Goal: Task Accomplishment & Management: Use online tool/utility

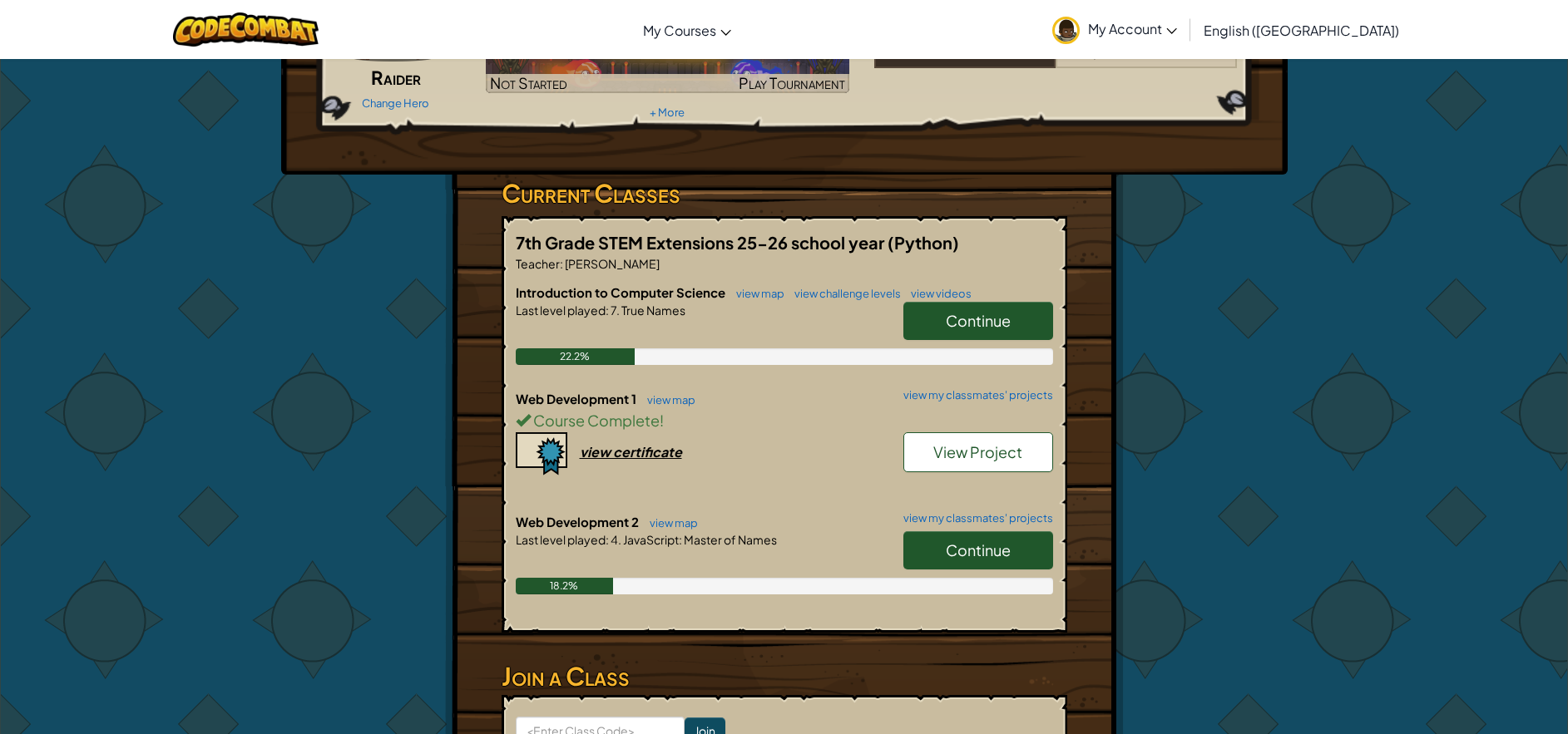
scroll to position [250, 0]
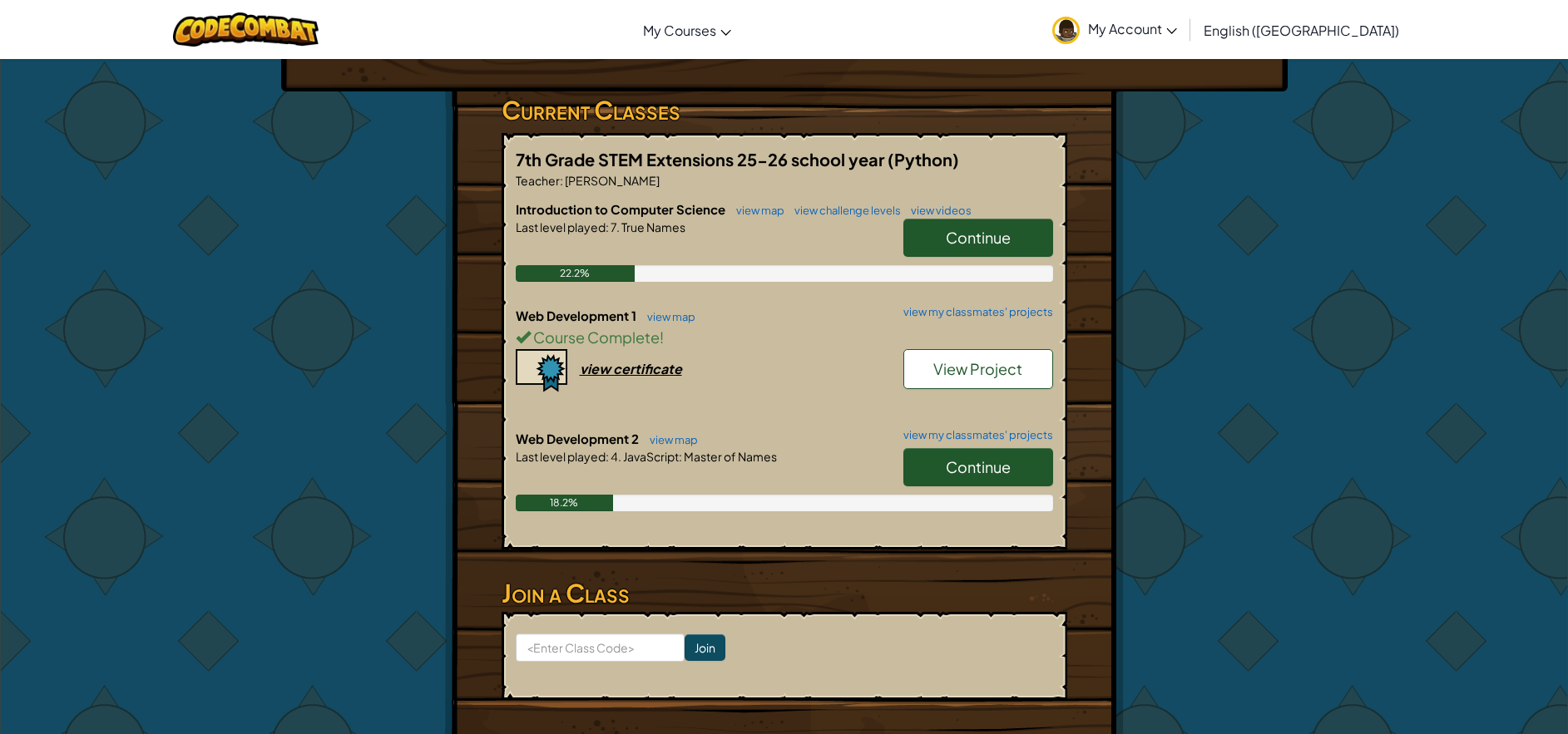
click at [942, 462] on link "Continue" at bounding box center [978, 467] width 150 height 38
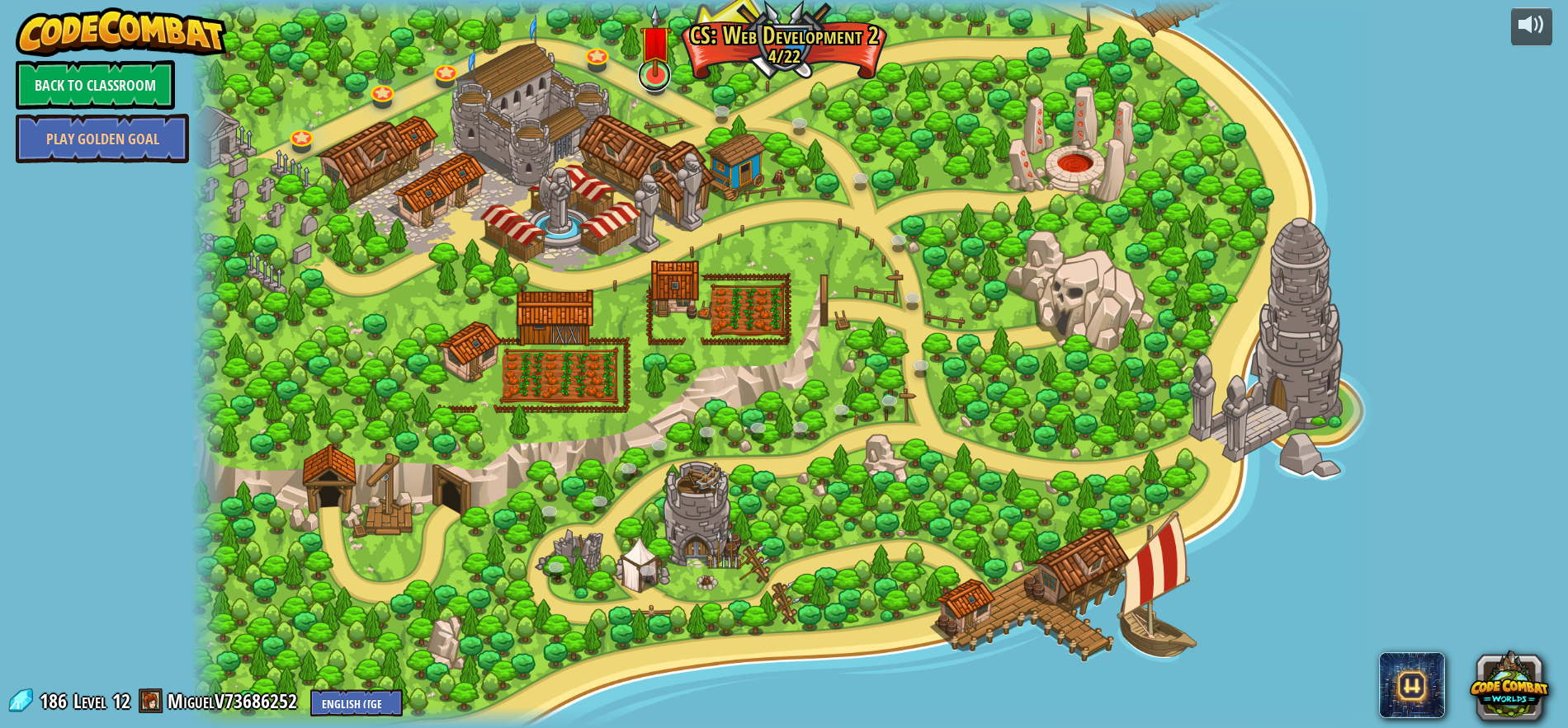
click at [647, 84] on link at bounding box center [654, 75] width 33 height 33
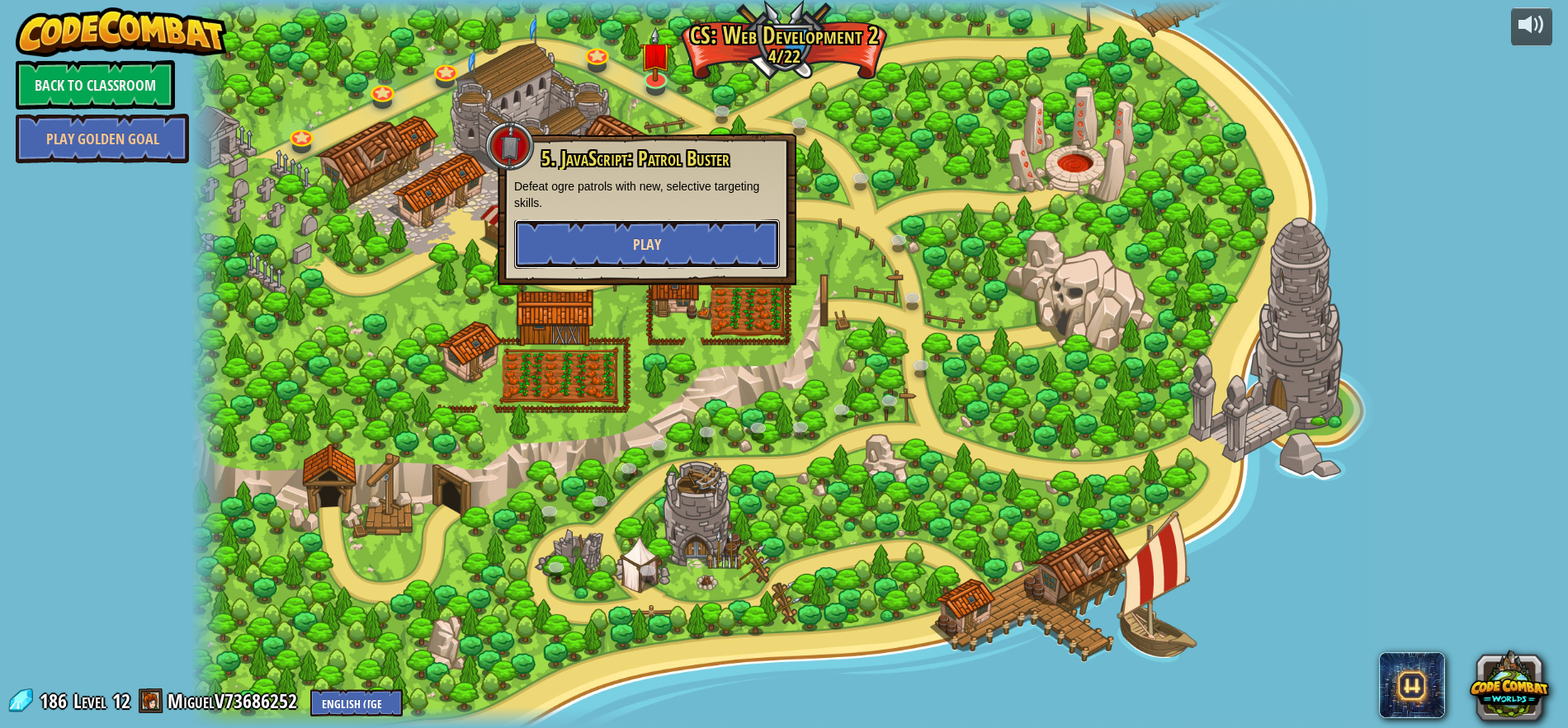
click at [620, 223] on button "Play" at bounding box center [647, 244] width 266 height 50
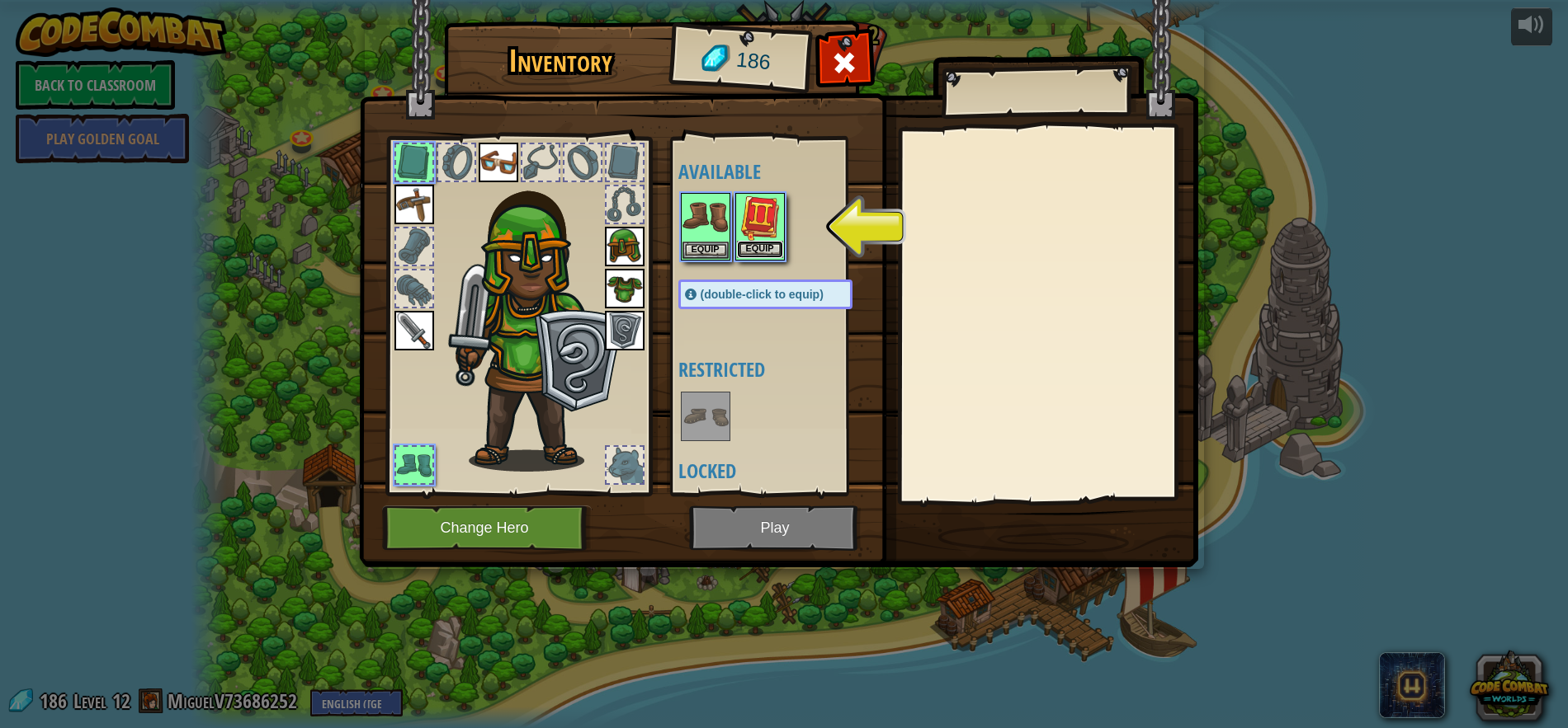
click at [766, 257] on button "Equip" at bounding box center [760, 249] width 46 height 17
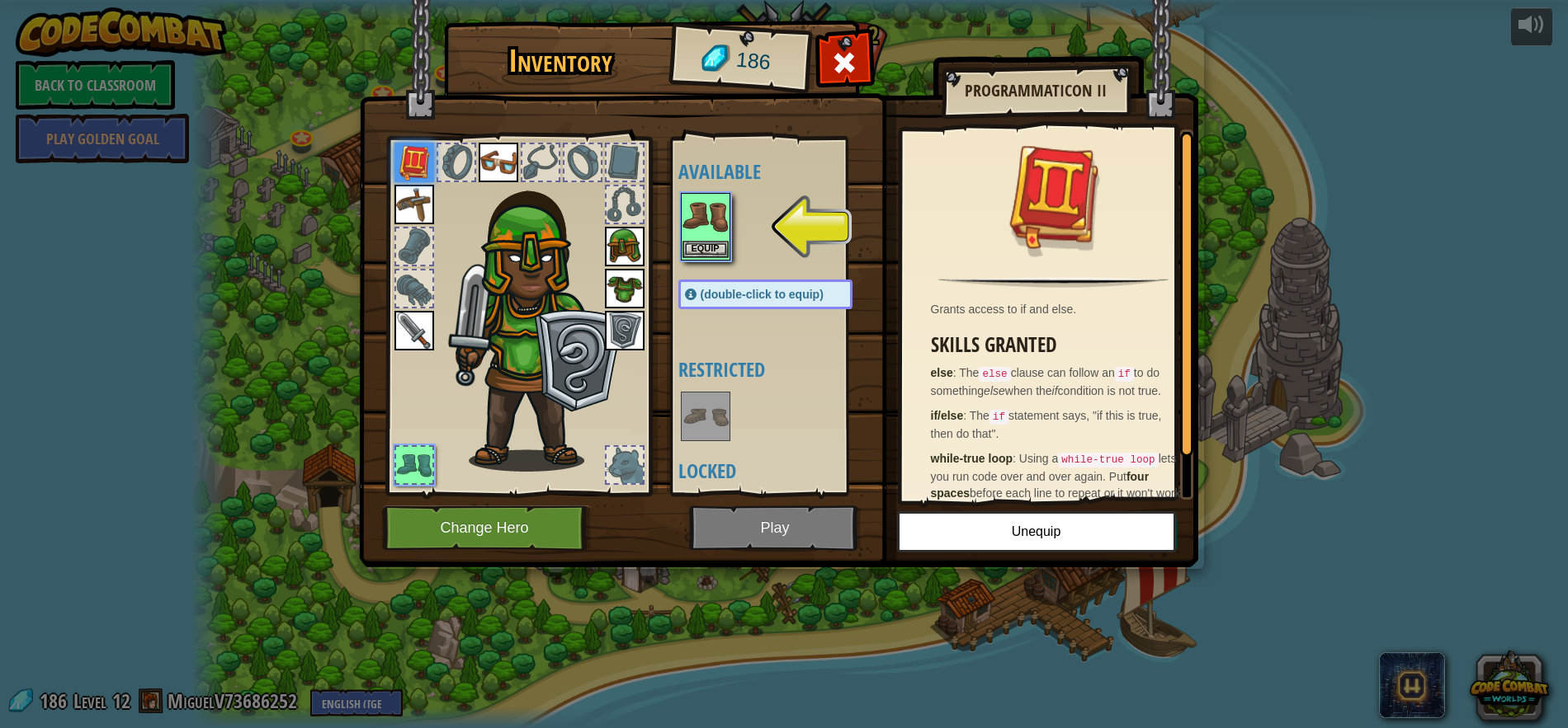
click at [695, 237] on img at bounding box center [706, 217] width 46 height 46
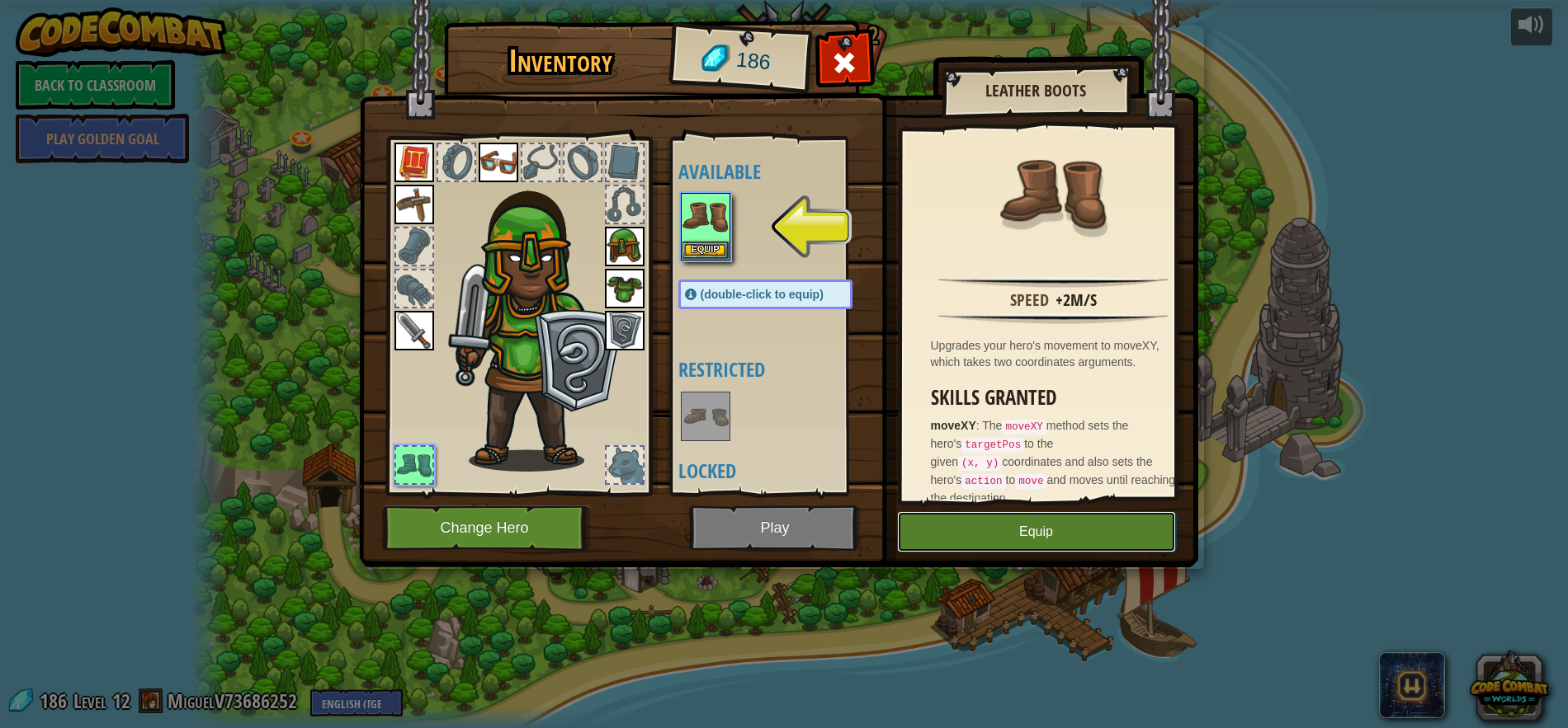
click at [958, 524] on button "Equip" at bounding box center [1037, 532] width 279 height 41
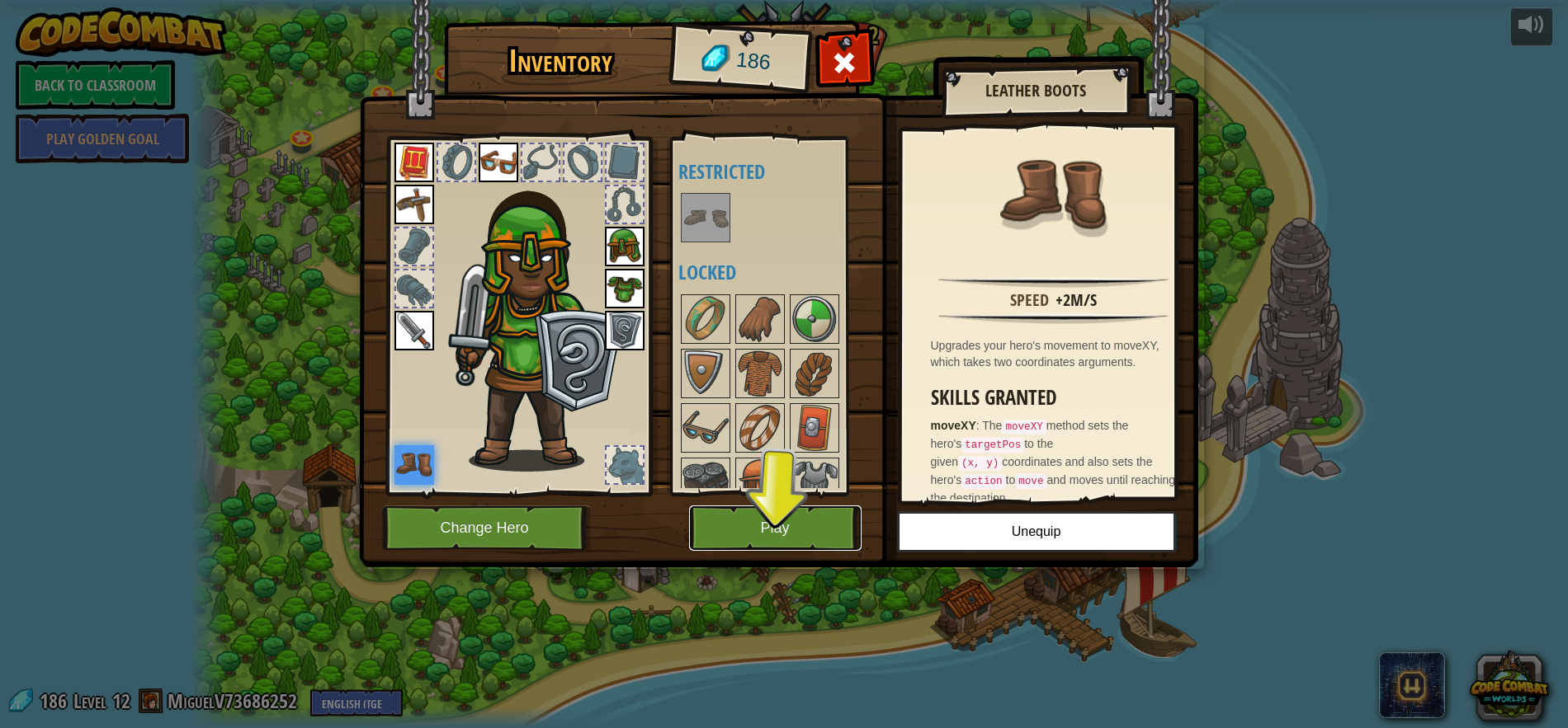
click at [753, 524] on button "Play" at bounding box center [775, 527] width 172 height 45
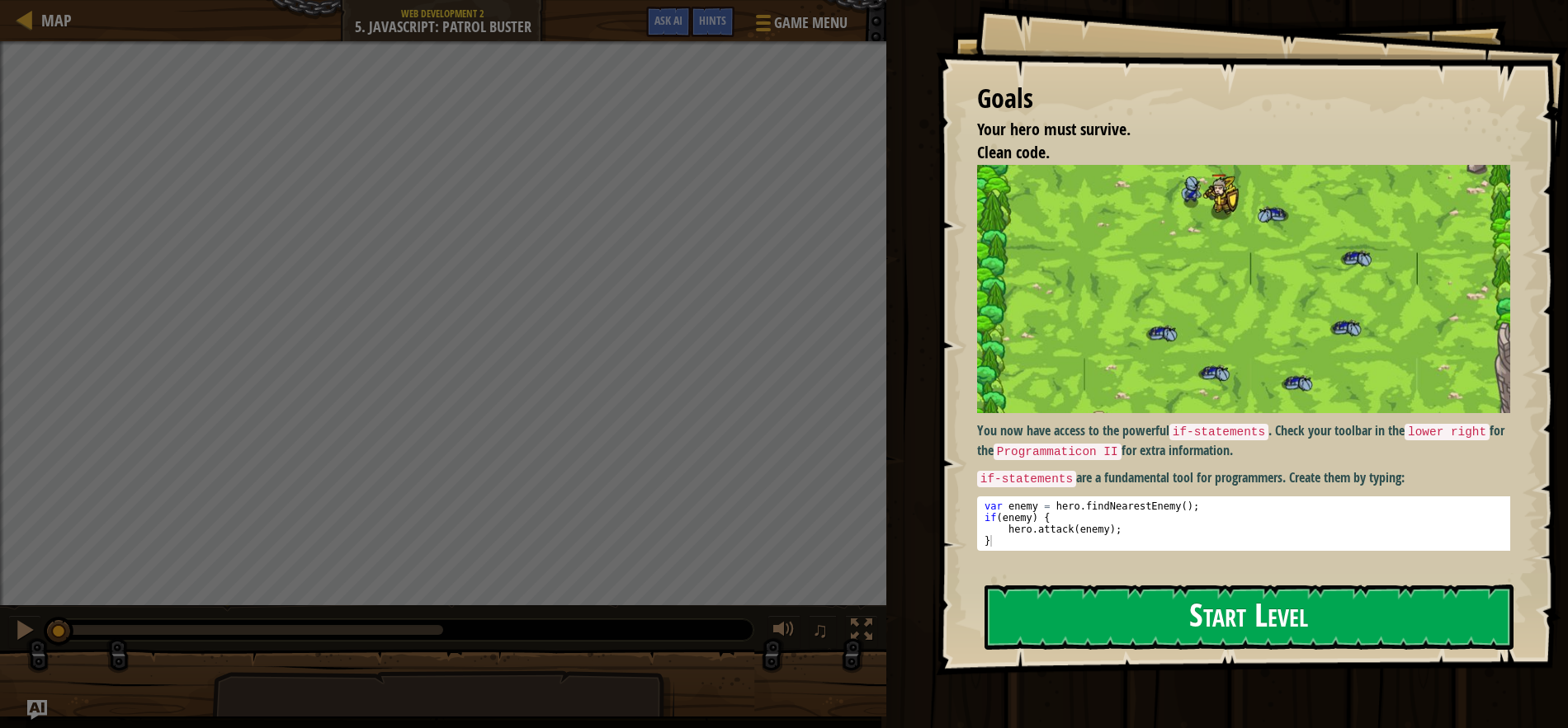
click at [1155, 609] on button "Start Level" at bounding box center [1249, 617] width 529 height 65
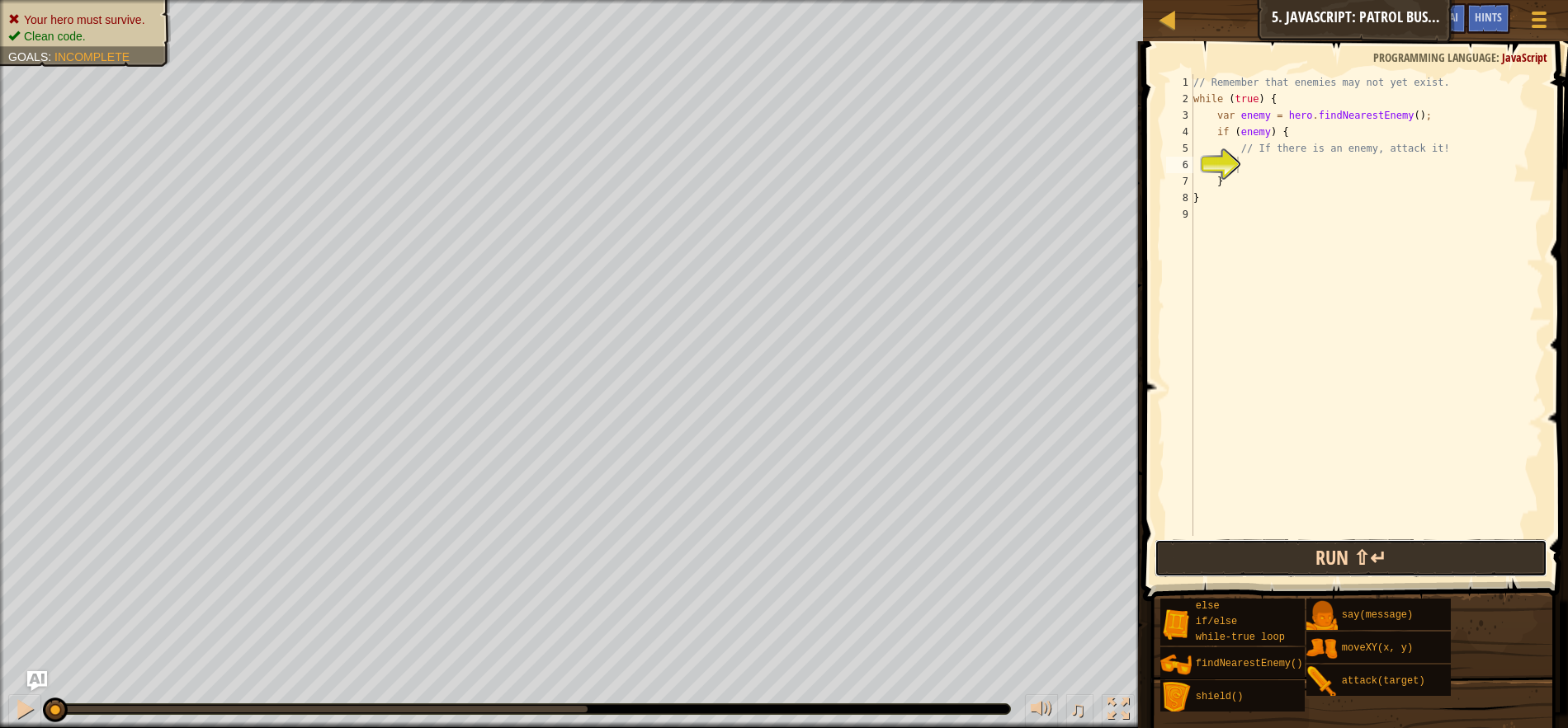
click at [1383, 546] on button "Run ⇧↵" at bounding box center [1351, 557] width 393 height 38
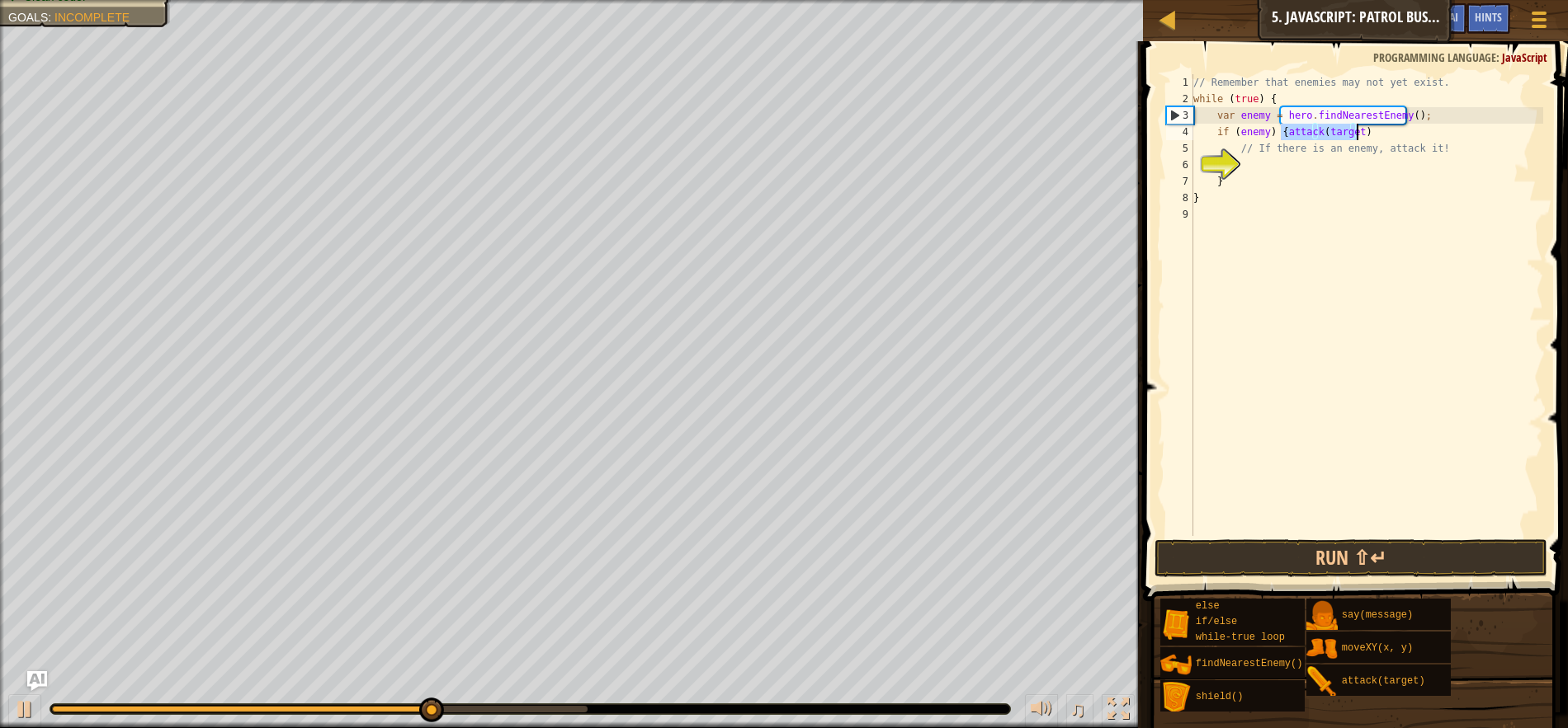
click at [1263, 177] on div "// Remember that enemies may not yet exist. while ( true ) { var enemy = hero .…" at bounding box center [1366, 322] width 353 height 495
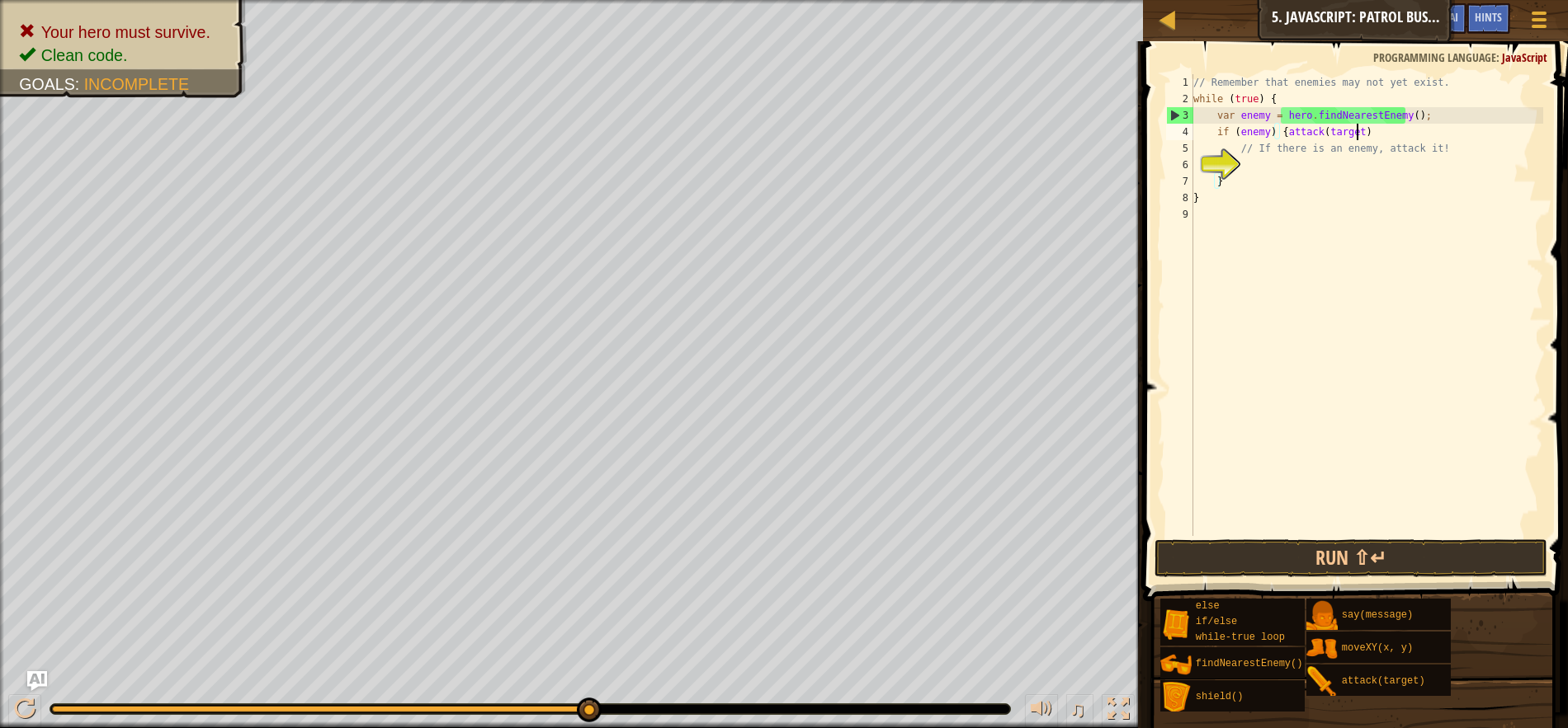
click at [1369, 137] on div "// Remember that enemies may not yet exist. while ( true ) { var enemy = hero .…" at bounding box center [1366, 322] width 353 height 495
click at [1264, 554] on button "Run ⇧↵" at bounding box center [1351, 557] width 393 height 38
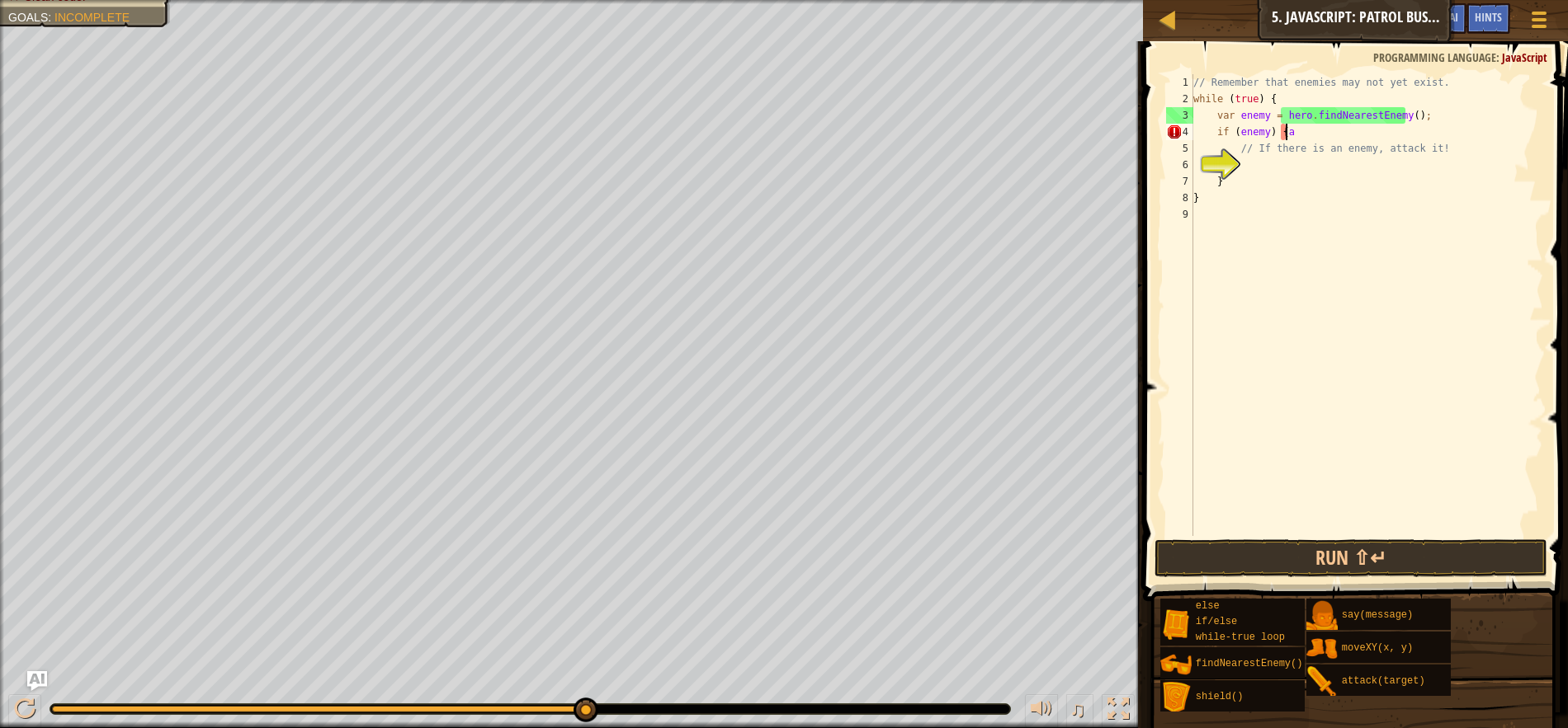
type textarea "if (enemy) {"
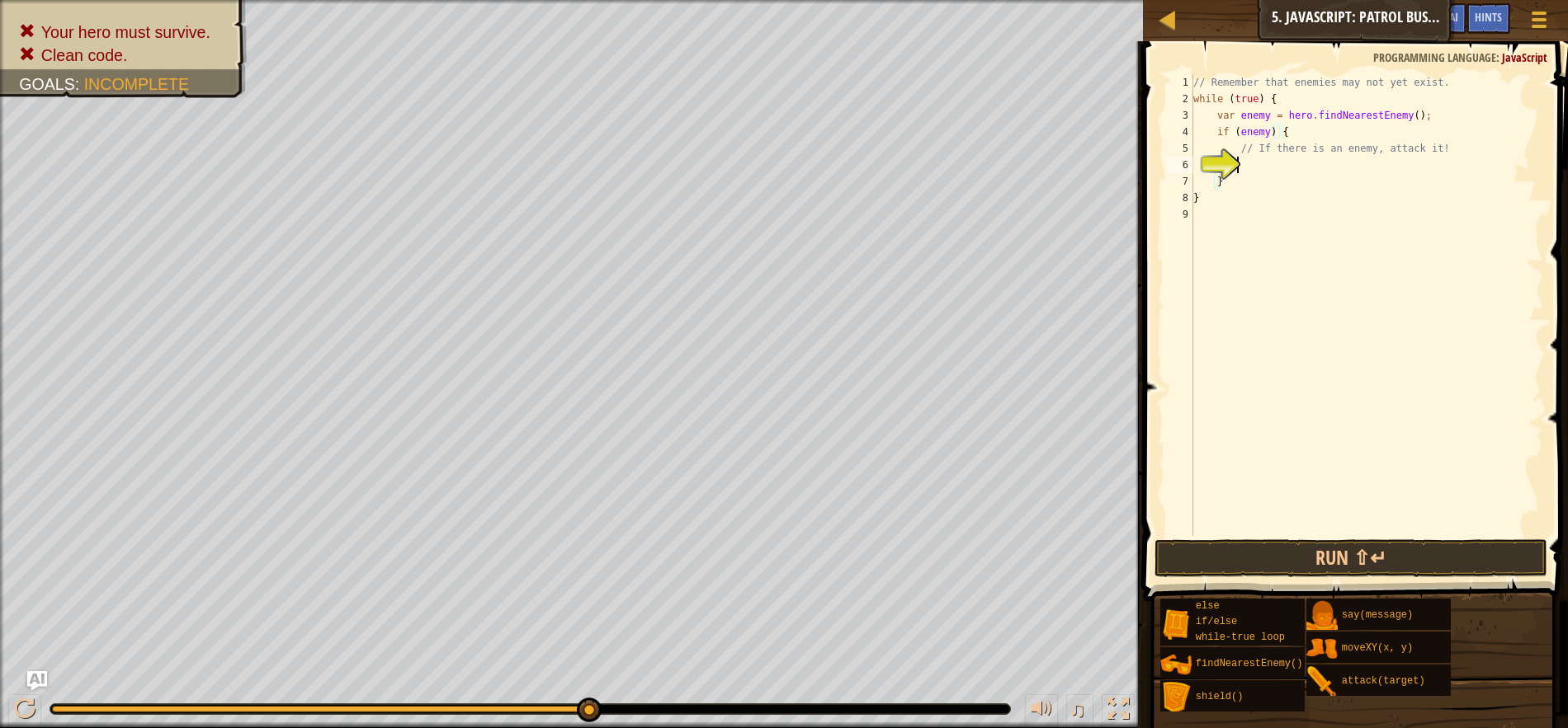
click at [1259, 167] on div "// Remember that enemies may not yet exist. while ( true ) { var enemy = hero .…" at bounding box center [1366, 322] width 353 height 495
click at [1297, 563] on button "Run ⇧↵" at bounding box center [1351, 557] width 393 height 38
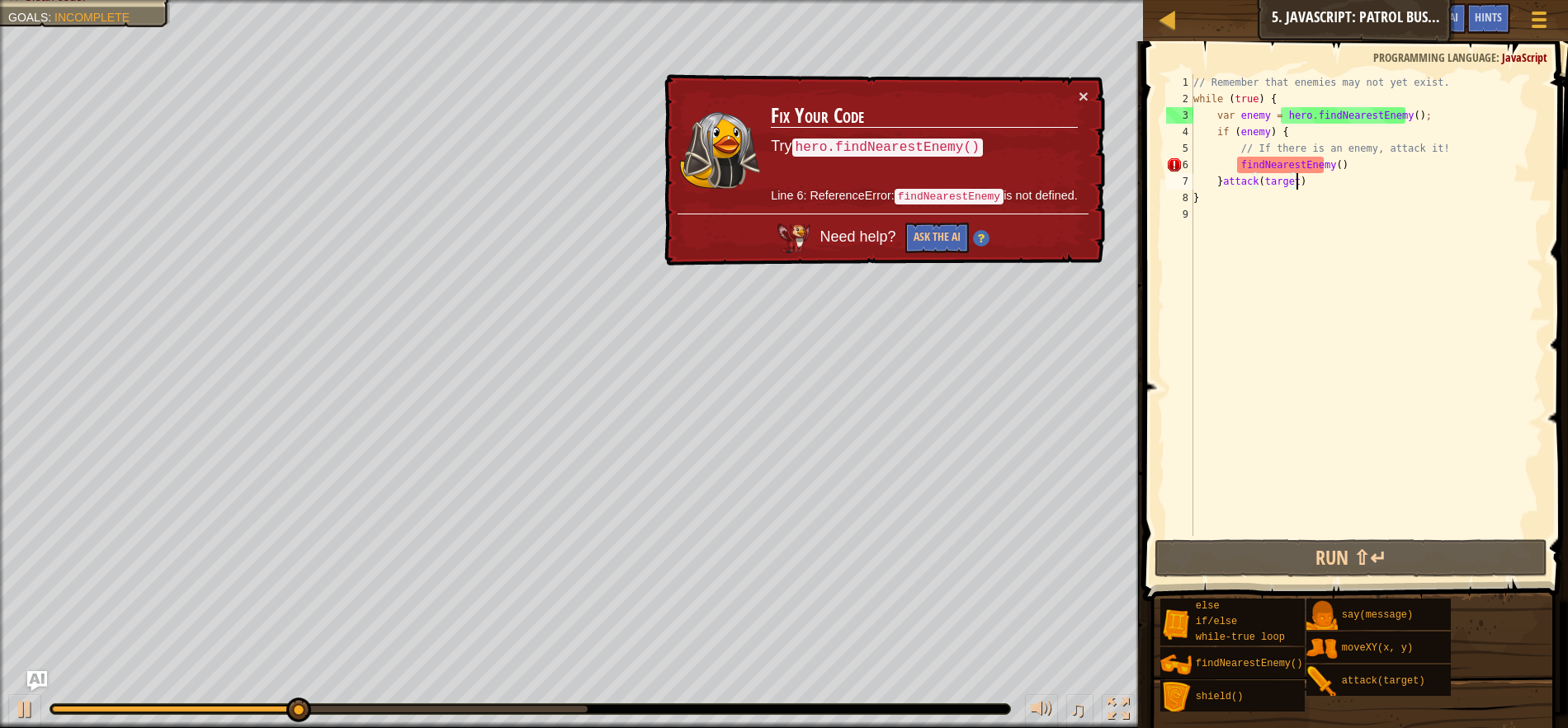
click at [1362, 165] on div "// Remember that enemies may not yet exist. while ( true ) { var enemy = hero .…" at bounding box center [1366, 322] width 353 height 495
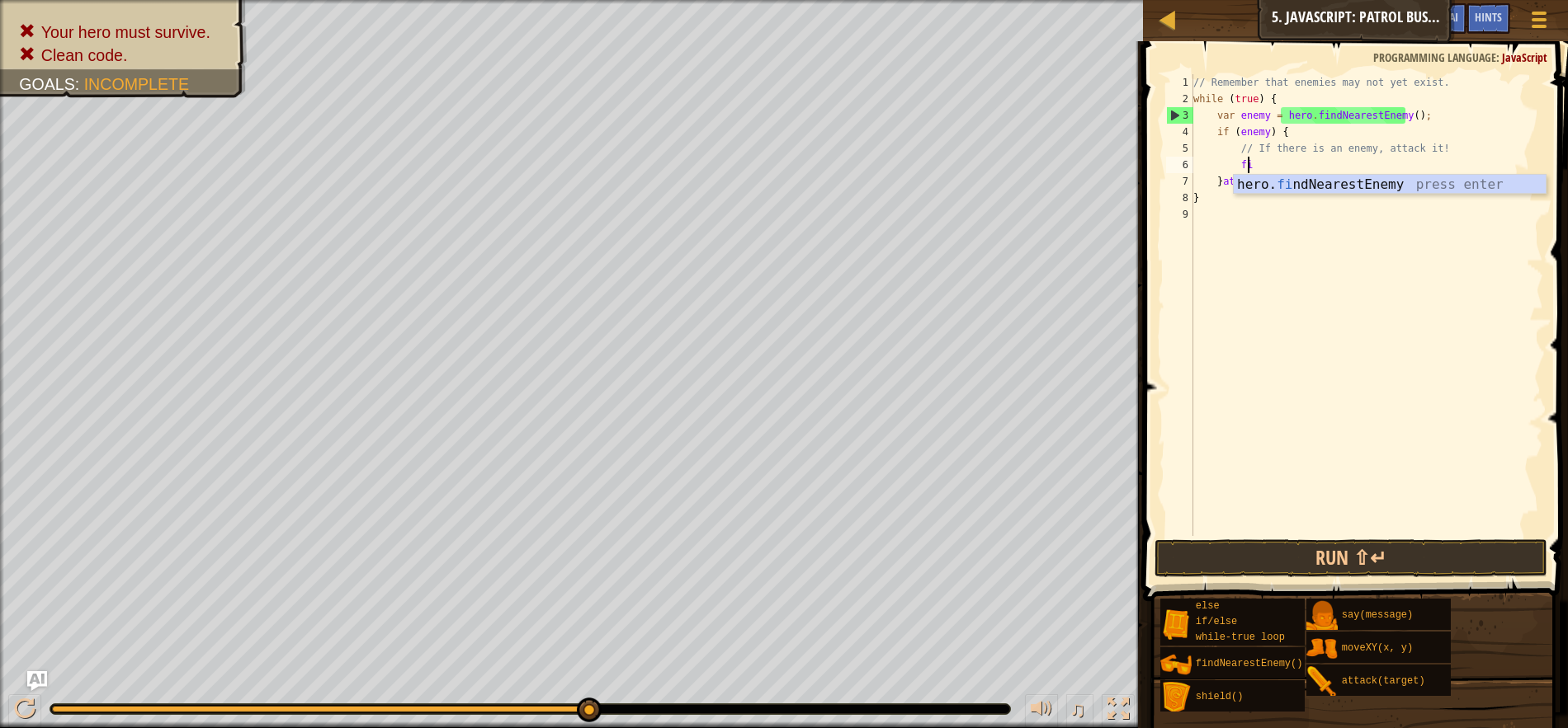
type textarea "f"
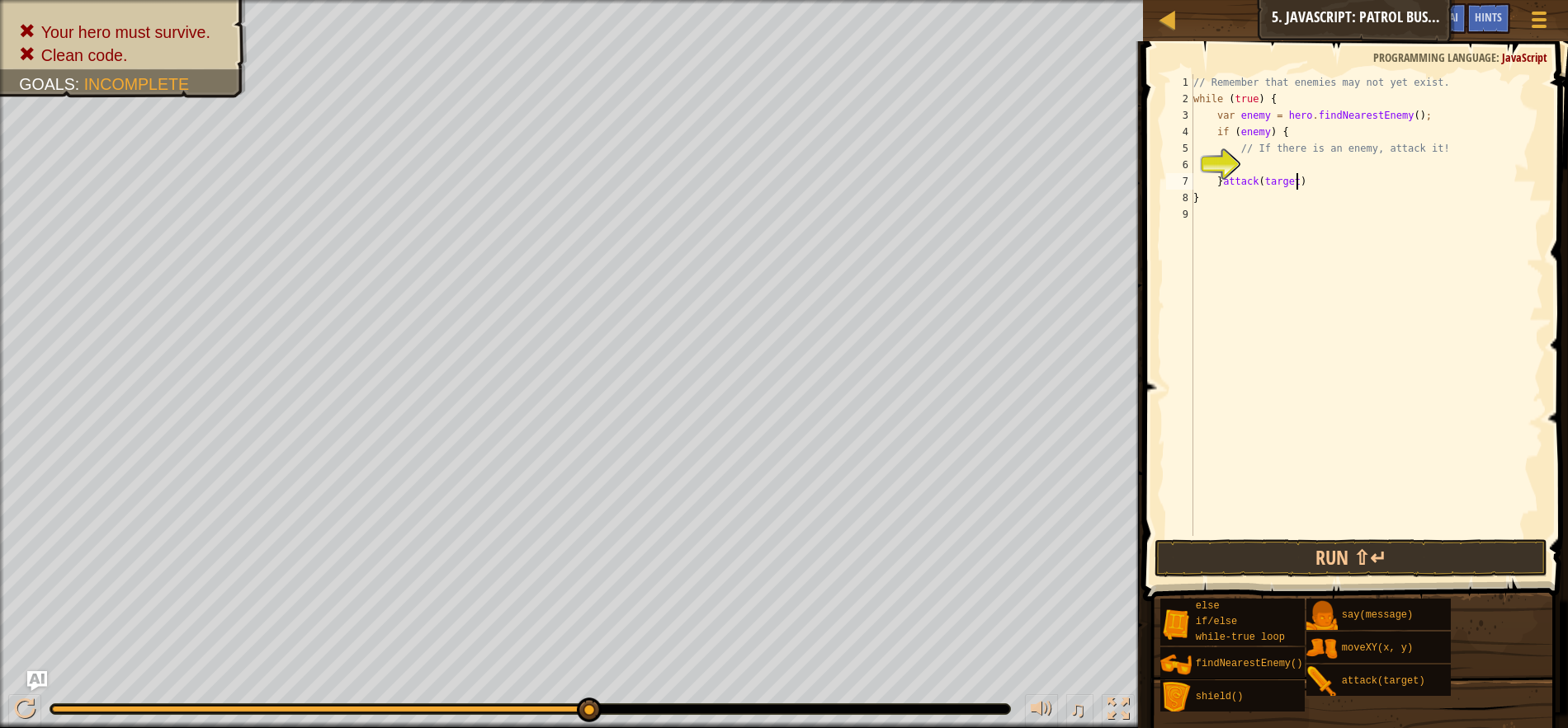
click at [1317, 189] on div "// Remember that enemies may not yet exist. while ( true ) { var enemy = hero .…" at bounding box center [1366, 322] width 353 height 495
click at [1217, 562] on button "Run ⇧↵" at bounding box center [1351, 557] width 393 height 38
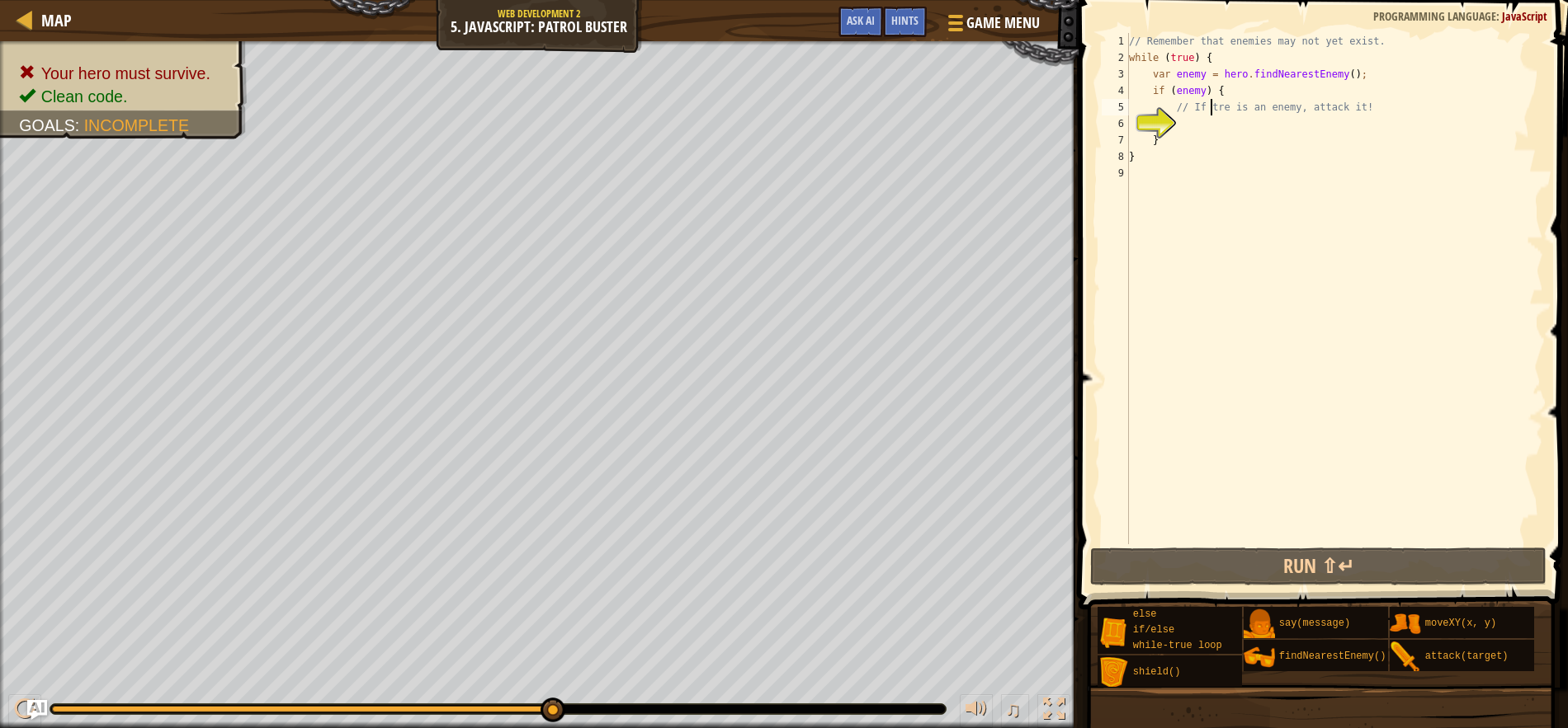
type textarea "// If re is an enemy, attack it!"
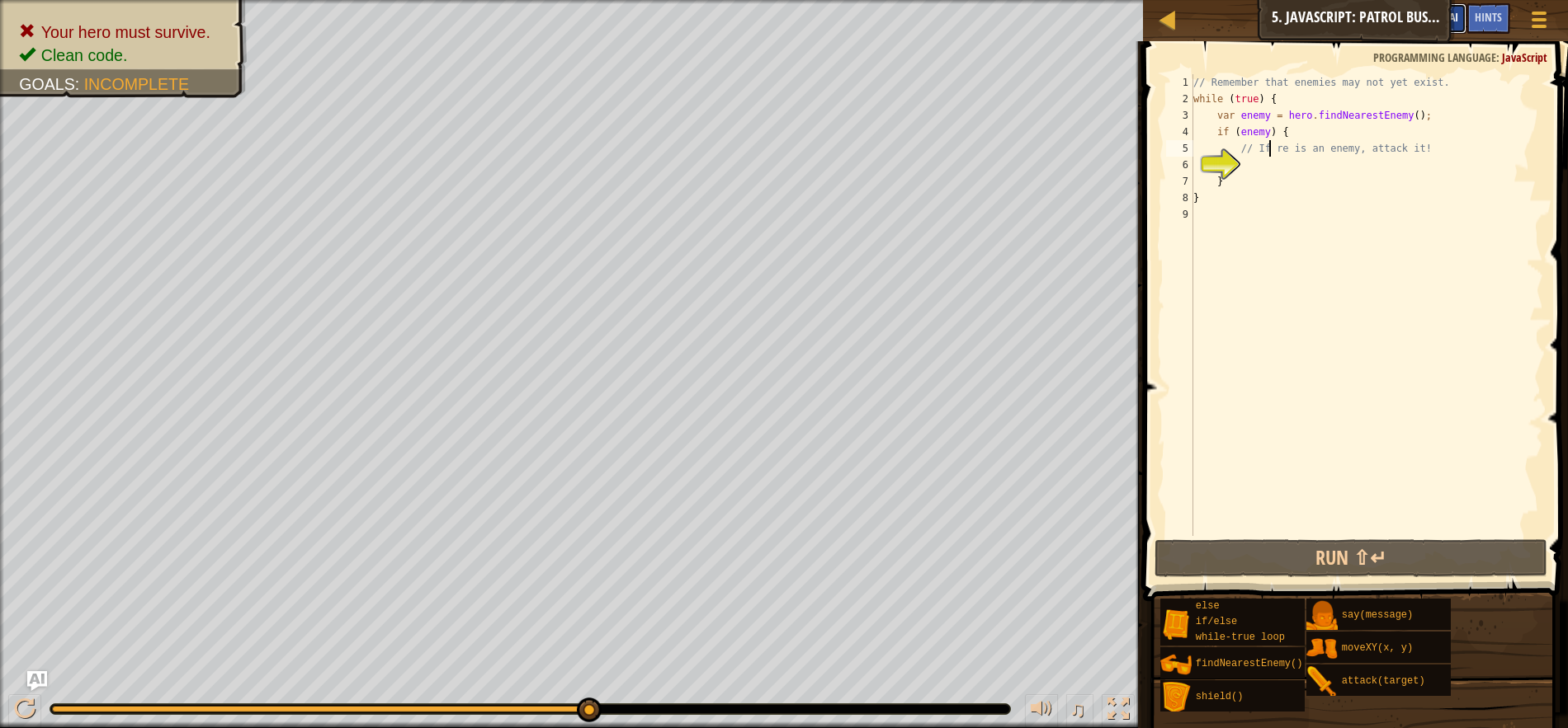
click at [1451, 7] on button "Ask AI" at bounding box center [1444, 18] width 45 height 30
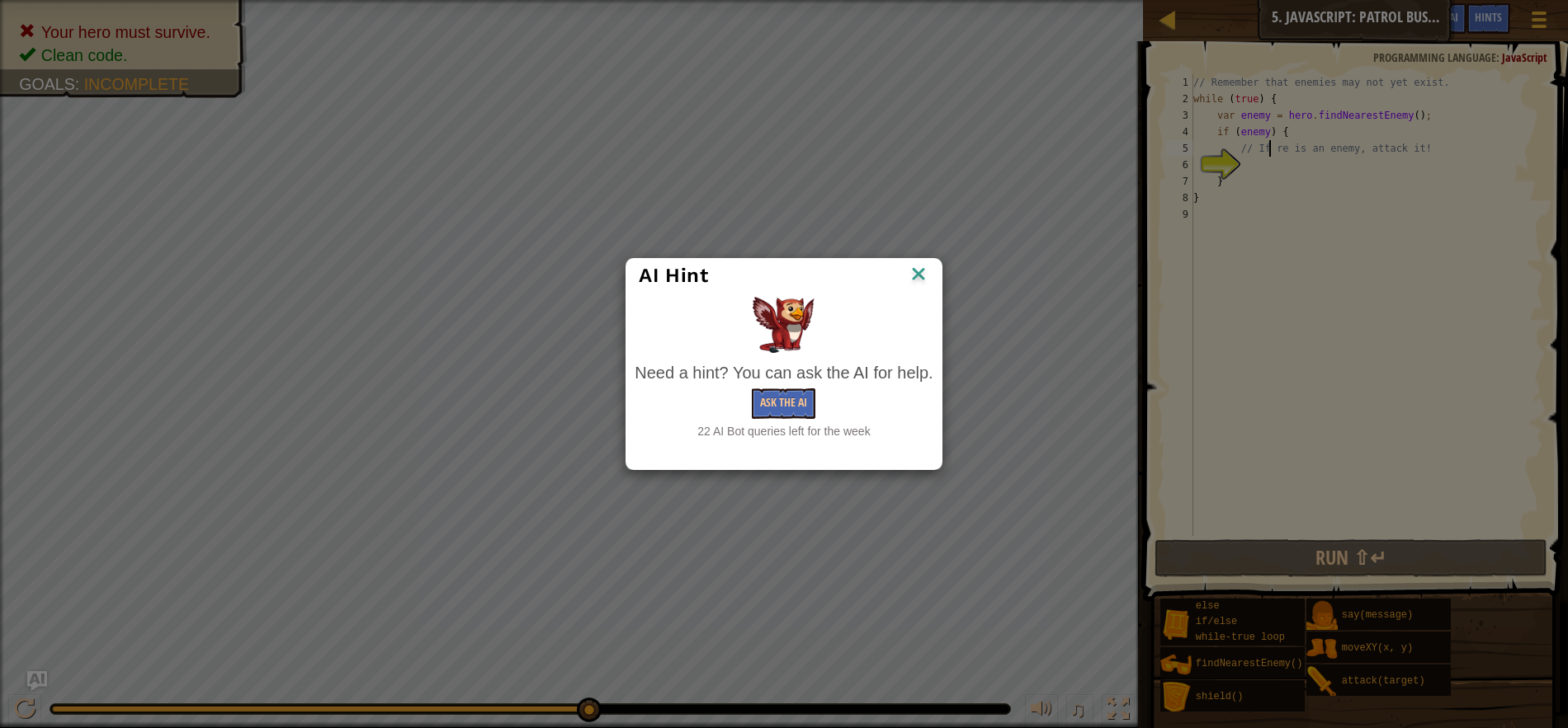
click at [924, 269] on img at bounding box center [918, 275] width 21 height 25
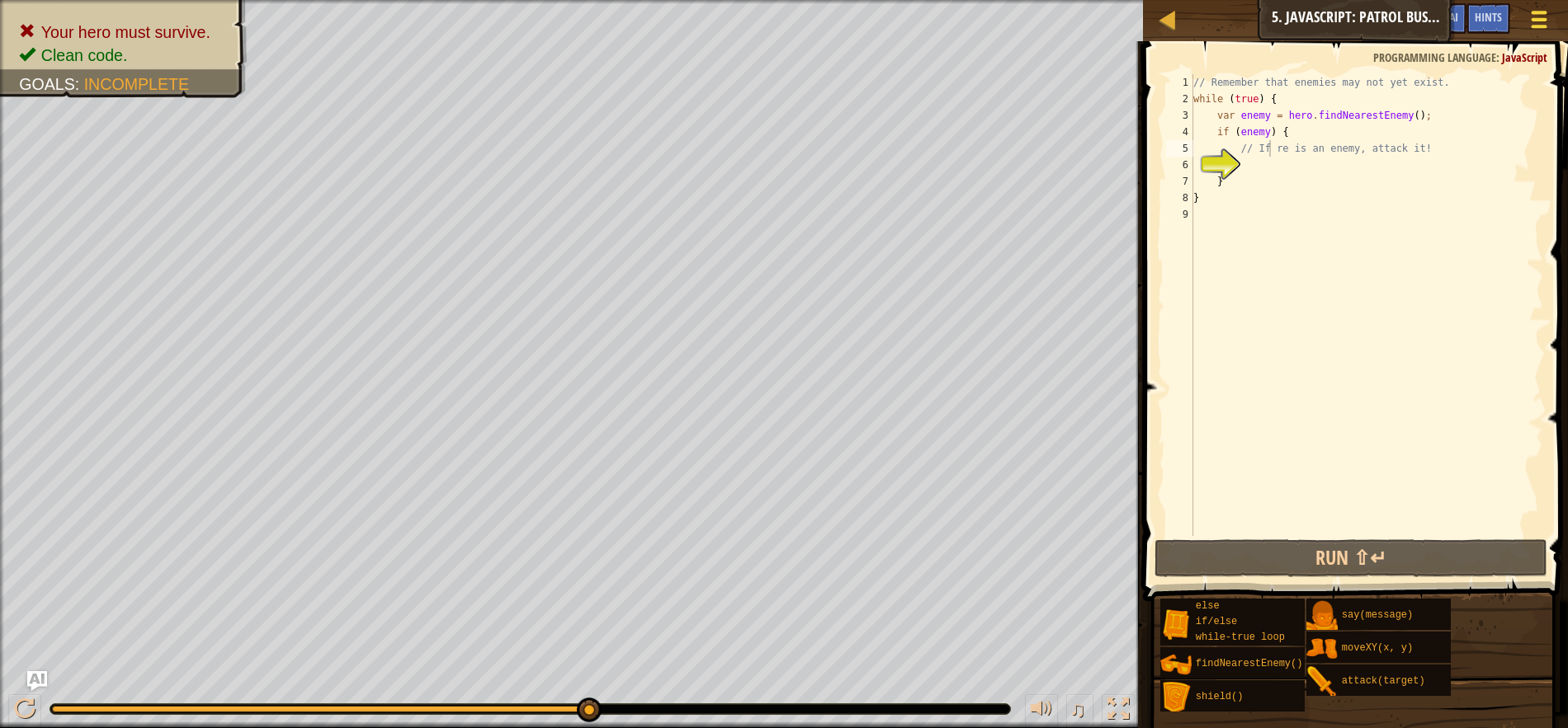
click at [1555, 29] on button "Game Menu" at bounding box center [1540, 23] width 44 height 40
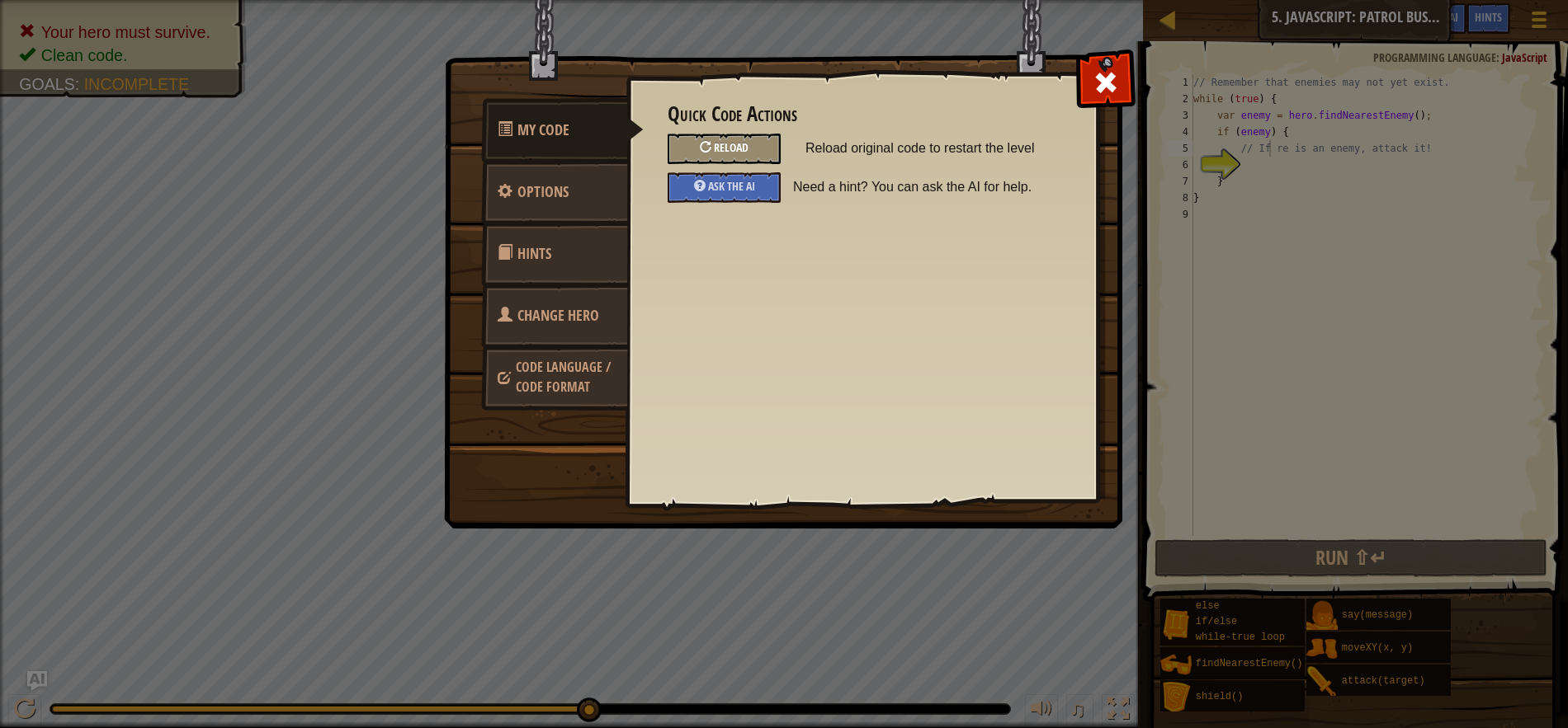
click at [713, 152] on span at bounding box center [712, 147] width 3 height 16
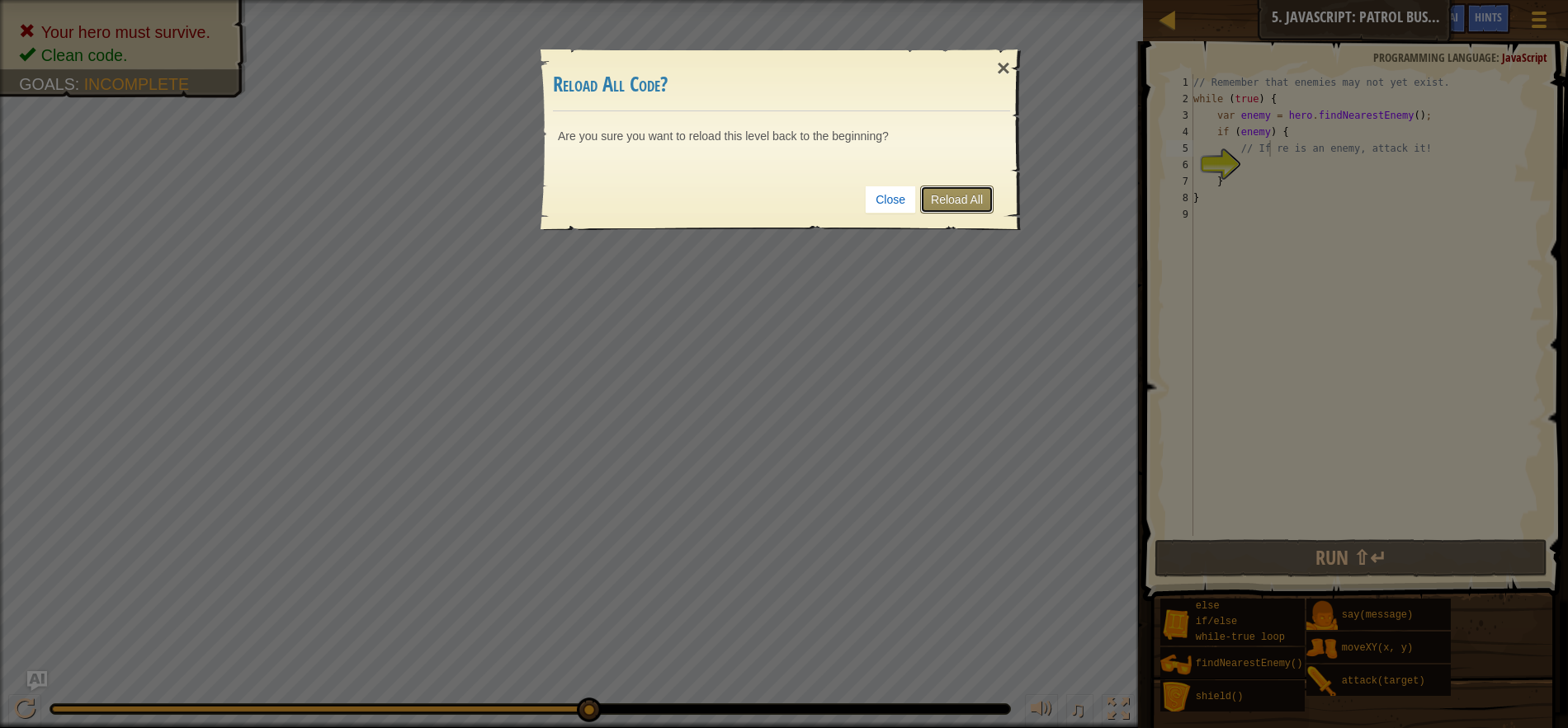
click at [950, 191] on link "Reload All" at bounding box center [957, 199] width 73 height 28
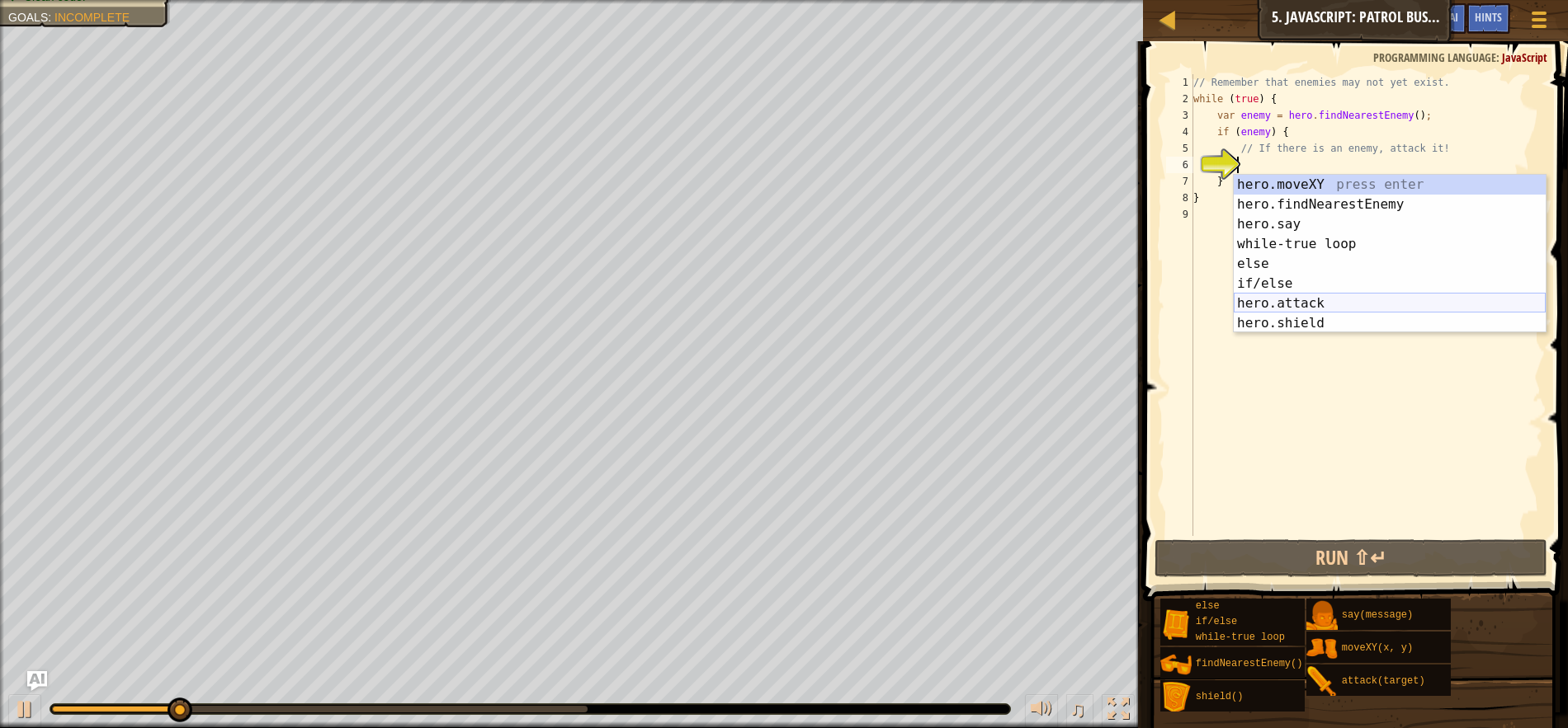
click at [1295, 296] on div "hero.moveXY press enter hero.findNearestEnemy press enter hero.say press enter …" at bounding box center [1390, 274] width 312 height 198
type textarea "hero.attack(enemy);"
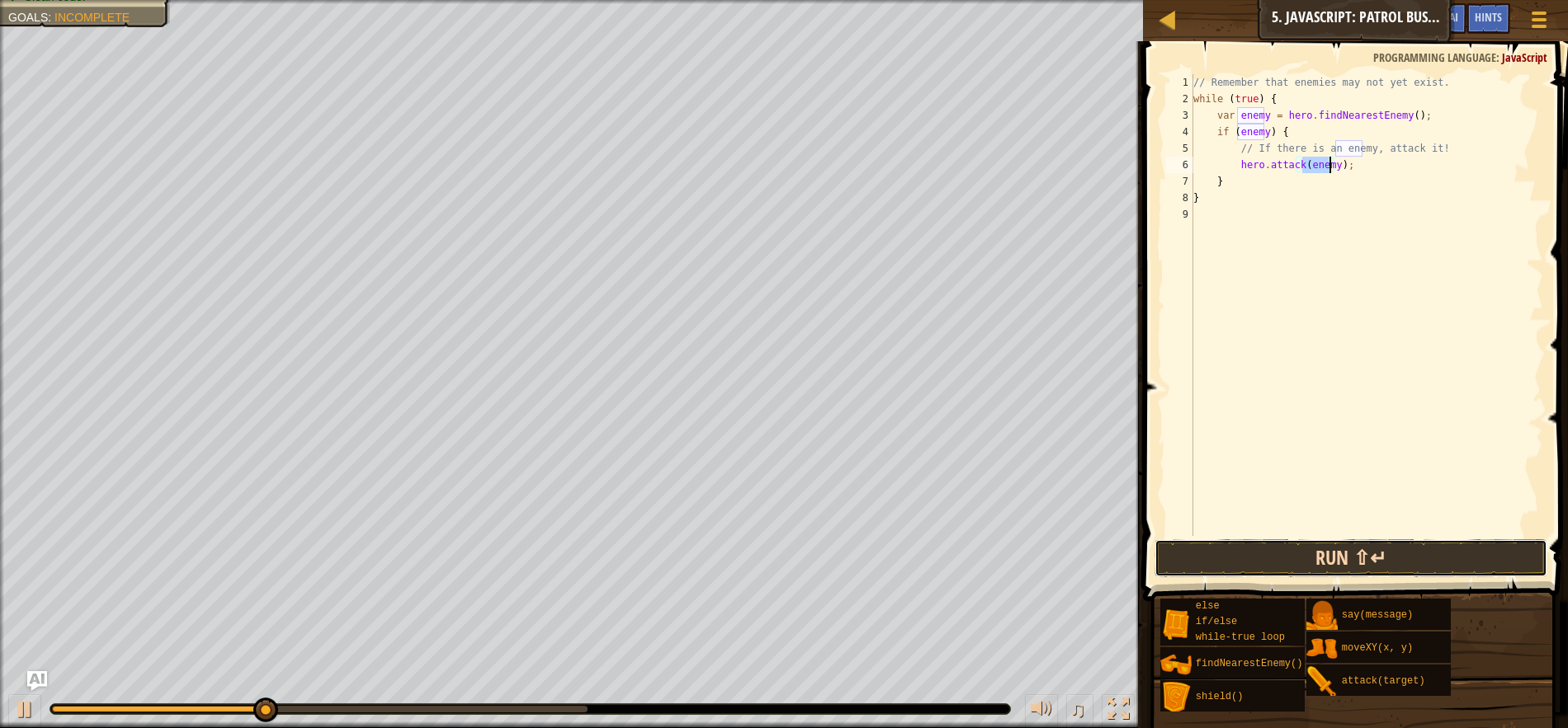
click at [1312, 554] on button "Run ⇧↵" at bounding box center [1351, 557] width 393 height 38
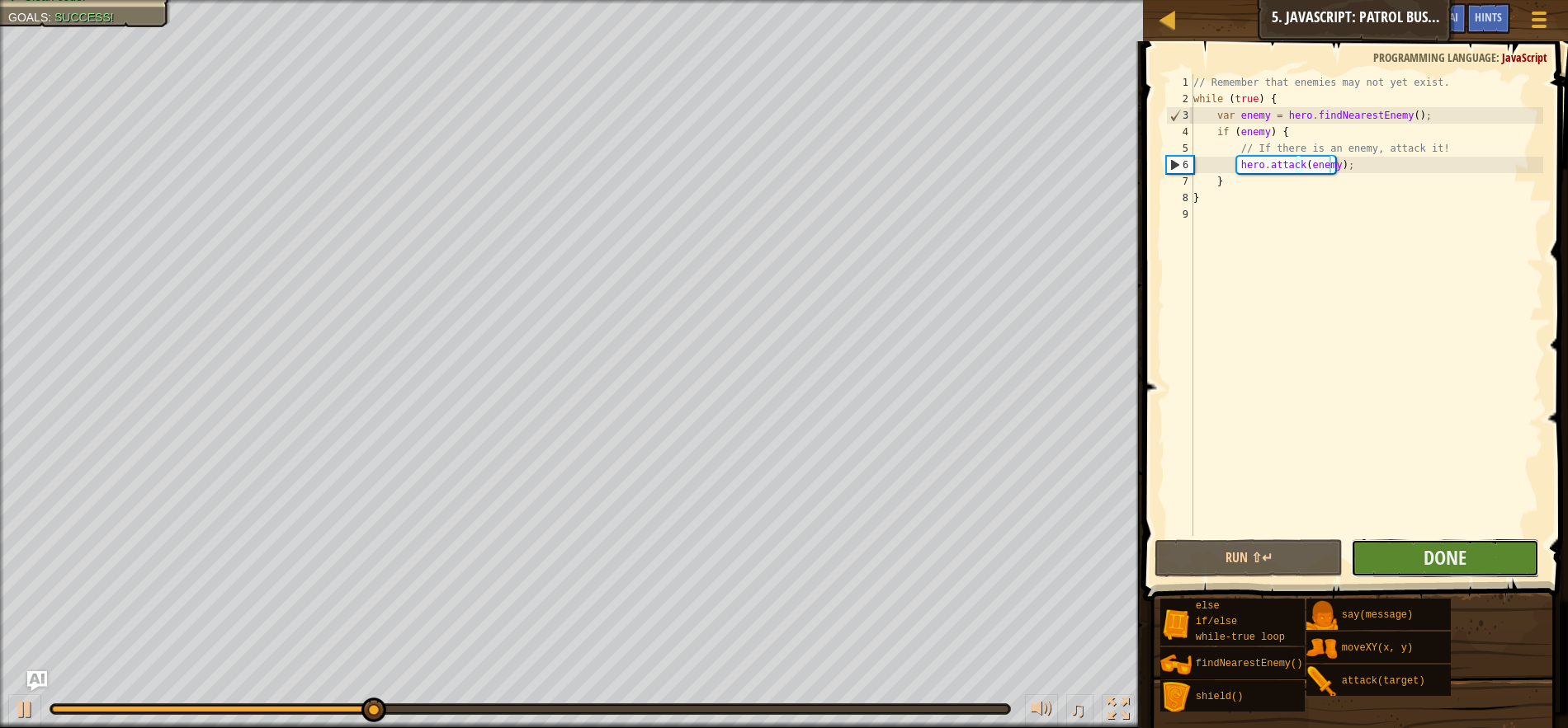
click at [1390, 555] on button "Done" at bounding box center [1445, 557] width 188 height 38
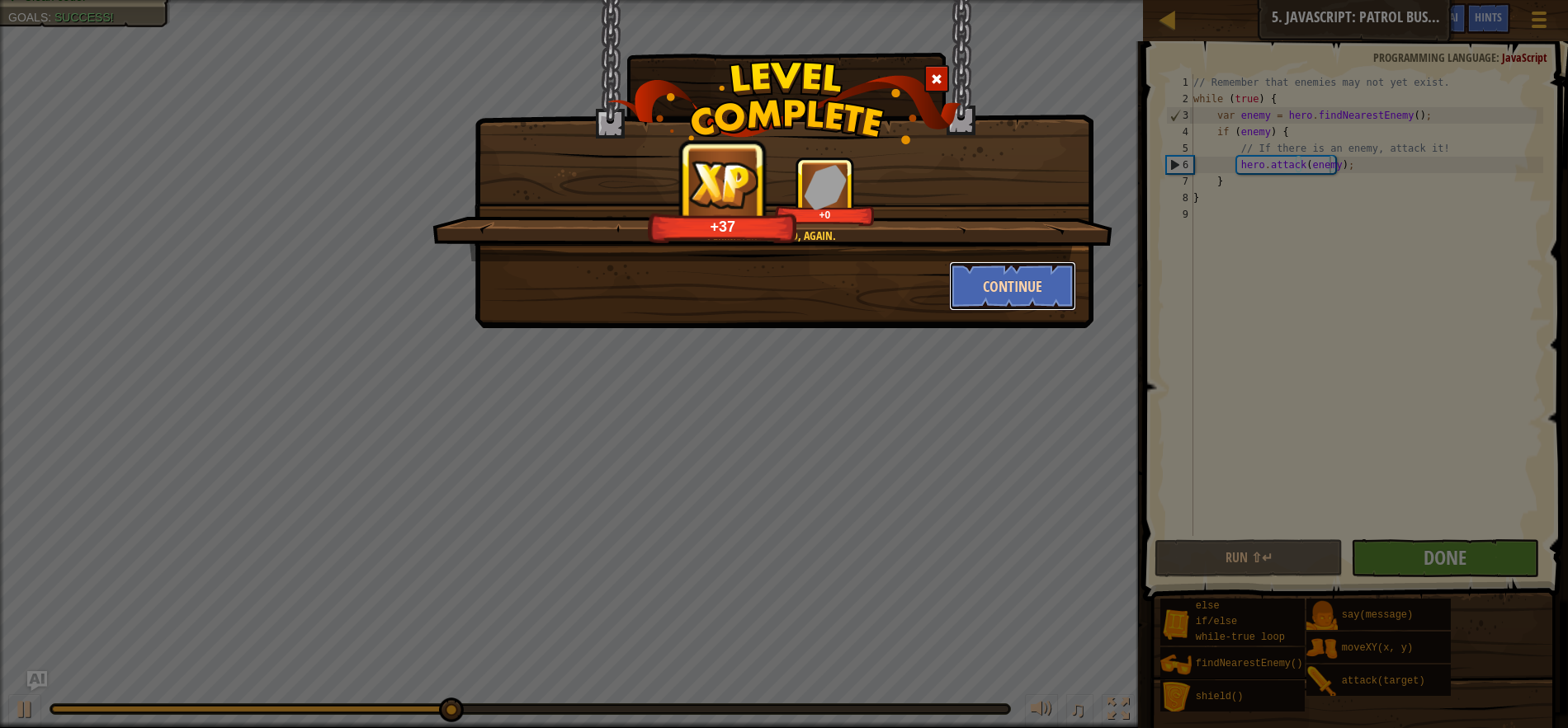
click at [1029, 285] on button "Continue" at bounding box center [1013, 286] width 128 height 50
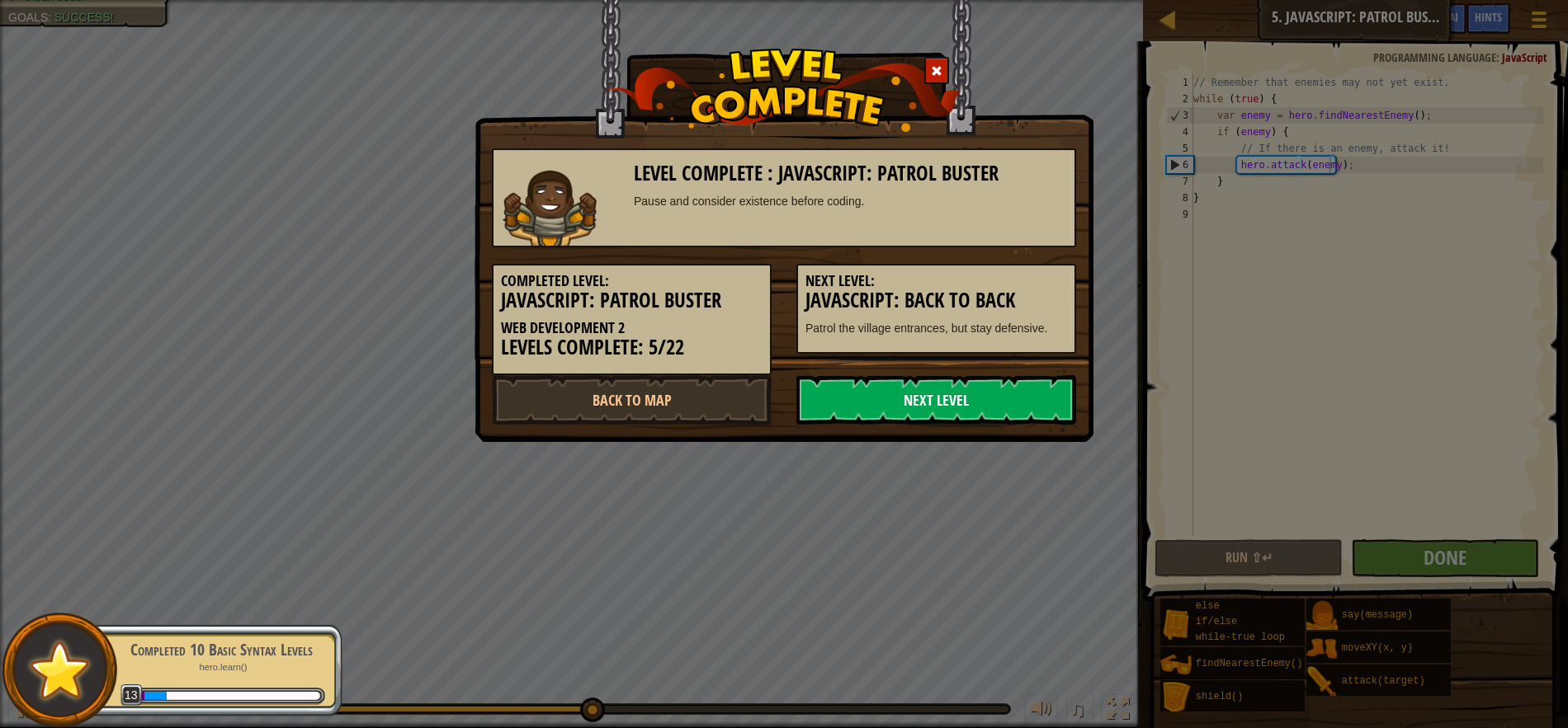
click at [953, 413] on link "Next Level" at bounding box center [936, 400] width 280 height 50
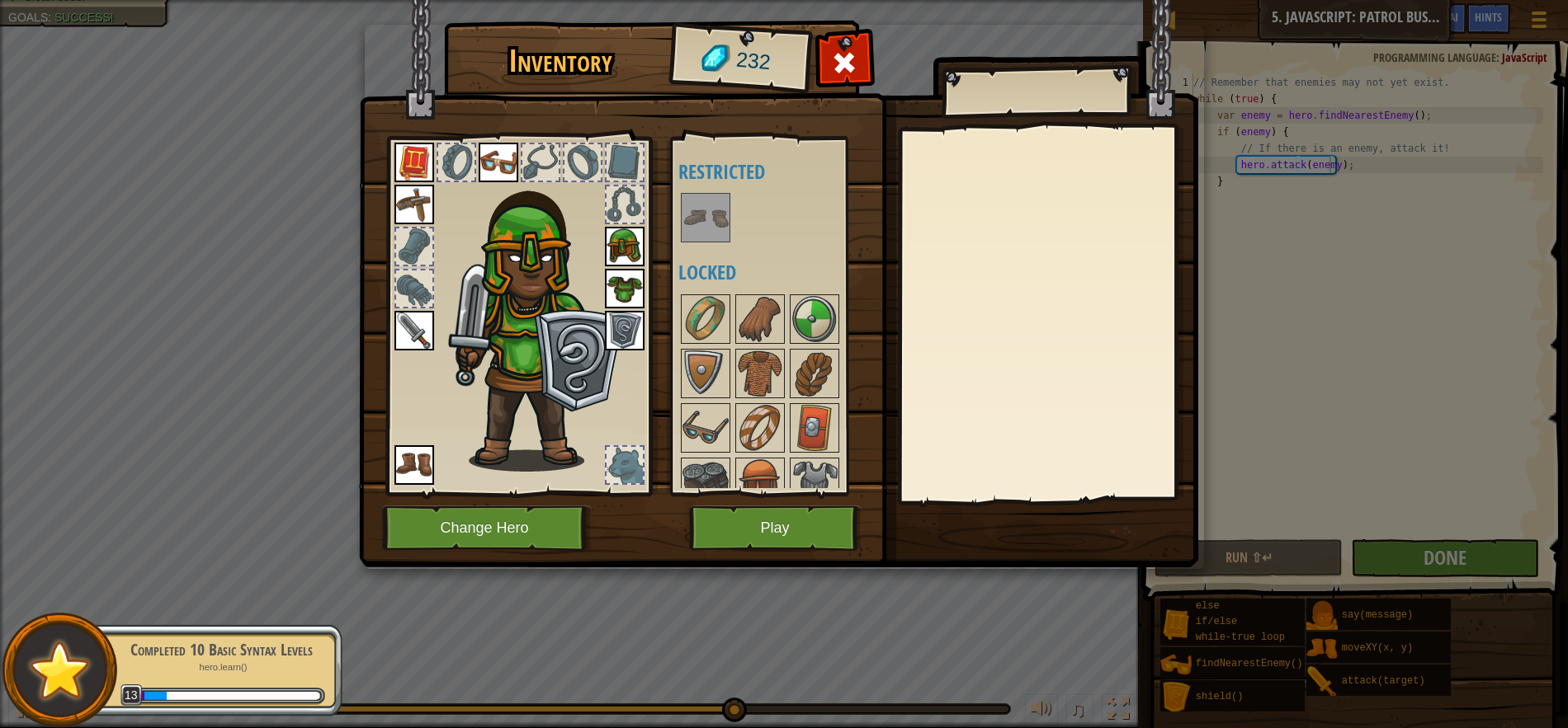
click at [448, 156] on div at bounding box center [457, 162] width 37 height 37
click at [715, 330] on img at bounding box center [706, 319] width 46 height 46
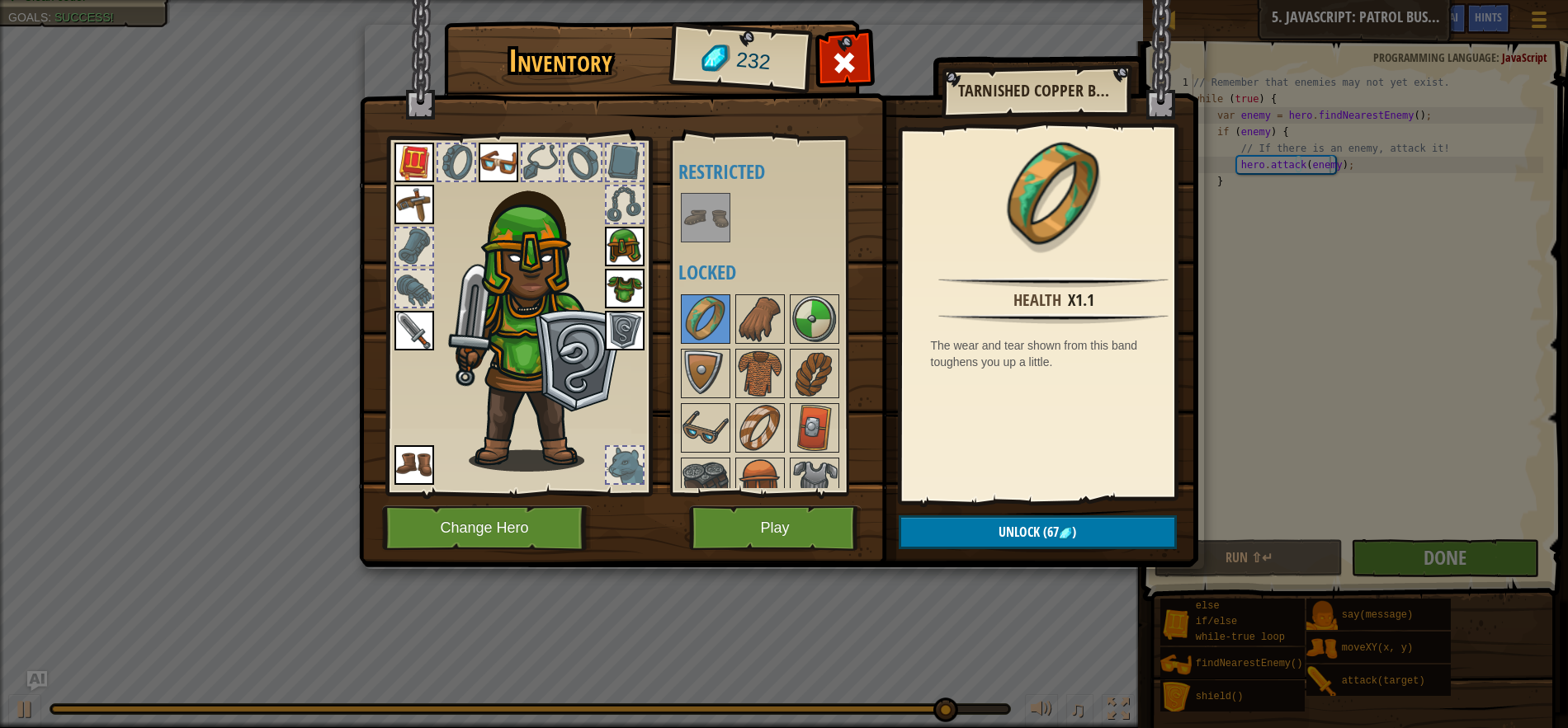
click at [703, 219] on img at bounding box center [706, 217] width 46 height 46
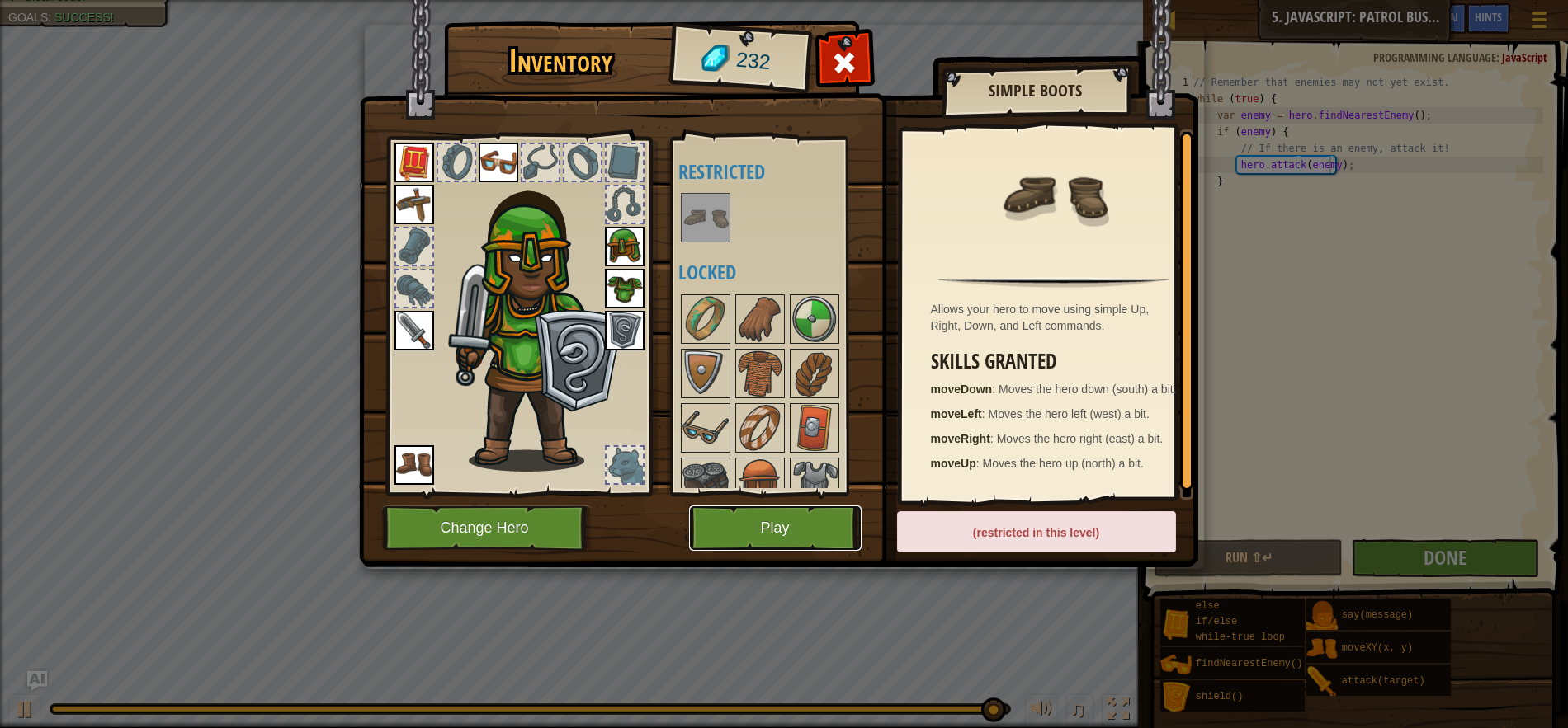
click at [826, 547] on button "Play" at bounding box center [775, 527] width 172 height 45
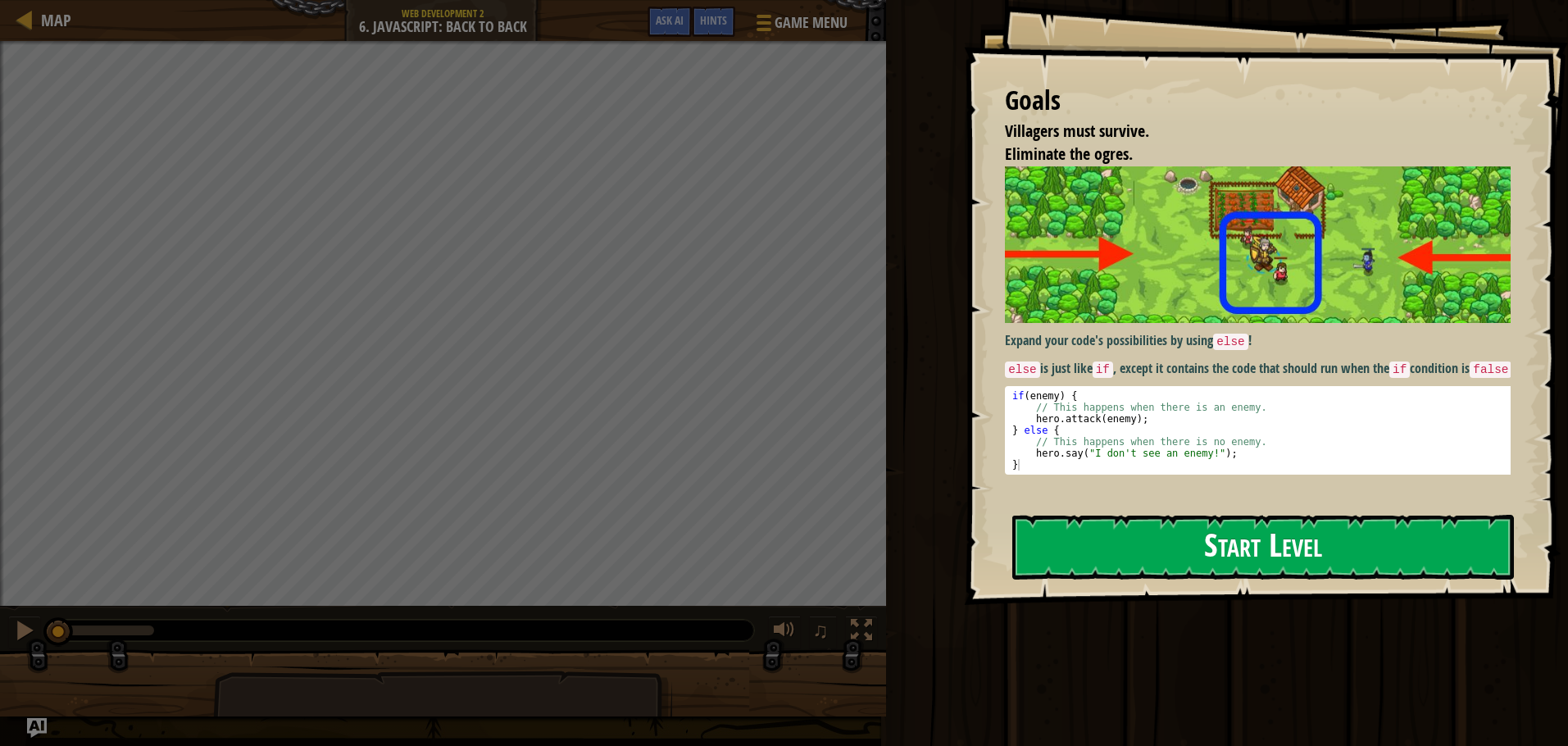
click at [1054, 536] on button "Start Level" at bounding box center [1263, 547] width 502 height 65
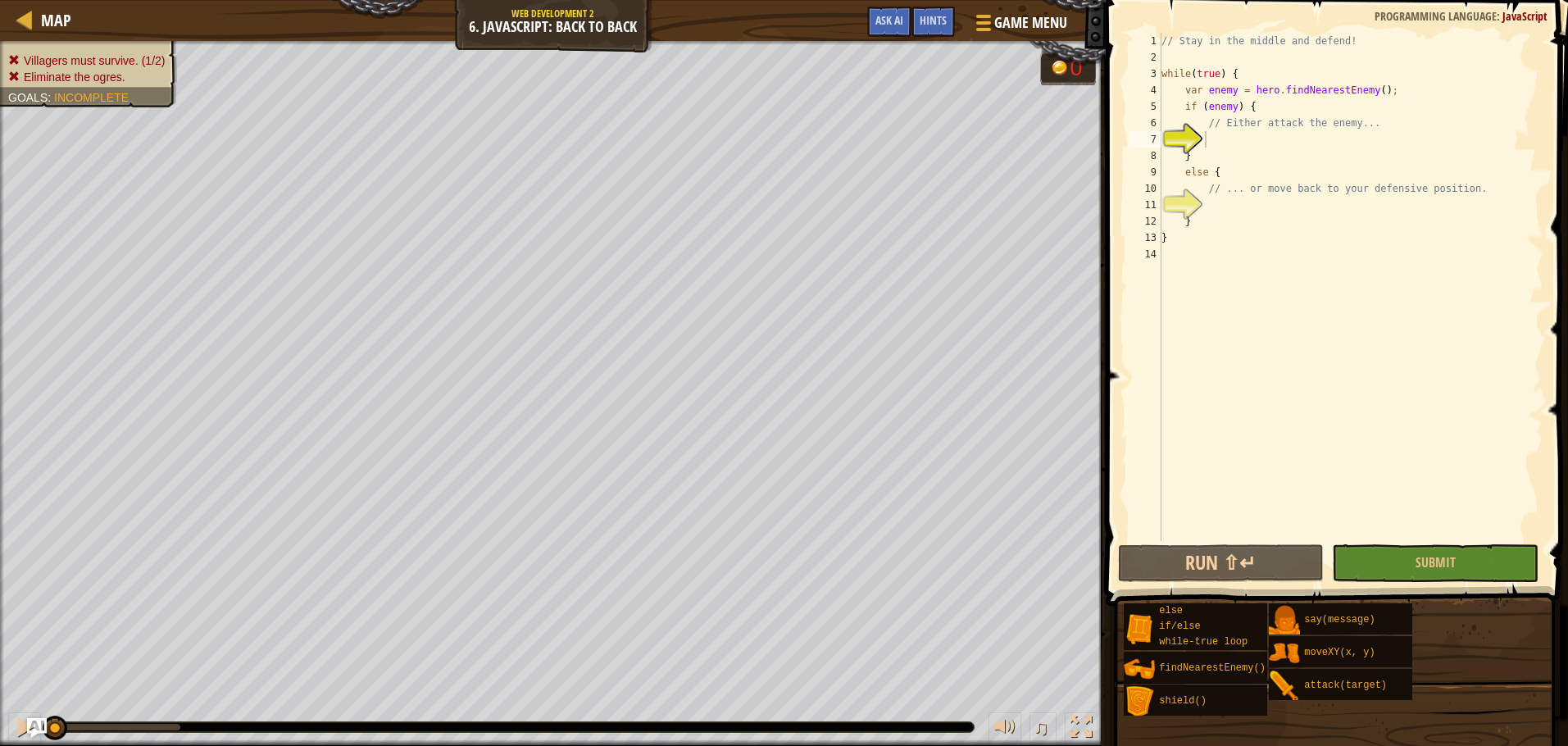
click at [1250, 147] on div "// Stay in the middle and defend! while ( true ) { var enemy = hero . findNeare…" at bounding box center [1350, 303] width 385 height 541
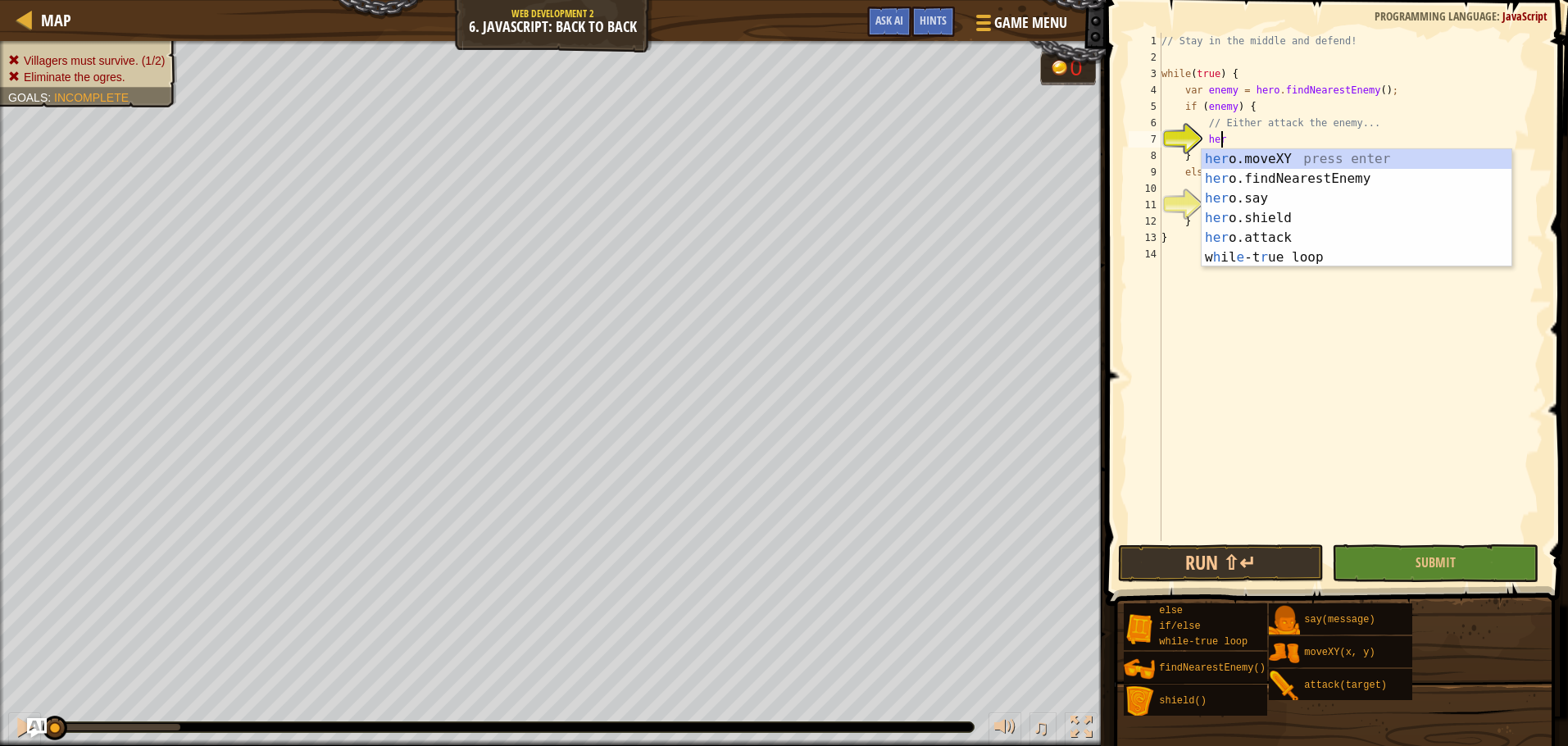
scroll to position [7, 5]
click at [1256, 231] on div "hero .moveXY press enter hero .findNearestEnemy press enter hero .say press ent…" at bounding box center [1357, 228] width 310 height 158
type textarea "hero.attack(enemy);"
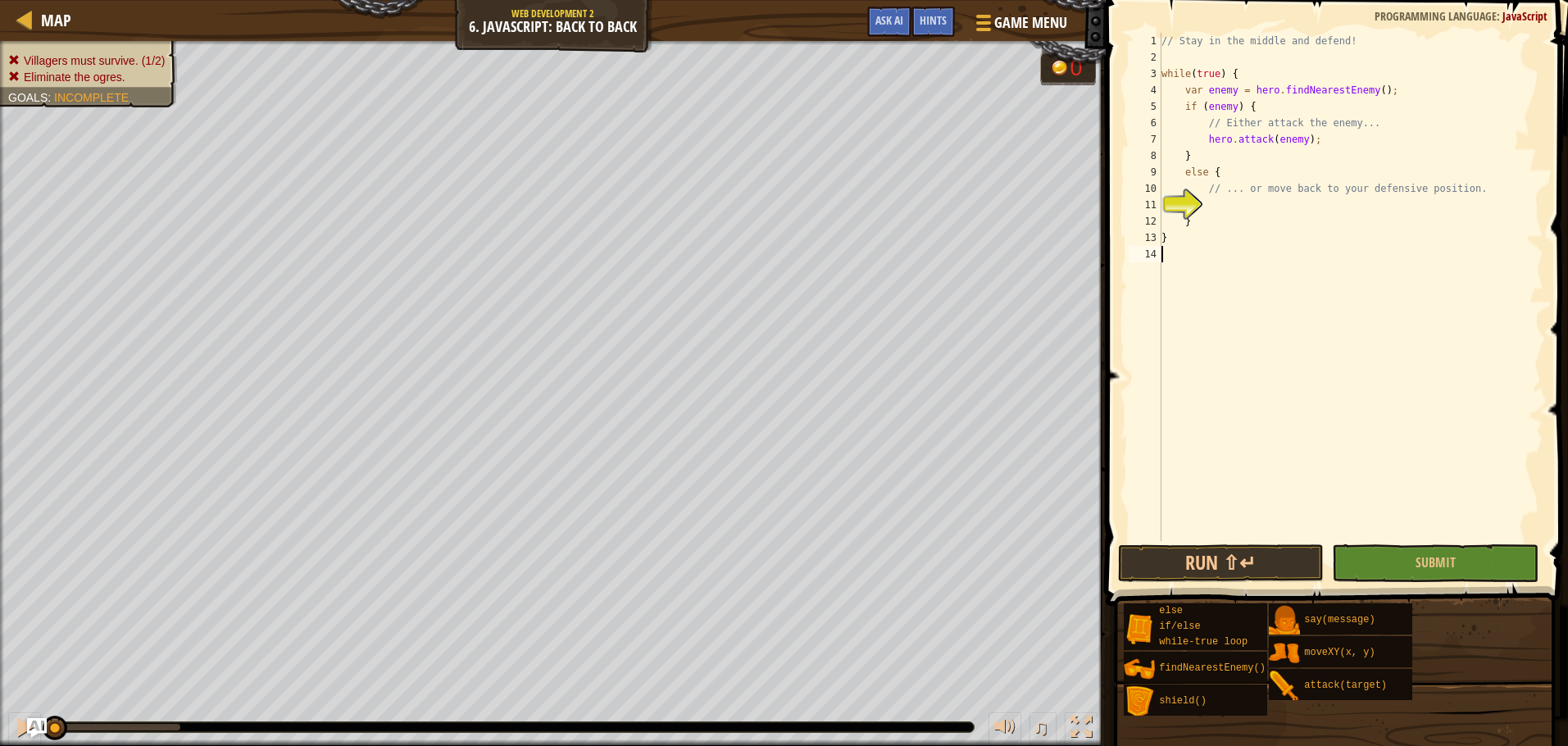
click at [1245, 248] on div "// Stay in the middle and defend! while ( true ) { var enemy = hero . findNeare…" at bounding box center [1350, 303] width 385 height 541
click at [1236, 212] on div "// Stay in the middle and defend! while ( true ) { var enemy = hero . findNeare…" at bounding box center [1350, 303] width 385 height 541
click at [1244, 209] on div "// Stay in the middle and defend! while ( true ) { var enemy = hero . findNeare…" at bounding box center [1350, 287] width 385 height 508
click at [1342, 563] on button "Submit" at bounding box center [1435, 562] width 207 height 37
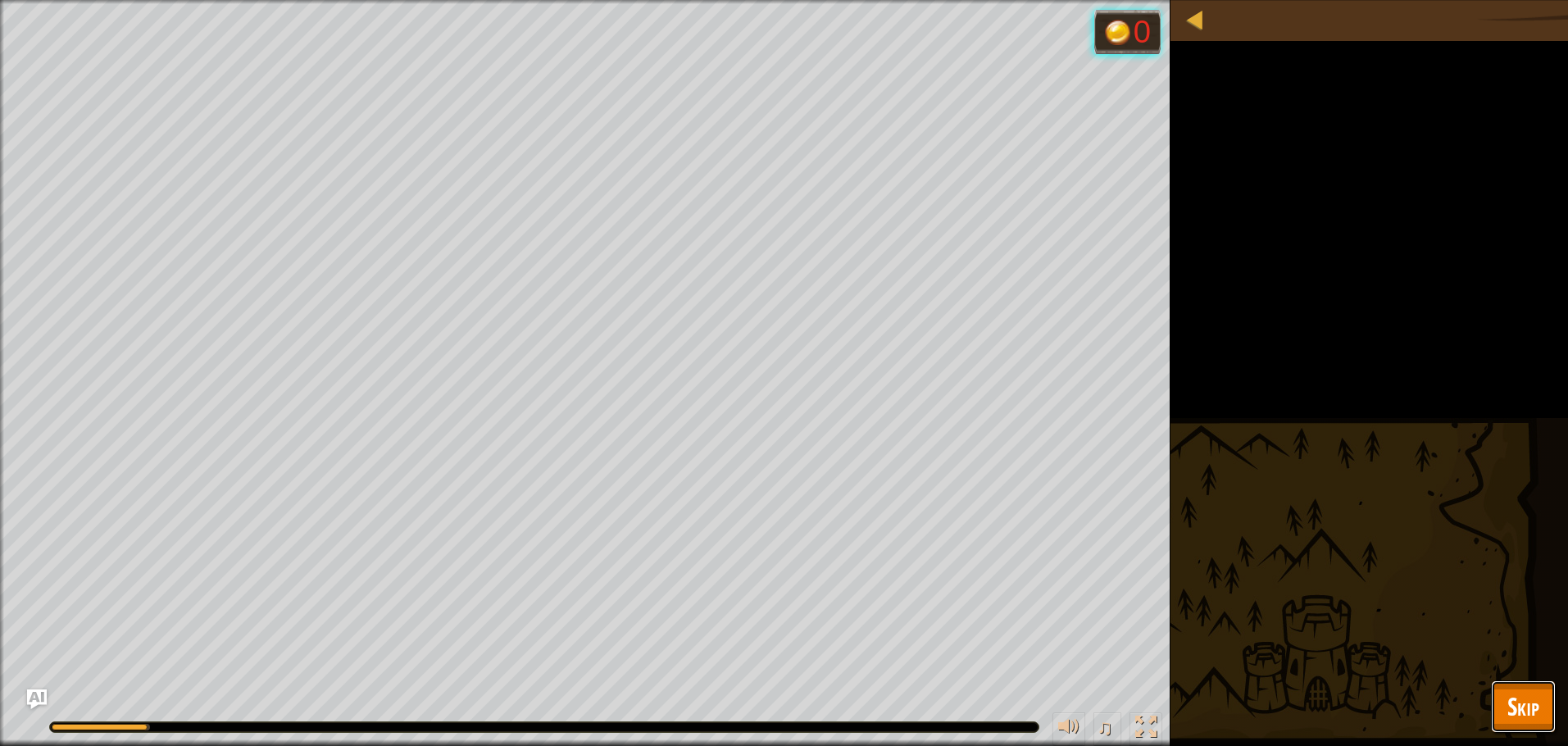
click at [1514, 697] on span "Skip" at bounding box center [1522, 706] width 32 height 34
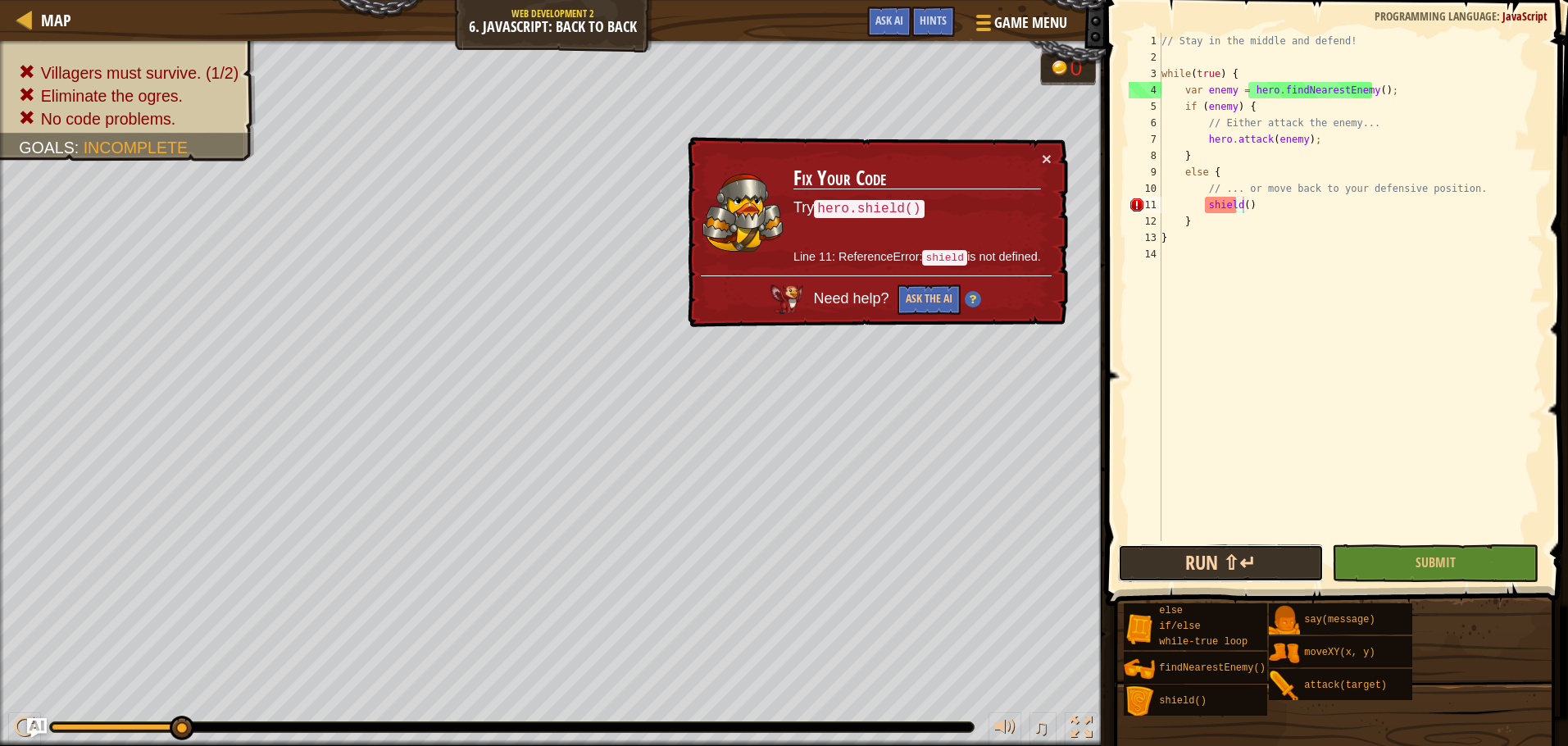
click at [1225, 551] on button "Run ⇧↵" at bounding box center [1221, 562] width 207 height 37
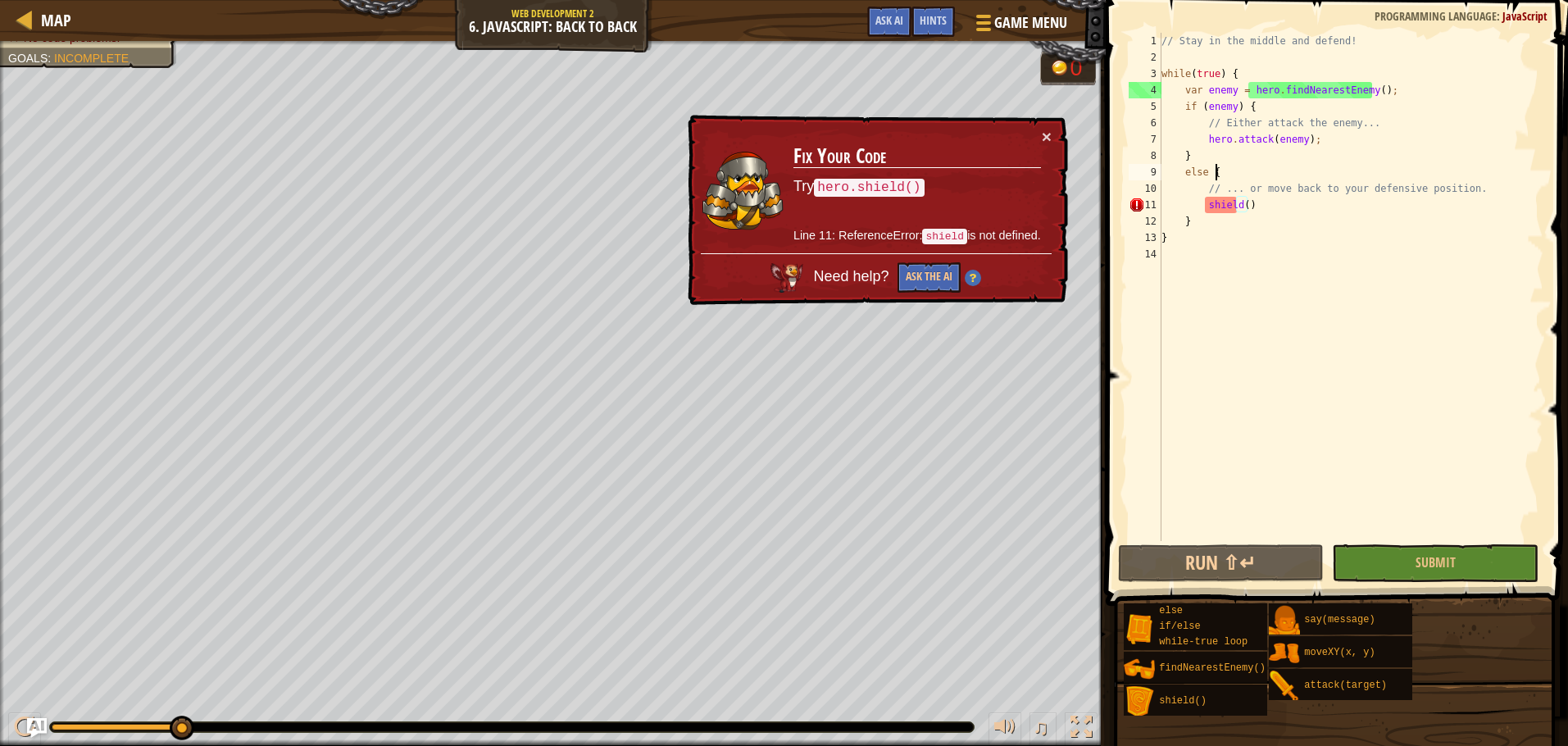
click at [1282, 169] on div "// Stay in the middle and defend! while ( true ) { var enemy = hero . findNeare…" at bounding box center [1350, 303] width 385 height 541
click at [933, 274] on button "Ask the AI" at bounding box center [928, 277] width 63 height 30
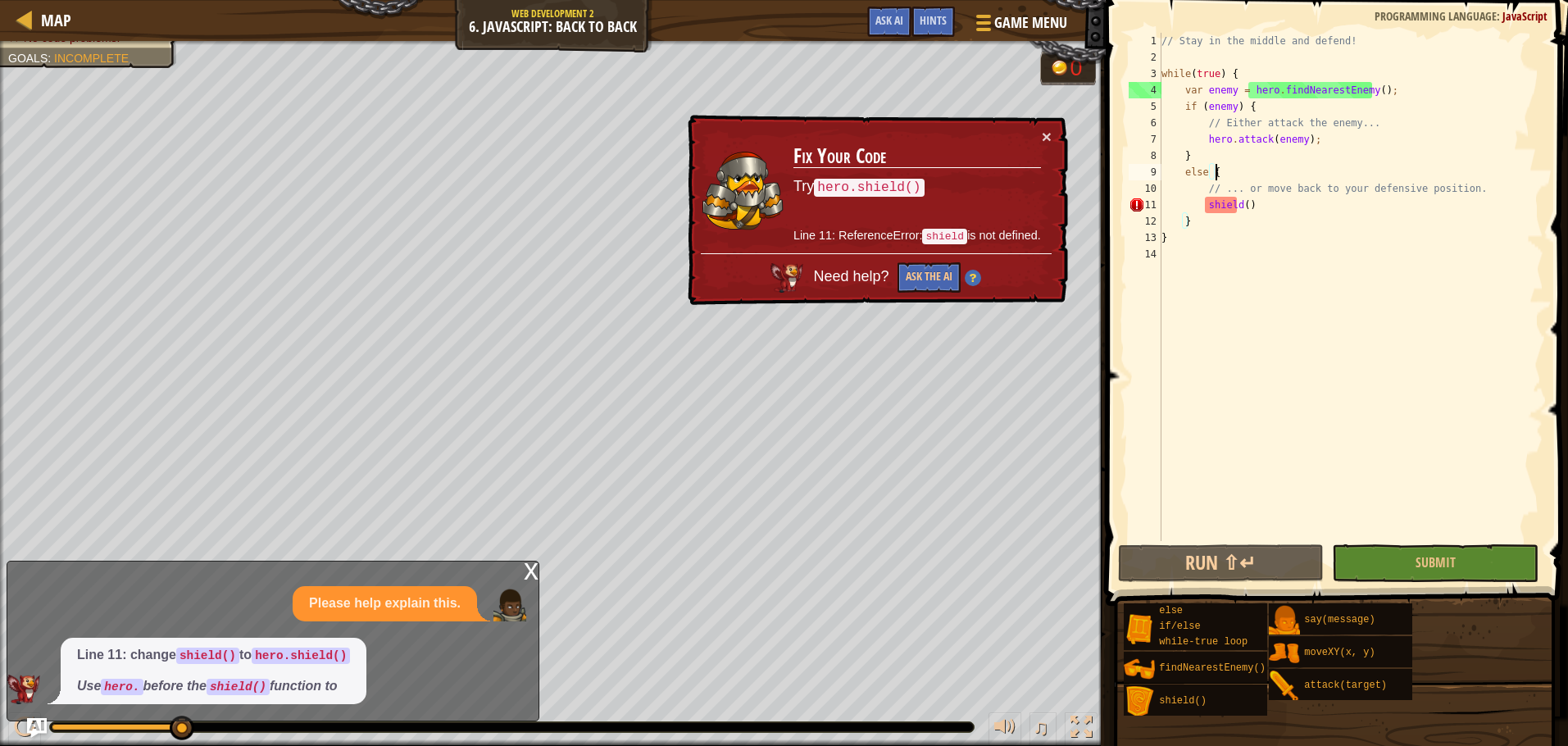
click at [1204, 203] on div "// Stay in the middle and defend! while ( true ) { var enemy = hero . findNeare…" at bounding box center [1350, 303] width 385 height 541
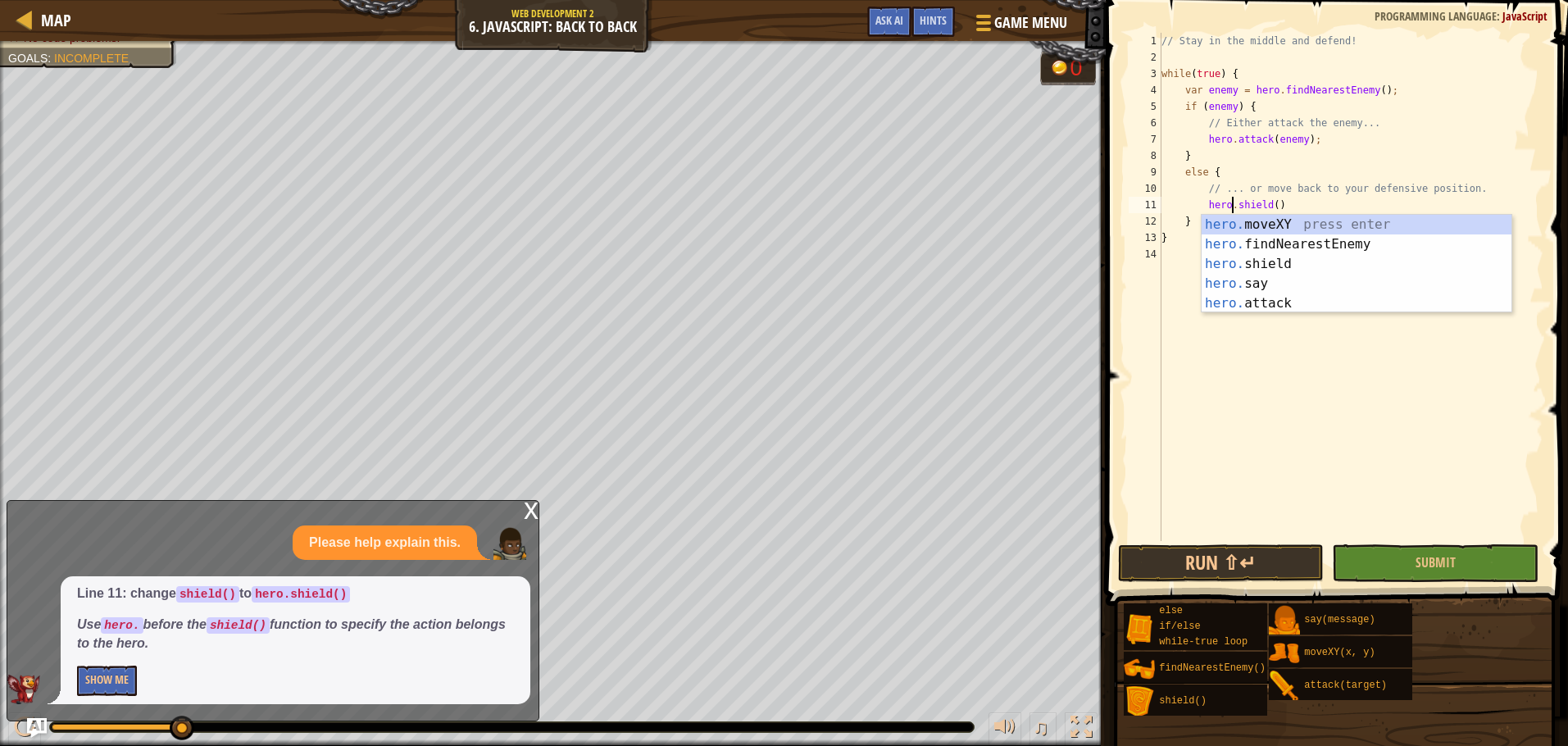
scroll to position [7, 6]
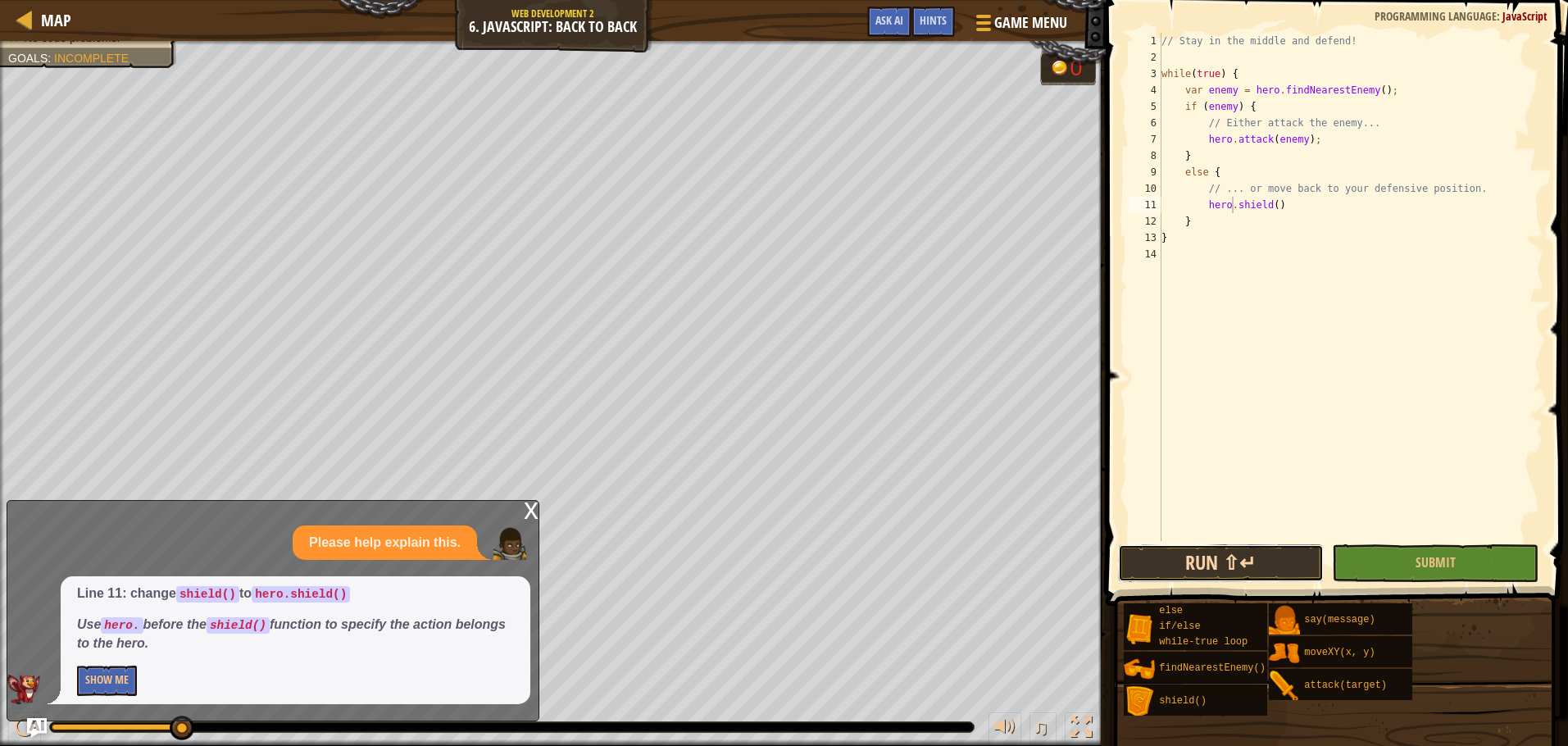
click at [1177, 557] on button "Run ⇧↵" at bounding box center [1221, 562] width 207 height 37
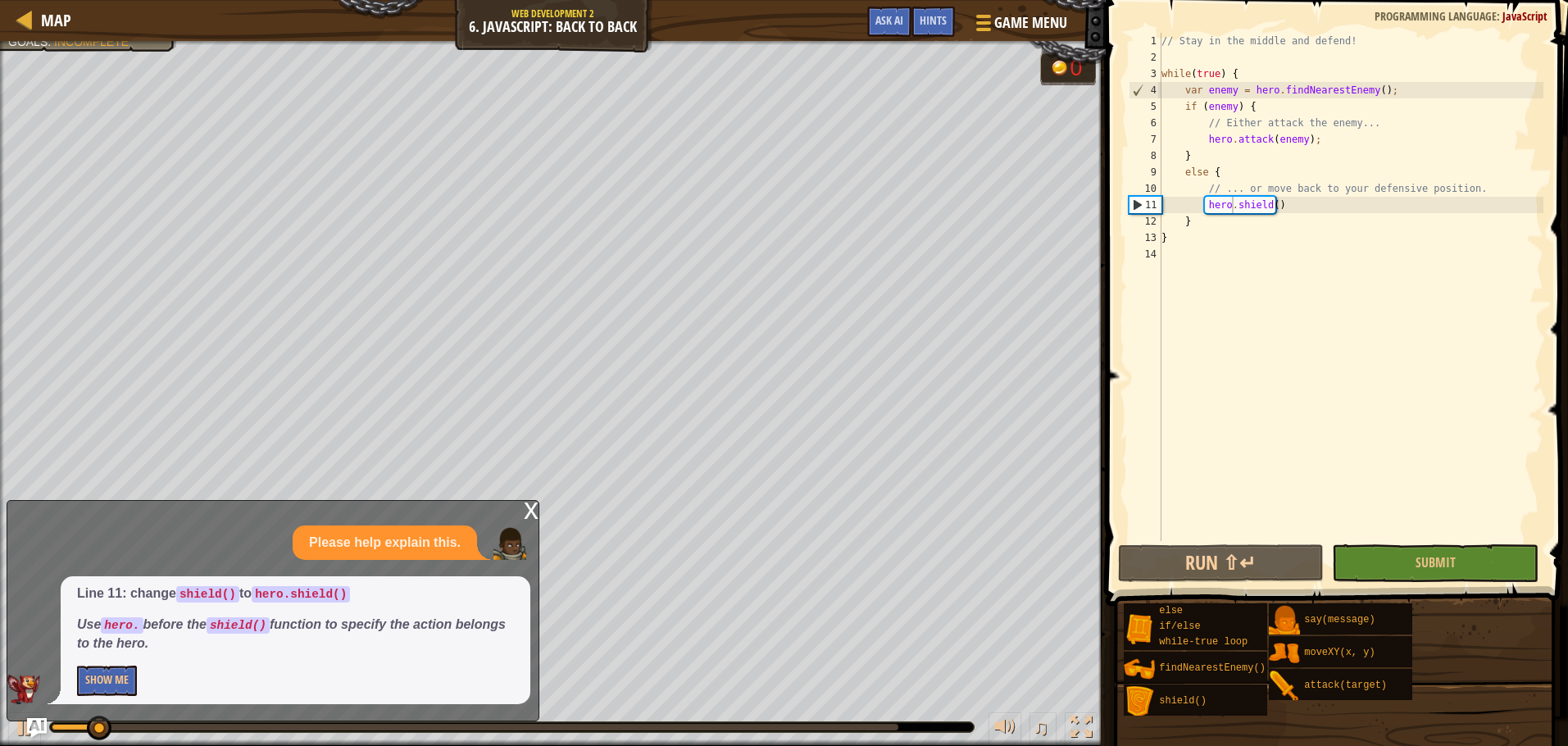
click at [527, 516] on div "x" at bounding box center [531, 509] width 15 height 16
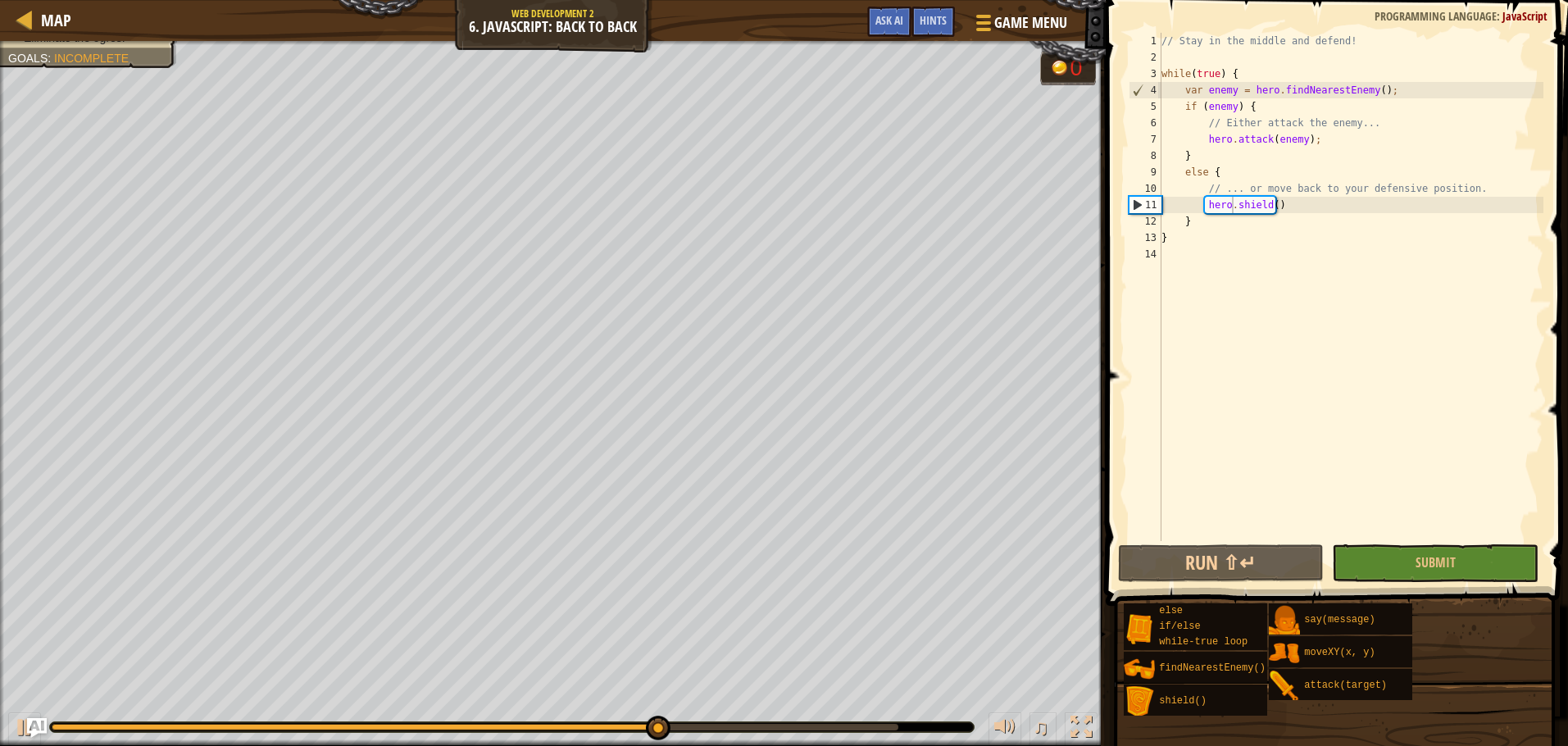
scroll to position [7, 0]
click at [1270, 244] on div "// Stay in the middle and defend! while ( true ) { var enemy = hero . findNeare…" at bounding box center [1350, 303] width 385 height 541
click at [1255, 230] on div "// Stay in the middle and defend! while ( true ) { var enemy = hero . findNeare…" at bounding box center [1350, 303] width 385 height 541
click at [1229, 225] on div "// Stay in the middle and defend! while ( true ) { var enemy = hero . findNeare…" at bounding box center [1350, 303] width 385 height 541
click at [1303, 201] on div "// Stay in the middle and defend! while ( true ) { var enemy = hero . findNeare…" at bounding box center [1350, 303] width 385 height 541
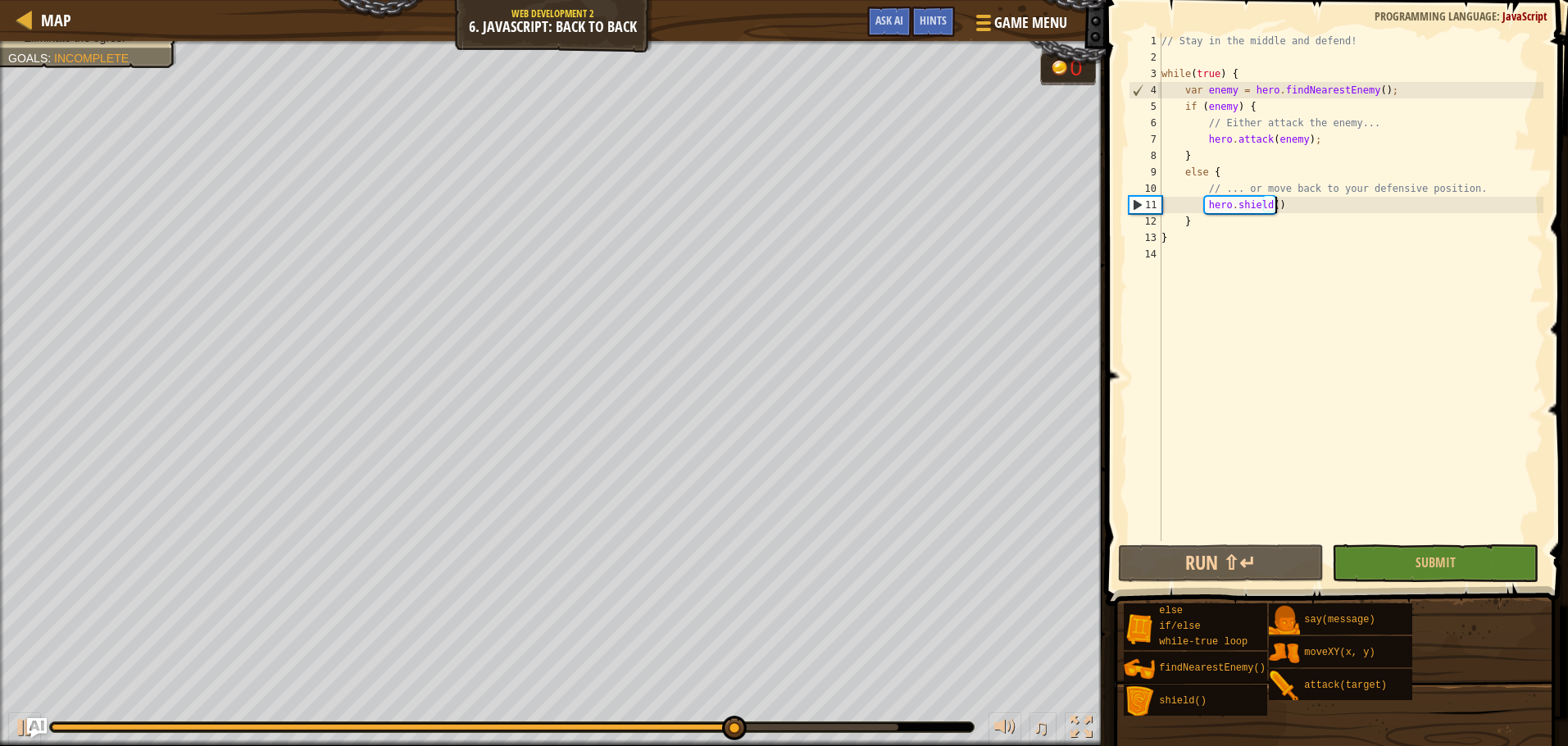
click at [1271, 210] on div "// Stay in the middle and defend! while ( true ) { var enemy = hero . findNeare…" at bounding box center [1350, 303] width 385 height 541
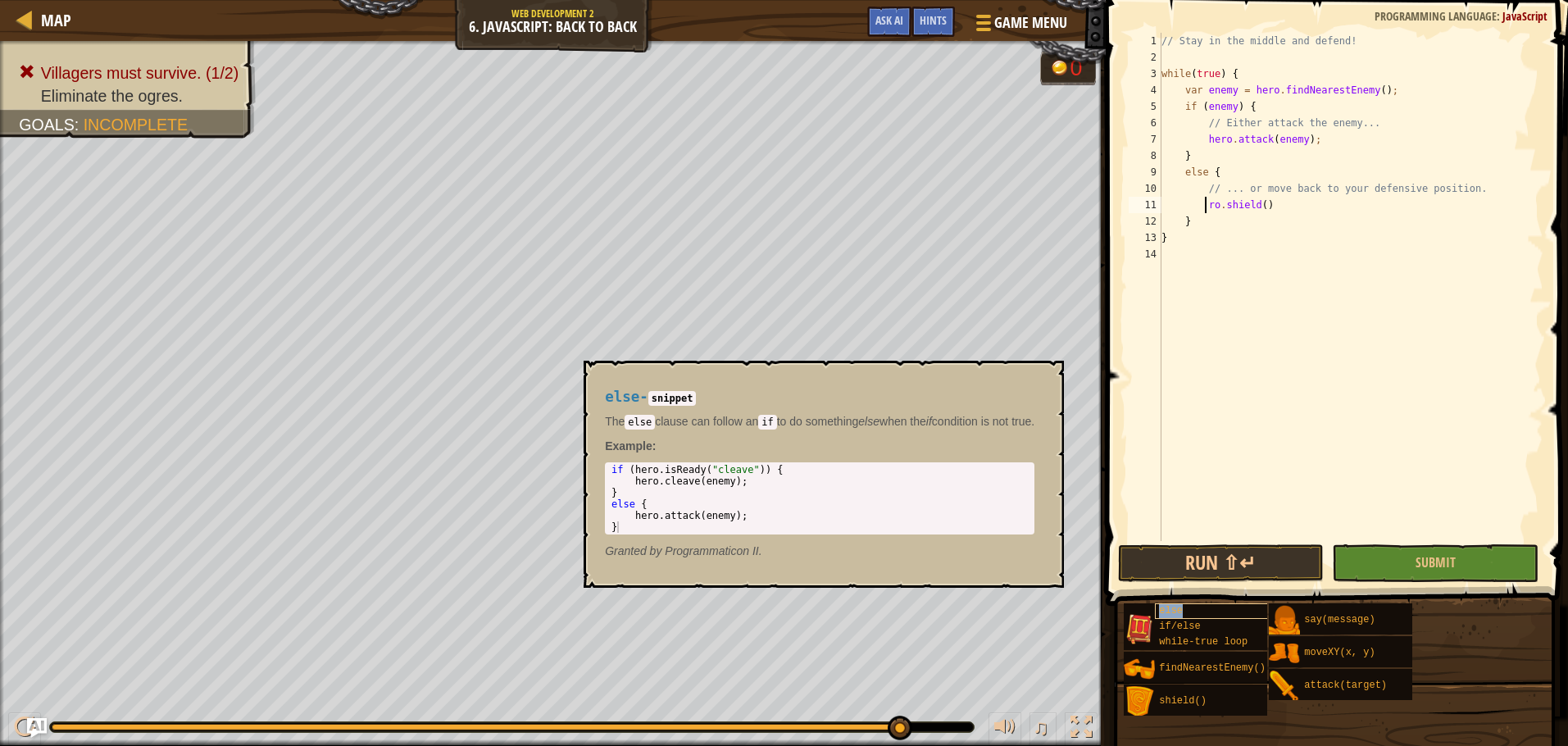
click at [1208, 608] on div "else" at bounding box center [1234, 610] width 157 height 15
click at [1204, 206] on div "// Stay in the middle and defend! while ( true ) { var enemy = hero . findNeare…" at bounding box center [1350, 303] width 385 height 541
click at [1231, 215] on div "// Stay in the middle and defend! while ( true ) { var enemy = hero . findNeare…" at bounding box center [1350, 303] width 385 height 541
click at [1235, 209] on div "// Stay in the middle and defend! while ( true ) { var enemy = hero . findNeare…" at bounding box center [1350, 303] width 385 height 541
click at [1227, 203] on div "// Stay in the middle and defend! while ( true ) { var enemy = hero . findNeare…" at bounding box center [1350, 303] width 385 height 541
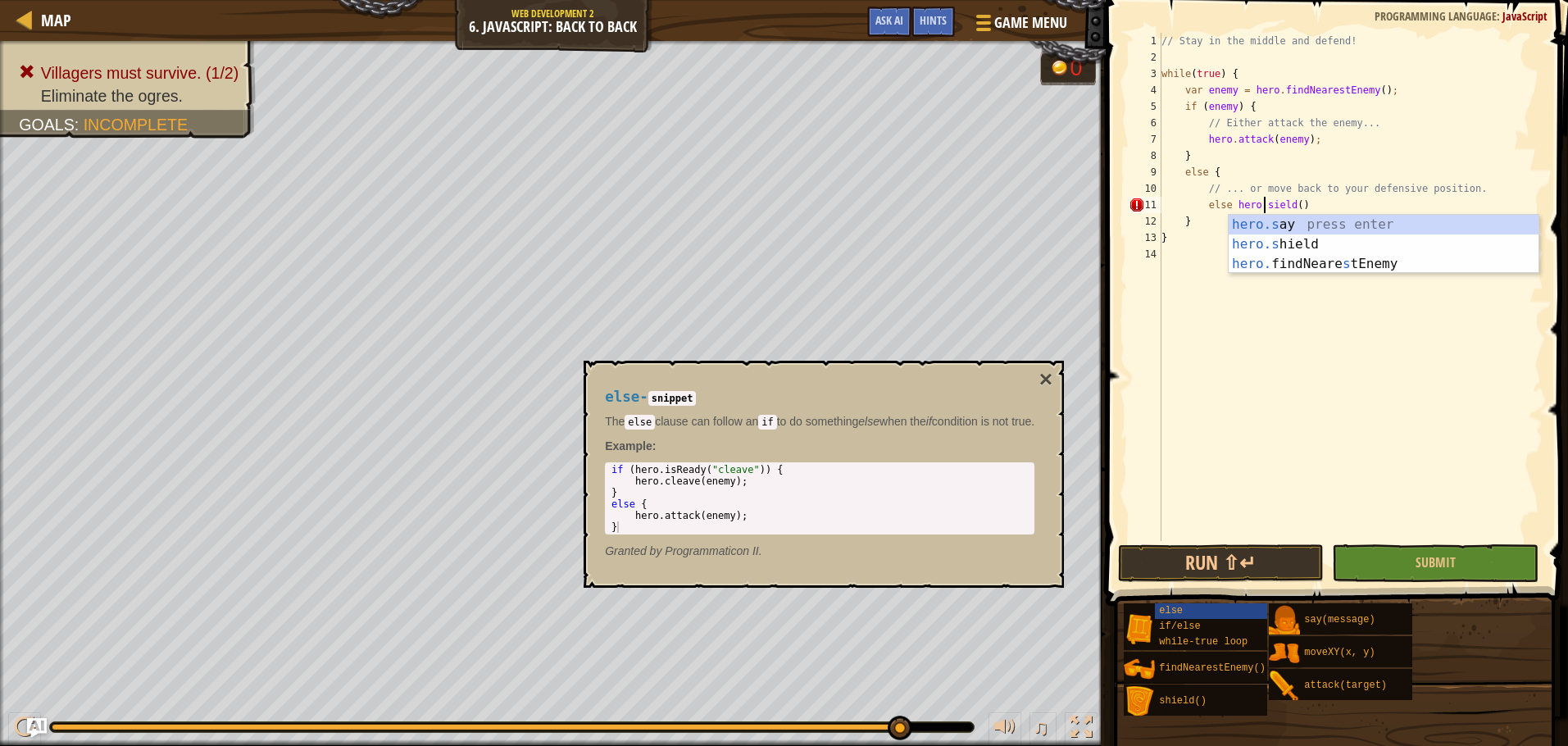
scroll to position [7, 10]
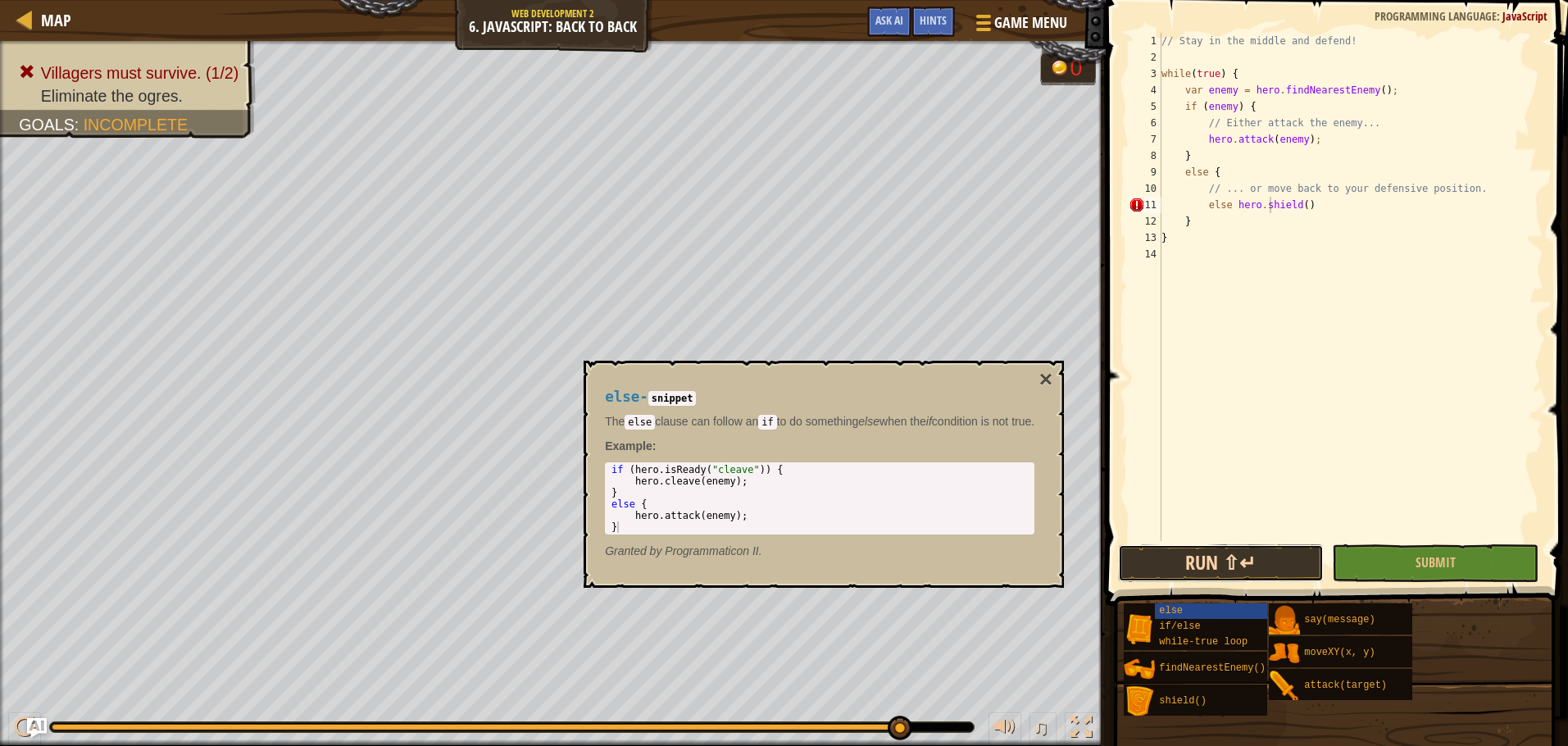
click at [1284, 551] on button "Run ⇧↵" at bounding box center [1221, 562] width 207 height 37
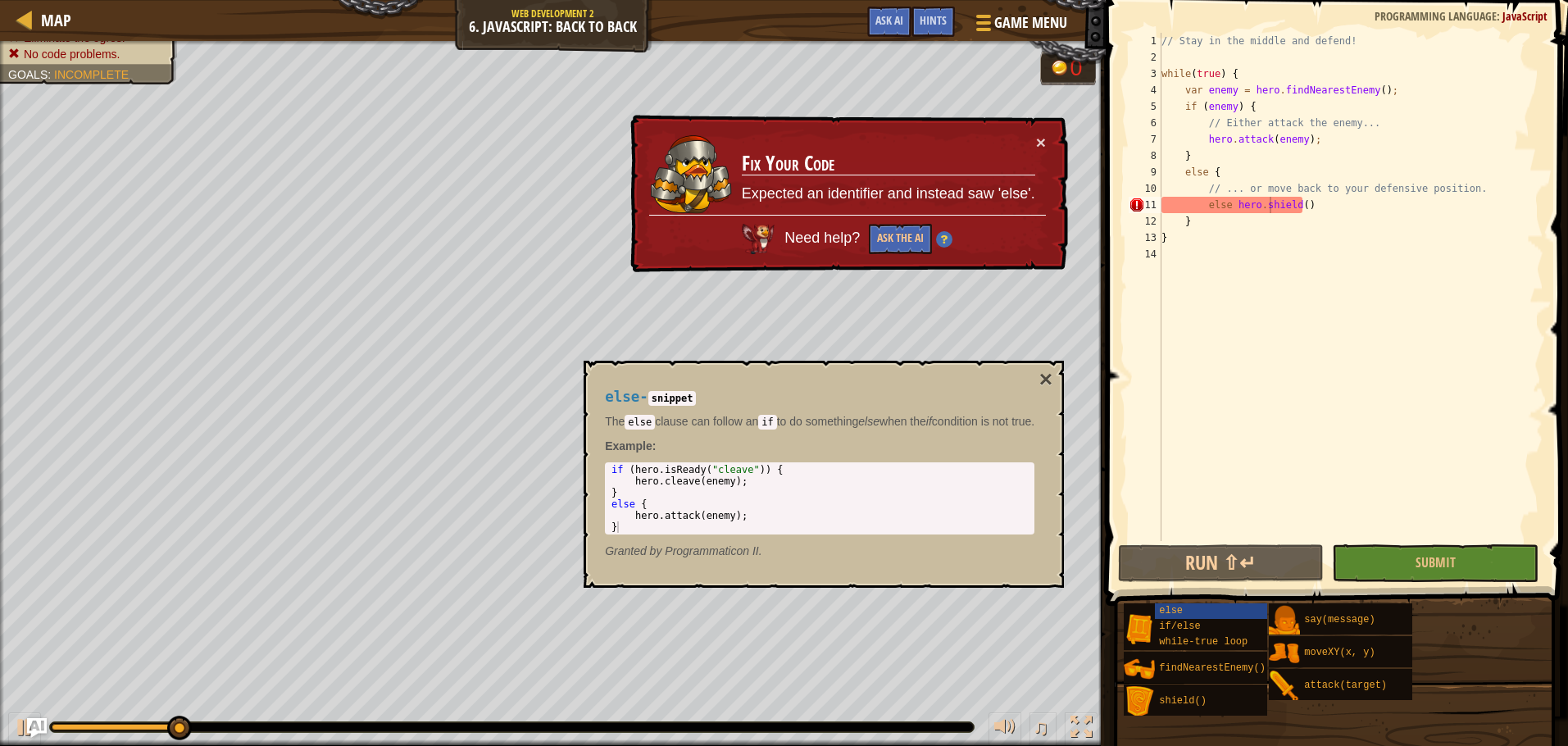
click at [1050, 372] on div "else - snippet The else clause can follow an if to do something else when the i…" at bounding box center [824, 474] width 480 height 227
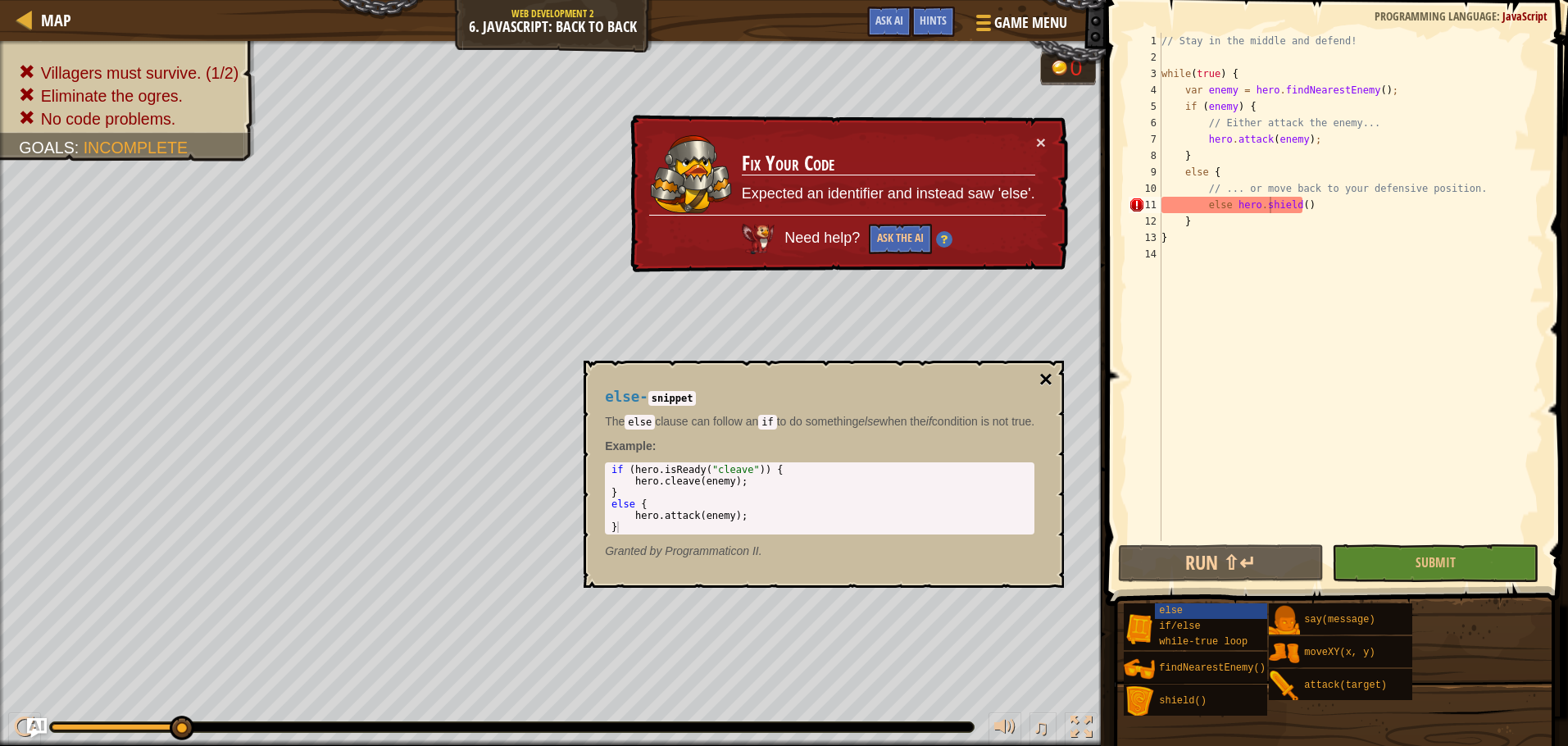
click at [1052, 369] on button "×" at bounding box center [1046, 379] width 13 height 23
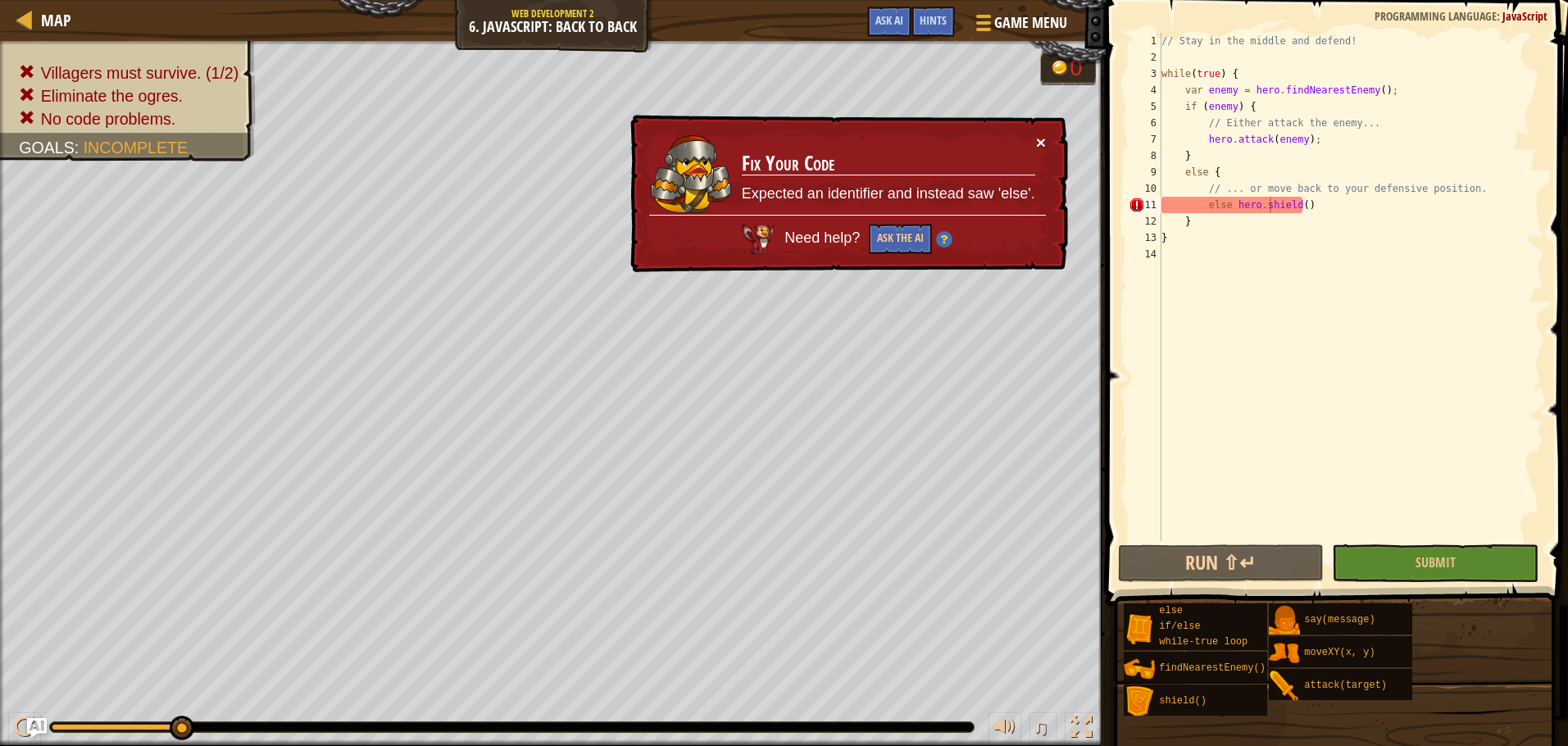
click at [1043, 139] on button "×" at bounding box center [1040, 142] width 10 height 17
click at [1225, 205] on div "// Stay in the middle and defend! while ( true ) { var enemy = hero . findNeare…" at bounding box center [1350, 303] width 385 height 541
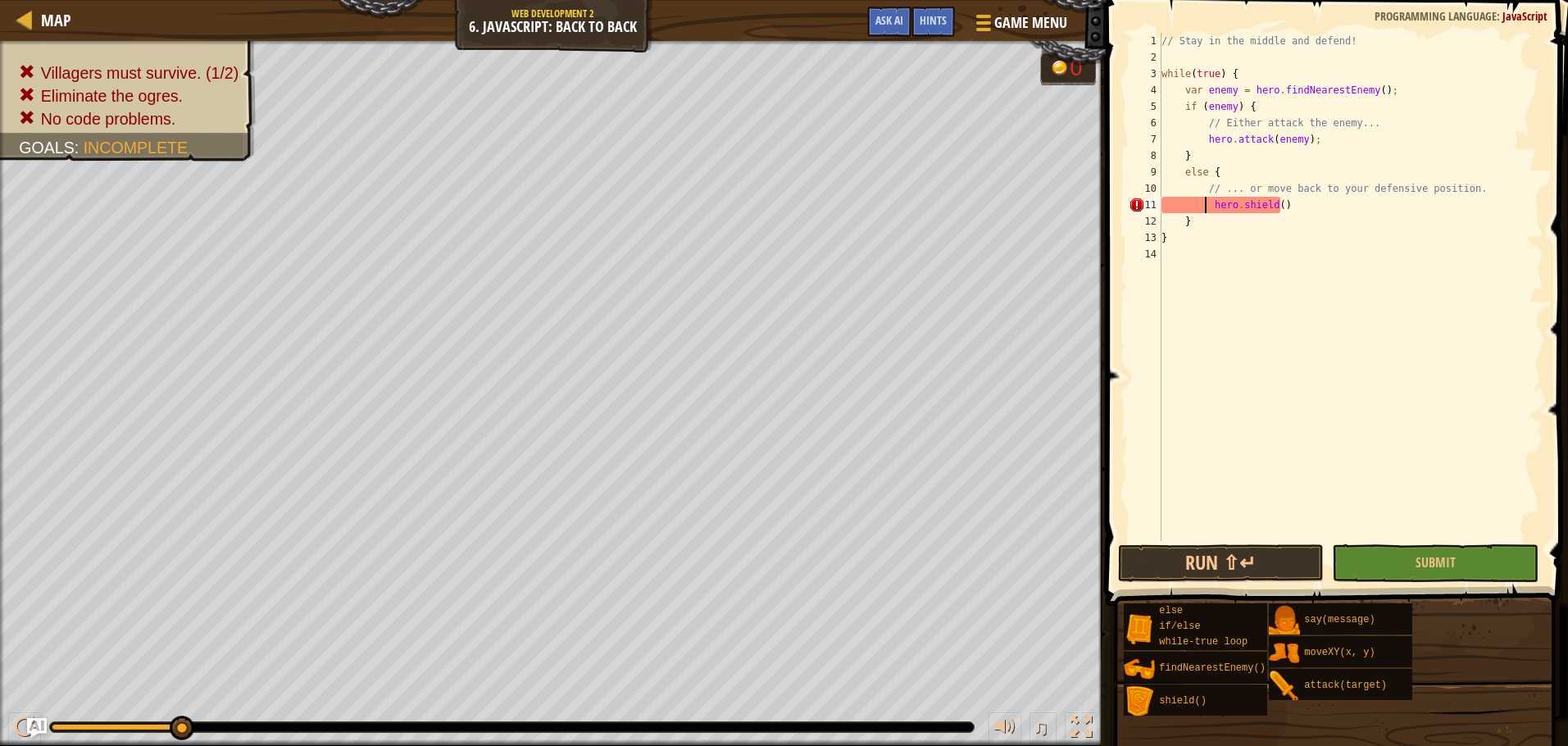
scroll to position [7, 7]
click at [1176, 220] on div "// Stay in the middle and defend! while ( true ) { var enemy = hero . findNeare…" at bounding box center [1350, 303] width 385 height 541
click at [1200, 221] on div "// Stay in the middle and defend! while ( true ) { var enemy = hero . findNeare…" at bounding box center [1350, 303] width 385 height 541
click at [1177, 239] on div "// Stay in the middle and defend! while ( true ) { var enemy = hero . findNeare…" at bounding box center [1350, 303] width 385 height 541
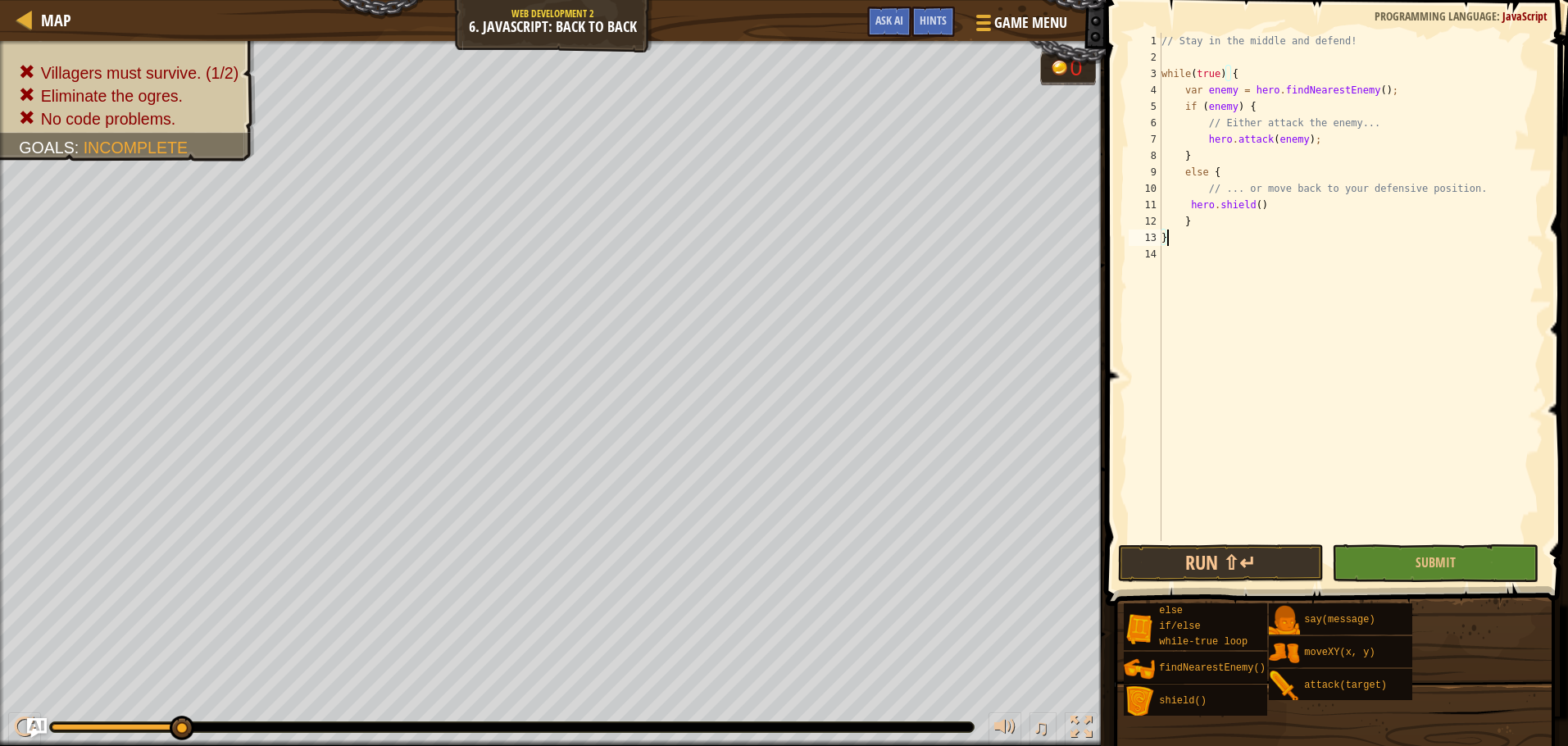
type textarea "}"
click at [1204, 246] on div "// Stay in the middle and defend! while ( true ) { var enemy = hero . findNeare…" at bounding box center [1350, 303] width 385 height 541
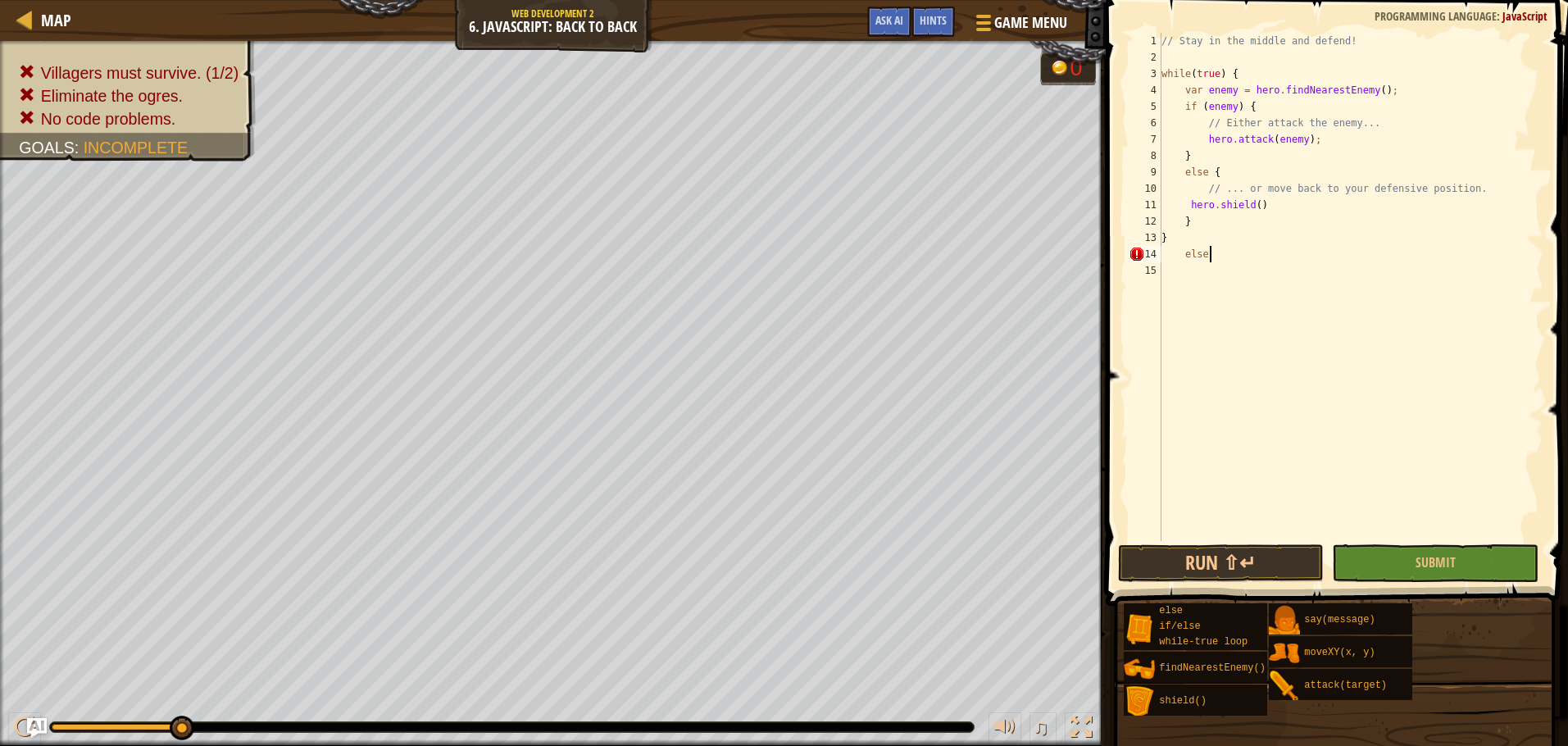
type textarea "else {"
drag, startPoint x: 1239, startPoint y: 355, endPoint x: 1235, endPoint y: 302, distance: 53.2
click at [1237, 343] on div "// Stay in the middle and defend! while ( true ) { var enemy = hero . findNeare…" at bounding box center [1350, 303] width 385 height 541
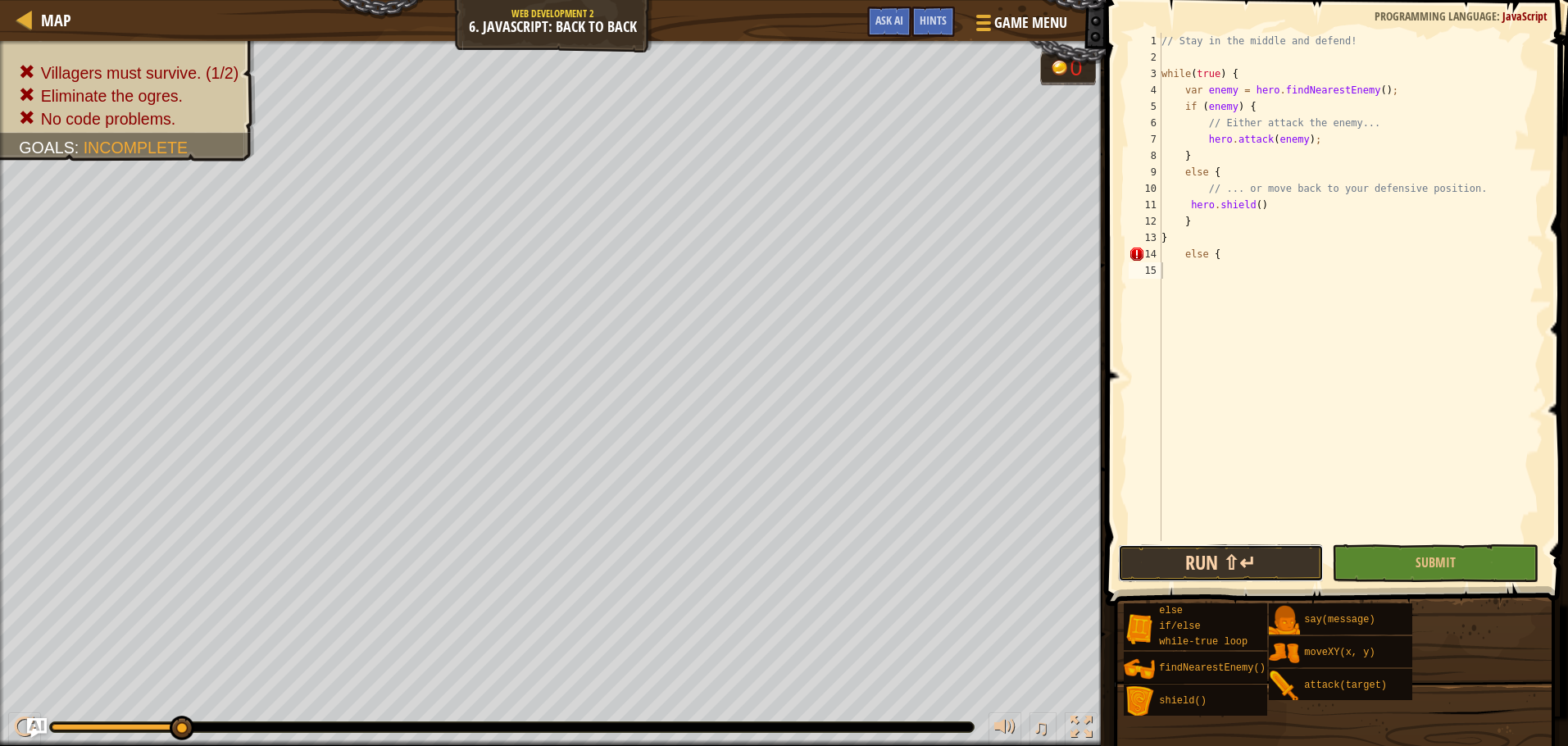
click at [1227, 557] on button "Run ⇧↵" at bounding box center [1221, 562] width 207 height 37
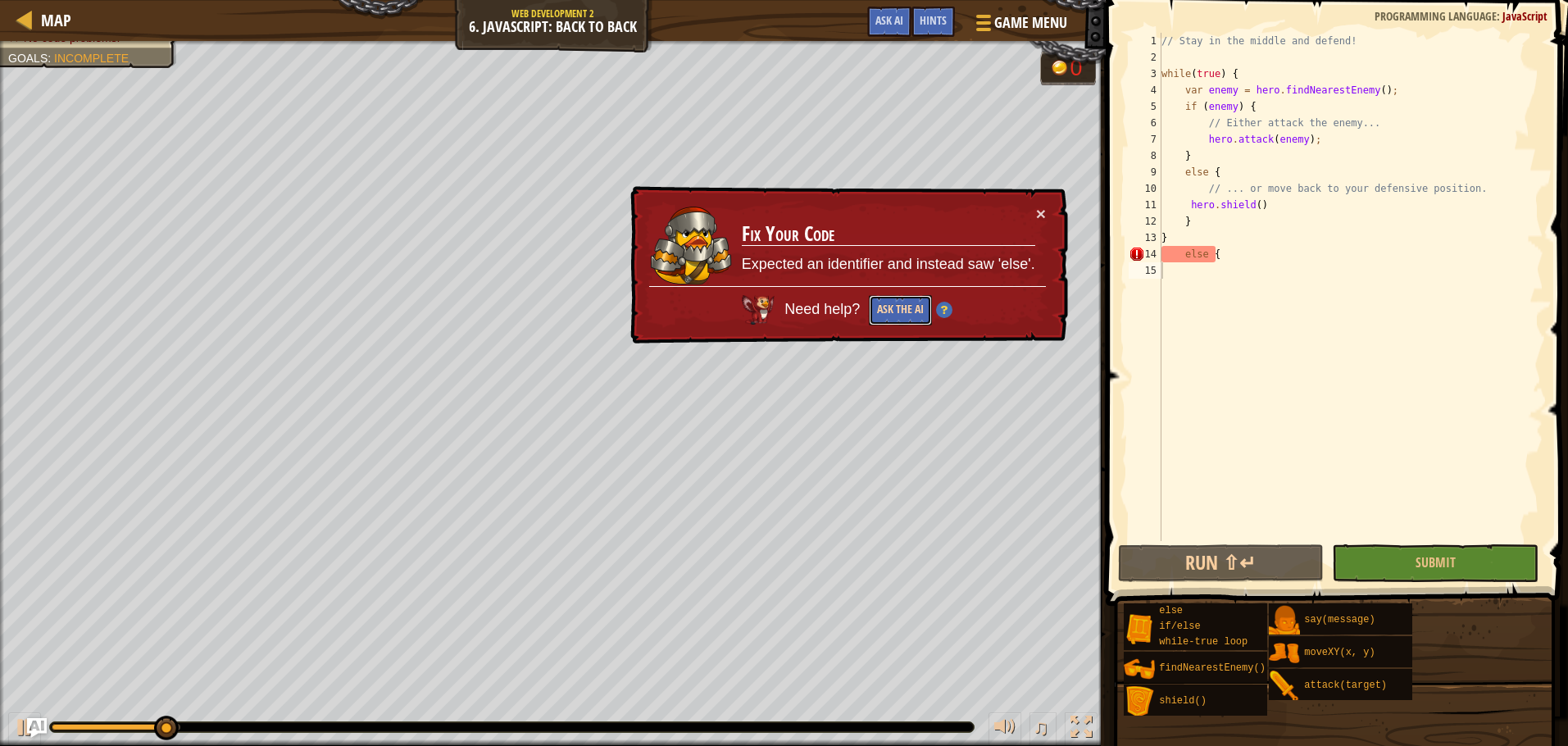
click at [902, 306] on button "Ask the AI" at bounding box center [900, 310] width 63 height 30
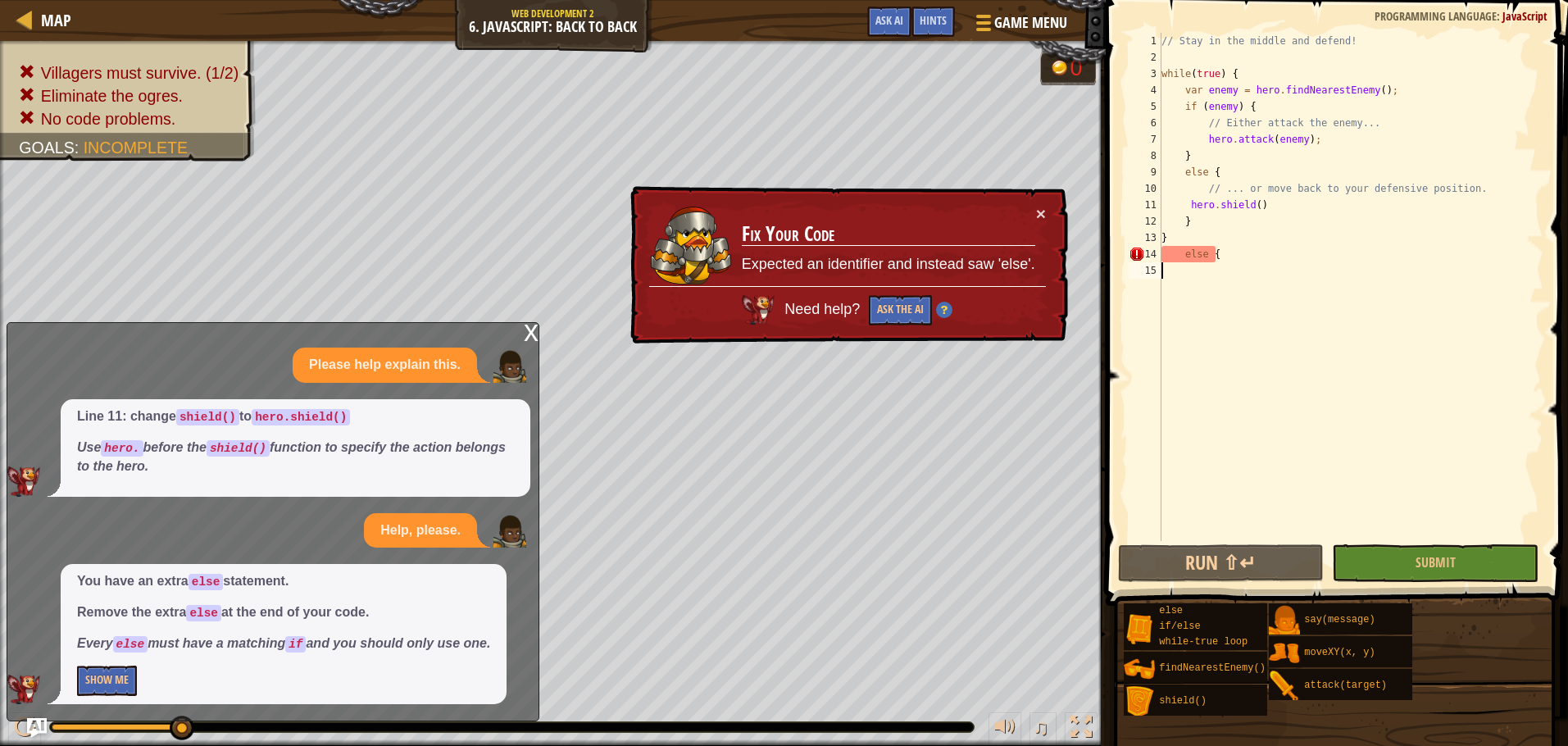
click at [1233, 254] on div "// Stay in the middle and defend! while ( true ) { var enemy = hero . findNeare…" at bounding box center [1350, 303] width 385 height 541
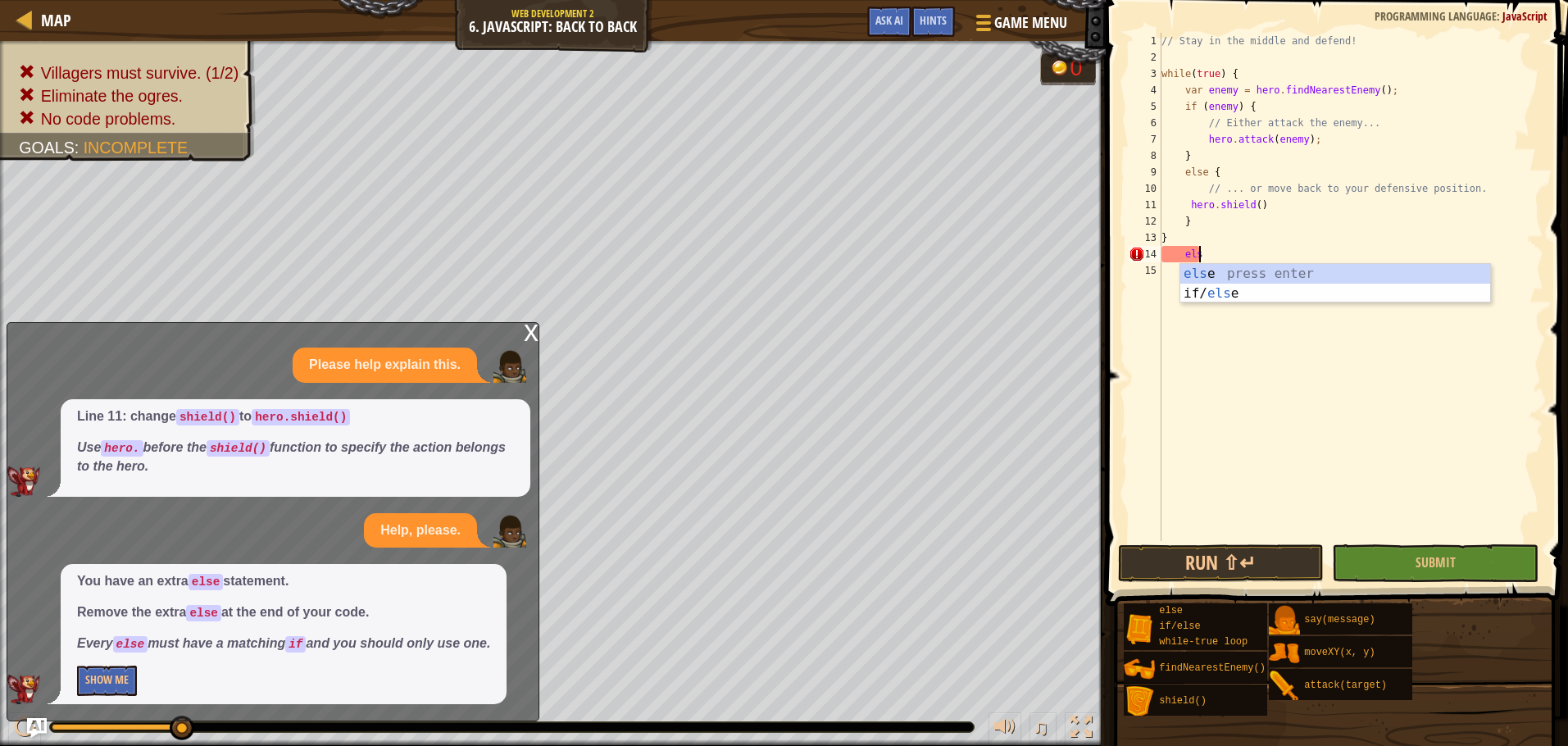
type textarea "e"
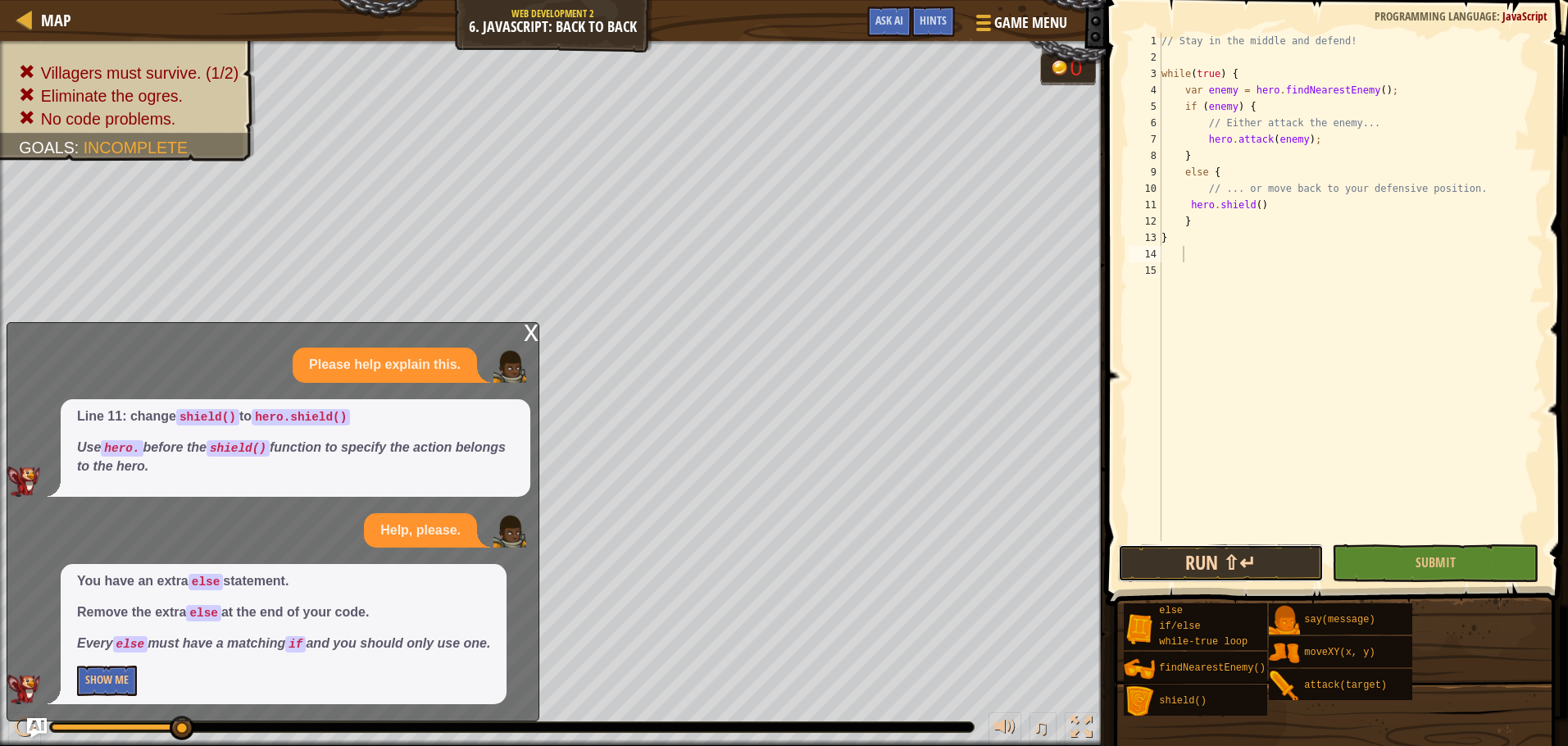
click at [1235, 573] on button "Run ⇧↵" at bounding box center [1221, 562] width 207 height 37
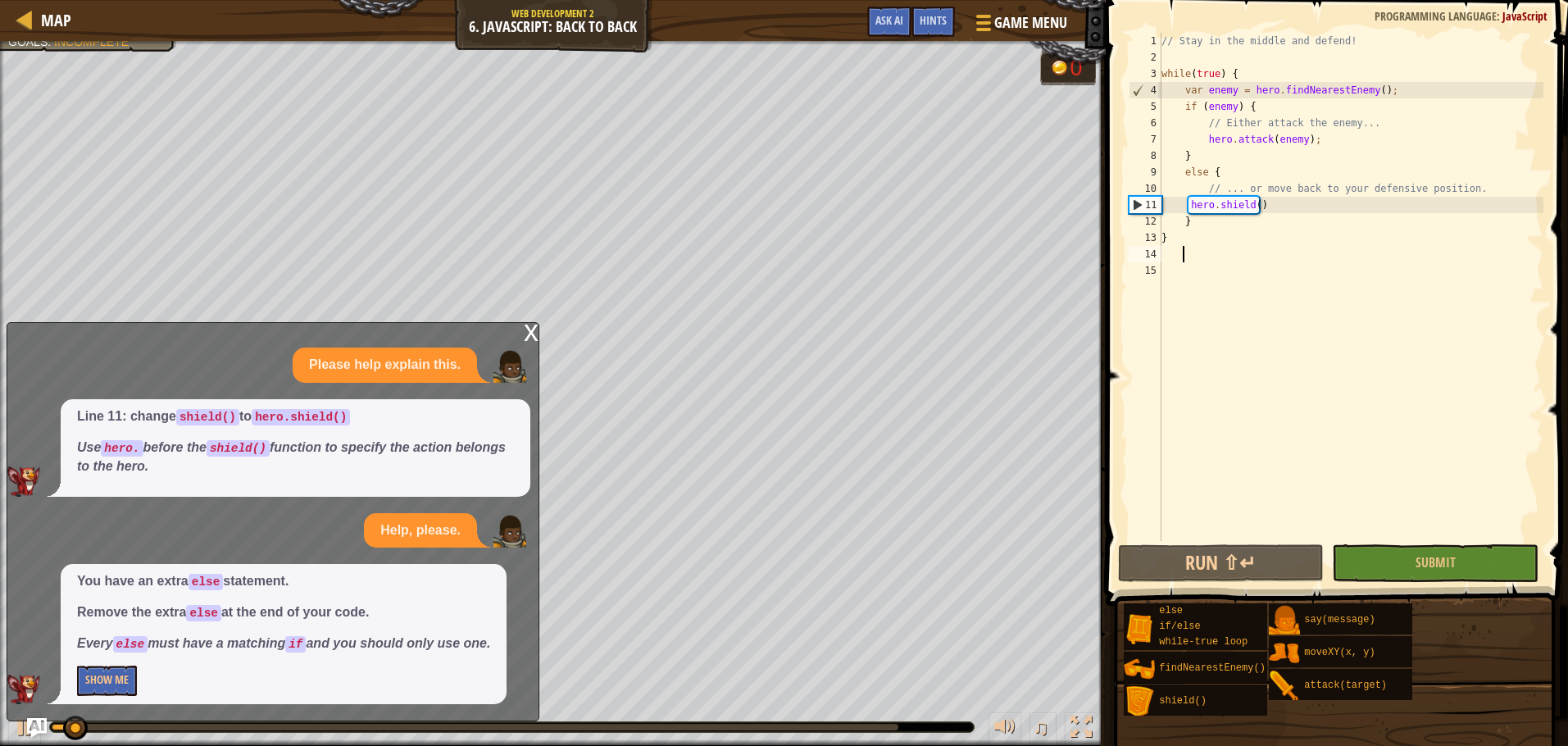
click at [528, 339] on div "x" at bounding box center [531, 331] width 15 height 16
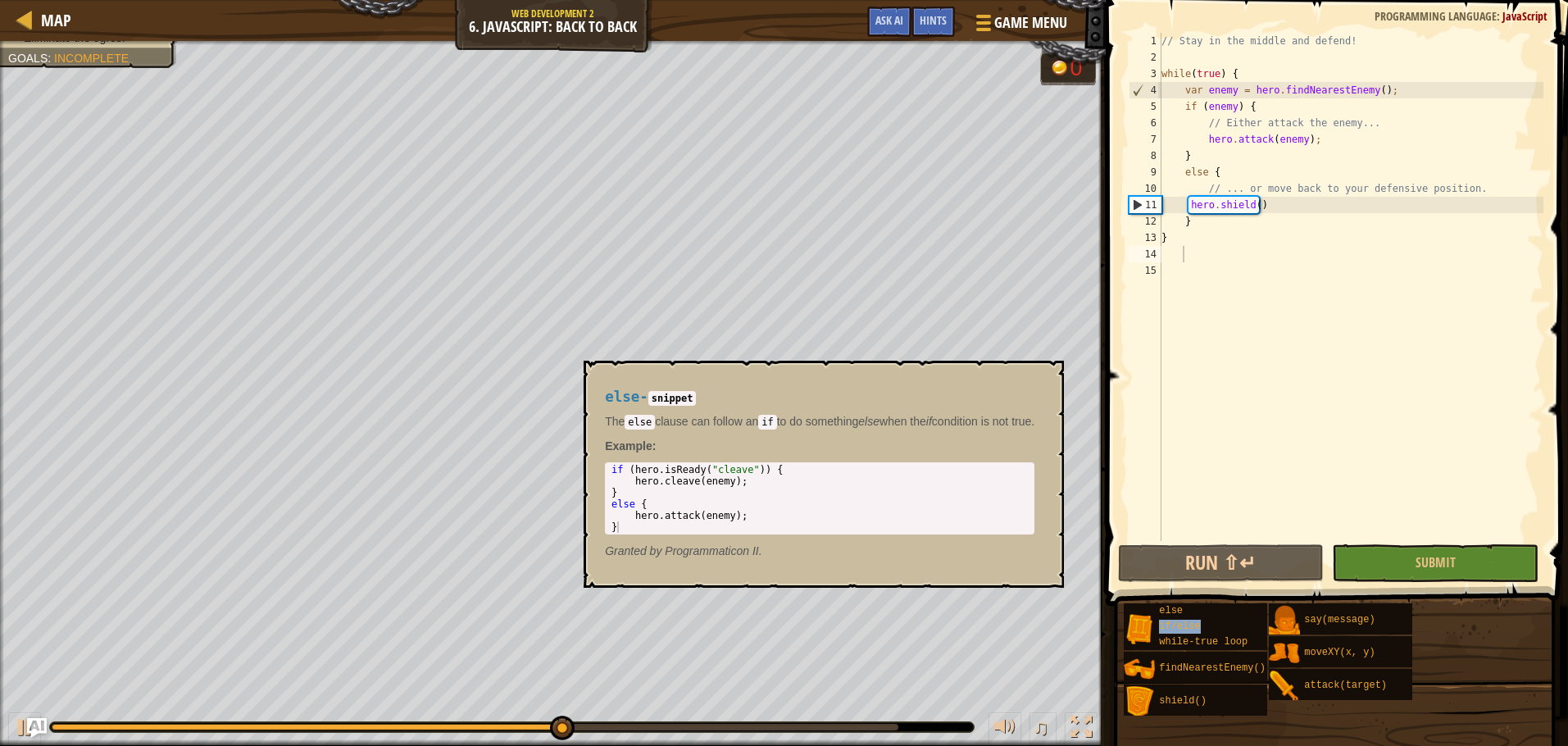
type textarea "if/else"
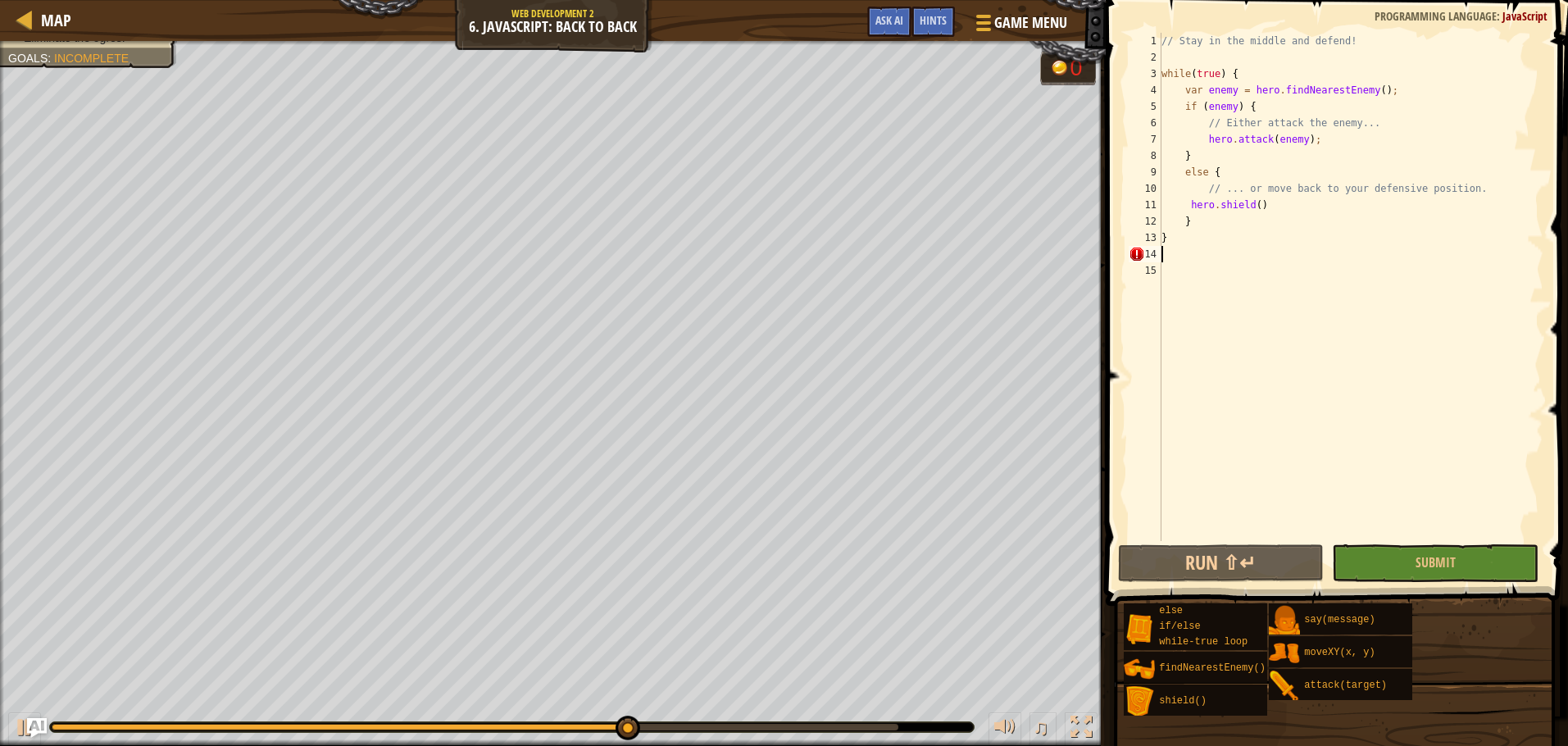
type textarea "}"
click at [1230, 274] on div "// Stay in the middle and defend! while ( true ) { var enemy = hero . findNeare…" at bounding box center [1350, 303] width 385 height 541
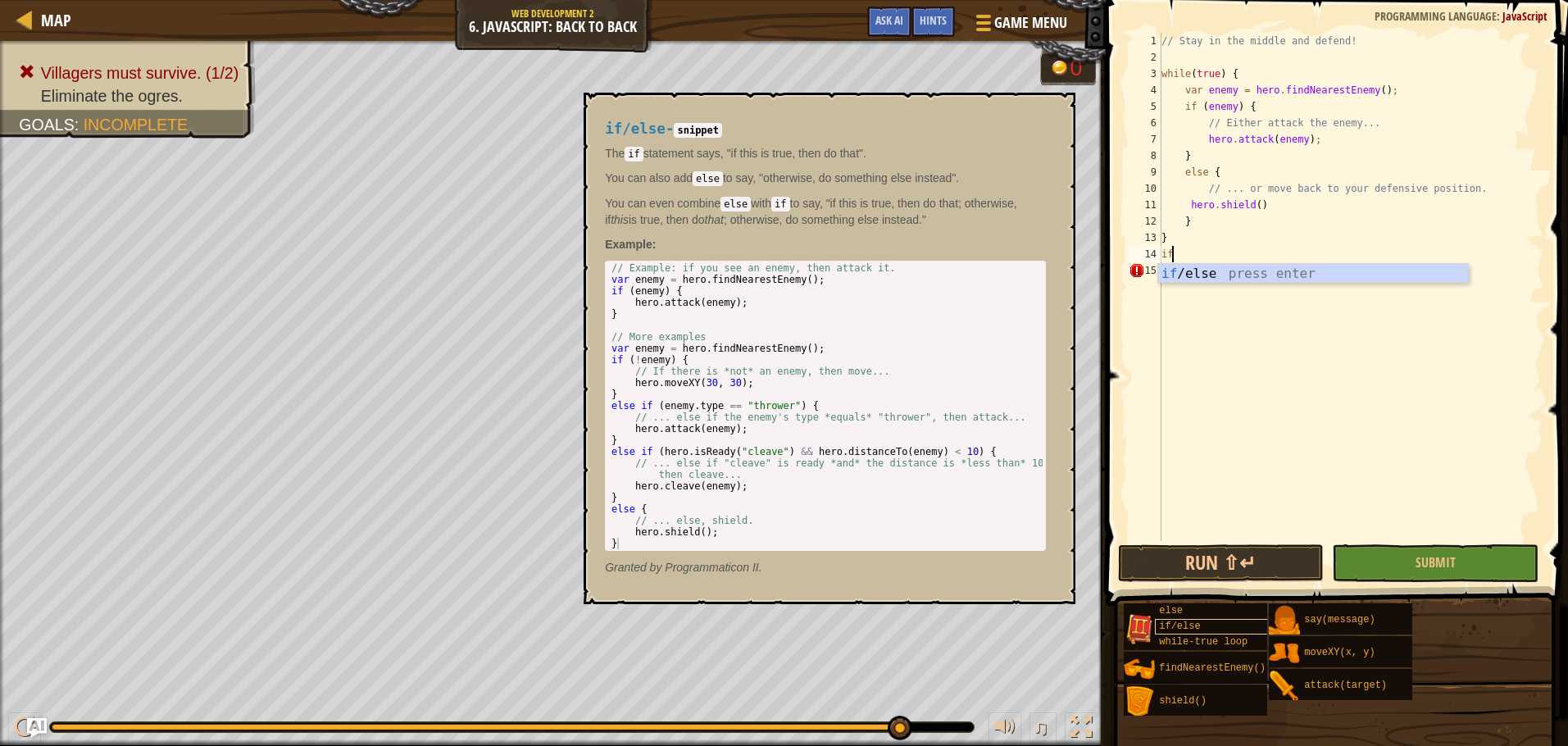
type textarea "i"
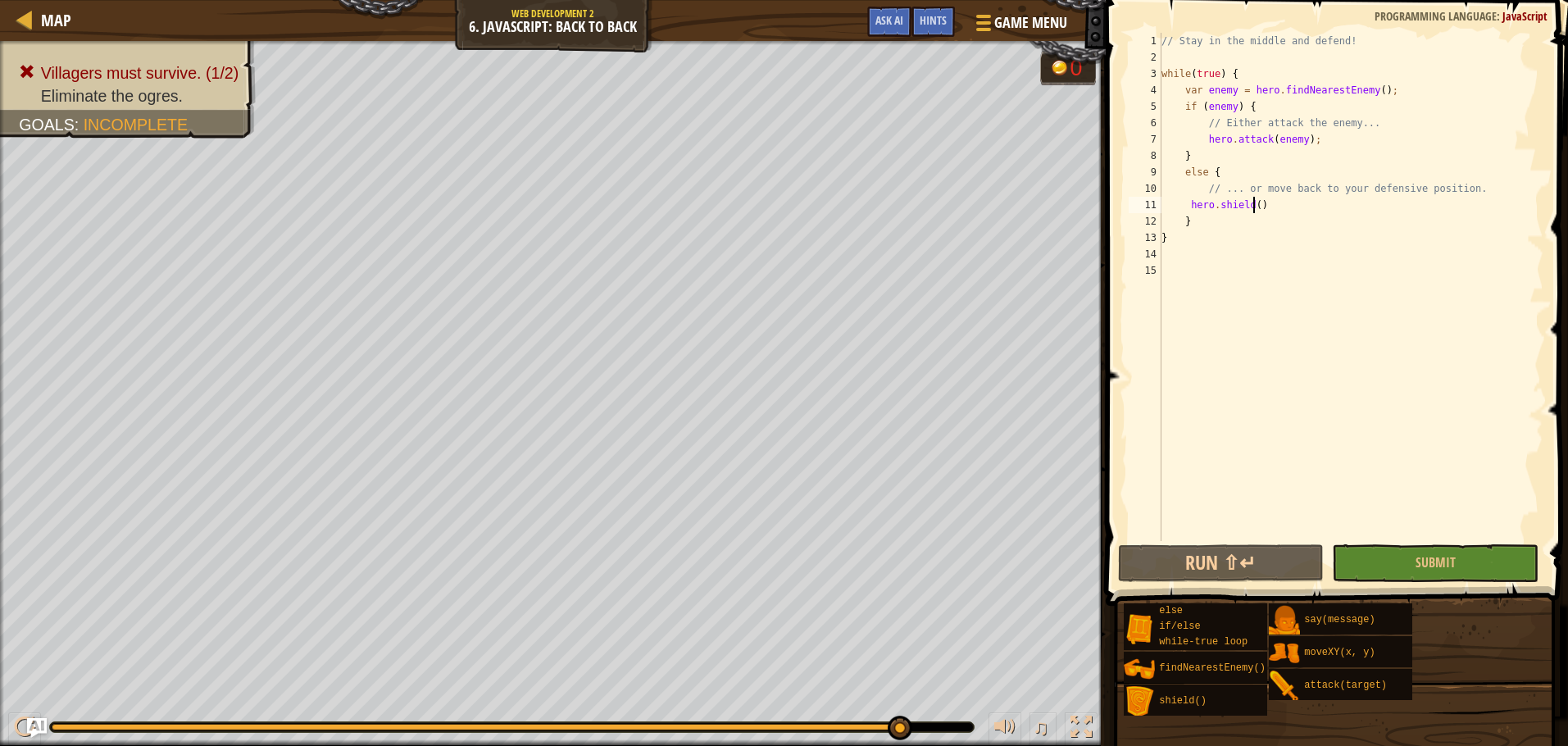
click at [1255, 206] on div "// Stay in the middle and defend! while ( true ) { var enemy = hero . findNeare…" at bounding box center [1350, 303] width 385 height 541
click at [1265, 206] on div "// Stay in the middle and defend! while ( true ) { var enemy = hero . findNeare…" at bounding box center [1350, 303] width 385 height 541
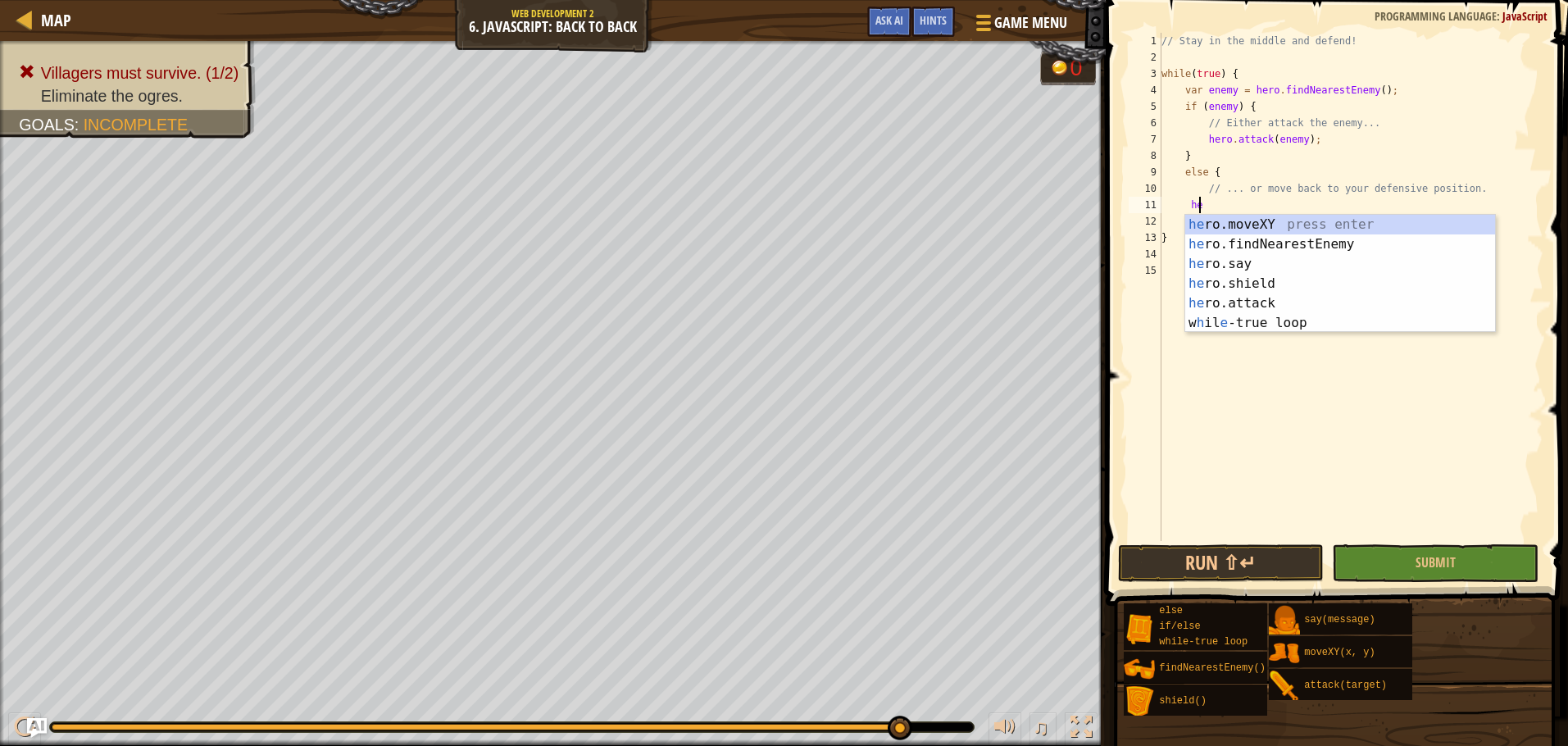
type textarea "h"
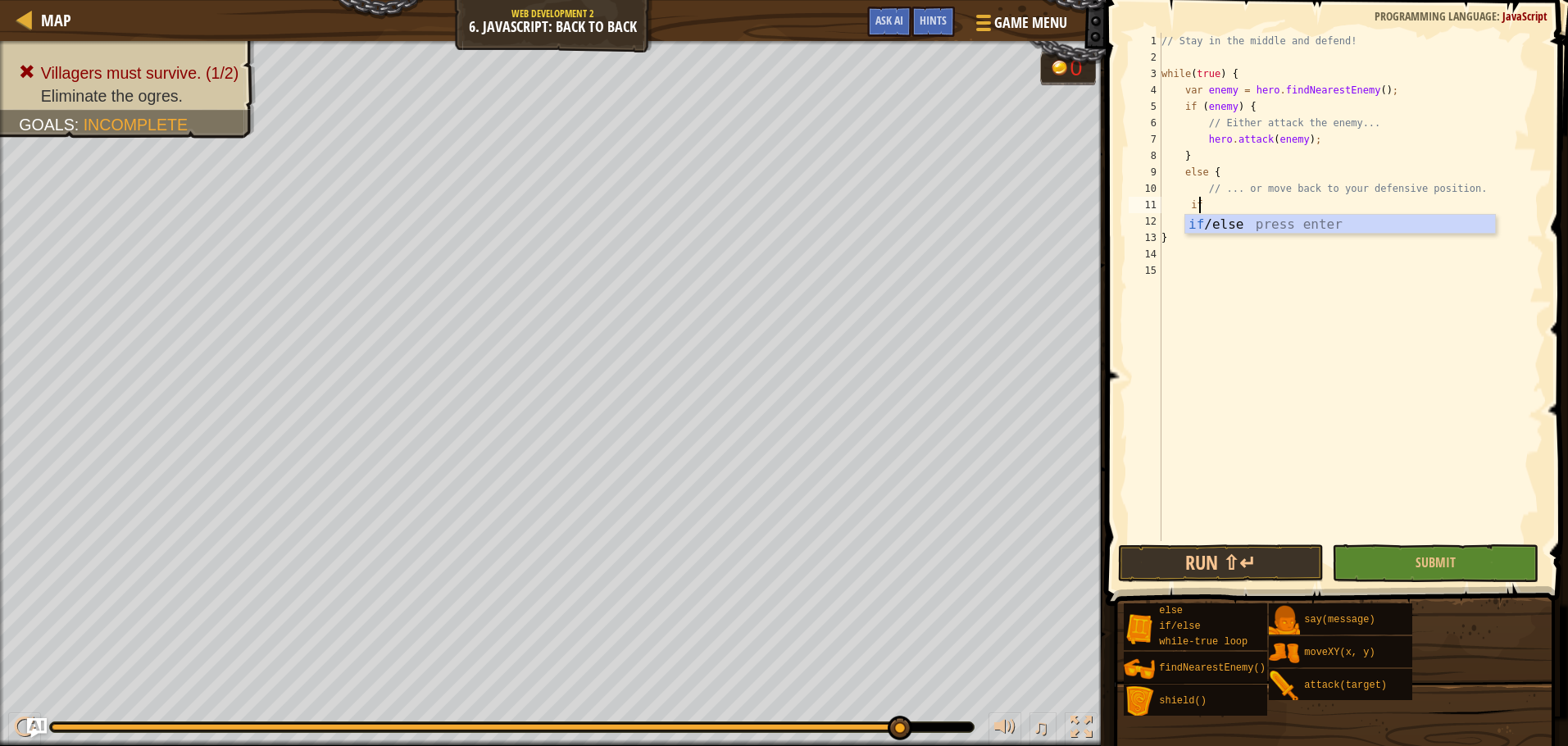
scroll to position [7, 3]
type textarea "if"
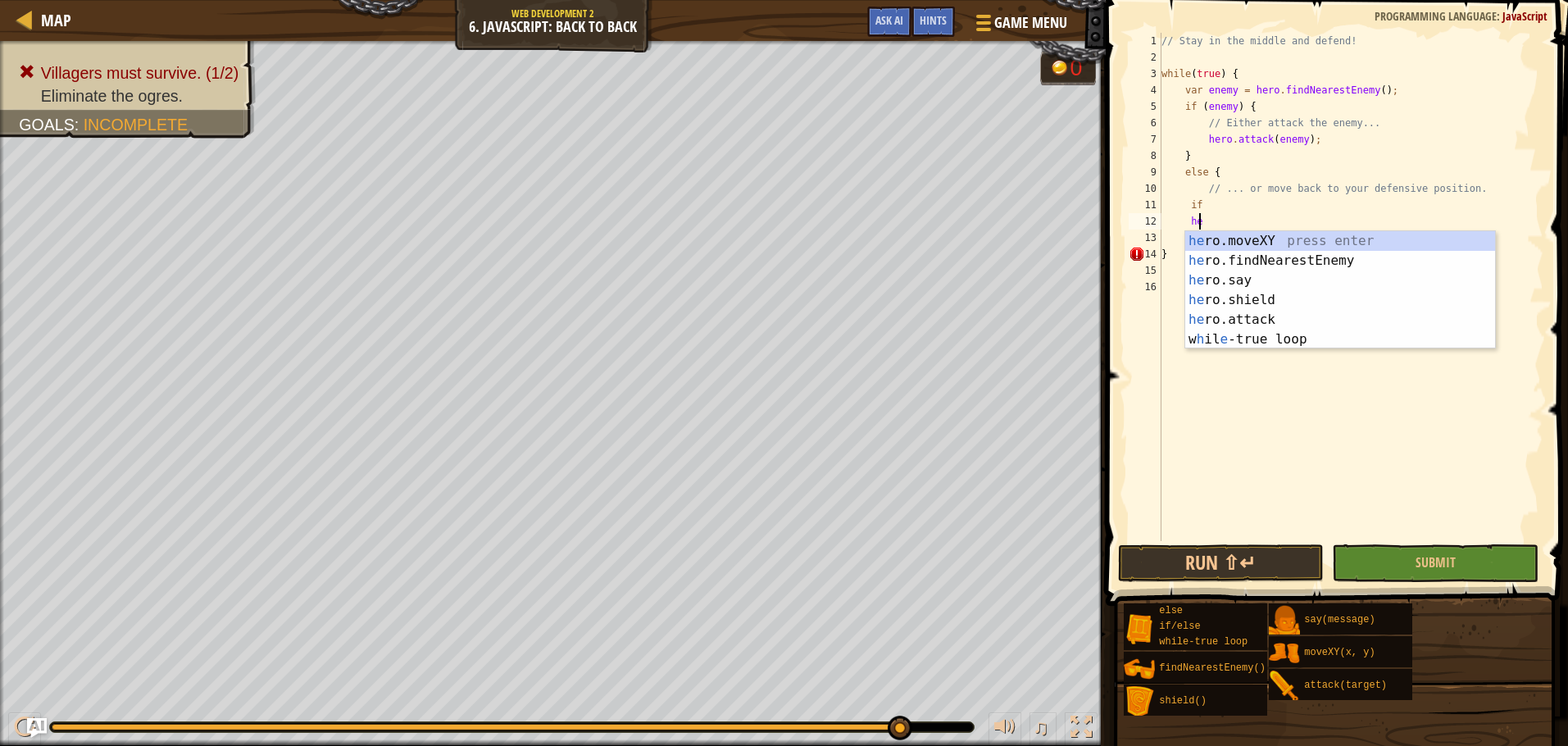
type textarea "hero"
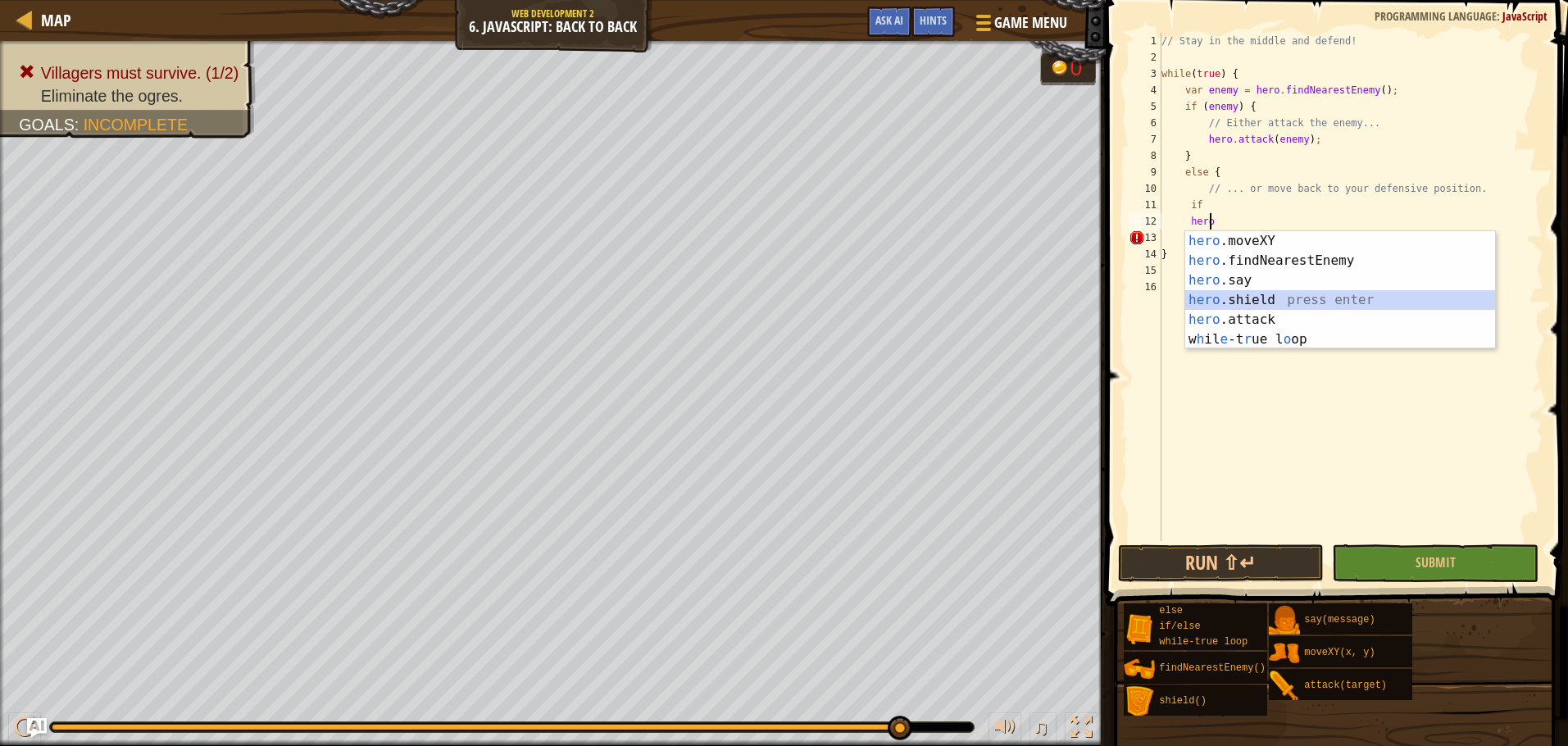
click at [1266, 301] on div "hero .moveXY press enter hero .findNearestEnemy press enter hero .say press ent…" at bounding box center [1340, 310] width 310 height 158
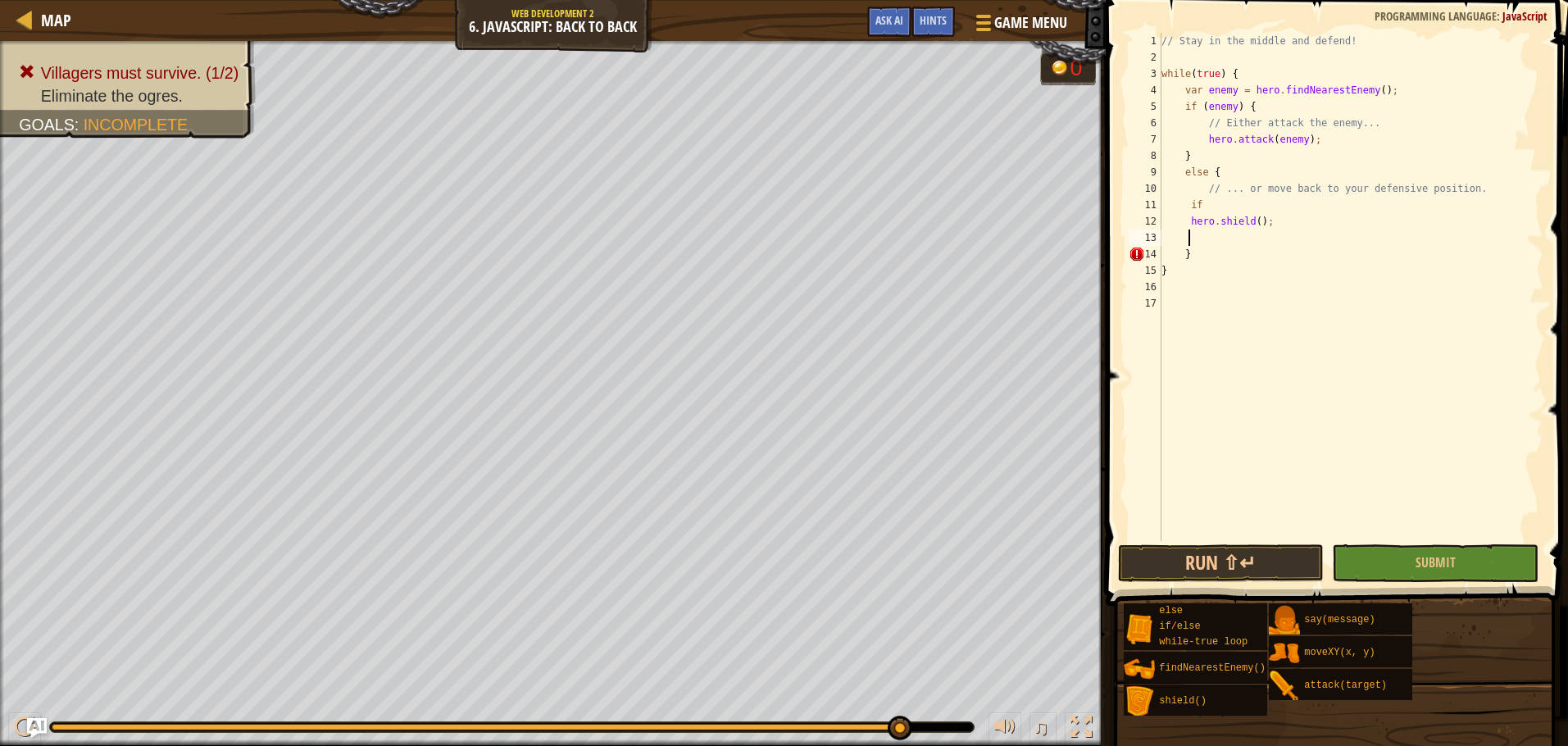
scroll to position [7, 2]
click at [1241, 551] on button "Run ⇧↵" at bounding box center [1221, 562] width 207 height 37
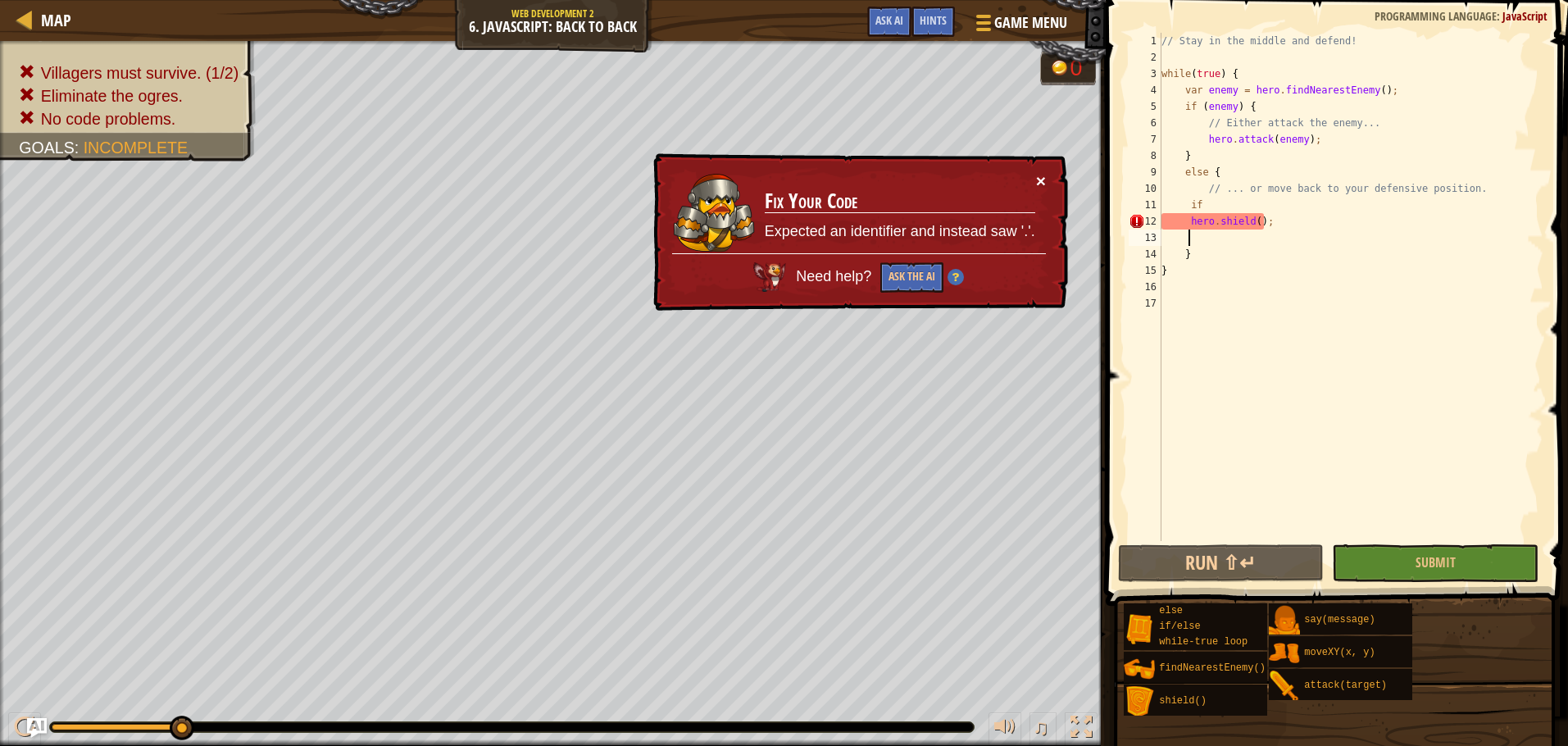
click at [1040, 176] on button "×" at bounding box center [1040, 180] width 10 height 17
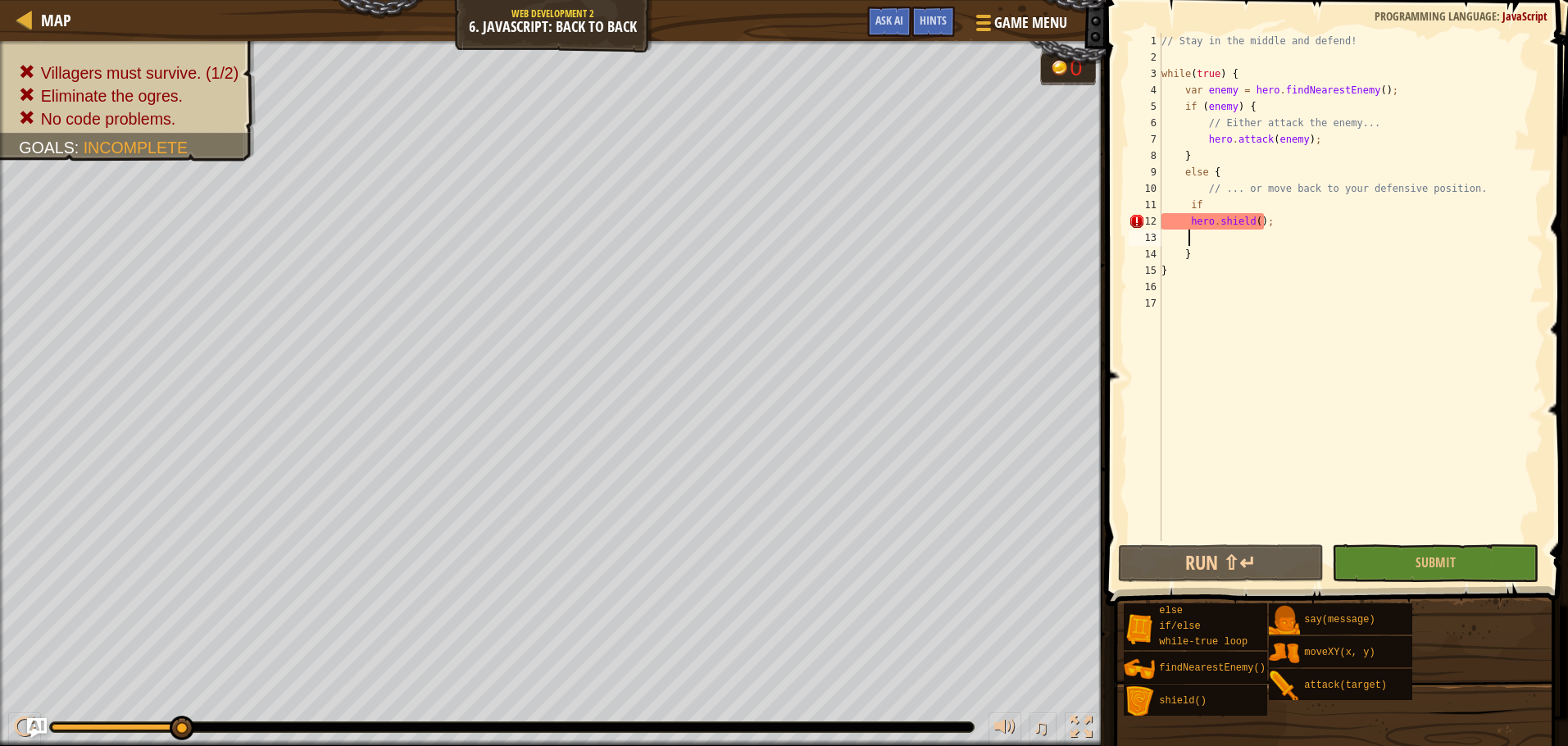
click at [1287, 230] on div "// Stay in the middle and defend! while ( true ) { var enemy = hero . findNeare…" at bounding box center [1350, 303] width 385 height 541
click at [1283, 218] on div "// Stay in the middle and defend! while ( true ) { var enemy = hero . findNeare…" at bounding box center [1350, 303] width 385 height 541
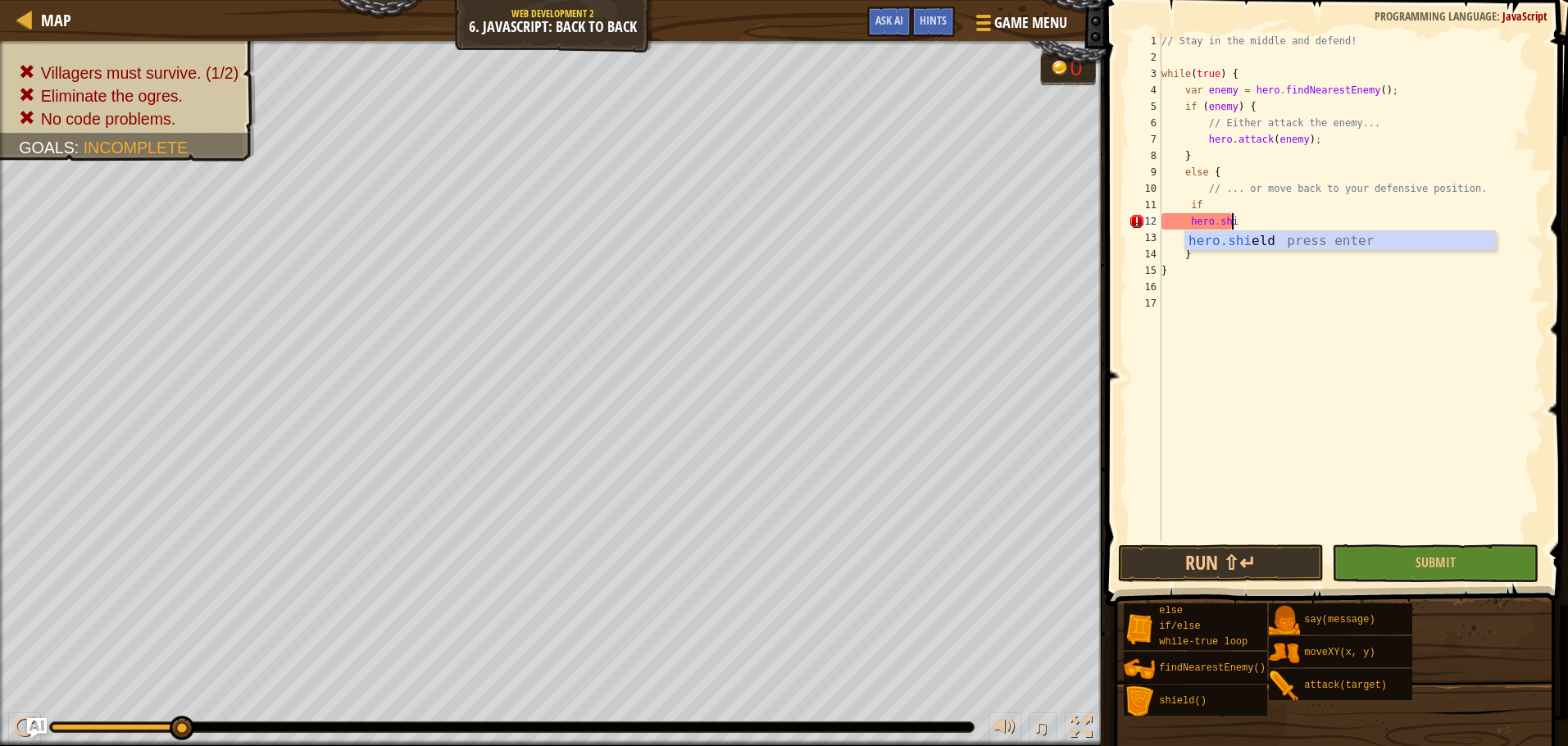
type textarea "h"
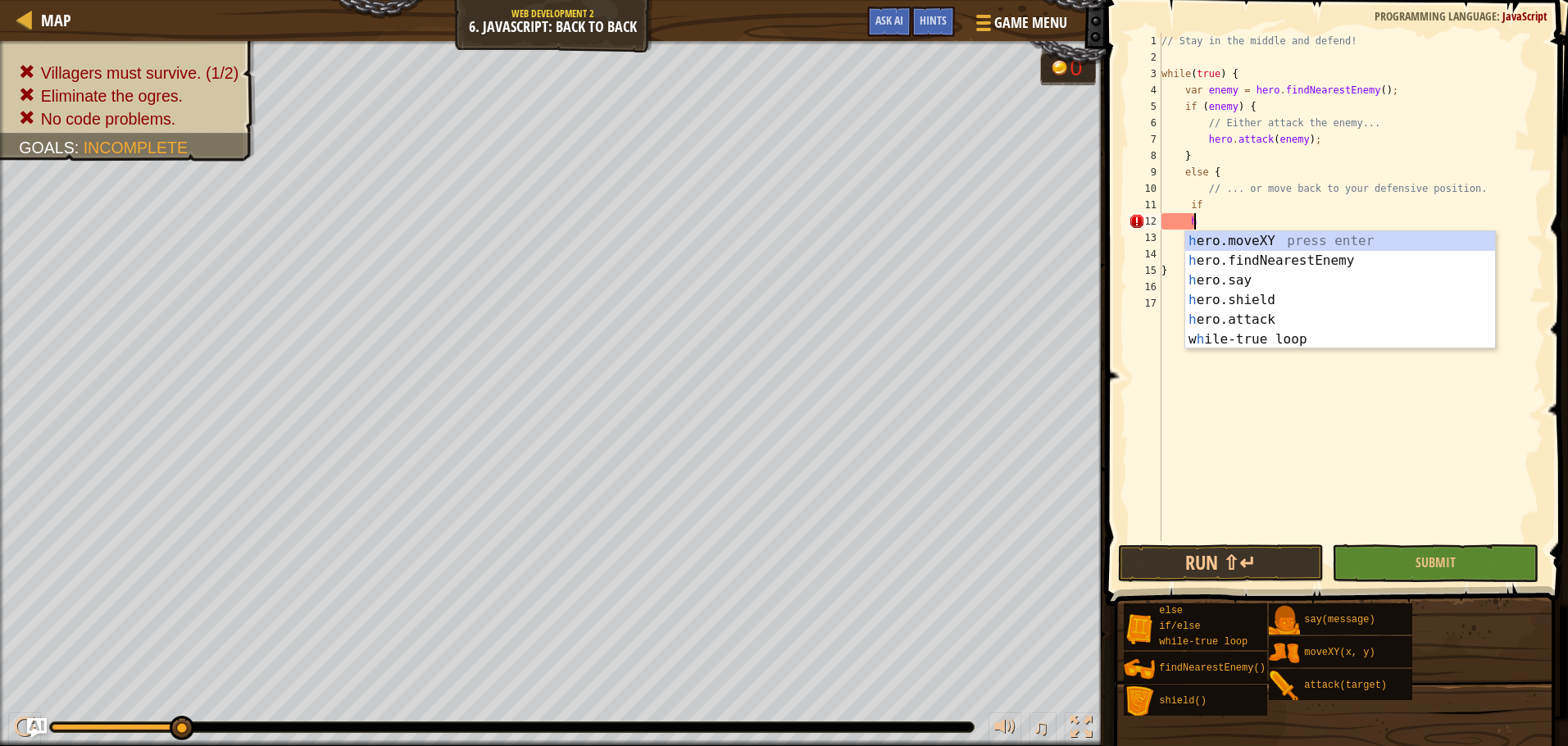
scroll to position [7, 0]
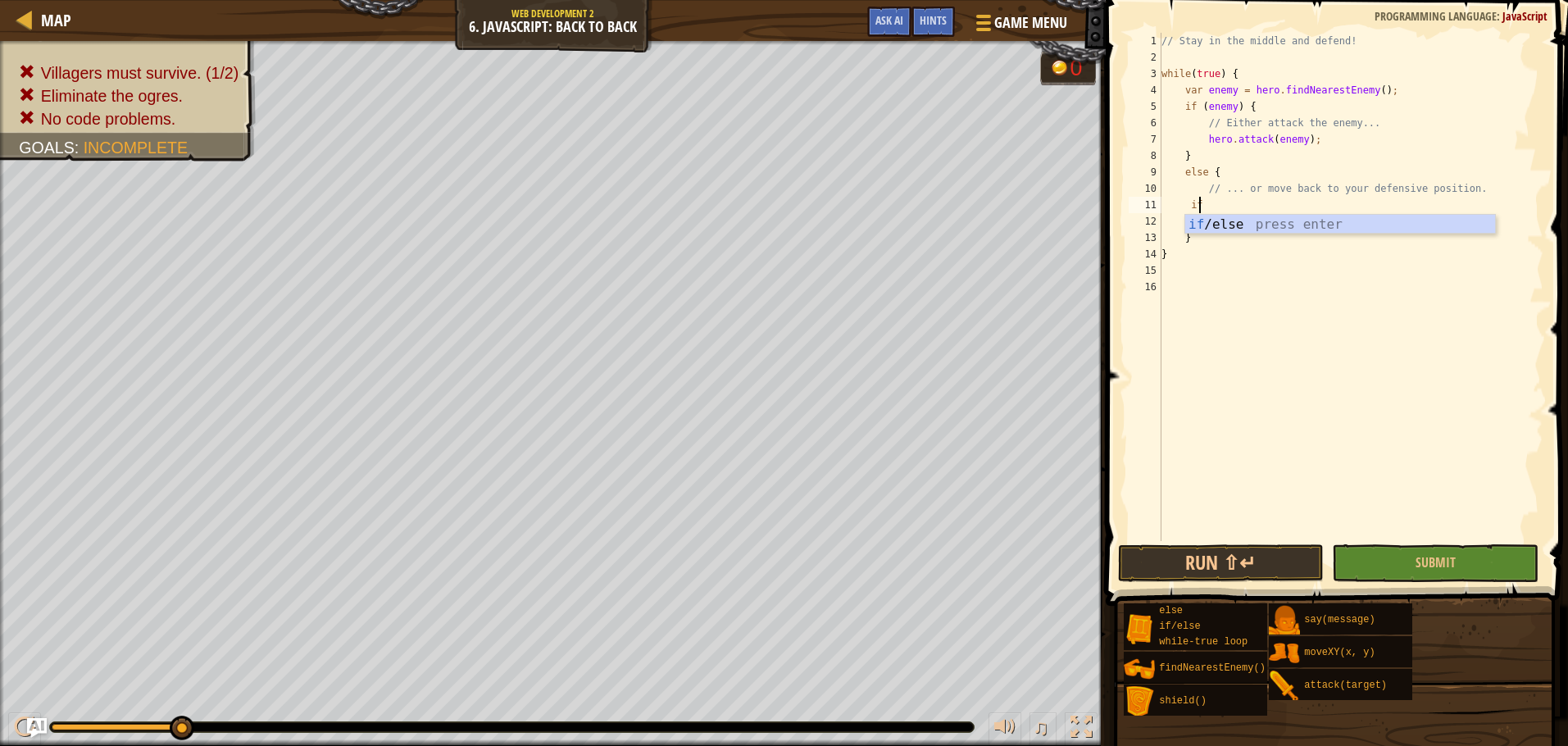
type textarea "i"
type textarea "hero.shield(enemy)"
click at [1230, 225] on div "// Stay in the middle and defend! while ( true ) { var enemy = hero . findNeare…" at bounding box center [1350, 303] width 385 height 541
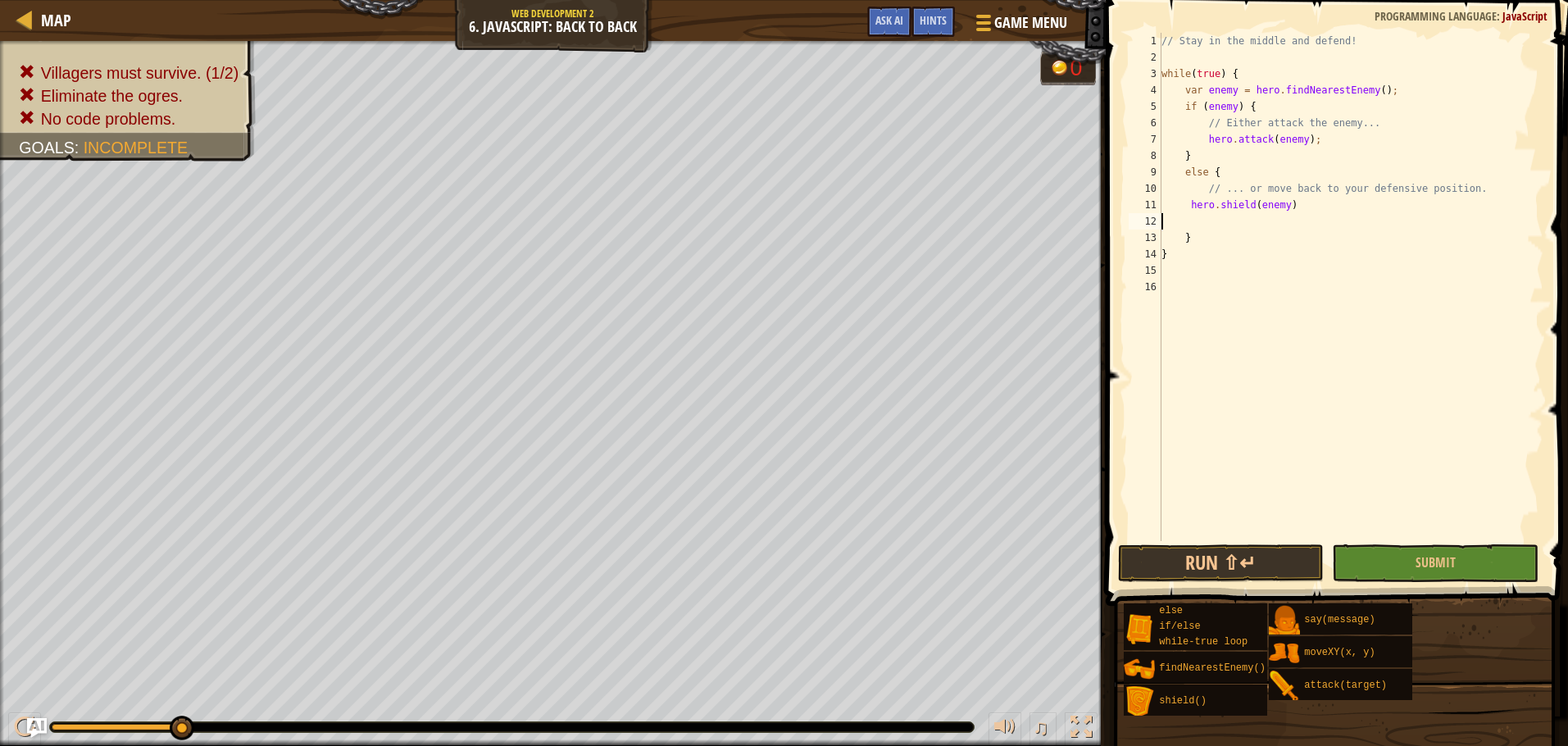
scroll to position [7, 0]
type textarea "hero.shield(enemy)"
click at [1237, 568] on button "Run ⇧↵" at bounding box center [1221, 562] width 207 height 37
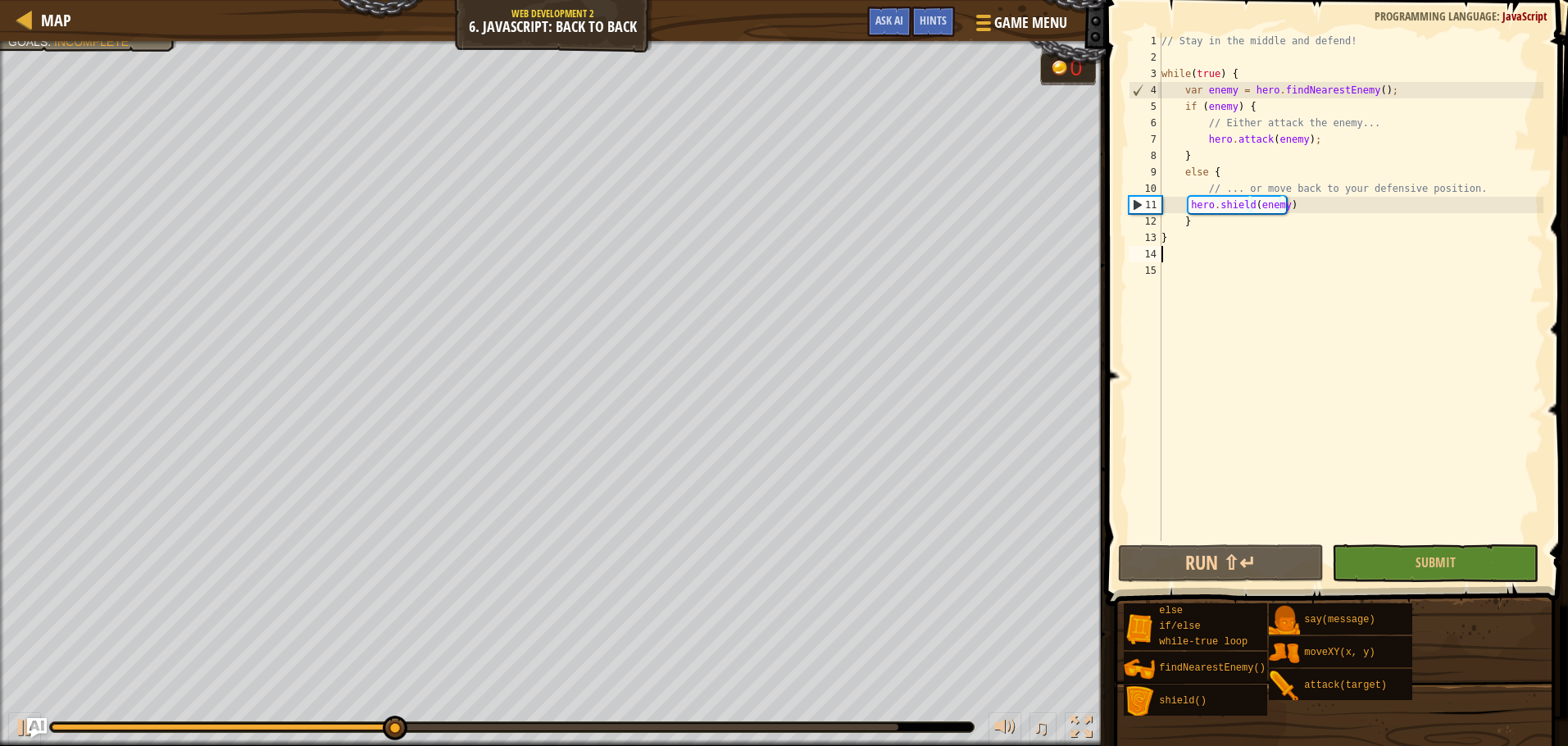
click at [1184, 257] on div "// Stay in the middle and defend! while ( true ) { var enemy = hero . findNeare…" at bounding box center [1350, 303] width 385 height 541
click at [1194, 240] on div "// Stay in the middle and defend! while ( true ) { var enemy = hero . findNeare…" at bounding box center [1350, 303] width 385 height 541
type textarea "}"
click at [1443, 572] on button "Submit" at bounding box center [1435, 562] width 207 height 37
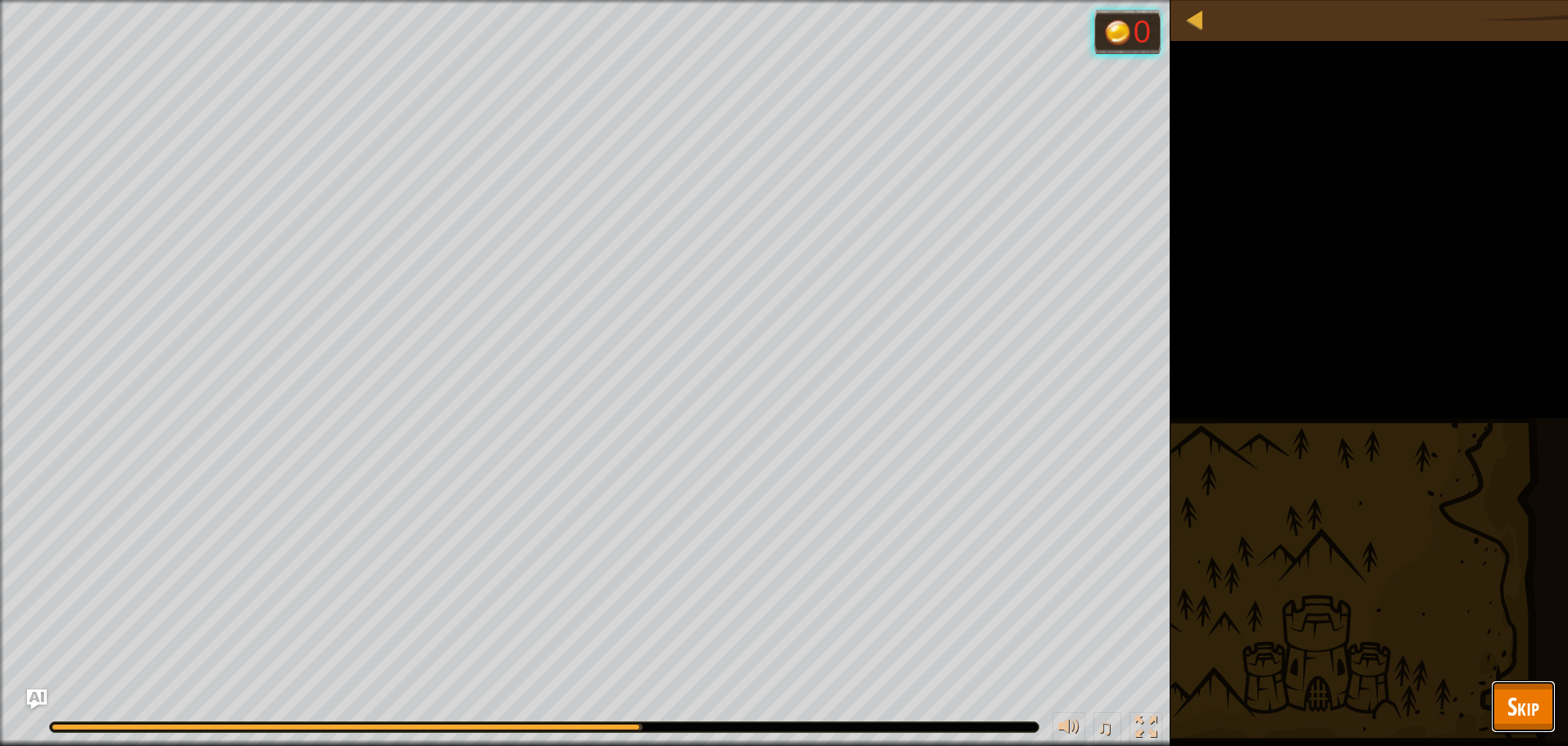
click at [1520, 716] on span "Skip" at bounding box center [1522, 706] width 32 height 34
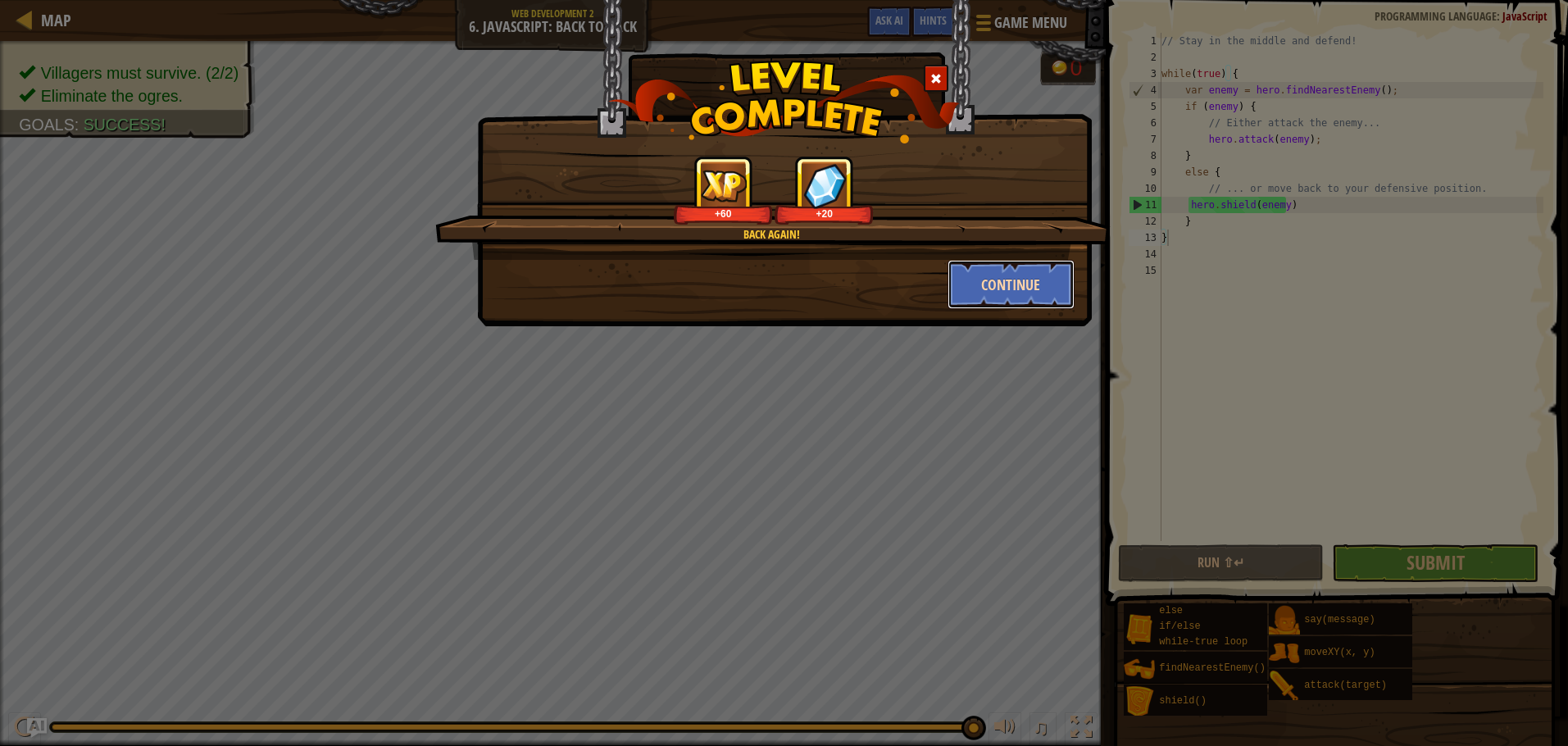
click at [959, 278] on button "Continue" at bounding box center [1010, 284] width 127 height 49
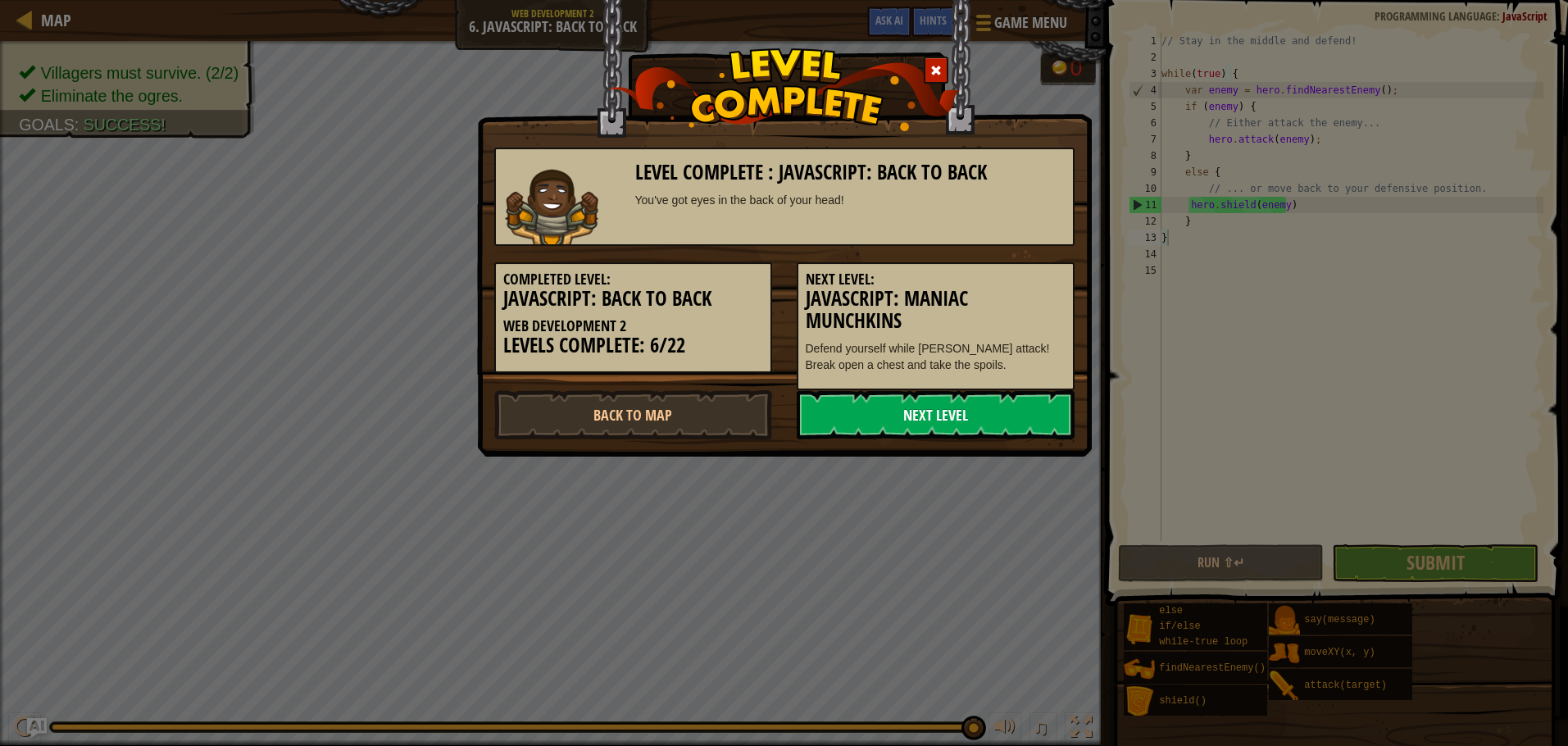
click at [857, 412] on link "Next Level" at bounding box center [935, 414] width 278 height 49
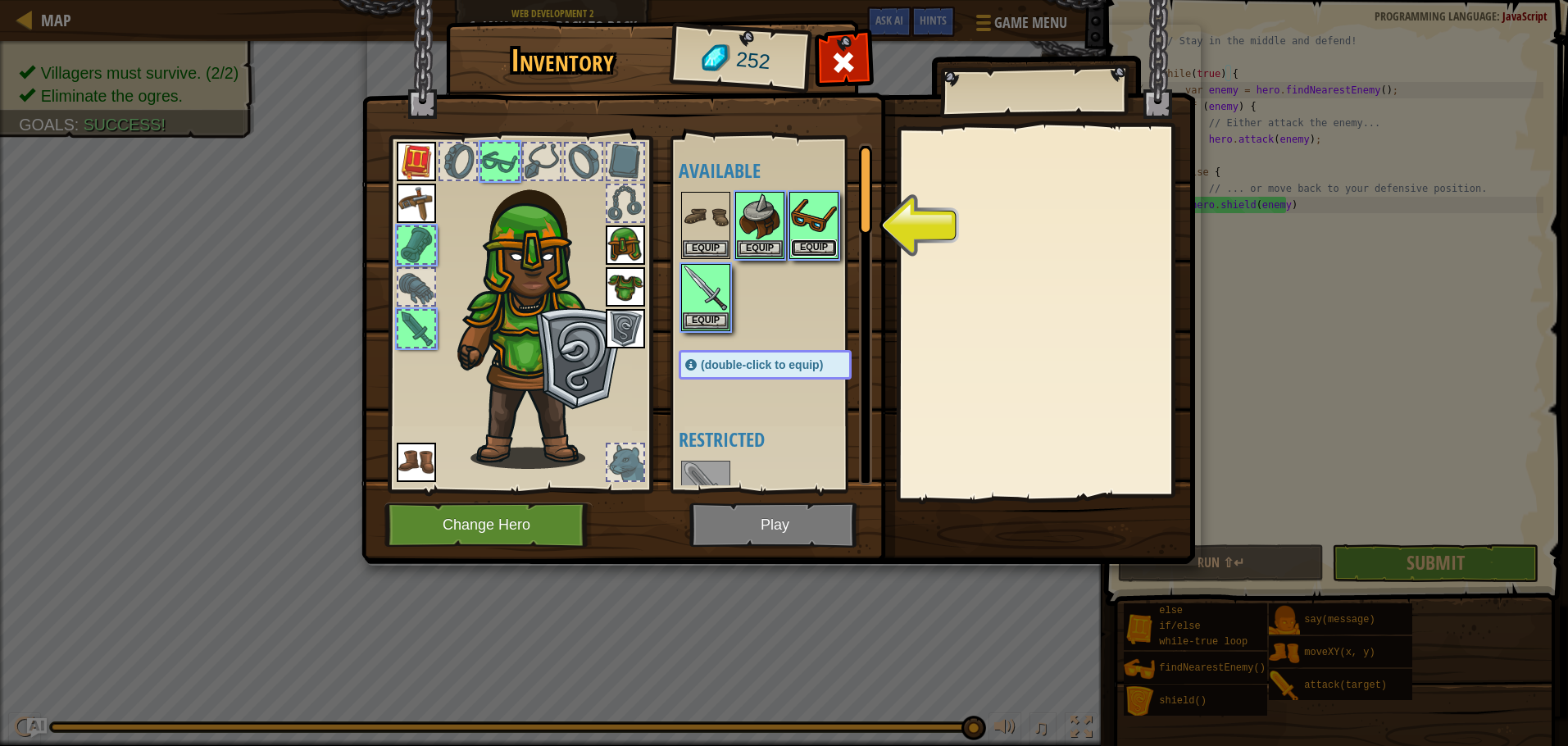
click at [799, 248] on button "Equip" at bounding box center [814, 248] width 46 height 17
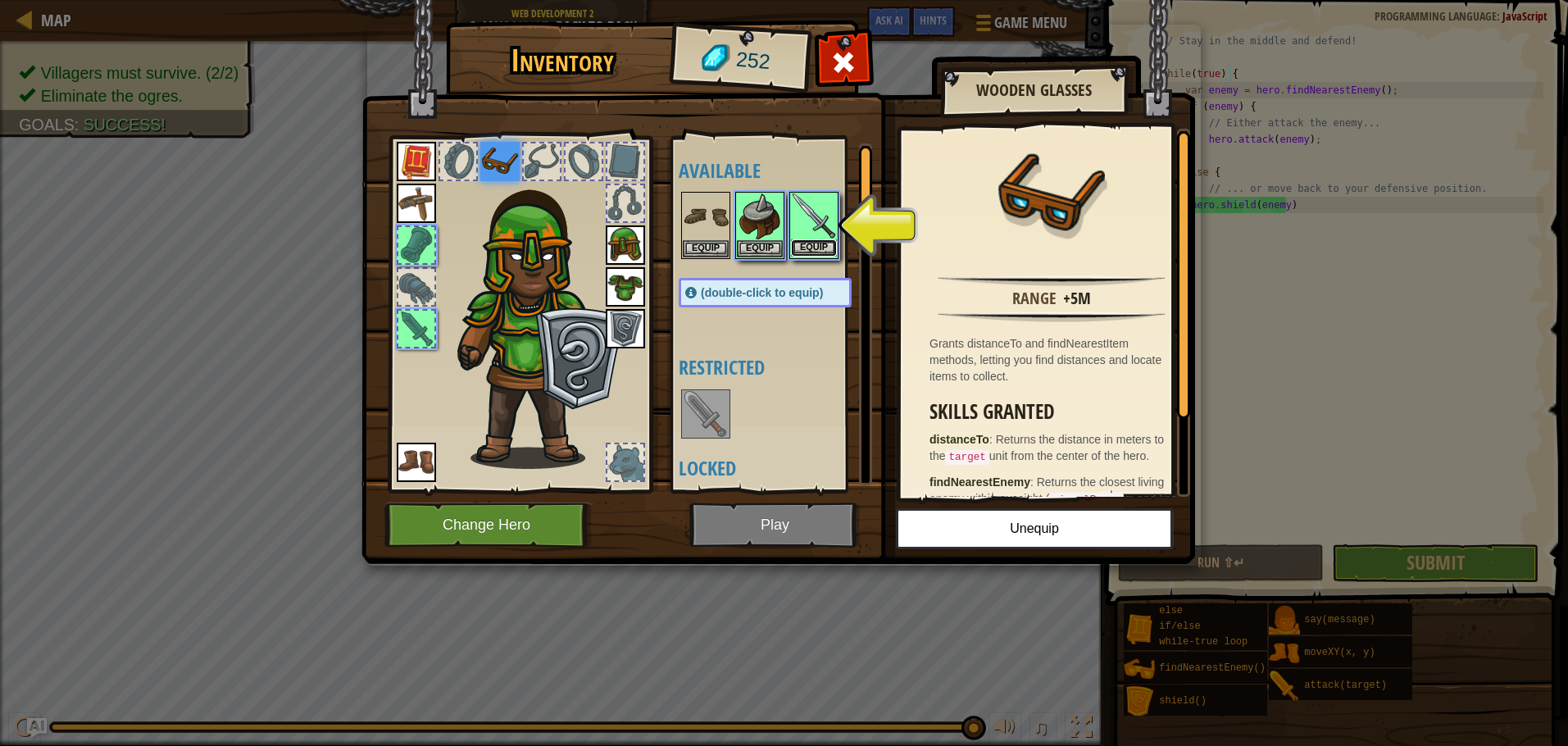
click at [813, 250] on button "Equip" at bounding box center [814, 248] width 46 height 17
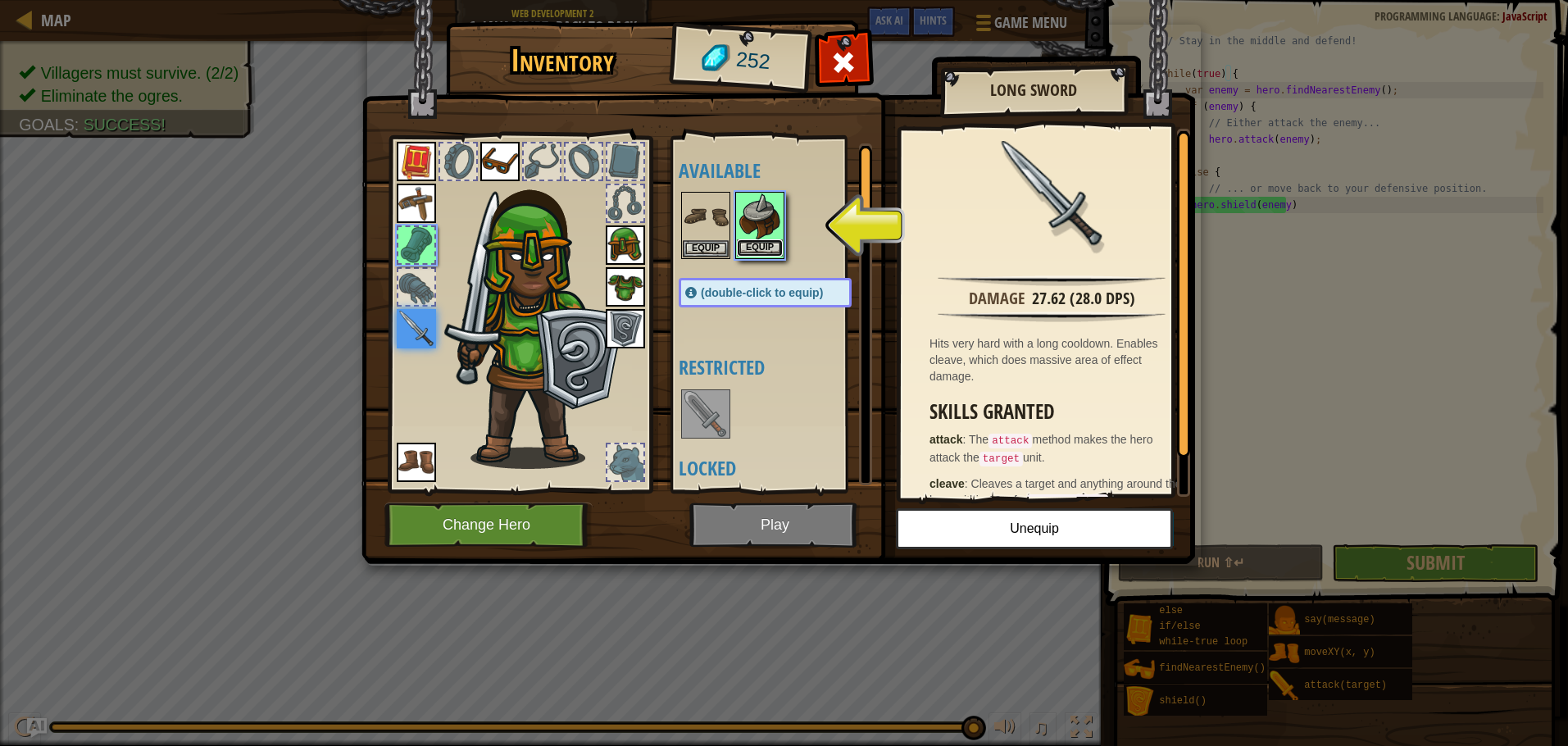
click at [764, 249] on button "Equip" at bounding box center [760, 248] width 46 height 17
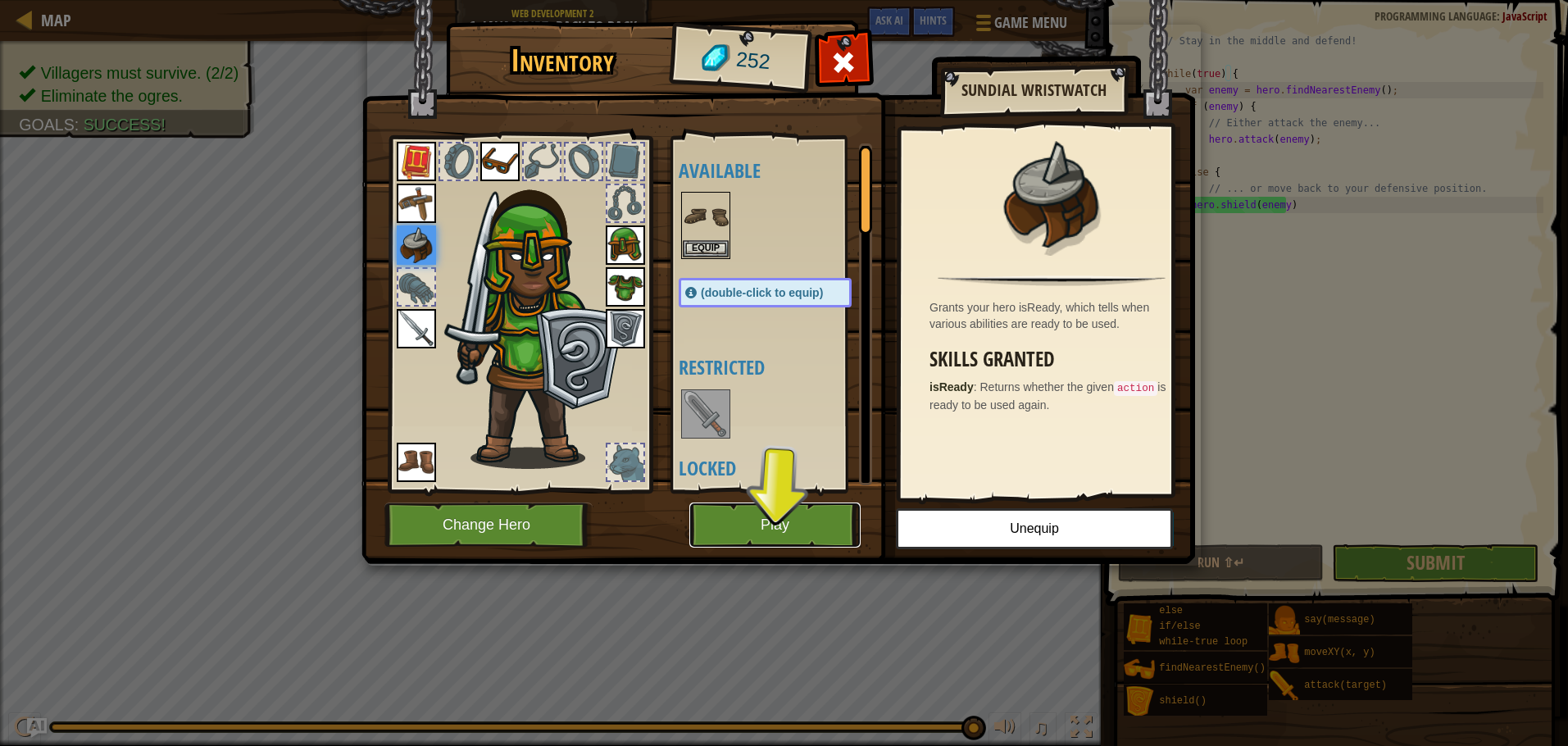
click at [733, 524] on button "Play" at bounding box center [775, 524] width 171 height 45
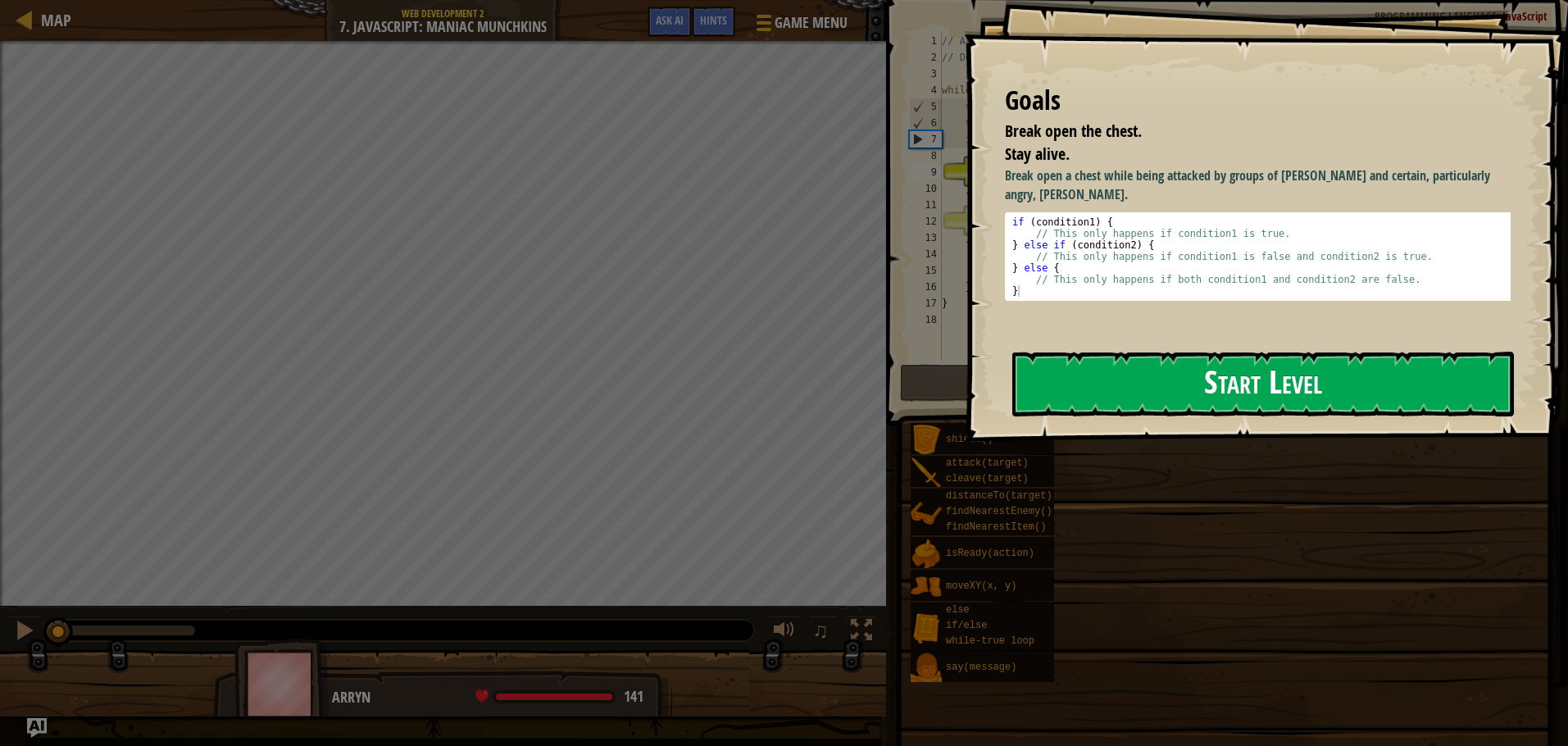
click at [1027, 367] on button "Start Level" at bounding box center [1263, 383] width 502 height 65
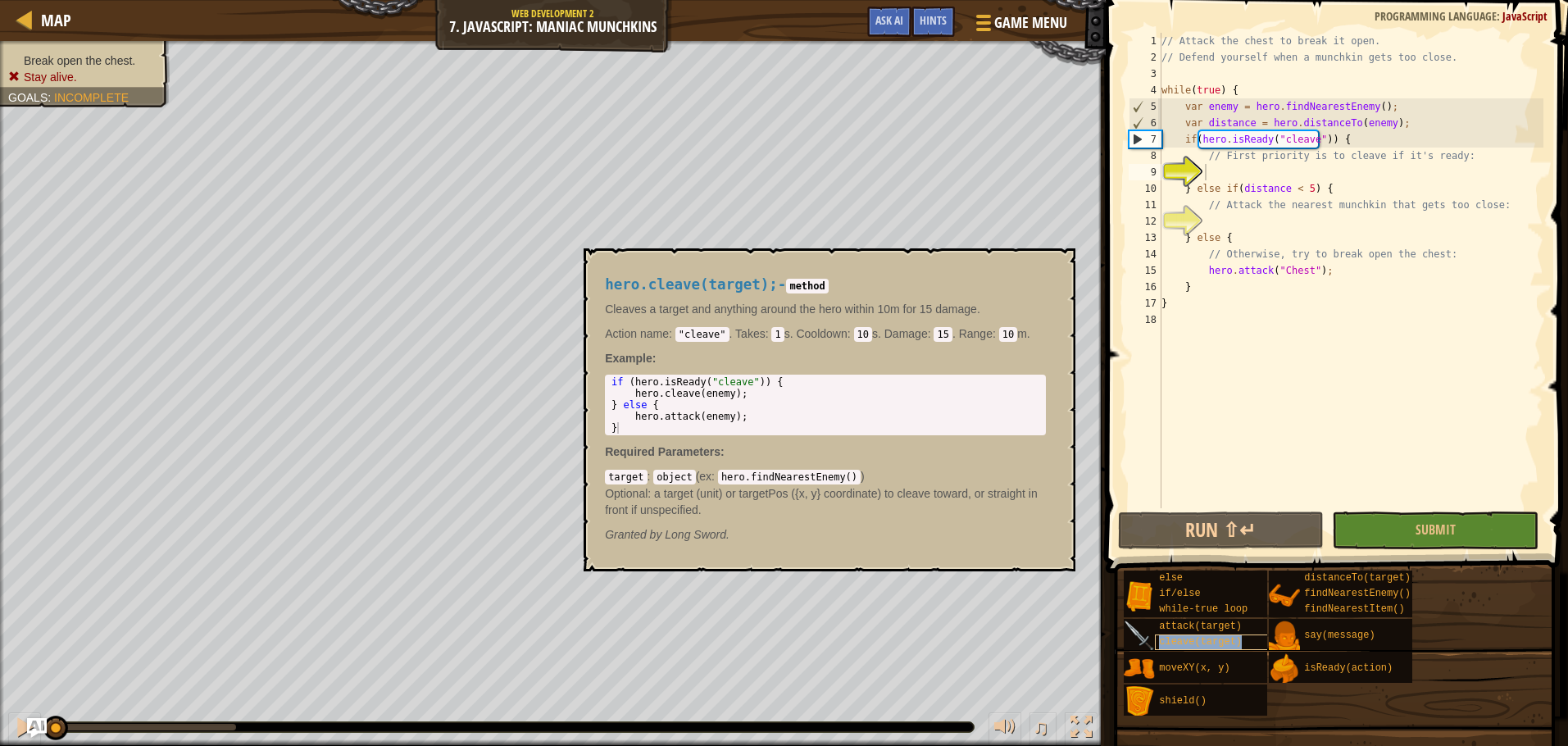
click at [1222, 643] on span "cleave(target)" at bounding box center [1200, 641] width 83 height 12
type textarea "cleave(target)"
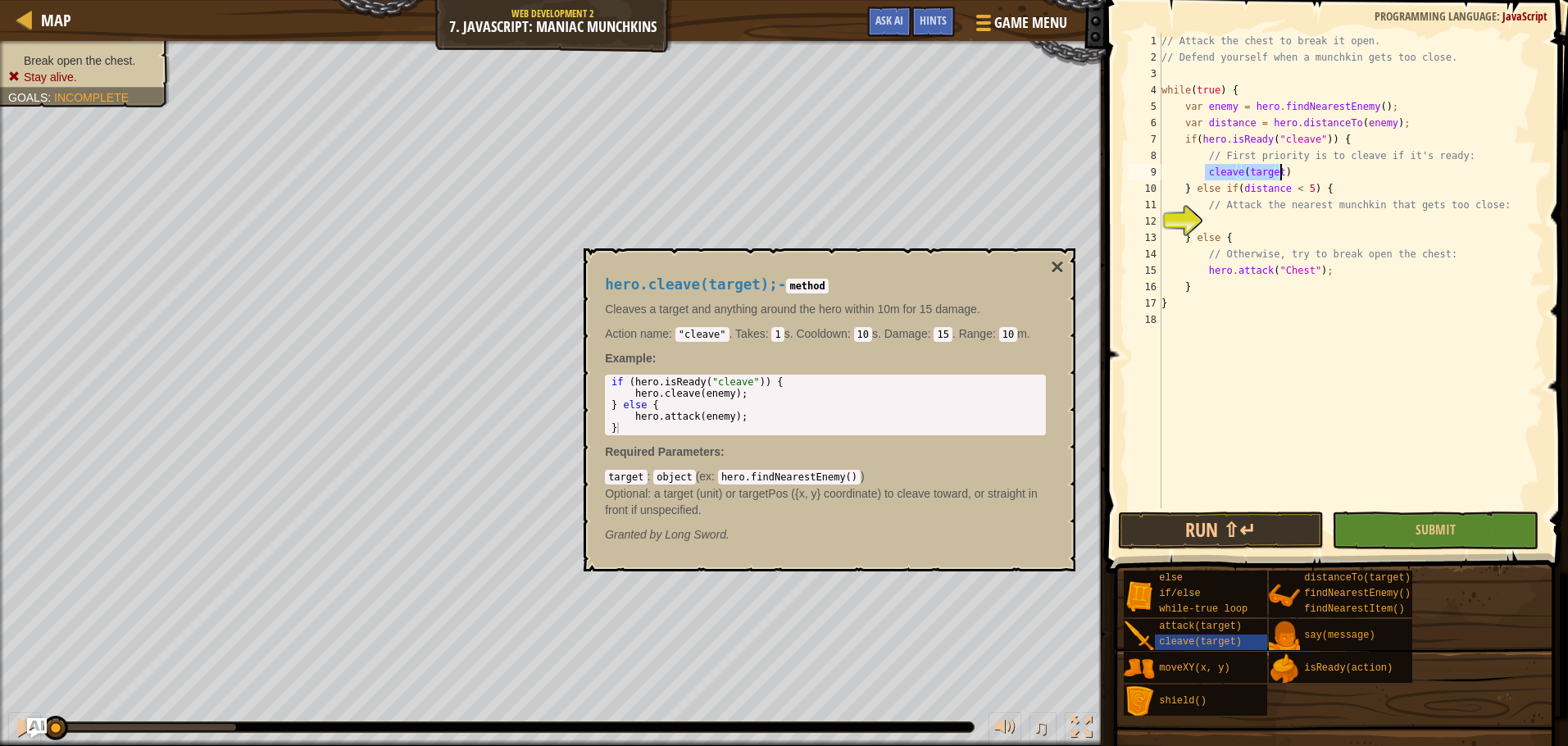
click at [1273, 174] on div "// Attack the chest to break it open. // Defend yourself when a munchkin gets t…" at bounding box center [1350, 271] width 385 height 475
click at [1254, 224] on div "// Attack the chest to break it open. // Defend yourself when a munchkin gets t…" at bounding box center [1350, 287] width 385 height 508
type textarea "findNearestEnemy()"
click at [1311, 224] on div "// Attack the chest to break it open. // Defend yourself when a munchkin gets t…" at bounding box center [1350, 271] width 385 height 475
click at [1276, 248] on div "// Attack the chest to break it open. // Defend yourself when a munchkin gets t…" at bounding box center [1350, 287] width 385 height 508
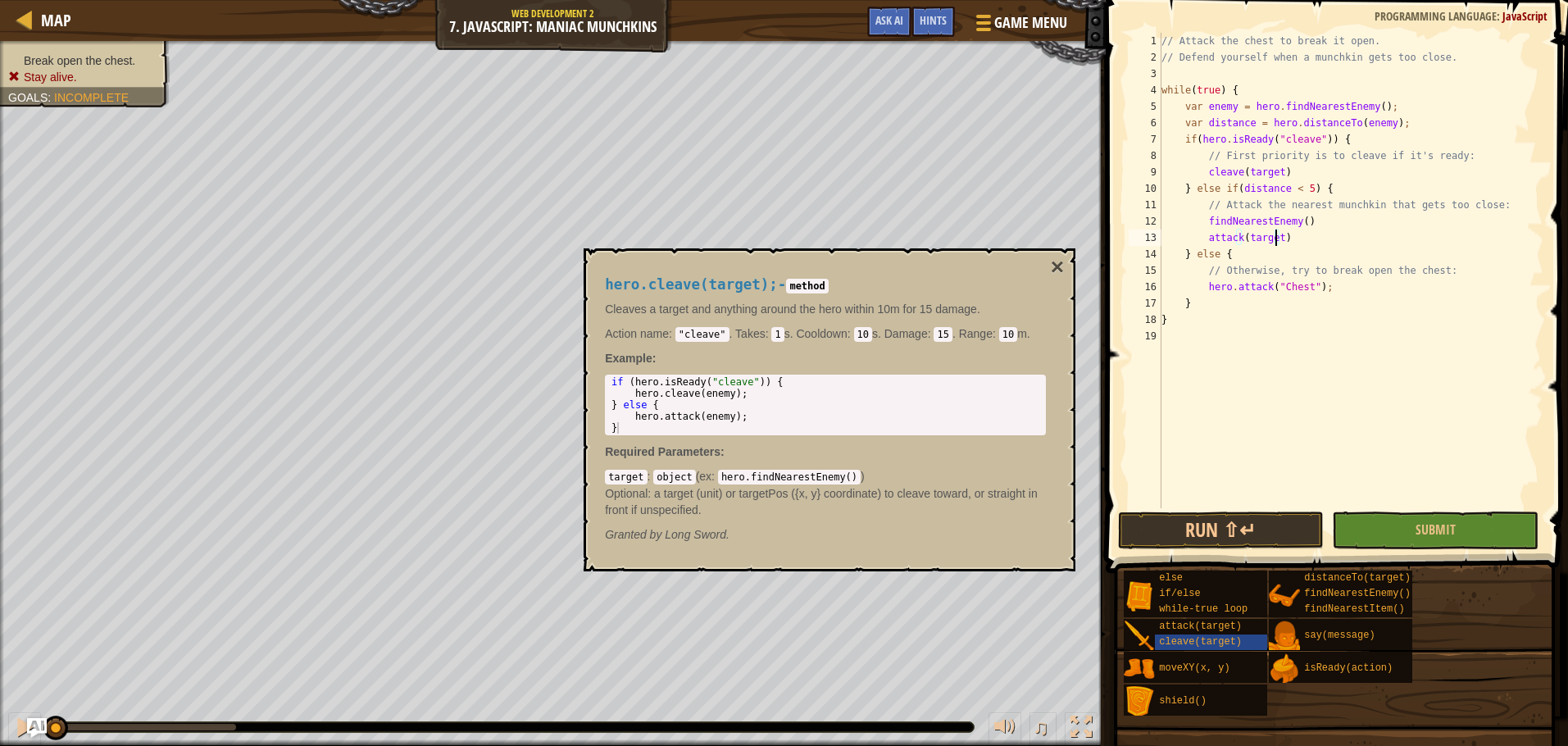
click at [1276, 240] on div "// Attack the chest to break it open. // Defend yourself when a munchkin gets t…" at bounding box center [1350, 287] width 385 height 508
click at [1204, 543] on button "Run ⇧↵" at bounding box center [1221, 529] width 207 height 37
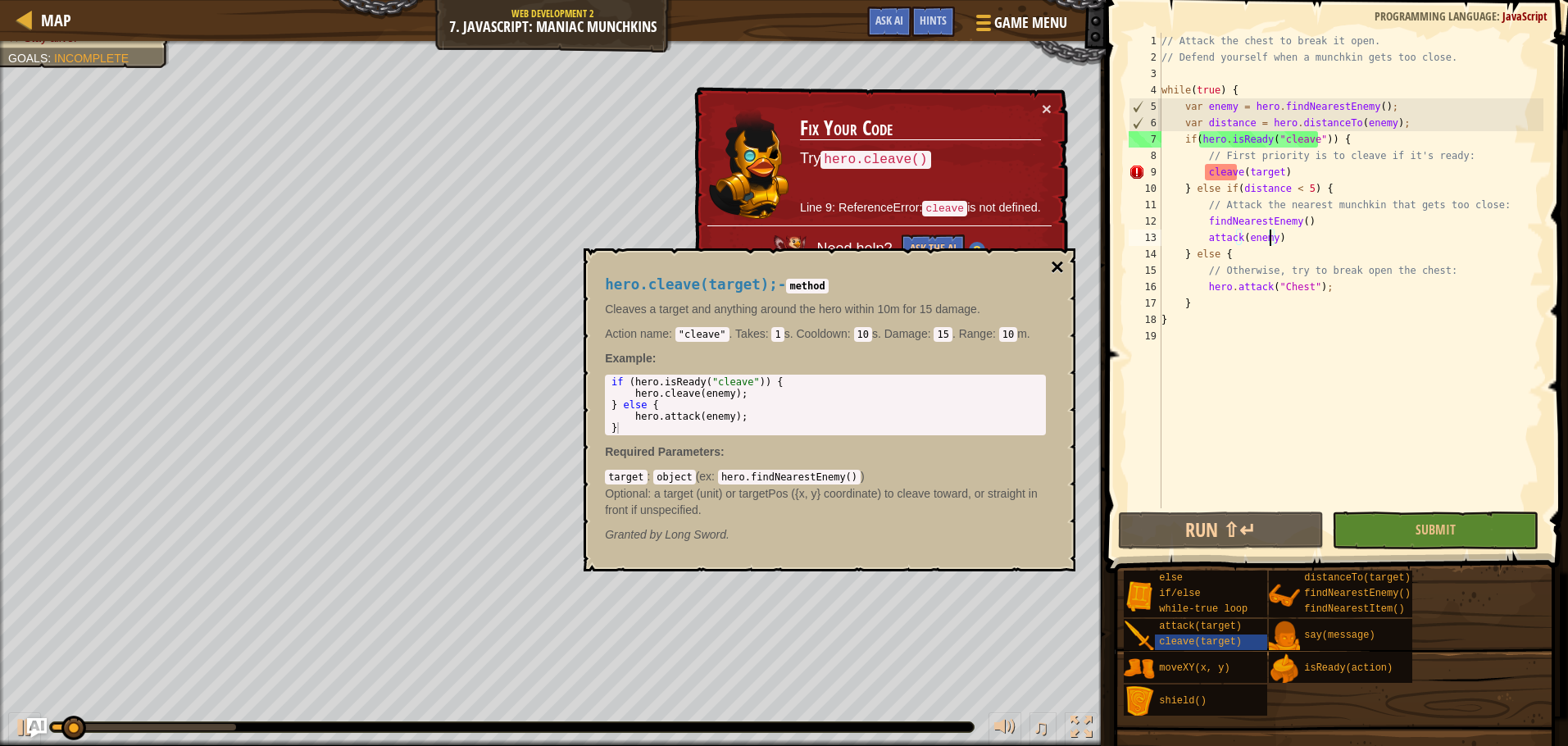
click at [1056, 272] on button "×" at bounding box center [1057, 267] width 13 height 23
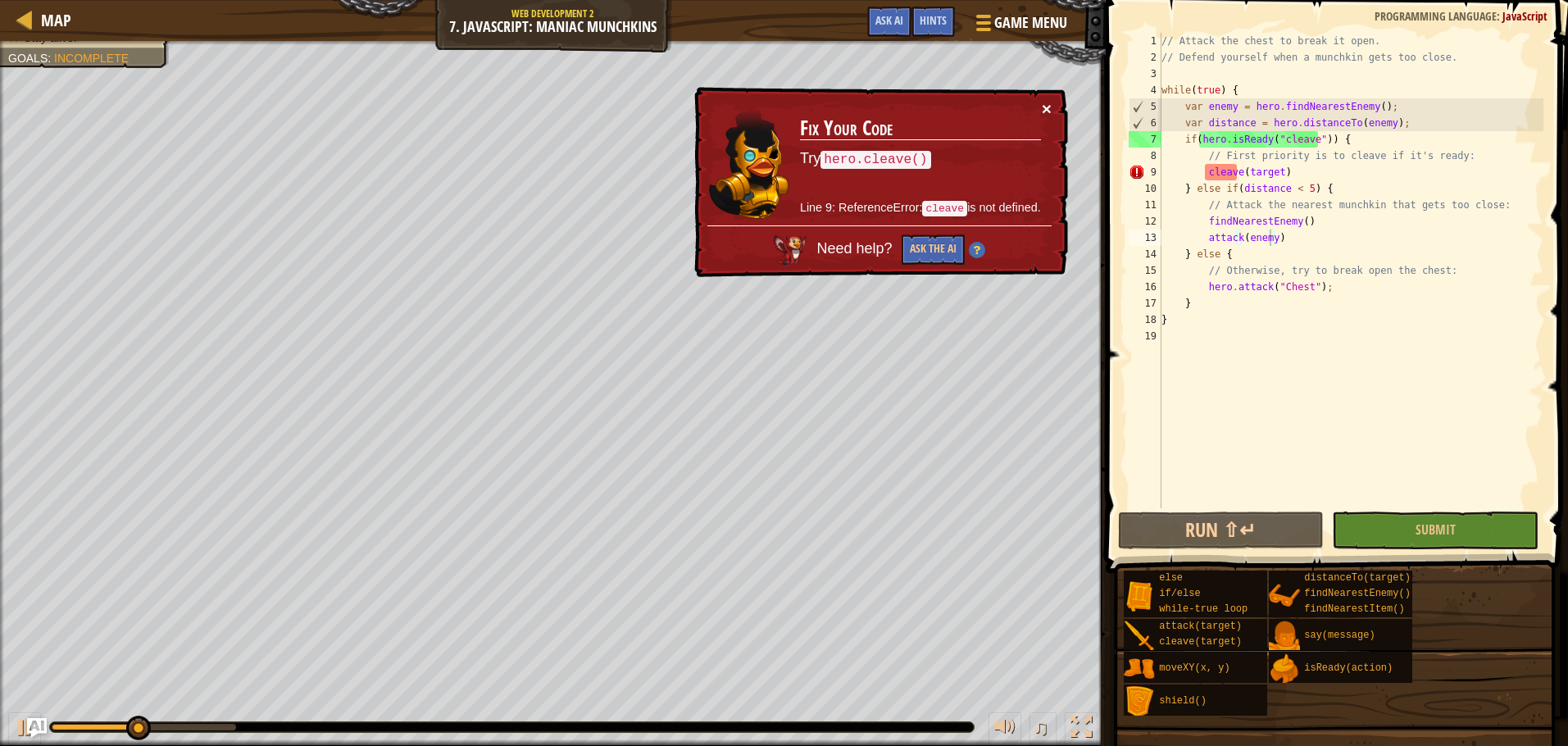
click at [1042, 105] on button "×" at bounding box center [1048, 110] width 11 height 17
click at [1201, 178] on div "// Attack the chest to break it open. // Defend yourself when a munchkin gets t…" at bounding box center [1350, 287] width 385 height 508
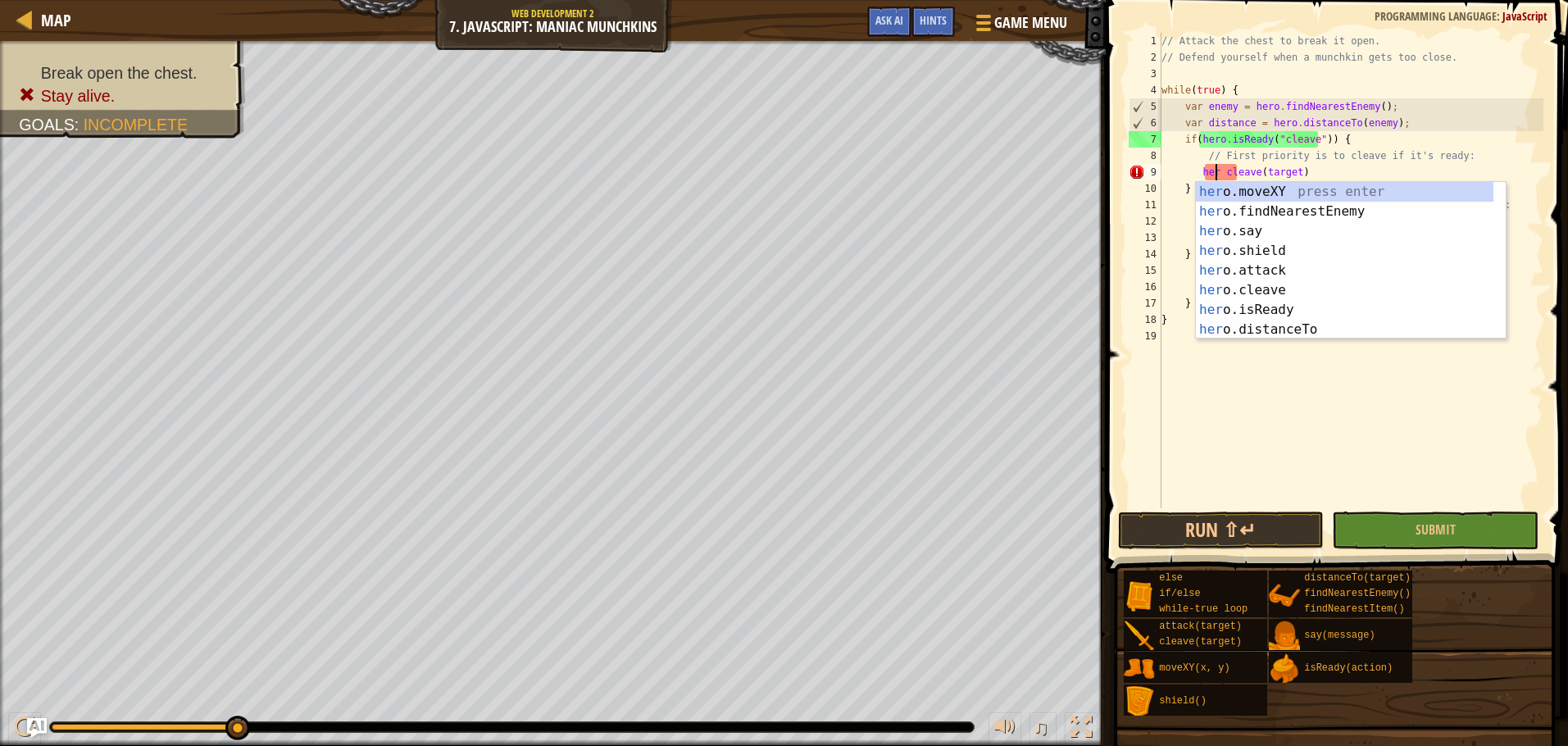
scroll to position [7, 5]
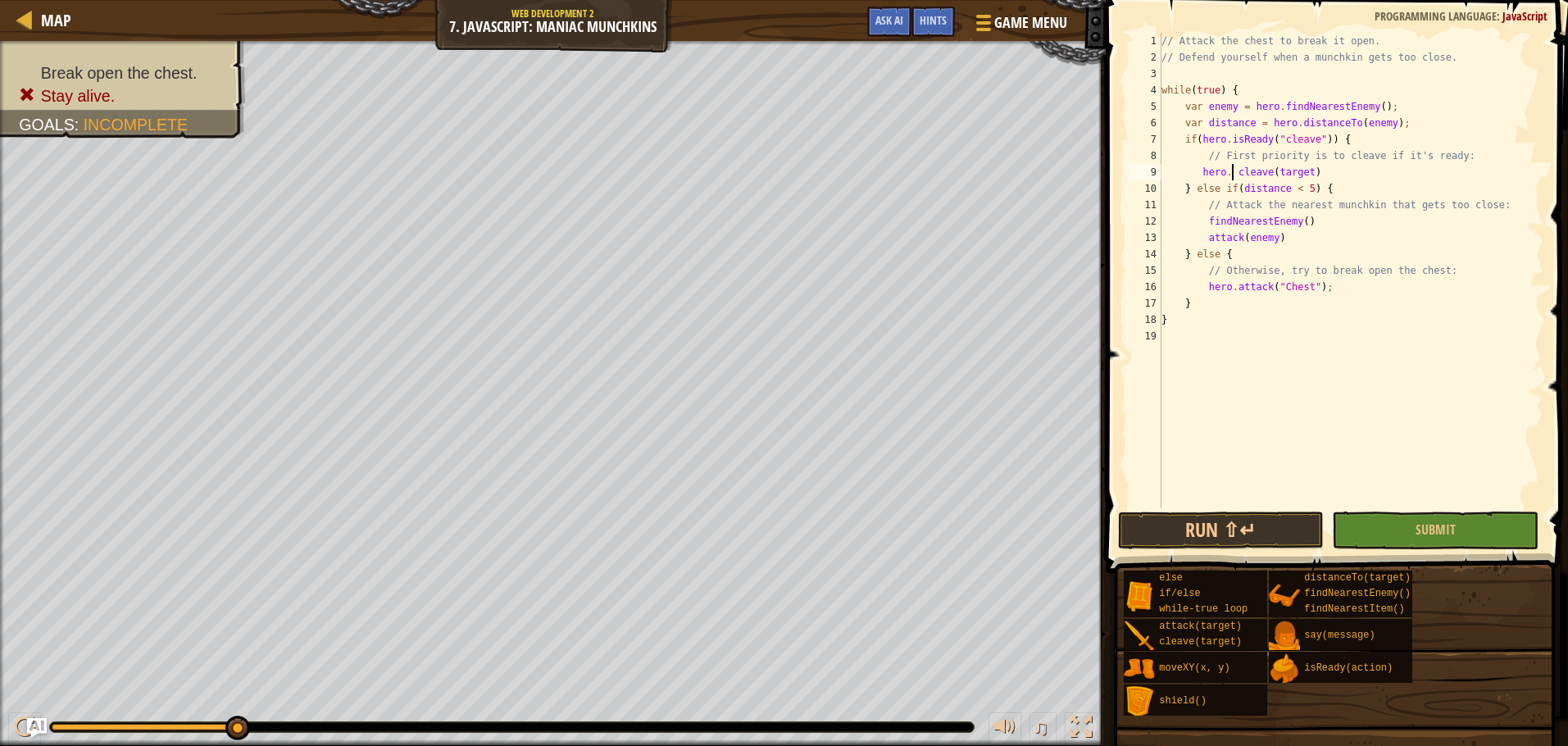
click at [1233, 169] on div "// Attack the chest to break it open. // Defend yourself when a munchkin gets t…" at bounding box center [1350, 287] width 385 height 508
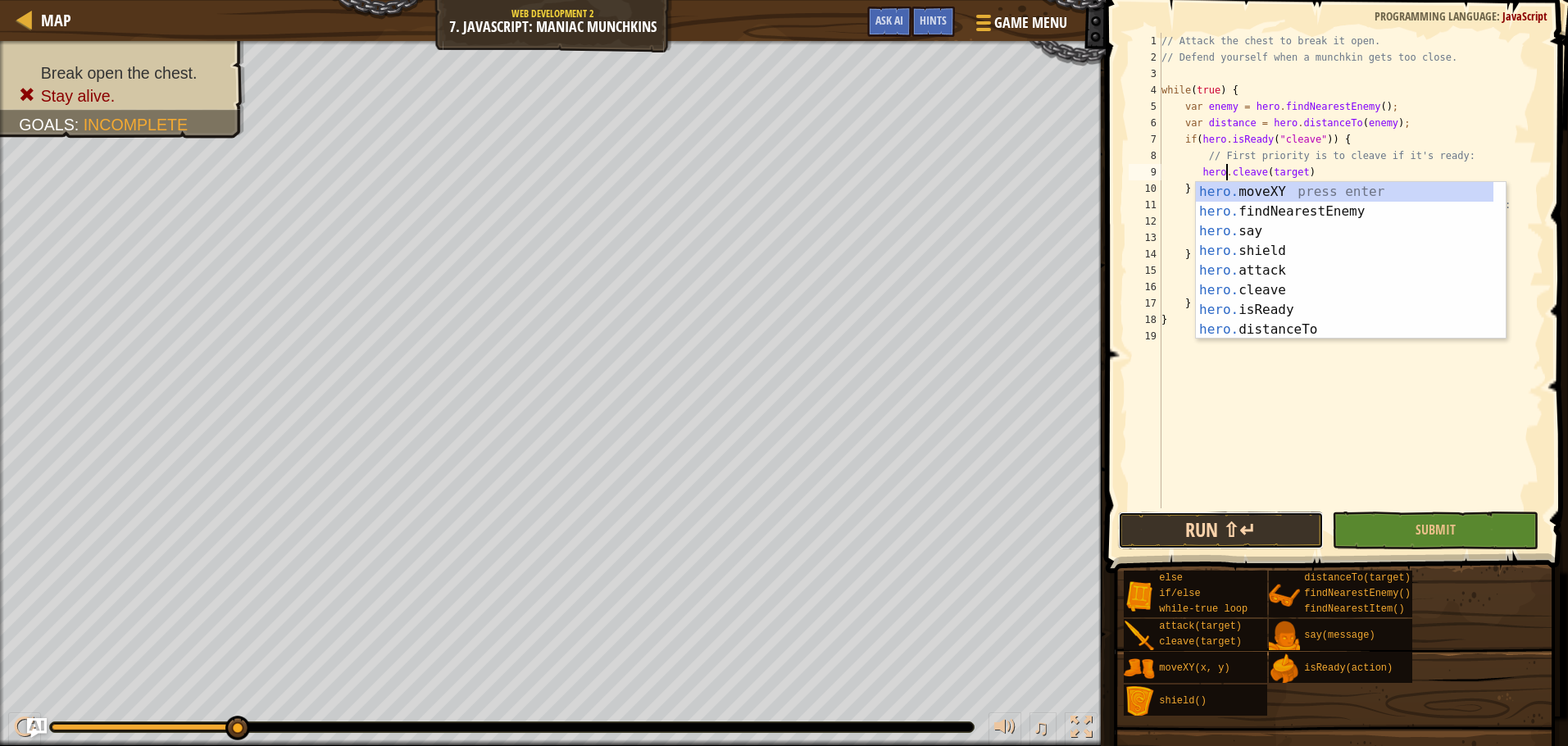
click at [1254, 525] on button "Run ⇧↵" at bounding box center [1221, 529] width 207 height 37
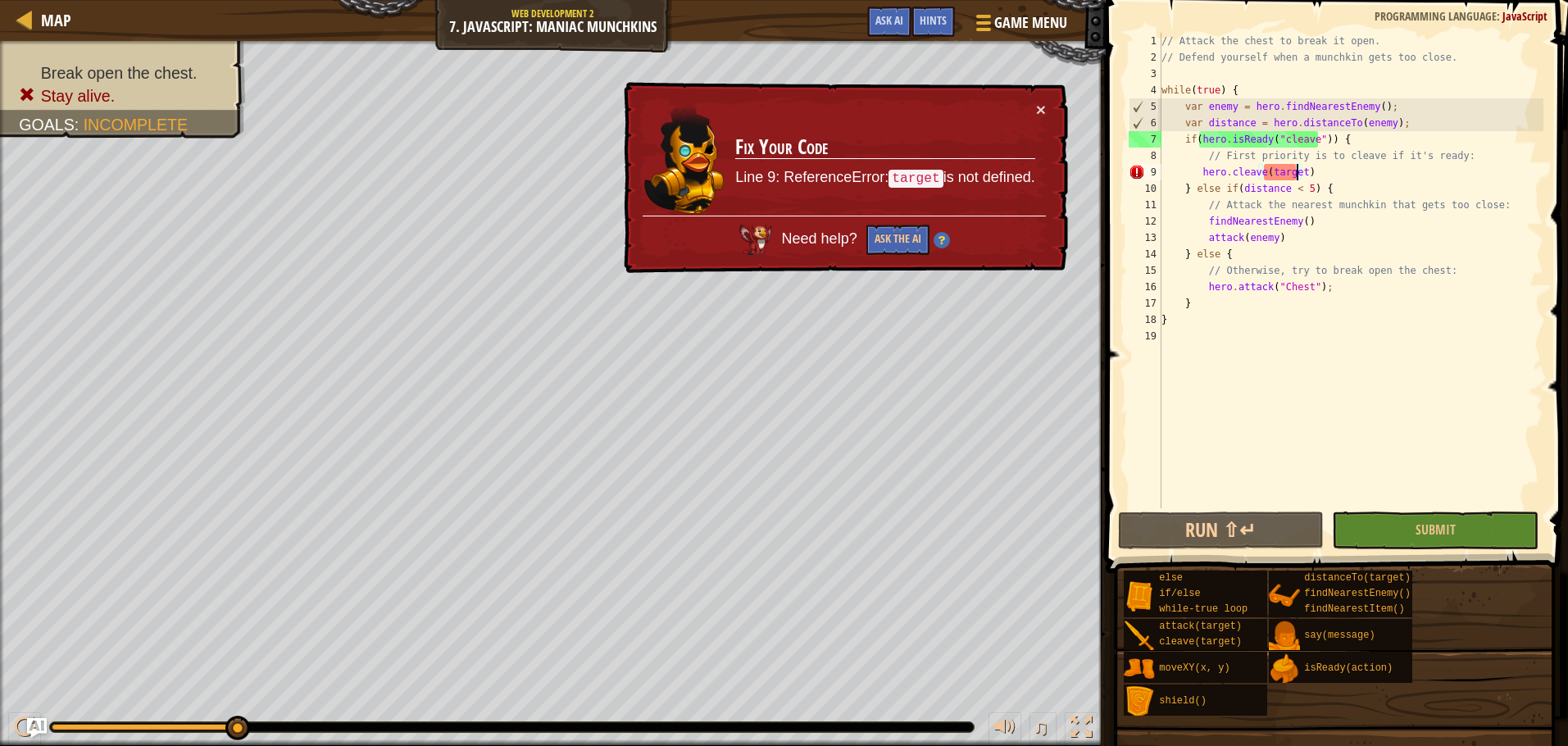
drag, startPoint x: 1297, startPoint y: 174, endPoint x: 1287, endPoint y: 186, distance: 15.6
click at [1294, 175] on div "// Attack the chest to break it open. // Defend yourself when a munchkin gets t…" at bounding box center [1350, 287] width 385 height 508
click at [1296, 180] on div "// Attack the chest to break it open. // Defend yourself when a munchkin gets t…" at bounding box center [1350, 287] width 385 height 508
click at [1298, 175] on div "// Attack the chest to break it open. // Defend yourself when a munchkin gets t…" at bounding box center [1350, 287] width 385 height 508
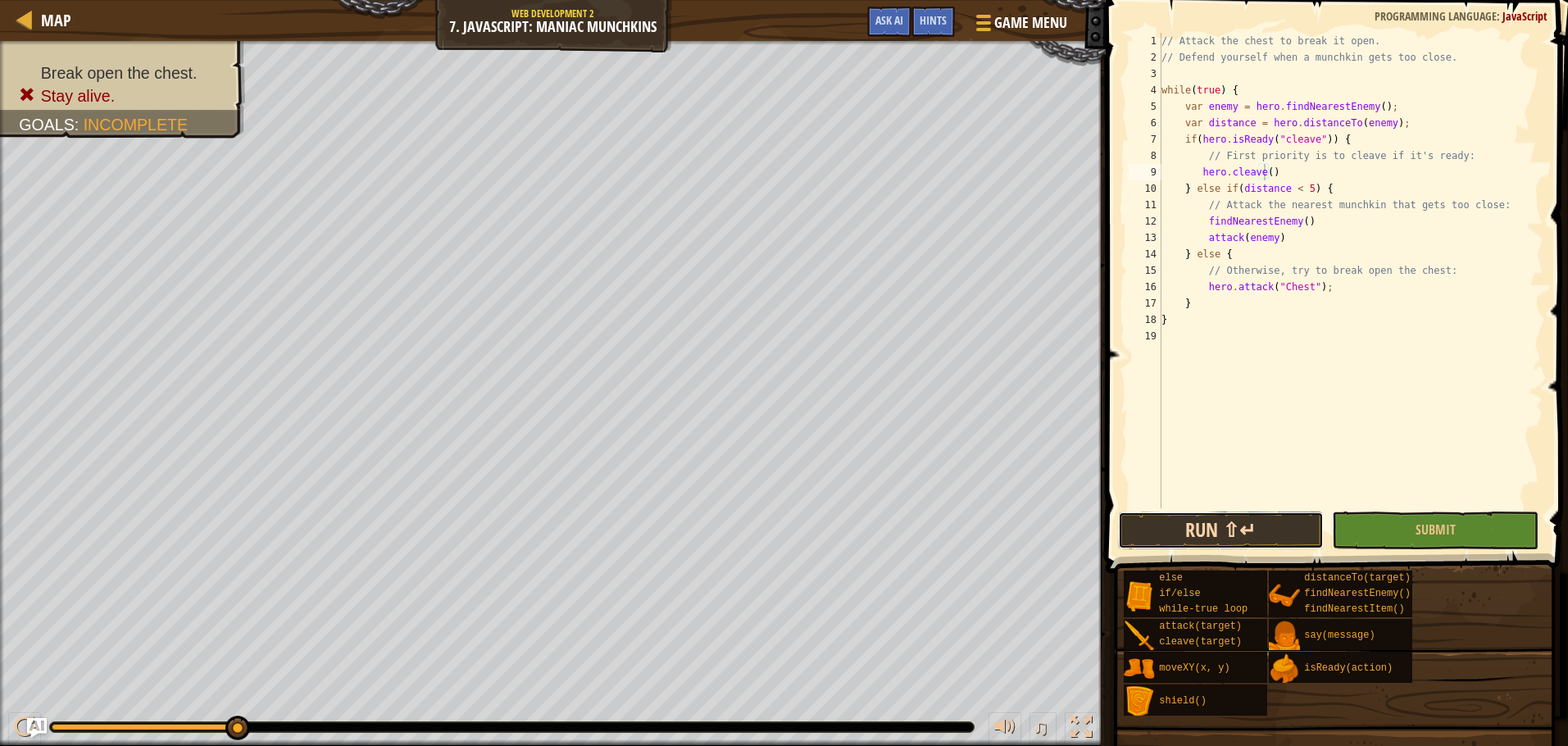
click at [1250, 526] on button "Run ⇧↵" at bounding box center [1221, 529] width 207 height 37
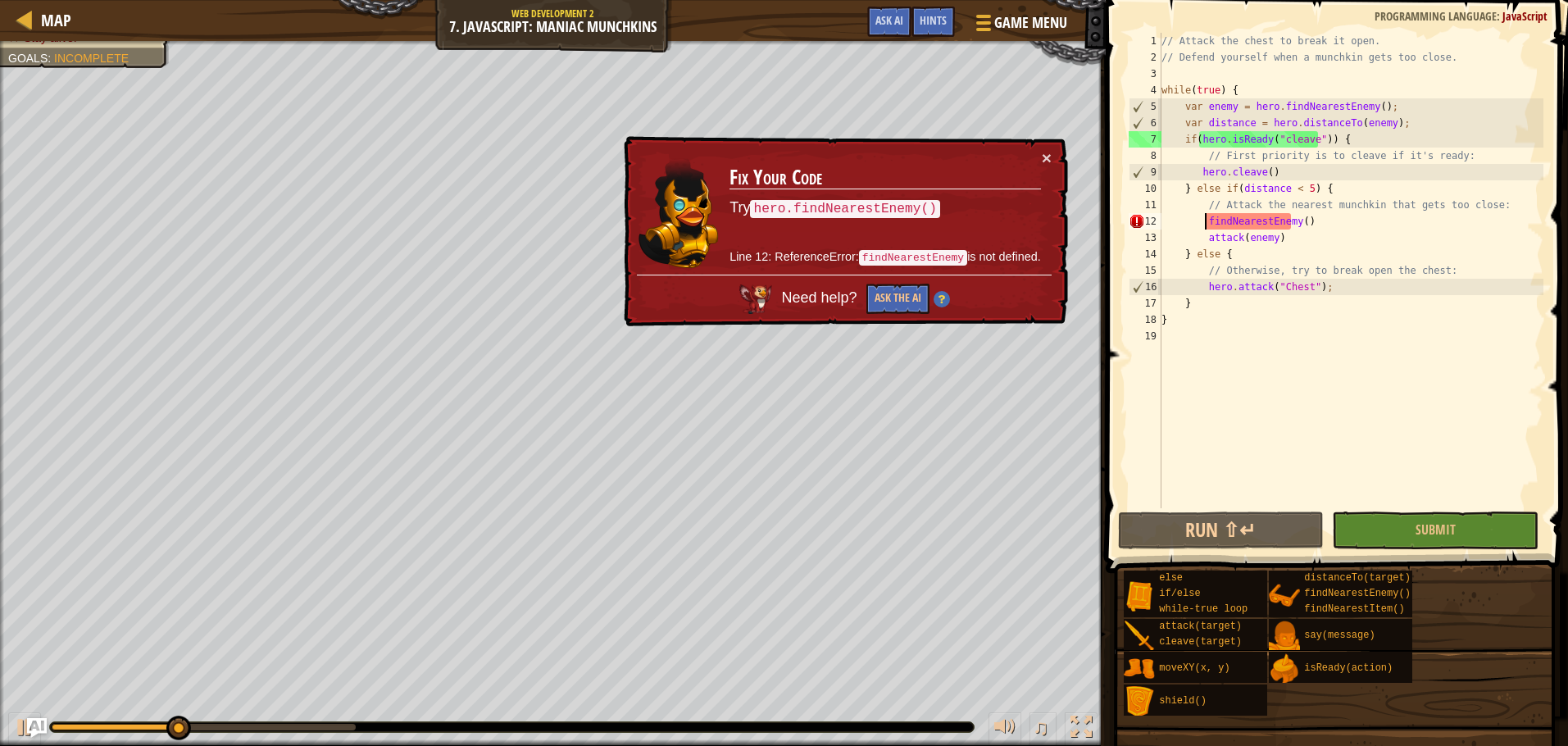
click at [1204, 221] on div "// Attack the chest to break it open. // Defend yourself when a munchkin gets t…" at bounding box center [1350, 287] width 385 height 508
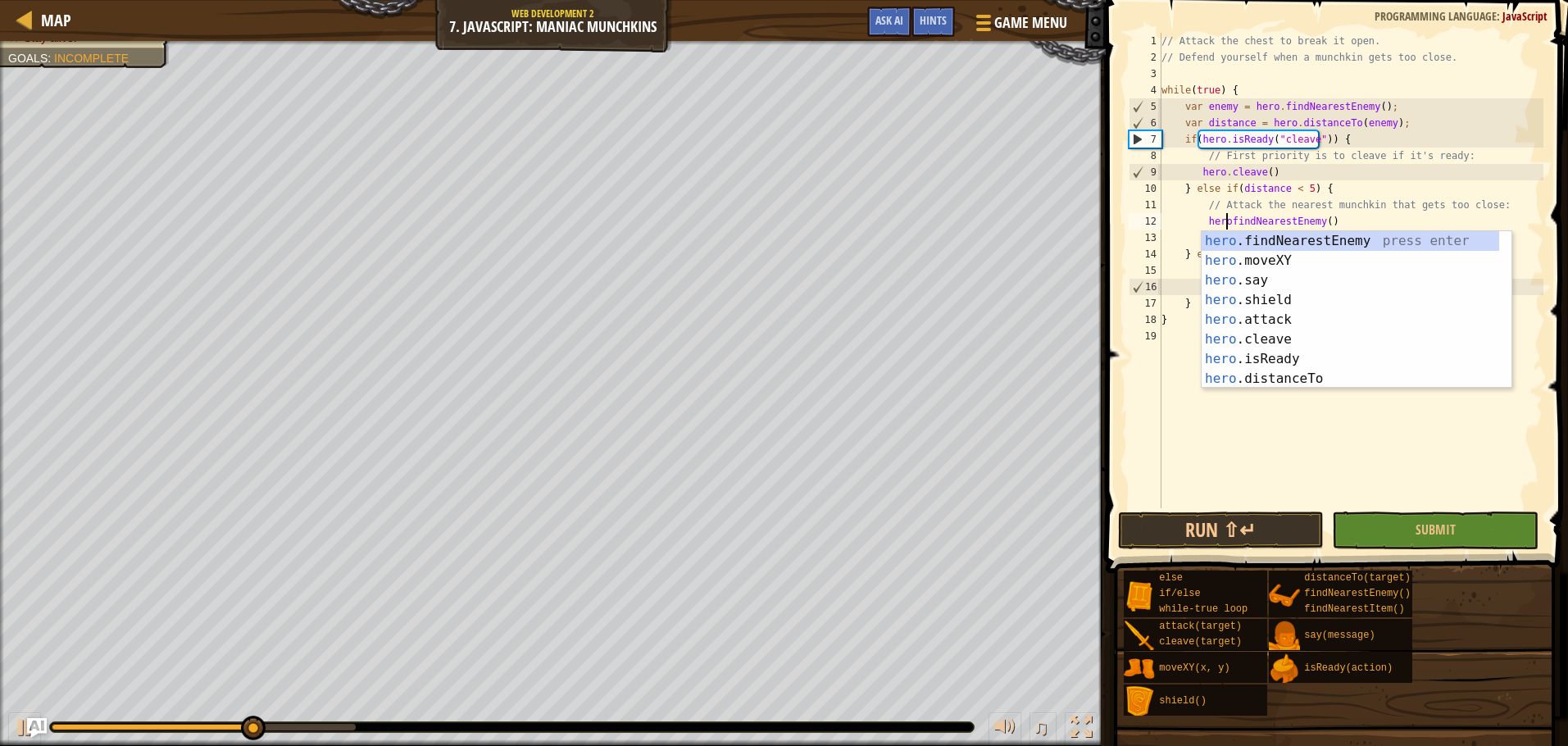
scroll to position [7, 6]
click at [1192, 548] on button "Run ⇧↵" at bounding box center [1221, 529] width 207 height 37
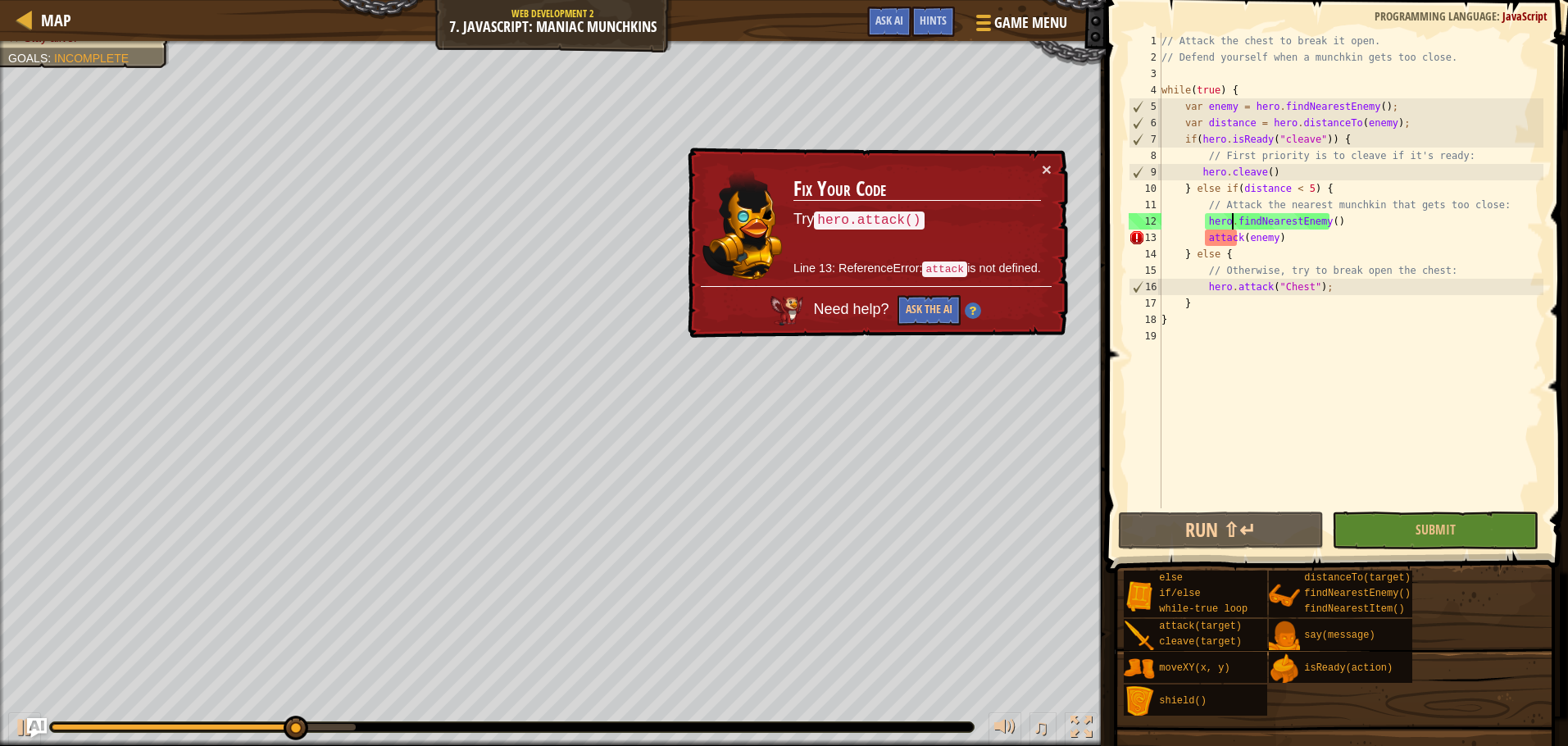
click at [1200, 240] on div "// Attack the chest to break it open. // Defend yourself when a munchkin gets t…" at bounding box center [1350, 287] width 385 height 508
click at [1202, 240] on div "// Attack the chest to break it open. // Defend yourself when a munchkin gets t…" at bounding box center [1350, 287] width 385 height 508
click at [1204, 239] on div "// Attack the chest to break it open. // Defend yourself when a munchkin gets t…" at bounding box center [1350, 287] width 385 height 508
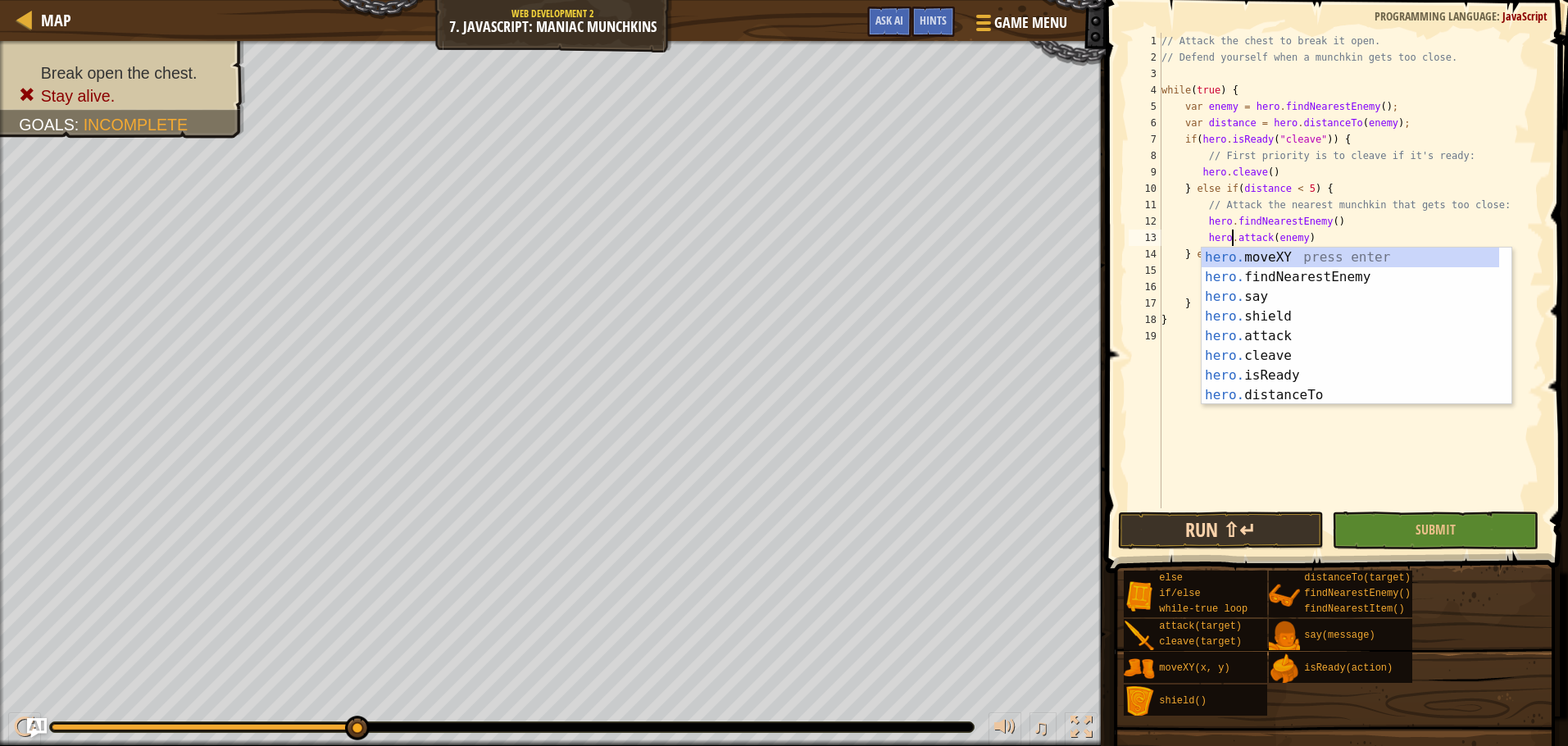
type textarea "hero.attack(enemy)"
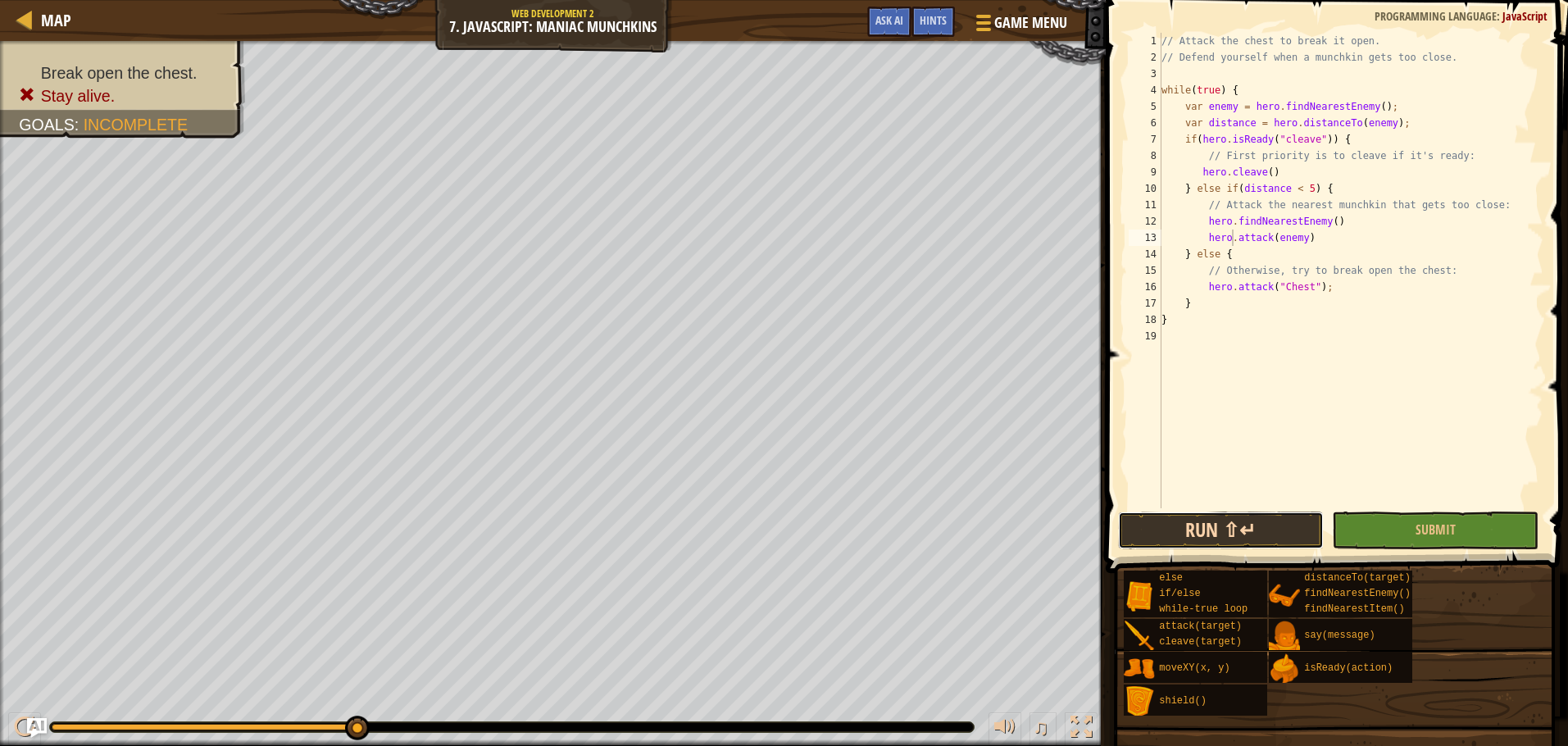
click at [1207, 527] on button "Run ⇧↵" at bounding box center [1221, 529] width 207 height 37
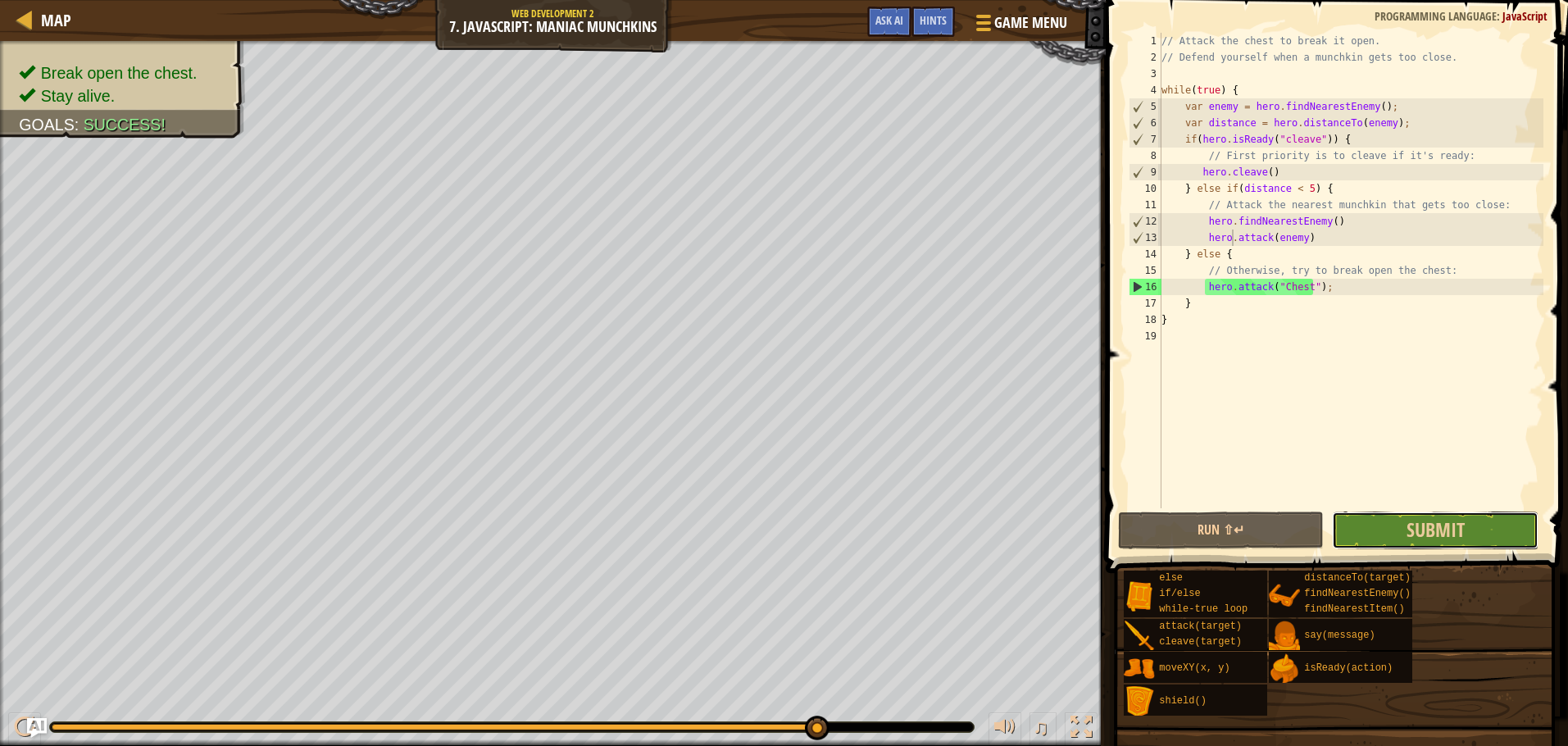
click at [1376, 522] on button "Submit" at bounding box center [1435, 529] width 207 height 37
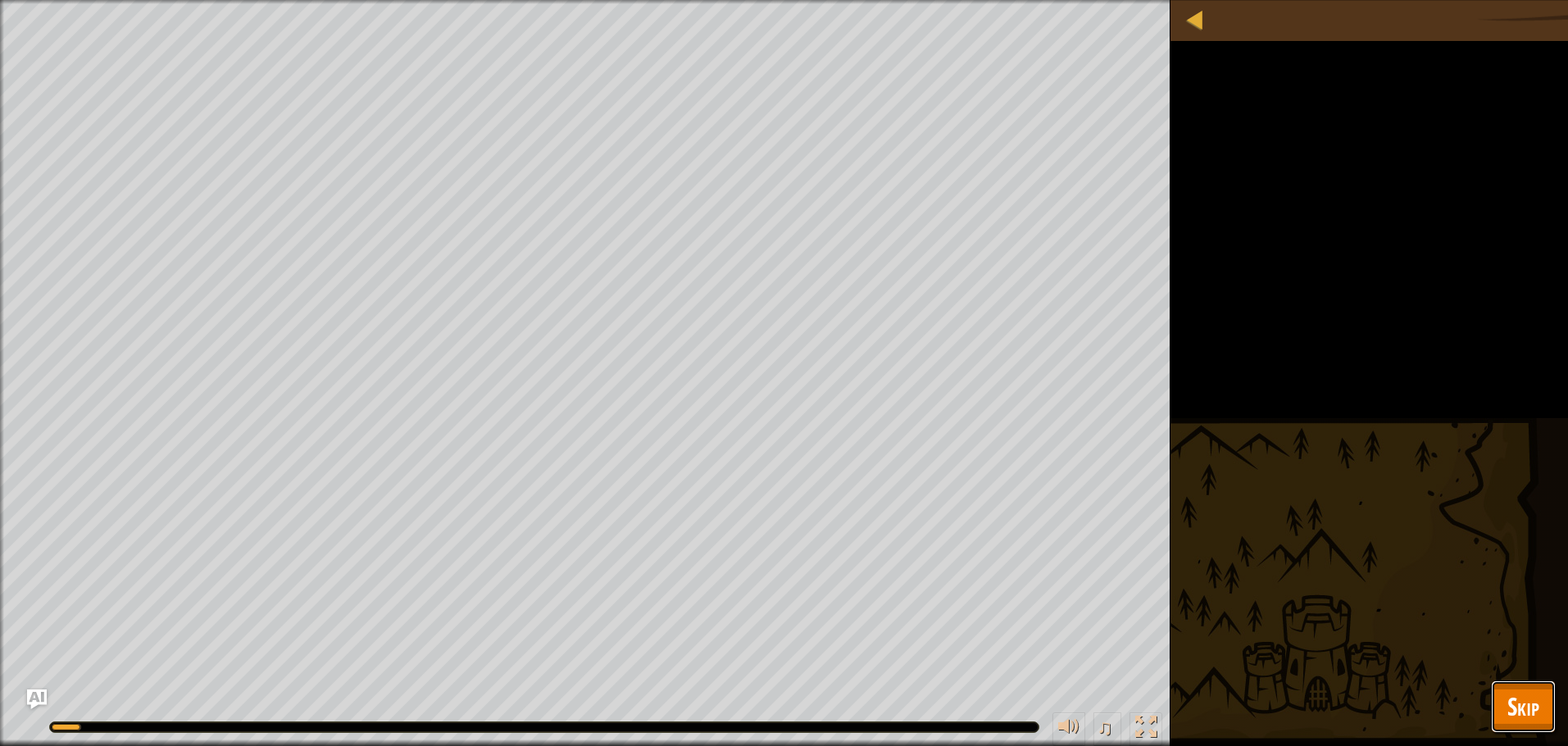
click at [1544, 722] on button "Skip" at bounding box center [1522, 707] width 65 height 53
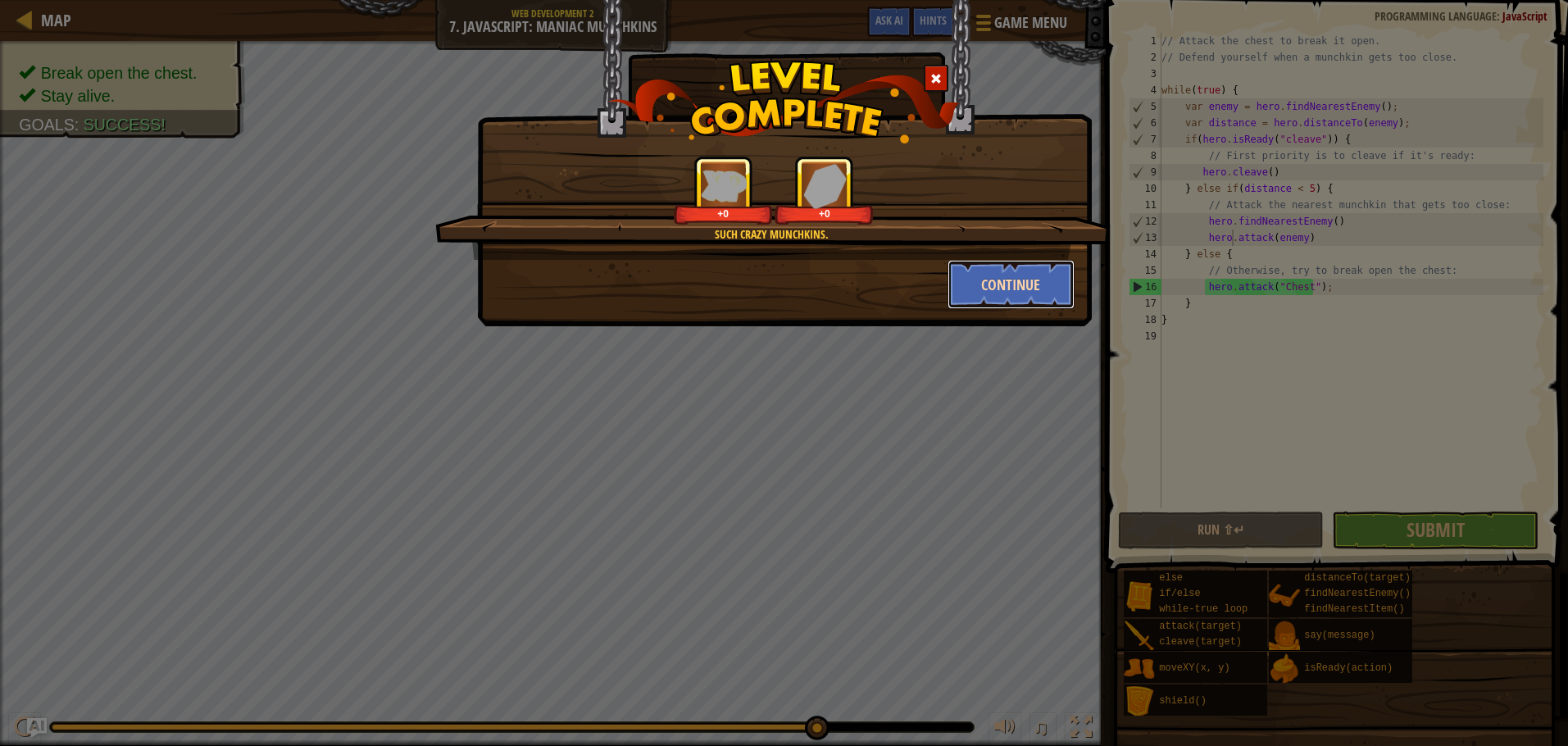
click at [994, 287] on button "Continue" at bounding box center [1010, 284] width 127 height 49
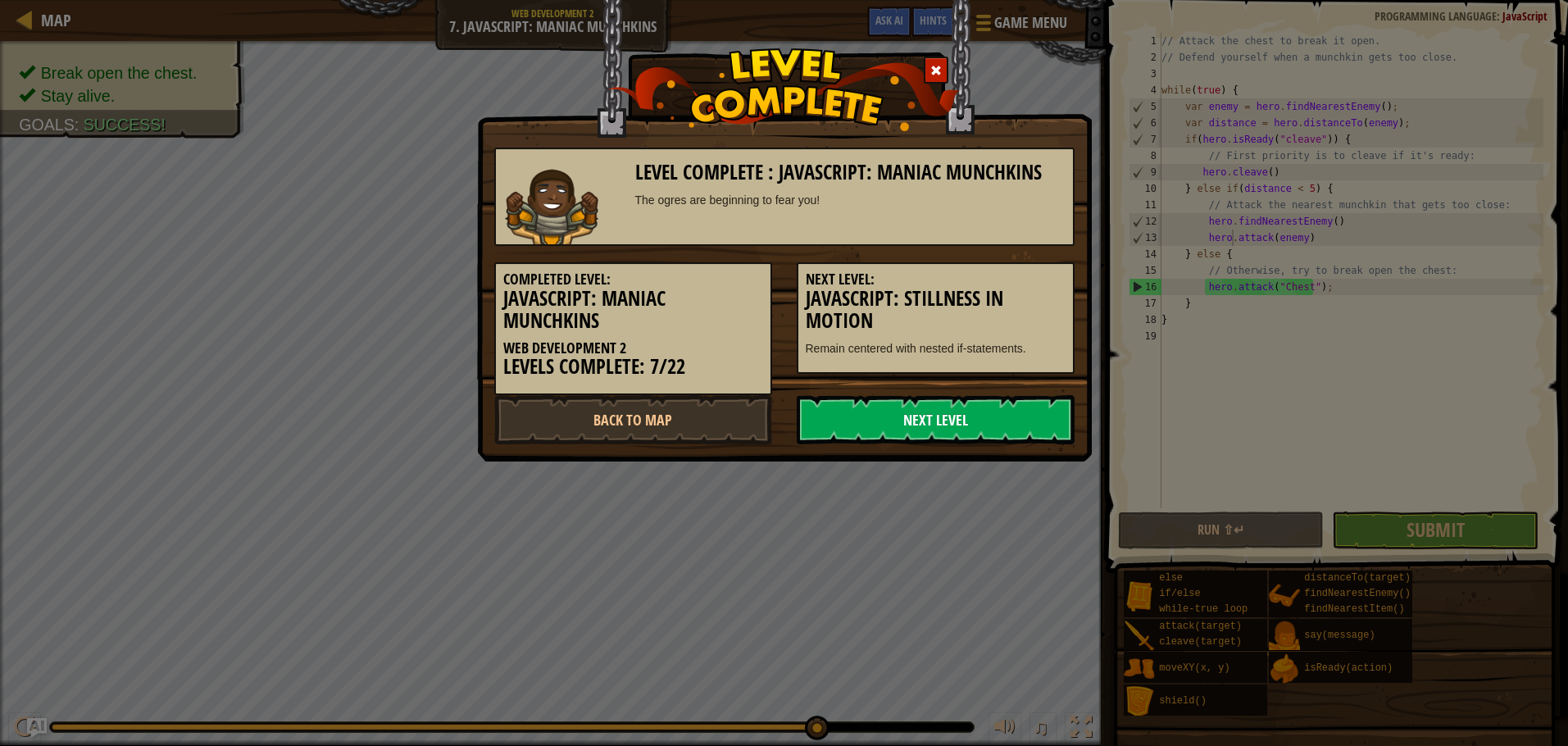
click at [915, 424] on link "Next Level" at bounding box center [935, 420] width 278 height 49
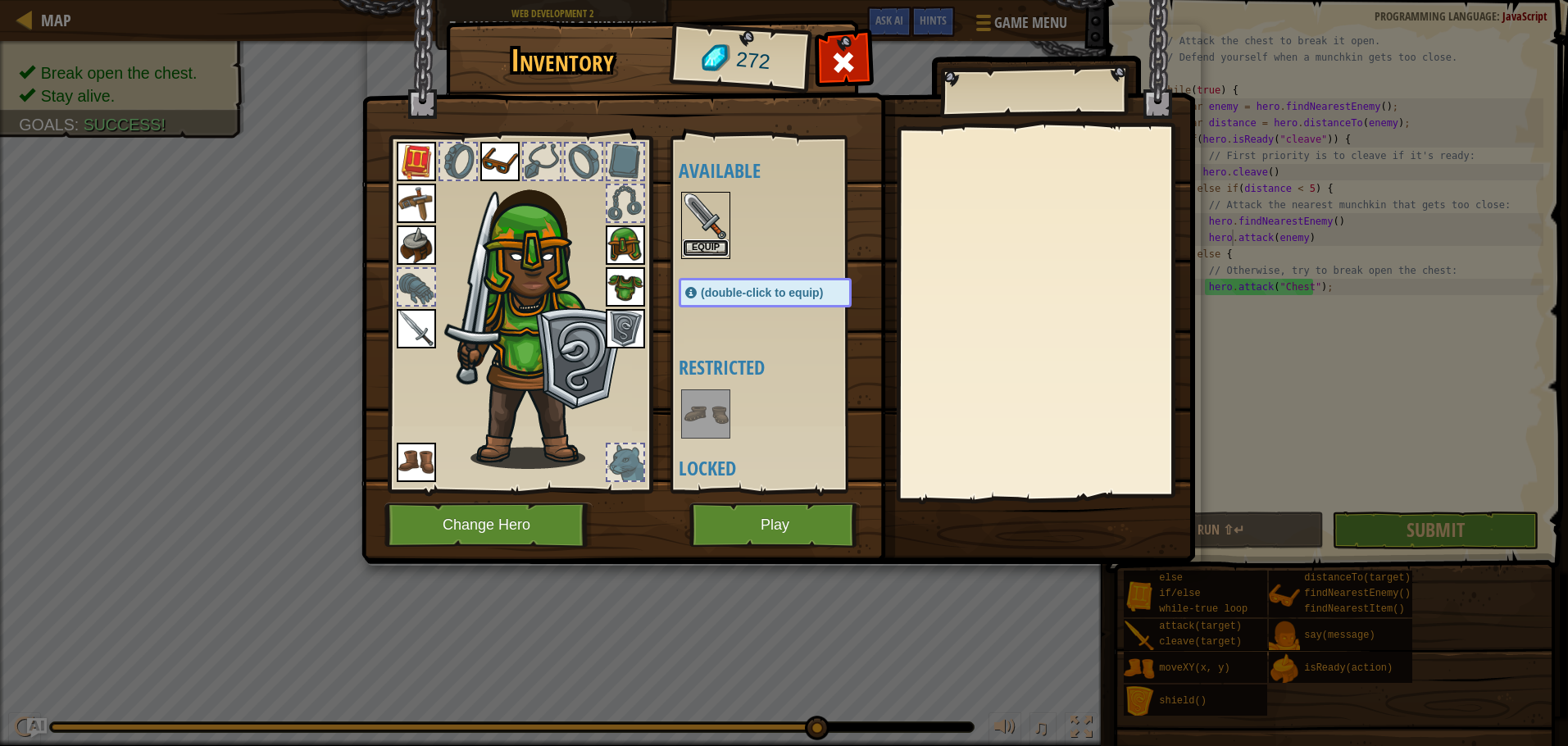
click at [697, 249] on button "Equip" at bounding box center [705, 248] width 46 height 17
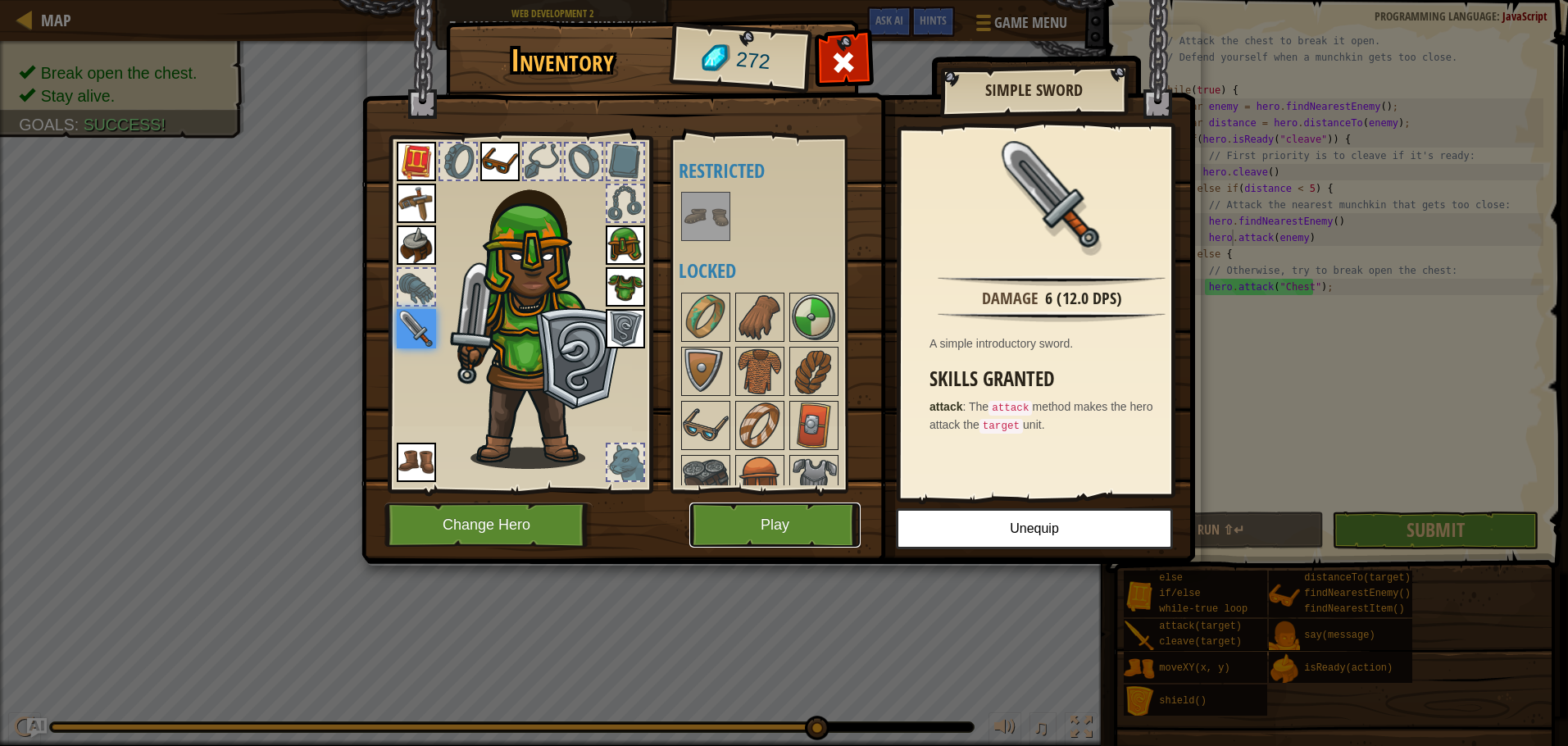
drag, startPoint x: 771, startPoint y: 528, endPoint x: 778, endPoint y: 515, distance: 14.8
click at [778, 515] on button "Play" at bounding box center [775, 524] width 171 height 45
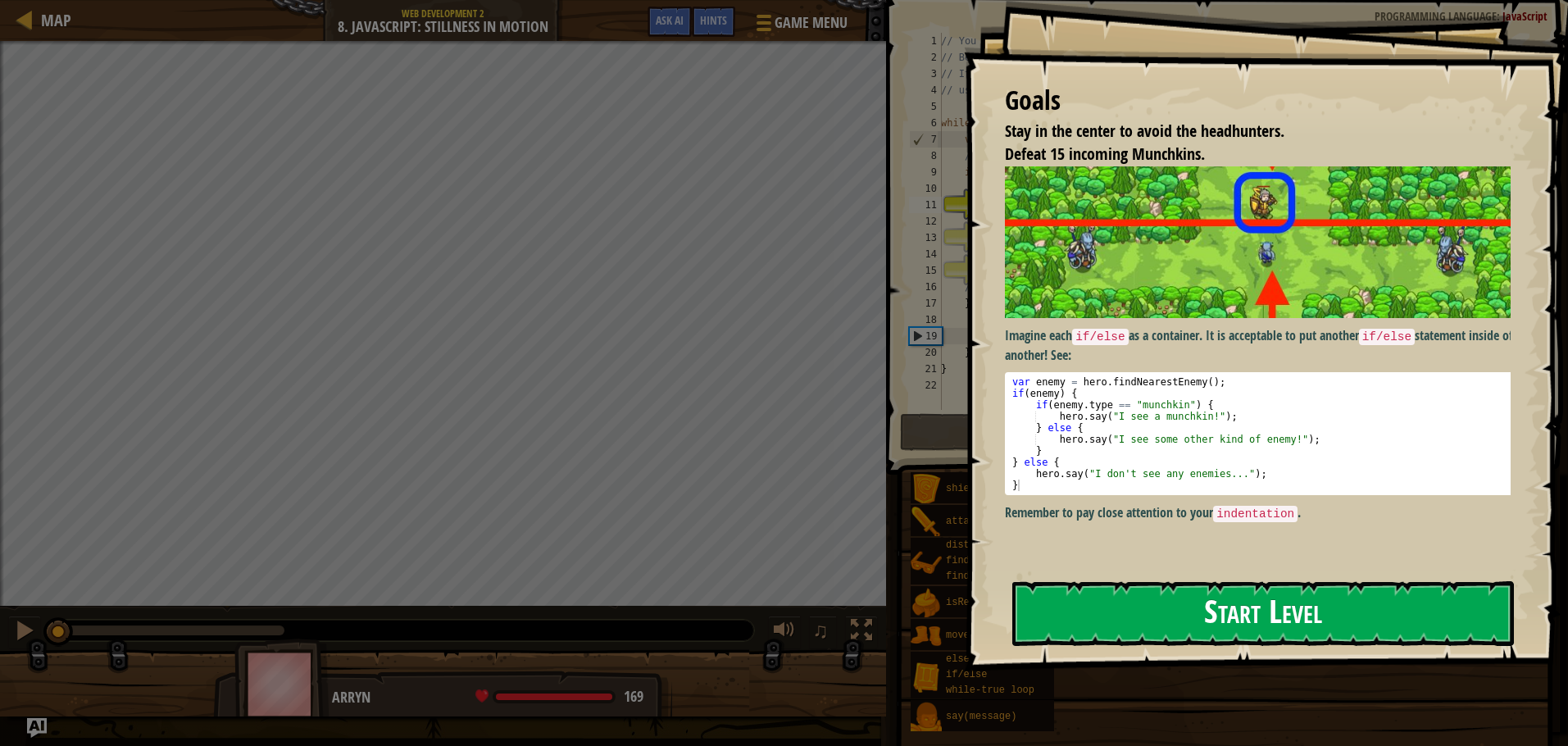
click at [1169, 632] on button "Start Level" at bounding box center [1263, 613] width 502 height 65
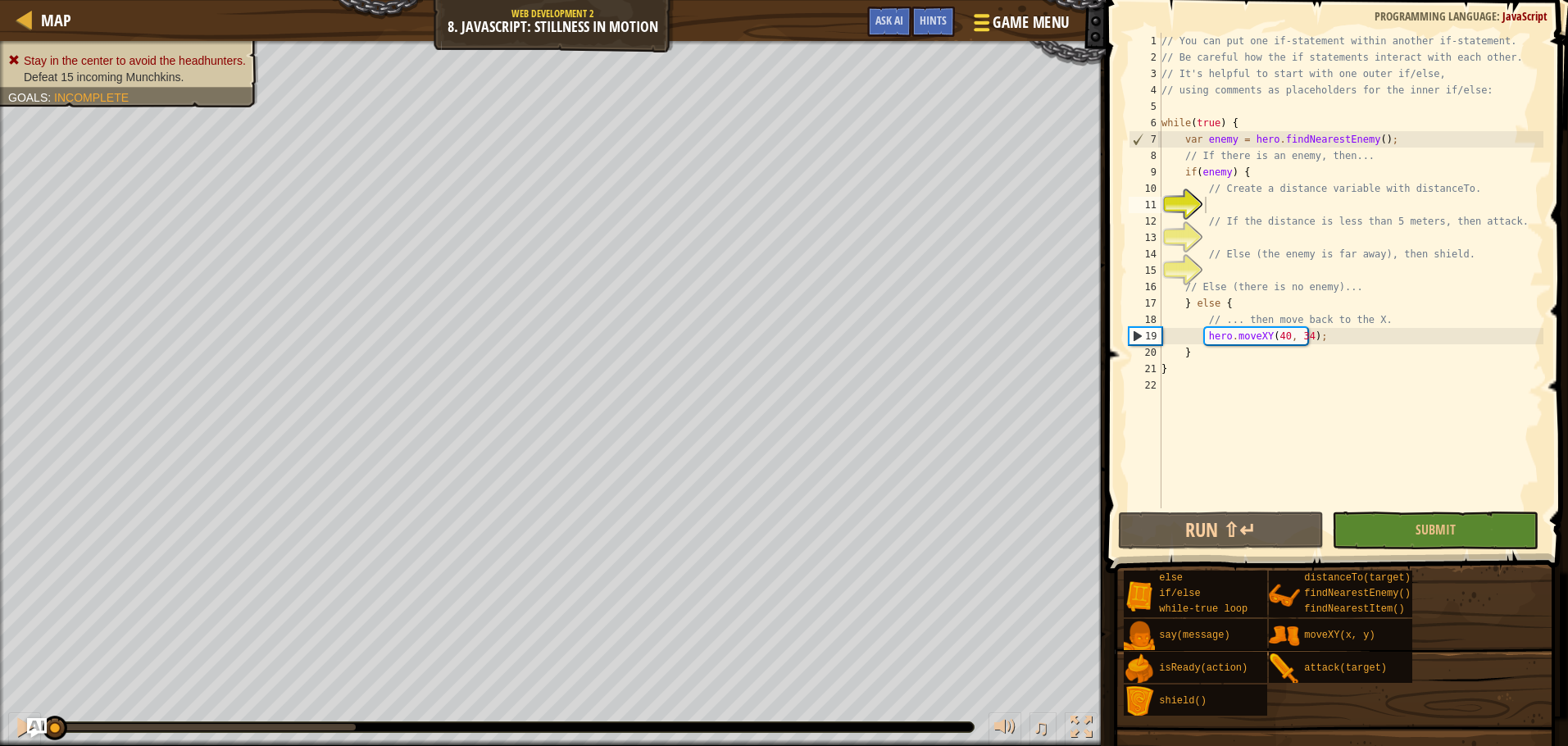
click at [990, 18] on div at bounding box center [981, 23] width 22 height 24
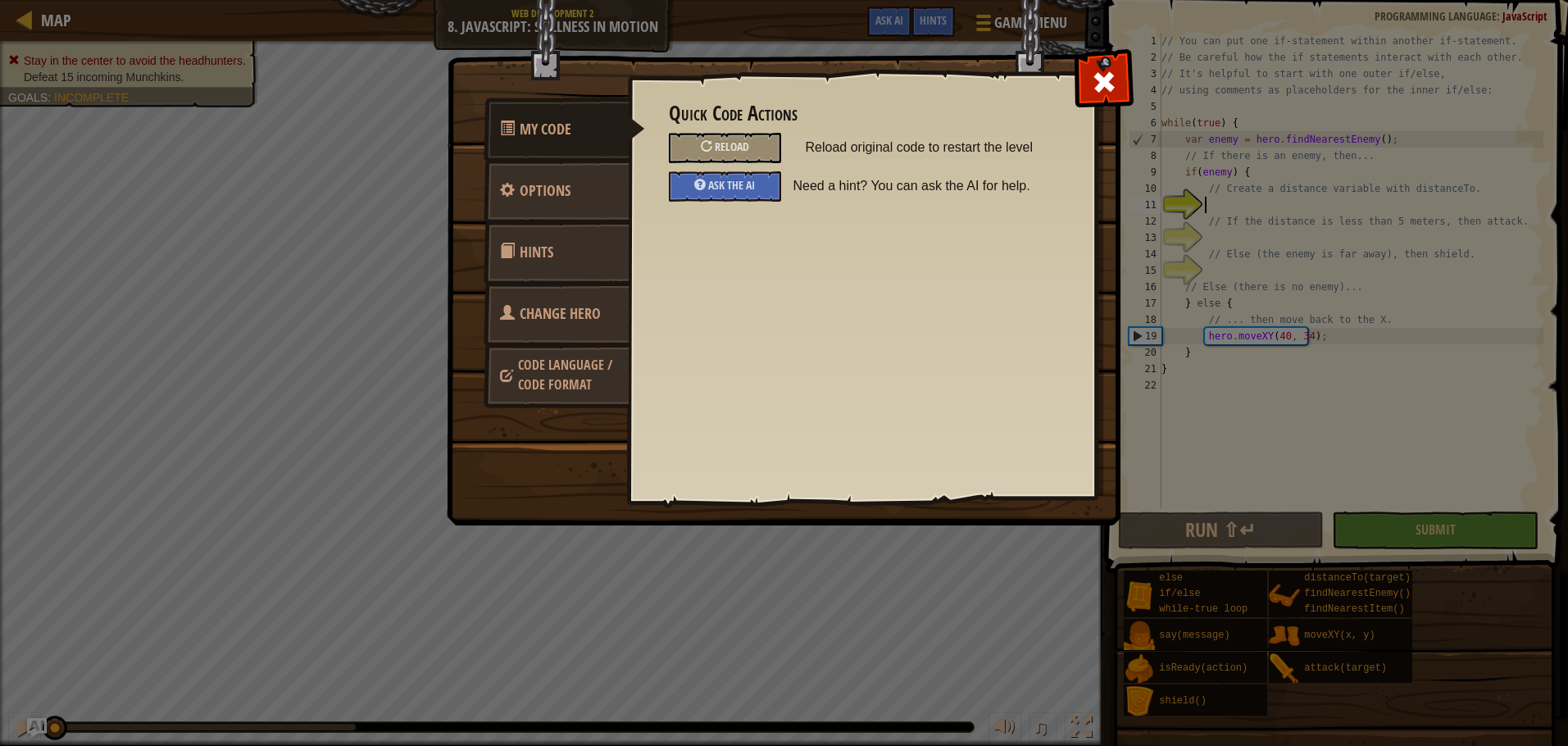
click at [516, 328] on link "Change Hero" at bounding box center [557, 313] width 146 height 64
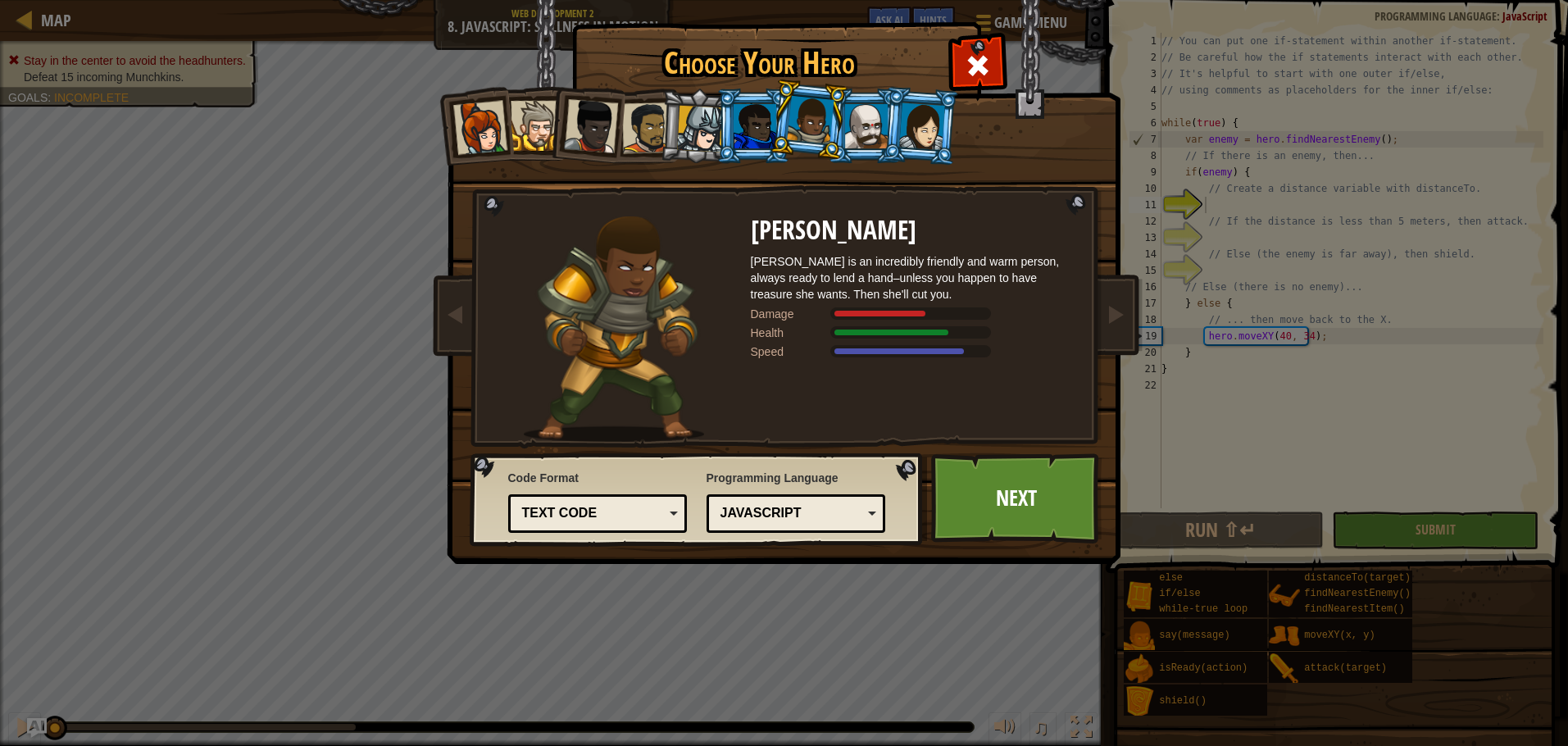
click at [862, 117] on div at bounding box center [866, 126] width 43 height 45
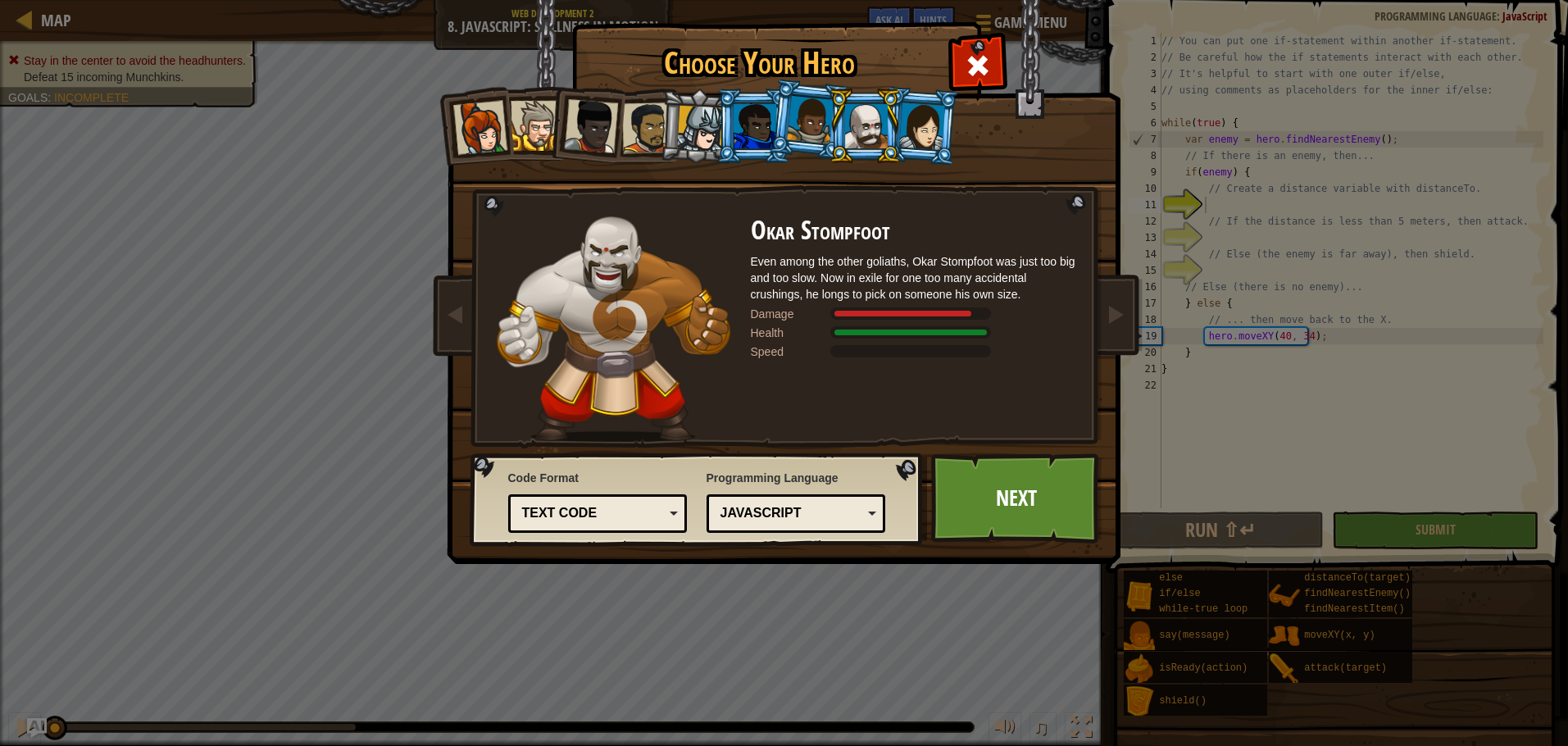
click at [806, 123] on div at bounding box center [810, 119] width 46 height 48
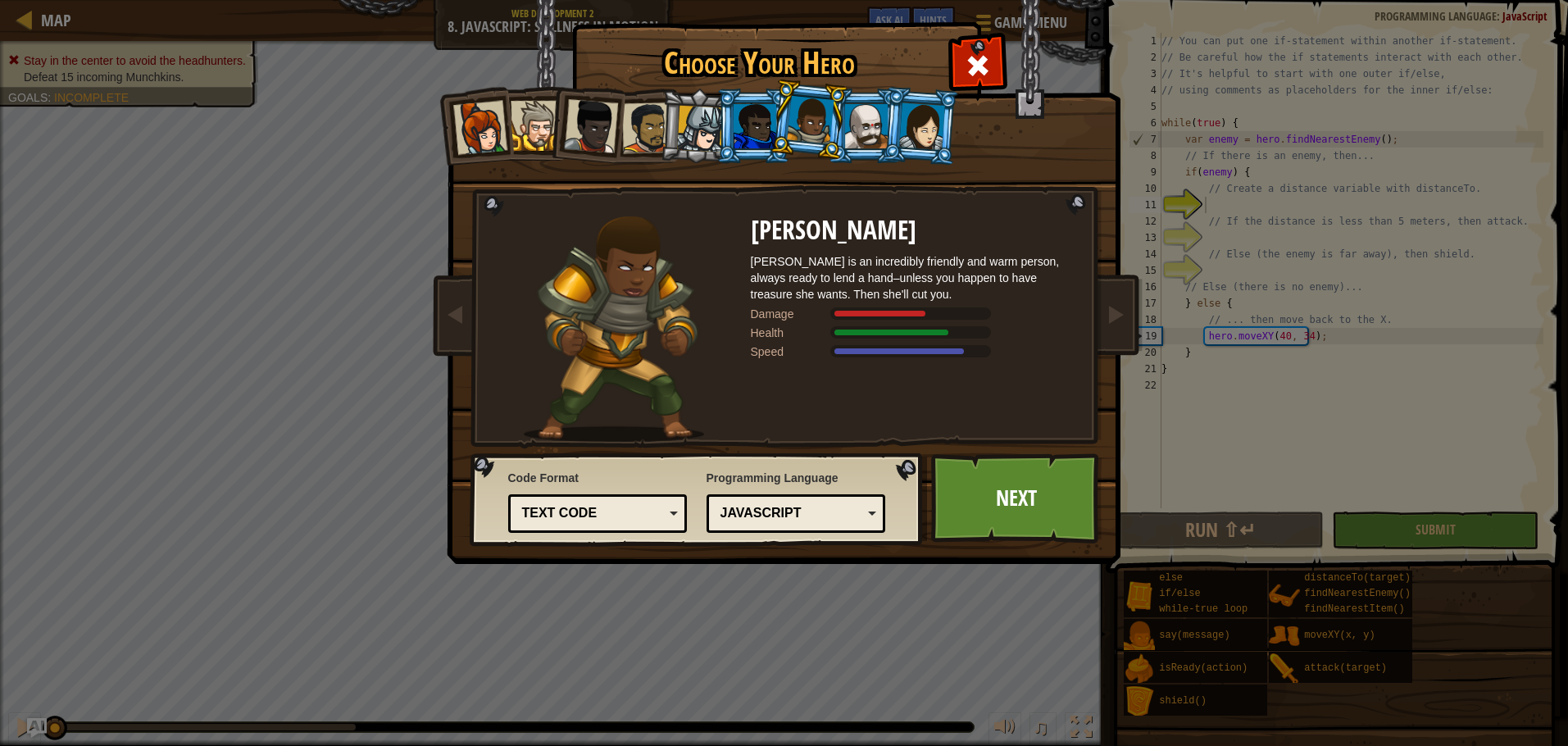
click at [750, 121] on div at bounding box center [754, 126] width 43 height 45
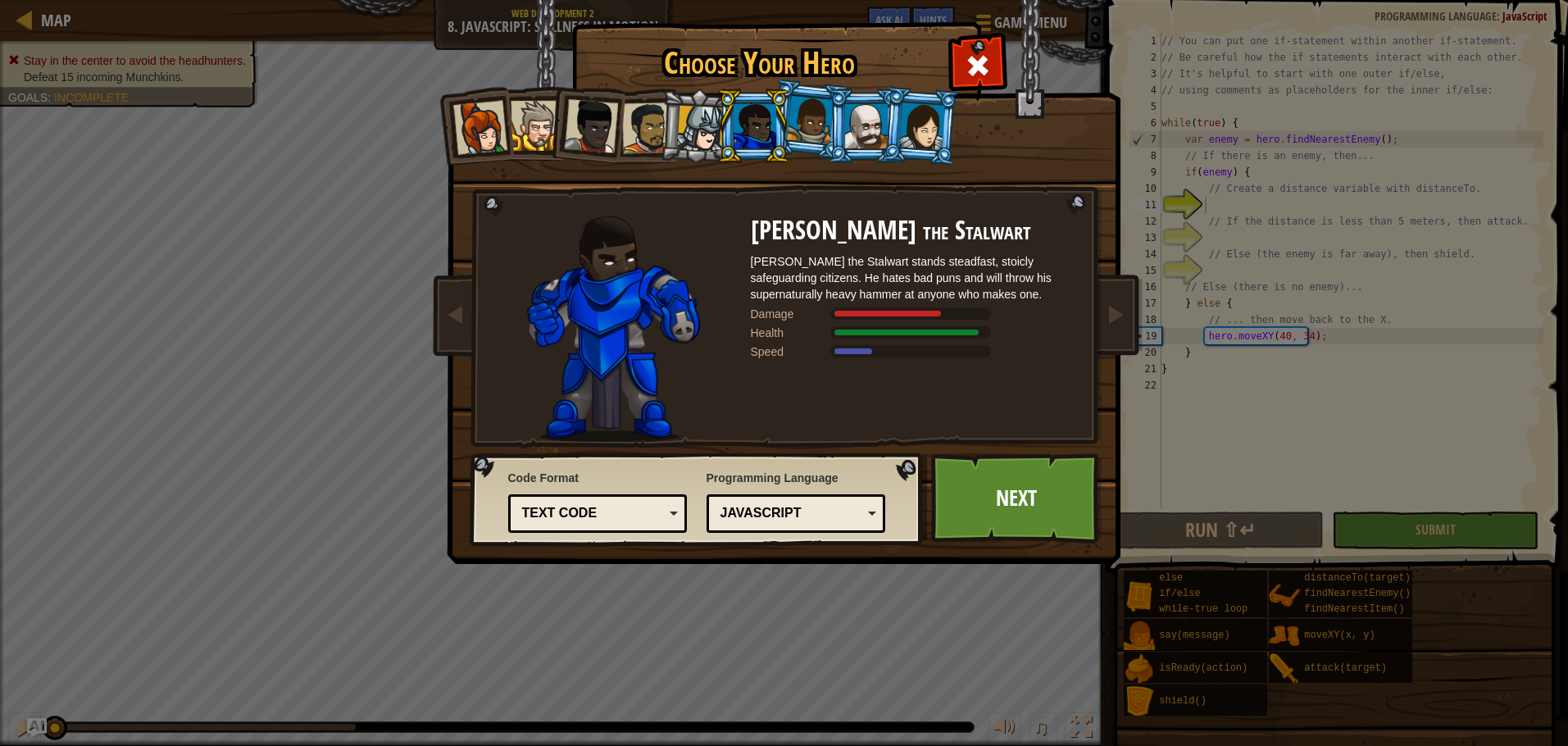
click at [692, 115] on div at bounding box center [700, 128] width 46 height 46
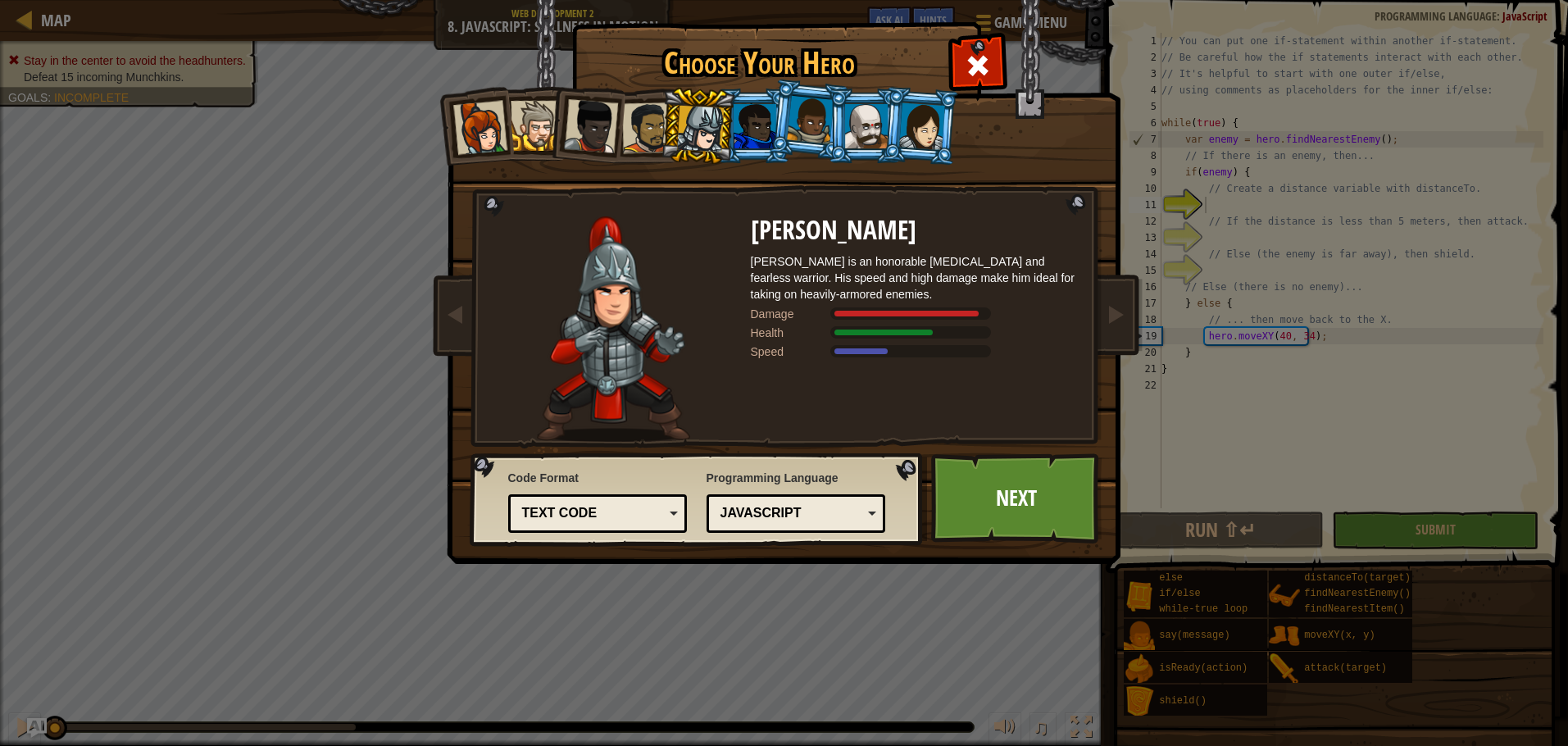
click at [537, 136] on div at bounding box center [535, 126] width 50 height 50
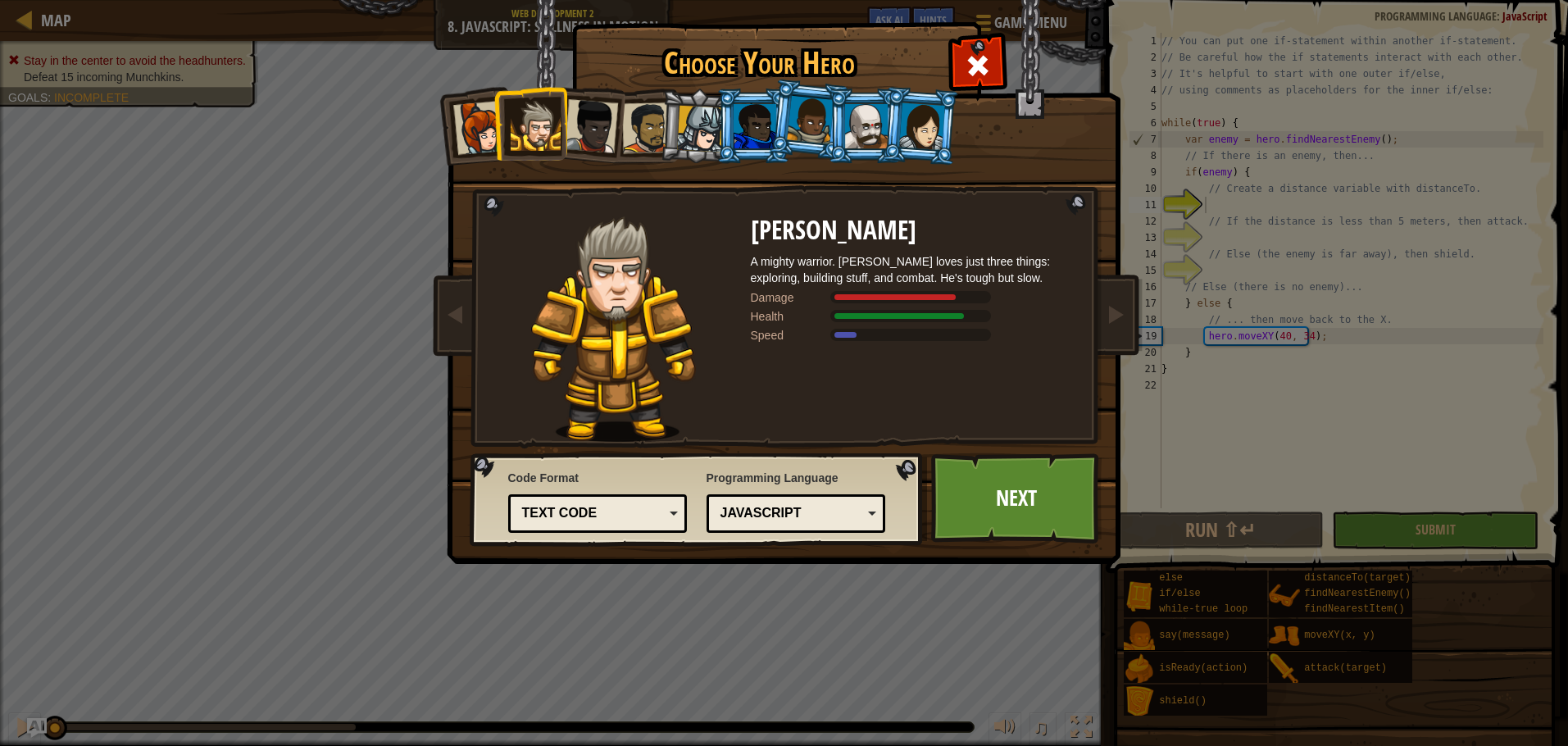
click at [918, 110] on div at bounding box center [922, 125] width 46 height 46
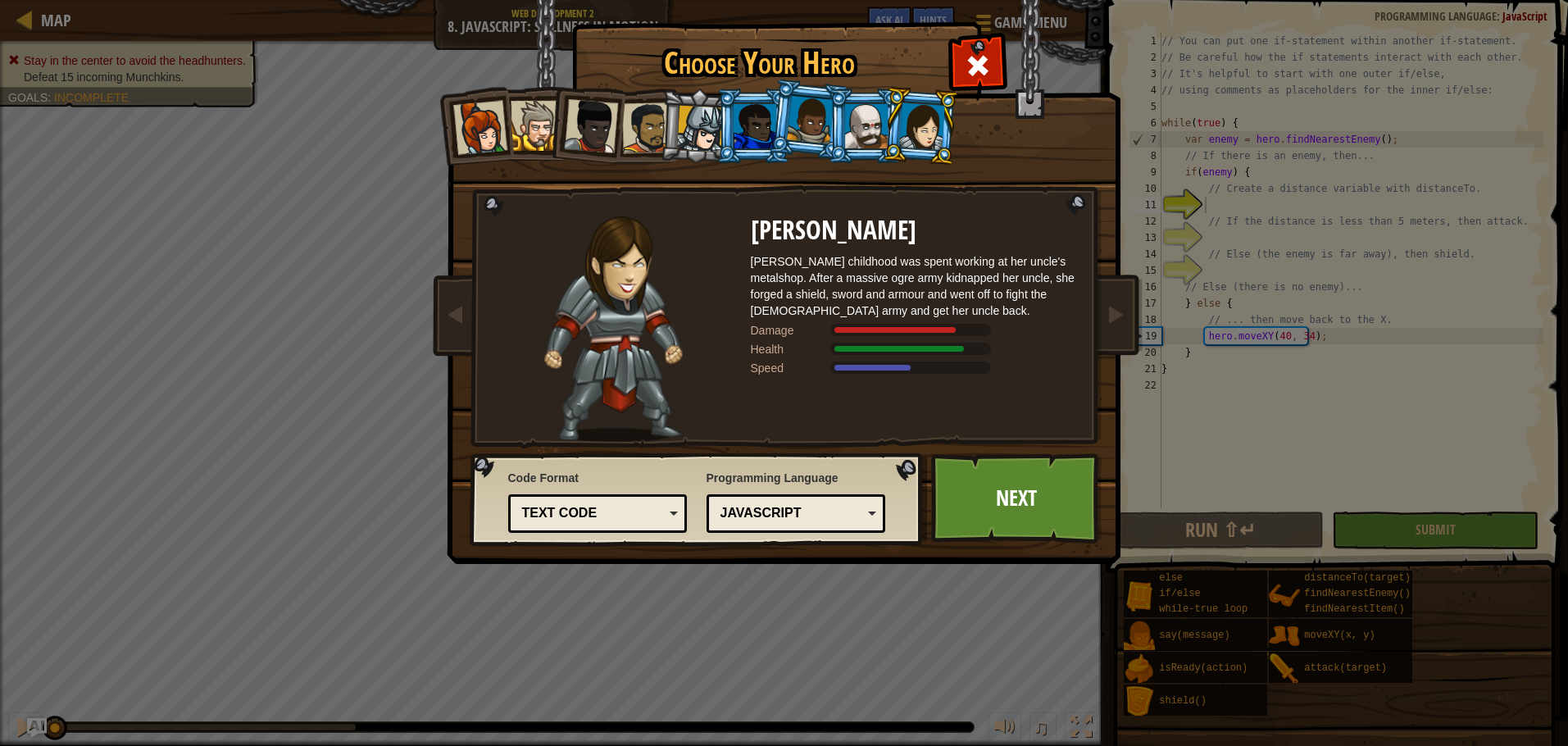
click at [869, 127] on div at bounding box center [866, 126] width 43 height 45
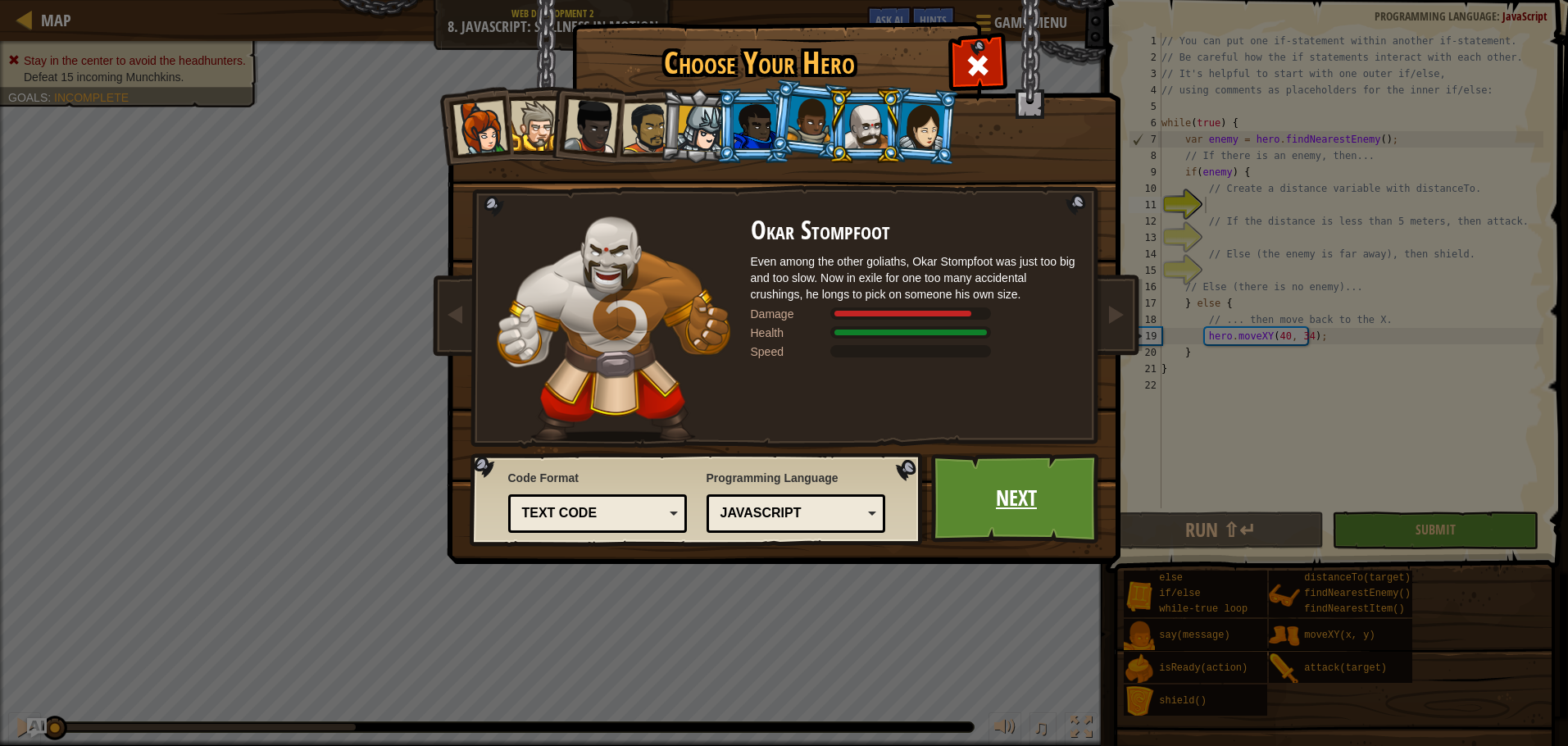
click at [992, 480] on link "Next" at bounding box center [1017, 497] width 171 height 90
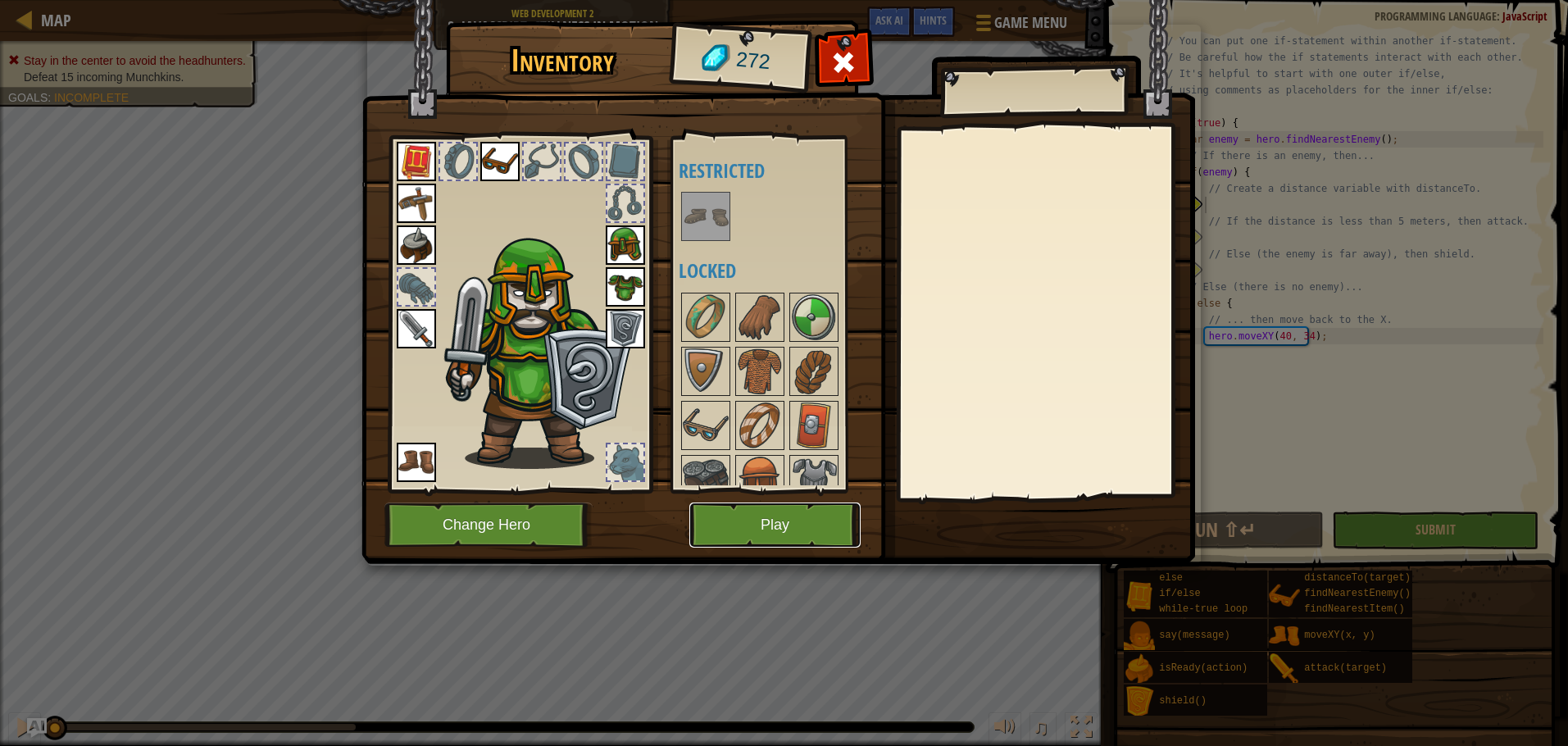
click at [780, 505] on button "Play" at bounding box center [775, 524] width 171 height 45
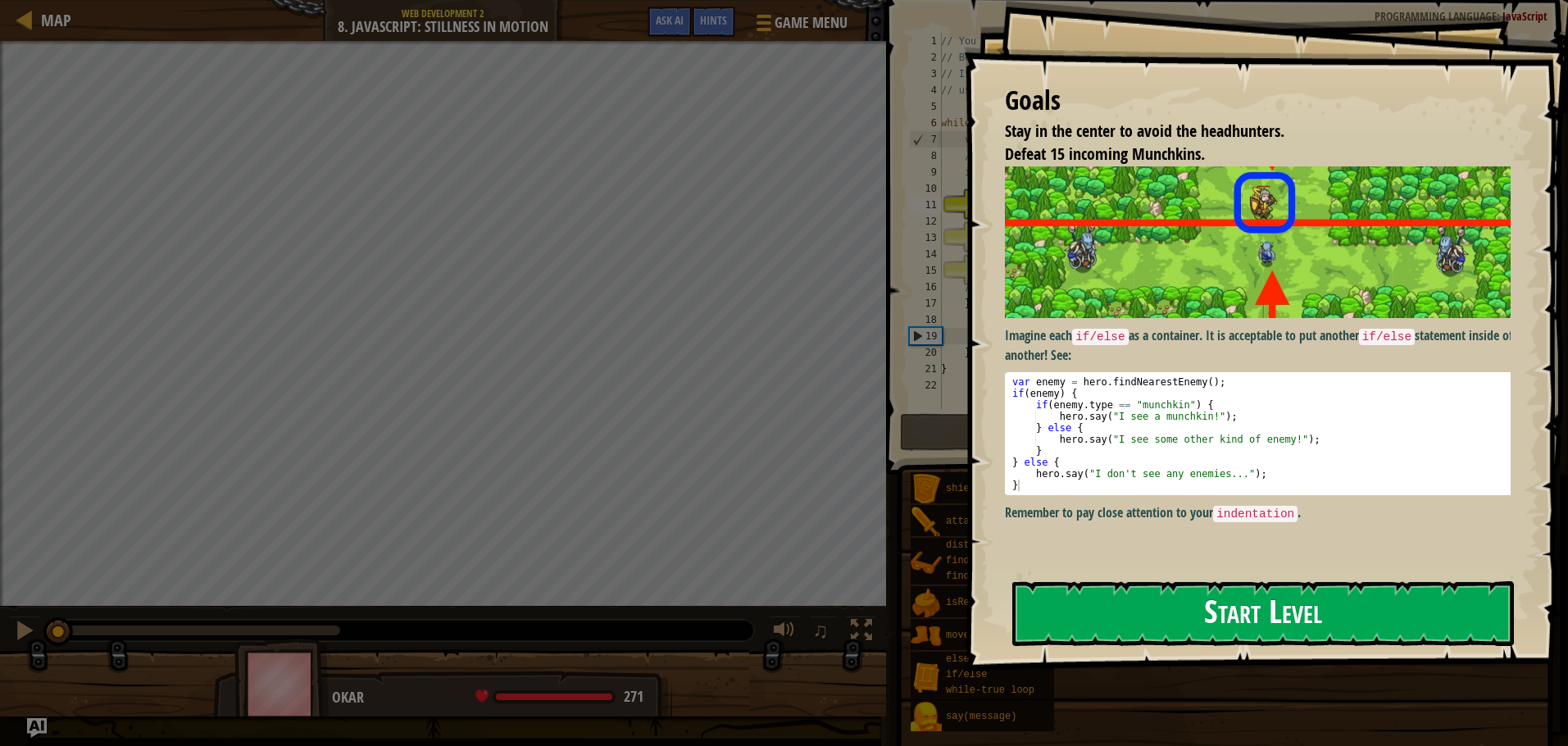
click at [1047, 607] on button "Start Level" at bounding box center [1263, 613] width 502 height 65
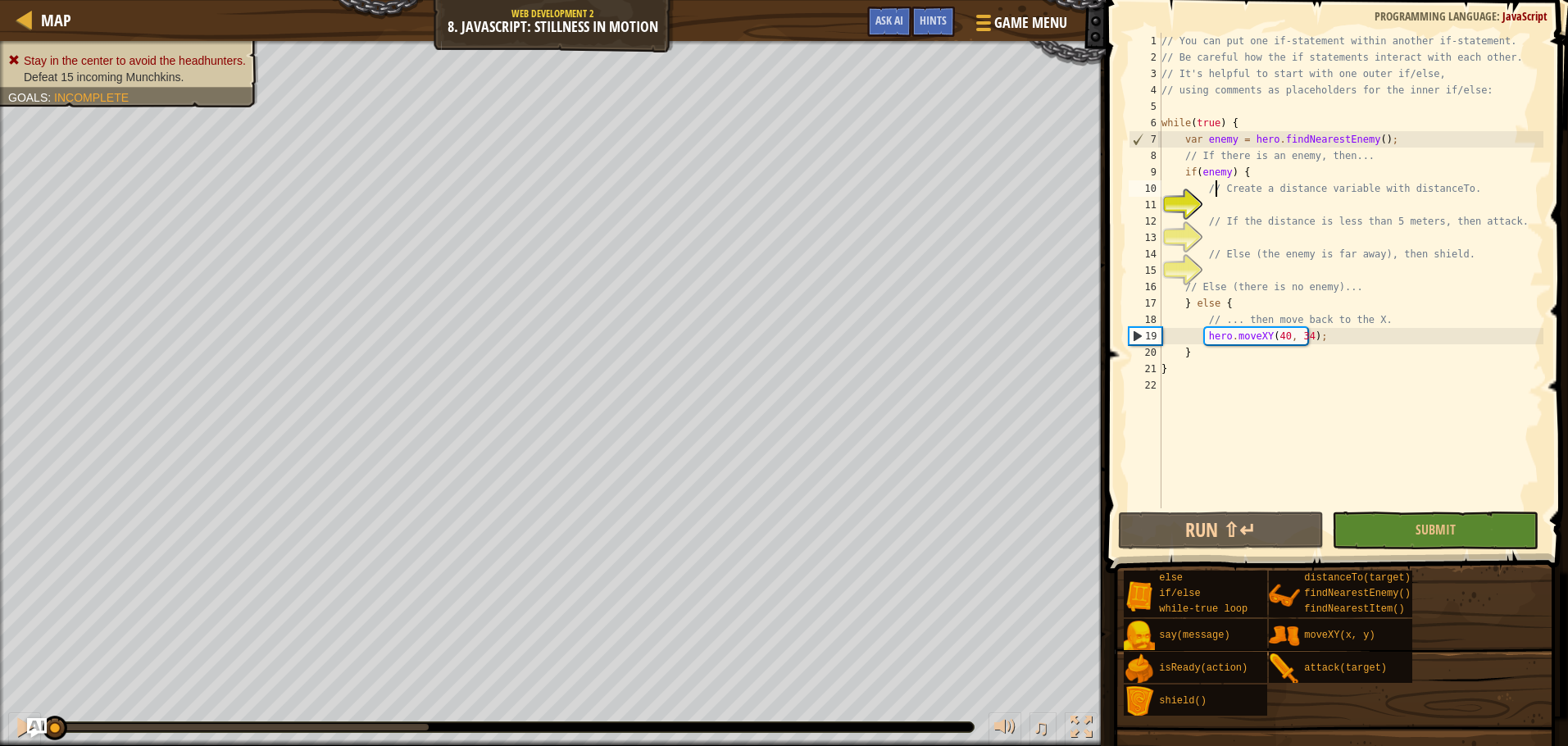
click at [1216, 194] on div "// You can put one if-statement within another if-statement. // Be careful how …" at bounding box center [1350, 287] width 385 height 508
type textarea "// Create a distance variable with distanceTo."
click at [1223, 202] on div "// You can put one if-statement within another if-statement. // Be careful how …" at bounding box center [1350, 287] width 385 height 508
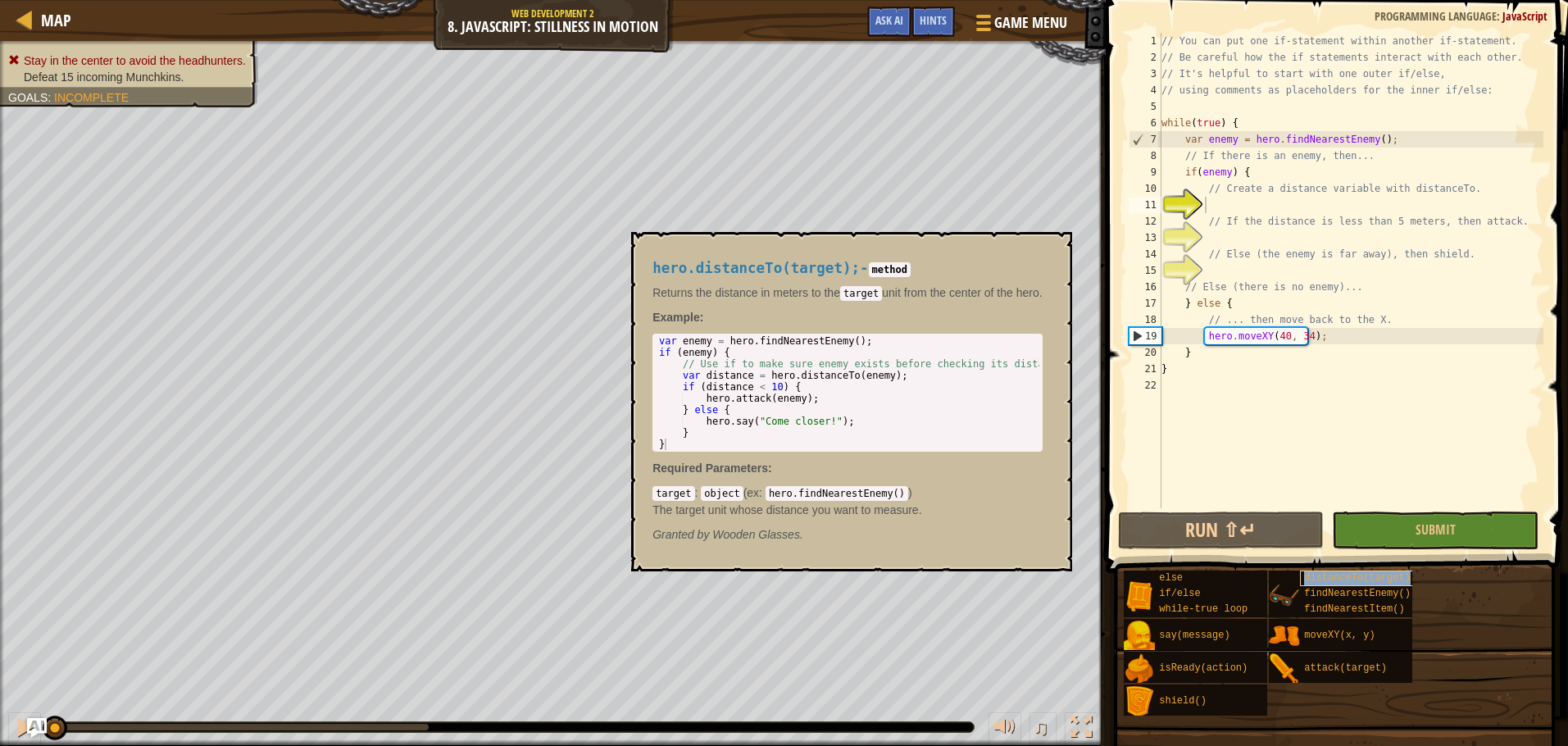
type textarea "distanceTo(target)"
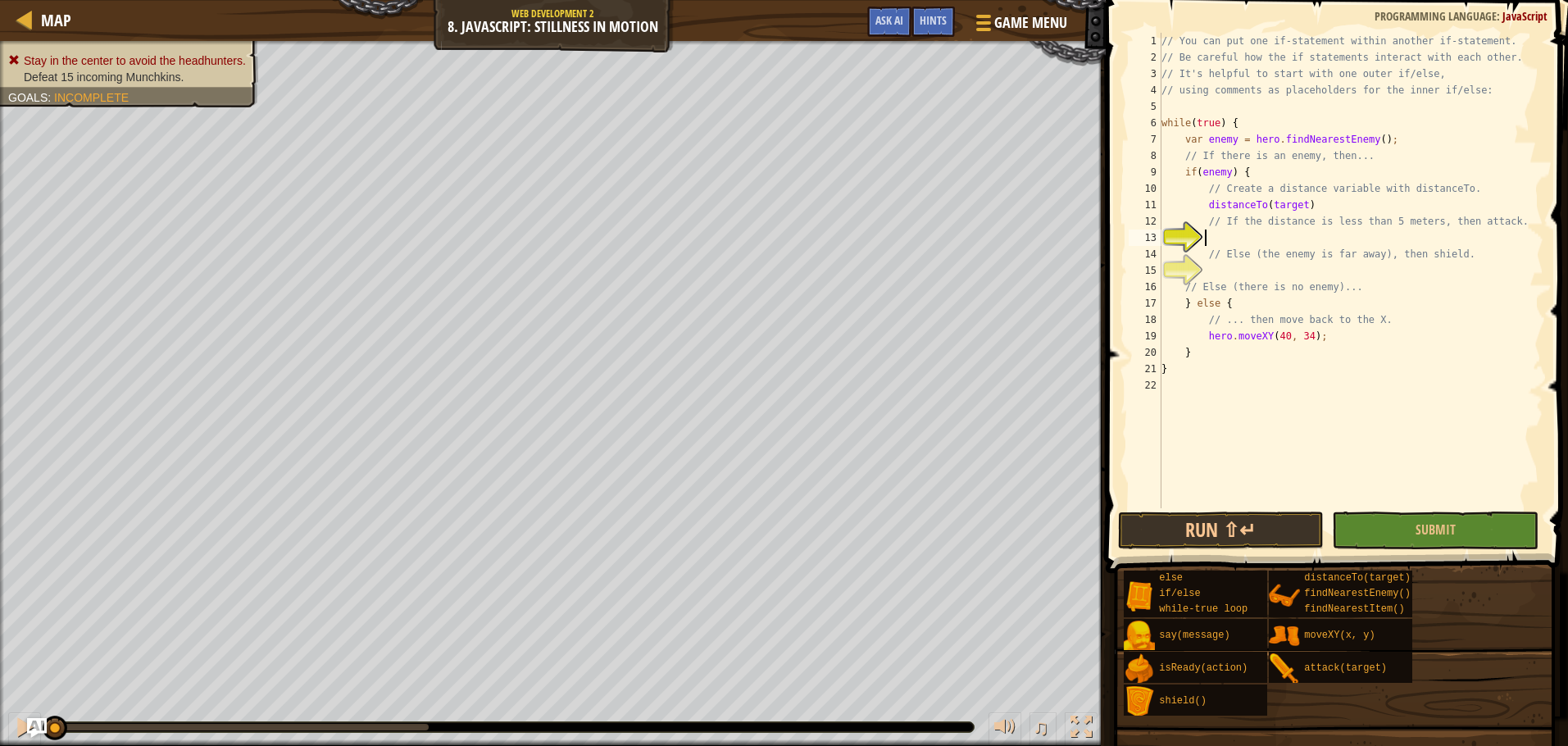
click at [1237, 240] on div "// You can put one if-statement within another if-statement. // Be careful how …" at bounding box center [1350, 287] width 385 height 508
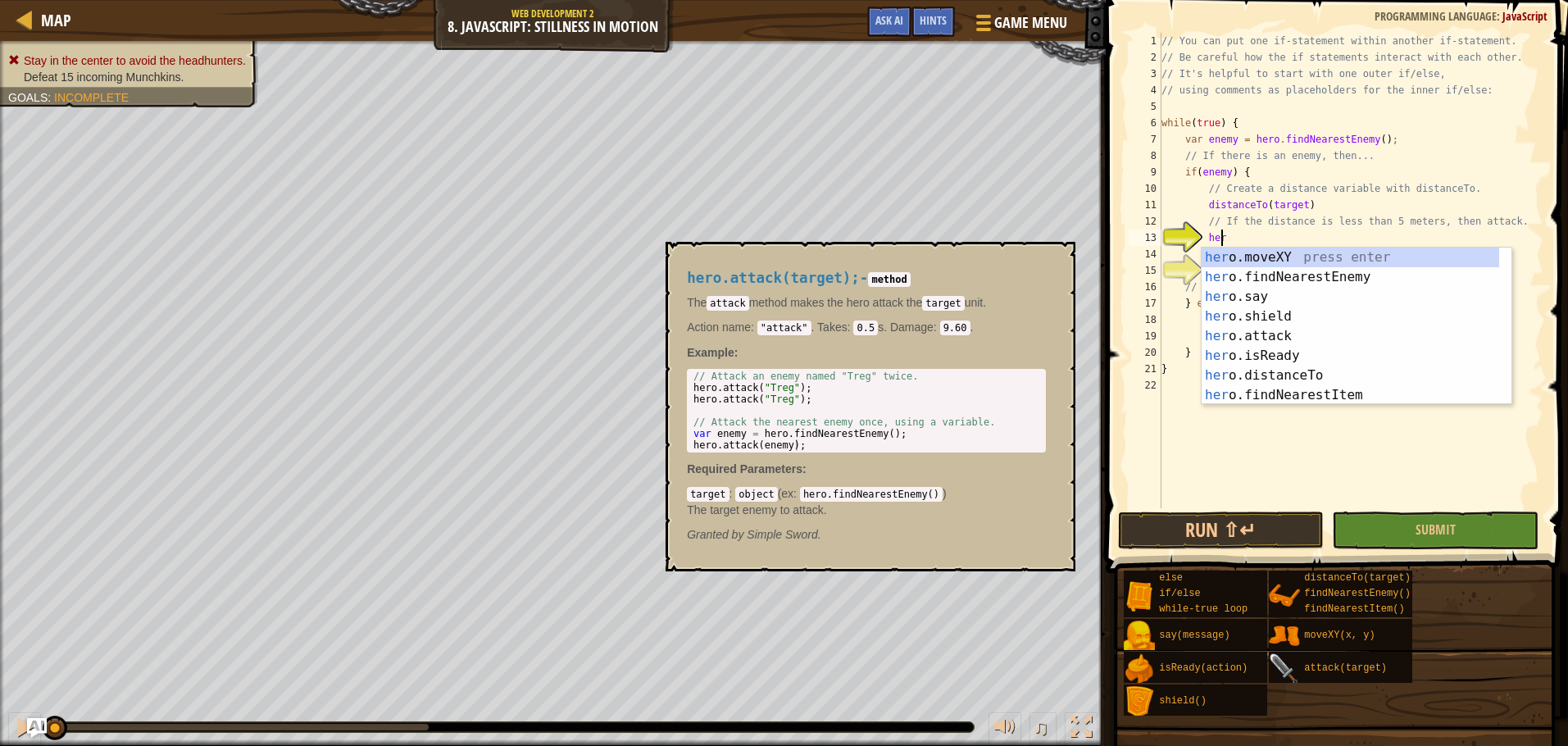
scroll to position [7, 5]
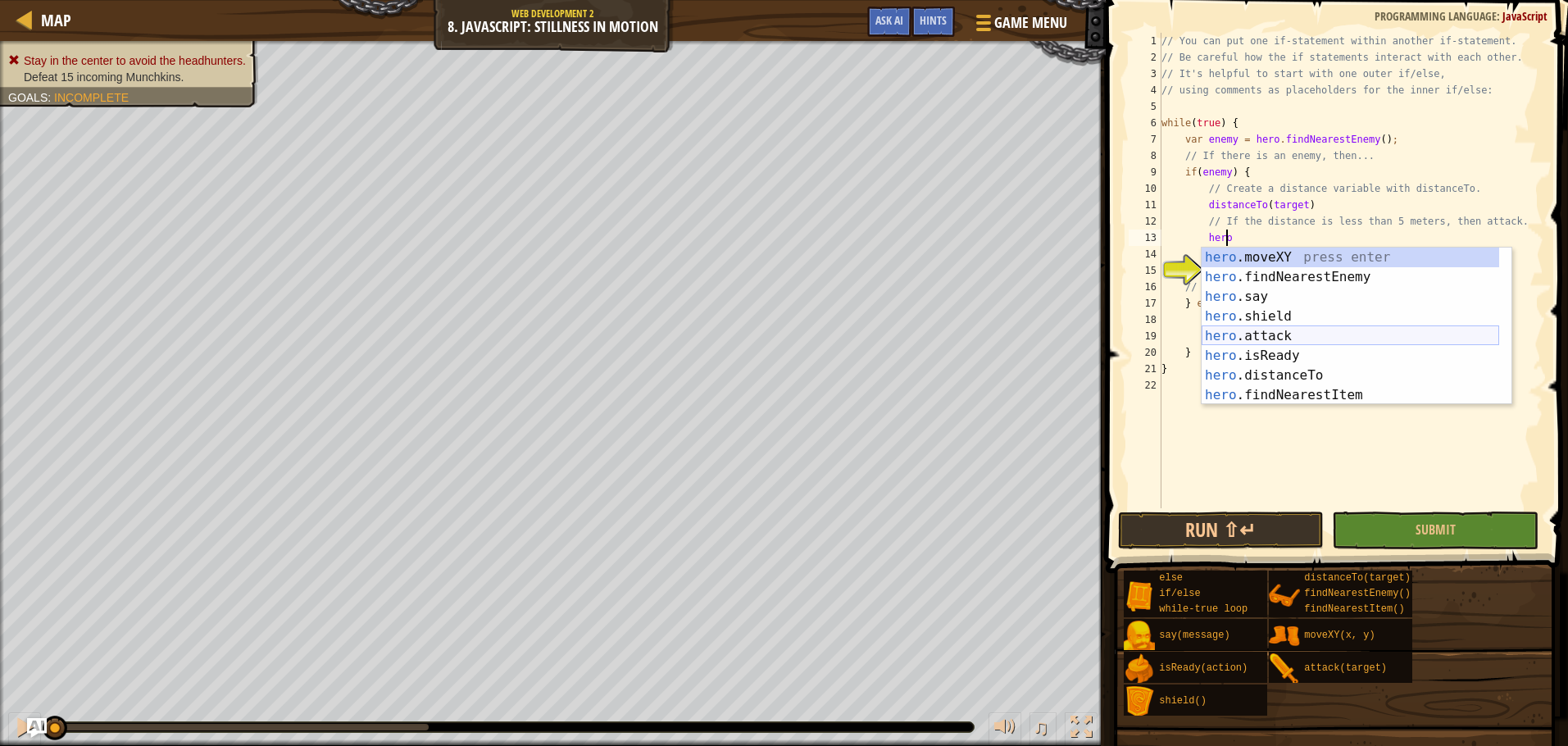
click at [1262, 327] on div "hero .moveXY press enter hero .findNearestEnemy press enter hero .say press ent…" at bounding box center [1350, 346] width 298 height 197
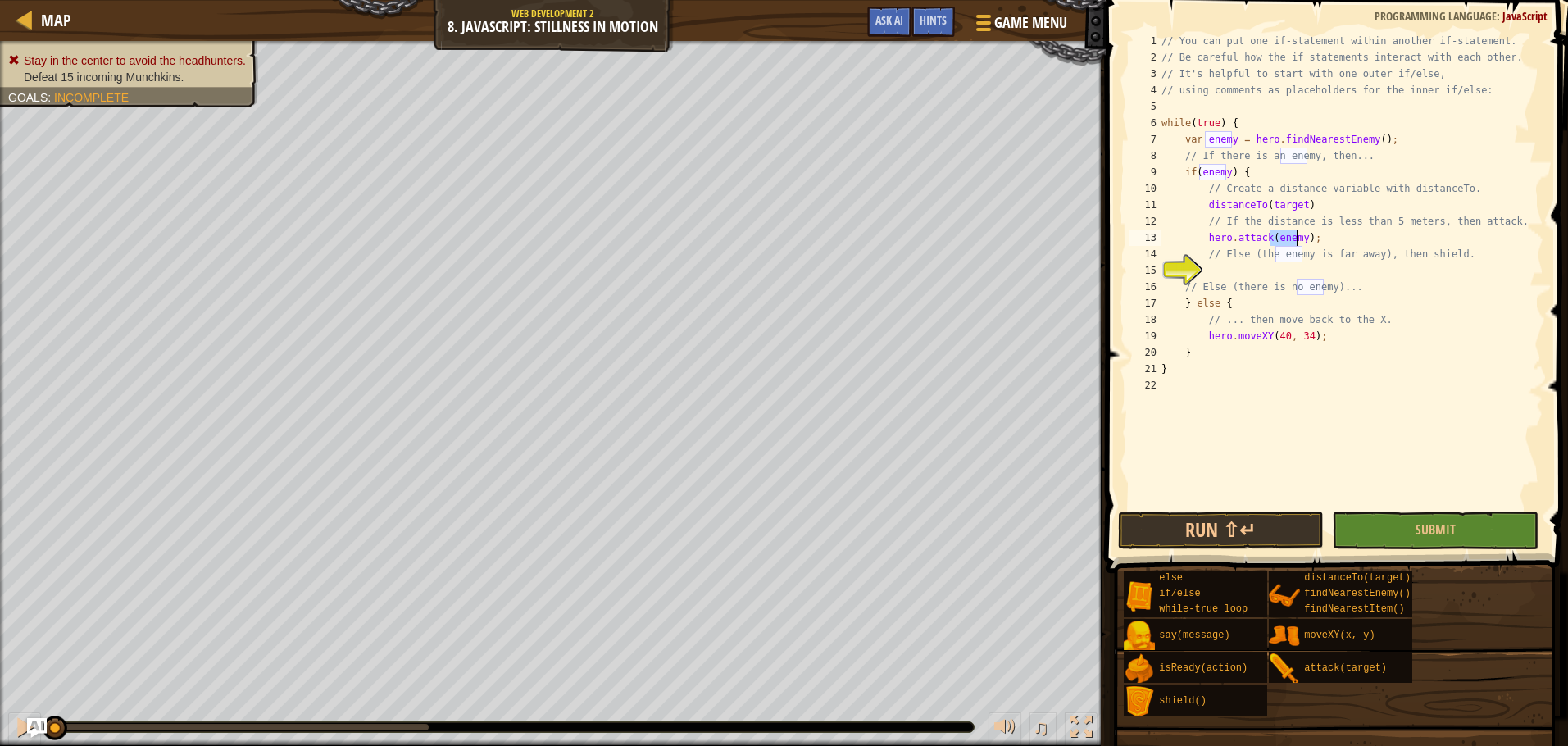
type textarea "hero.attack(enemy);"
click at [1236, 267] on div "// You can put one if-statement within another if-statement. // Be careful how …" at bounding box center [1350, 287] width 385 height 508
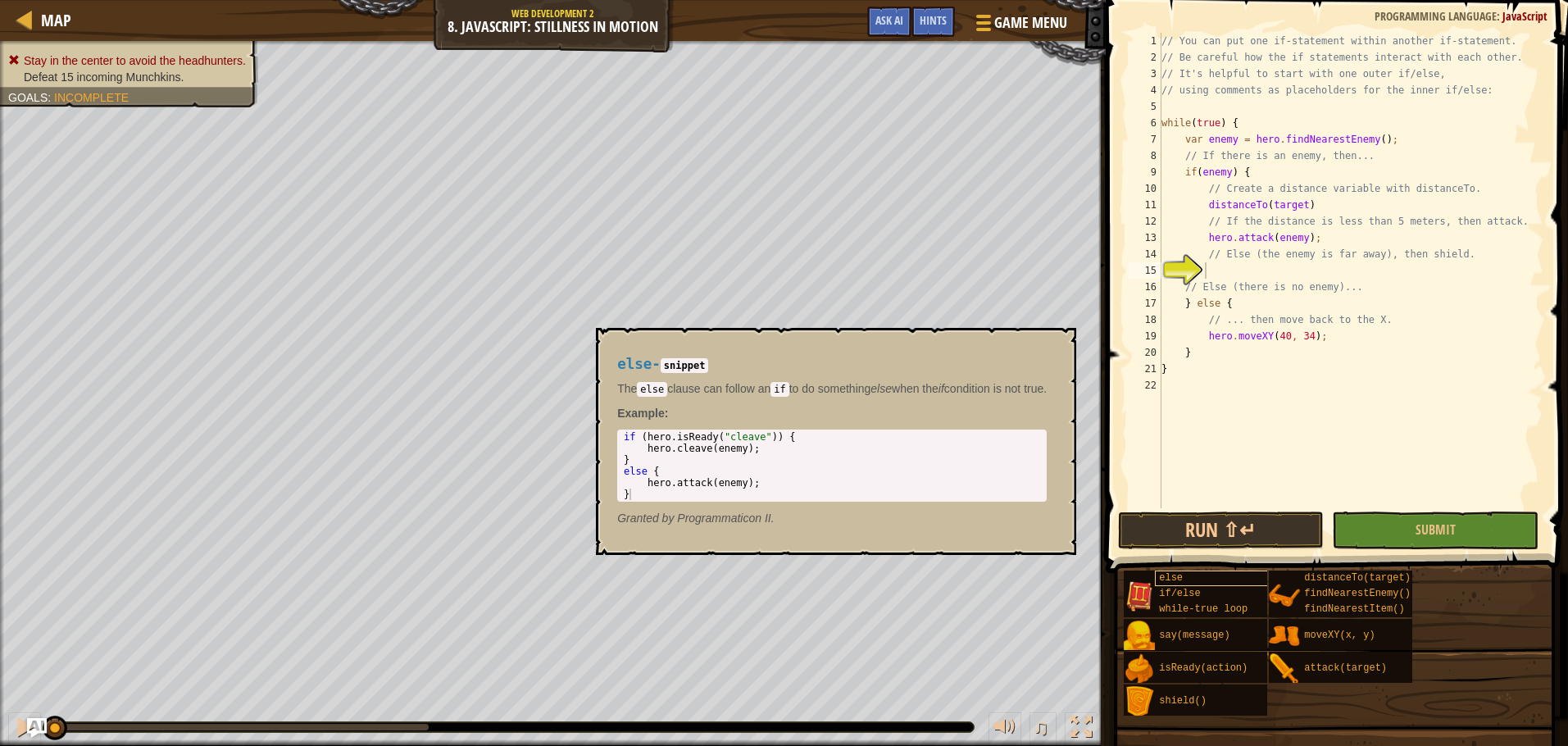
click at [1193, 575] on div "else if/else while-true loop say(message) isReady(action) shield() distanceTo(t…" at bounding box center [1340, 642] width 434 height 147
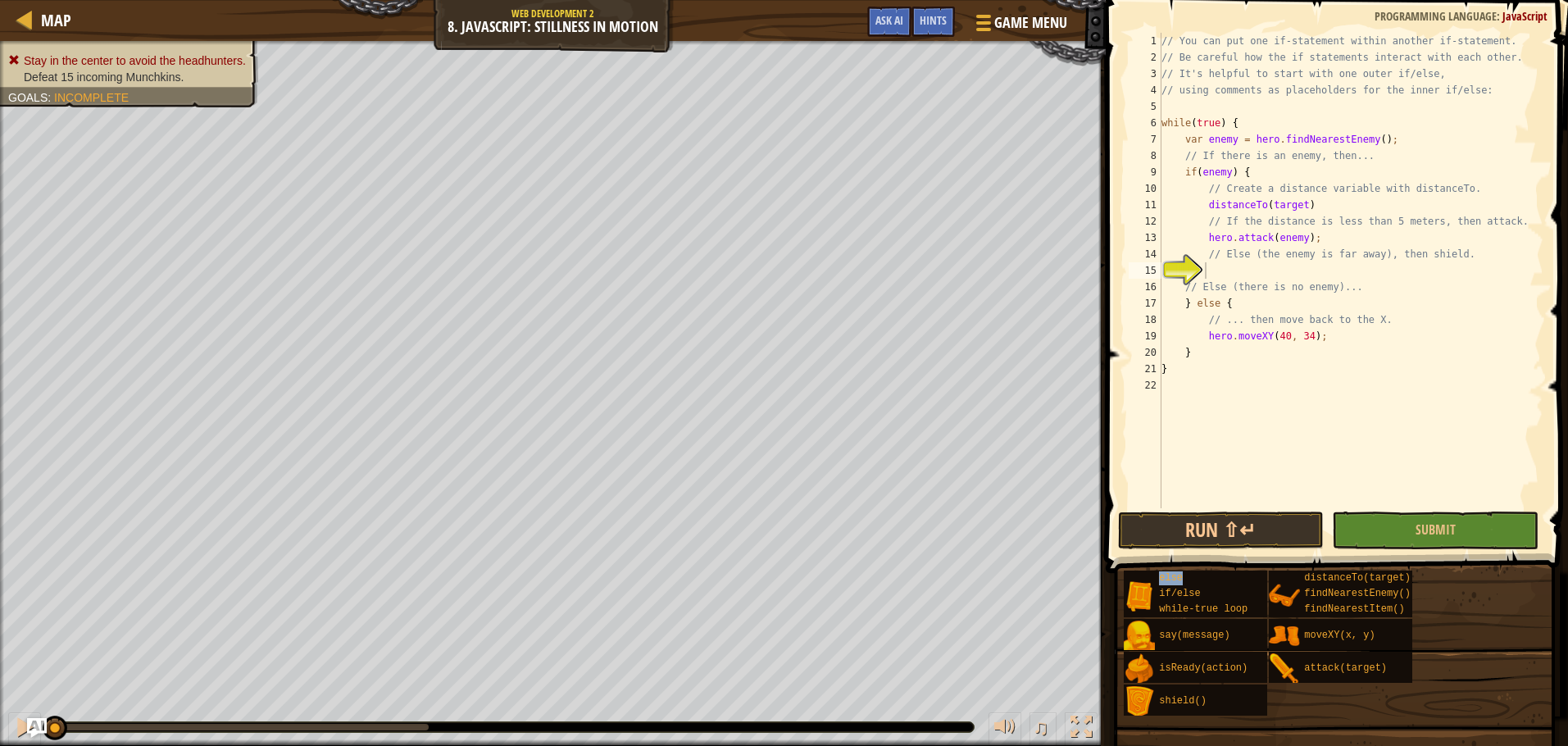
type textarea "else"
click at [1233, 516] on button "Run ⇧↵" at bounding box center [1221, 529] width 207 height 37
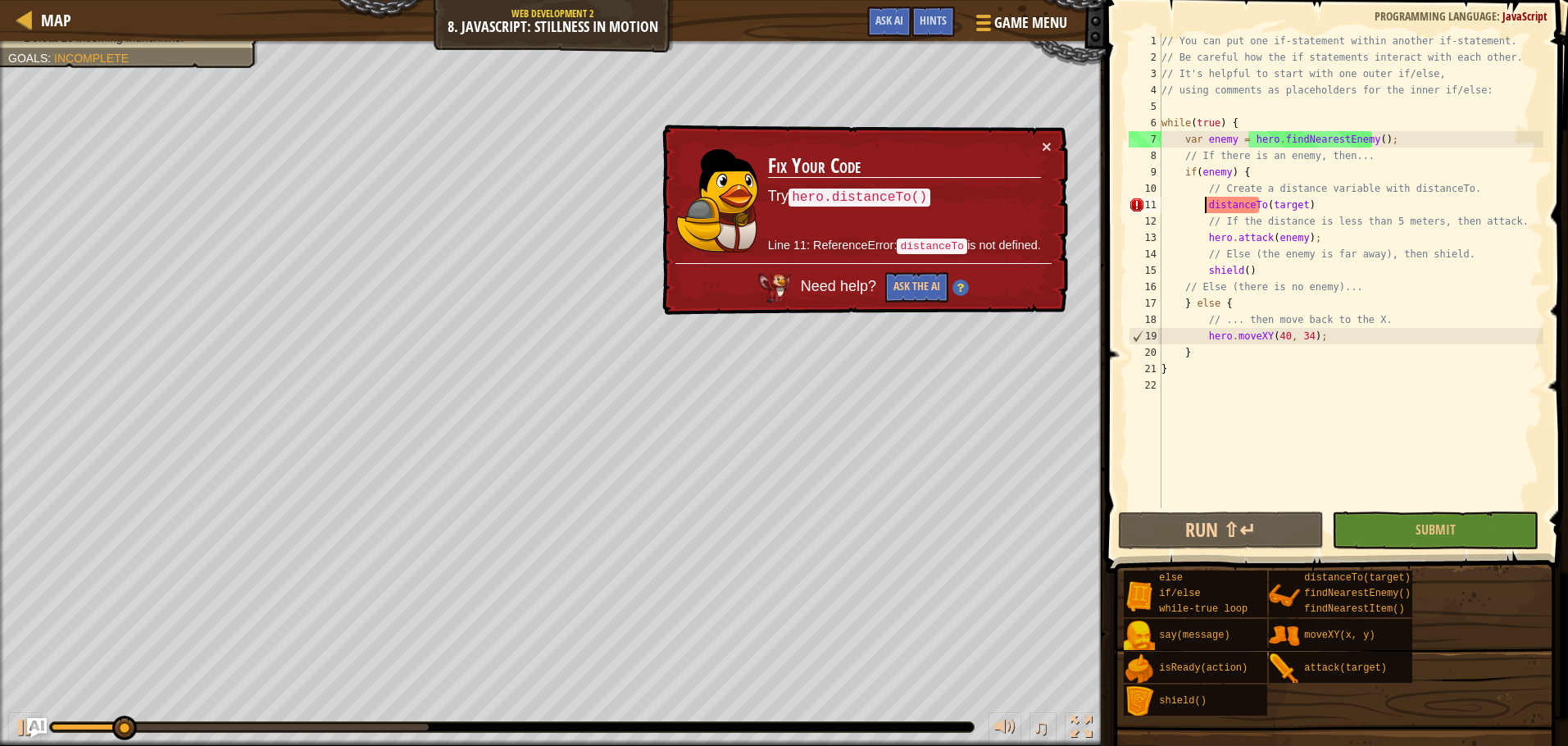
click at [1204, 209] on div "// You can put one if-statement within another if-statement. // Be careful how …" at bounding box center [1350, 287] width 385 height 508
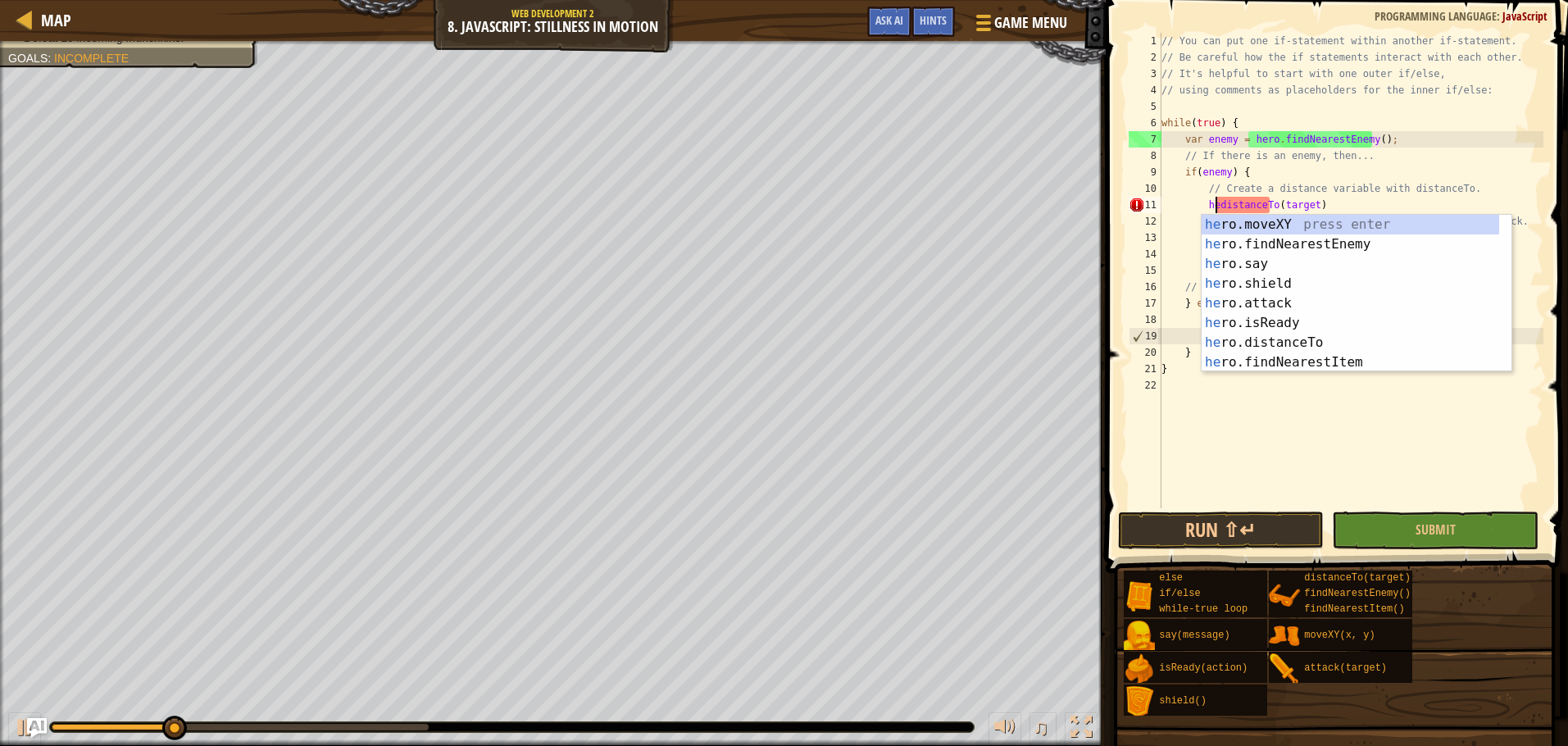
scroll to position [7, 5]
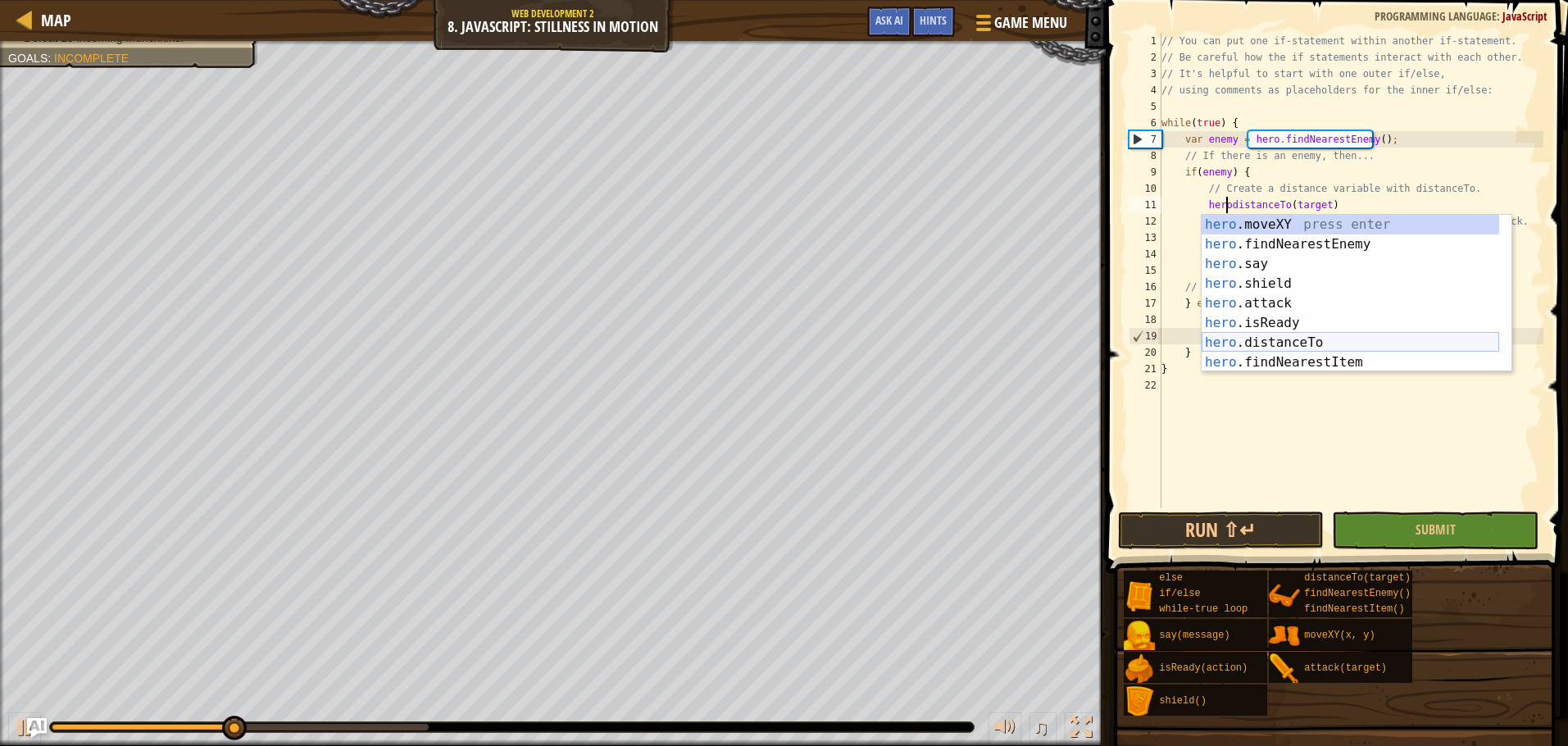
click at [1252, 337] on div "hero .moveXY press enter hero .findNearestEnemy press enter hero .say press ent…" at bounding box center [1350, 313] width 298 height 197
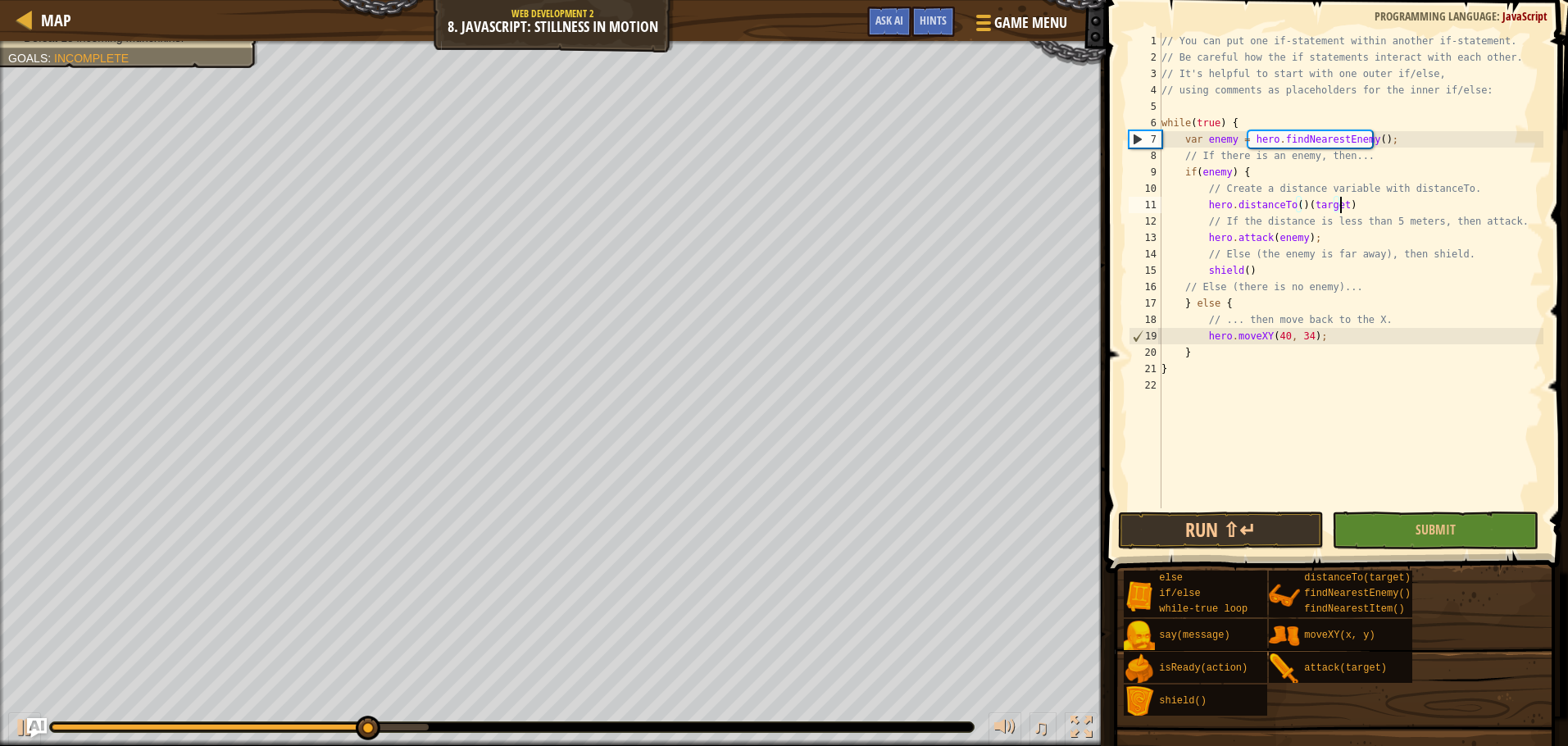
click at [1337, 208] on div "// You can put one if-statement within another if-statement. // Be careful how …" at bounding box center [1350, 287] width 385 height 508
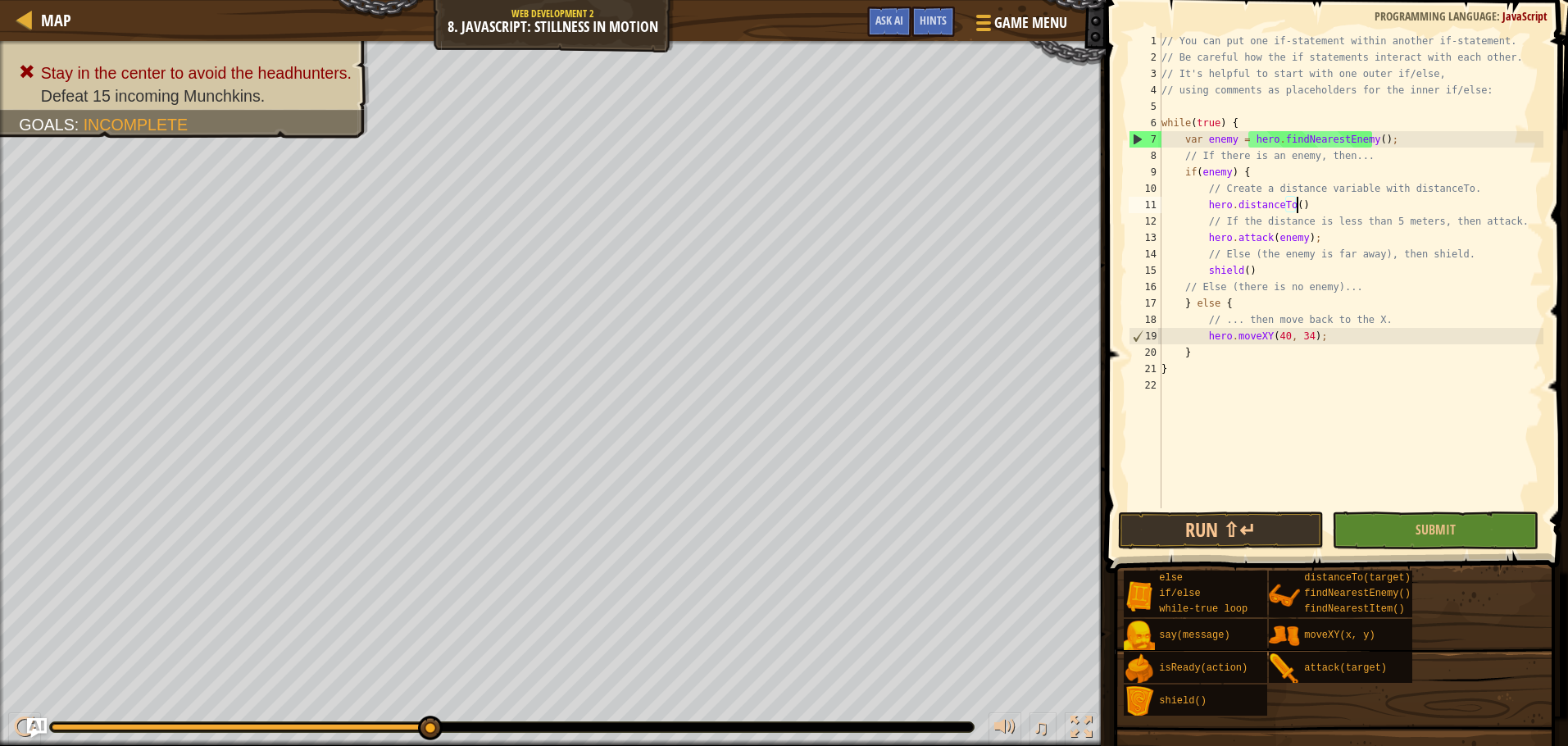
click at [1204, 275] on div "// You can put one if-statement within another if-statement. // Be careful how …" at bounding box center [1350, 287] width 385 height 508
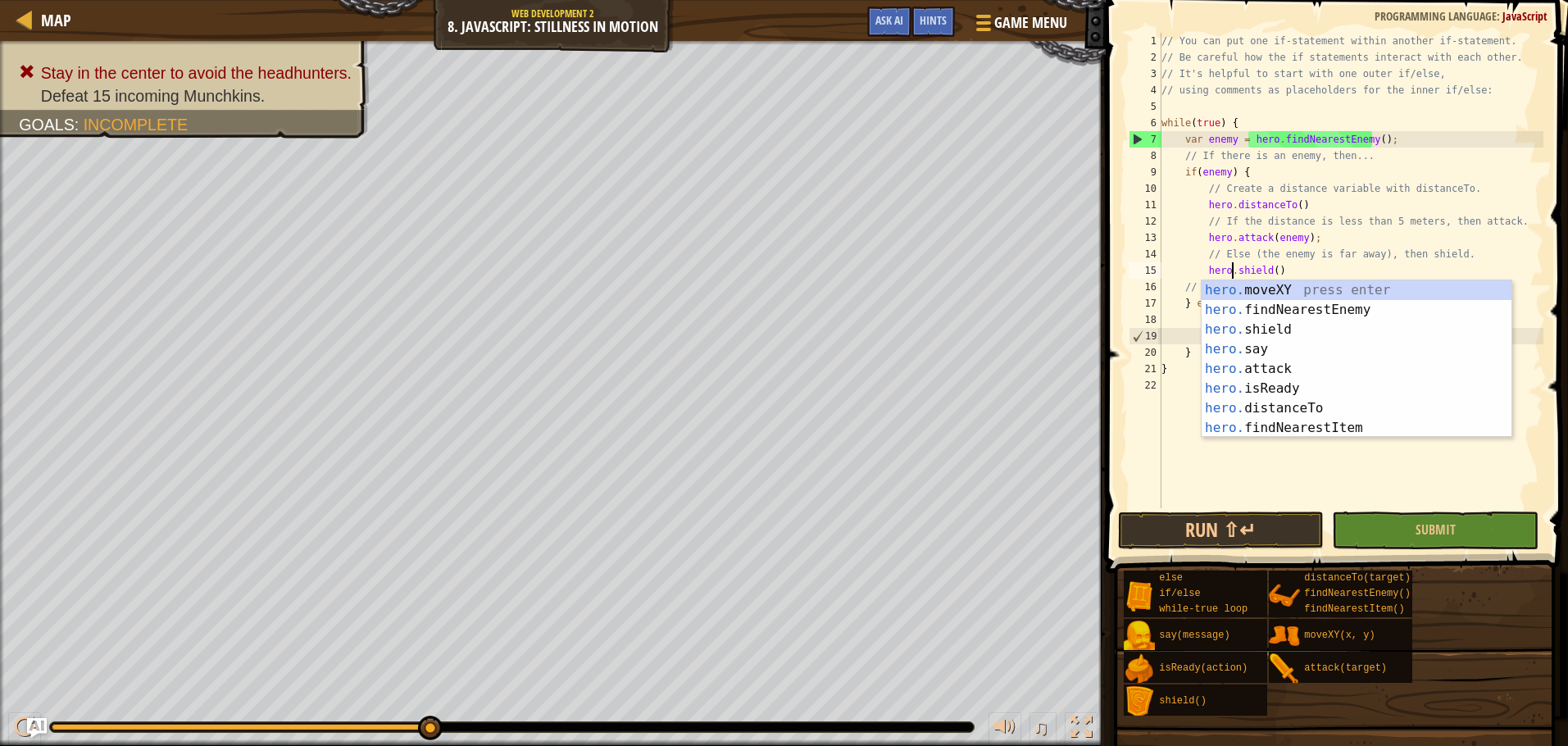
scroll to position [7, 6]
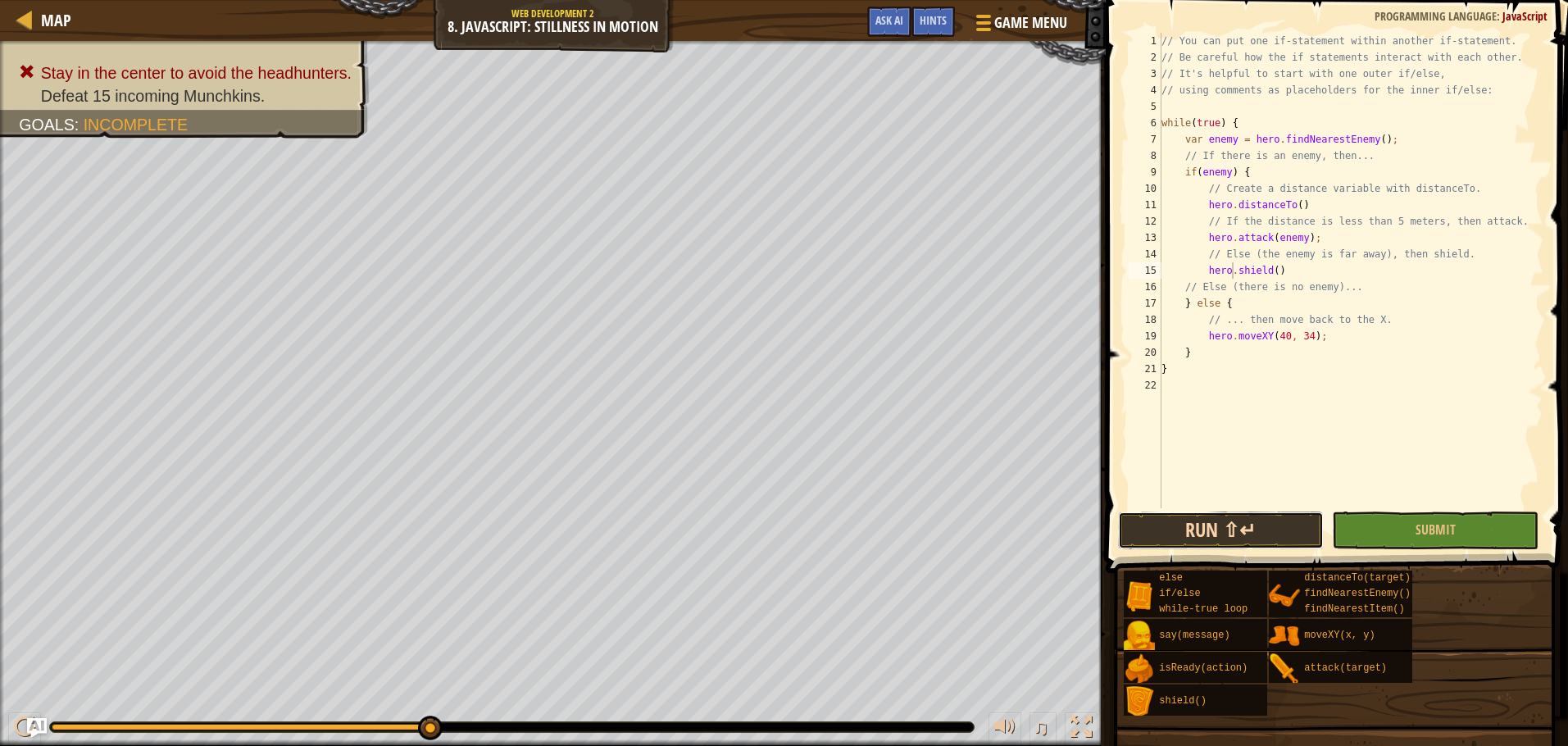
click at [1228, 518] on button "Run ⇧↵" at bounding box center [1221, 529] width 207 height 37
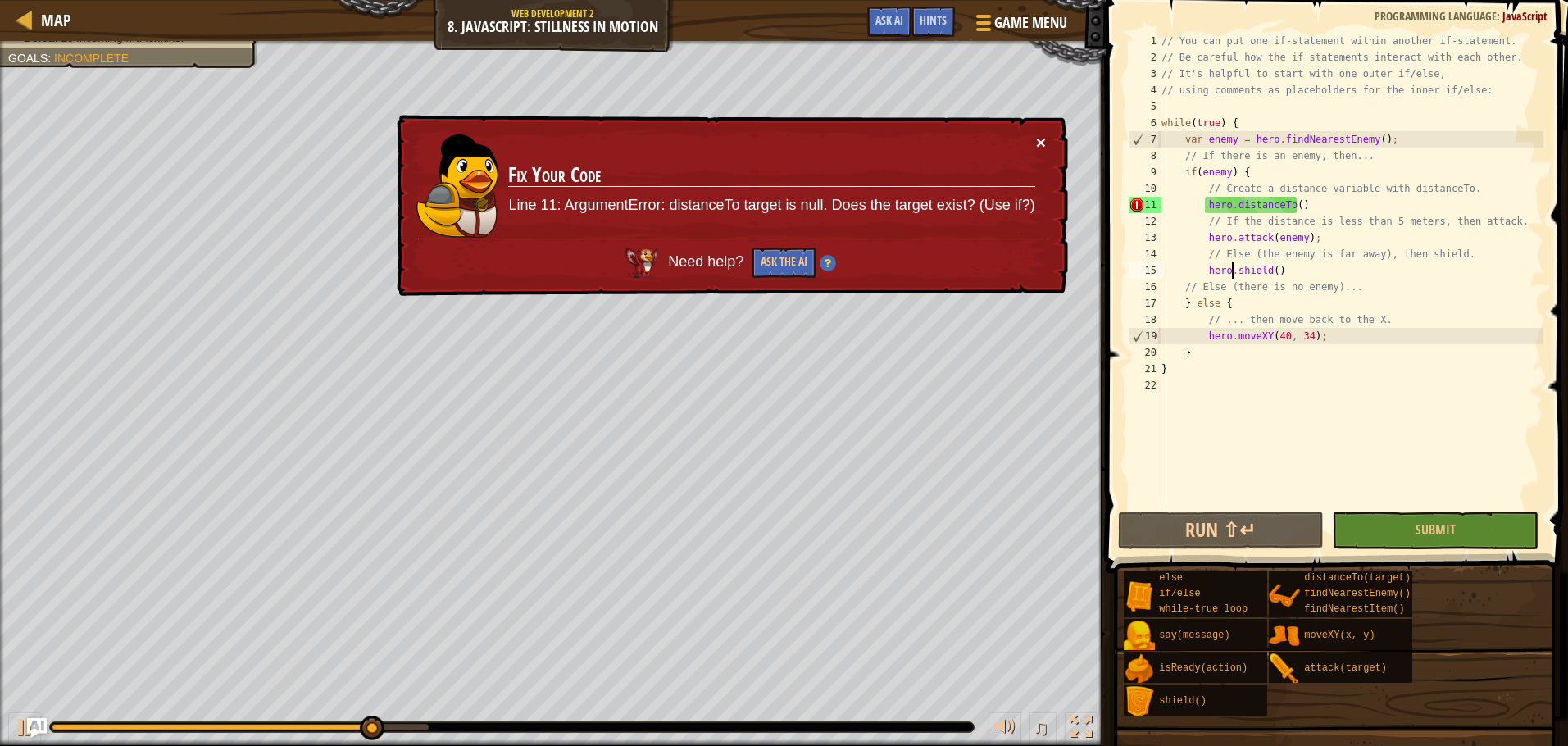
click at [1039, 144] on button "×" at bounding box center [1040, 142] width 10 height 17
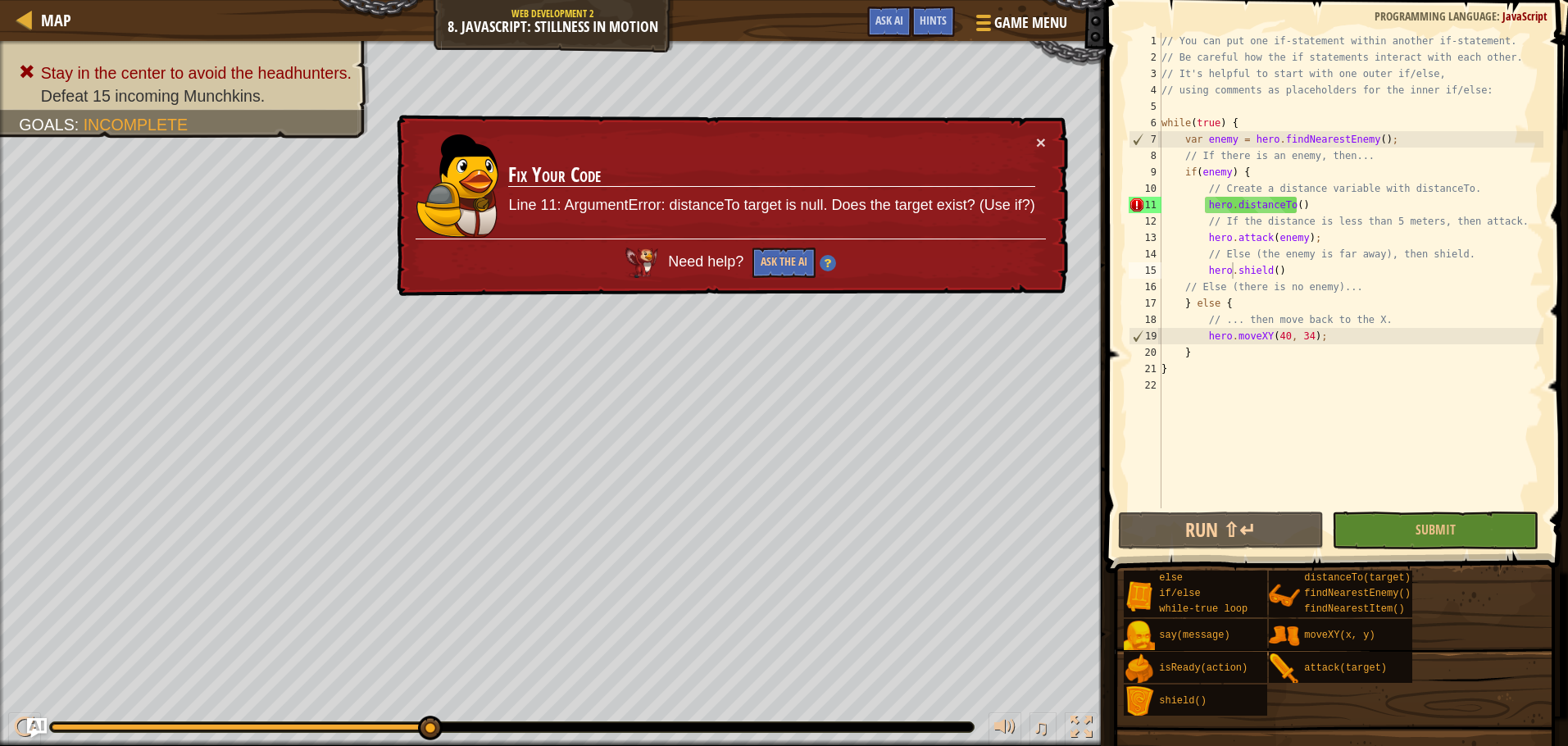
click at [1048, 137] on div "× Fix Your Code Line 11: ArgumentError: distanceTo target is null. Does the tar…" at bounding box center [731, 206] width 674 height 182
click at [1044, 138] on button "×" at bounding box center [1040, 142] width 10 height 17
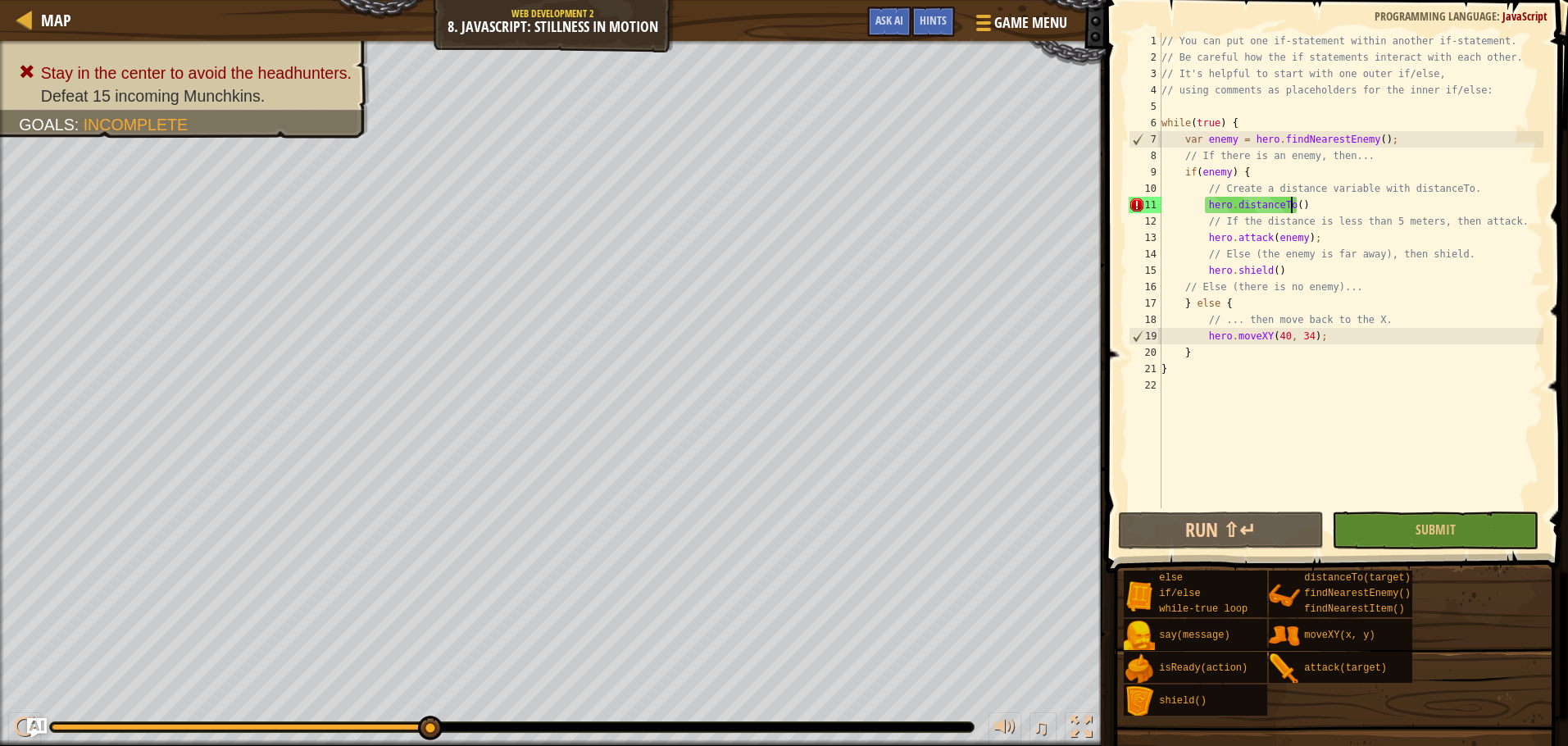
click at [1290, 209] on div "// You can put one if-statement within another if-statement. // Be careful how …" at bounding box center [1350, 287] width 385 height 508
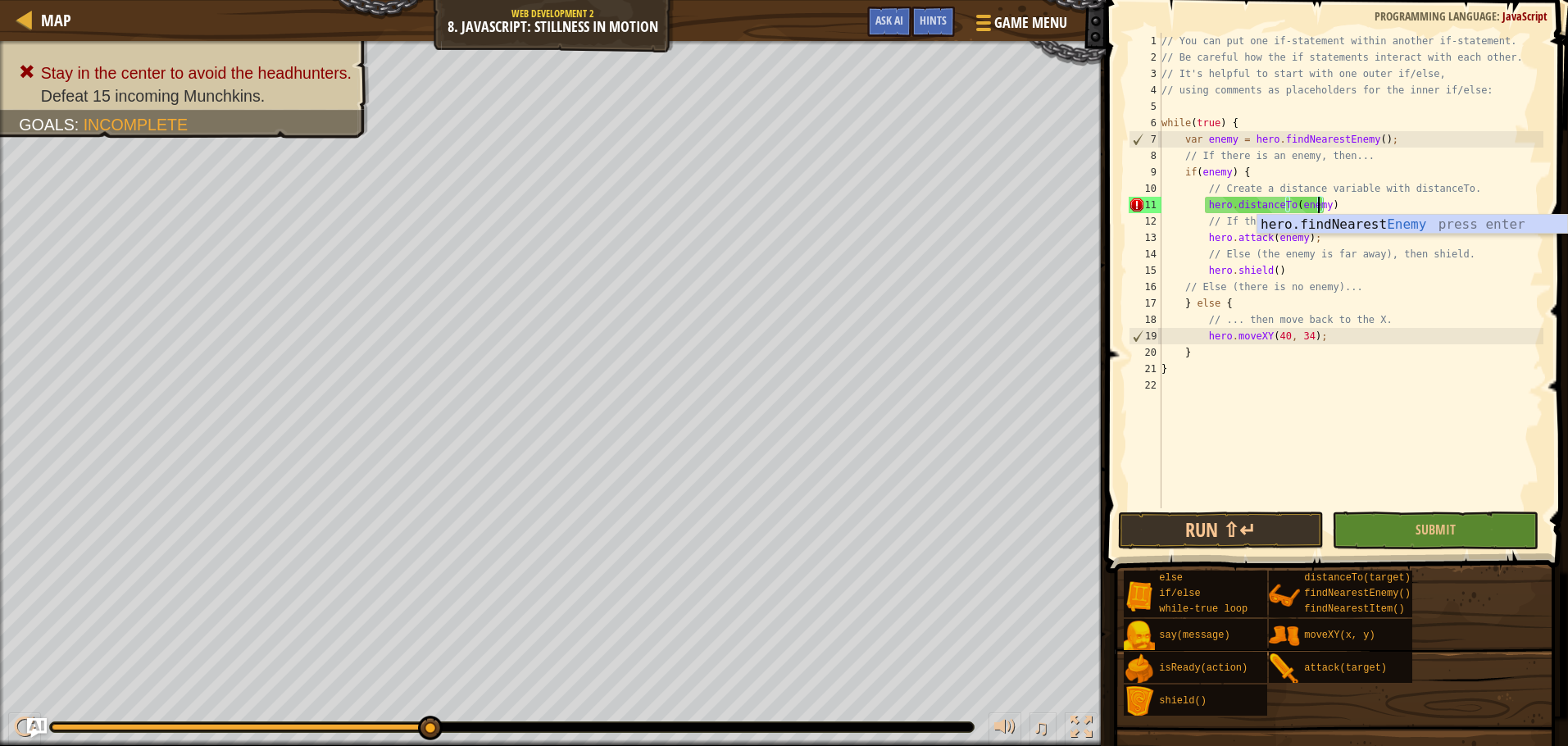
scroll to position [7, 13]
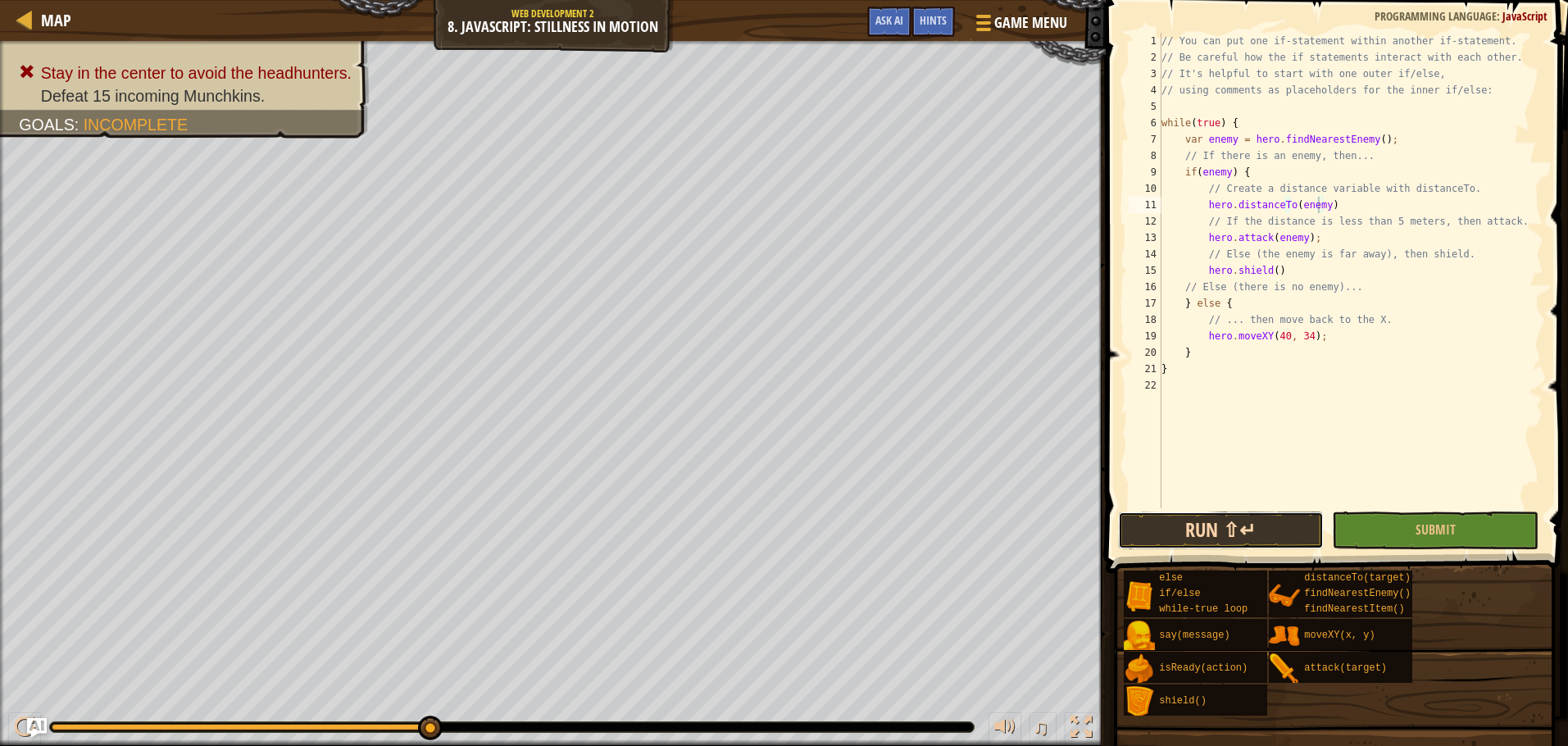
click at [1127, 524] on button "Run ⇧↵" at bounding box center [1221, 529] width 207 height 37
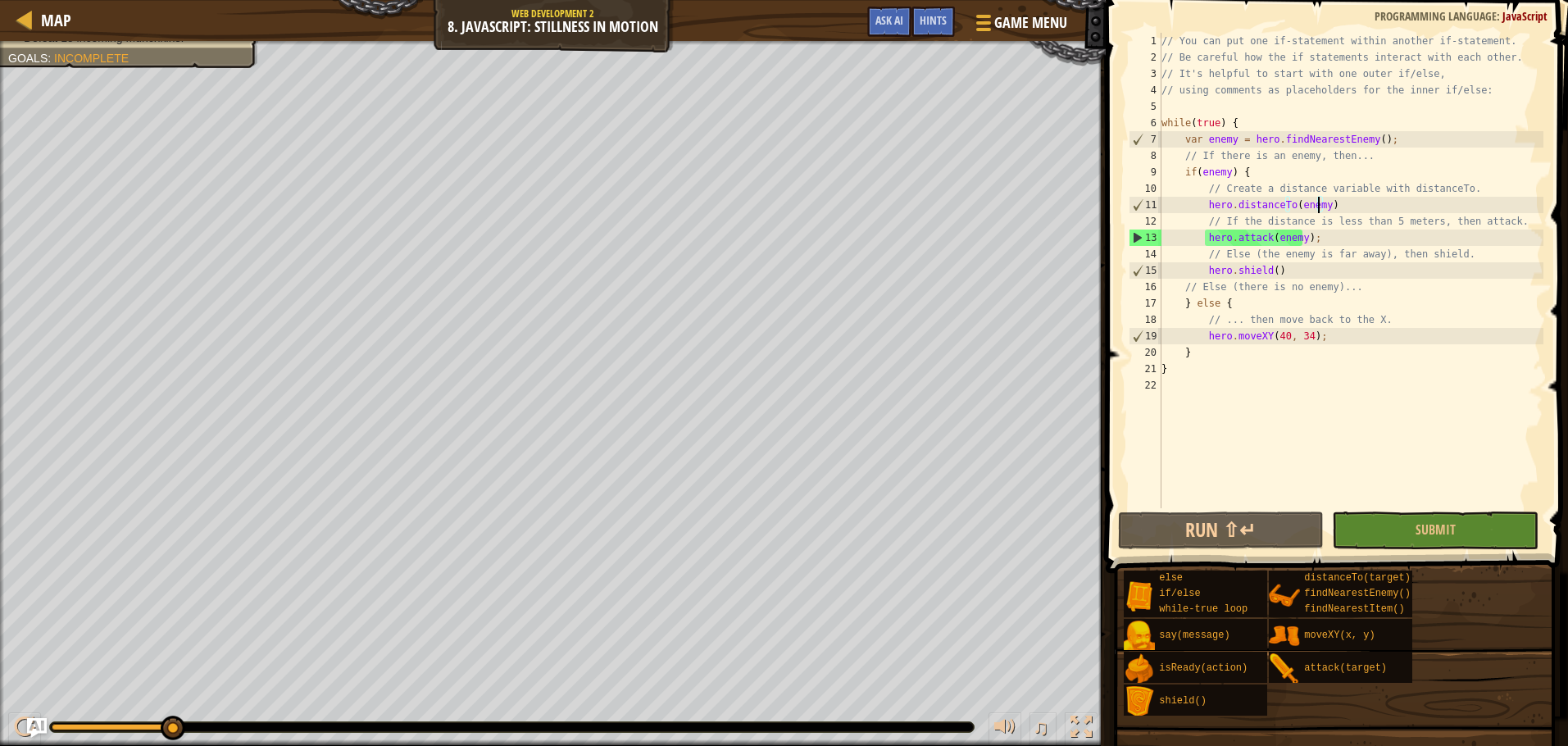
click at [1288, 243] on div "// You can put one if-statement within another if-statement. // Be careful how …" at bounding box center [1350, 287] width 385 height 508
click at [1199, 523] on button "Run ⇧↵" at bounding box center [1221, 529] width 207 height 37
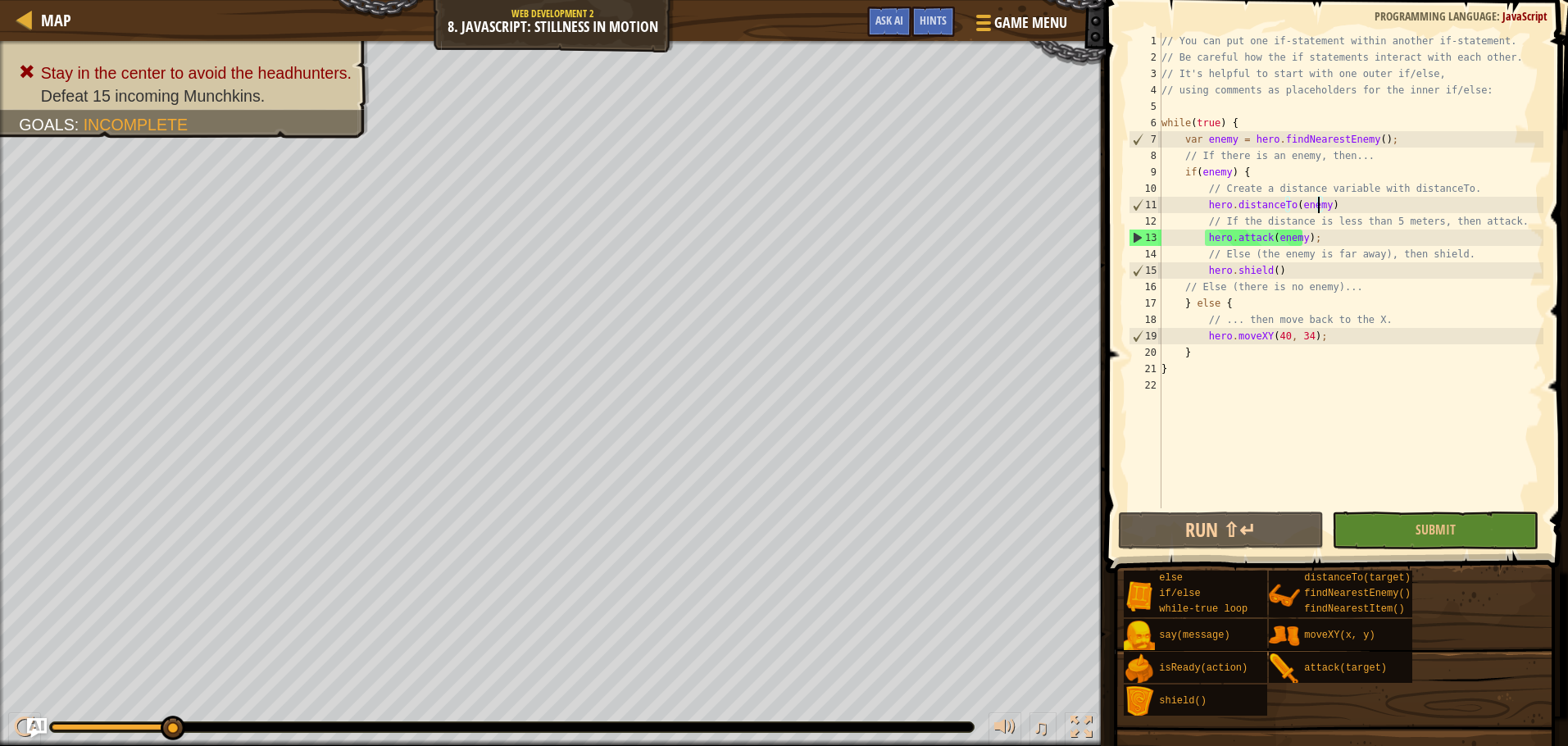
click at [1319, 202] on div "// You can put one if-statement within another if-statement. // Be careful how …" at bounding box center [1350, 287] width 385 height 508
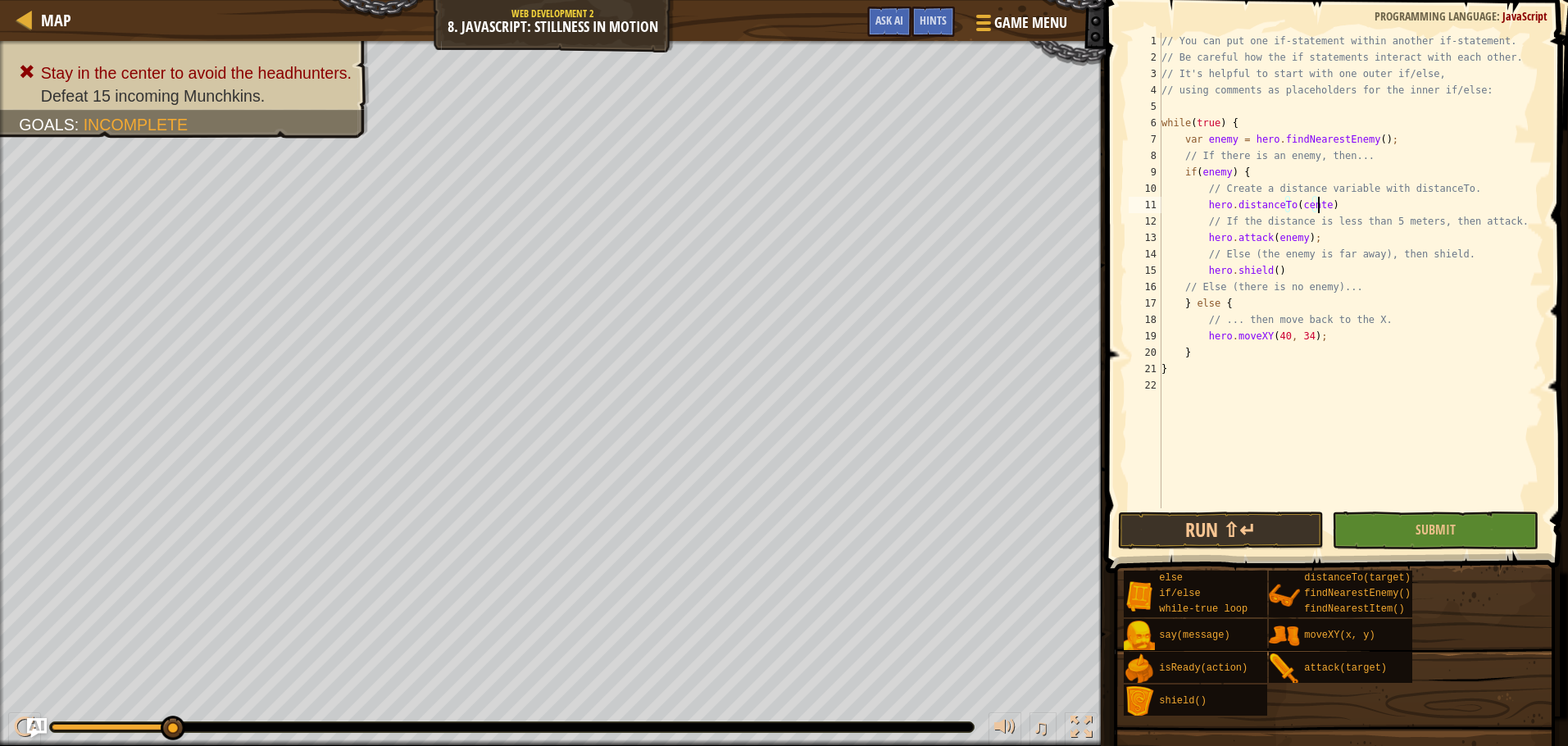
scroll to position [7, 13]
click at [1244, 536] on button "Run ⇧↵" at bounding box center [1221, 529] width 207 height 37
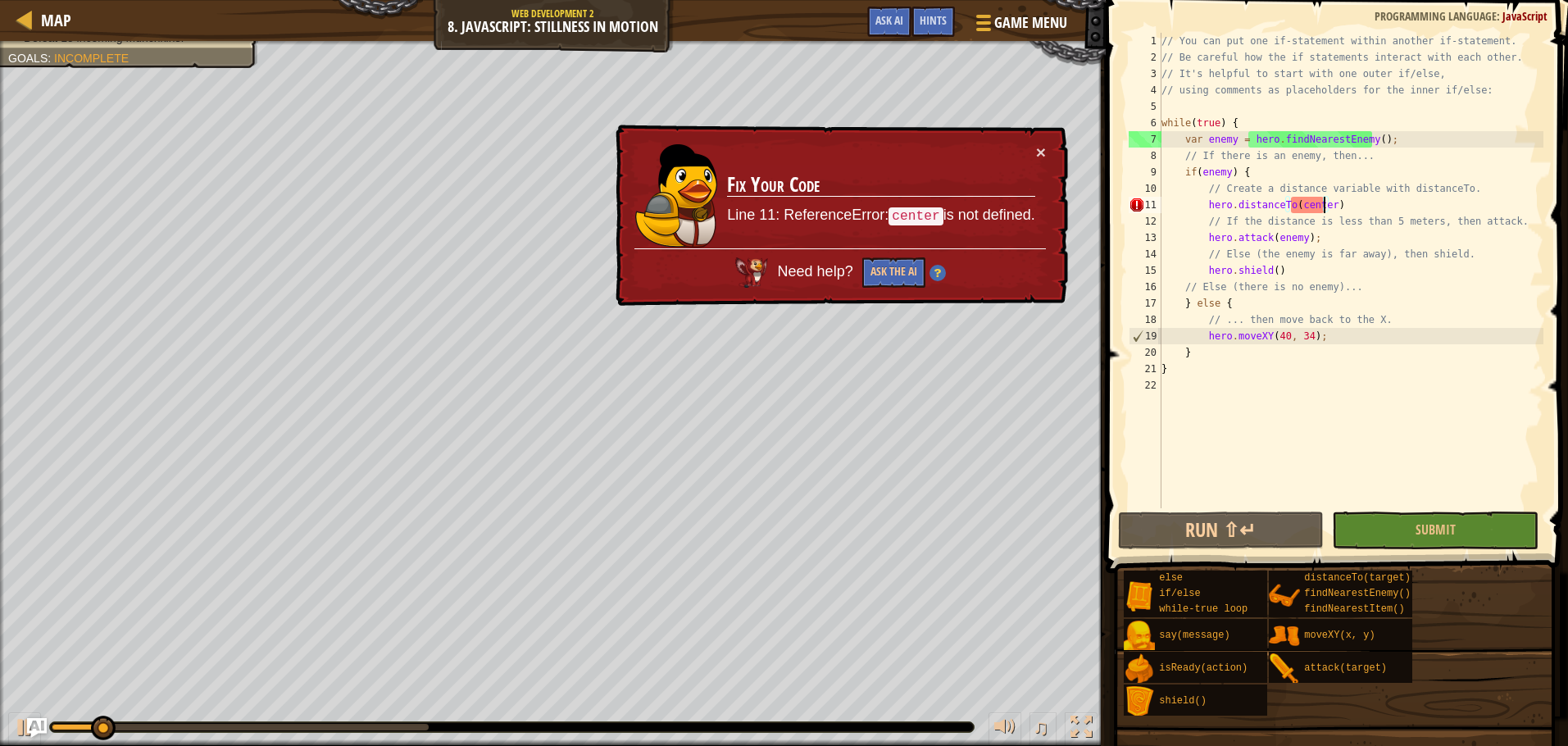
click at [1033, 156] on td "Fix Your Code Line 11: ReferenceError: center is not defined." at bounding box center [880, 195] width 309 height 105
click at [1040, 150] on button "×" at bounding box center [1040, 151] width 10 height 17
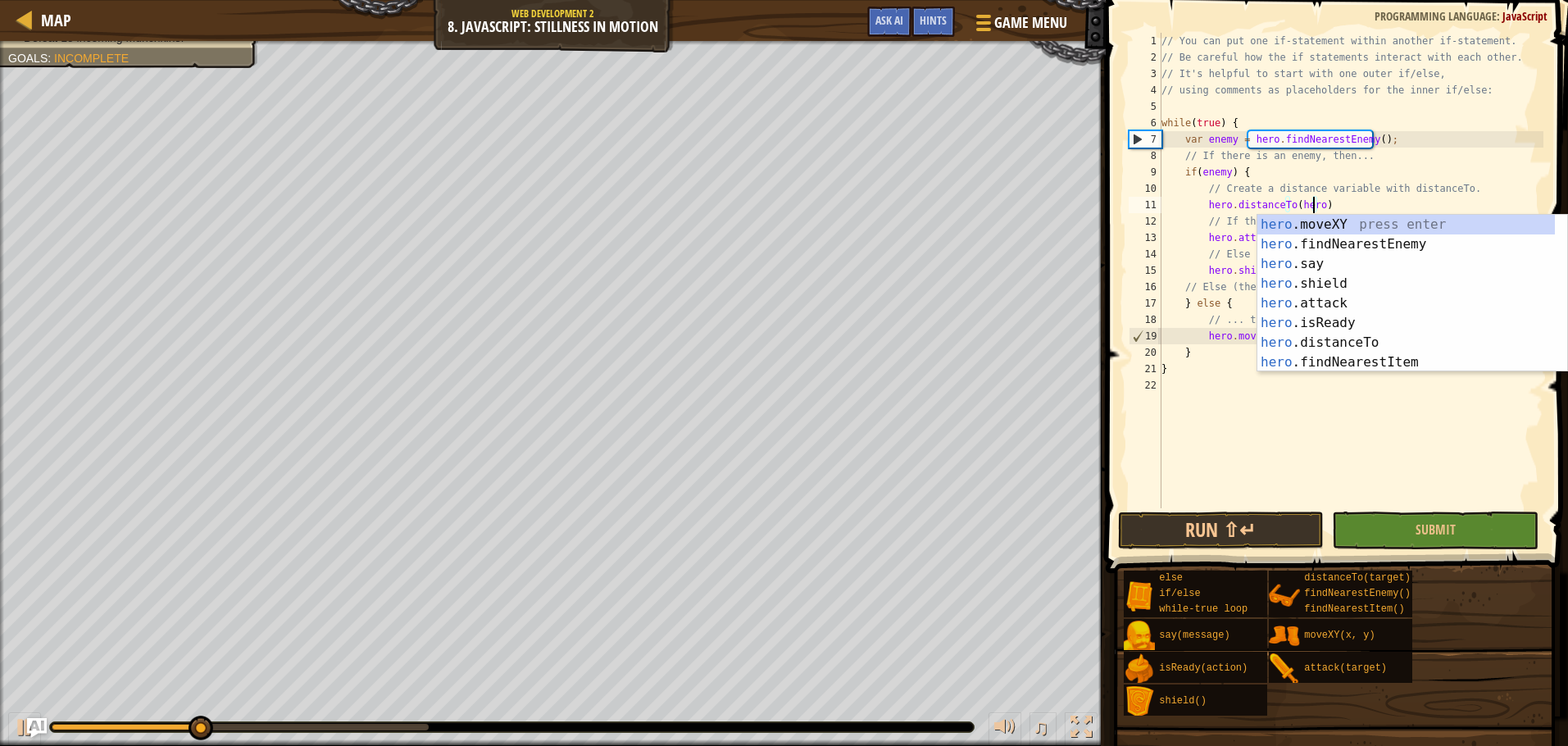
scroll to position [7, 12]
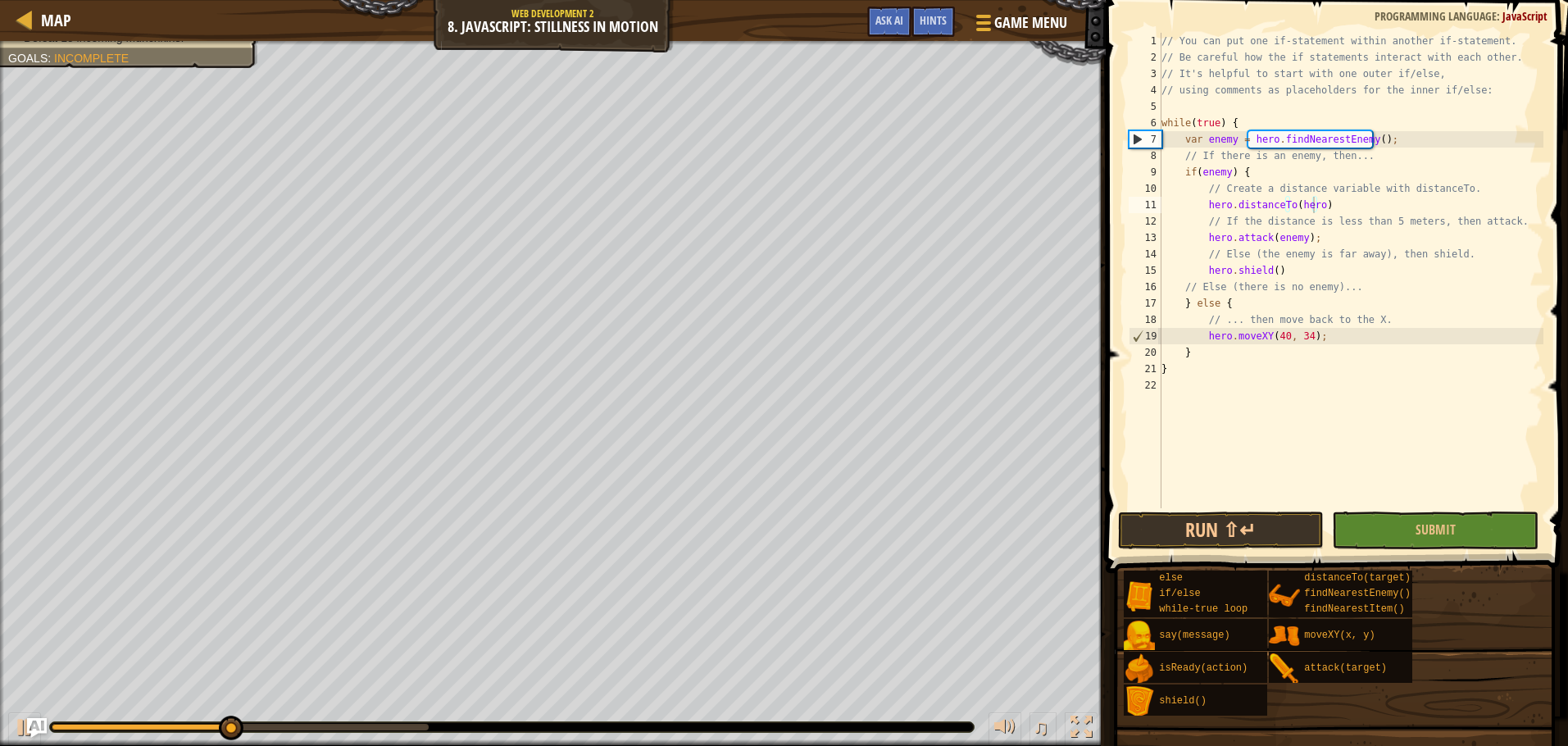
click at [1183, 510] on span at bounding box center [1338, 263] width 476 height 621
click at [1188, 533] on button "Run ⇧↵" at bounding box center [1221, 529] width 207 height 37
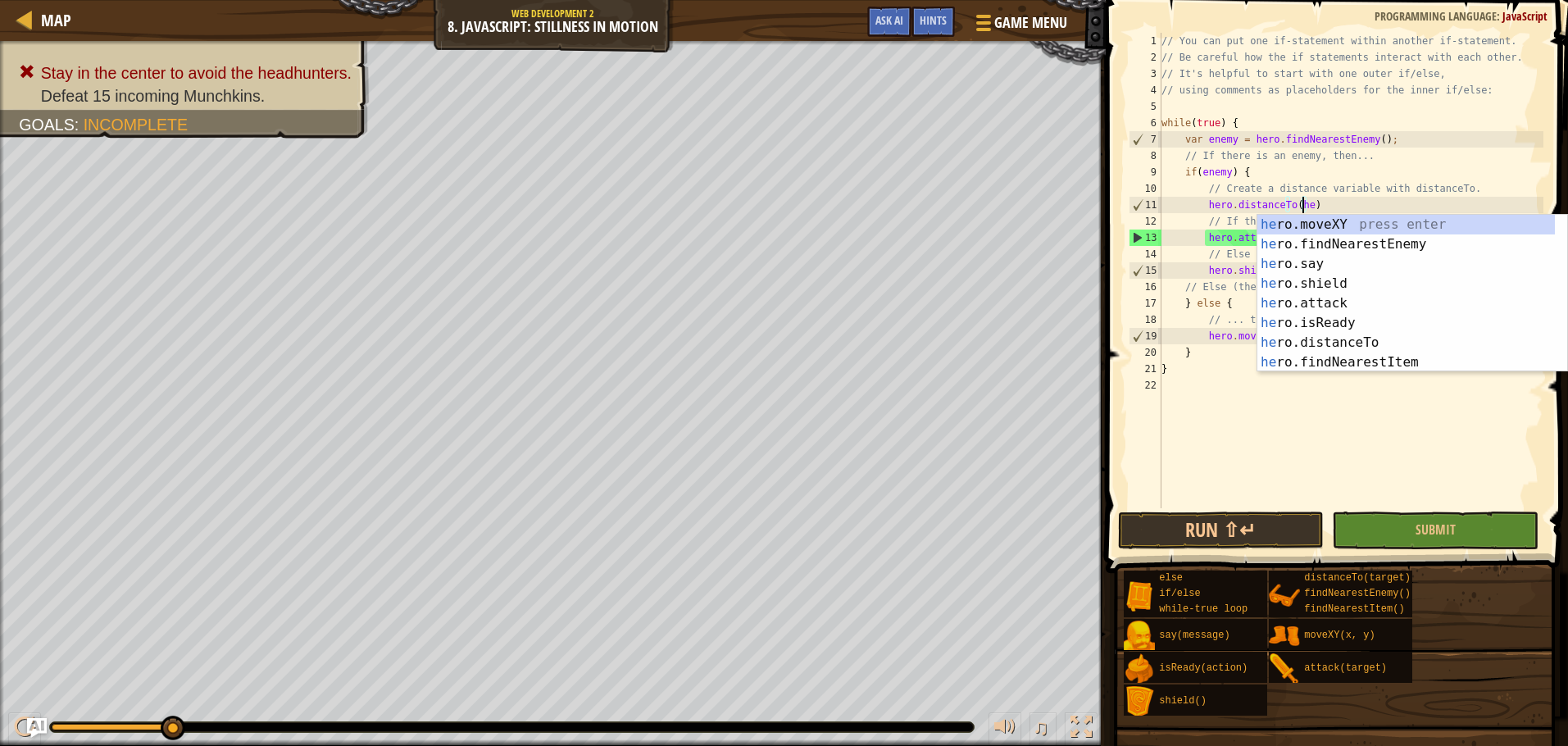
scroll to position [7, 11]
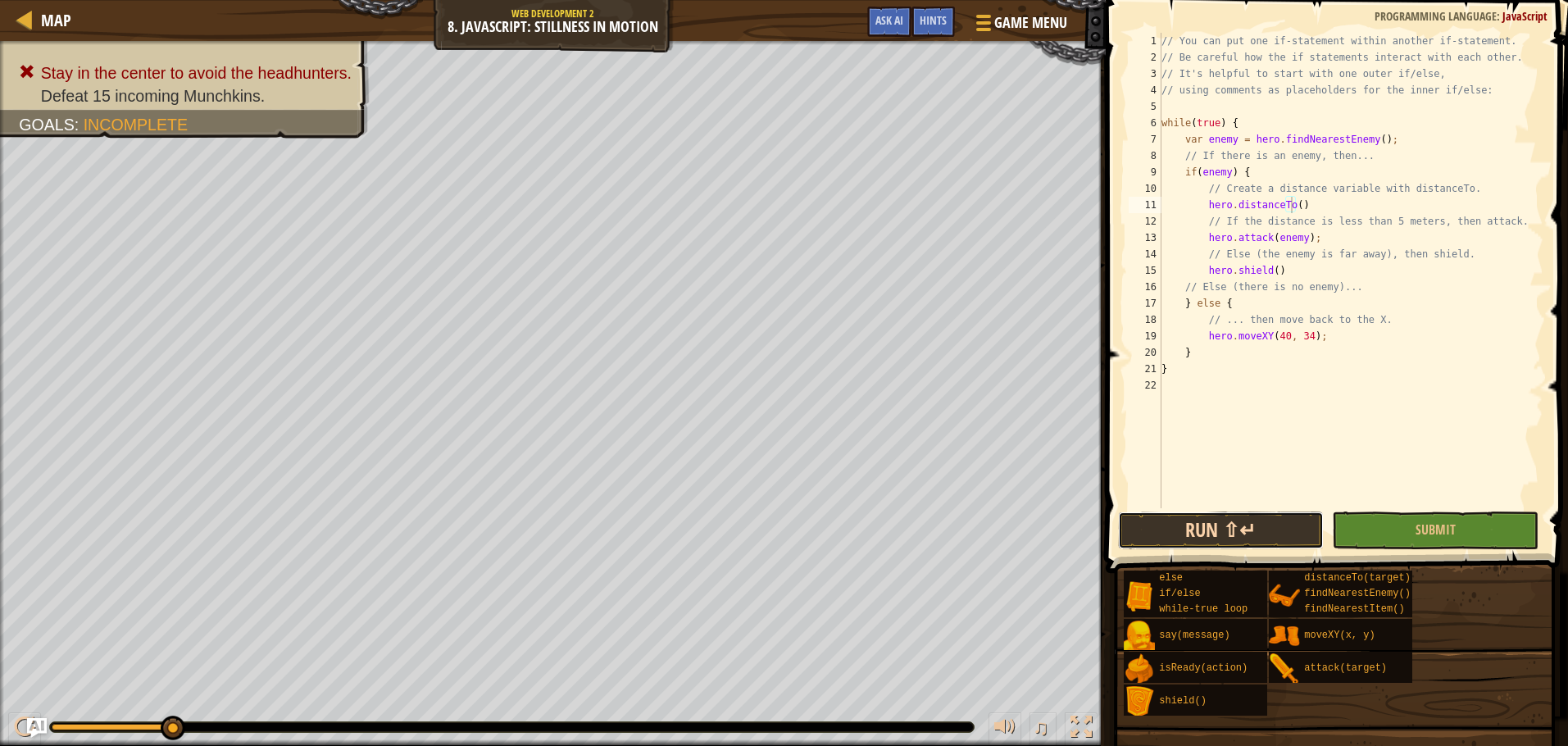
click at [1198, 526] on button "Run ⇧↵" at bounding box center [1221, 529] width 207 height 37
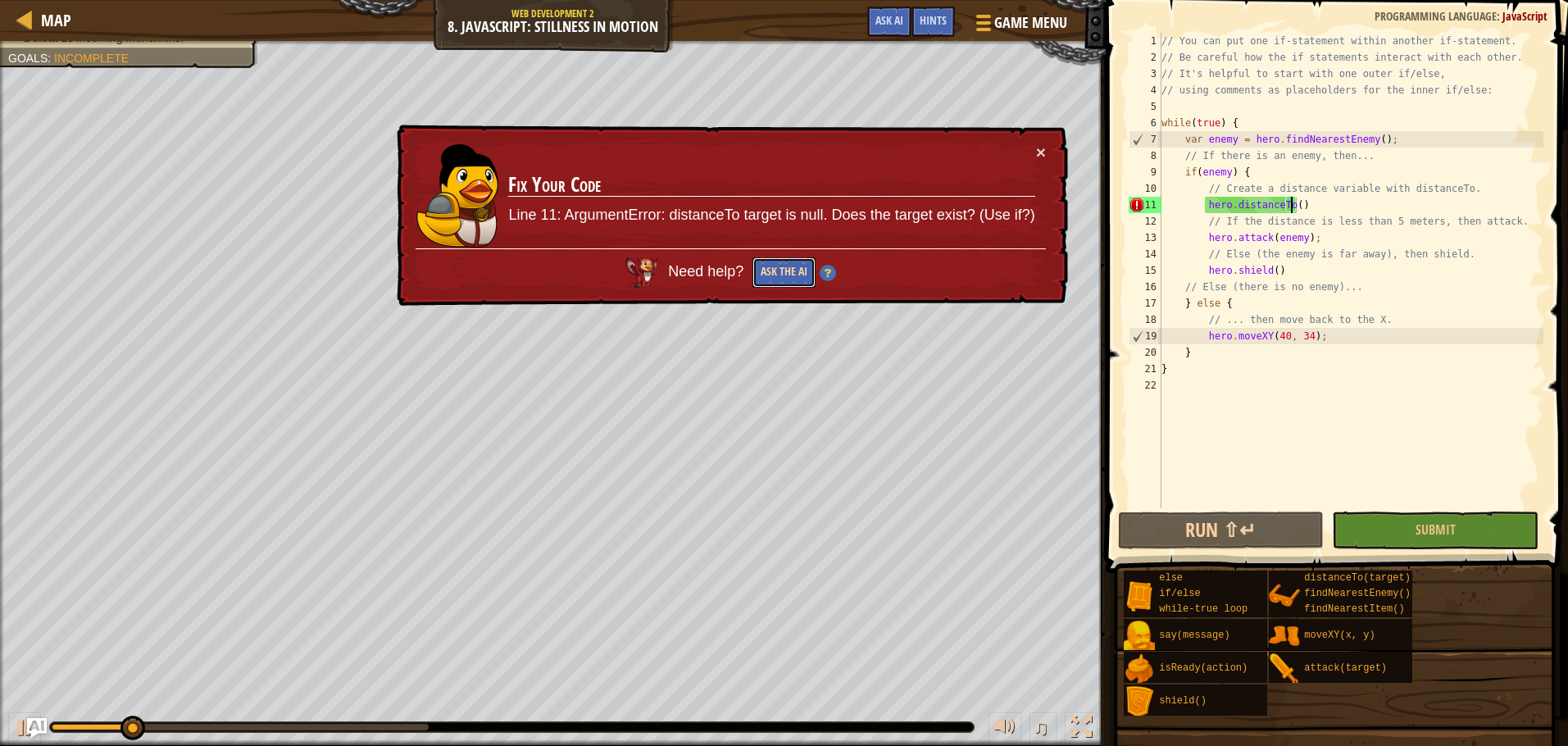
click at [799, 261] on button "Ask the AI" at bounding box center [784, 271] width 63 height 30
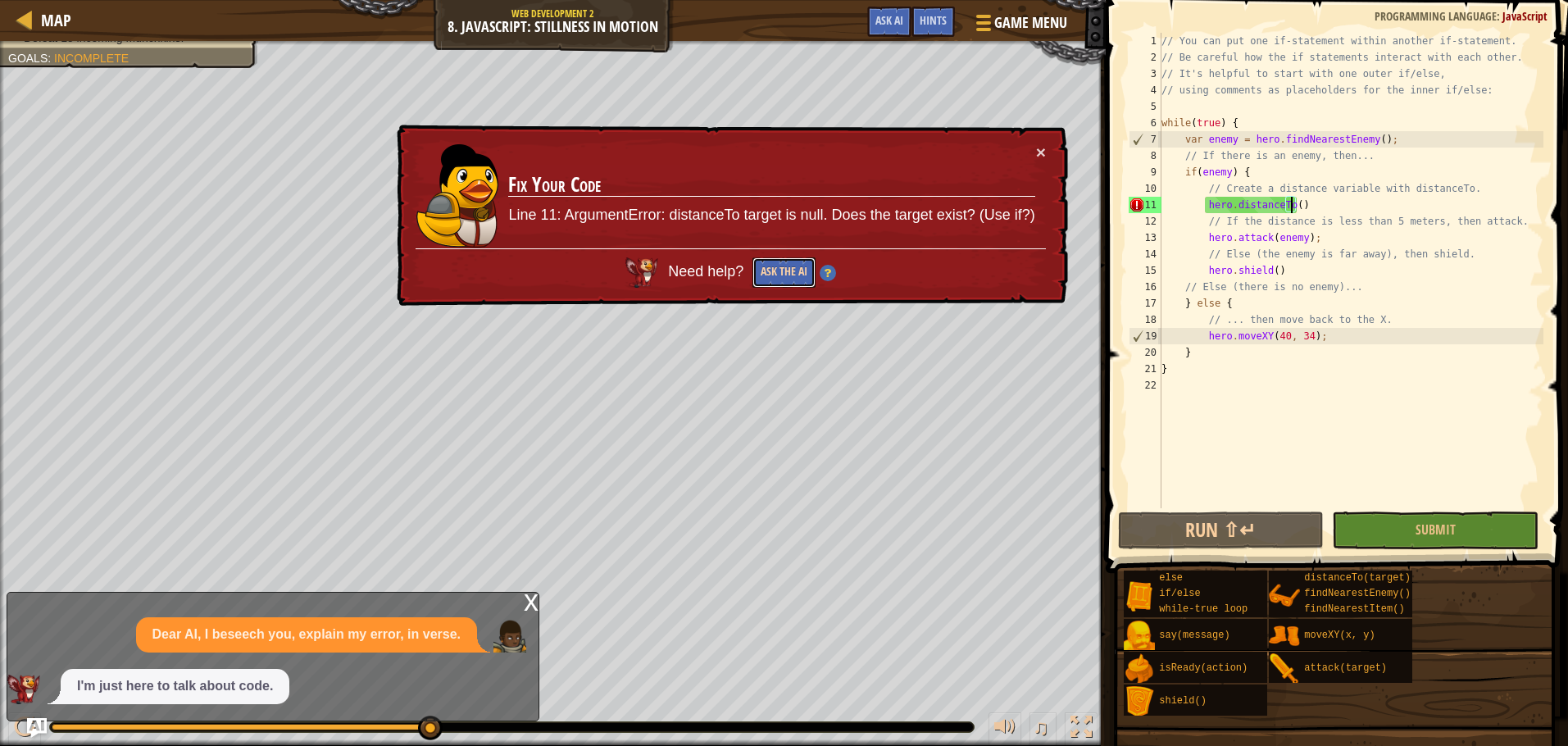
click at [783, 273] on button "Ask the AI" at bounding box center [784, 271] width 63 height 30
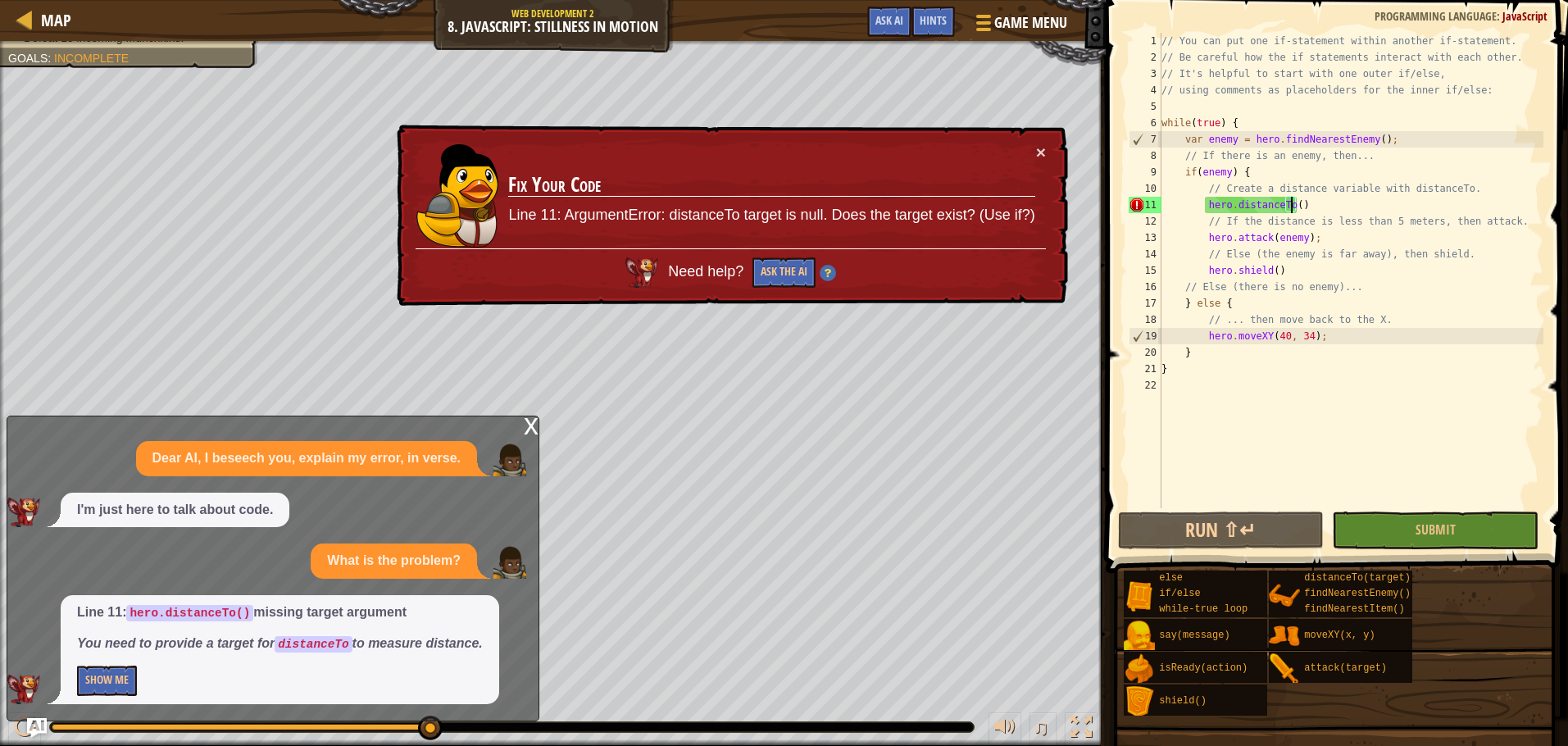
click at [1033, 159] on td "Fix Your Code Line 11: ArgumentError: distanceTo target is null. Does the targe…" at bounding box center [771, 195] width 528 height 105
click at [1039, 159] on button "×" at bounding box center [1040, 151] width 10 height 17
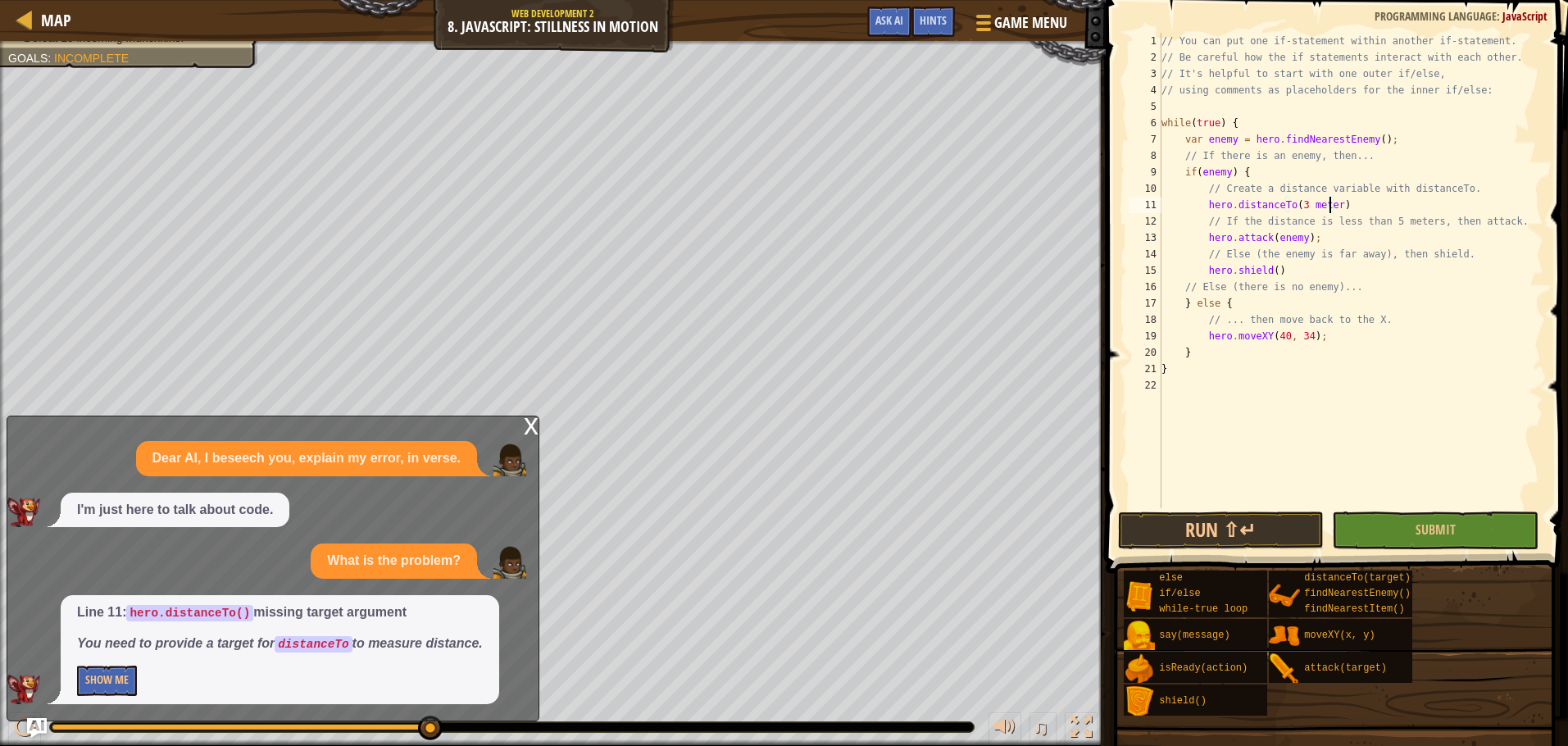
scroll to position [7, 14]
type textarea "hero.distanceTo(3 meters)"
click at [1160, 537] on button "Run ⇧↵" at bounding box center [1221, 529] width 207 height 37
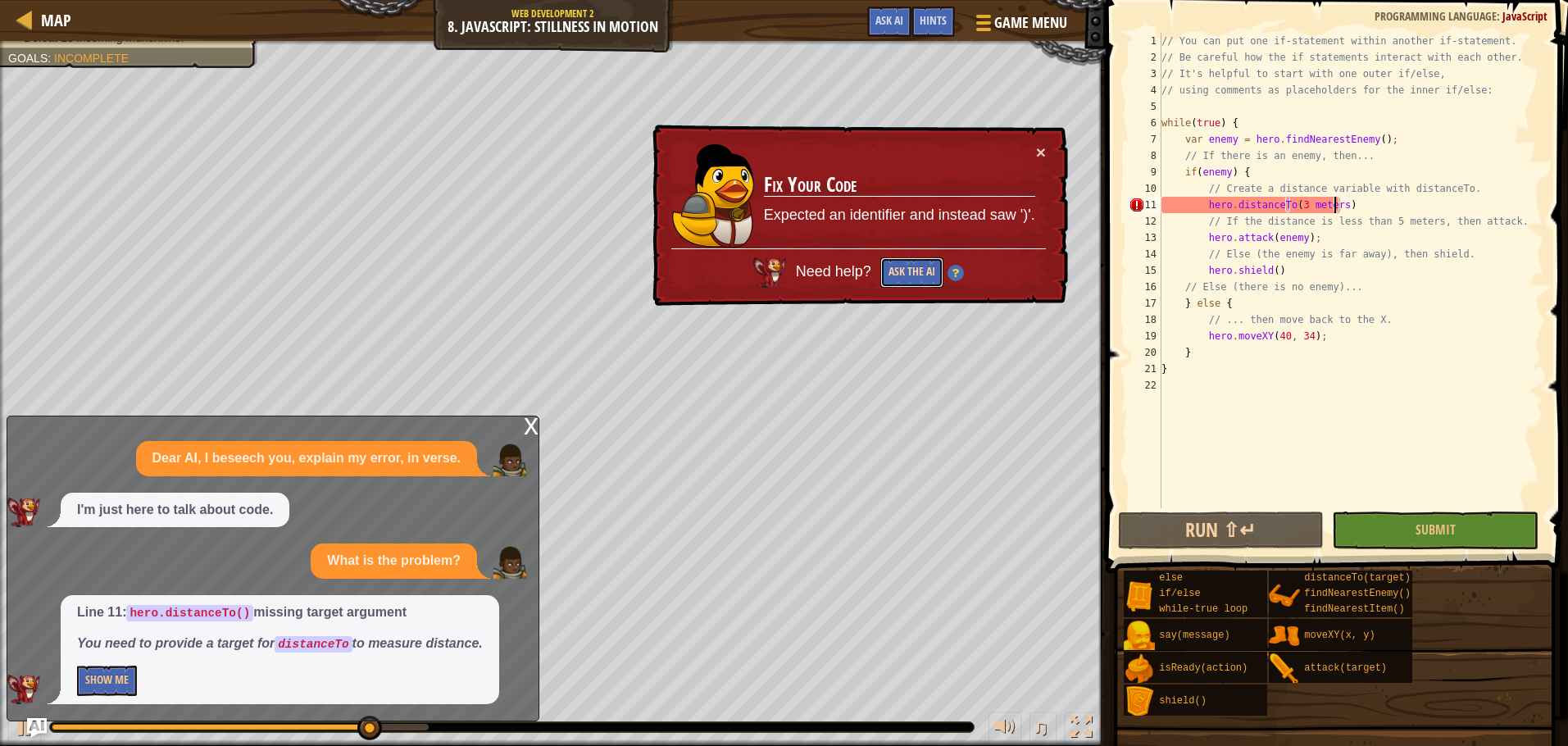
click at [914, 271] on button "Ask the AI" at bounding box center [911, 271] width 63 height 30
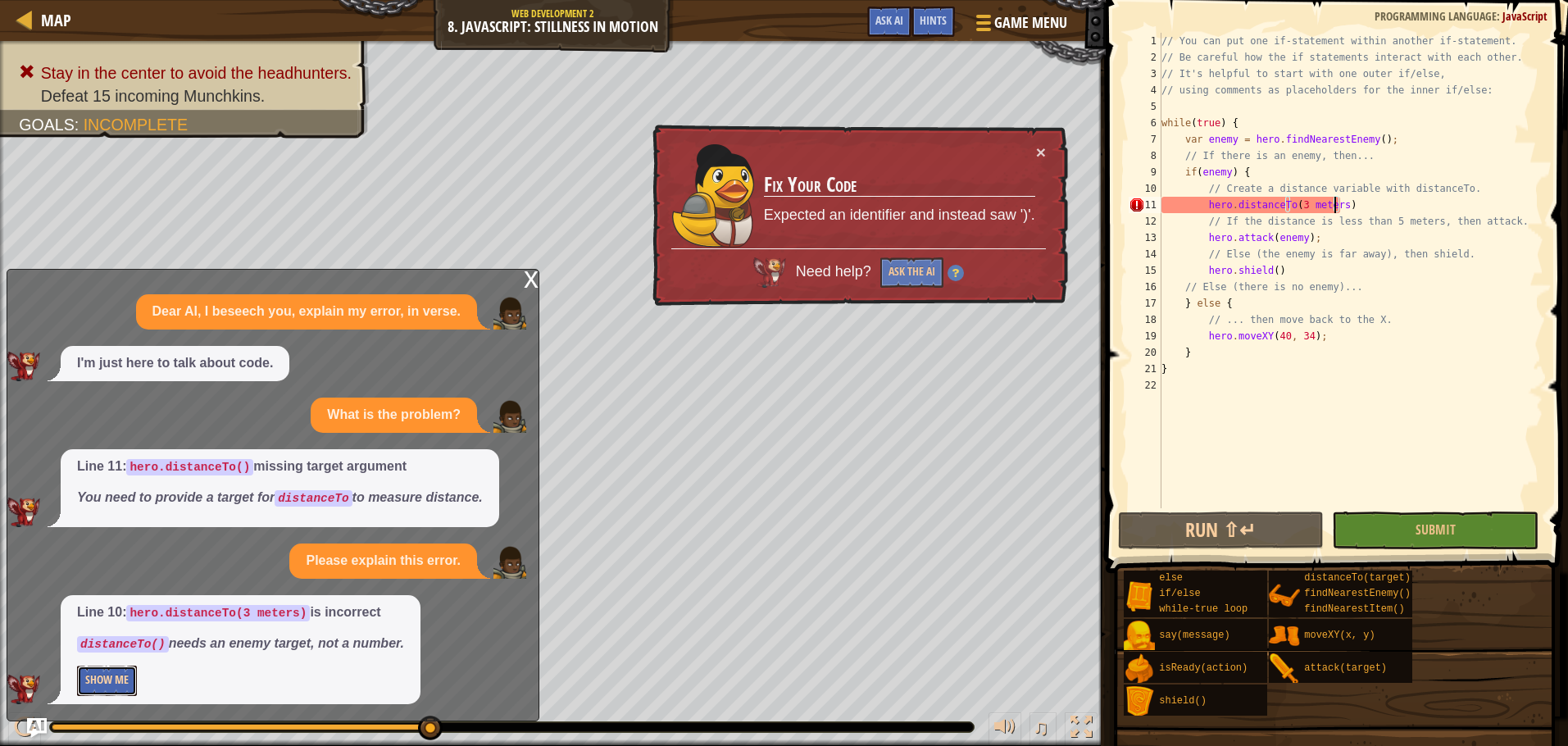
click at [121, 682] on button "Show Me" at bounding box center [108, 680] width 60 height 30
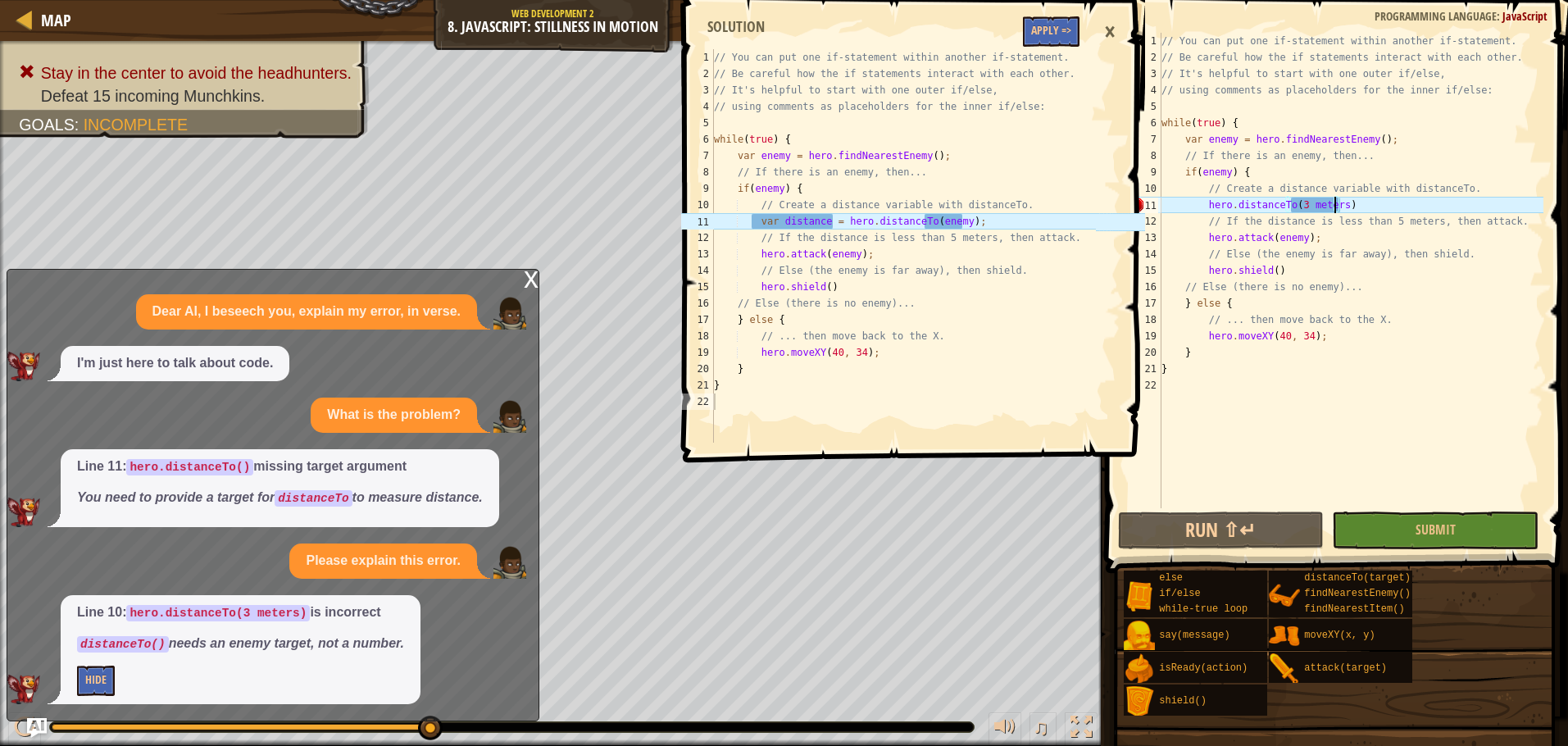
click at [530, 275] on div "x" at bounding box center [531, 278] width 15 height 16
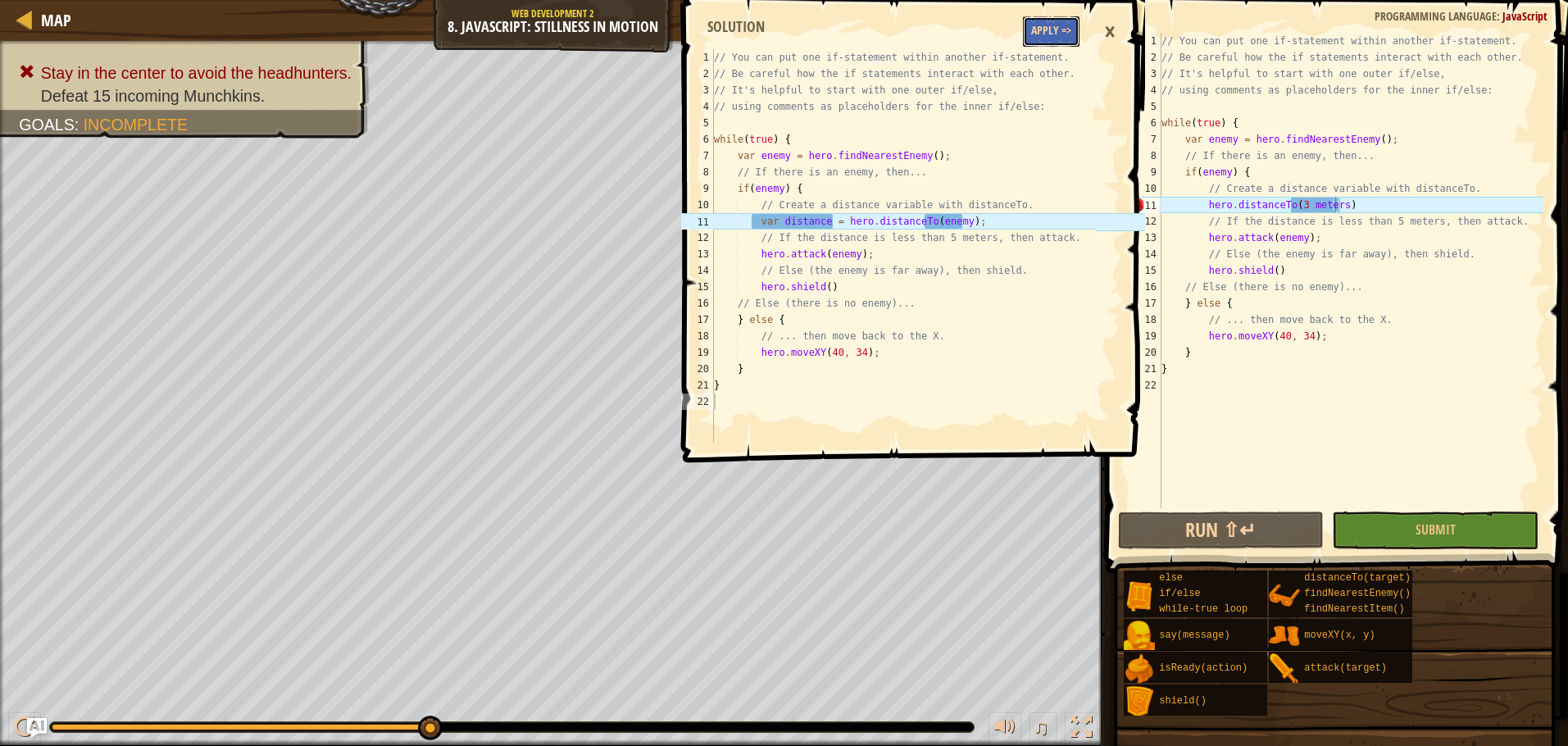
click at [1065, 29] on button "Apply =>" at bounding box center [1051, 31] width 56 height 30
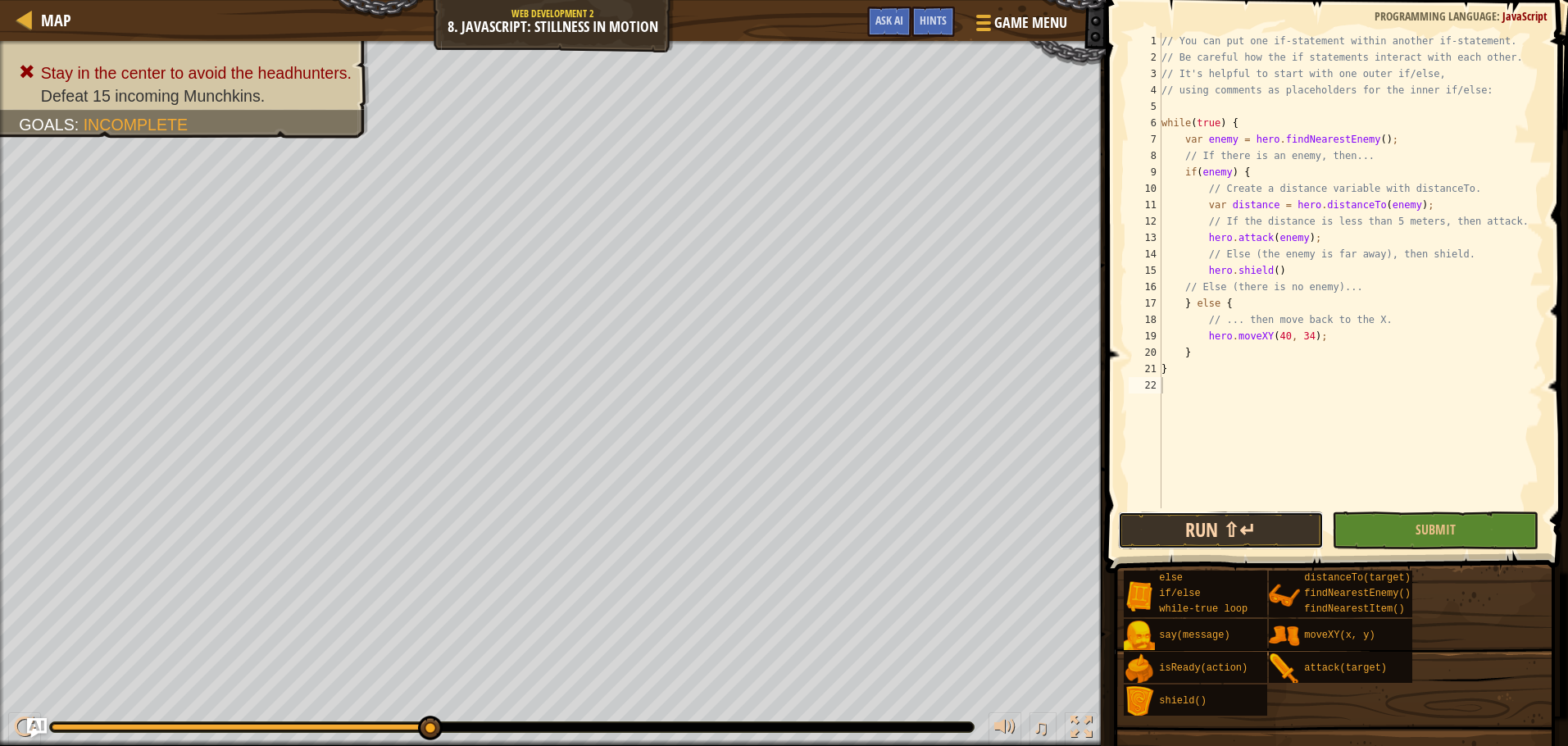
click at [1293, 526] on button "Run ⇧↵" at bounding box center [1221, 529] width 207 height 37
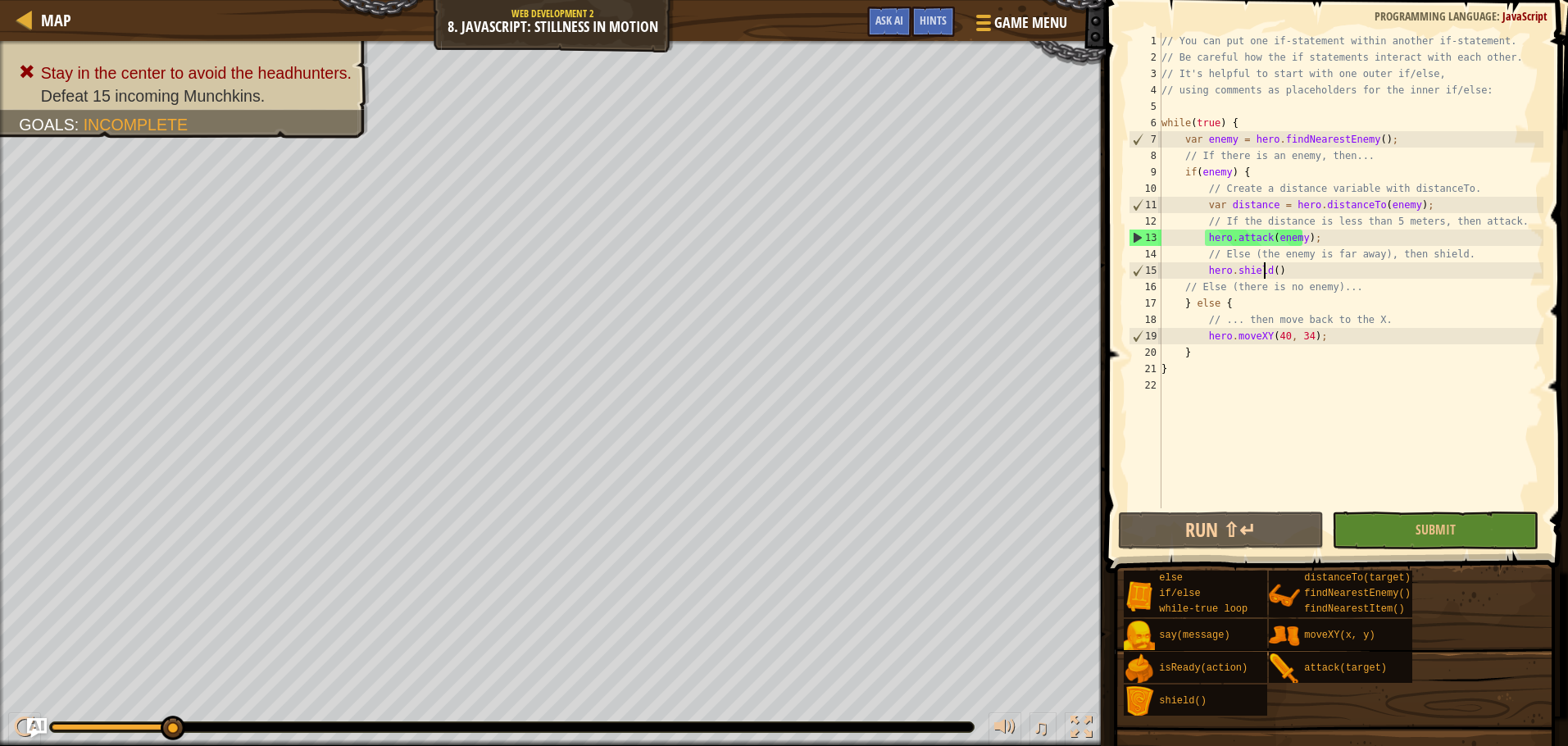
click at [1266, 274] on div "// You can put one if-statement within another if-statement. // Be careful how …" at bounding box center [1350, 287] width 385 height 508
click at [1269, 271] on div "// You can put one if-statement within another if-statement. // Be careful how …" at bounding box center [1350, 287] width 385 height 508
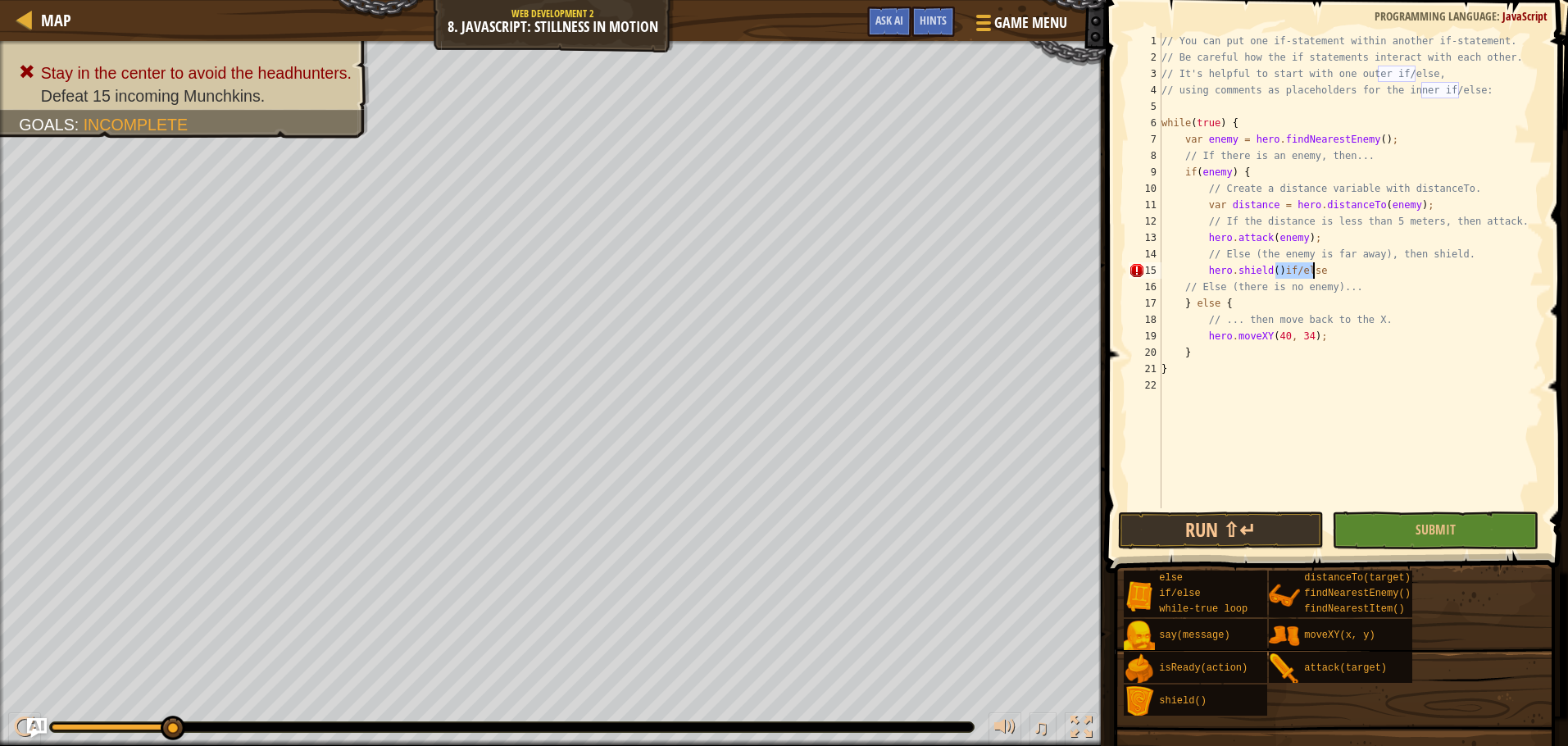
click at [1273, 272] on div "// You can put one if-statement within another if-statement. // Be careful how …" at bounding box center [1350, 271] width 385 height 475
click at [1318, 271] on div "// You can put one if-statement within another if-statement. // Be careful how …" at bounding box center [1350, 287] width 385 height 508
click at [1197, 539] on button "Run ⇧↵" at bounding box center [1221, 529] width 207 height 37
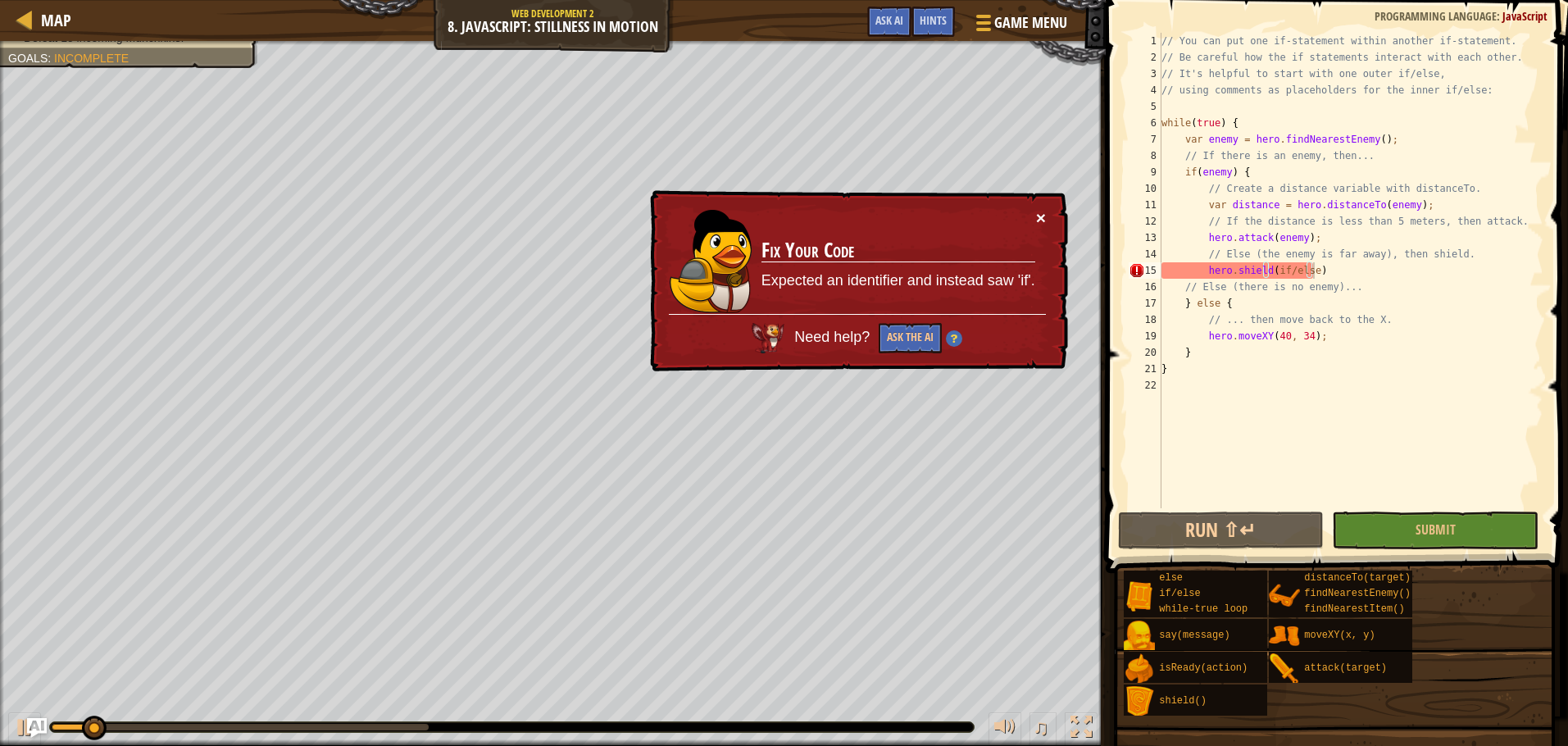
click at [1039, 217] on button "×" at bounding box center [1040, 217] width 10 height 17
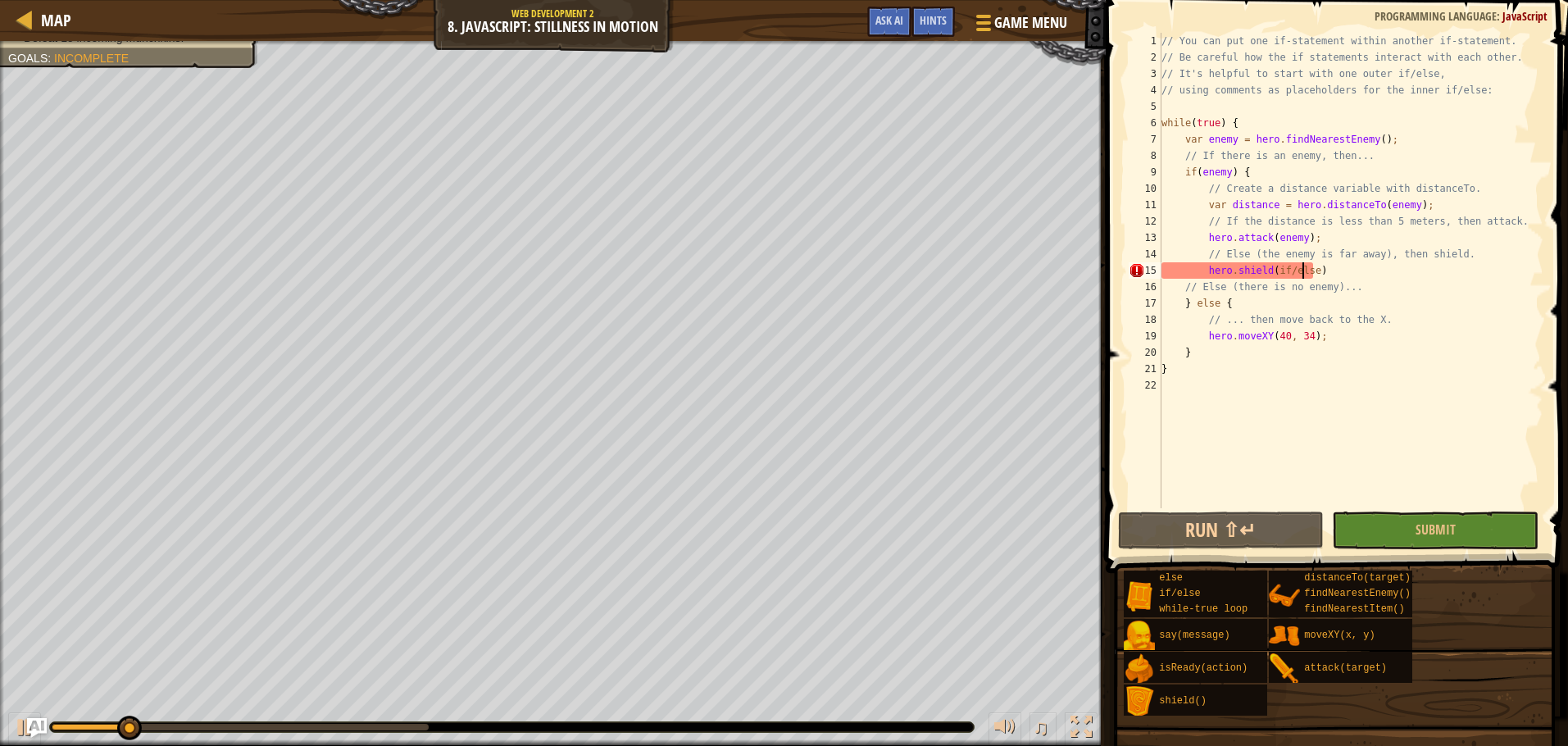
click at [1303, 273] on div "// You can put one if-statement within another if-statement. // Be careful how …" at bounding box center [1350, 287] width 385 height 508
click at [1308, 274] on div "// You can put one if-statement within another if-statement. // Be careful how …" at bounding box center [1350, 287] width 385 height 508
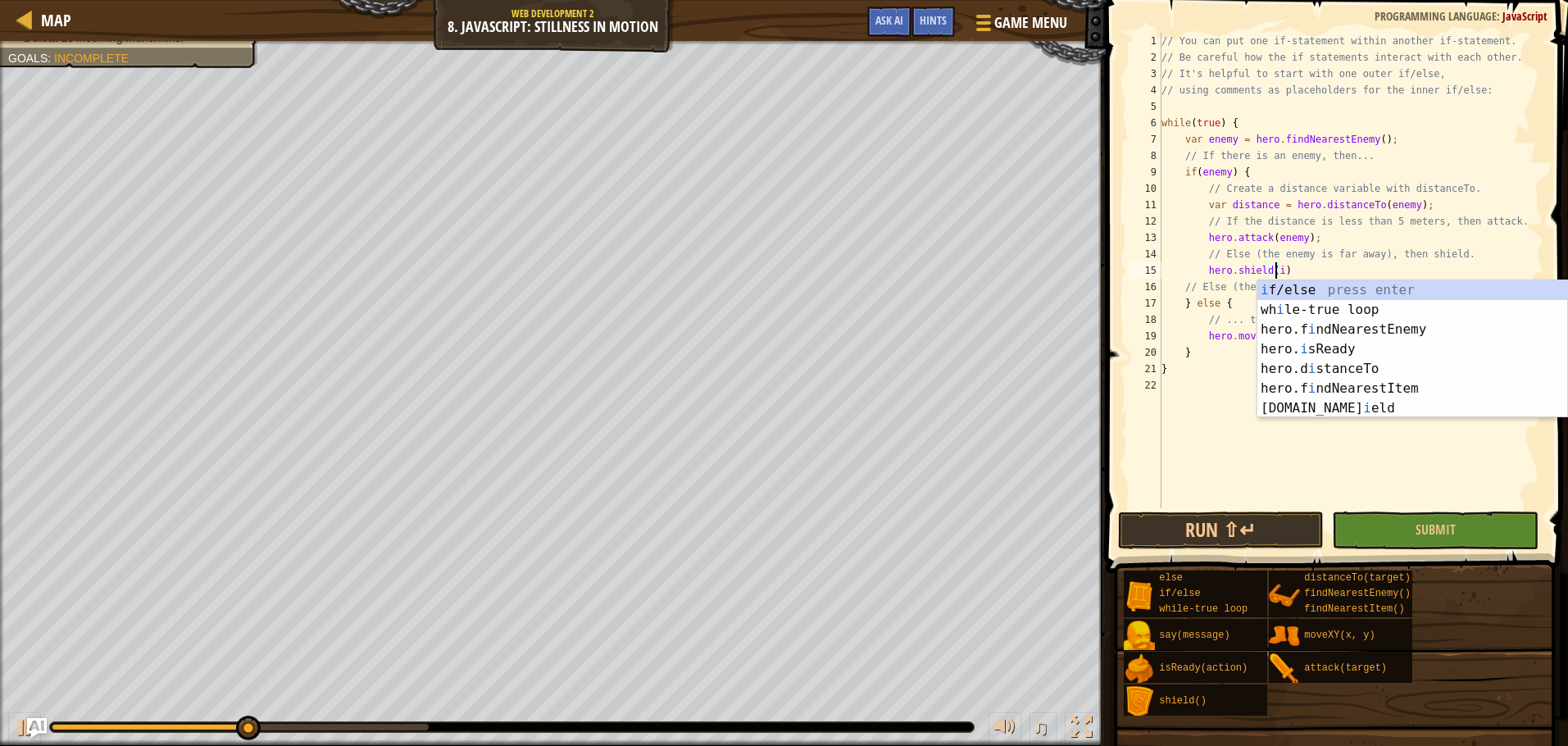
scroll to position [7, 10]
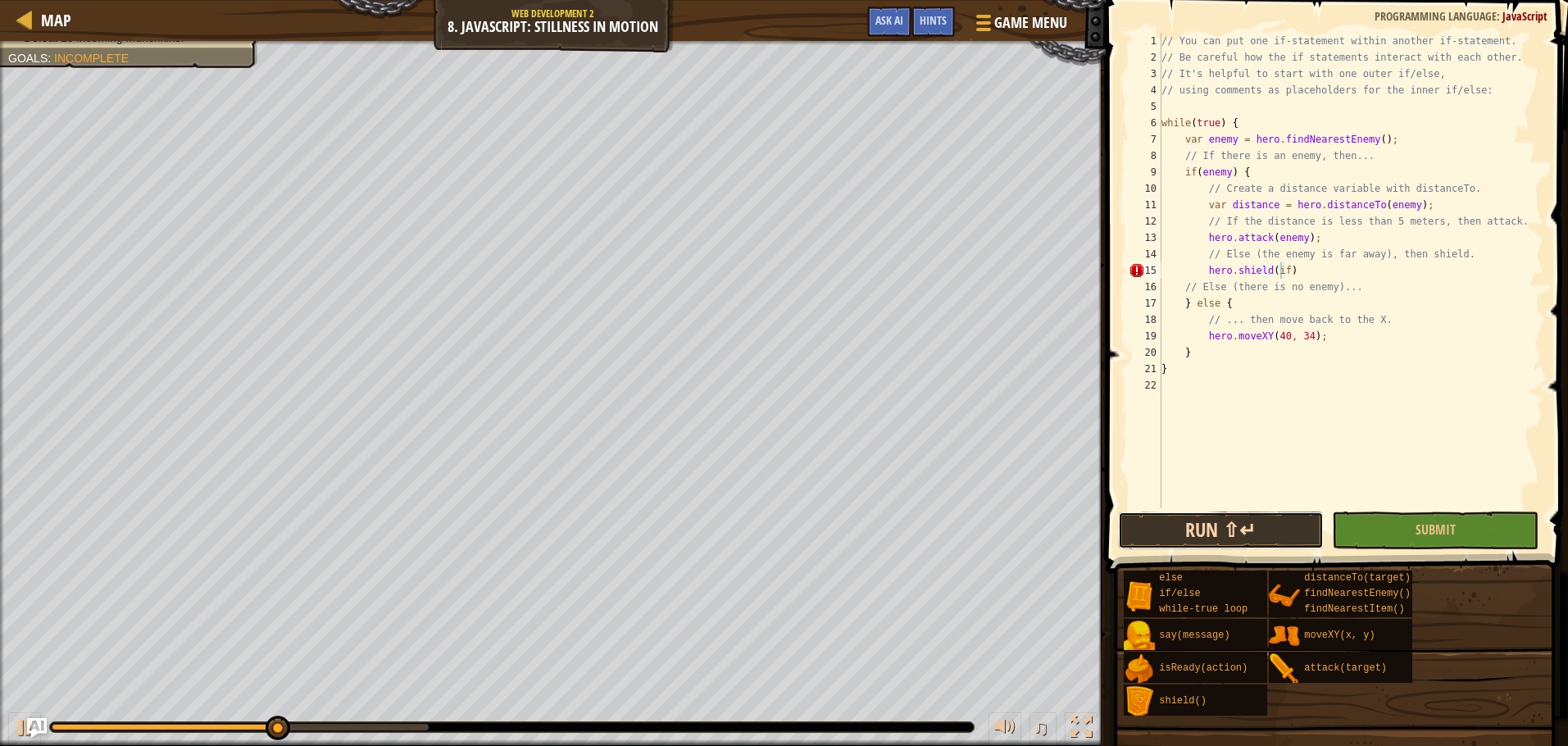
click at [1188, 527] on button "Run ⇧↵" at bounding box center [1221, 529] width 207 height 37
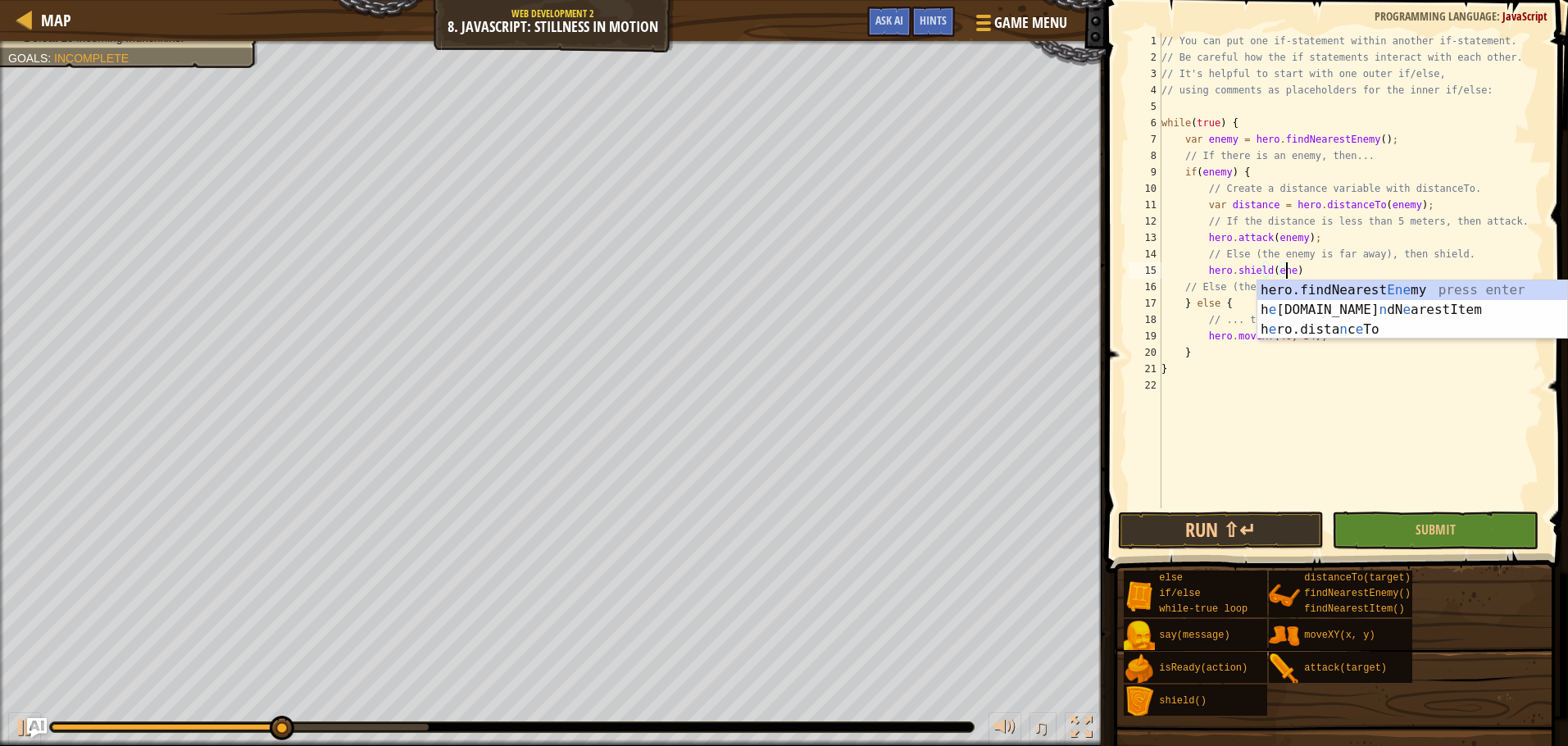
scroll to position [7, 11]
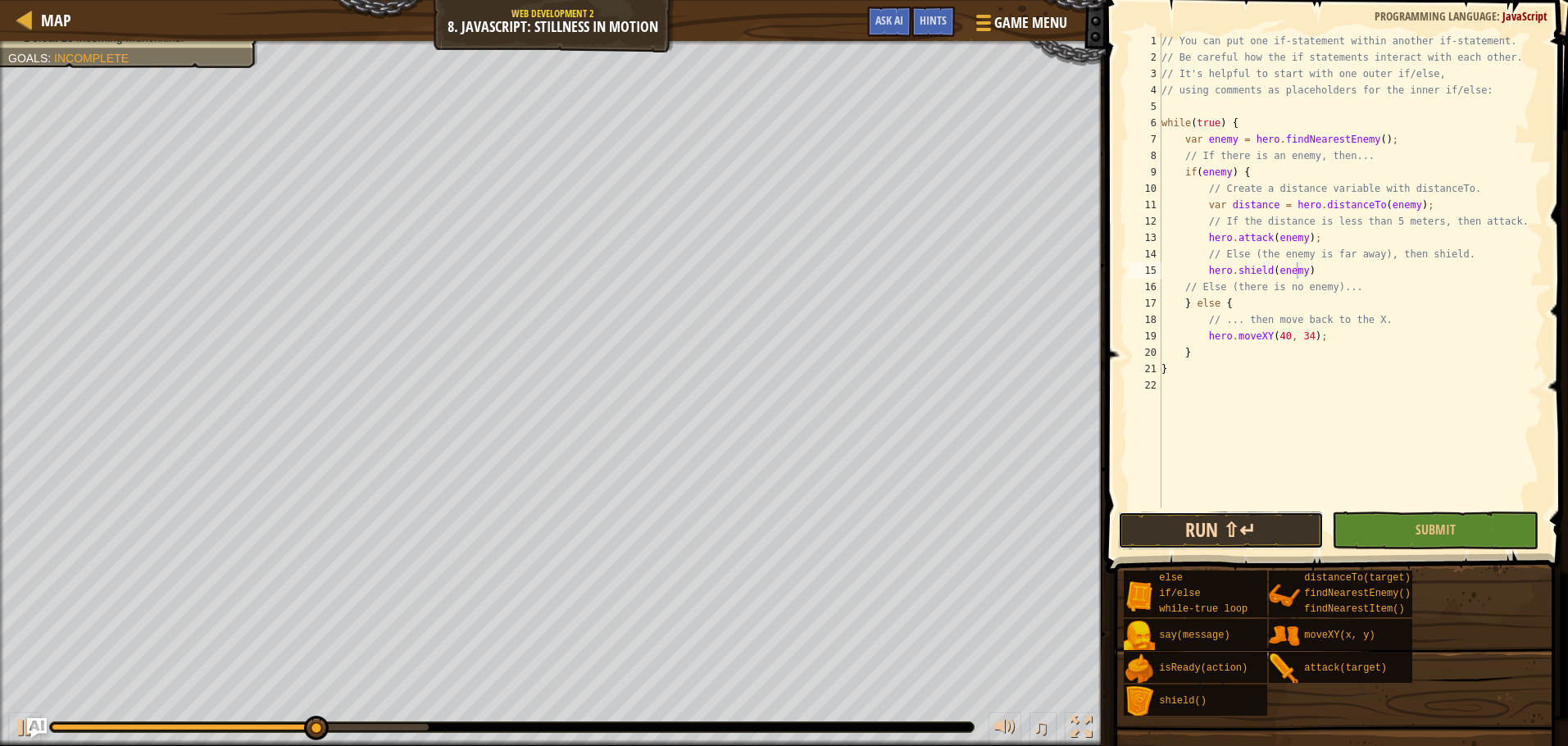
click at [1212, 526] on button "Run ⇧↵" at bounding box center [1221, 529] width 207 height 37
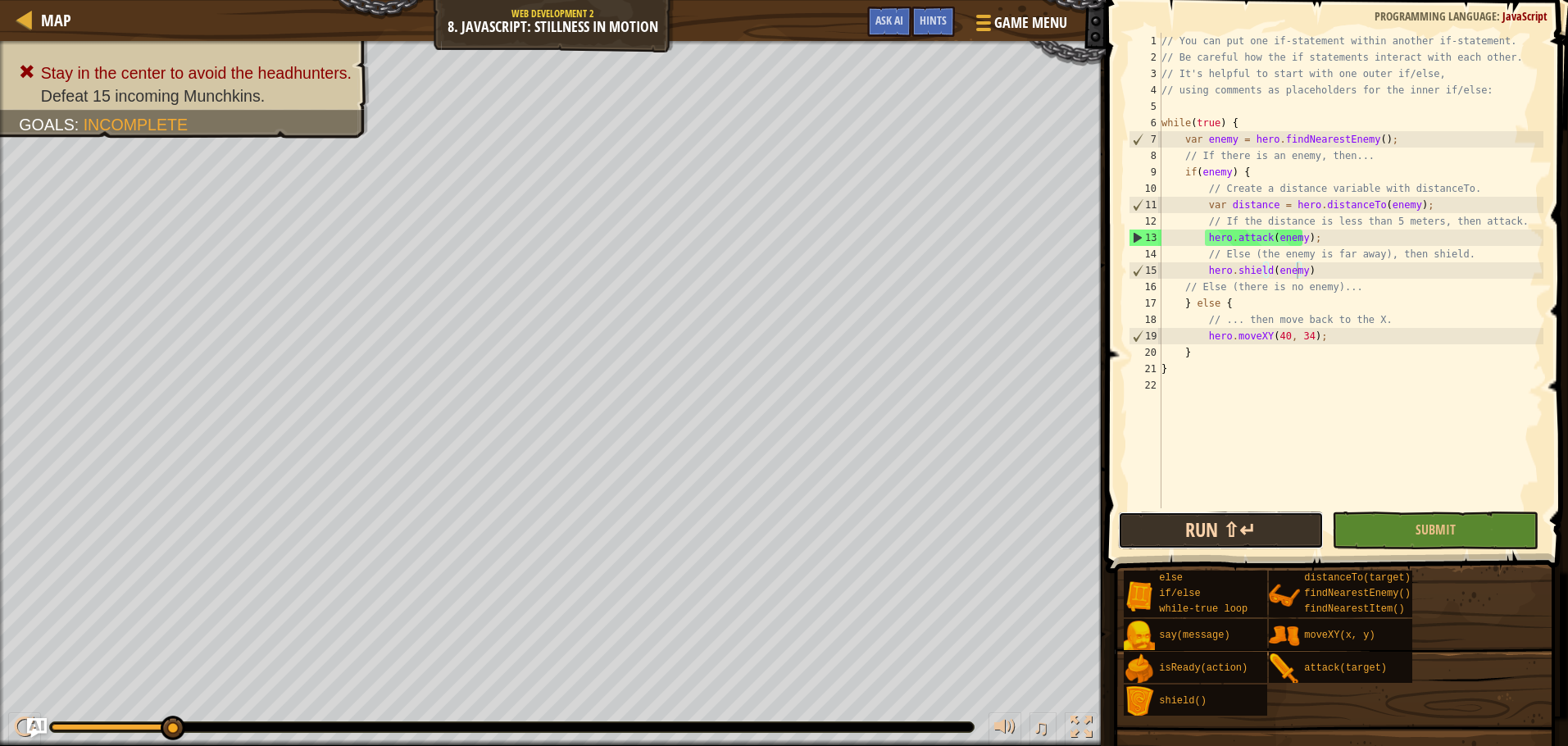
click at [1168, 537] on button "Run ⇧↵" at bounding box center [1221, 529] width 207 height 37
click at [1240, 528] on button "Run ⇧↵" at bounding box center [1221, 529] width 207 height 37
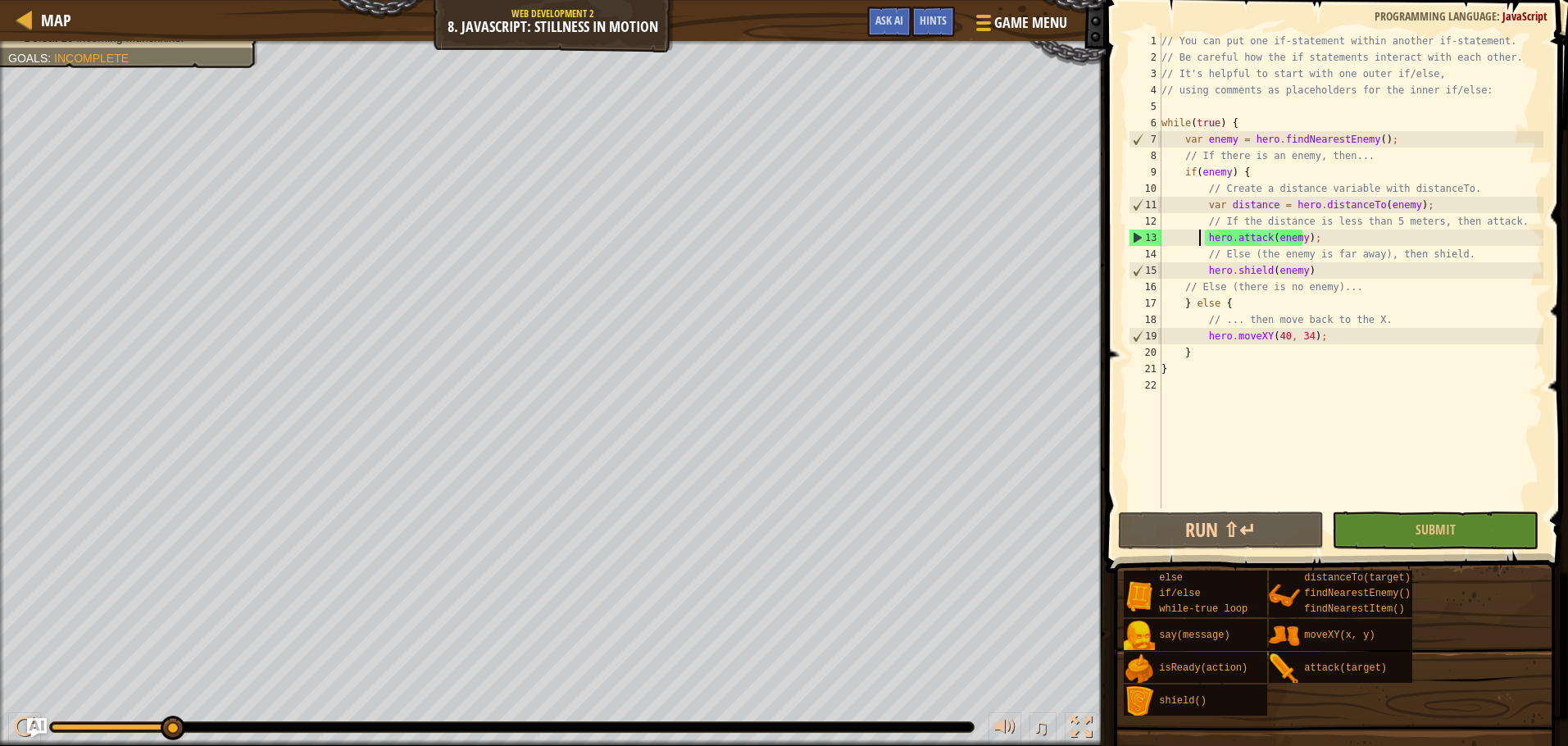
click at [1202, 236] on div "// You can put one if-statement within another if-statement. // Be careful how …" at bounding box center [1350, 287] width 385 height 508
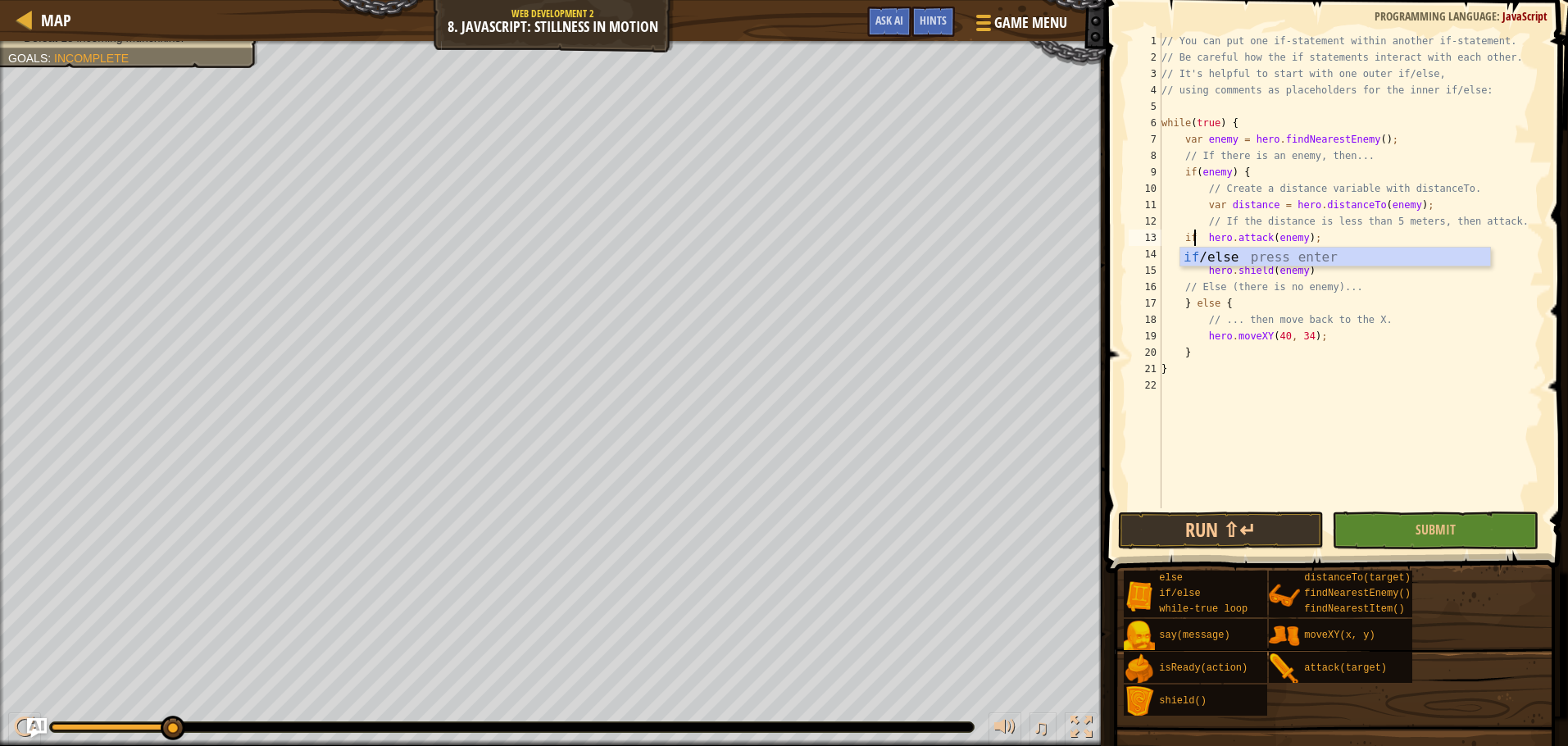
scroll to position [7, 4]
click at [1221, 253] on div "if /else press enter" at bounding box center [1335, 277] width 310 height 59
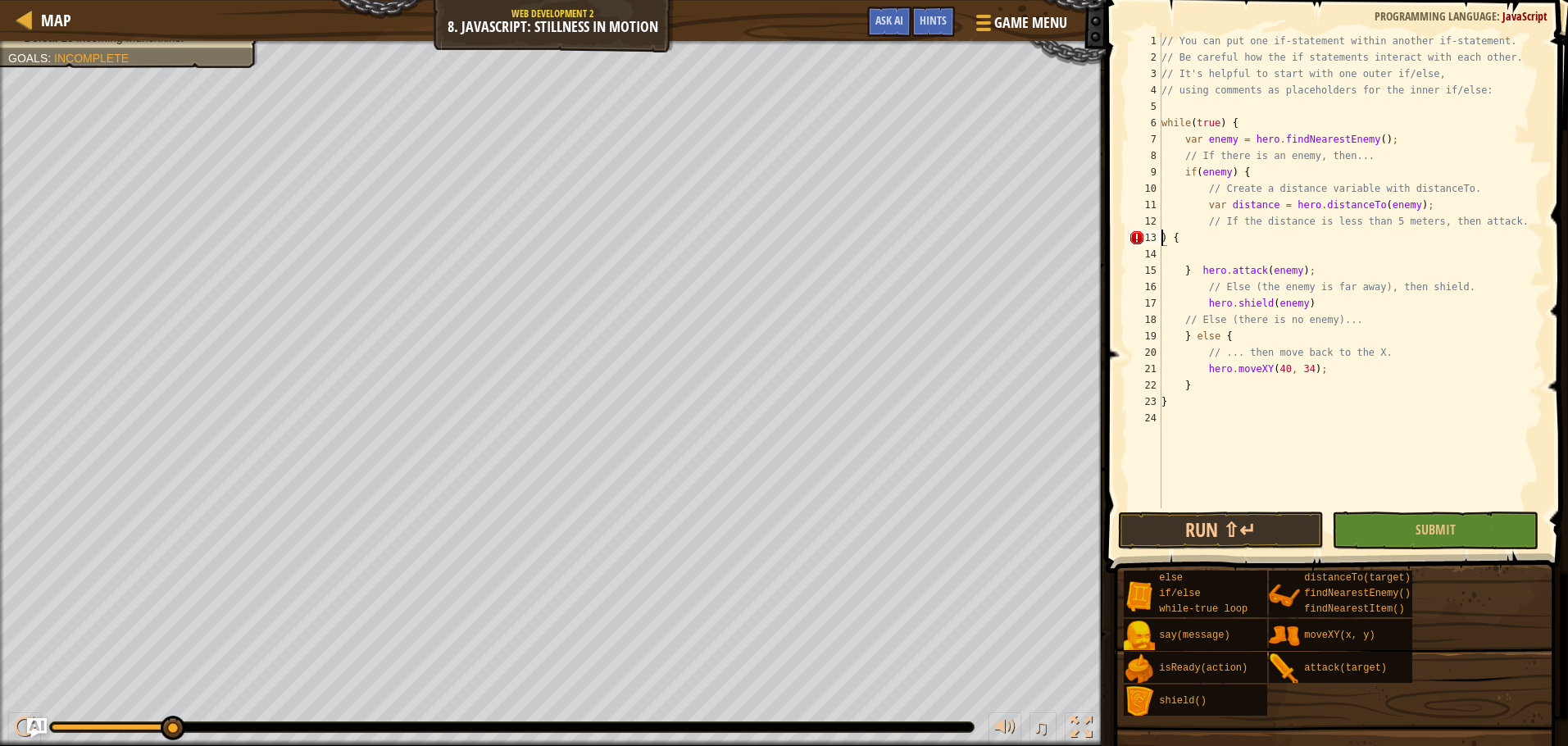
scroll to position [7, 1]
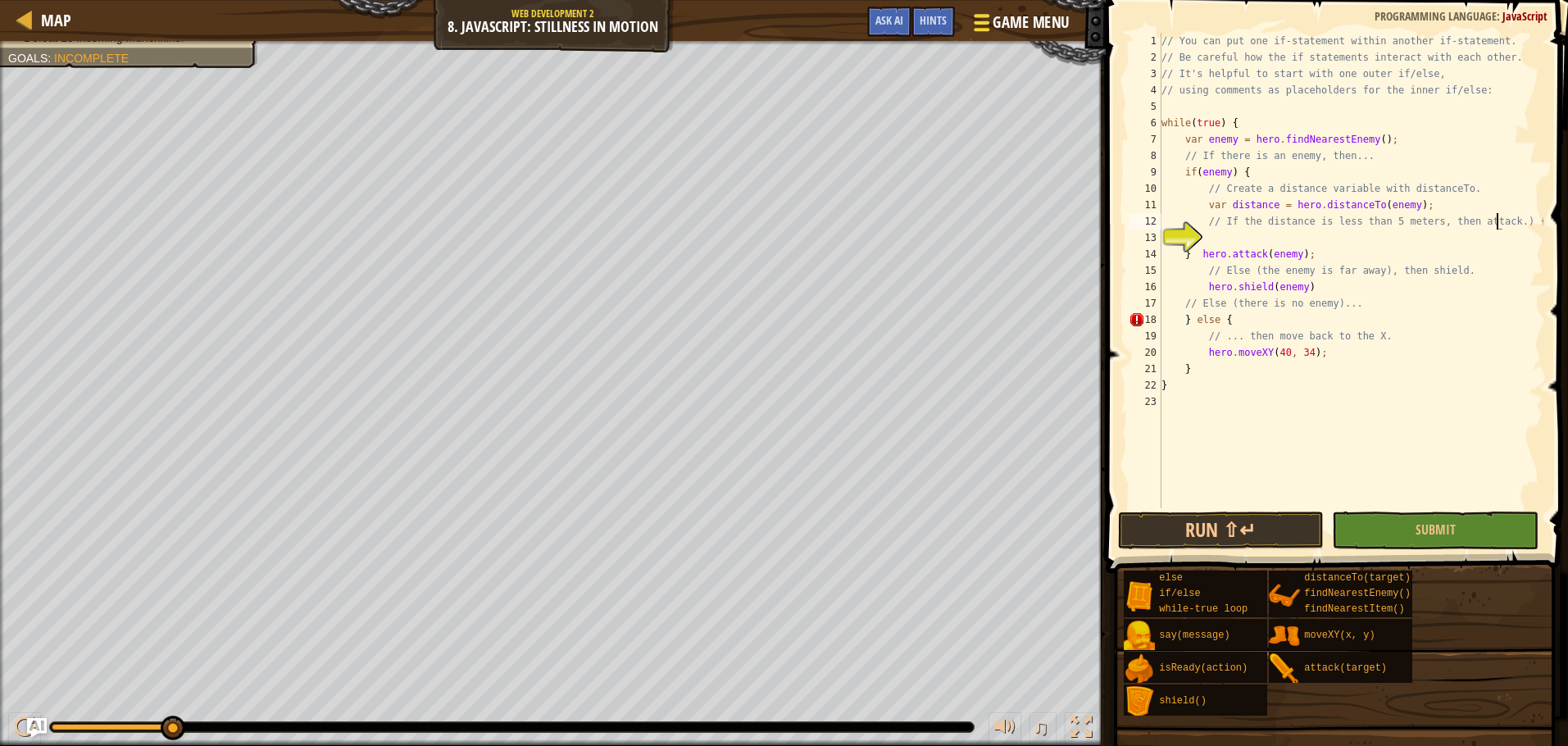
type textarea "// If the distance is less than 5 meters, then attack.) {"
click at [1009, 12] on span "Game Menu" at bounding box center [1031, 23] width 77 height 22
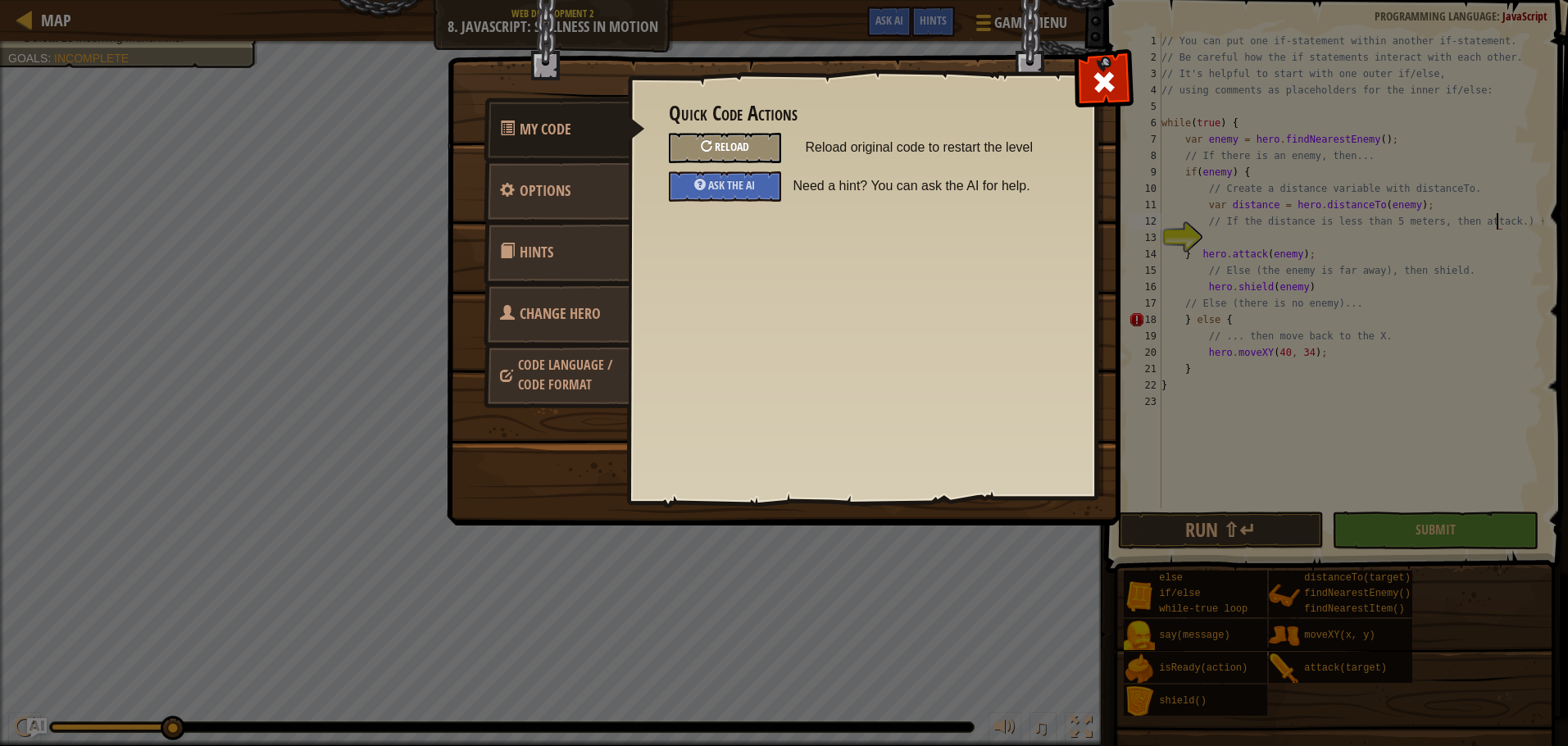
click at [693, 148] on div "Reload" at bounding box center [724, 148] width 112 height 30
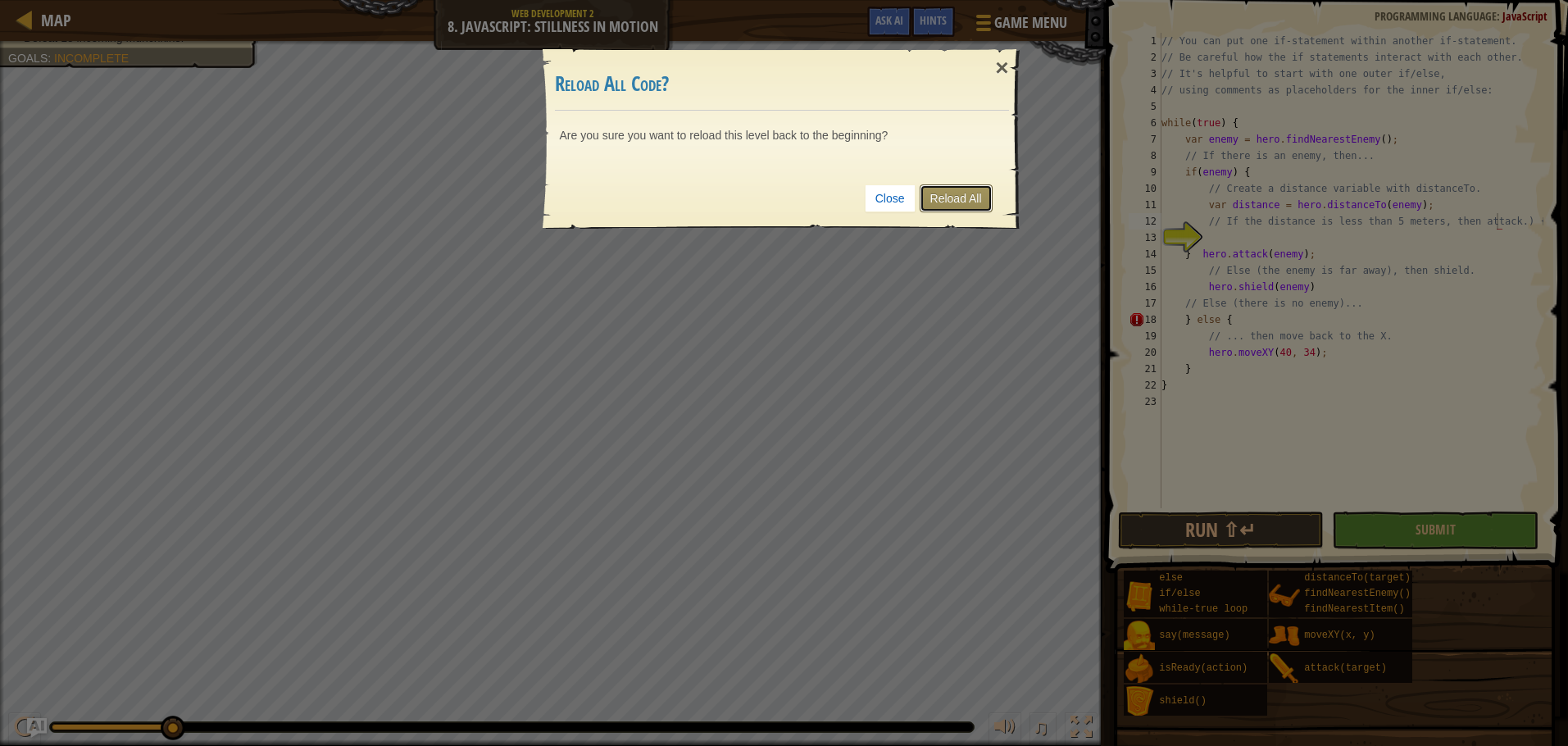
click at [979, 194] on link "Reload All" at bounding box center [956, 198] width 73 height 28
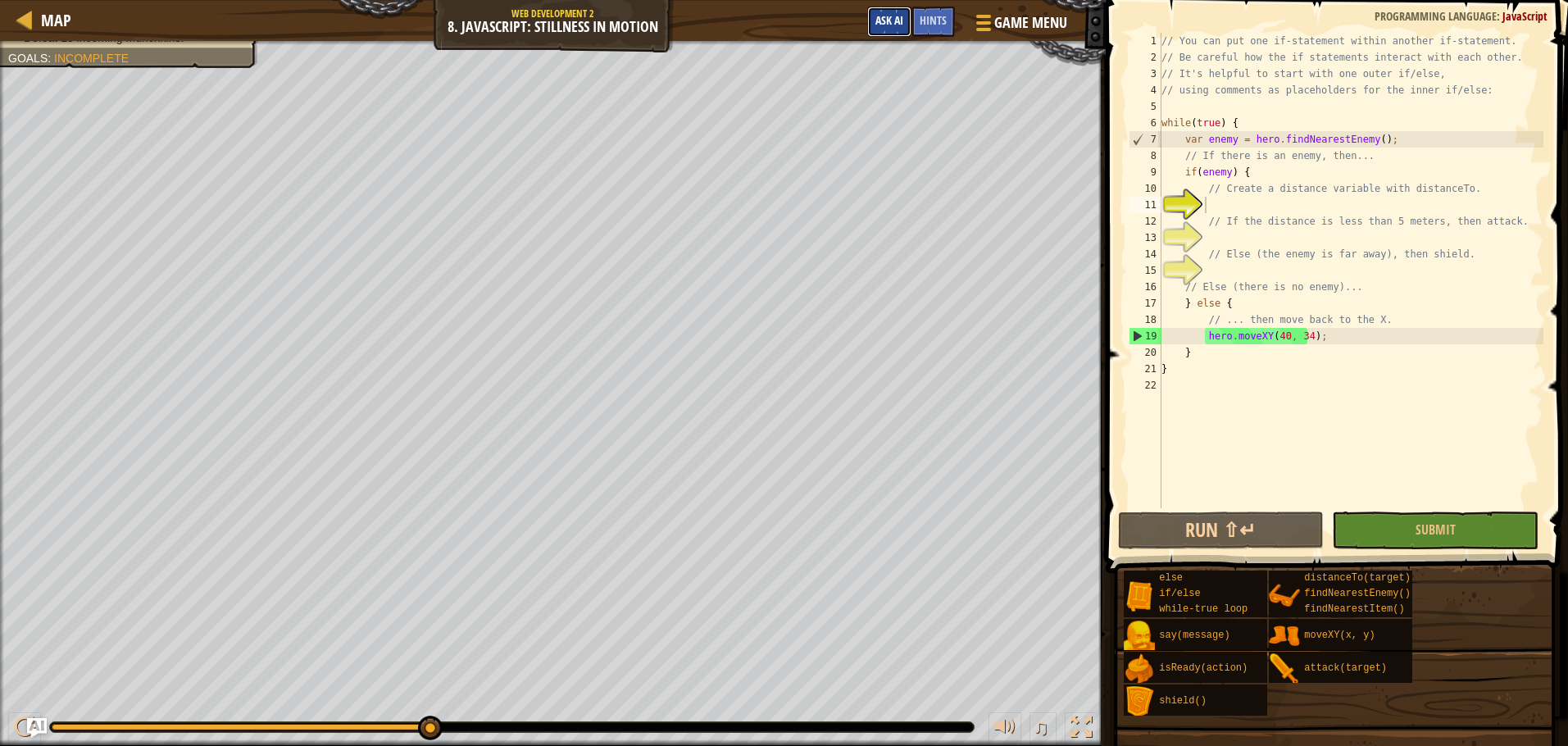
click at [868, 28] on button "Ask AI" at bounding box center [889, 21] width 45 height 30
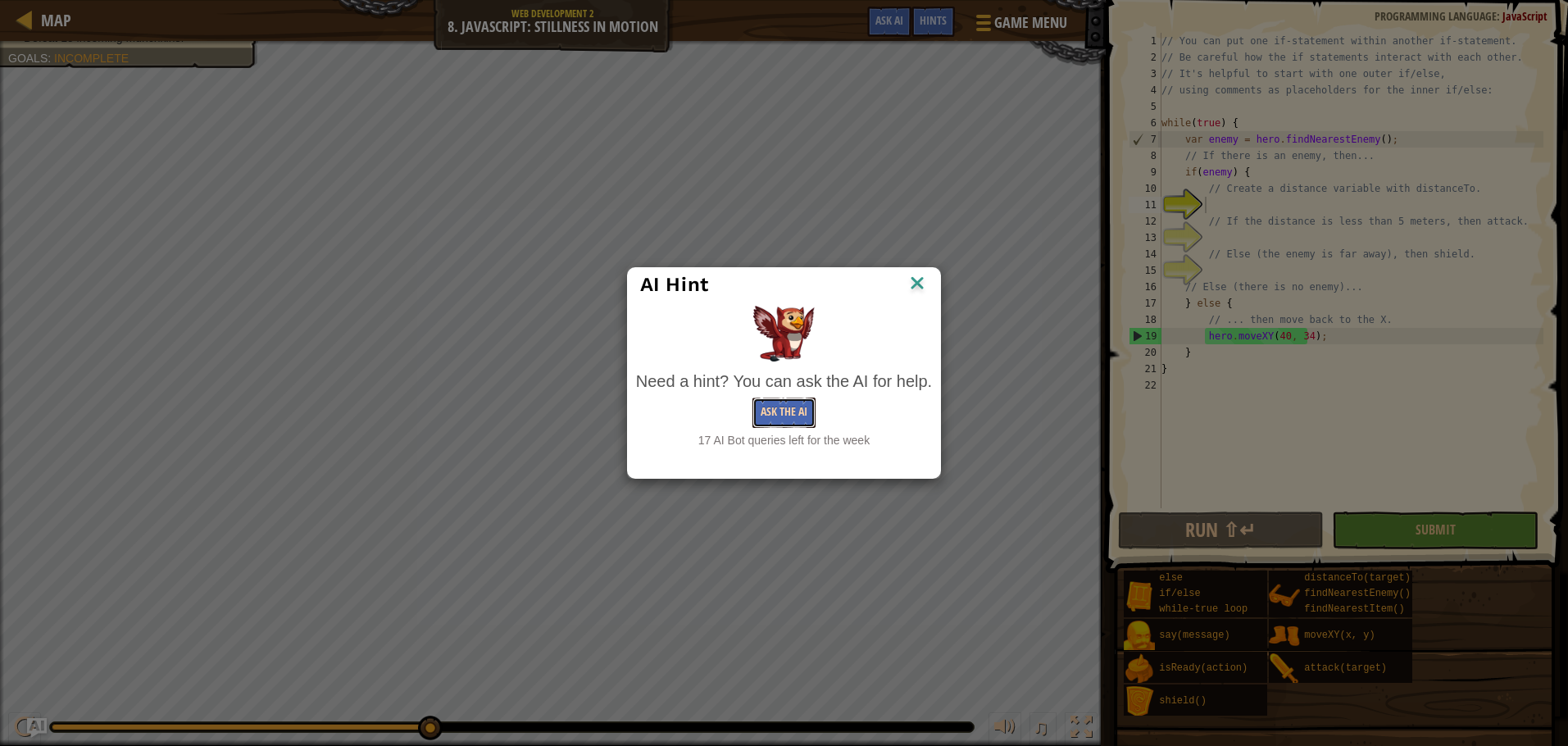
click at [781, 406] on button "Ask the AI" at bounding box center [784, 412] width 63 height 30
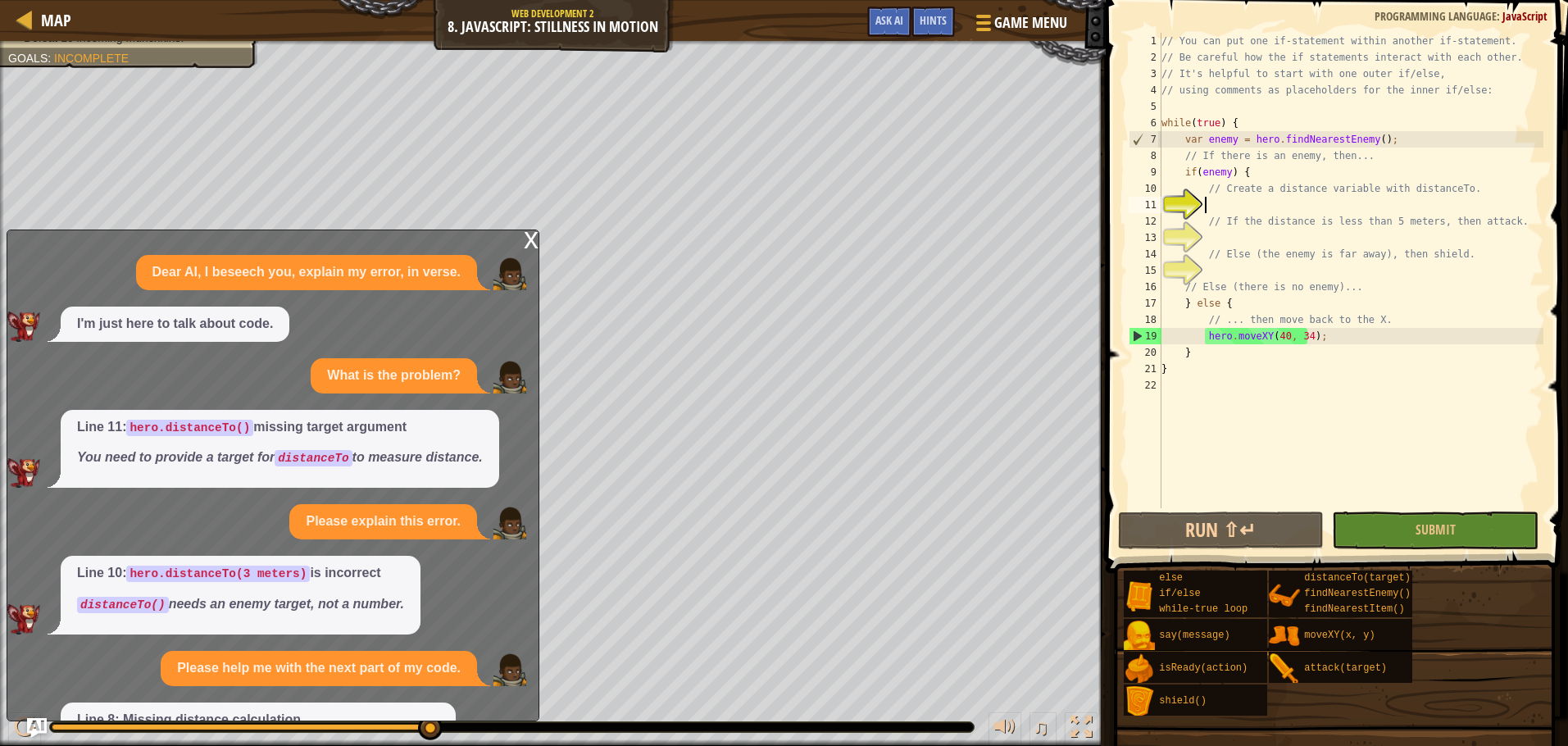
scroll to position [107, 0]
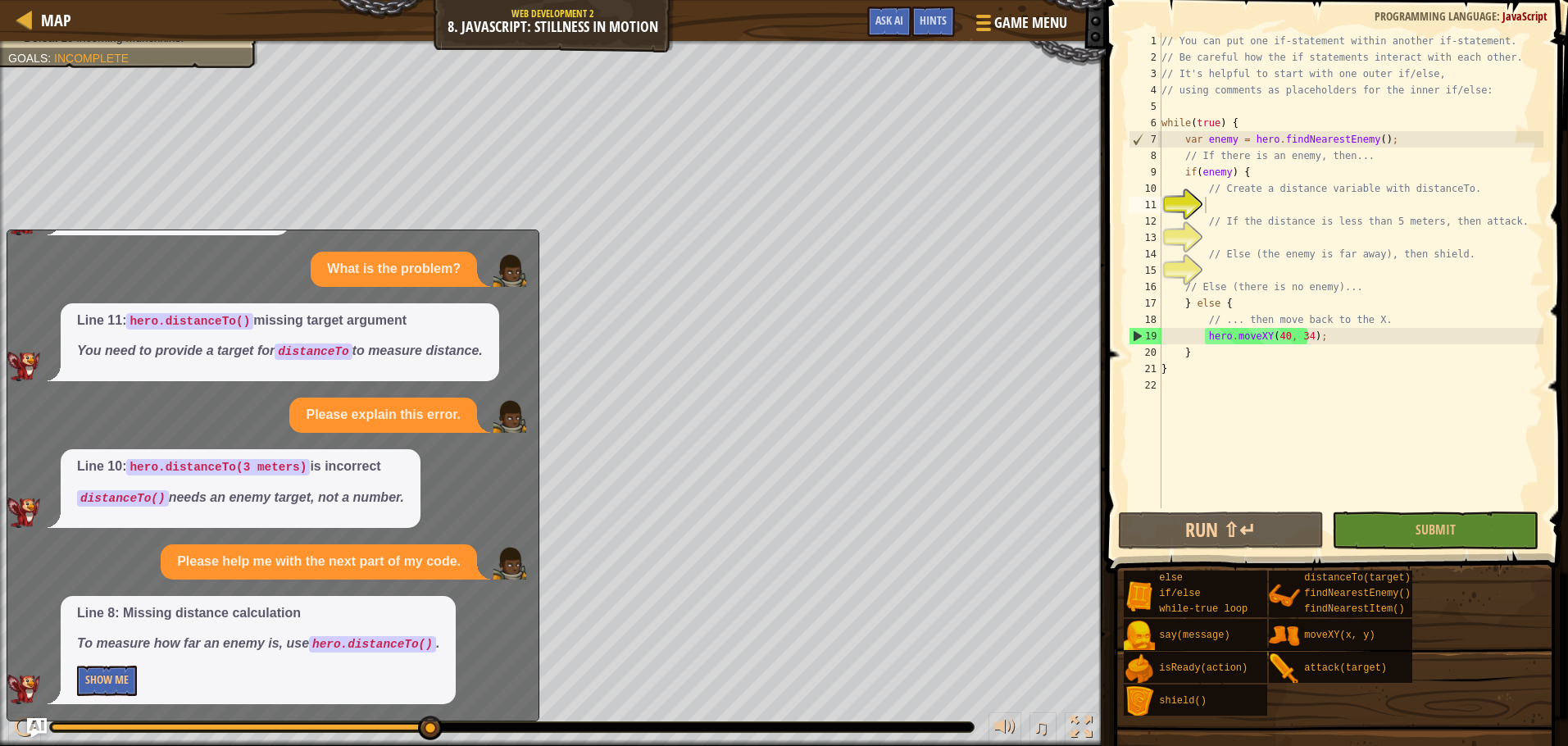
click at [114, 664] on div "Line 8: Missing distance calculation To measure how far an enemy is, use hero.d…" at bounding box center [259, 650] width 395 height 109
click at [118, 677] on button "Show Me" at bounding box center [108, 680] width 60 height 30
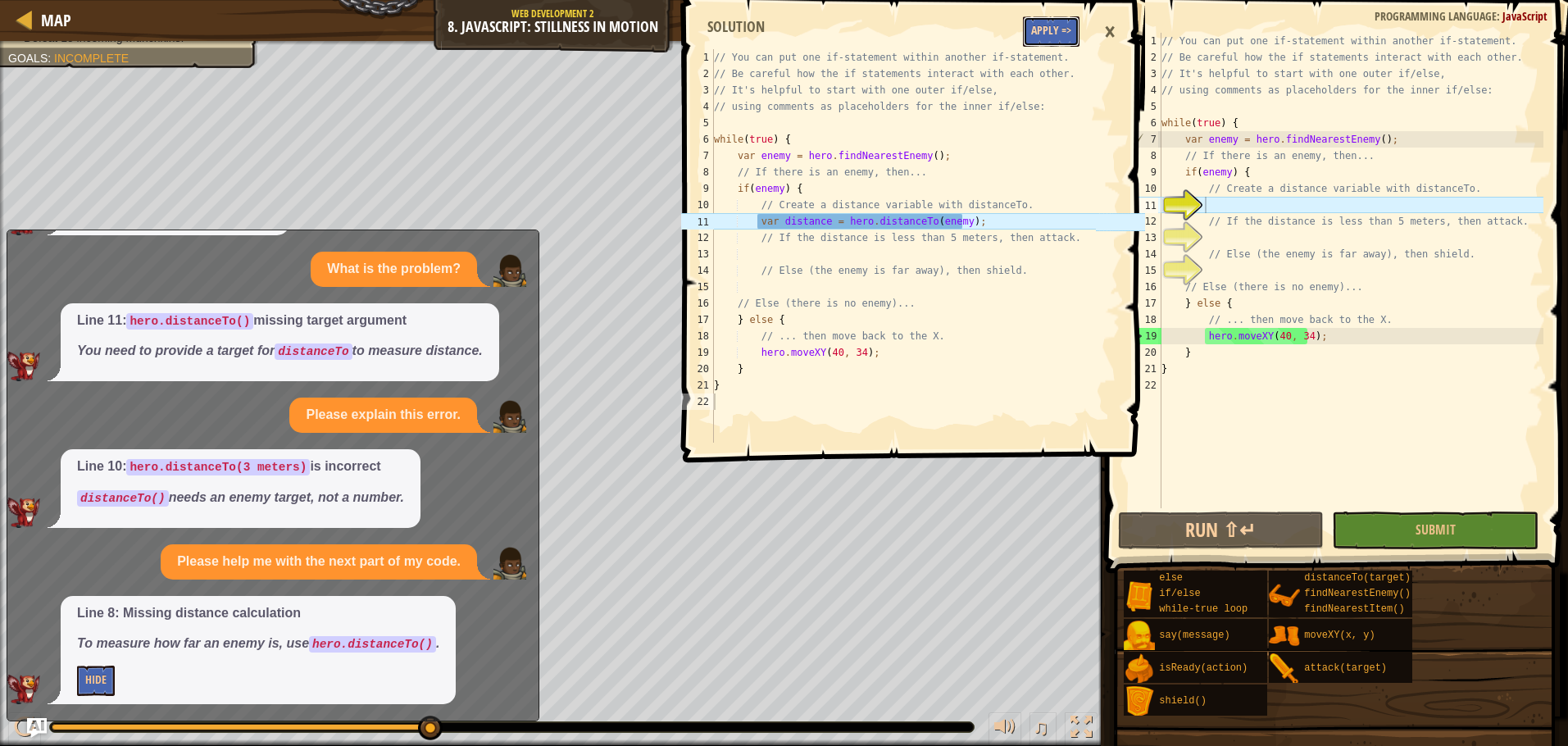
click at [1034, 31] on button "Apply =>" at bounding box center [1051, 31] width 56 height 30
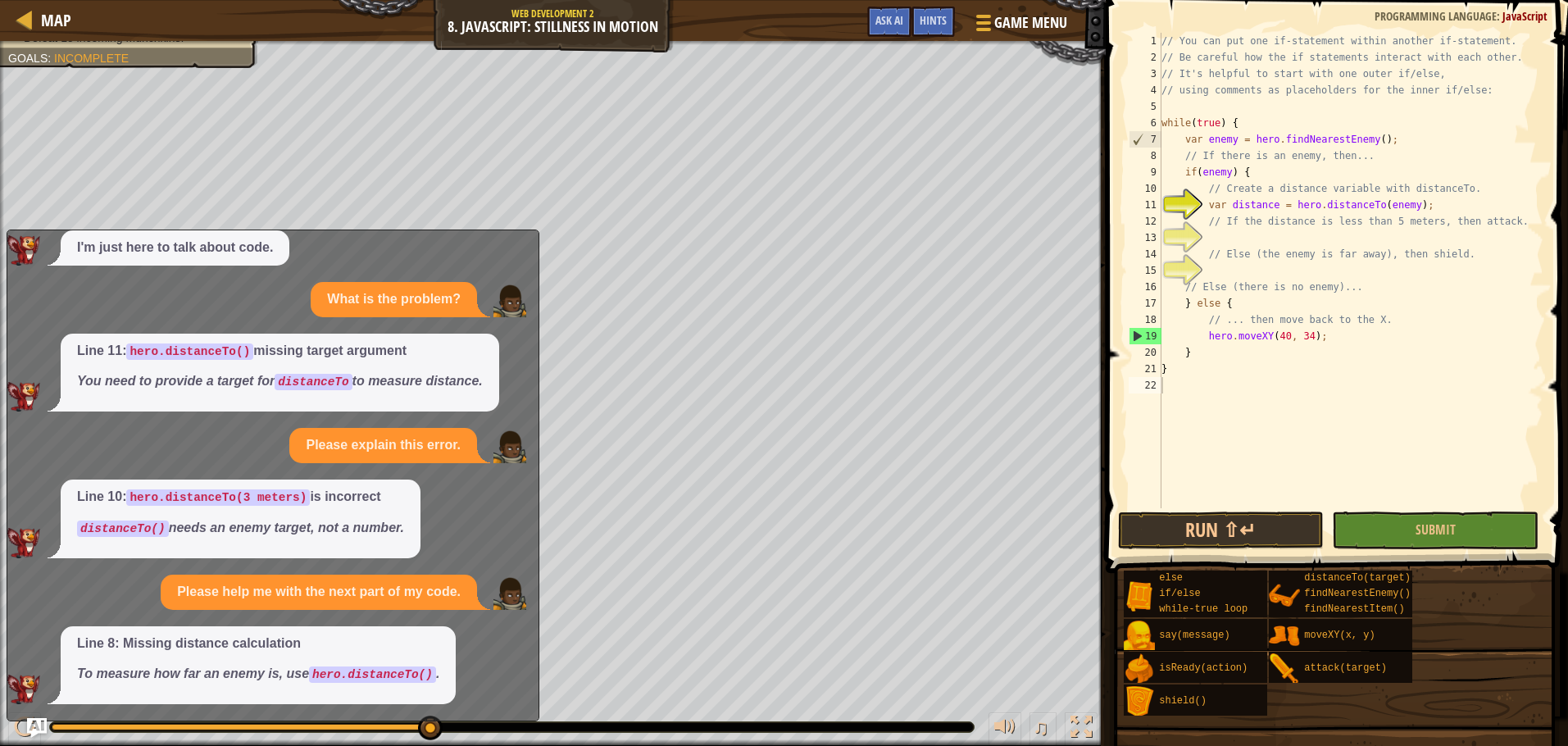
scroll to position [77, 0]
click at [1220, 234] on div "// You can put one if-statement within another if-statement. // Be careful how …" at bounding box center [1350, 287] width 385 height 508
click at [887, 20] on span "Ask AI" at bounding box center [889, 19] width 28 height 15
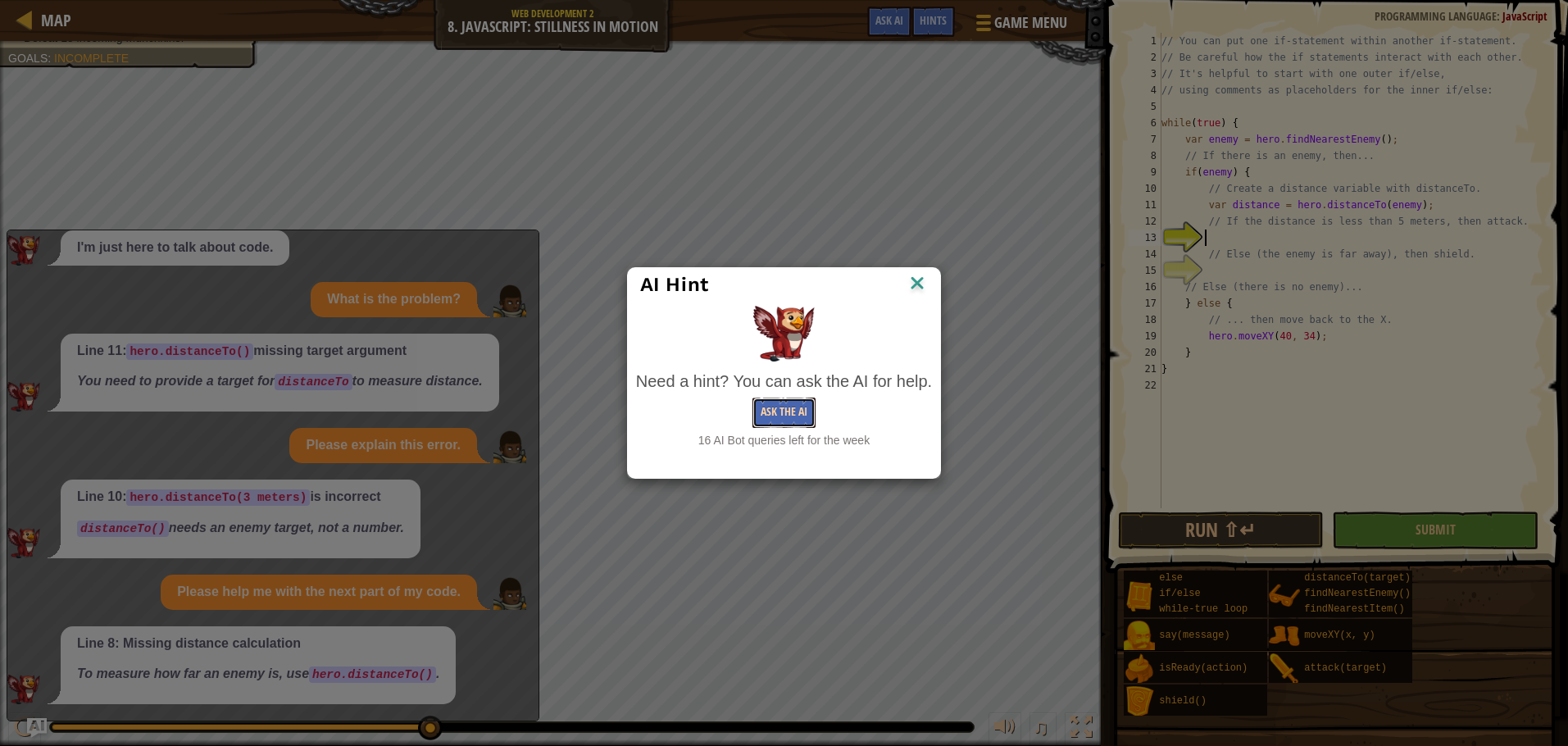
click at [775, 404] on button "Ask the AI" at bounding box center [784, 412] width 63 height 30
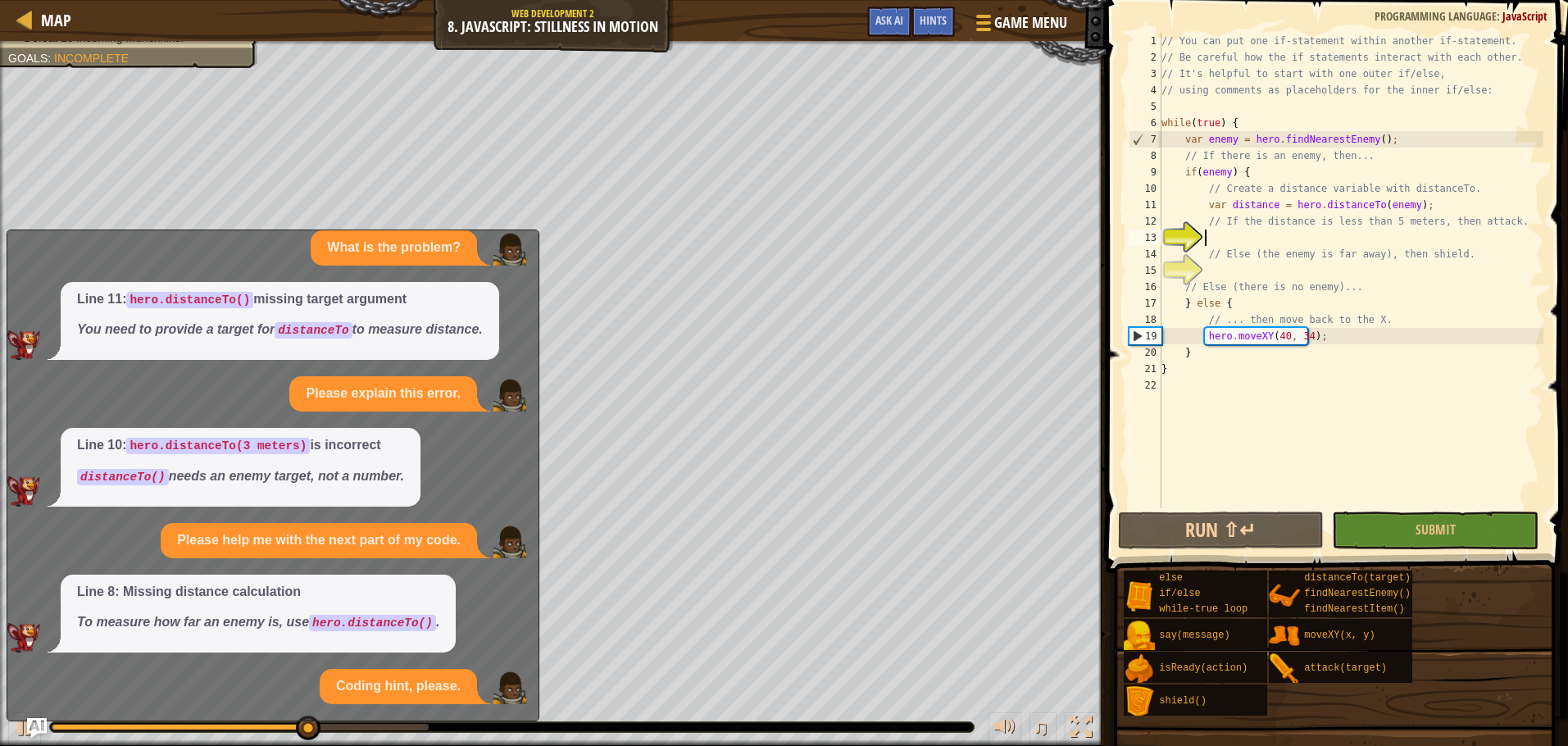
scroll to position [253, 0]
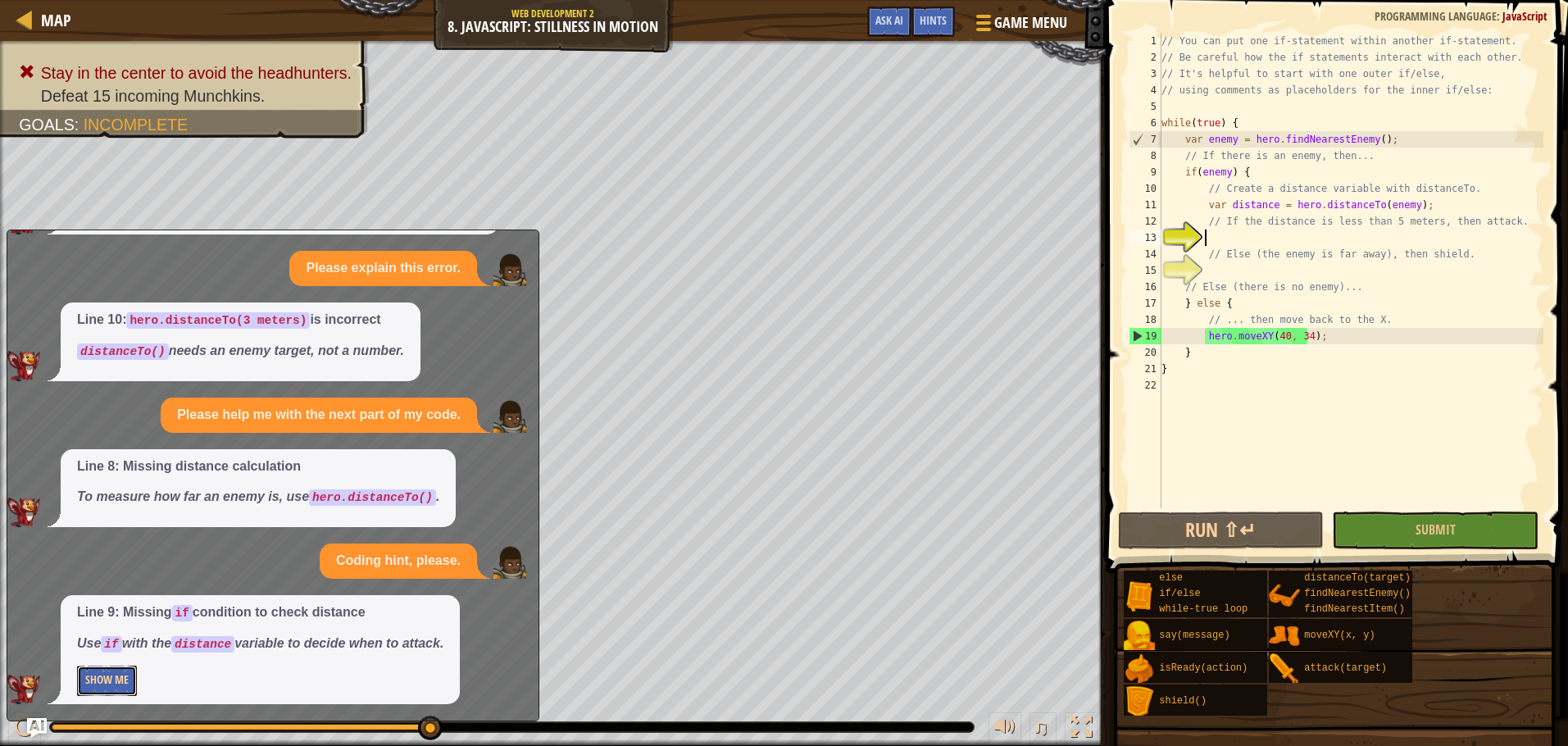
click at [90, 681] on button "Show Me" at bounding box center [108, 680] width 60 height 30
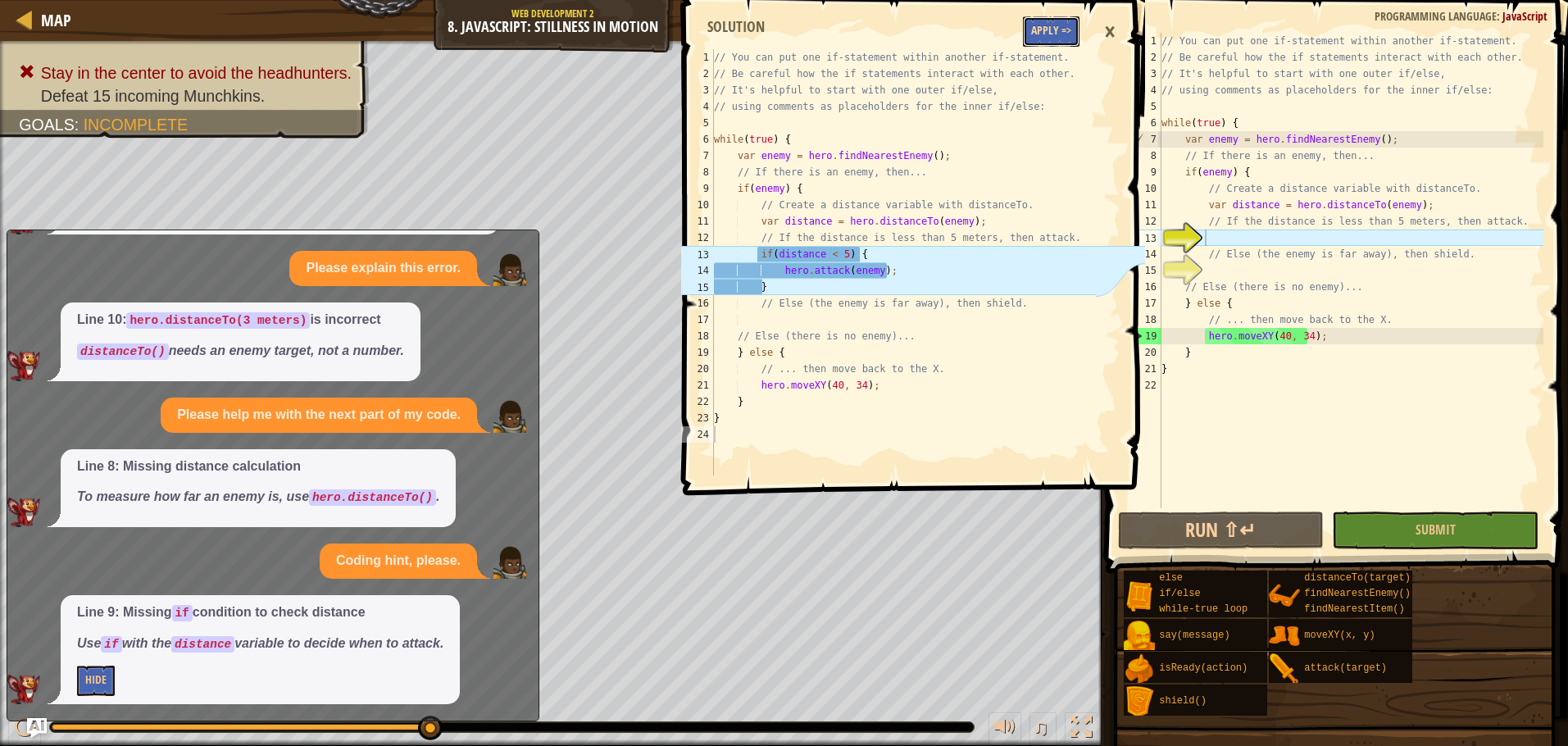
click at [1025, 37] on button "Apply =>" at bounding box center [1051, 31] width 56 height 30
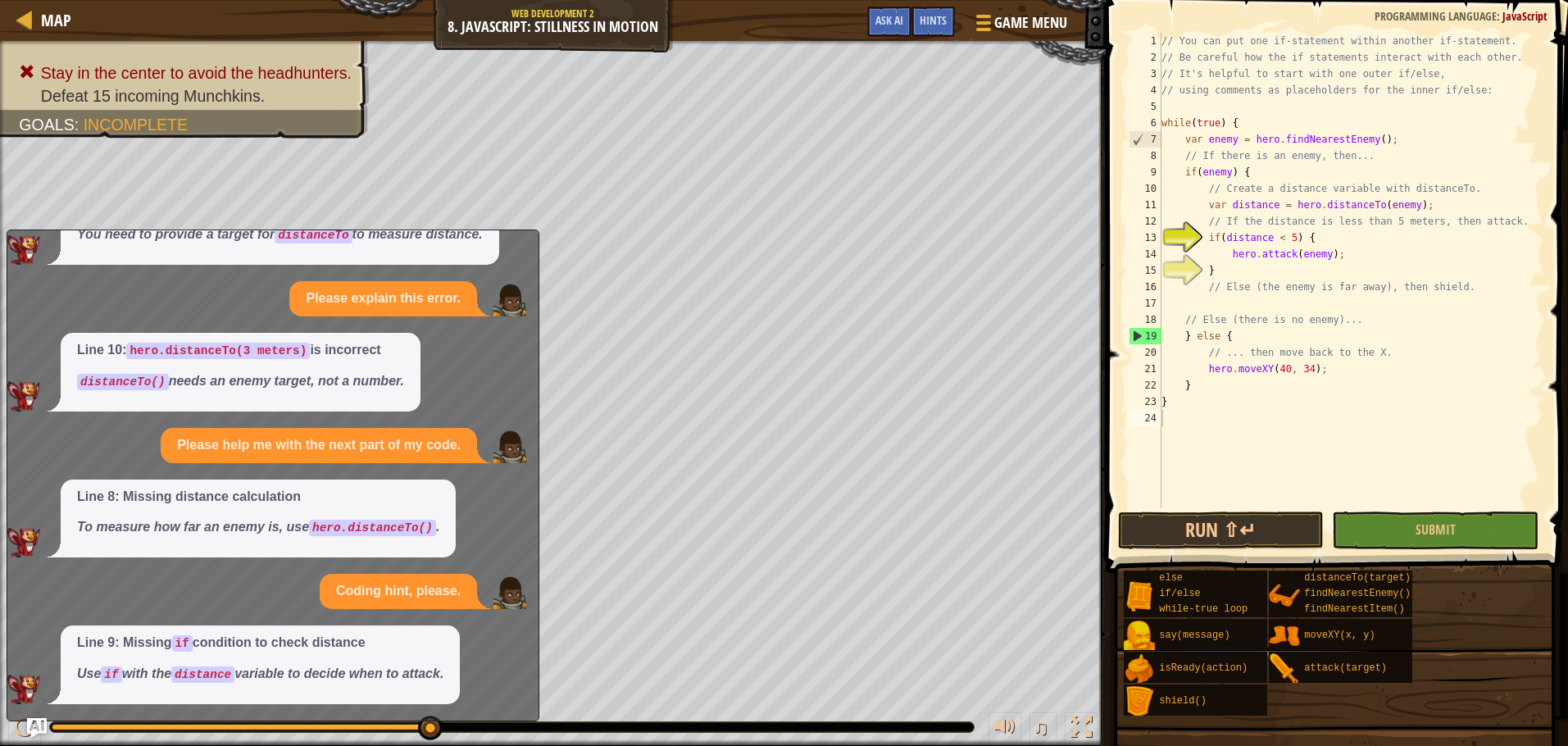
scroll to position [223, 0]
click at [1205, 301] on div "// You can put one if-statement within another if-statement. // Be careful how …" at bounding box center [1350, 287] width 385 height 508
click at [875, 28] on button "Ask AI" at bounding box center [889, 21] width 45 height 30
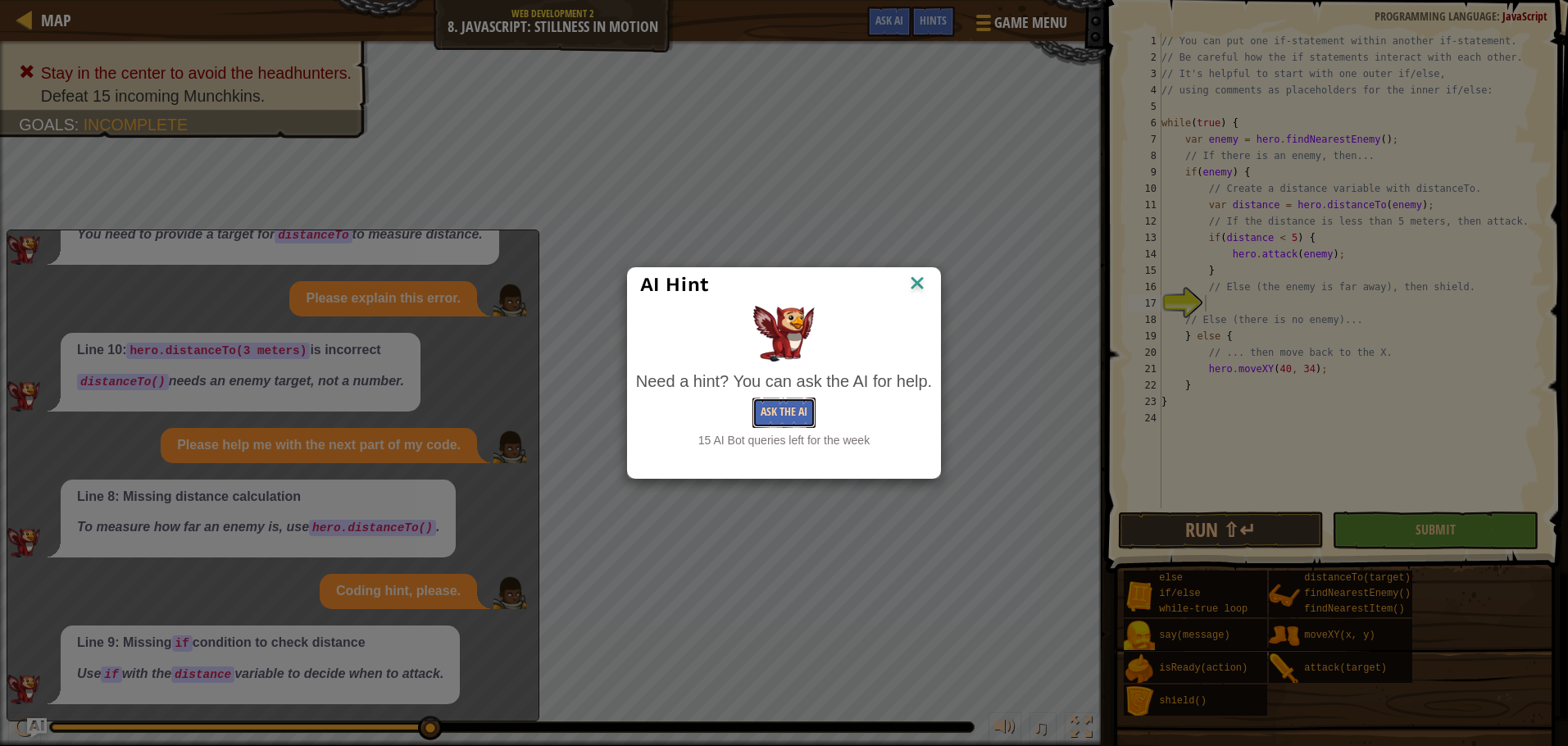
click at [796, 409] on button "Ask the AI" at bounding box center [784, 412] width 63 height 30
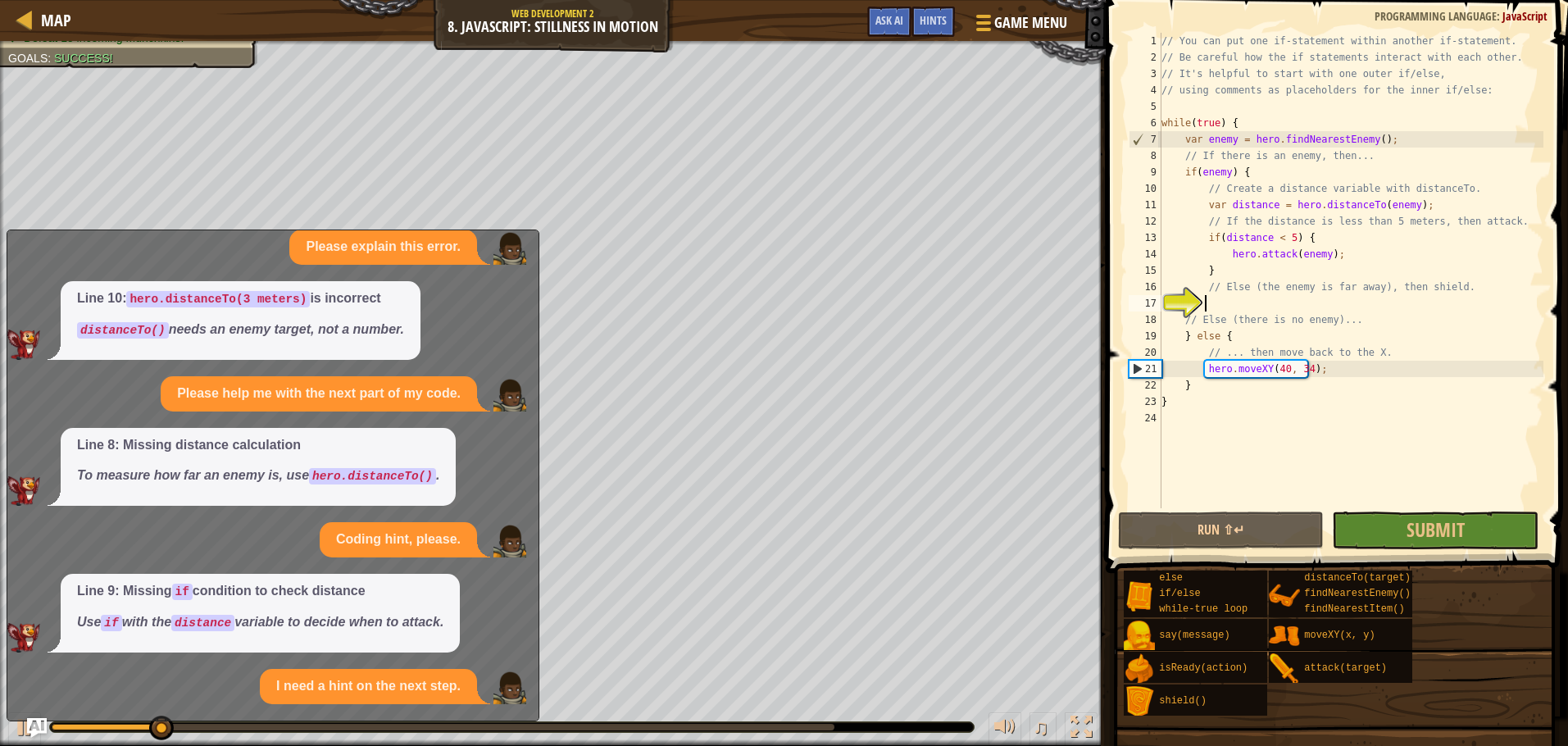
scroll to position [399, 0]
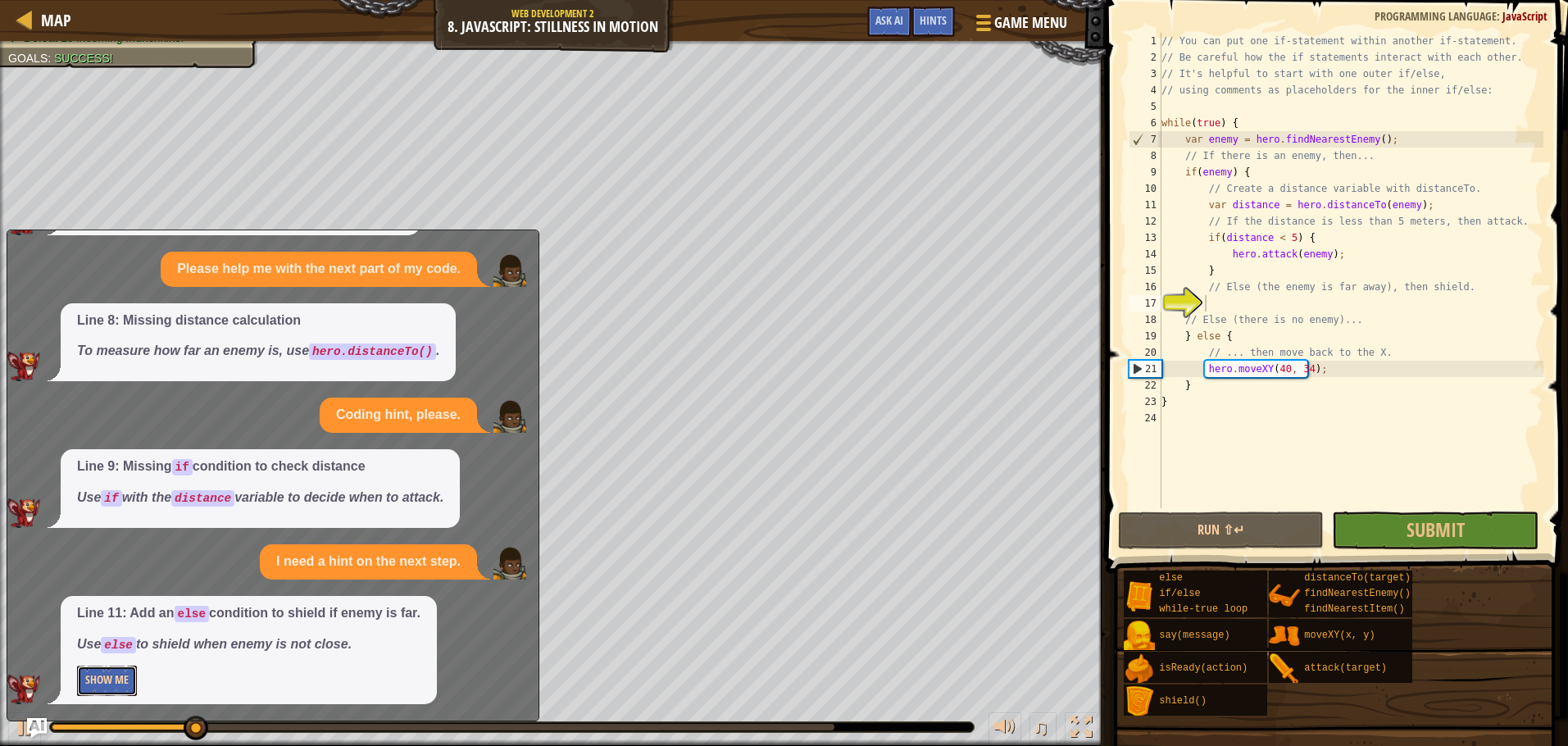
click at [109, 667] on button "Show Me" at bounding box center [108, 680] width 60 height 30
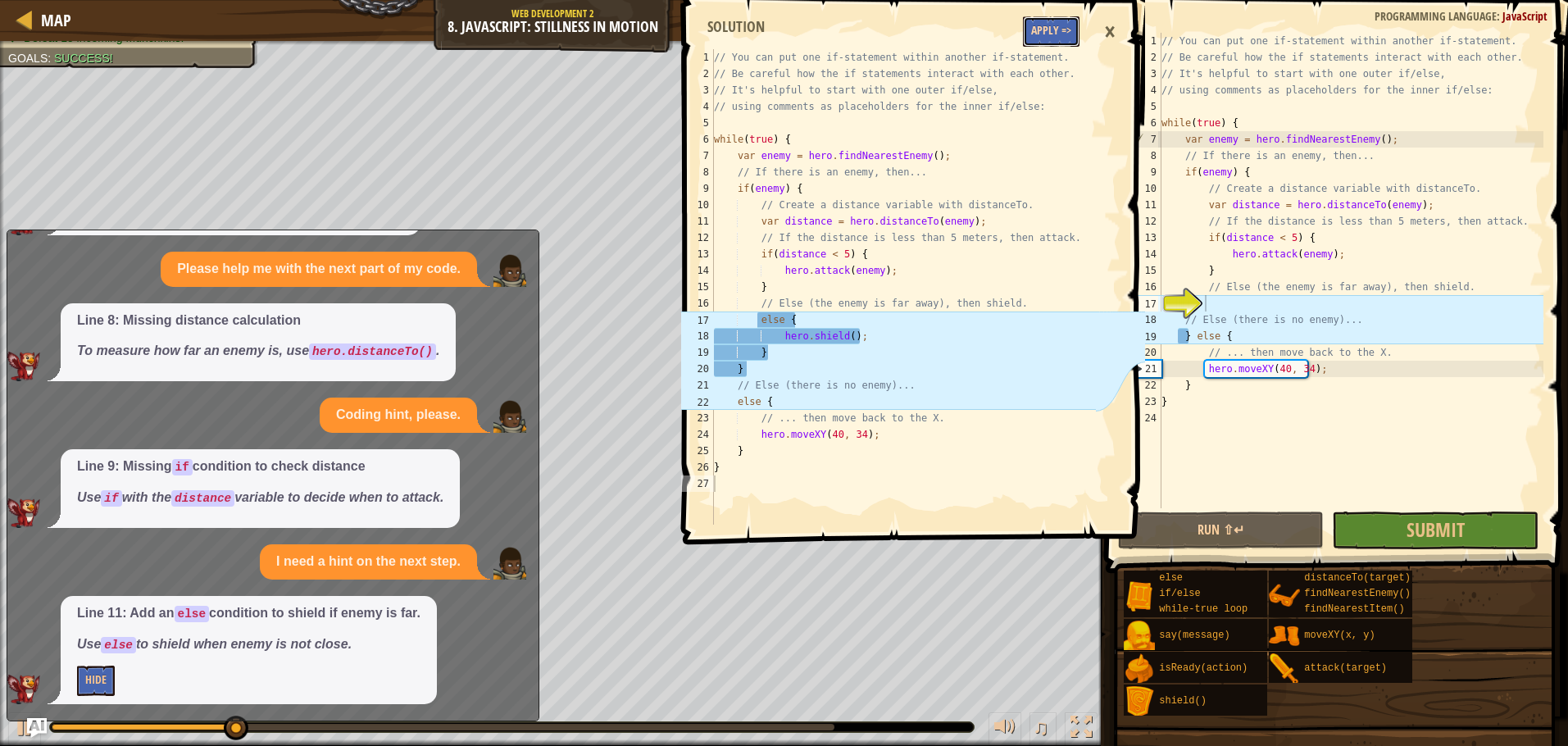
click at [1034, 29] on button "Apply =>" at bounding box center [1051, 31] width 56 height 30
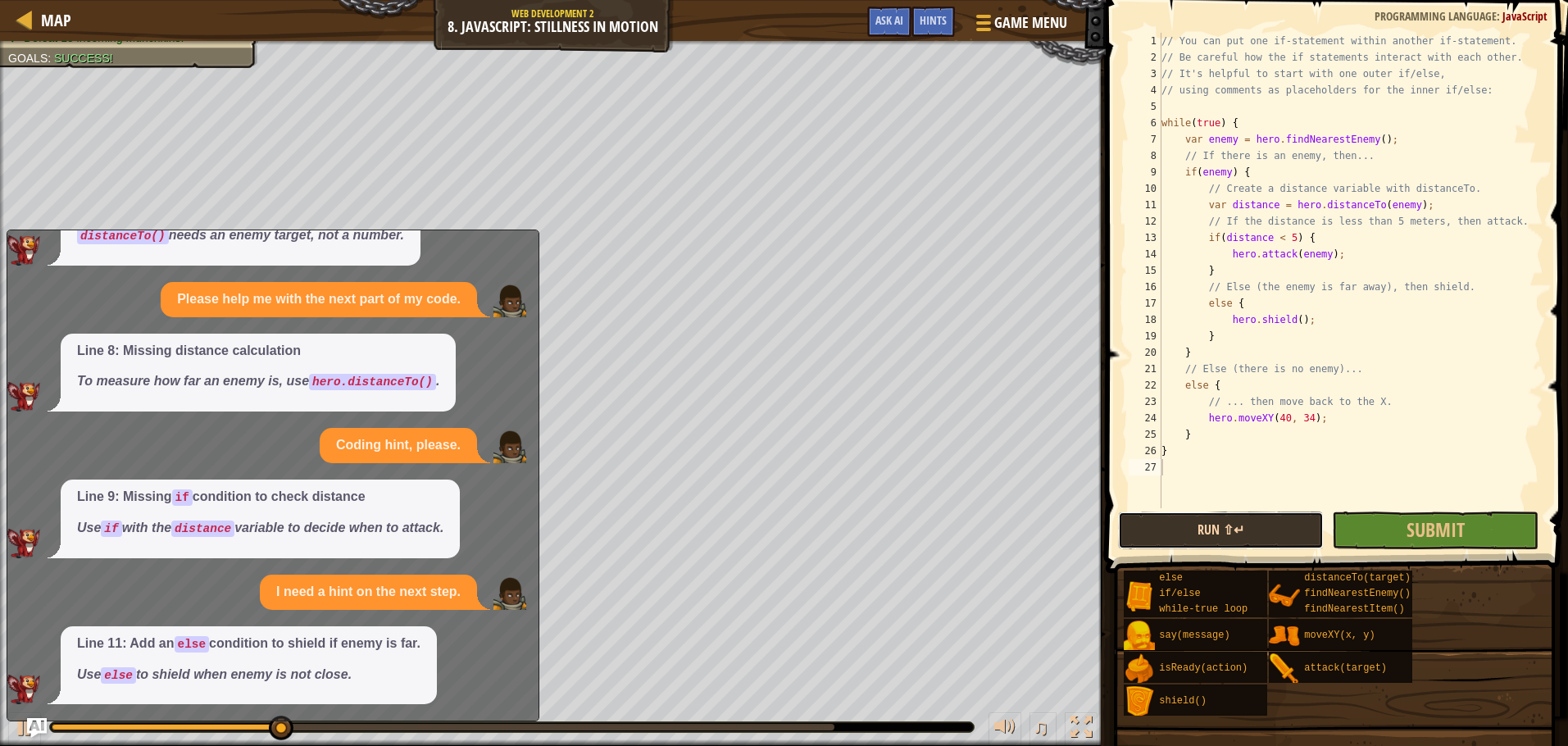
click at [1255, 530] on button "Run ⇧↵" at bounding box center [1221, 529] width 207 height 37
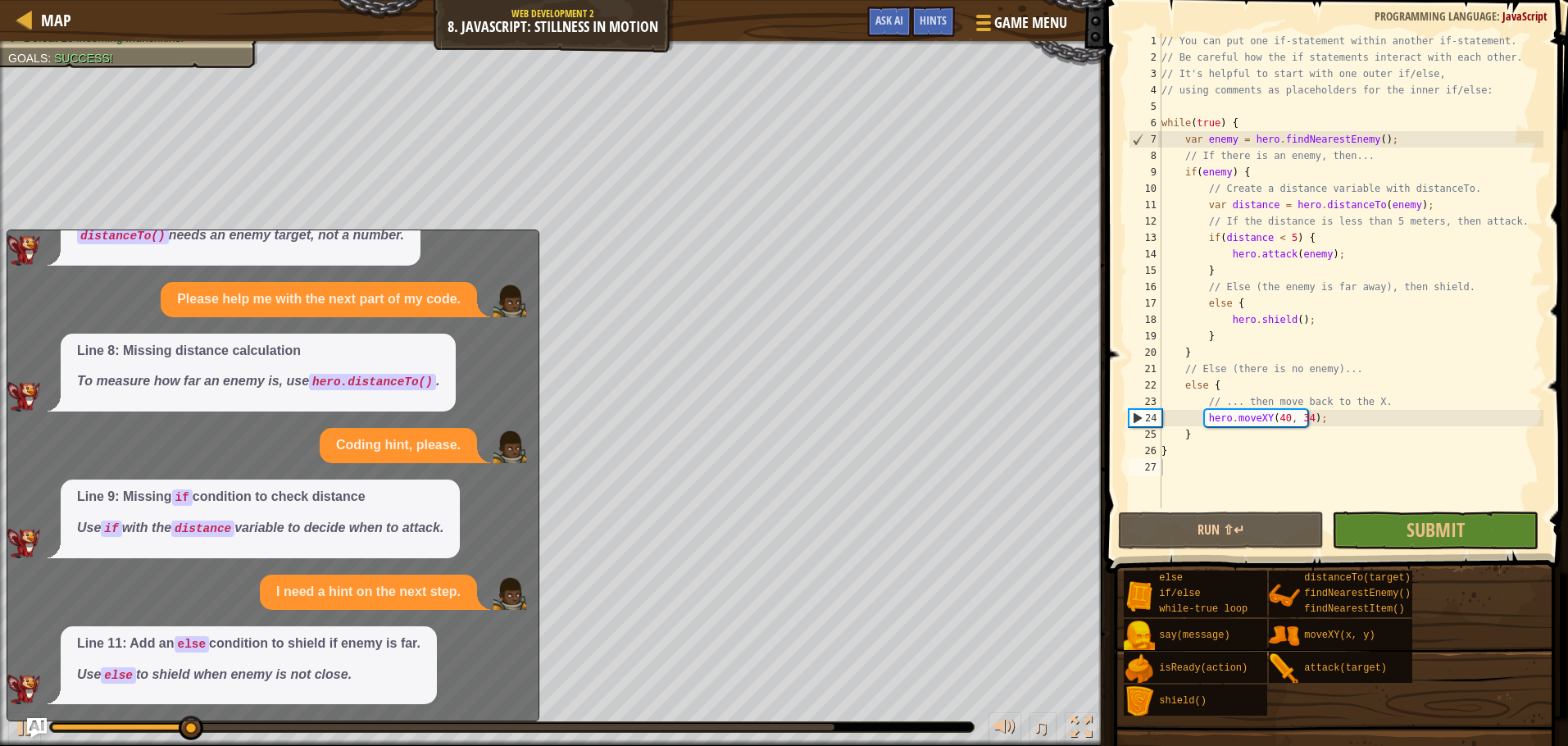
click at [535, 250] on div "x Dear AI, I beseech you, explain my error, in verse. I'm just here to talk abo…" at bounding box center [272, 475] width 533 height 492
click at [878, 21] on span "Ask AI" at bounding box center [889, 19] width 28 height 15
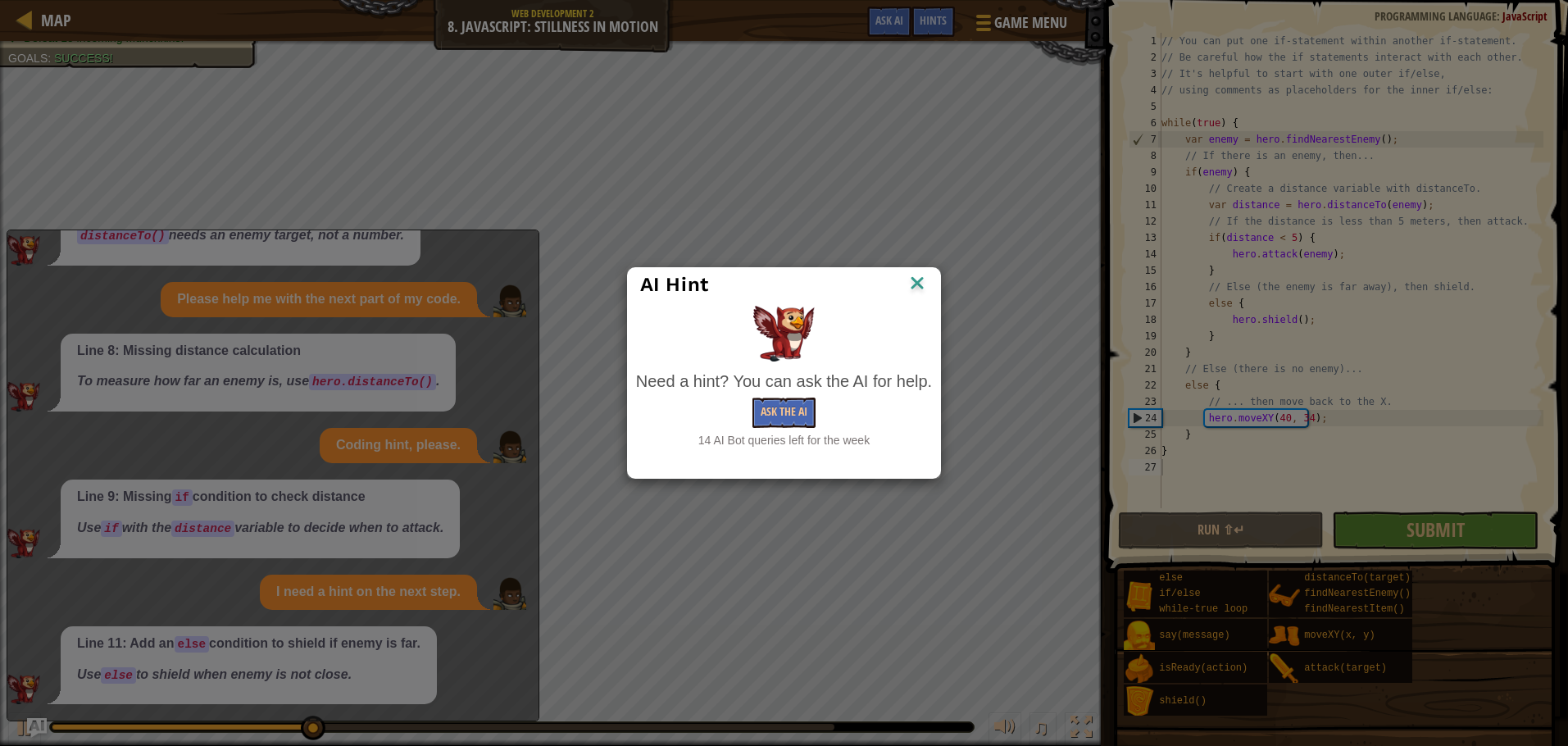
click at [907, 274] on img at bounding box center [917, 284] width 21 height 25
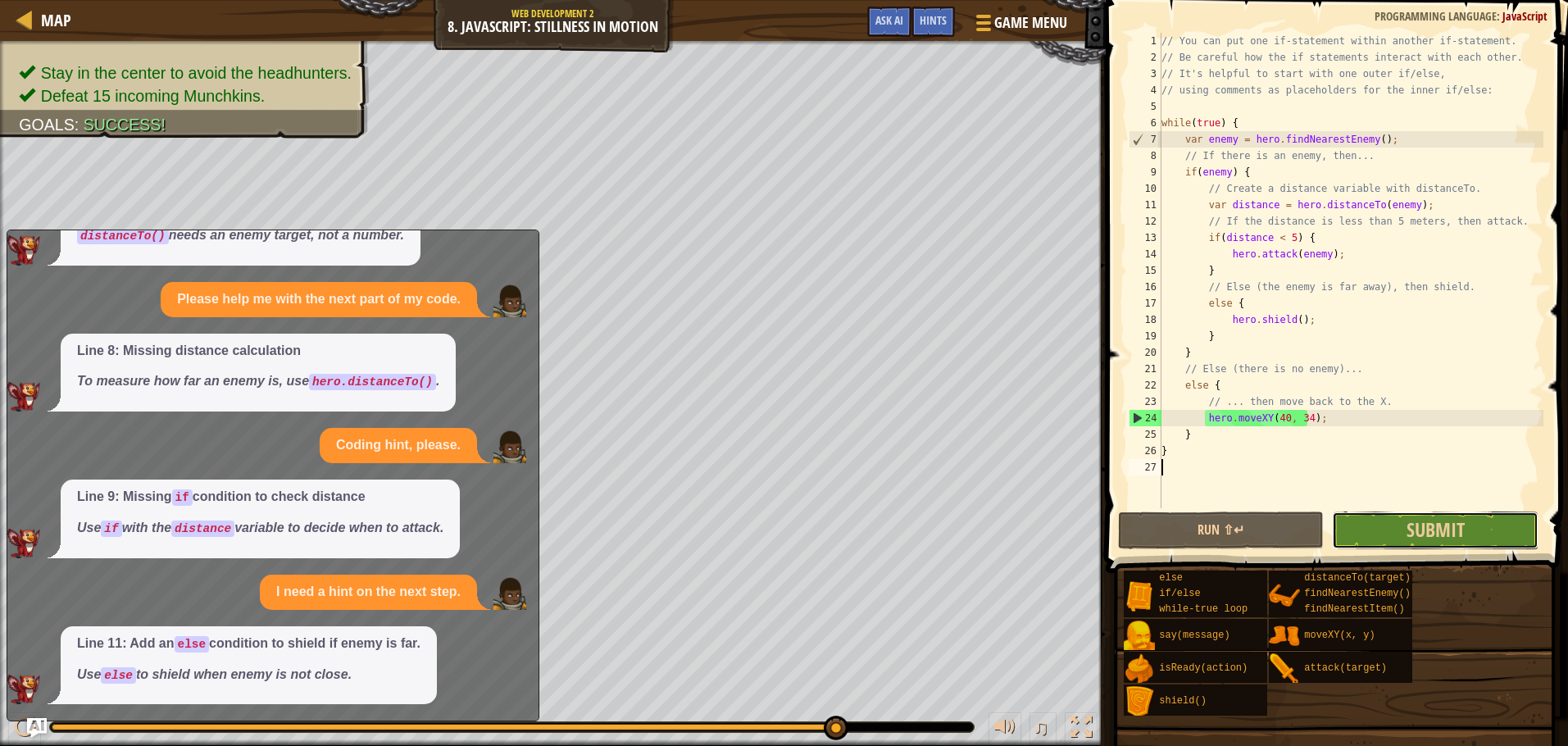
click at [1509, 534] on button "Submit" at bounding box center [1435, 529] width 207 height 37
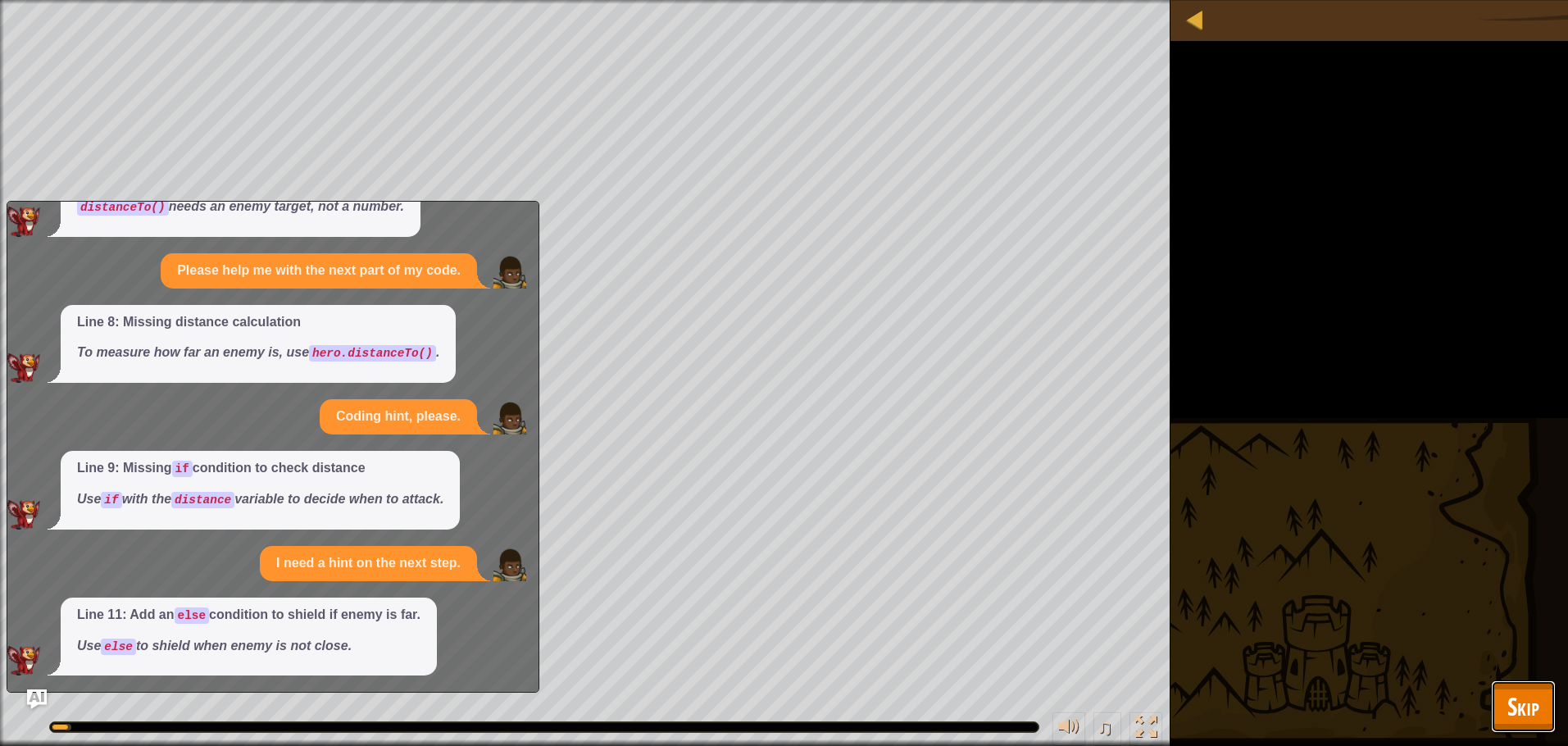
click at [1529, 711] on span "Skip" at bounding box center [1522, 706] width 32 height 34
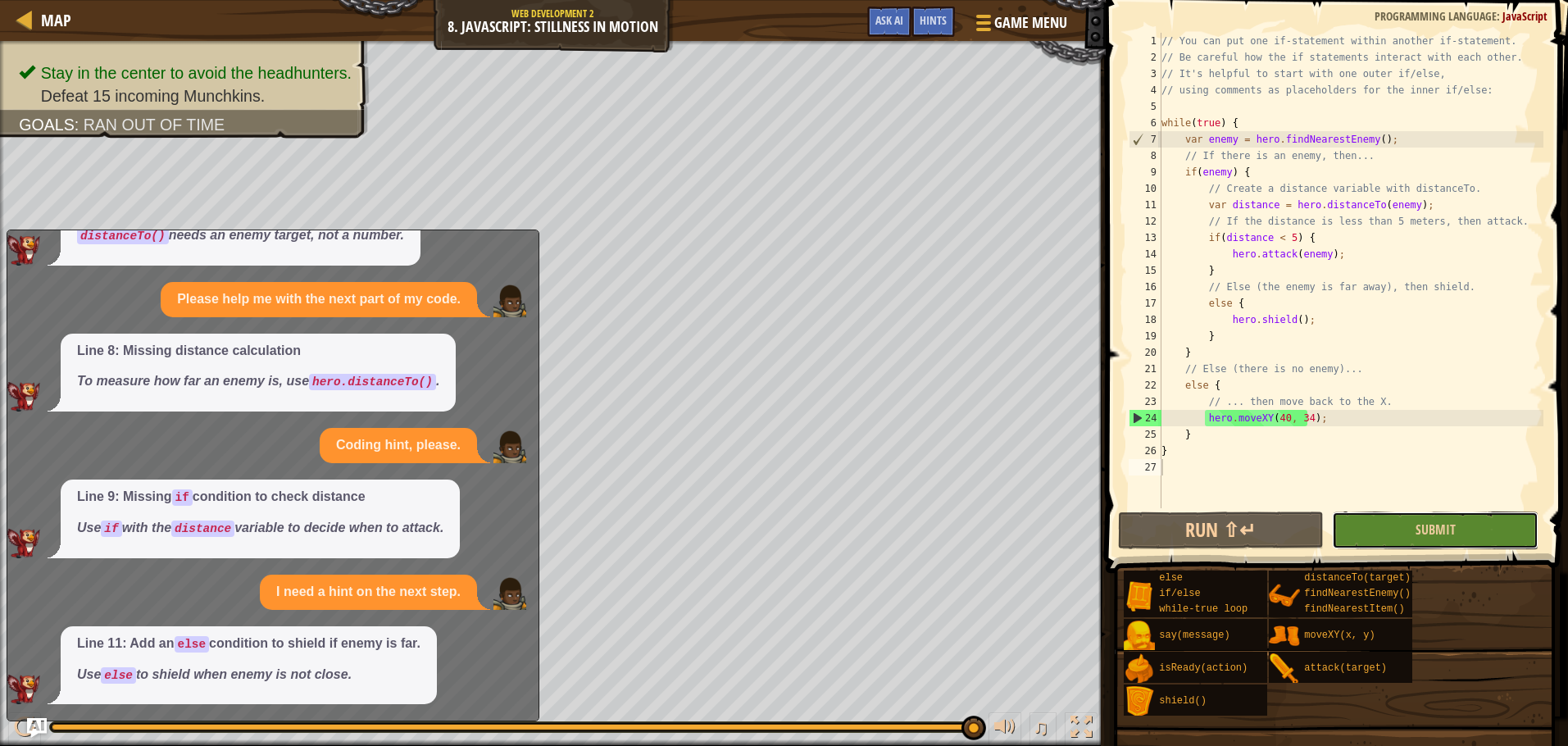
click at [1468, 526] on button "Submit" at bounding box center [1435, 529] width 207 height 37
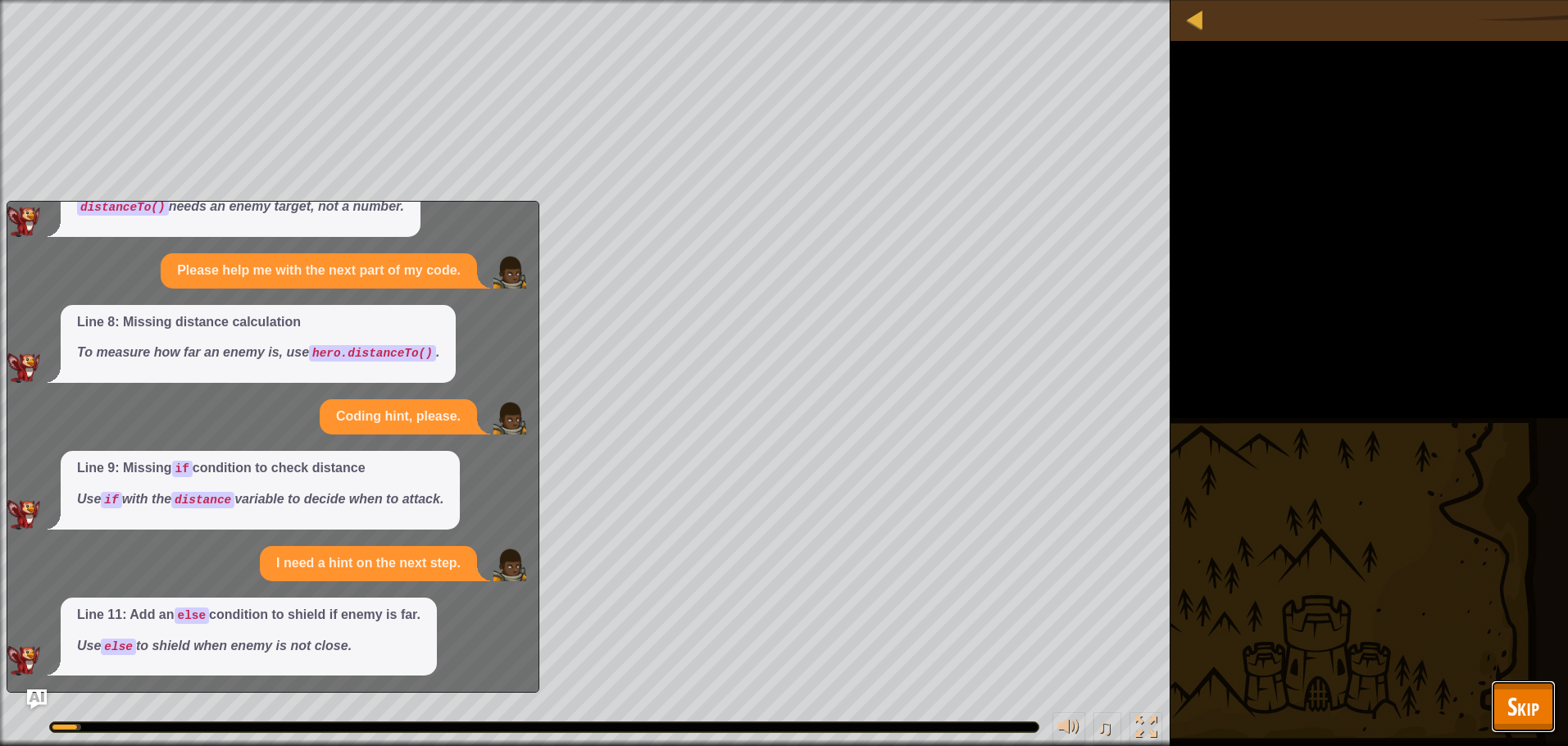
click at [1527, 696] on span "Skip" at bounding box center [1522, 706] width 32 height 34
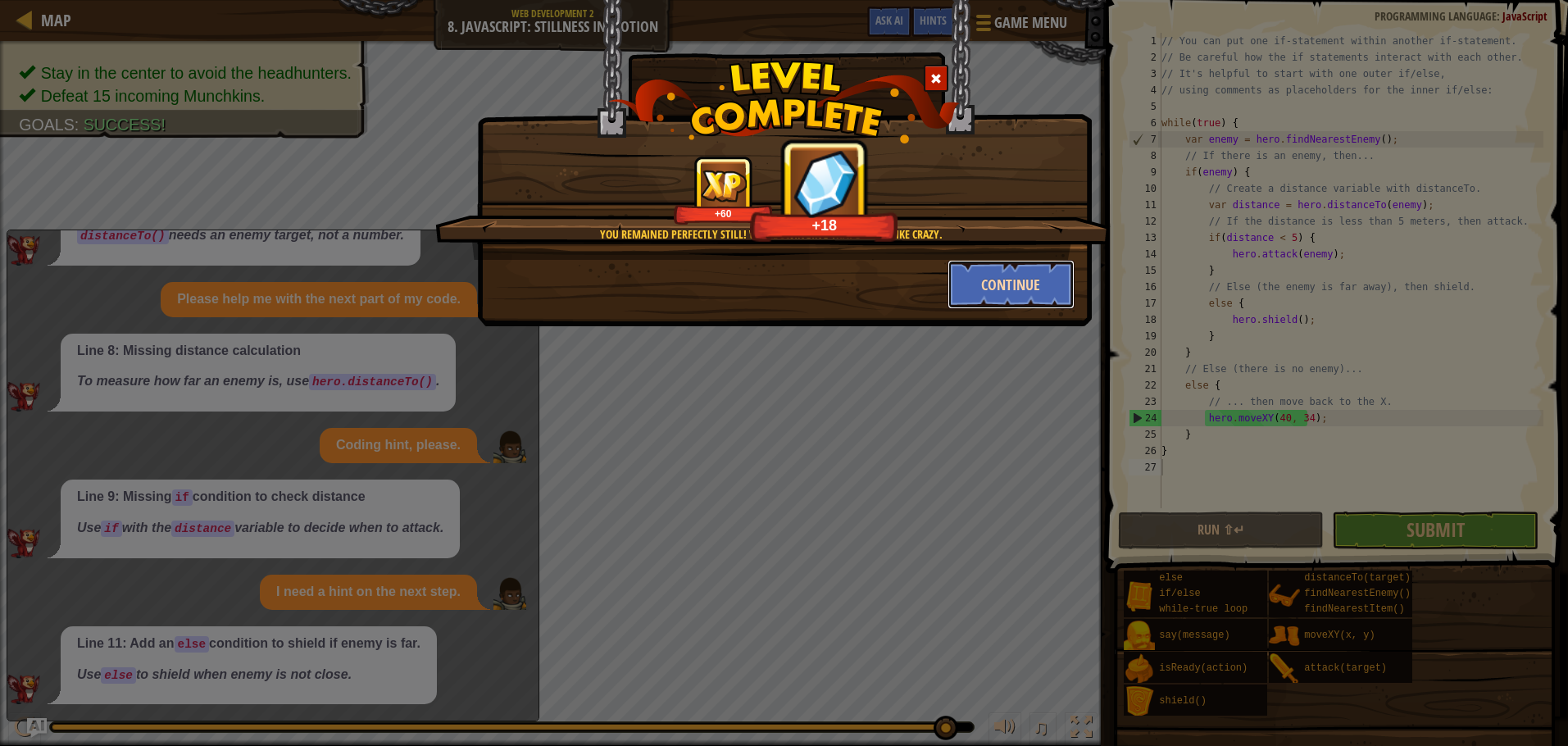
click at [1025, 304] on button "Continue" at bounding box center [1010, 284] width 127 height 49
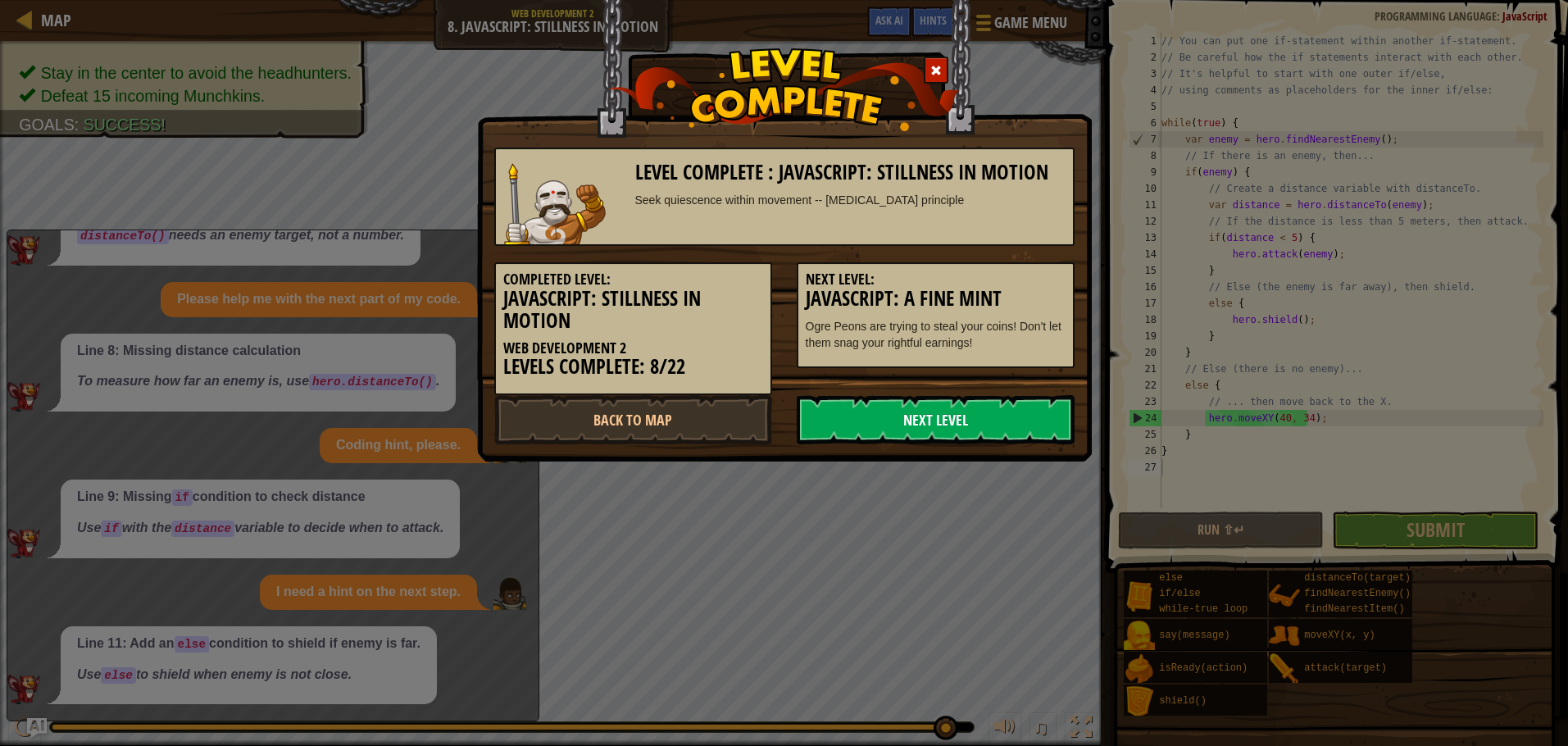
click at [967, 427] on link "Next Level" at bounding box center [935, 420] width 278 height 49
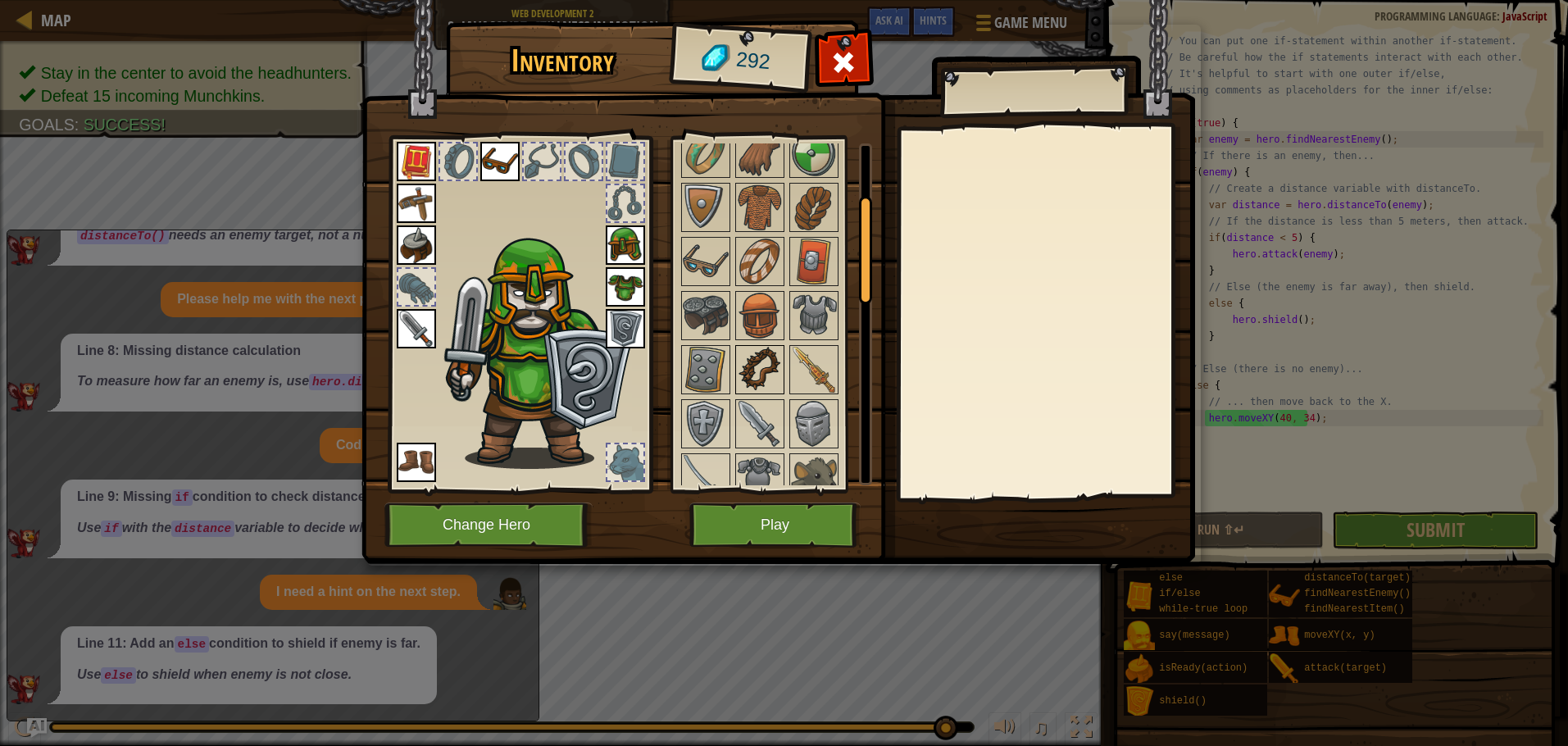
scroll to position [328, 0]
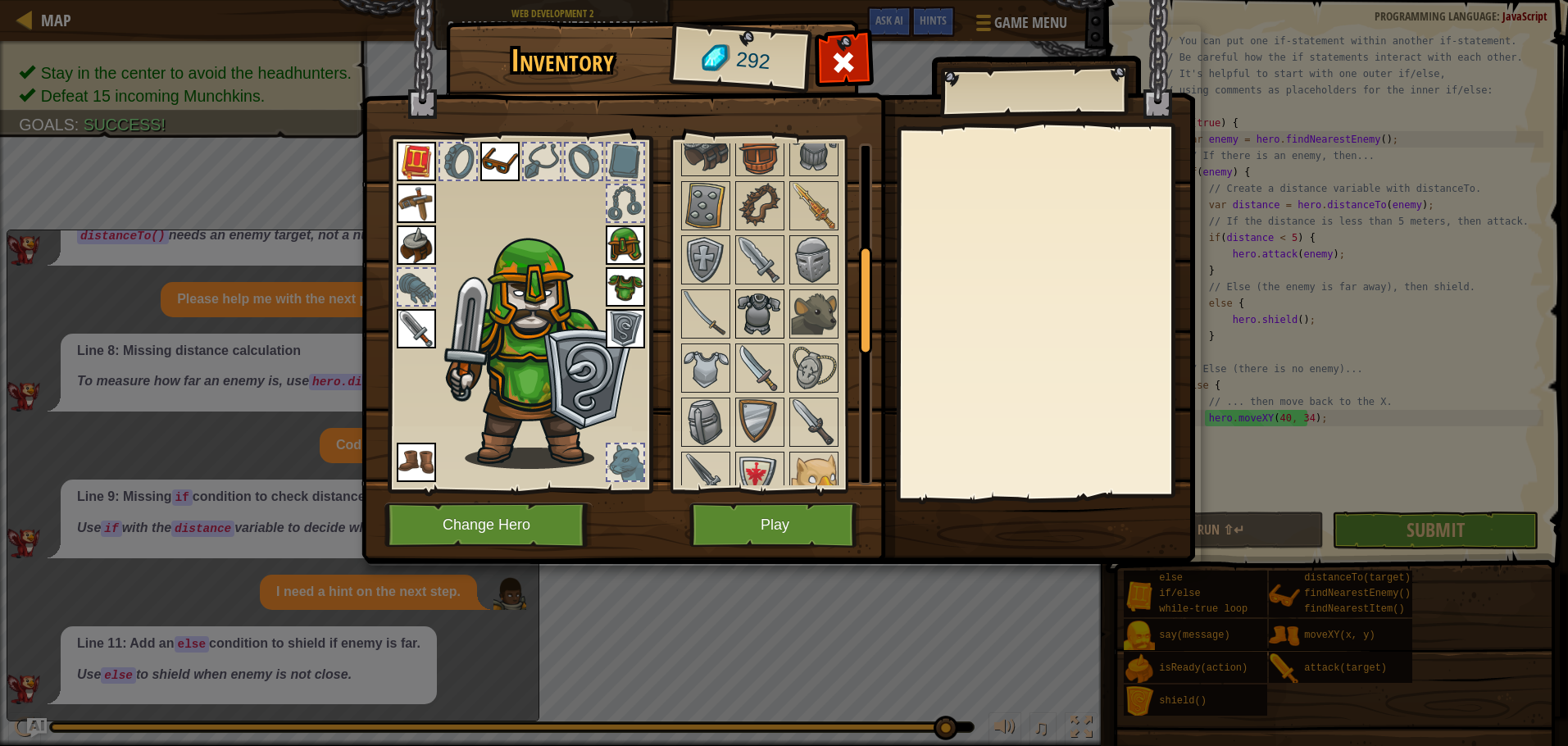
click at [764, 308] on img at bounding box center [760, 313] width 46 height 46
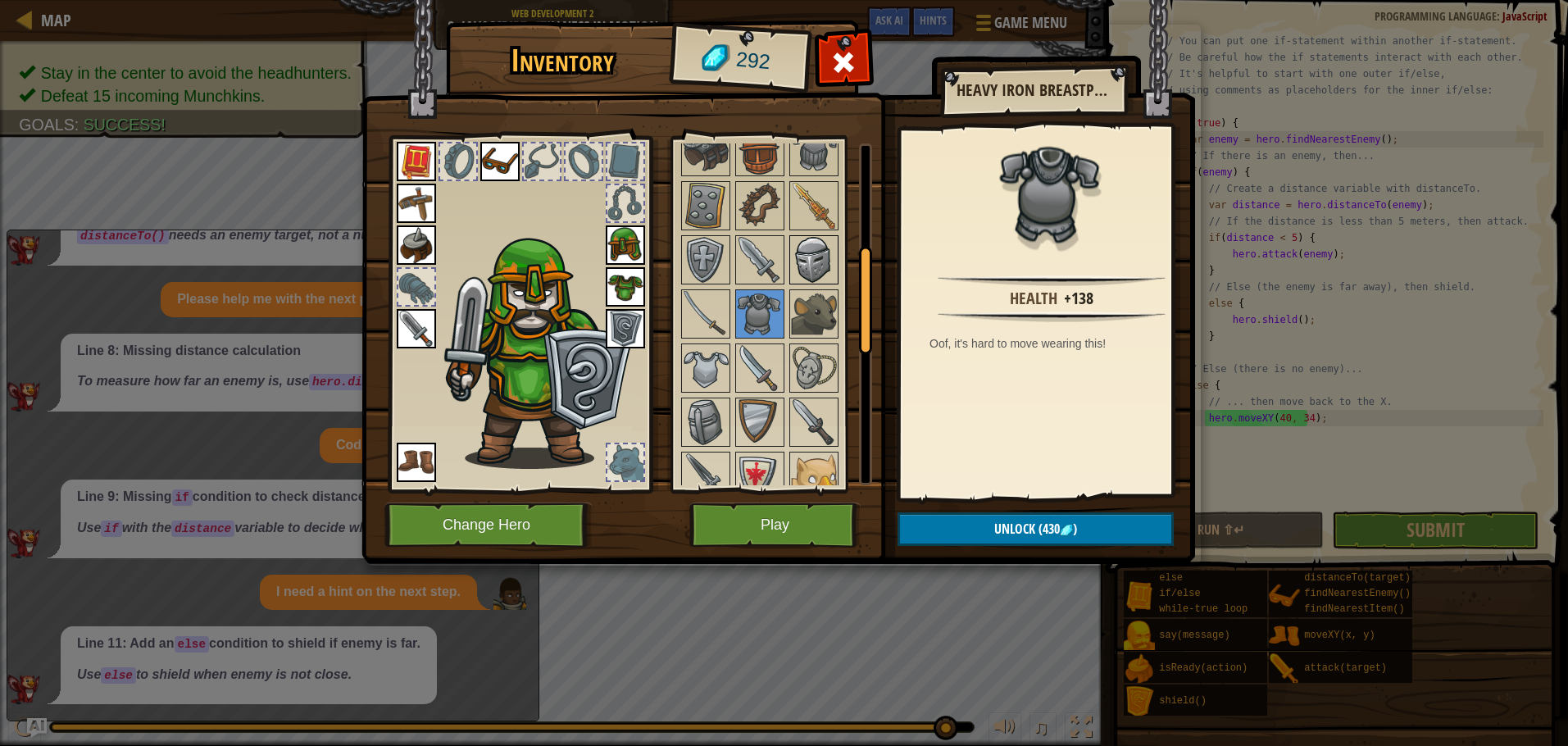
click at [806, 249] on img at bounding box center [814, 260] width 46 height 46
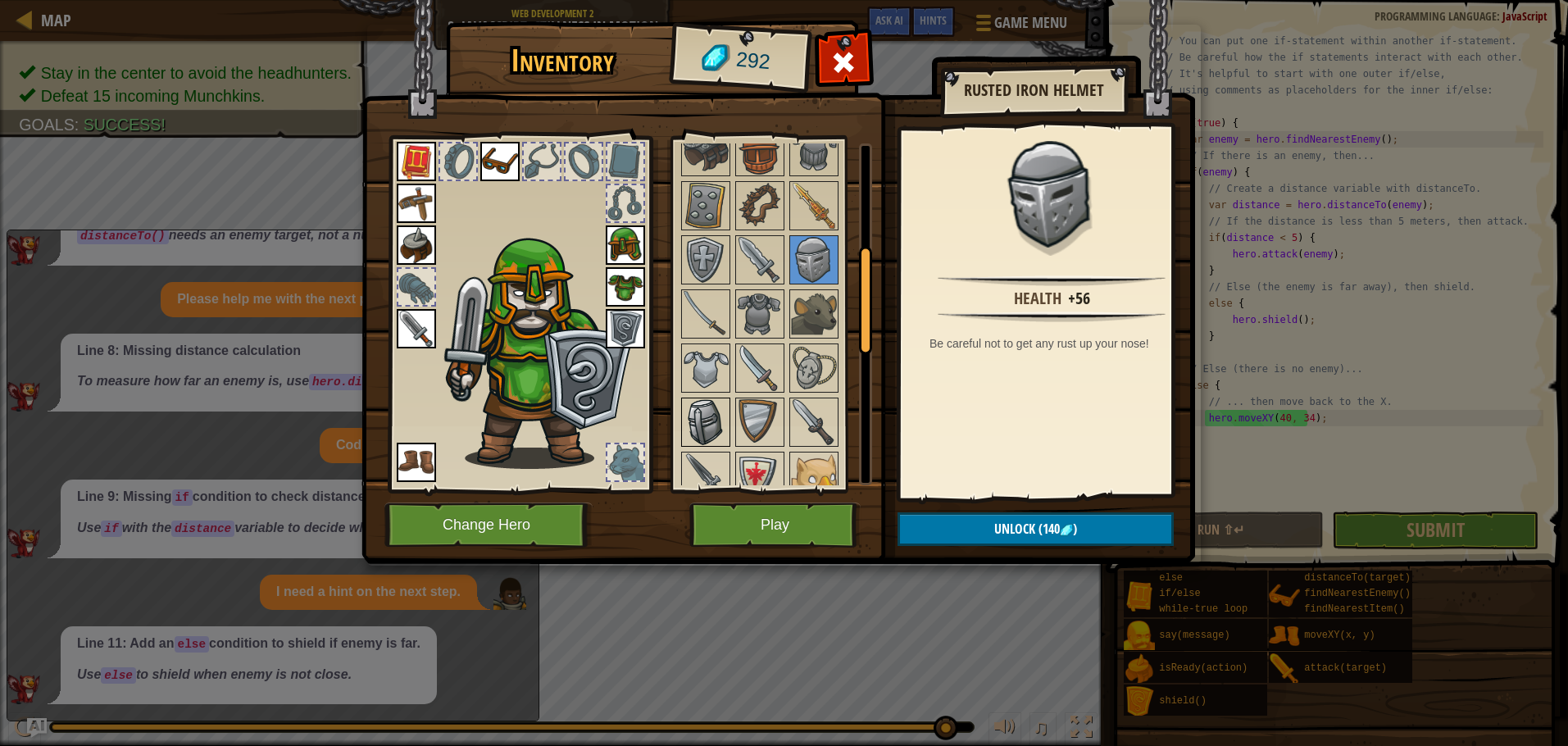
click at [716, 407] on img at bounding box center [705, 422] width 46 height 46
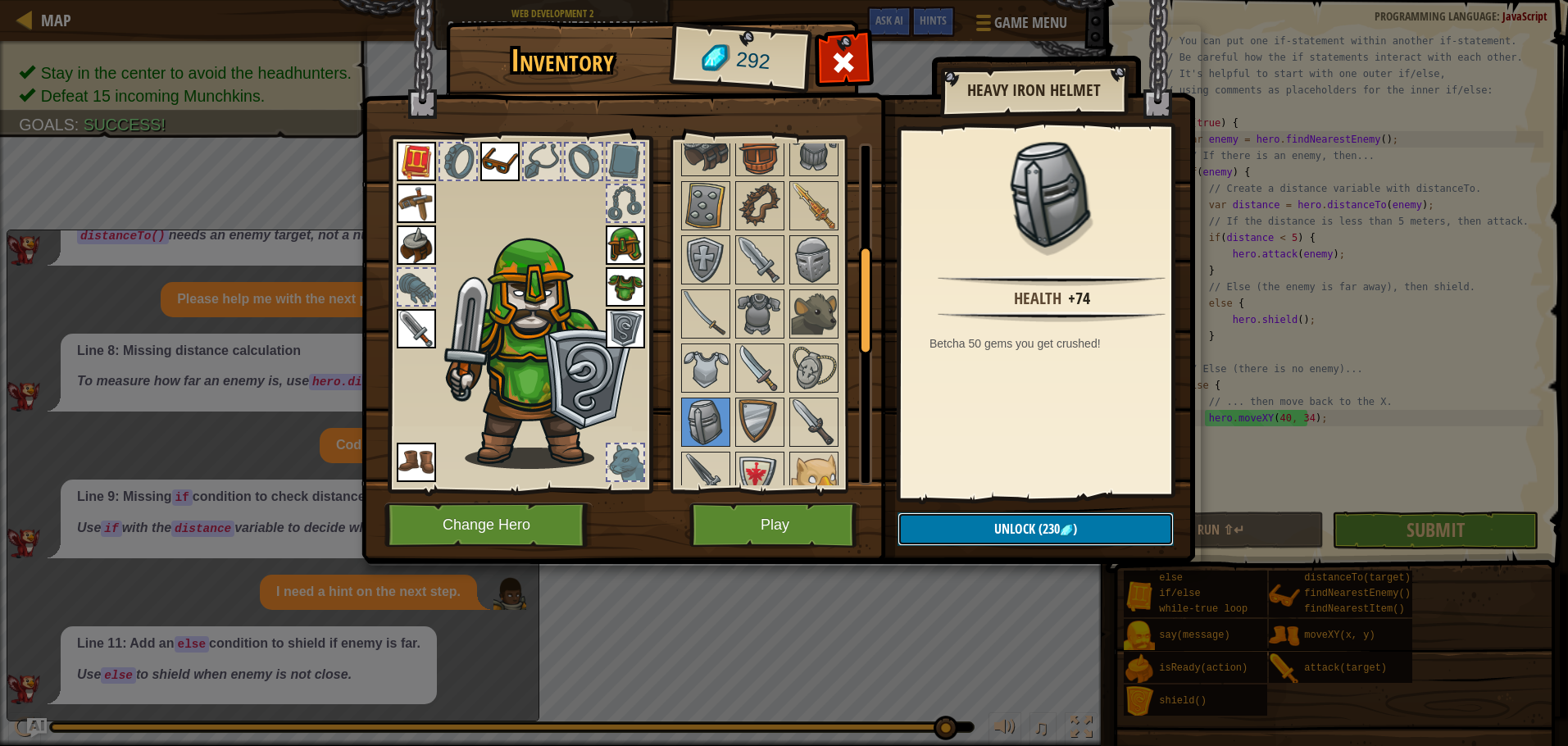
click at [1014, 514] on button "Unlock (230 )" at bounding box center [1035, 528] width 276 height 34
click at [980, 529] on button "Confirm" at bounding box center [1035, 528] width 276 height 34
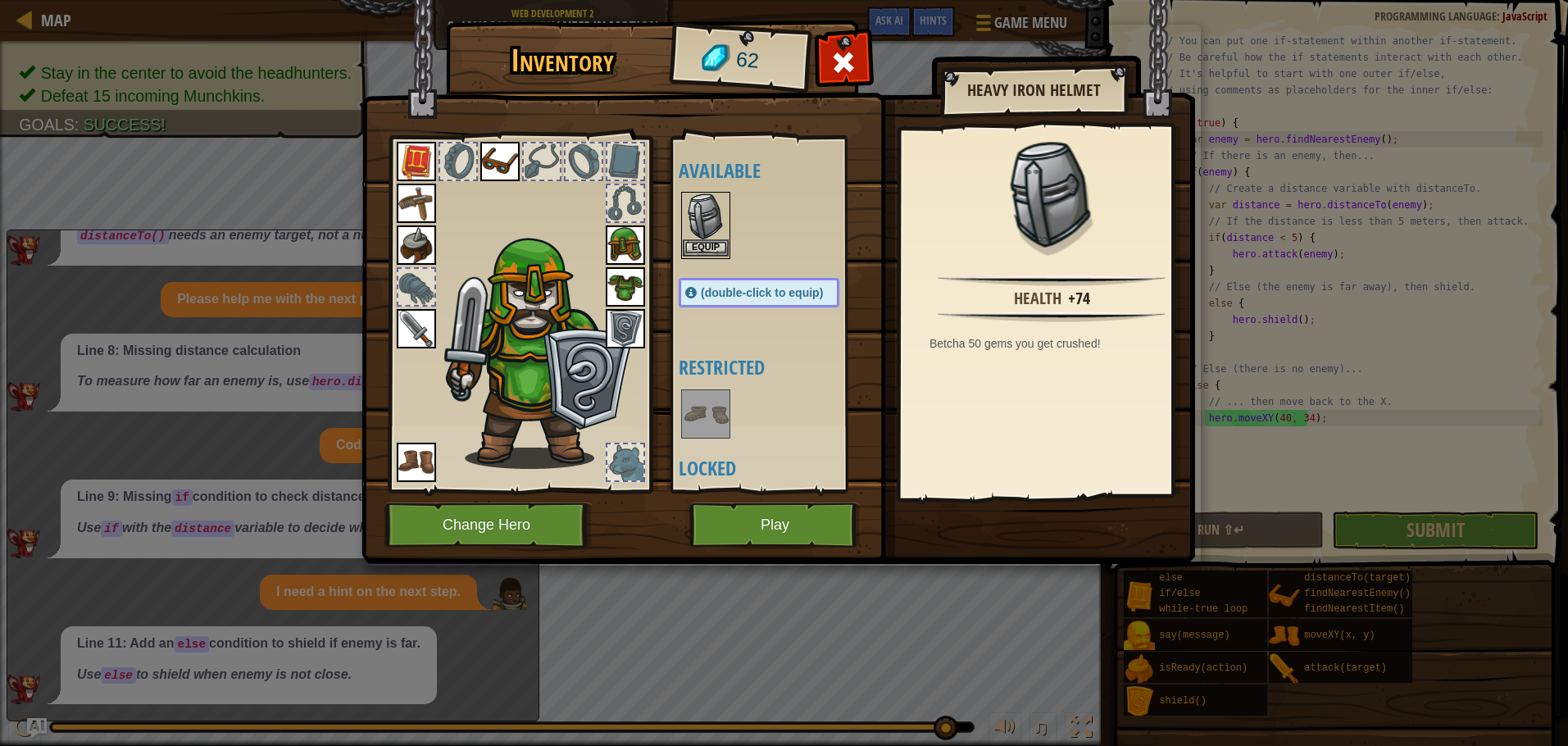
click at [702, 229] on img at bounding box center [705, 216] width 46 height 46
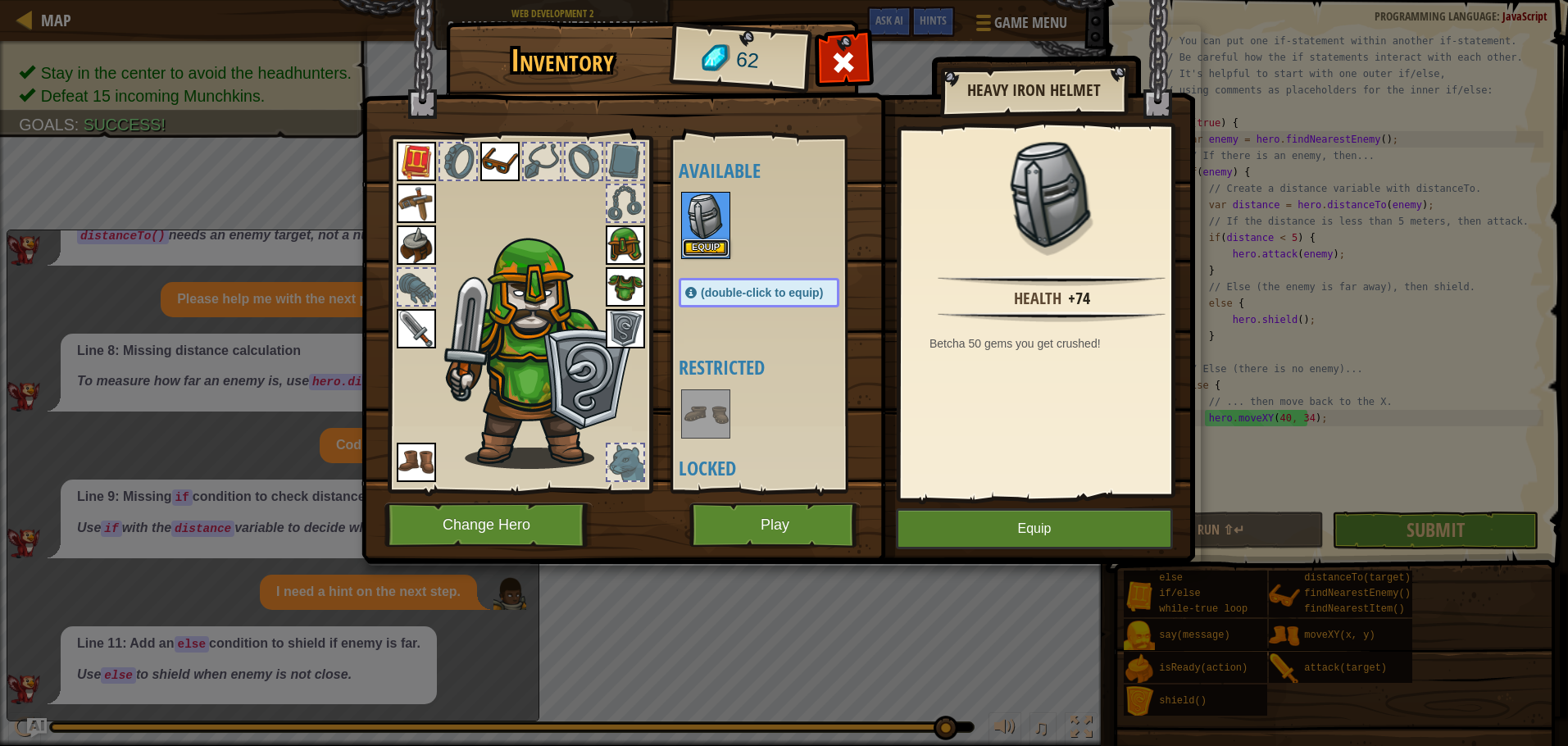
click at [702, 242] on button "Equip" at bounding box center [705, 248] width 46 height 17
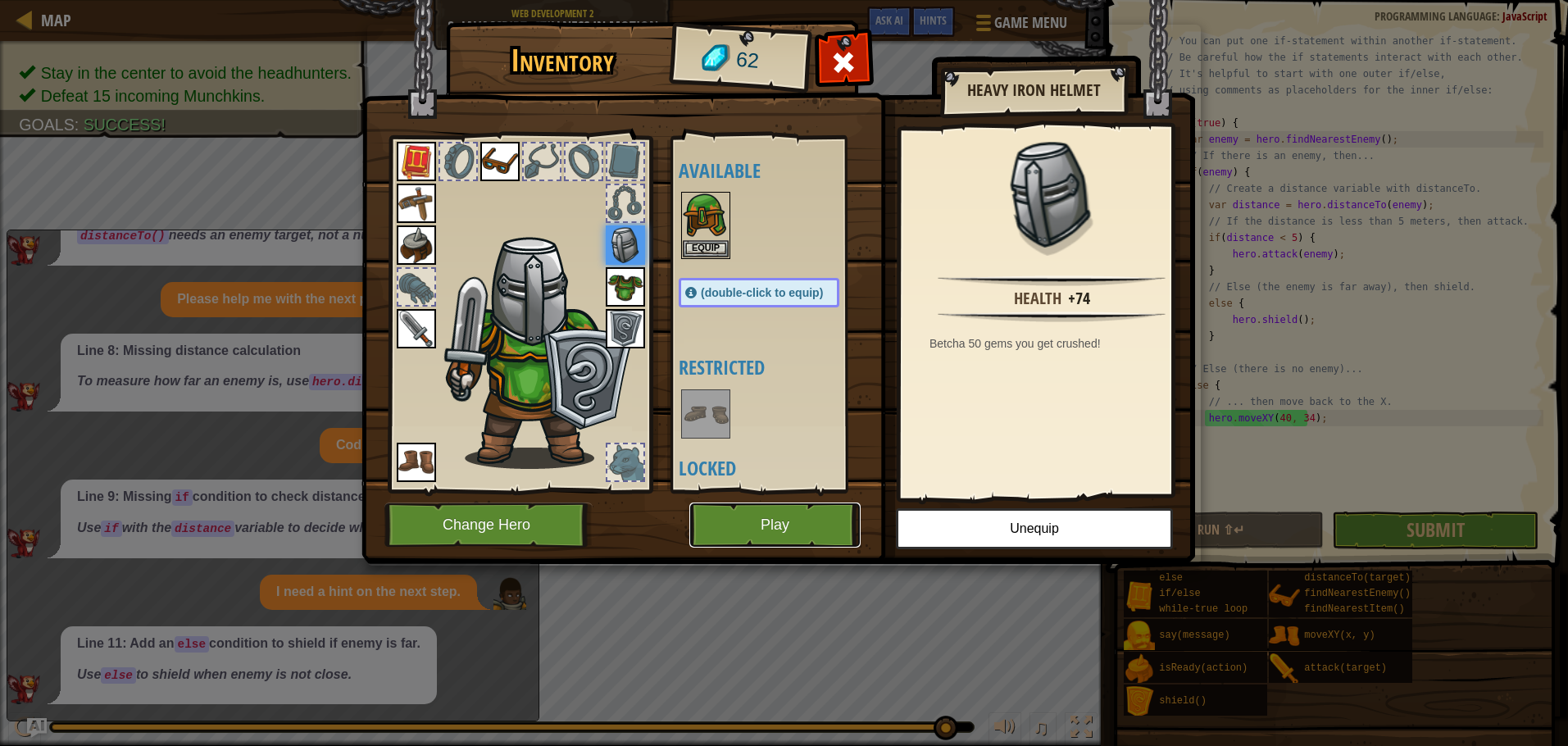
click at [830, 519] on button "Play" at bounding box center [775, 524] width 171 height 45
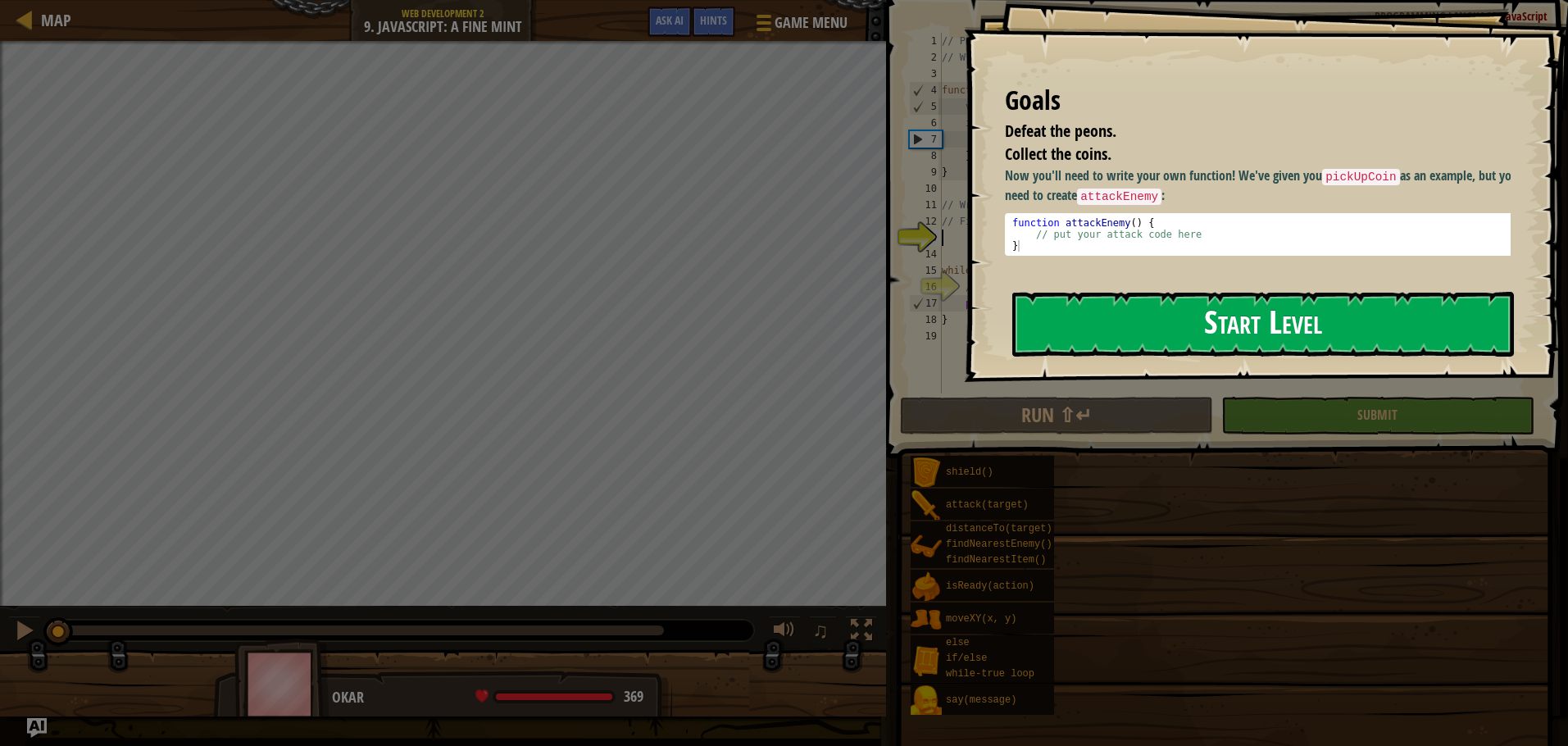
click at [1205, 322] on button "Start Level" at bounding box center [1263, 323] width 502 height 65
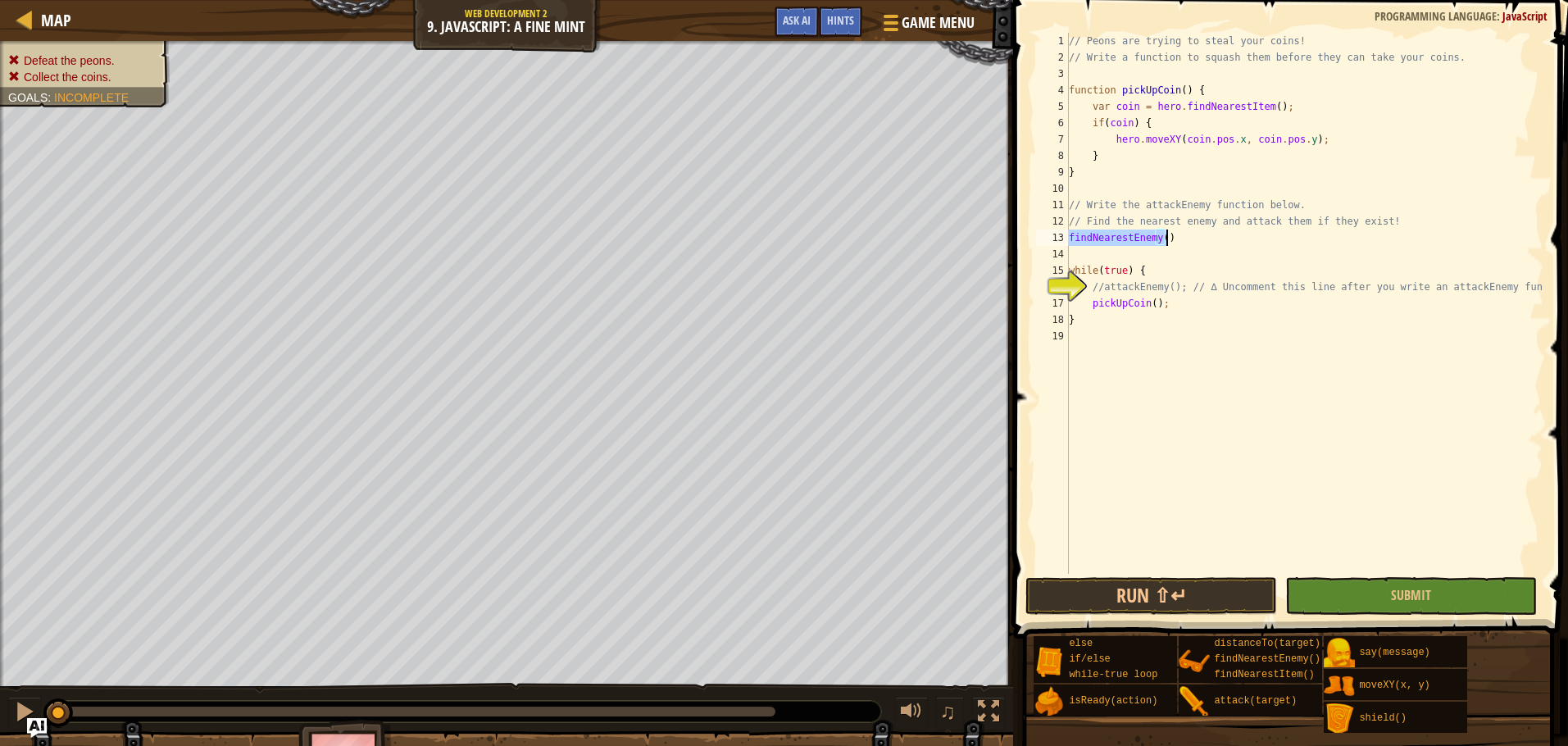
click at [1163, 234] on div "// Peons are trying to steal your coins! // Write a function to squash them bef…" at bounding box center [1305, 303] width 477 height 541
click at [1139, 313] on div "// Peons are trying to steal your coins! // Write a function to squash them bef…" at bounding box center [1305, 320] width 477 height 574
click at [1163, 308] on div "// Peons are trying to steal your coins! // Write a function to squash them bef…" at bounding box center [1305, 320] width 477 height 574
click at [1208, 584] on button "Run ⇧↵" at bounding box center [1151, 595] width 251 height 37
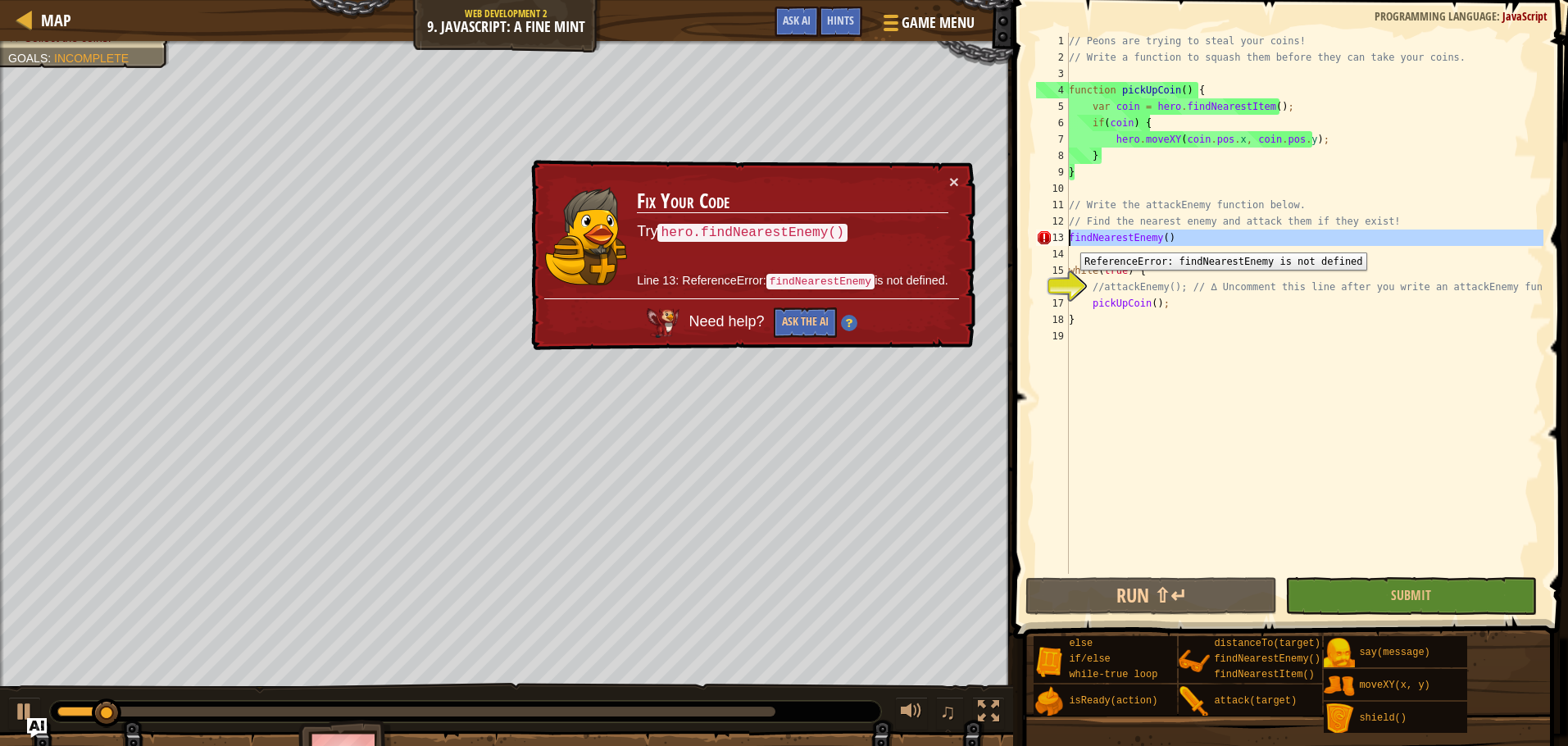
click at [1068, 240] on div "13" at bounding box center [1052, 238] width 33 height 16
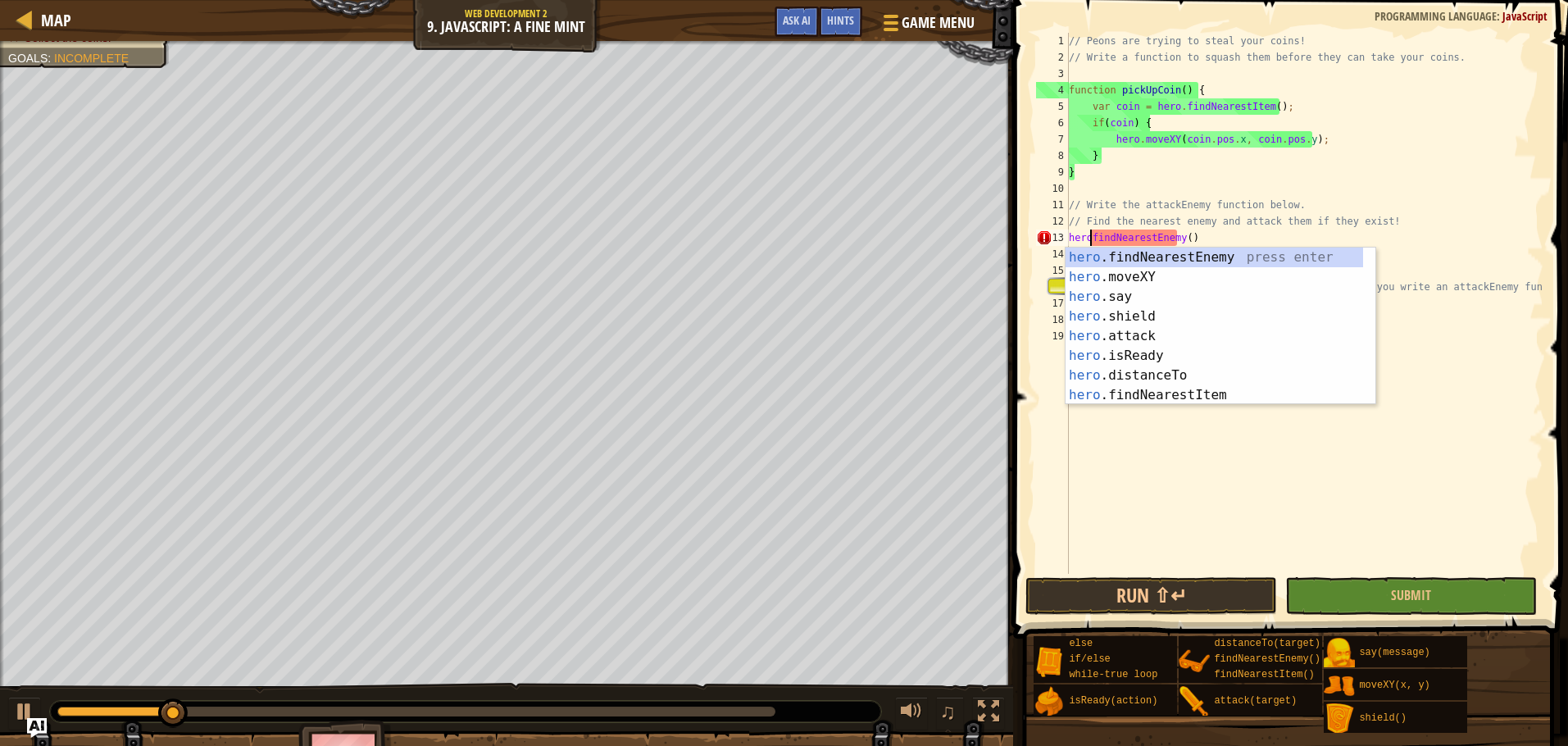
scroll to position [7, 2]
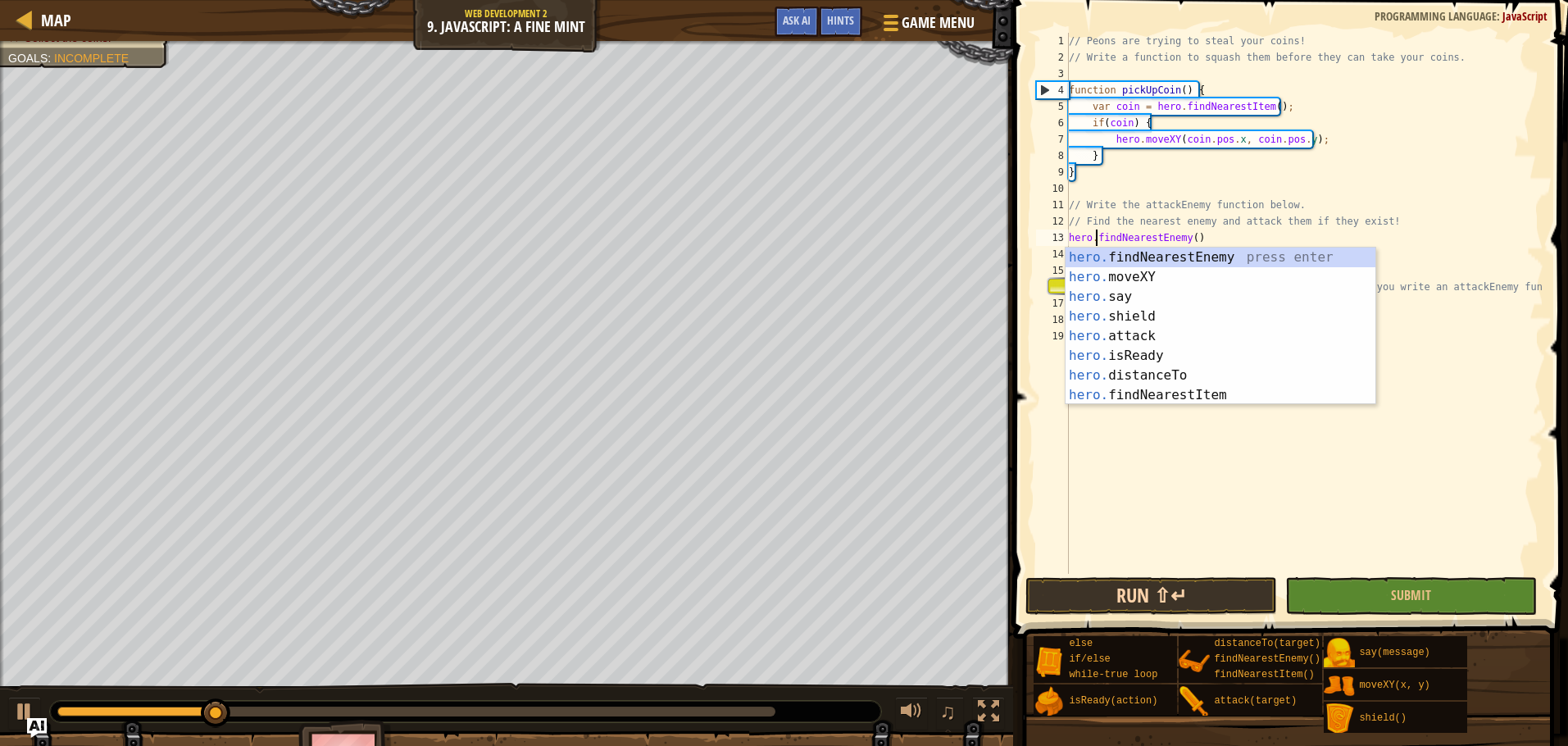
type textarea "hero.findNearestEnemy()"
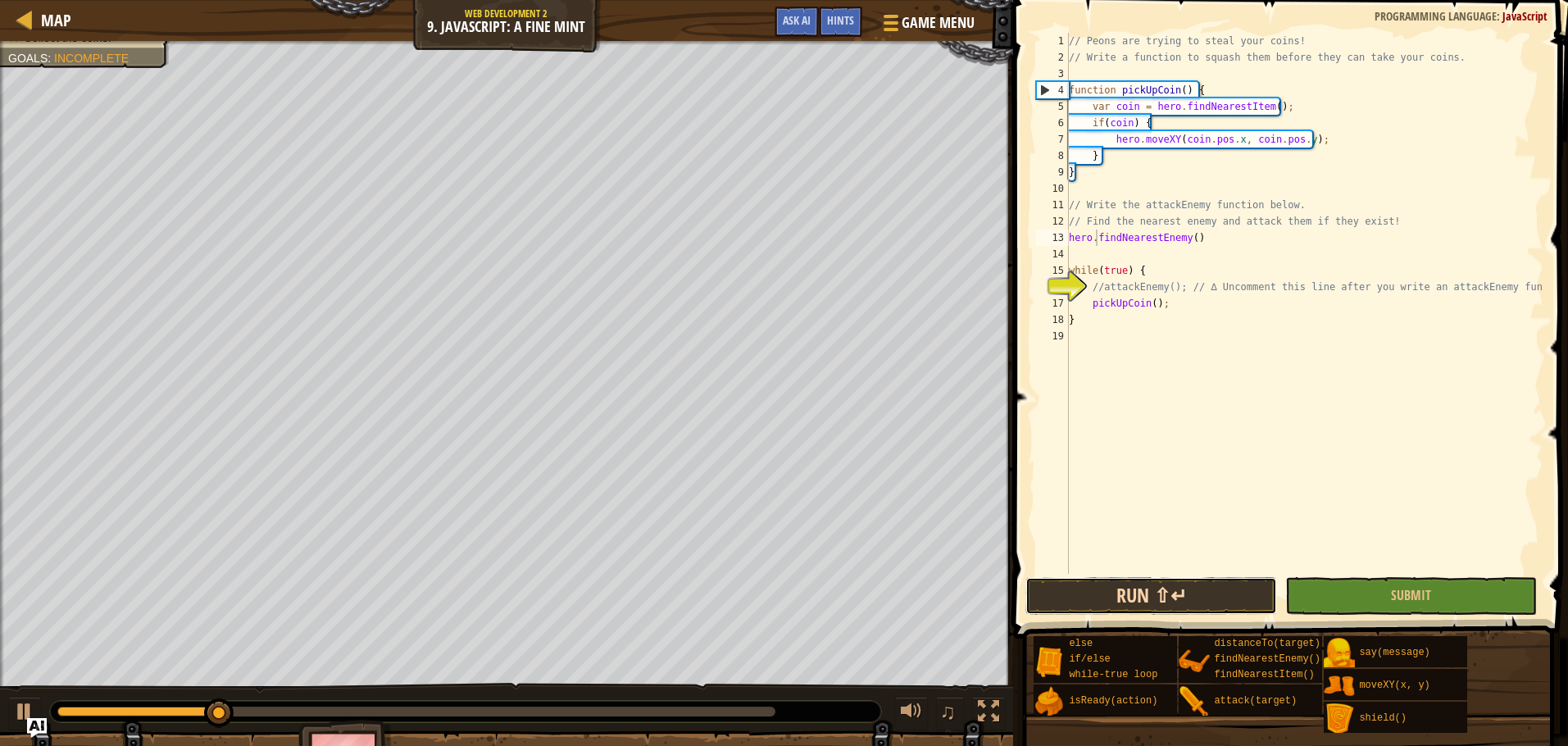
click at [1194, 578] on button "Run ⇧↵" at bounding box center [1151, 595] width 251 height 37
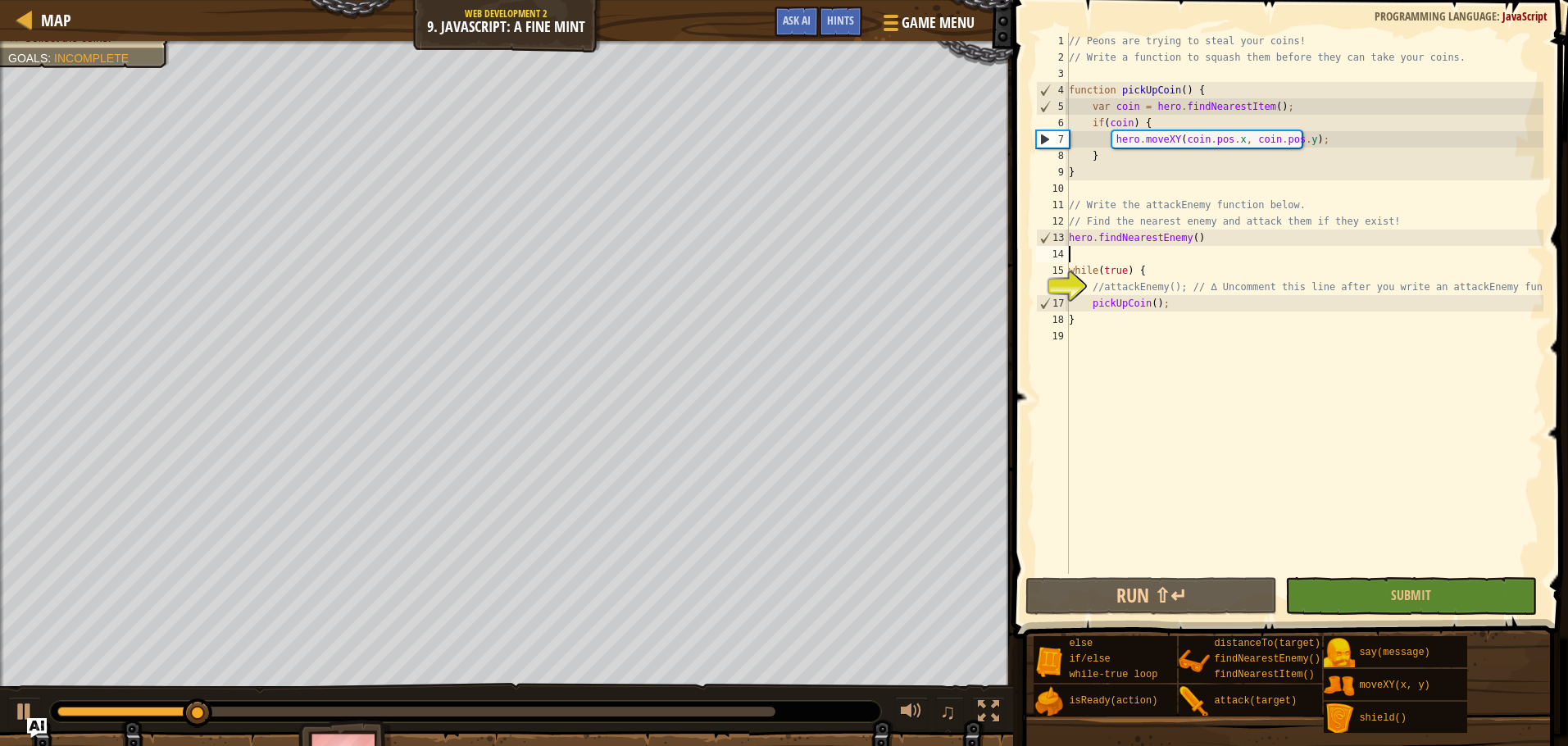
click at [1107, 254] on div "// Peons are trying to steal your coins! // Write a function to squash them bef…" at bounding box center [1305, 320] width 477 height 574
click at [1226, 243] on div "// Peons are trying to steal your coins! // Write a function to squash them bef…" at bounding box center [1305, 320] width 477 height 574
type textarea "hero.findNearestEnemy()"
click at [1110, 248] on div "// Peons are trying to steal your coins! // Write a function to squash them bef…" at bounding box center [1305, 320] width 477 height 574
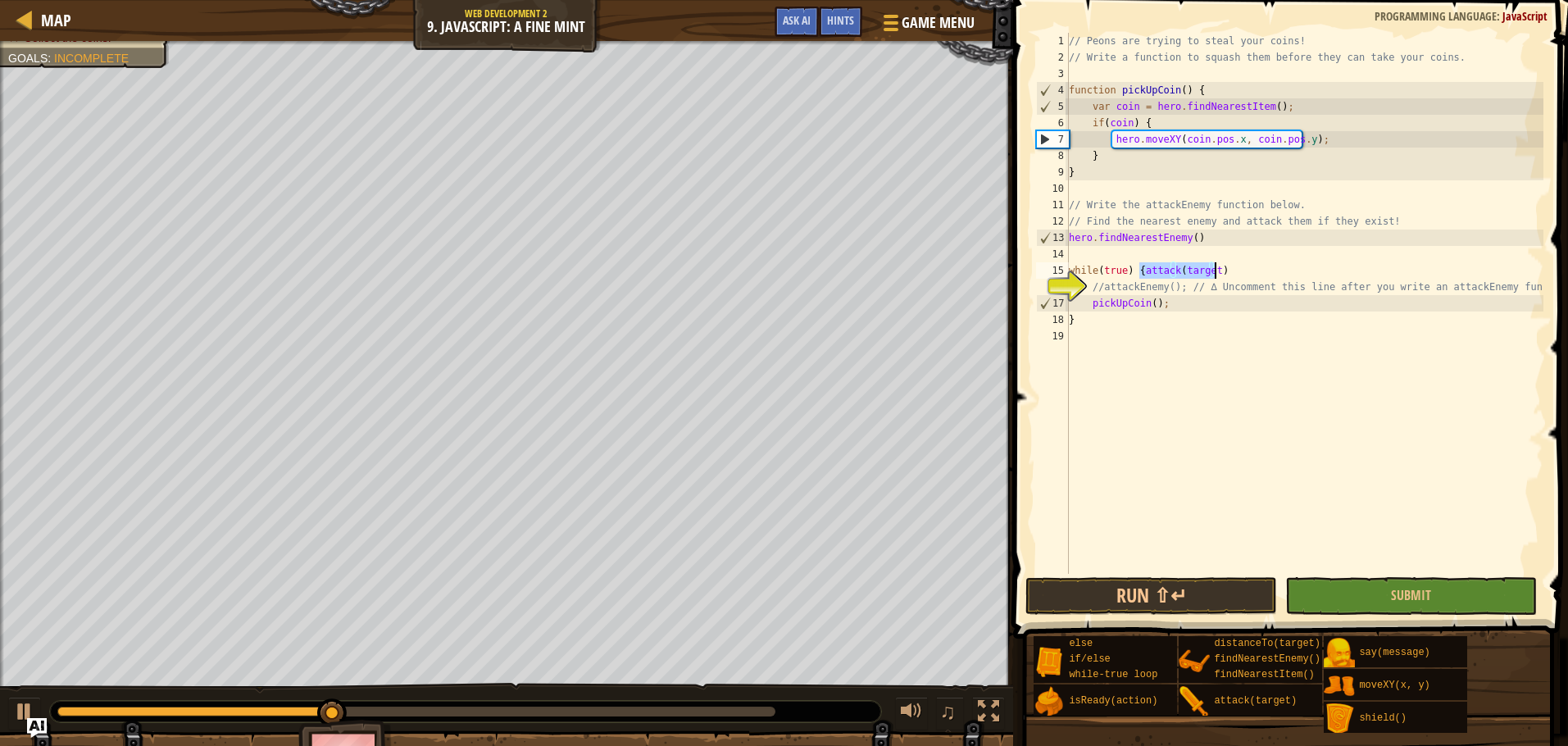
type textarea "while(true) {"
click at [1105, 261] on div "// Peons are trying to steal your coins! // Write a function to squash them bef…" at bounding box center [1305, 320] width 477 height 574
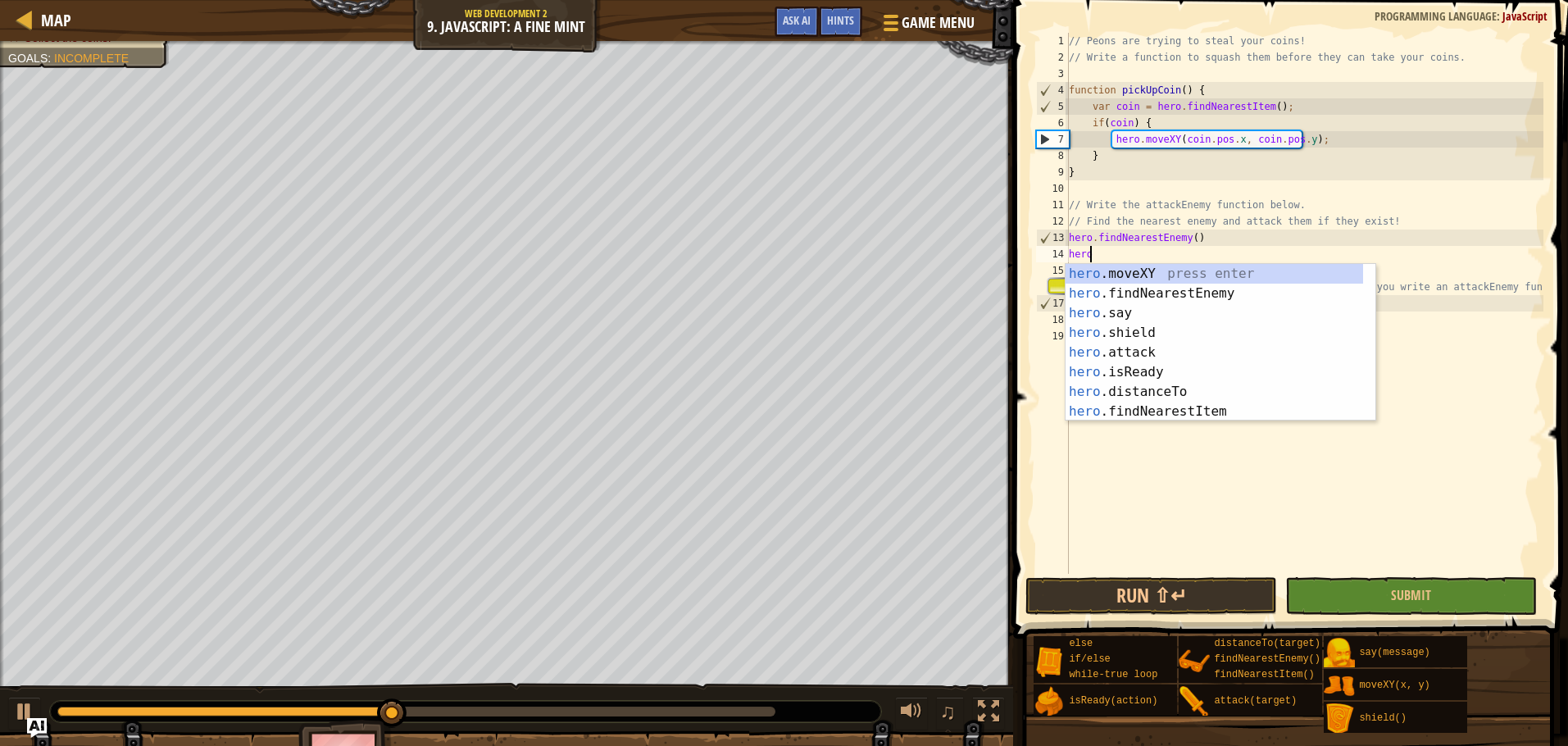
scroll to position [7, 1]
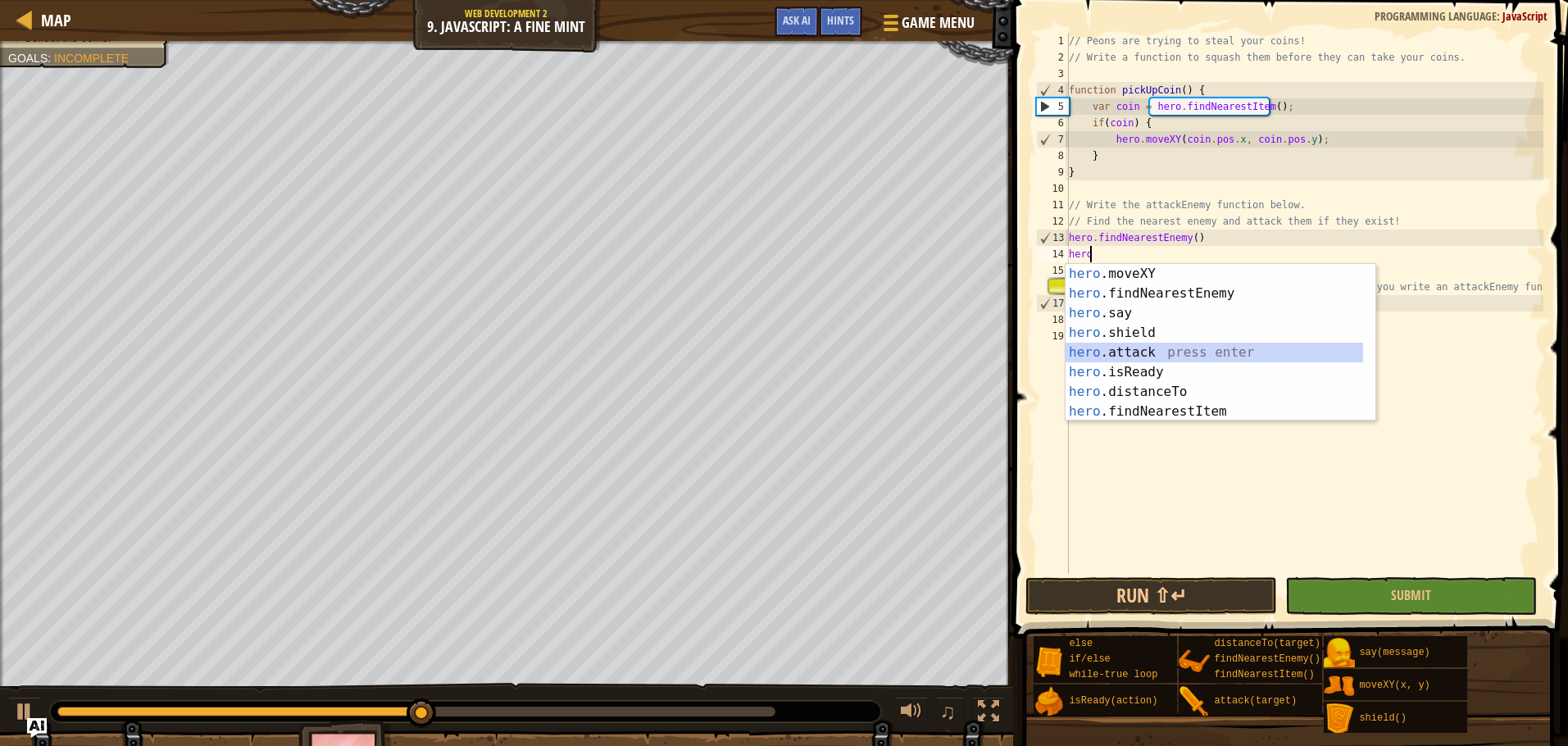
click at [1144, 350] on div "hero .moveXY press enter hero .findNearestEnemy press enter hero .say press ent…" at bounding box center [1214, 363] width 298 height 197
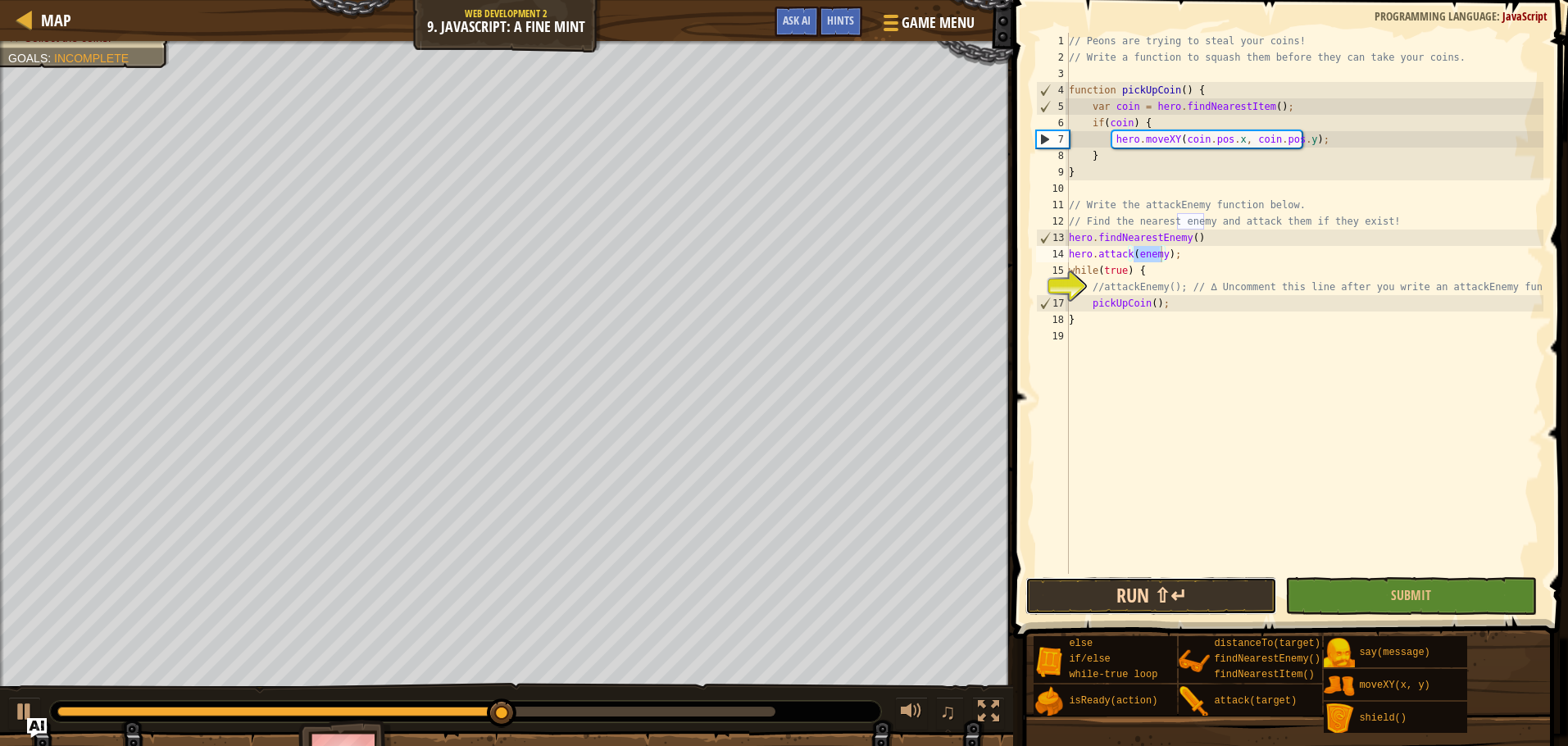
click at [1181, 588] on button "Run ⇧↵" at bounding box center [1151, 595] width 251 height 37
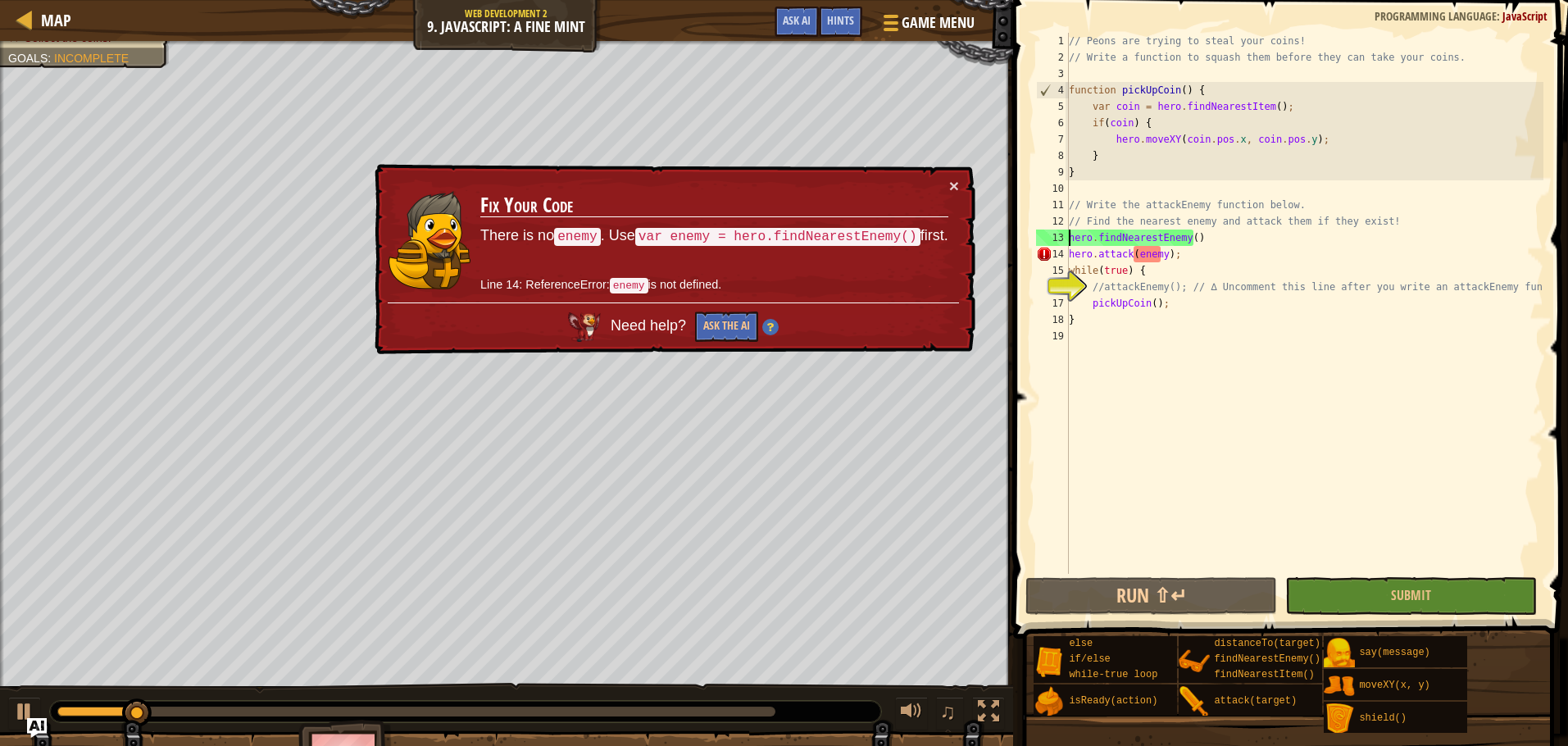
click at [1071, 240] on div "// Peons are trying to steal your coins! // Write a function to squash them bef…" at bounding box center [1305, 320] width 477 height 574
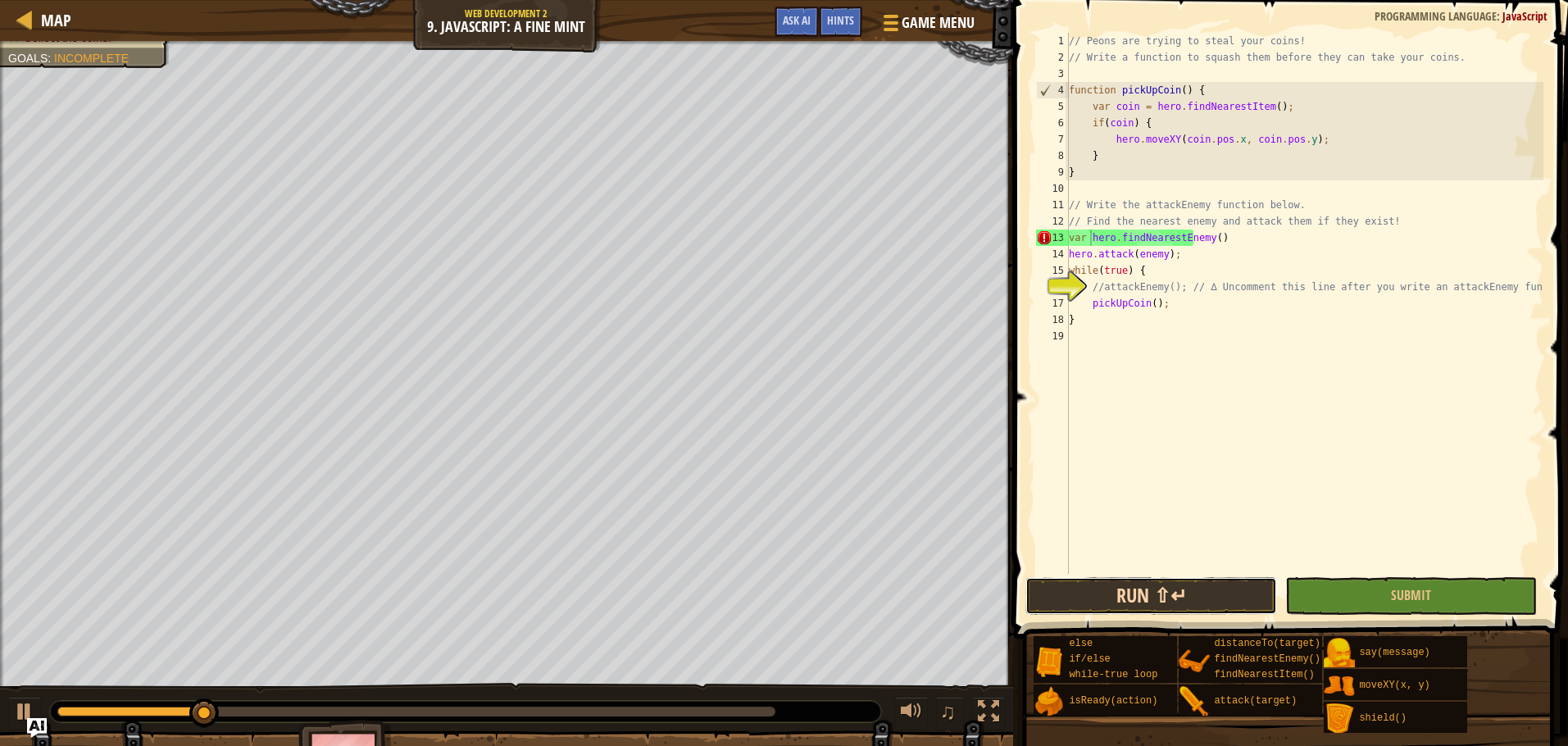
click at [1192, 603] on button "Run ⇧↵" at bounding box center [1151, 595] width 251 height 37
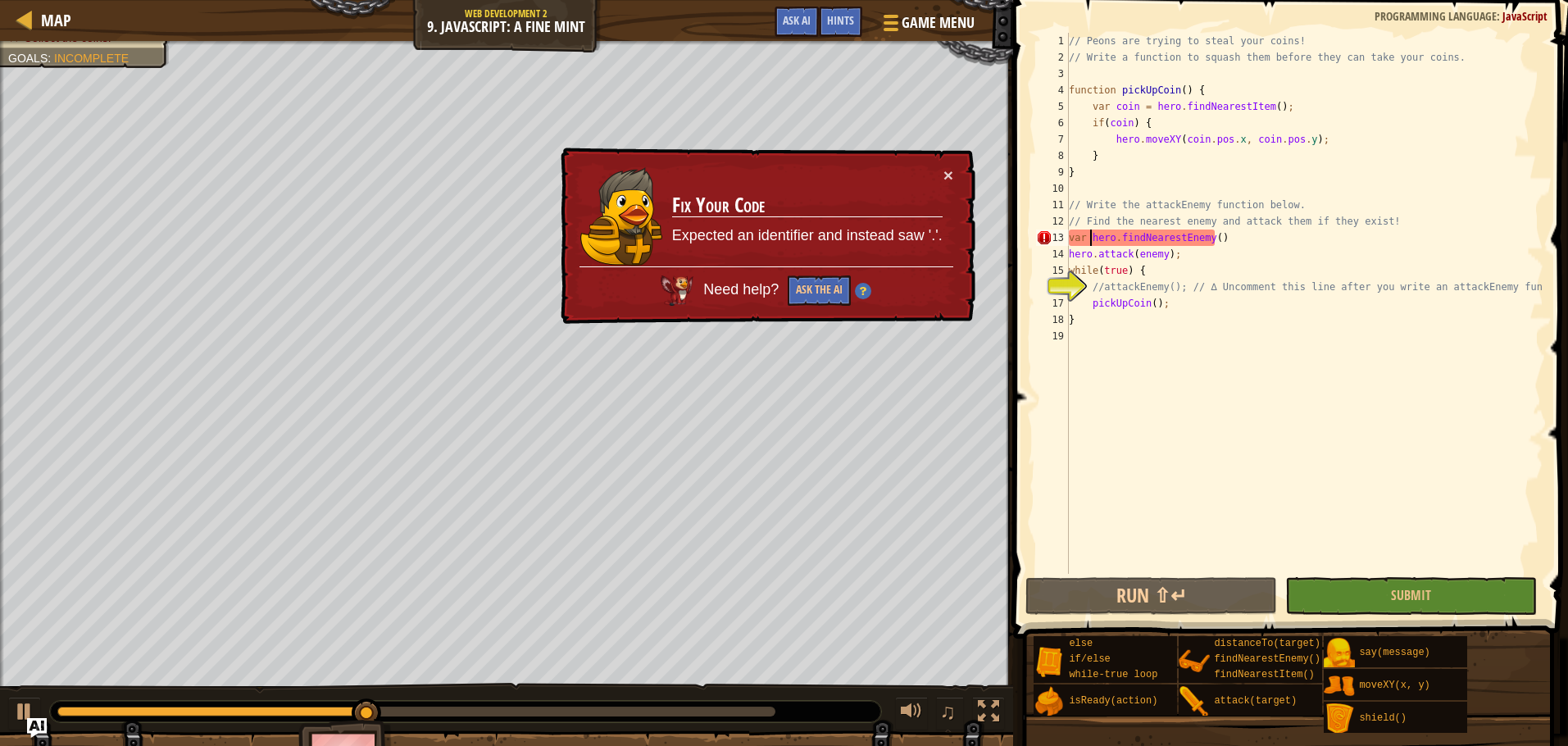
click at [962, 168] on div "× Fix Your Code Expected an identifier and instead saw '.'. Need help? Ask the …" at bounding box center [766, 236] width 421 height 184
click at [946, 168] on button "×" at bounding box center [948, 176] width 10 height 17
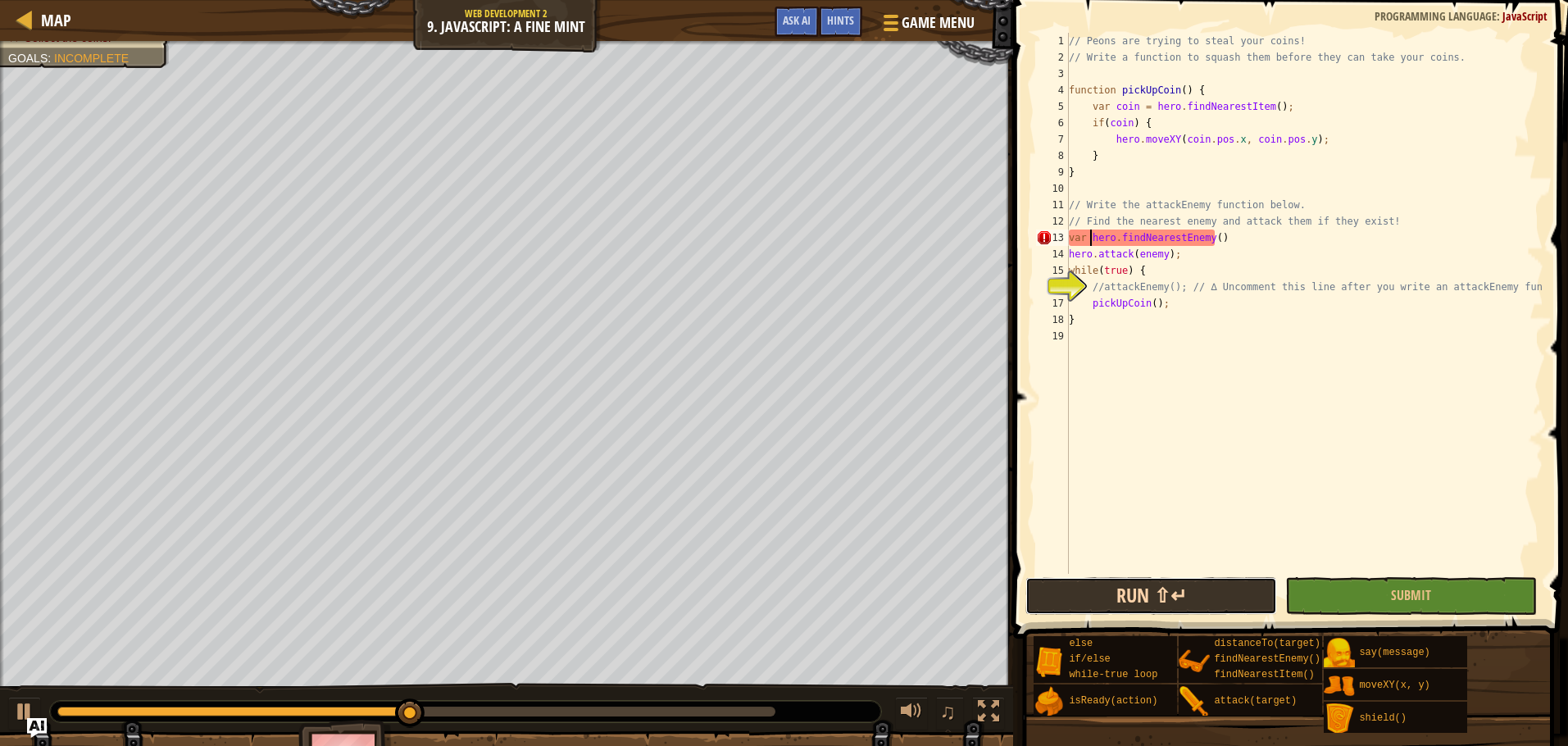
click at [1174, 604] on button "Run ⇧↵" at bounding box center [1151, 595] width 251 height 37
click at [1143, 596] on button "Run ⇧↵" at bounding box center [1151, 595] width 251 height 37
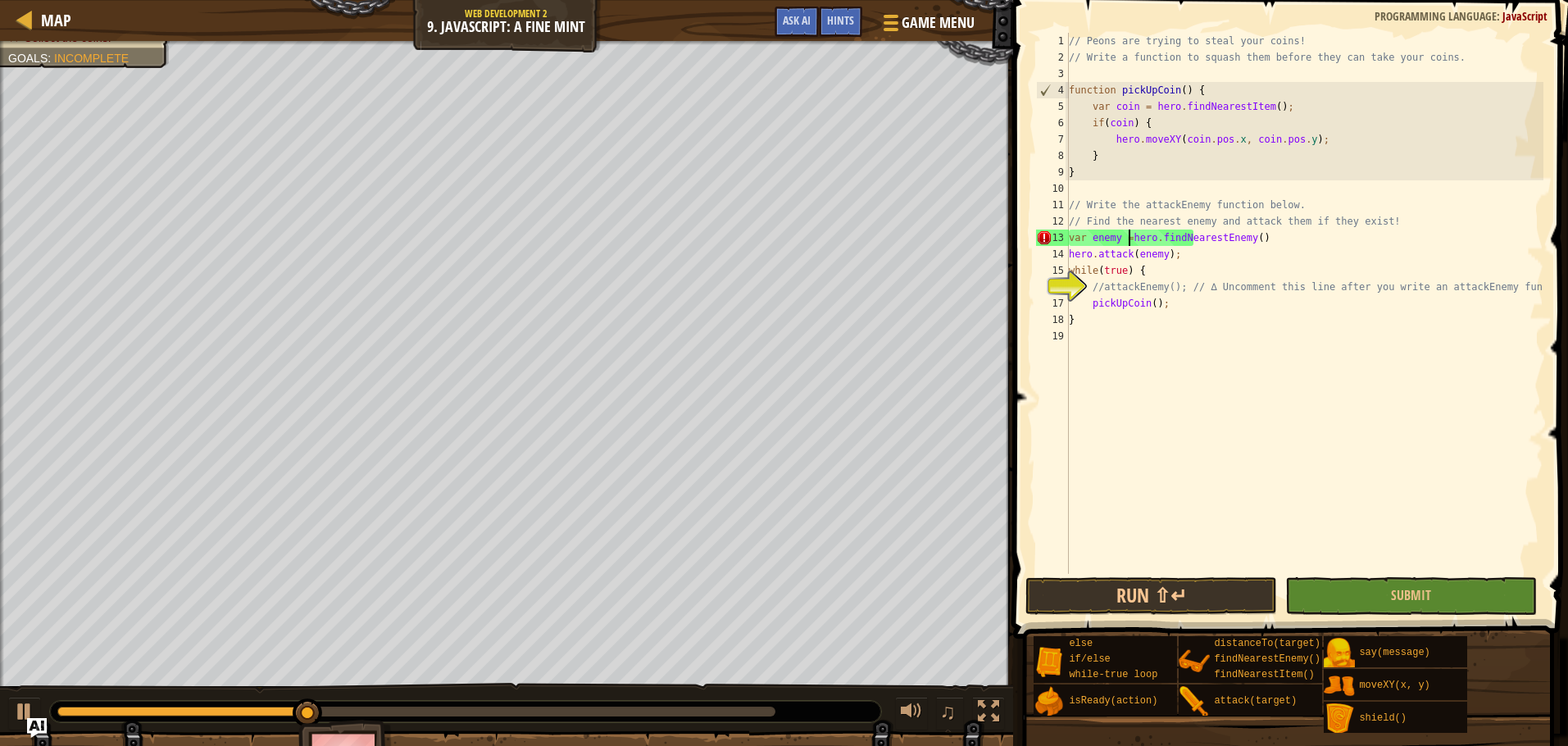
scroll to position [7, 5]
drag, startPoint x: 1202, startPoint y: 597, endPoint x: 1221, endPoint y: 593, distance: 19.4
click at [1203, 598] on button "Run ⇧↵" at bounding box center [1151, 595] width 251 height 37
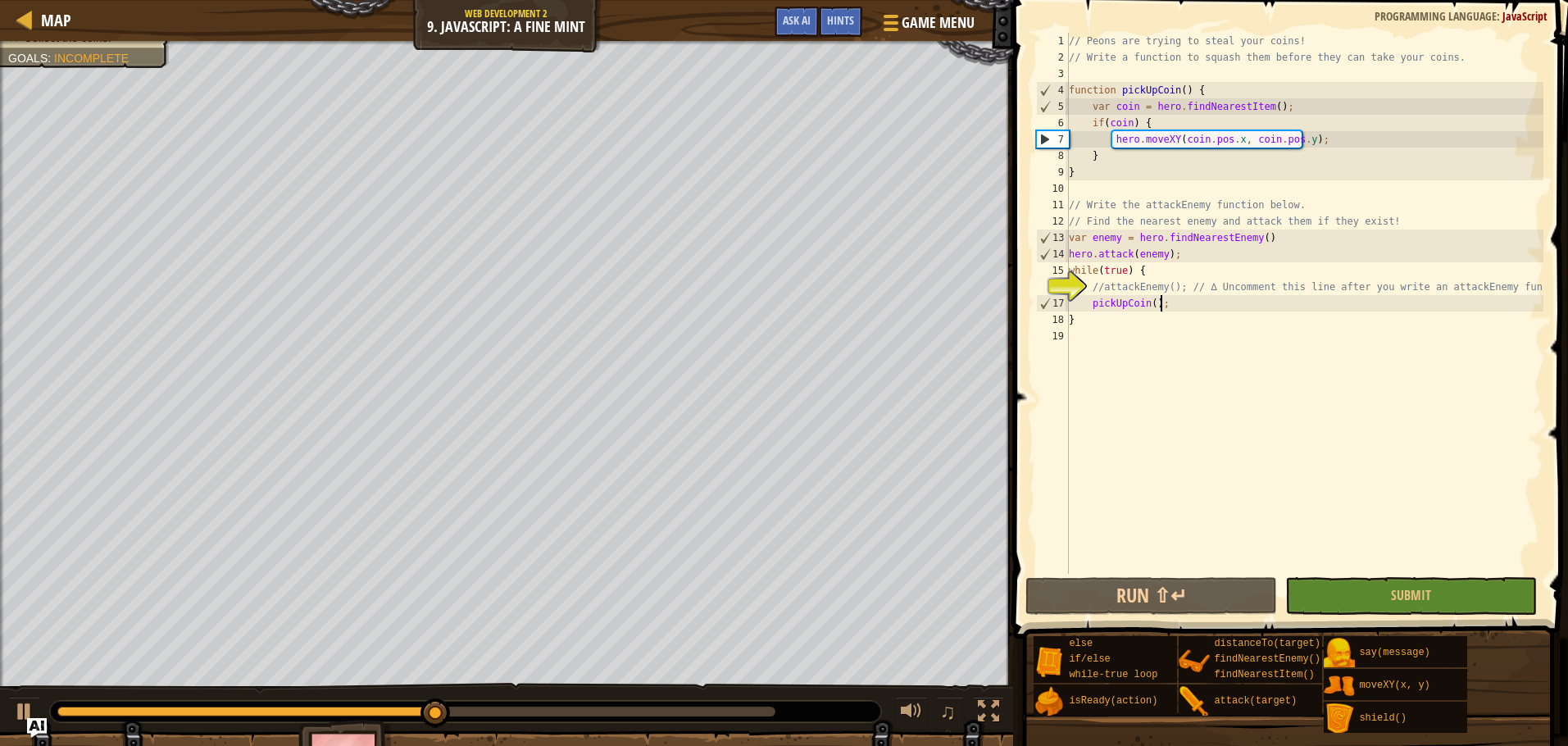
click at [1202, 306] on div "// Peons are trying to steal your coins! // Write a function to squash them bef…" at bounding box center [1305, 320] width 477 height 574
click at [1139, 322] on div "// Peons are trying to steal your coins! // Write a function to squash them bef…" at bounding box center [1305, 320] width 477 height 574
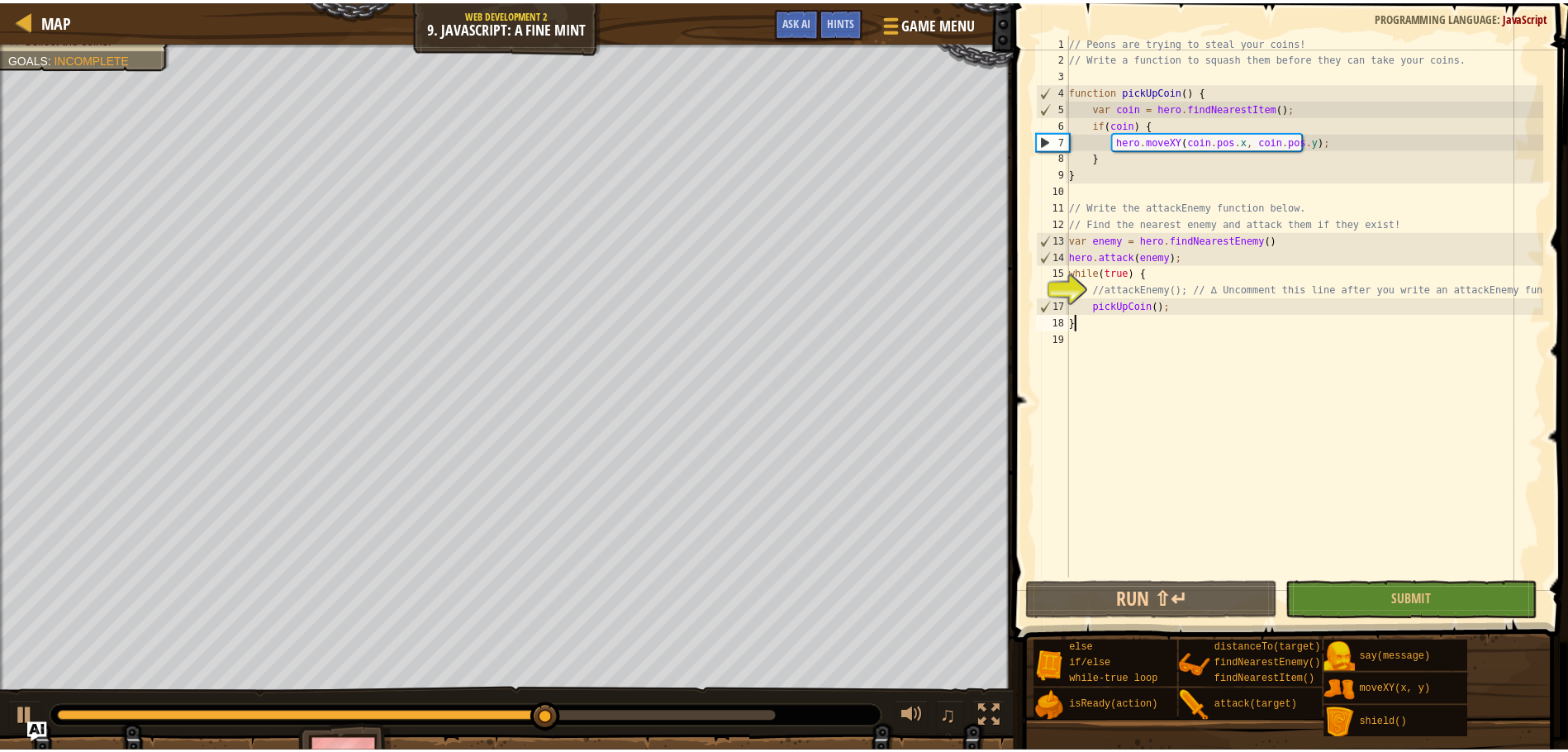
scroll to position [7, 0]
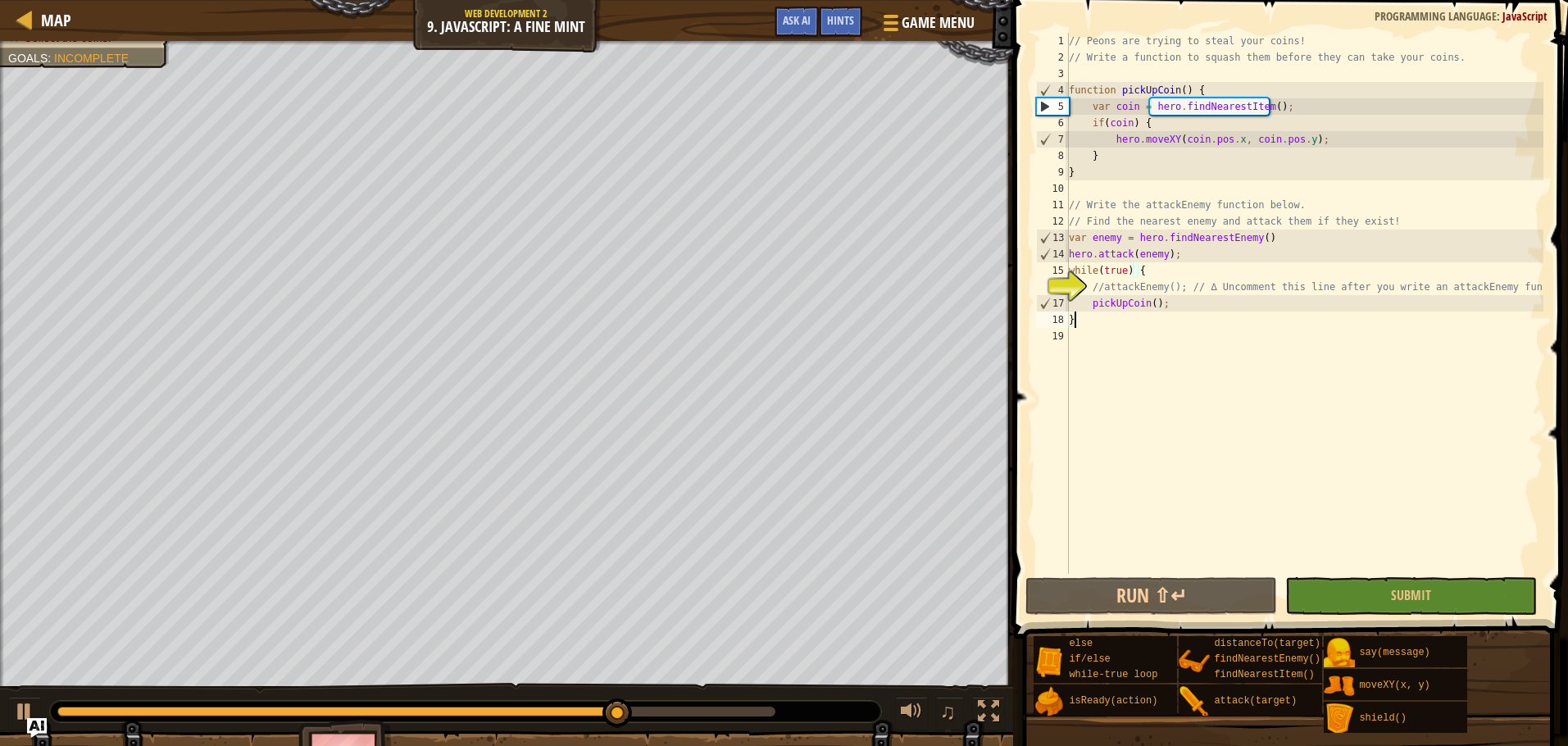
click at [1149, 290] on div "// Peons are trying to steal your coins! // Write a function to squash them bef…" at bounding box center [1305, 320] width 477 height 574
click at [1160, 305] on div "// Peons are trying to steal your coins! // Write a function to squash them bef…" at bounding box center [1305, 320] width 477 height 574
click at [798, 26] on span "Ask AI" at bounding box center [796, 19] width 28 height 15
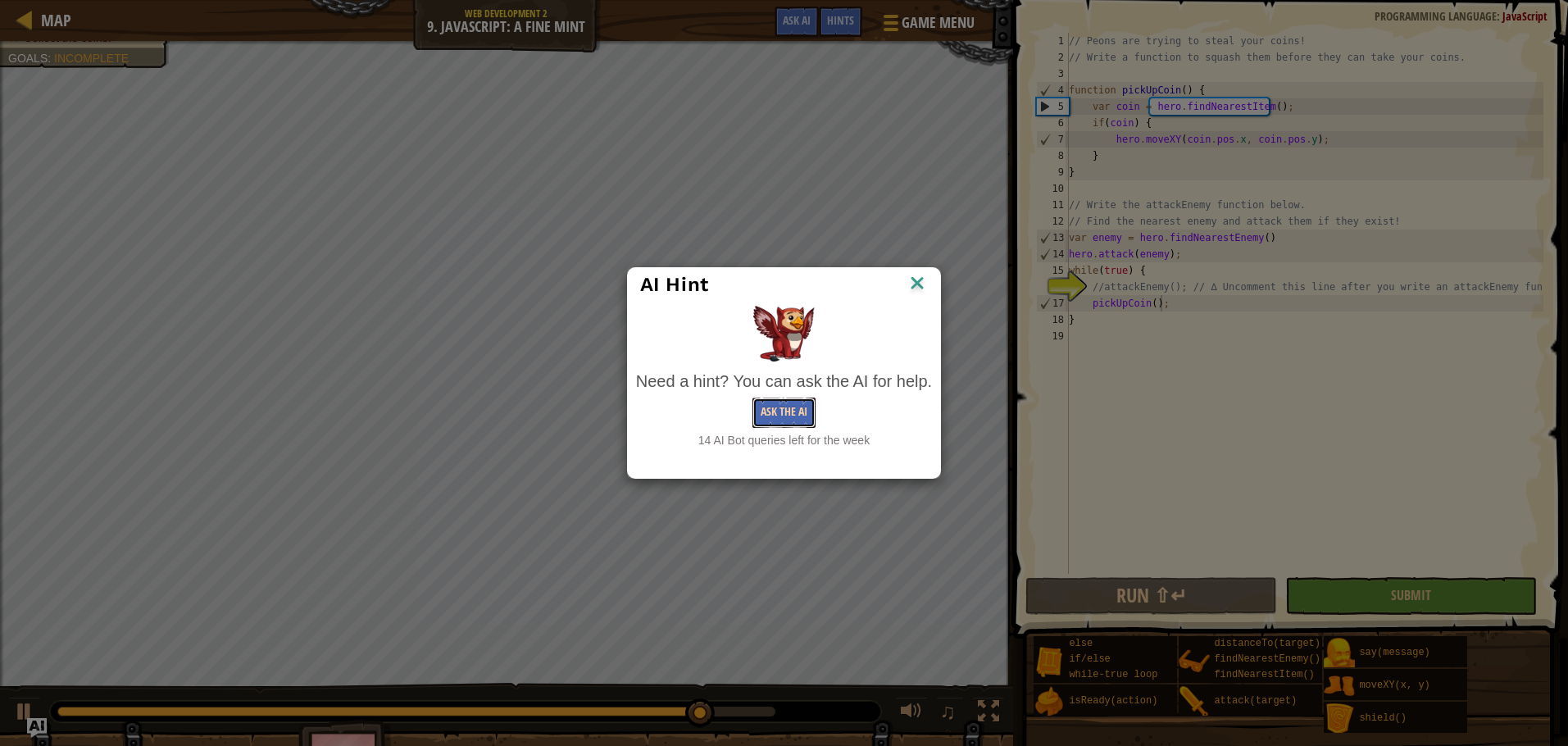
click at [785, 413] on button "Ask the AI" at bounding box center [784, 412] width 63 height 30
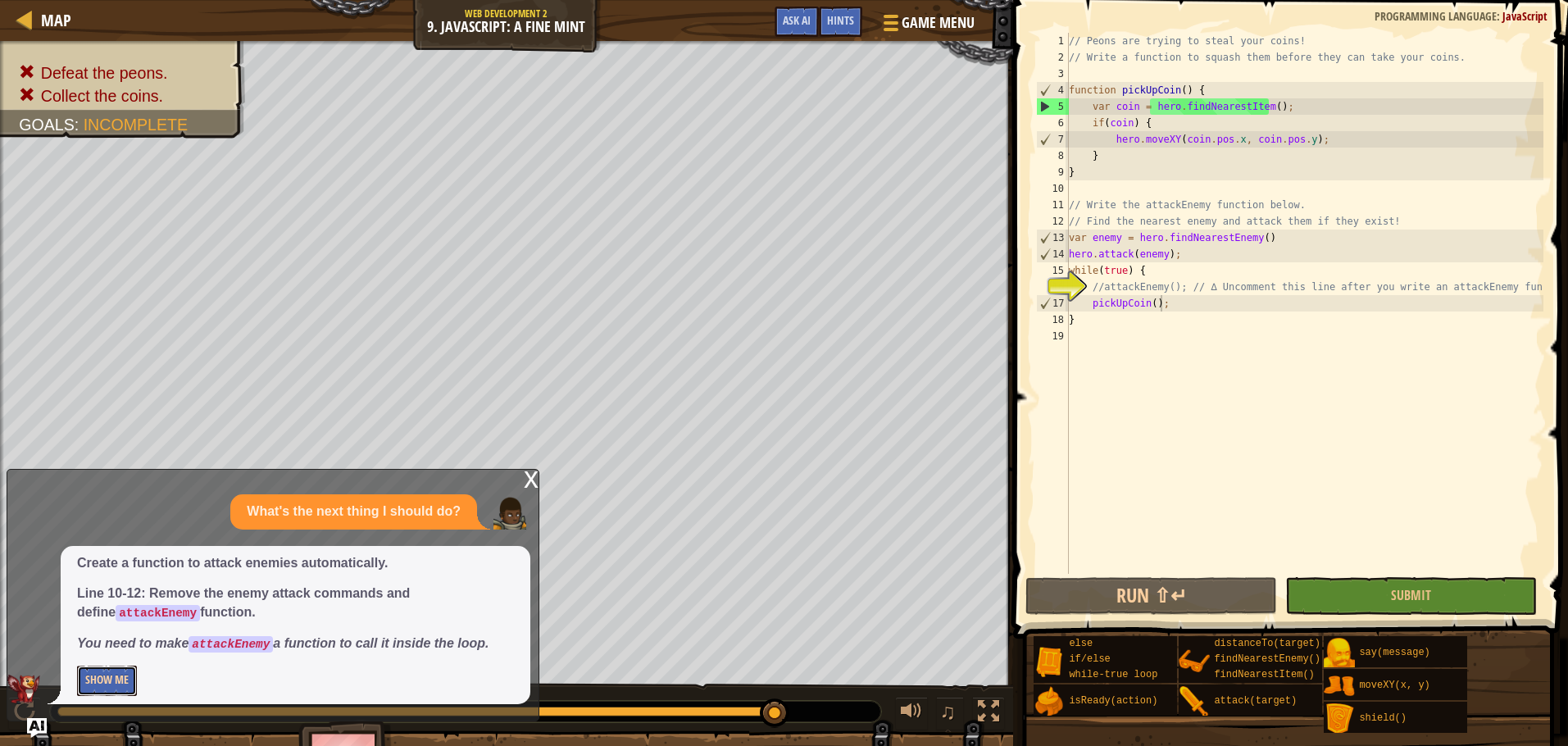
click at [97, 680] on button "Show Me" at bounding box center [108, 680] width 60 height 30
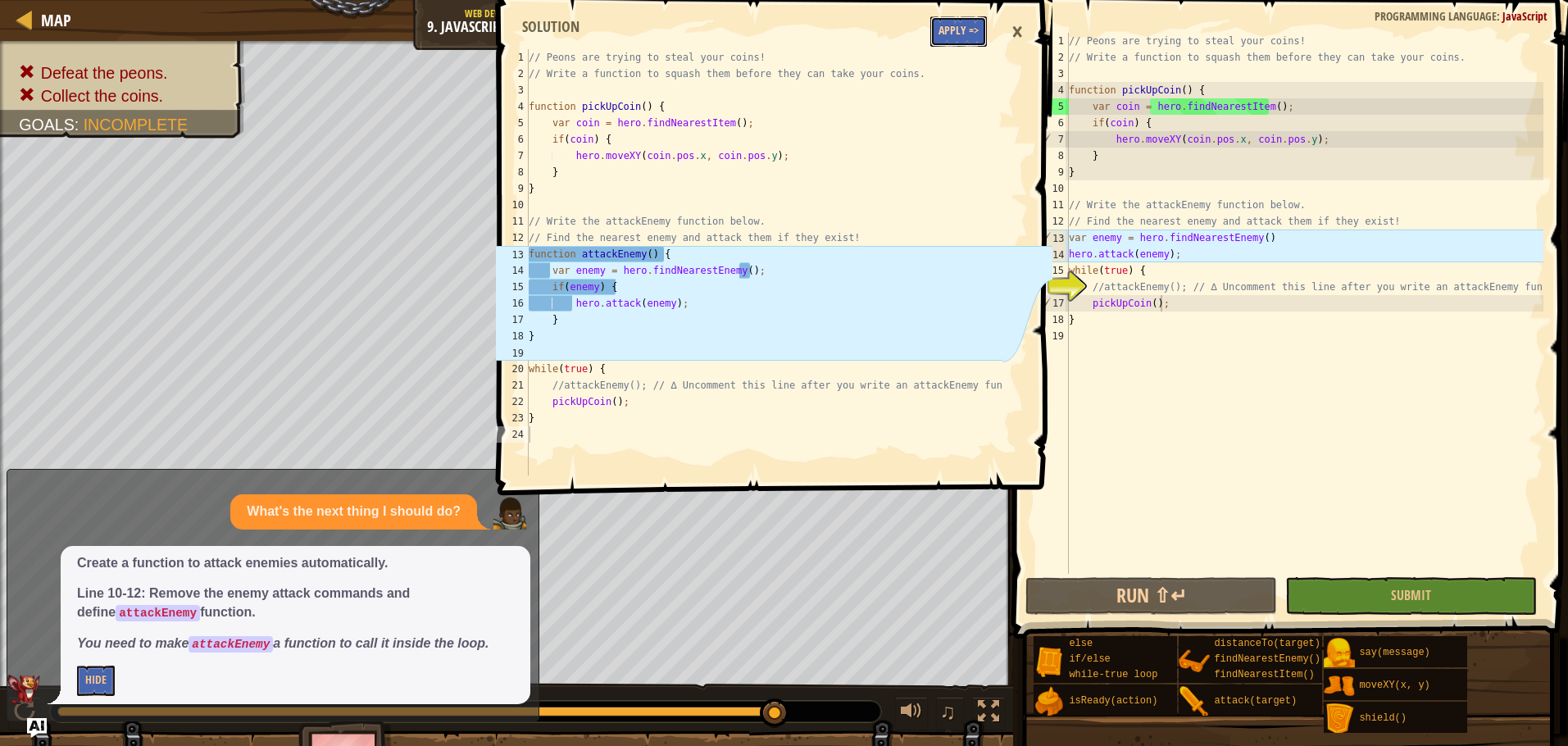
click at [945, 36] on button "Apply =>" at bounding box center [958, 31] width 56 height 30
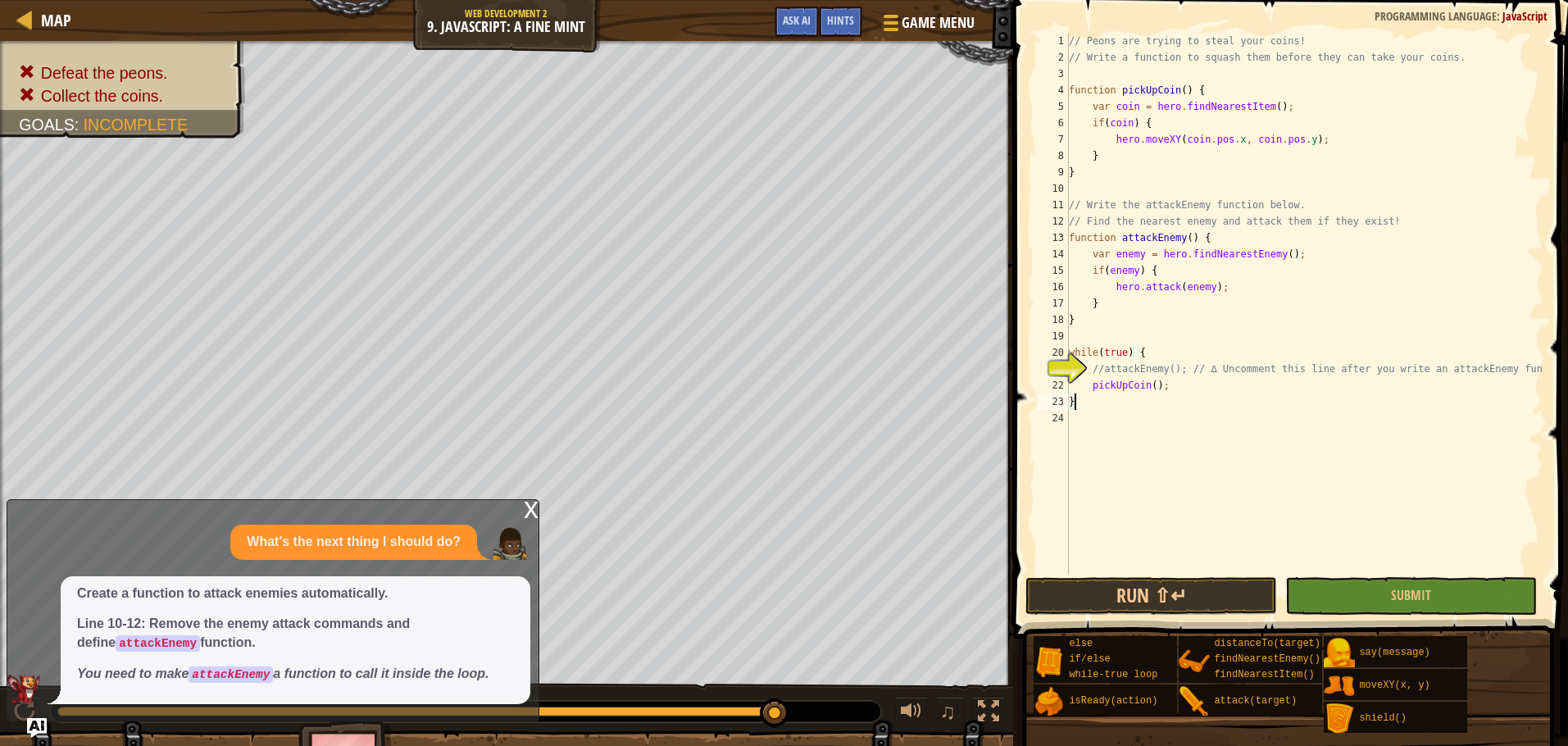
click at [1166, 396] on div "// Peons are trying to steal your coins! // Write a function to squash them bef…" at bounding box center [1305, 320] width 477 height 574
click at [1107, 373] on div "// Peons are trying to steal your coins! // Write a function to squash them bef…" at bounding box center [1305, 320] width 477 height 574
click at [1158, 381] on div "// Peons are trying to steal your coins! // Write a function to squash them bef…" at bounding box center [1305, 320] width 477 height 574
type textarea "pickUpCoin();"
click at [530, 509] on div "x" at bounding box center [531, 508] width 15 height 16
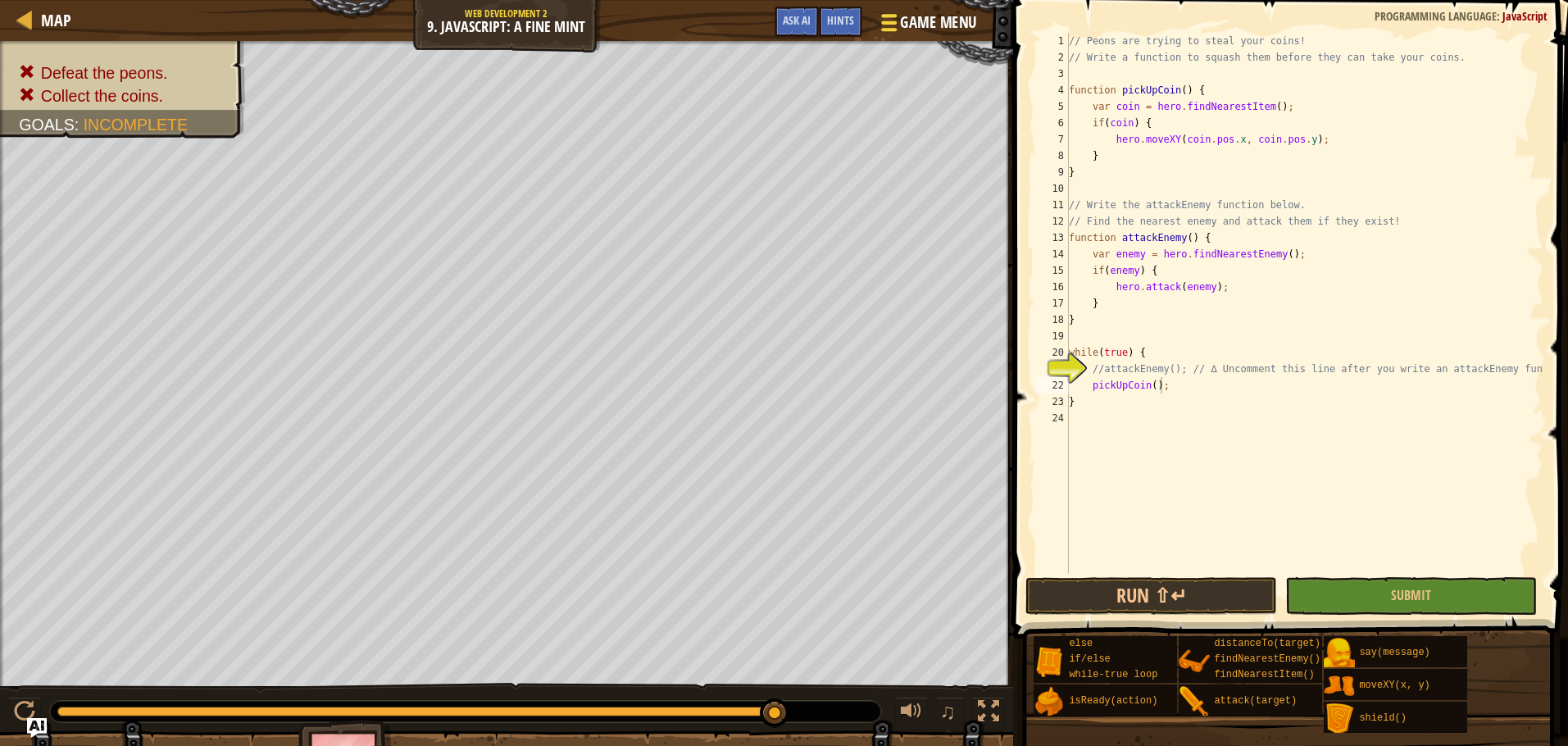
click at [895, 23] on span at bounding box center [888, 23] width 15 height 4
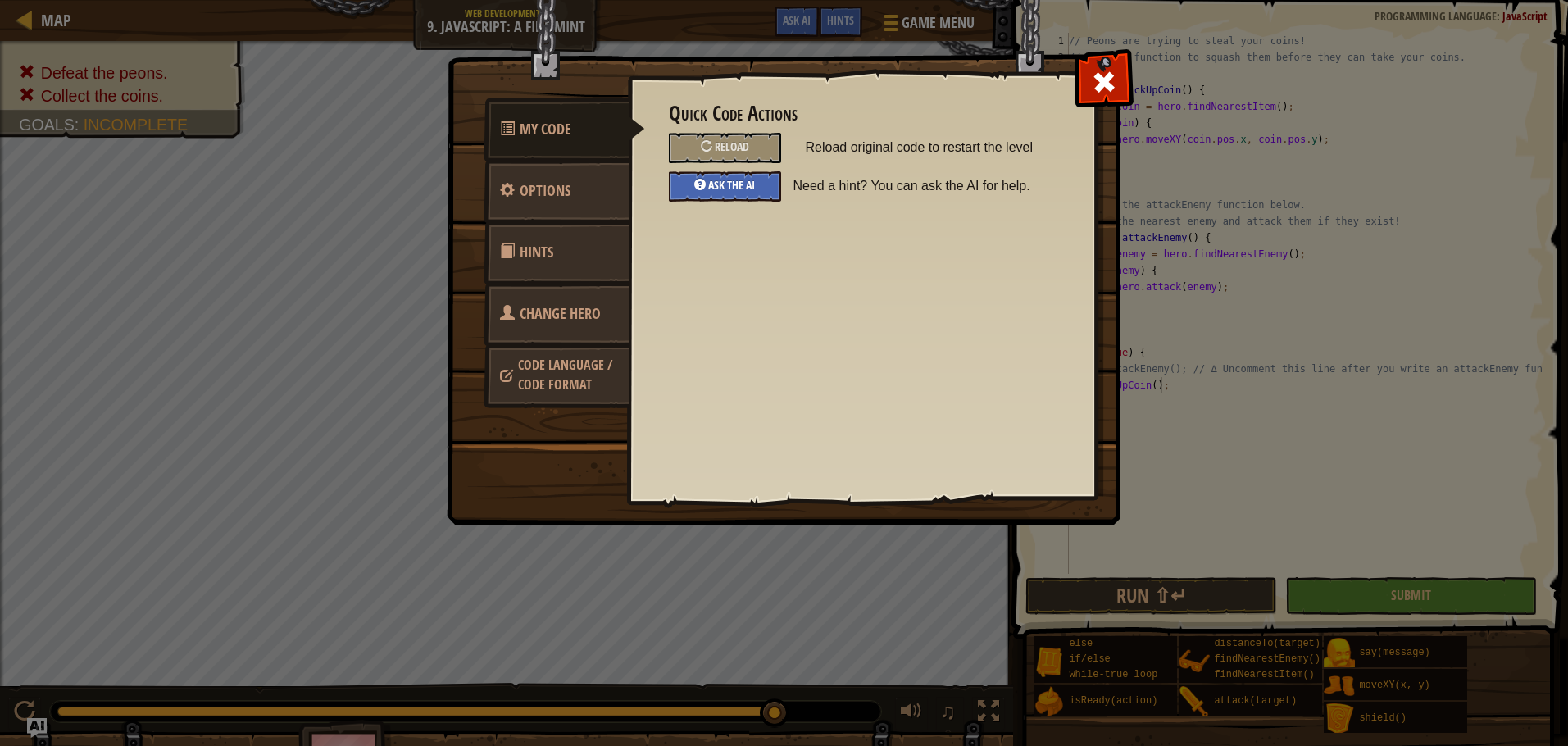
click at [720, 178] on div "Ask the AI" at bounding box center [724, 186] width 112 height 30
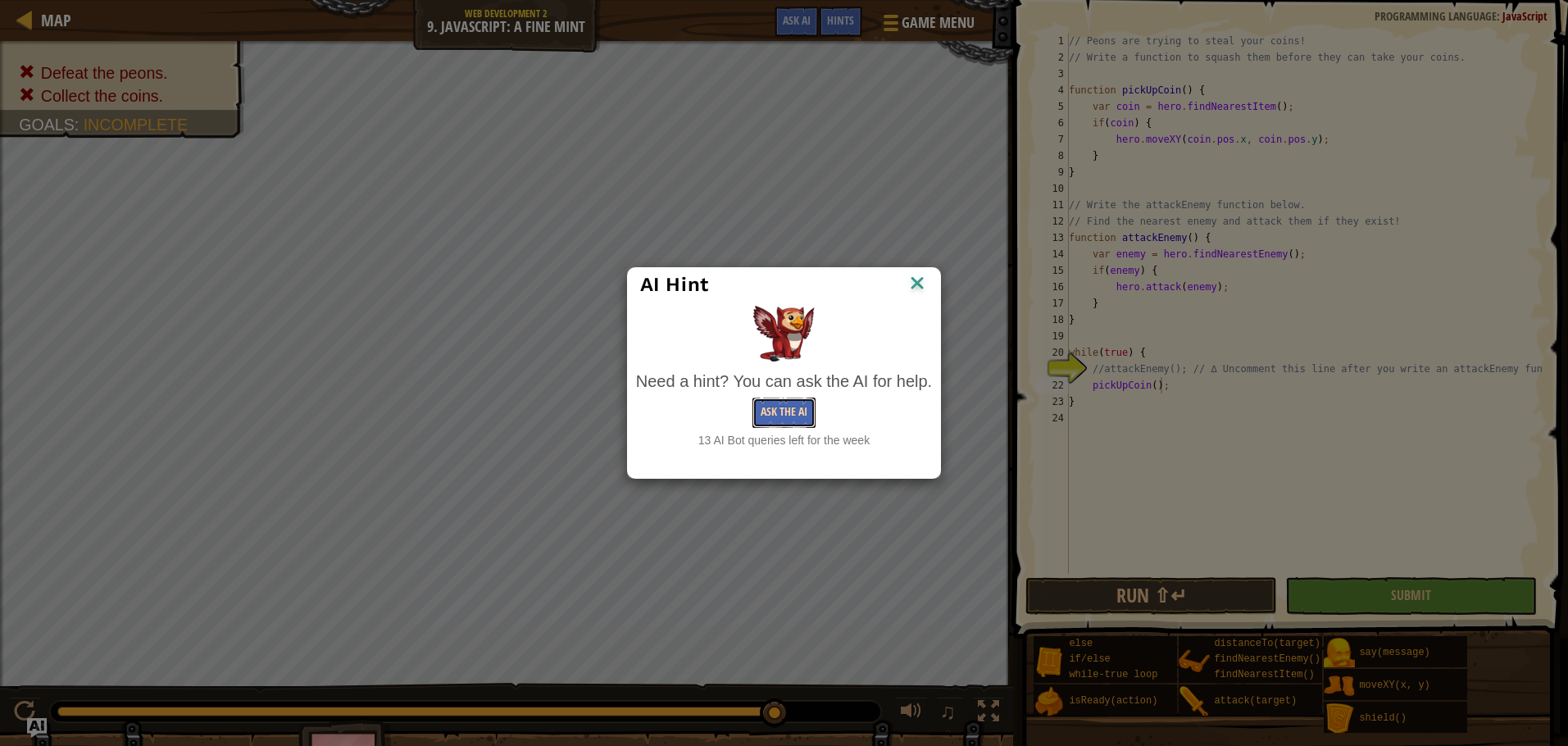
click at [780, 404] on button "Ask the AI" at bounding box center [784, 412] width 63 height 30
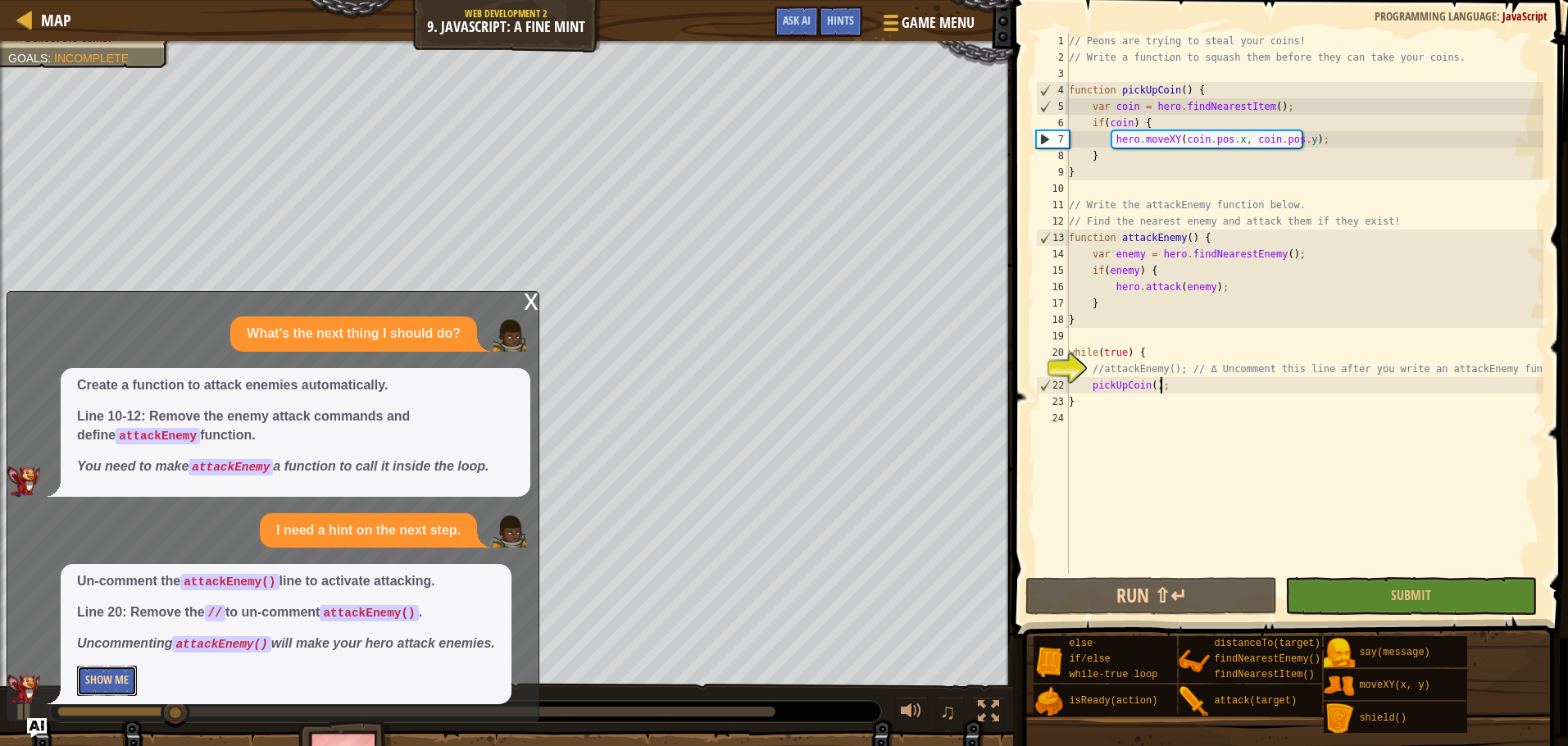
click at [115, 680] on button "Show Me" at bounding box center [108, 680] width 60 height 30
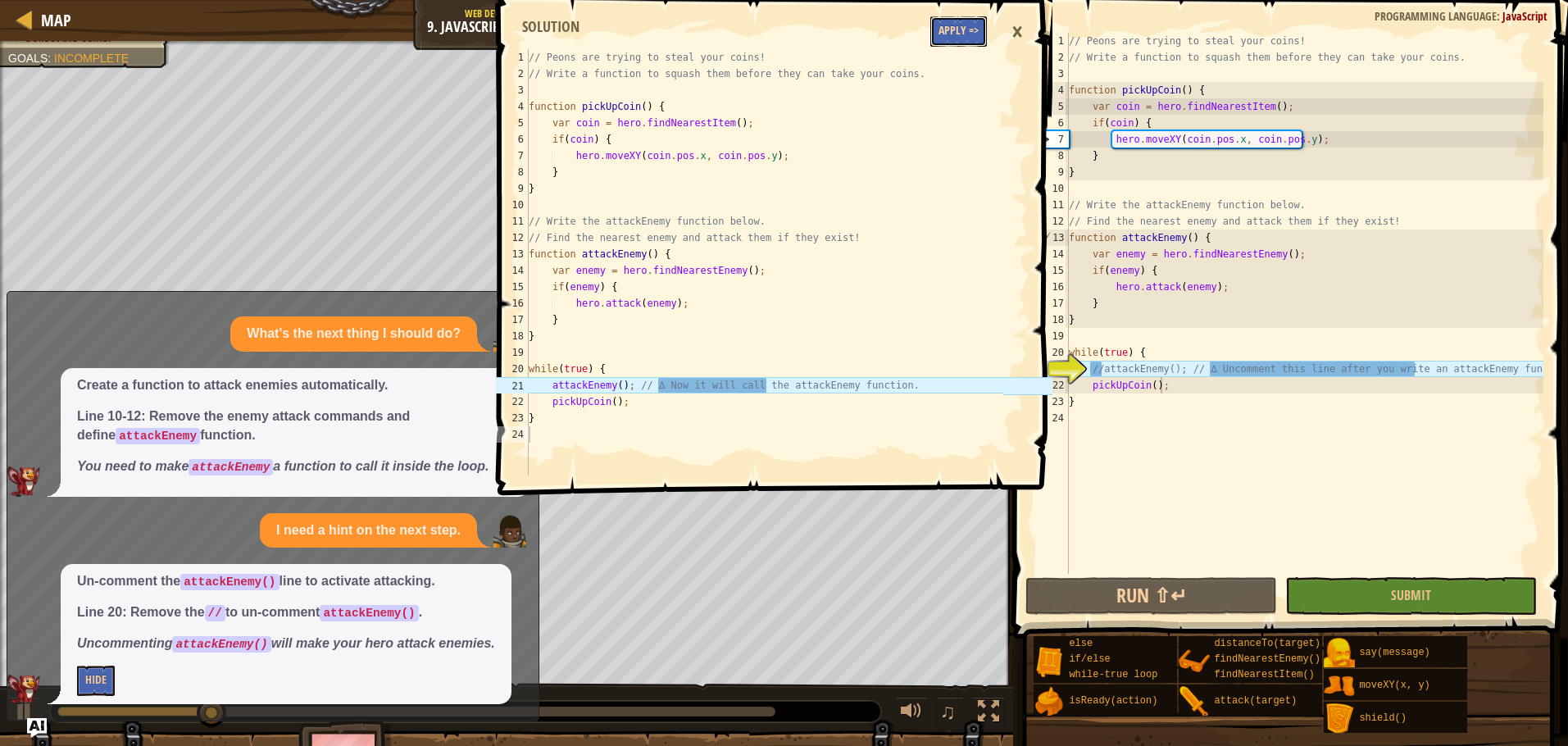
click at [941, 39] on button "Apply =>" at bounding box center [958, 31] width 56 height 30
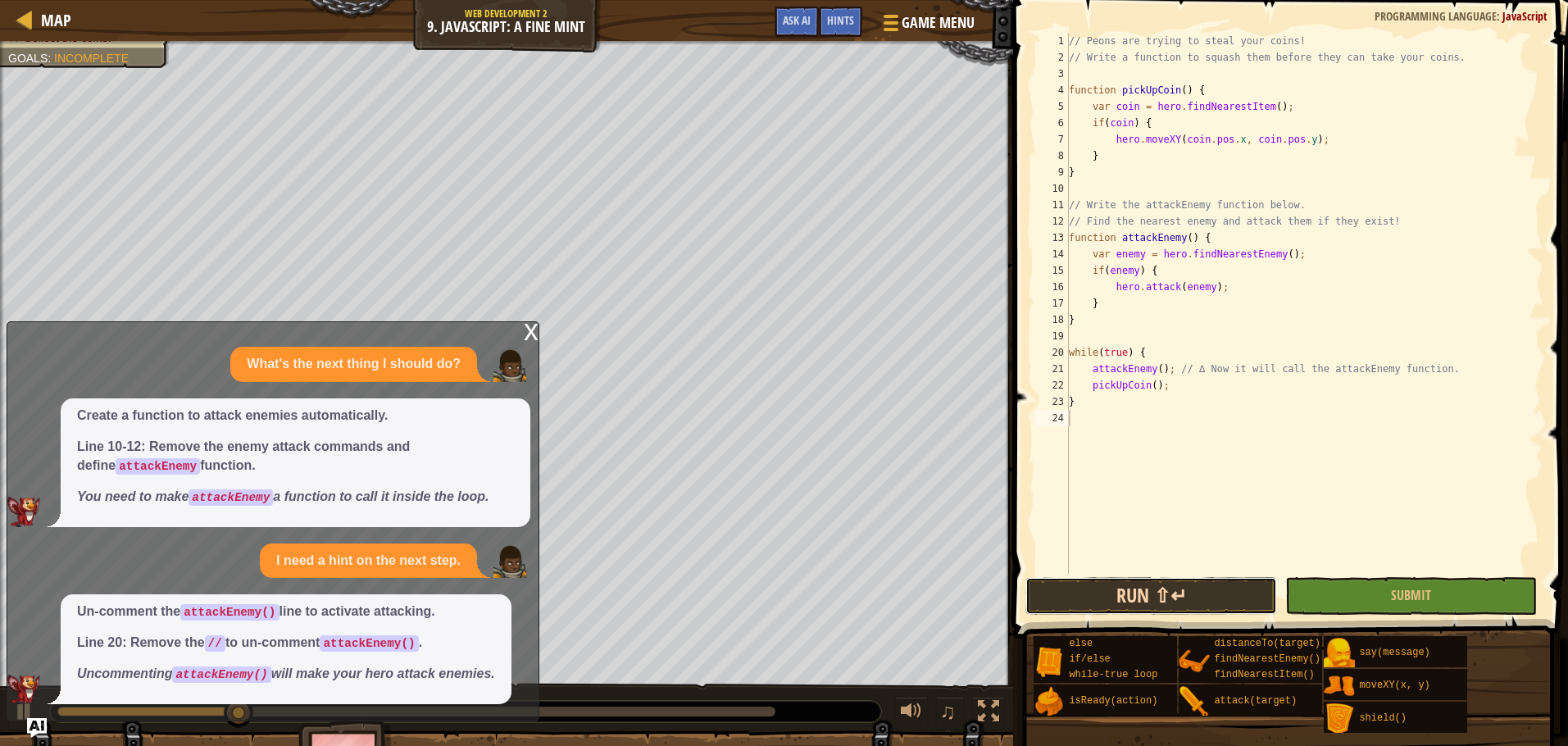
click at [1112, 605] on button "Run ⇧↵" at bounding box center [1151, 595] width 251 height 37
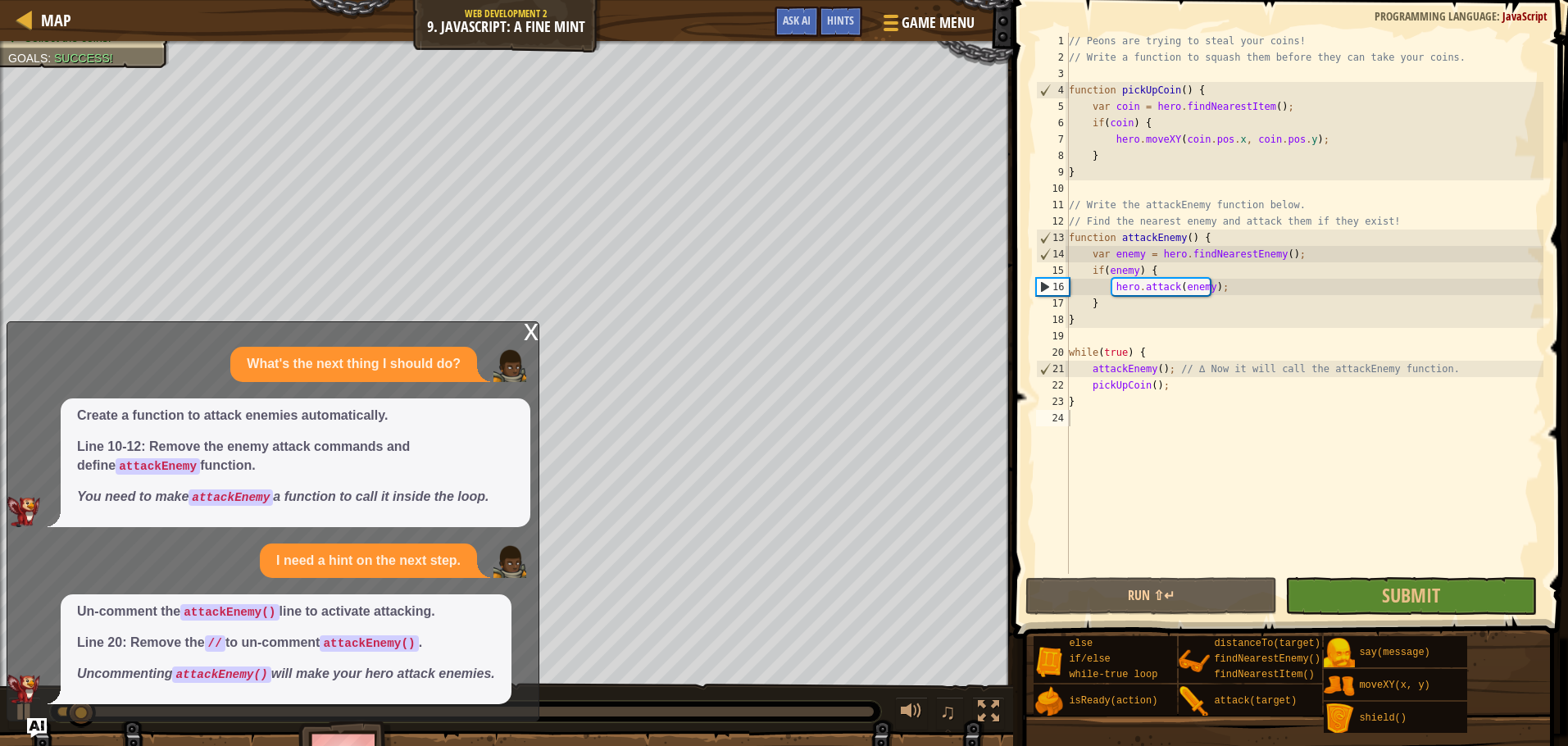
click at [535, 327] on div "x" at bounding box center [531, 331] width 15 height 16
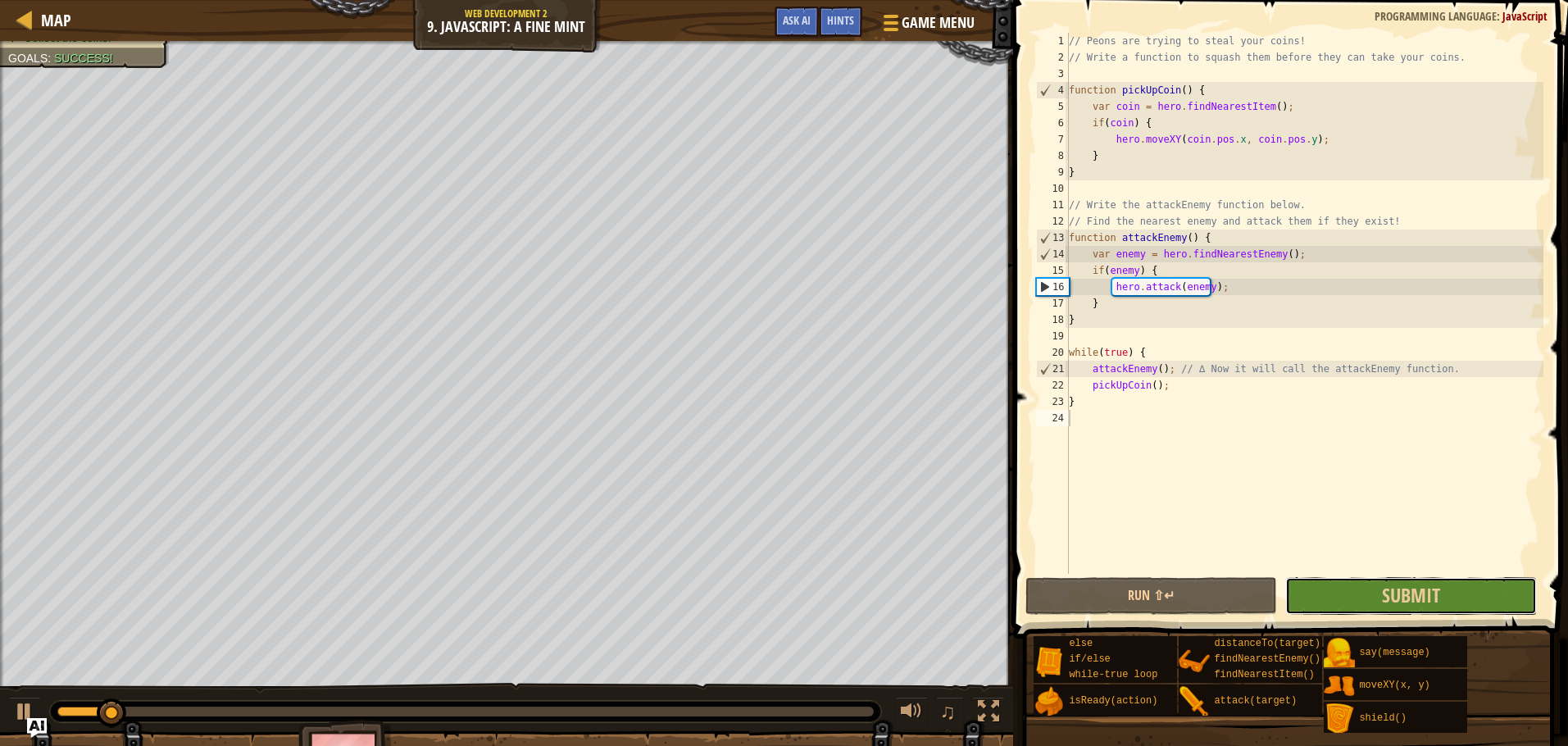
click at [1344, 594] on button "Submit" at bounding box center [1411, 595] width 251 height 37
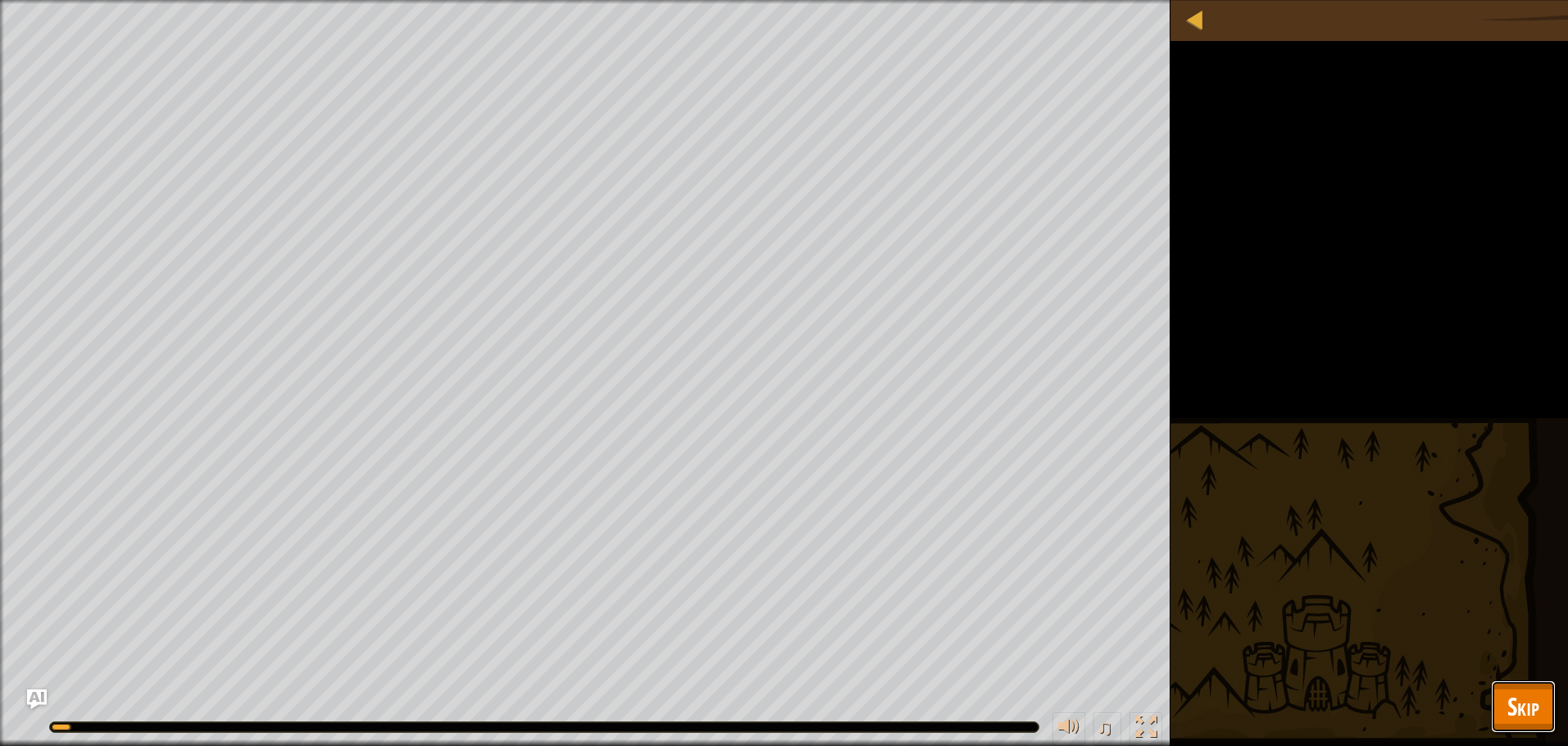
click at [1538, 693] on span "Skip" at bounding box center [1522, 706] width 32 height 34
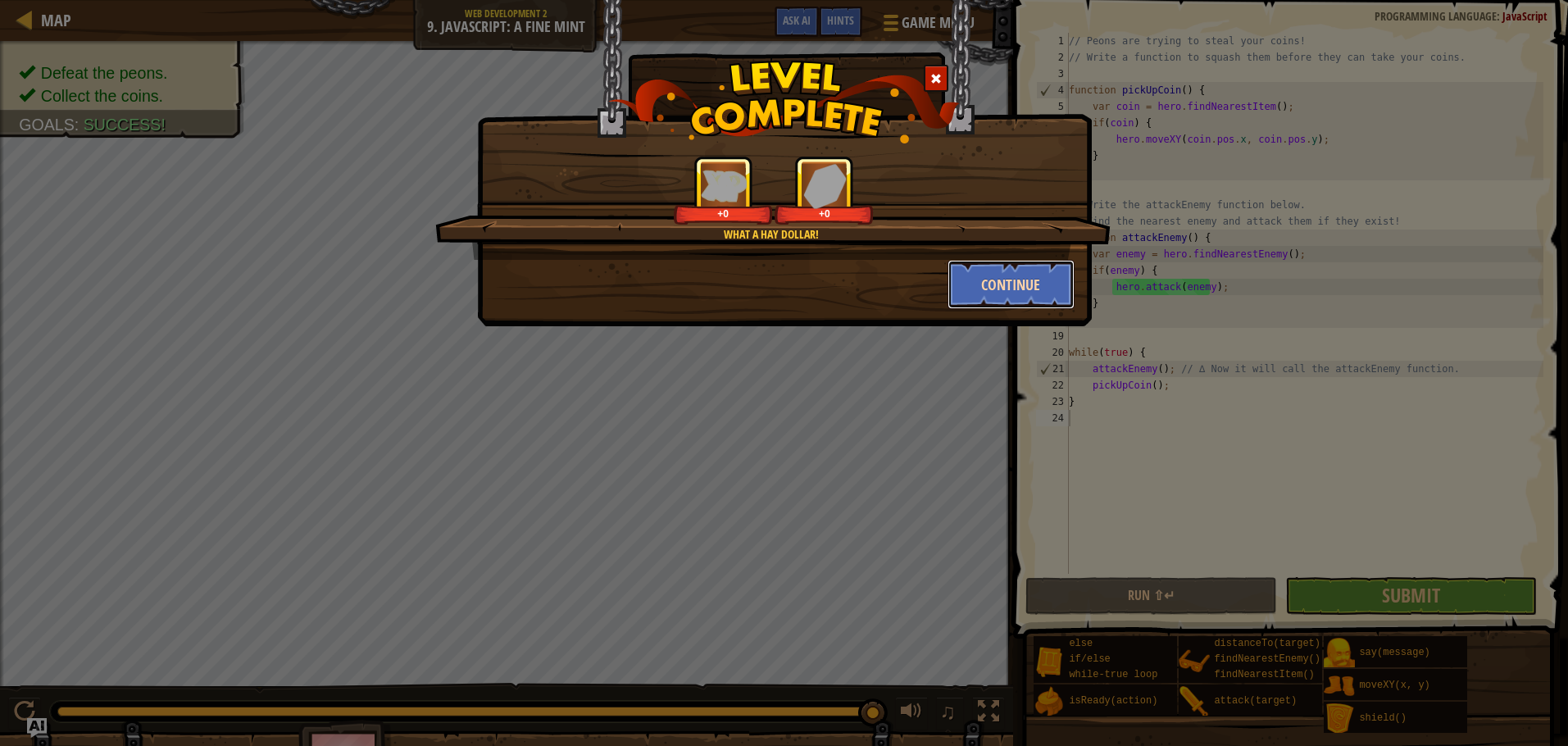
click at [996, 277] on button "Continue" at bounding box center [1010, 284] width 127 height 49
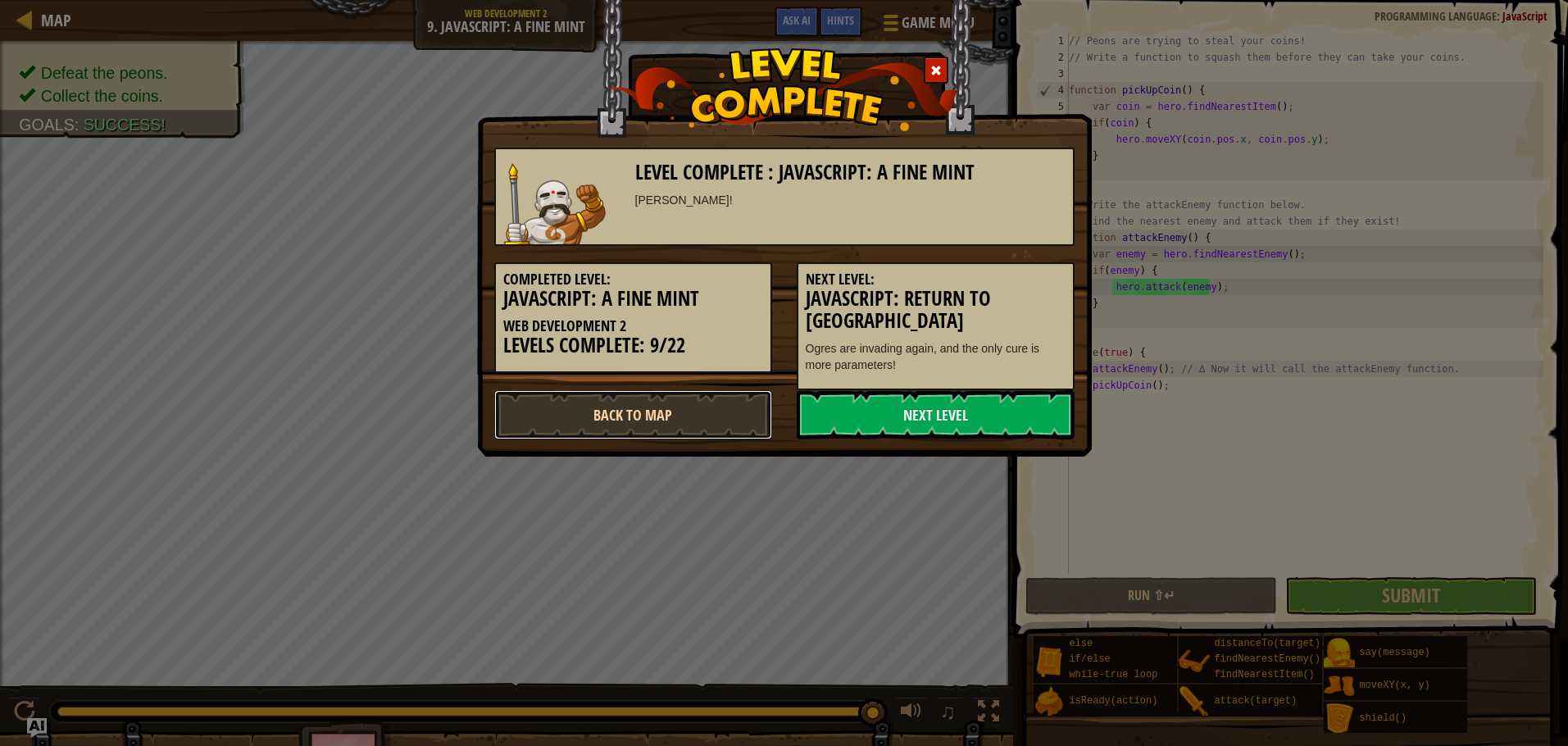
click at [576, 415] on link "Back to Map" at bounding box center [632, 414] width 278 height 49
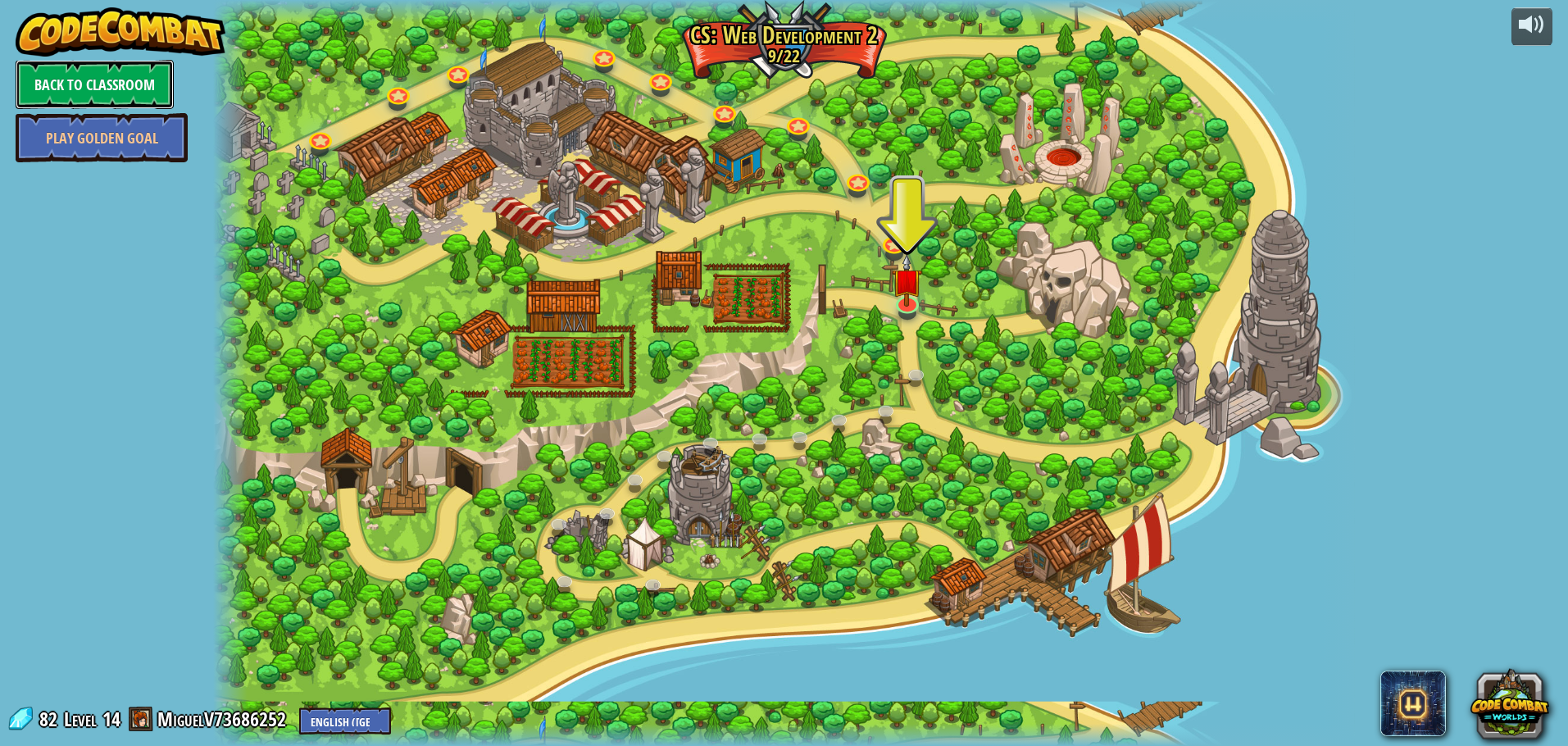
click at [79, 80] on link "Back to Classroom" at bounding box center [95, 85] width 159 height 49
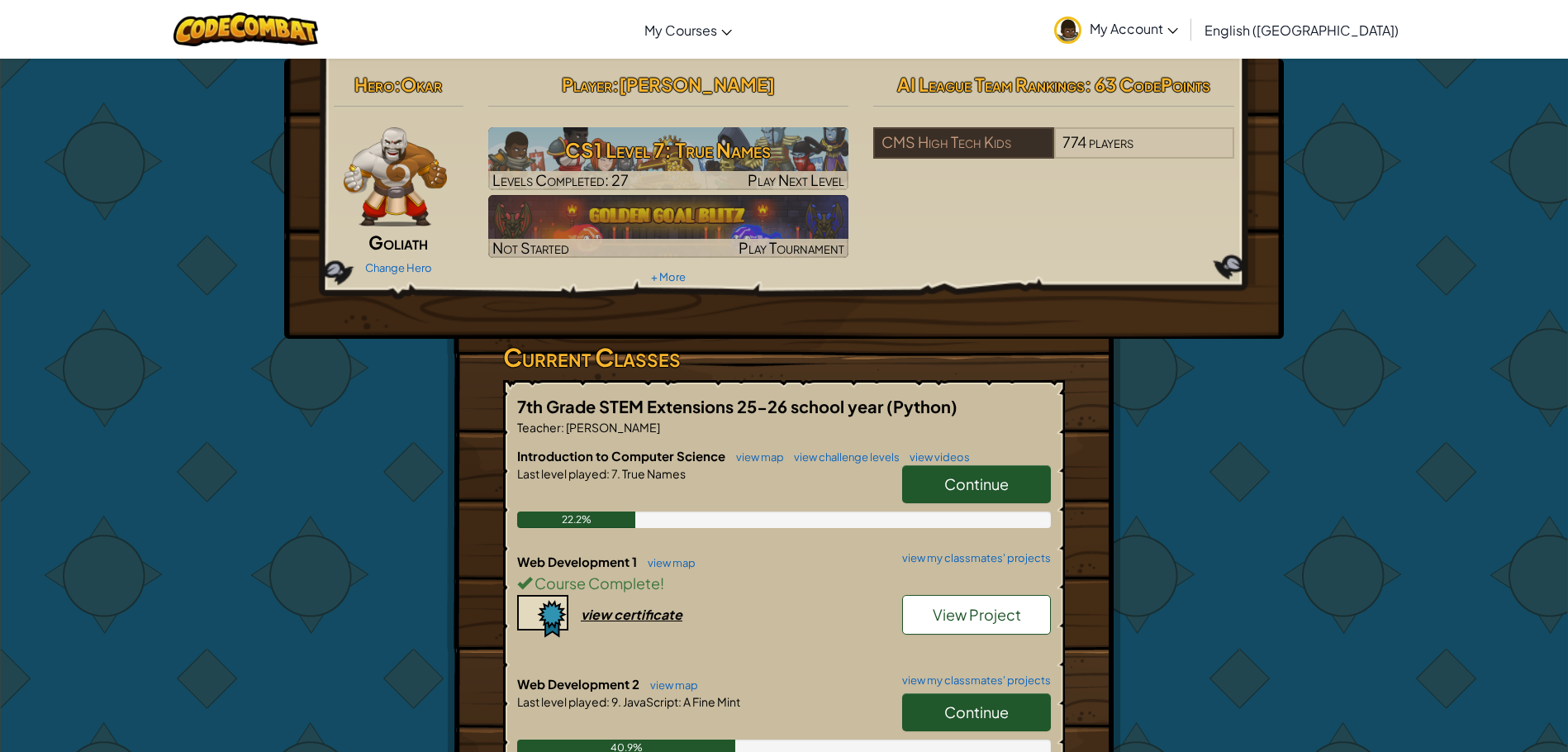
scroll to position [165, 0]
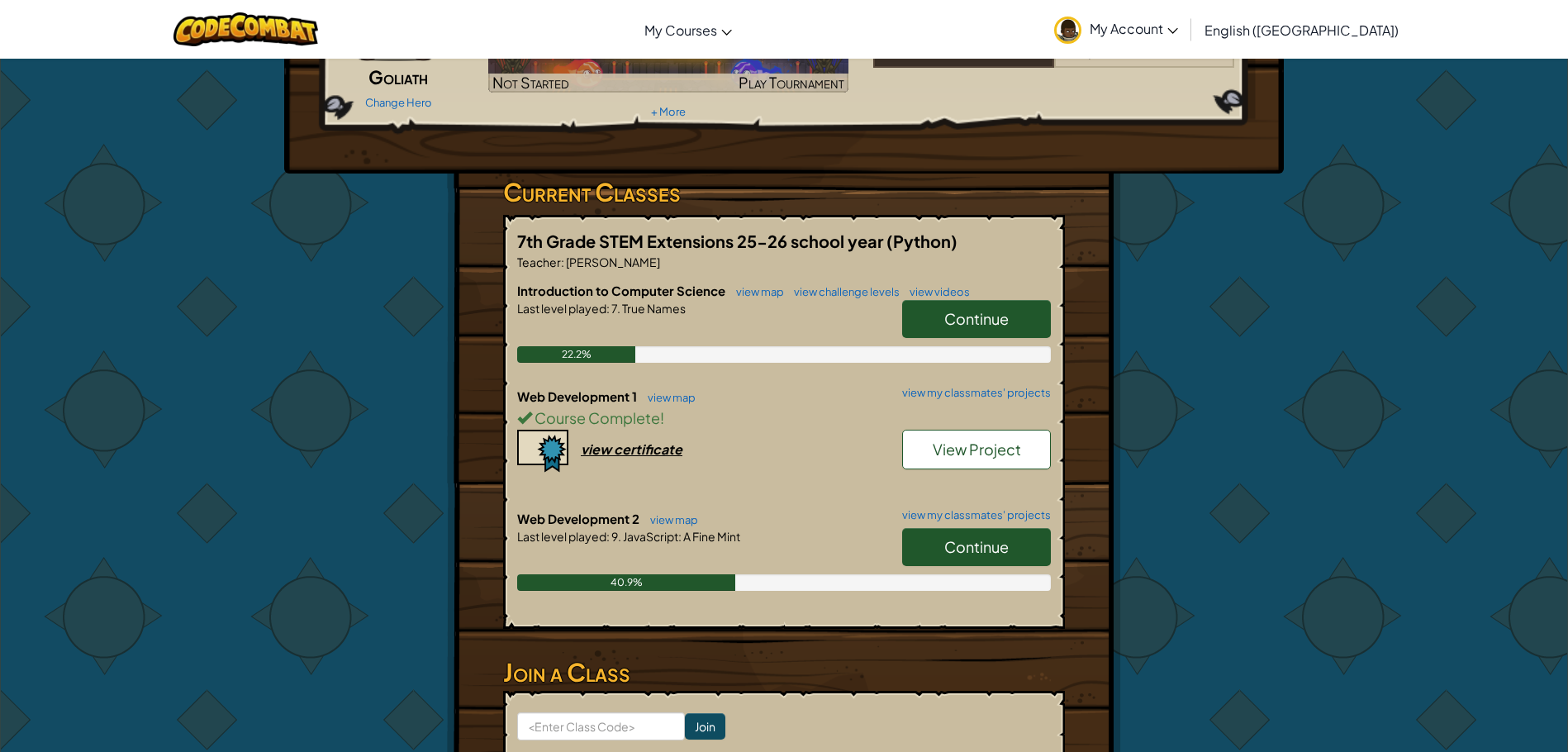
click at [982, 549] on span "Continue" at bounding box center [976, 546] width 64 height 19
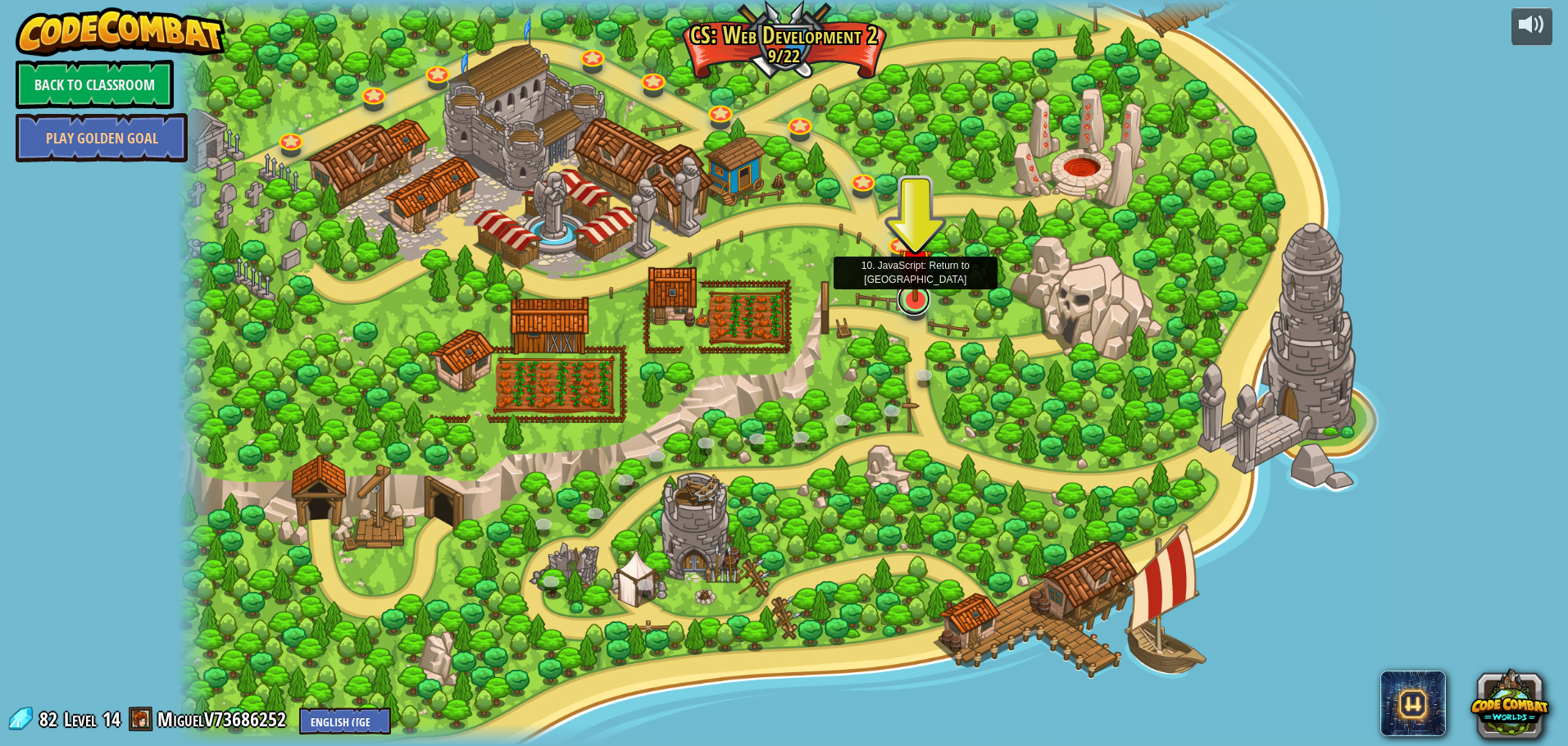
click at [918, 312] on link at bounding box center [914, 299] width 33 height 33
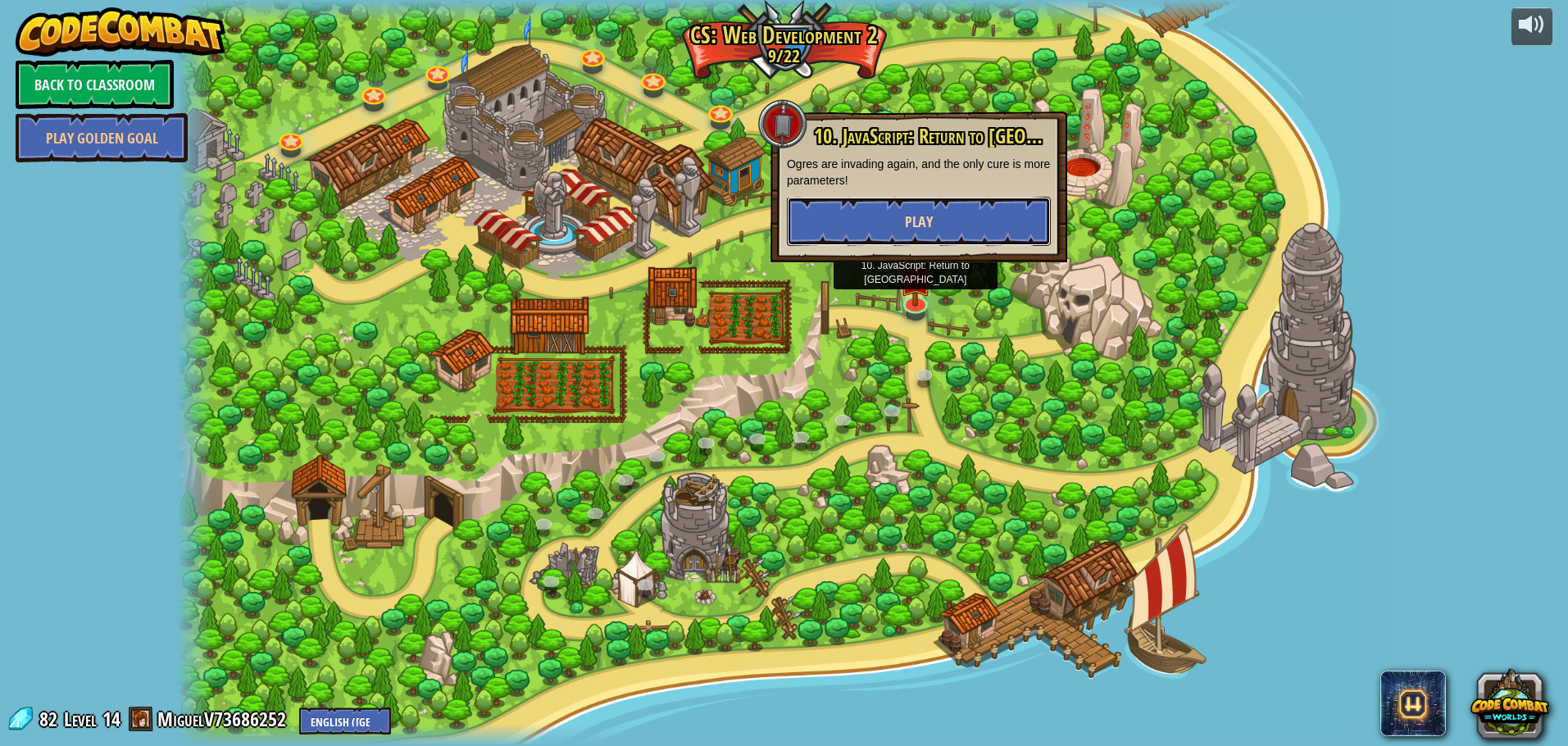
click at [838, 210] on button "Play" at bounding box center [919, 221] width 264 height 49
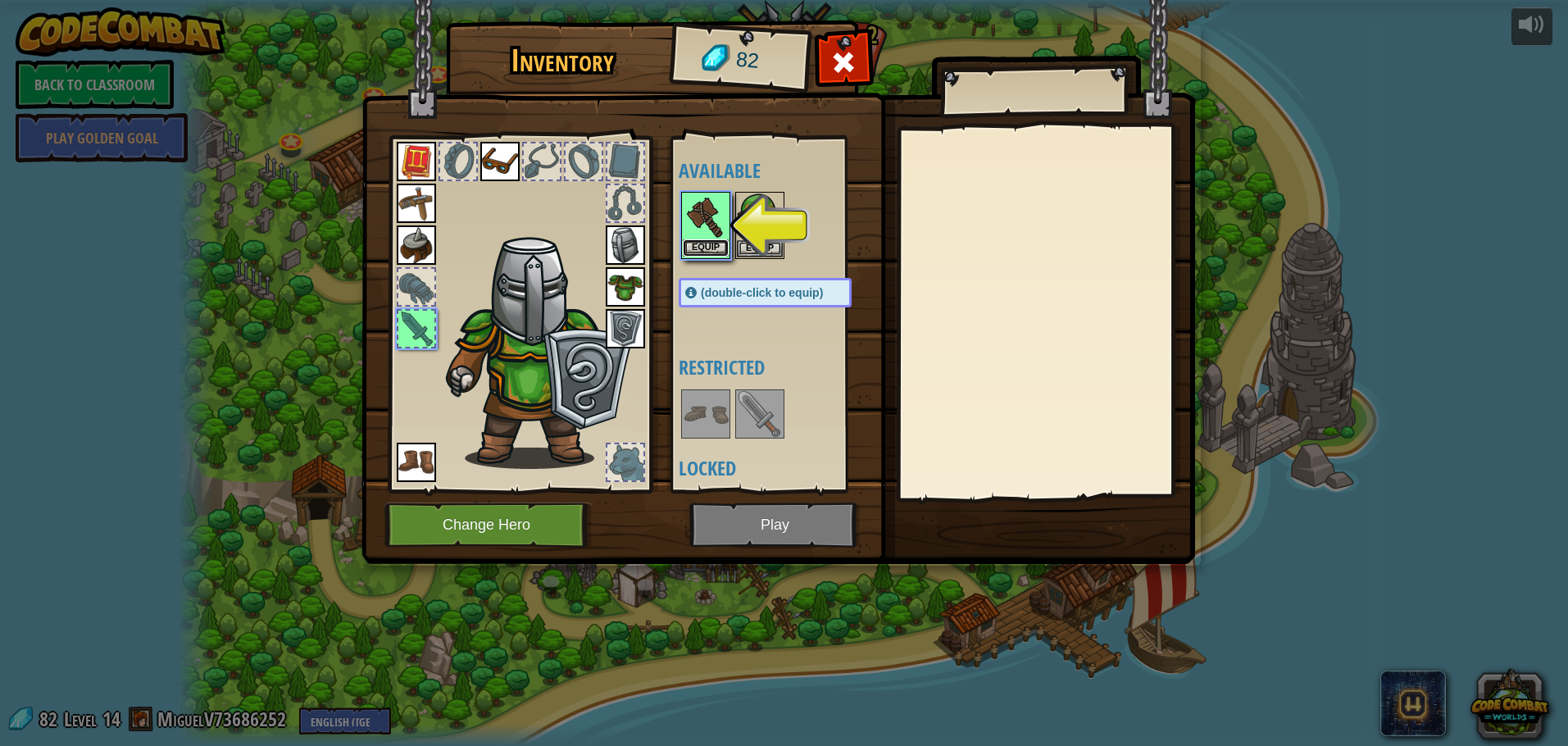
click at [692, 250] on button "Equip" at bounding box center [705, 248] width 46 height 17
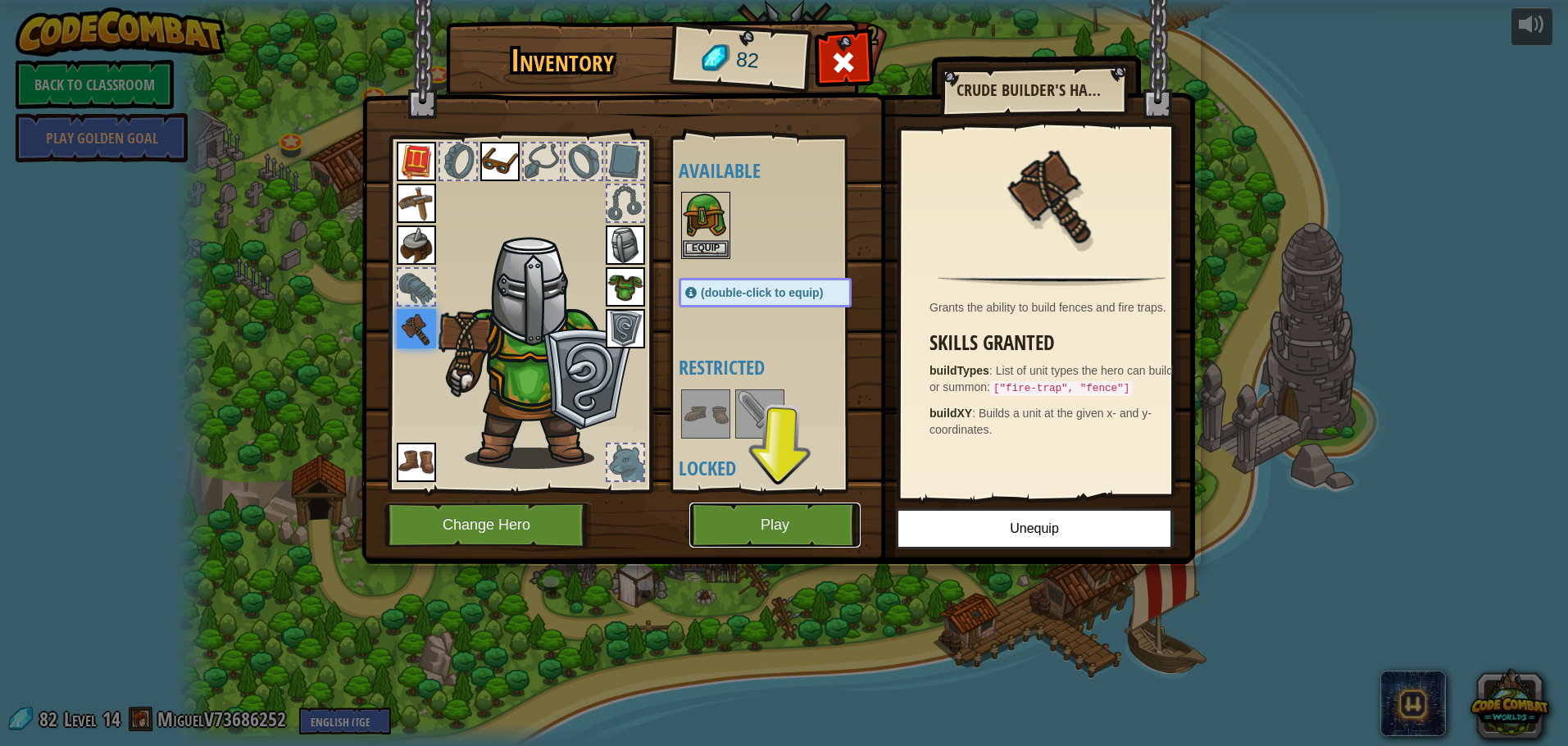
click at [784, 526] on button "Play" at bounding box center [775, 524] width 171 height 45
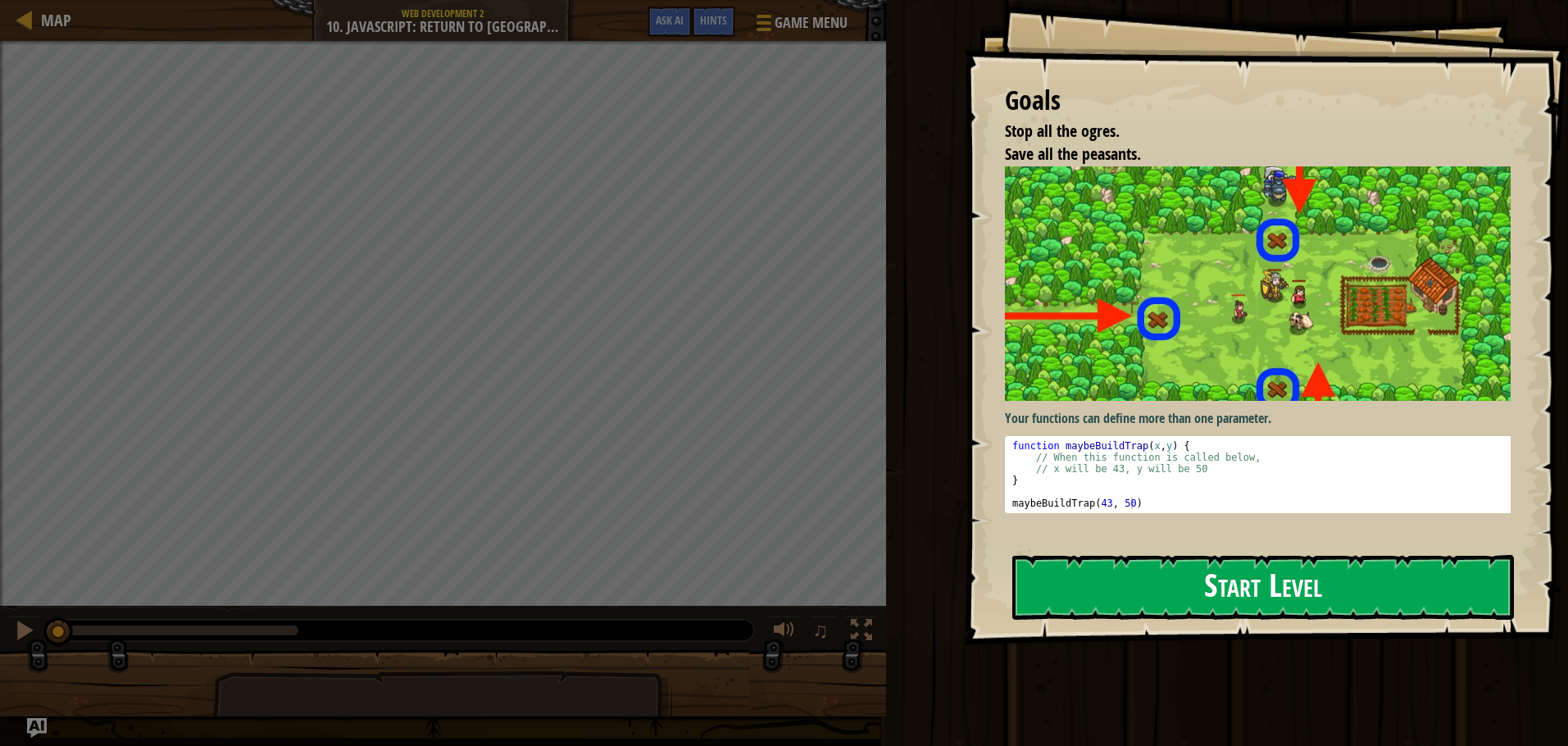
click at [1380, 596] on button "Start Level" at bounding box center [1263, 587] width 502 height 65
